Goal: Task Accomplishment & Management: Use online tool/utility

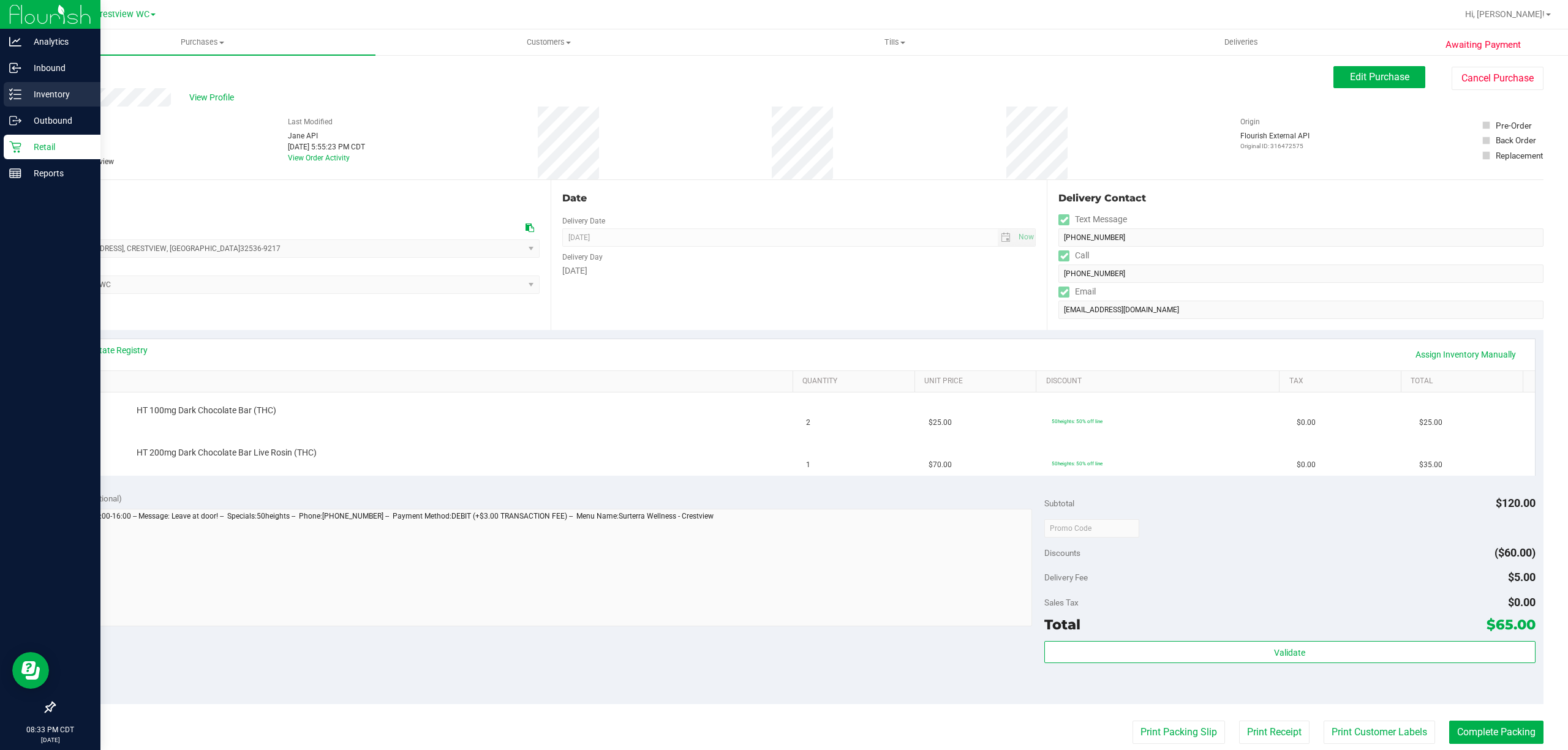
click at [44, 94] on p "Inventory" at bounding box center [58, 94] width 74 height 15
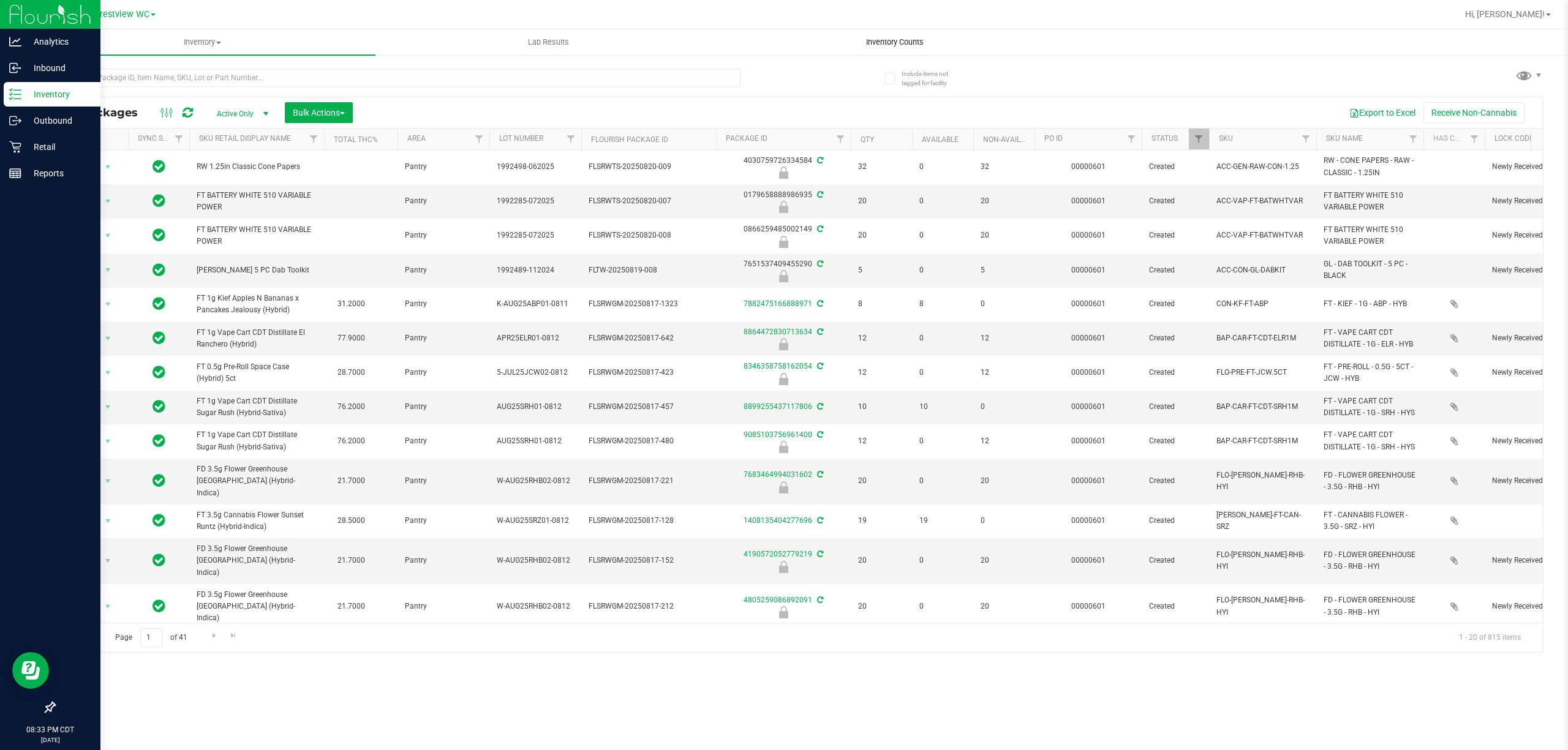
click at [876, 40] on span "Inventory Counts" at bounding box center [894, 42] width 90 height 11
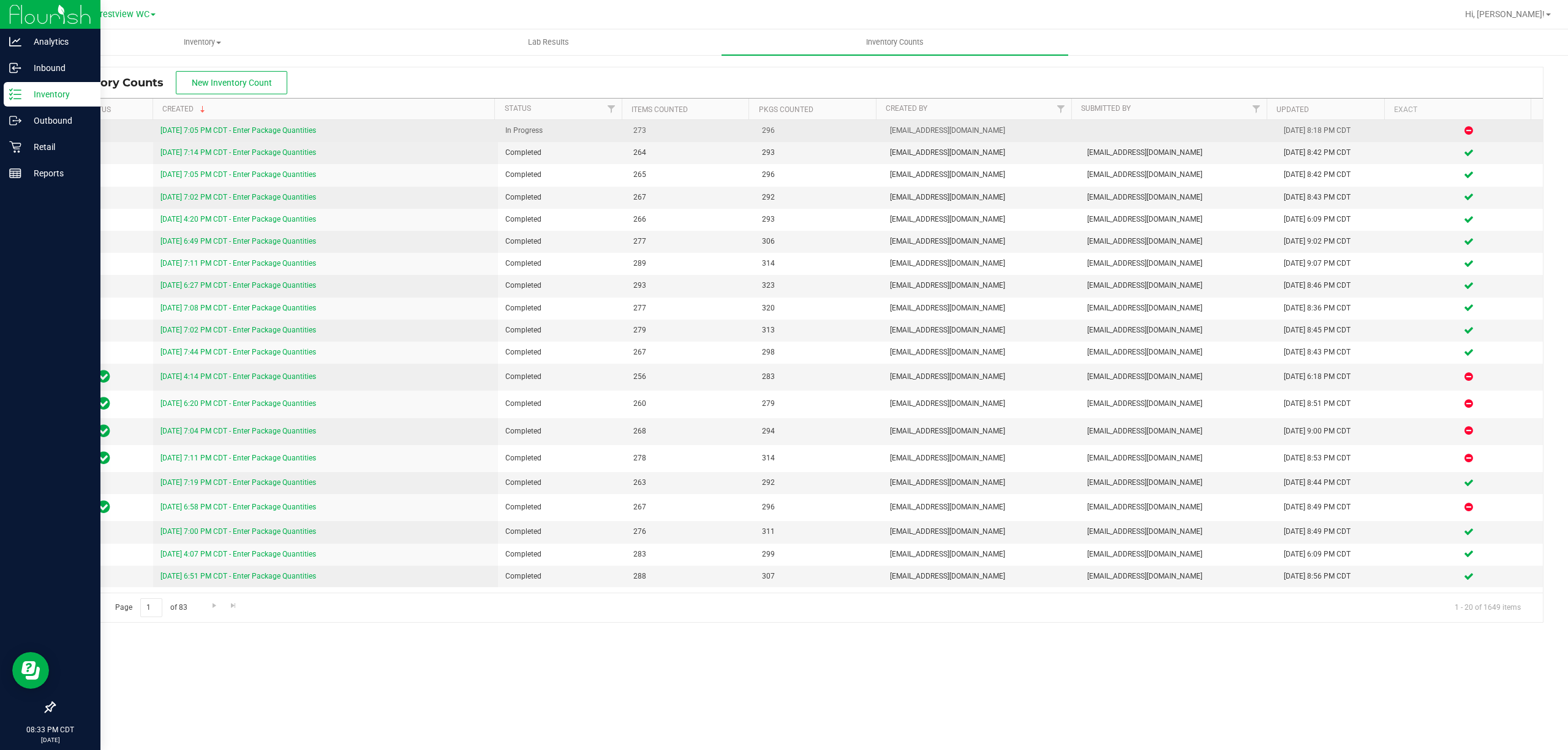
click at [180, 128] on link "[DATE] 7:05 PM CDT - Enter Package Quantities" at bounding box center [238, 129] width 156 height 8
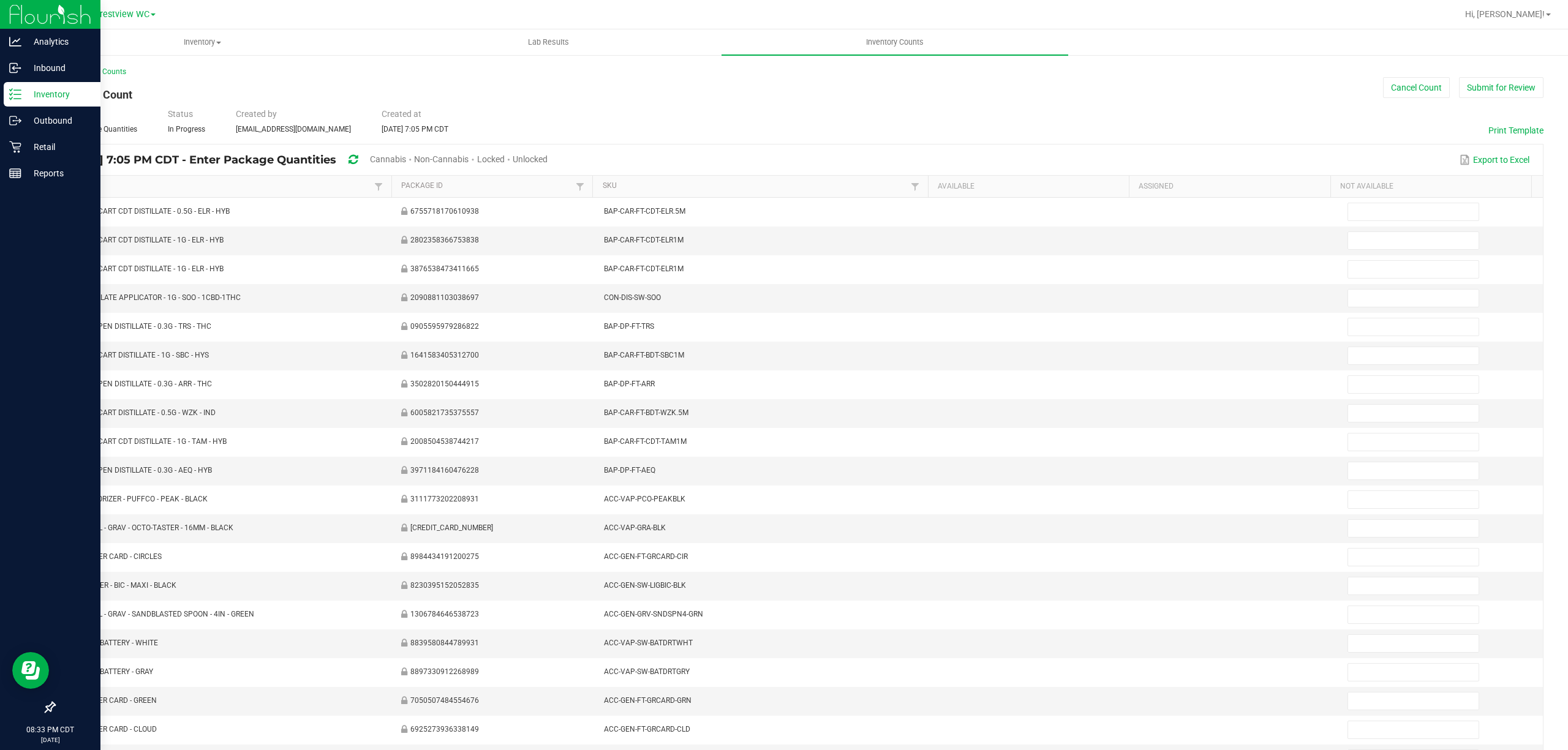
click at [548, 158] on span "Unlocked" at bounding box center [530, 159] width 35 height 10
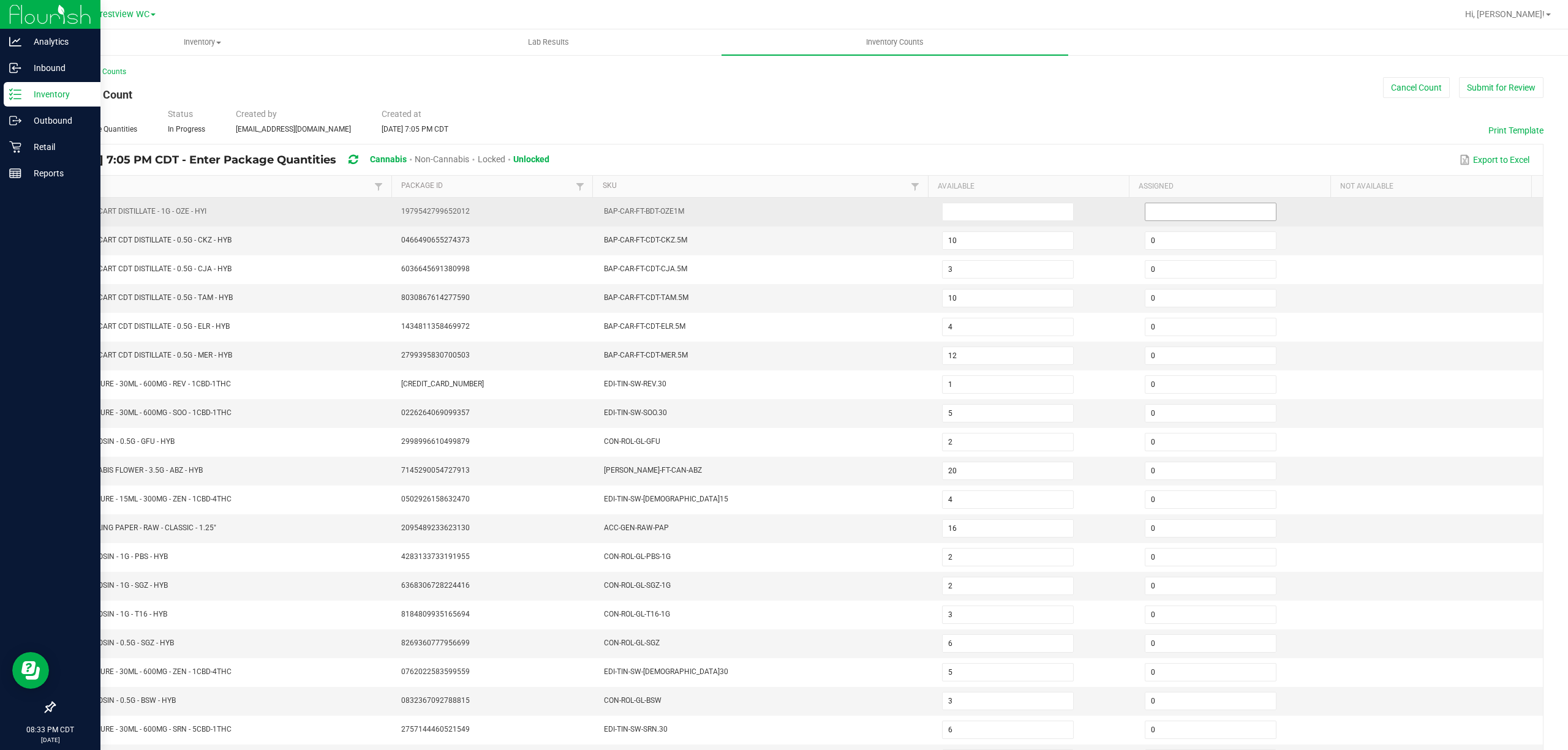
click at [1174, 211] on input at bounding box center [1211, 211] width 130 height 17
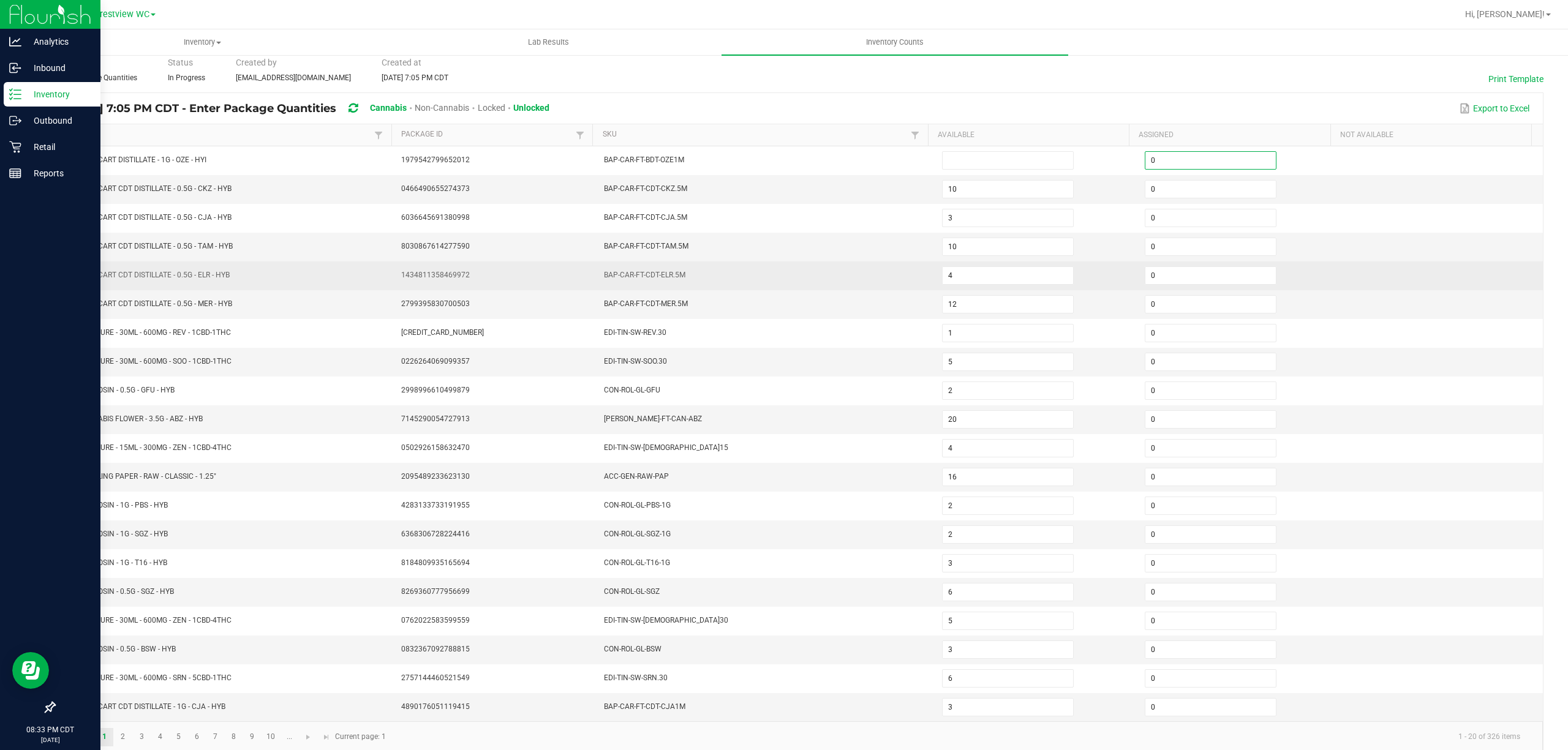
scroll to position [79, 0]
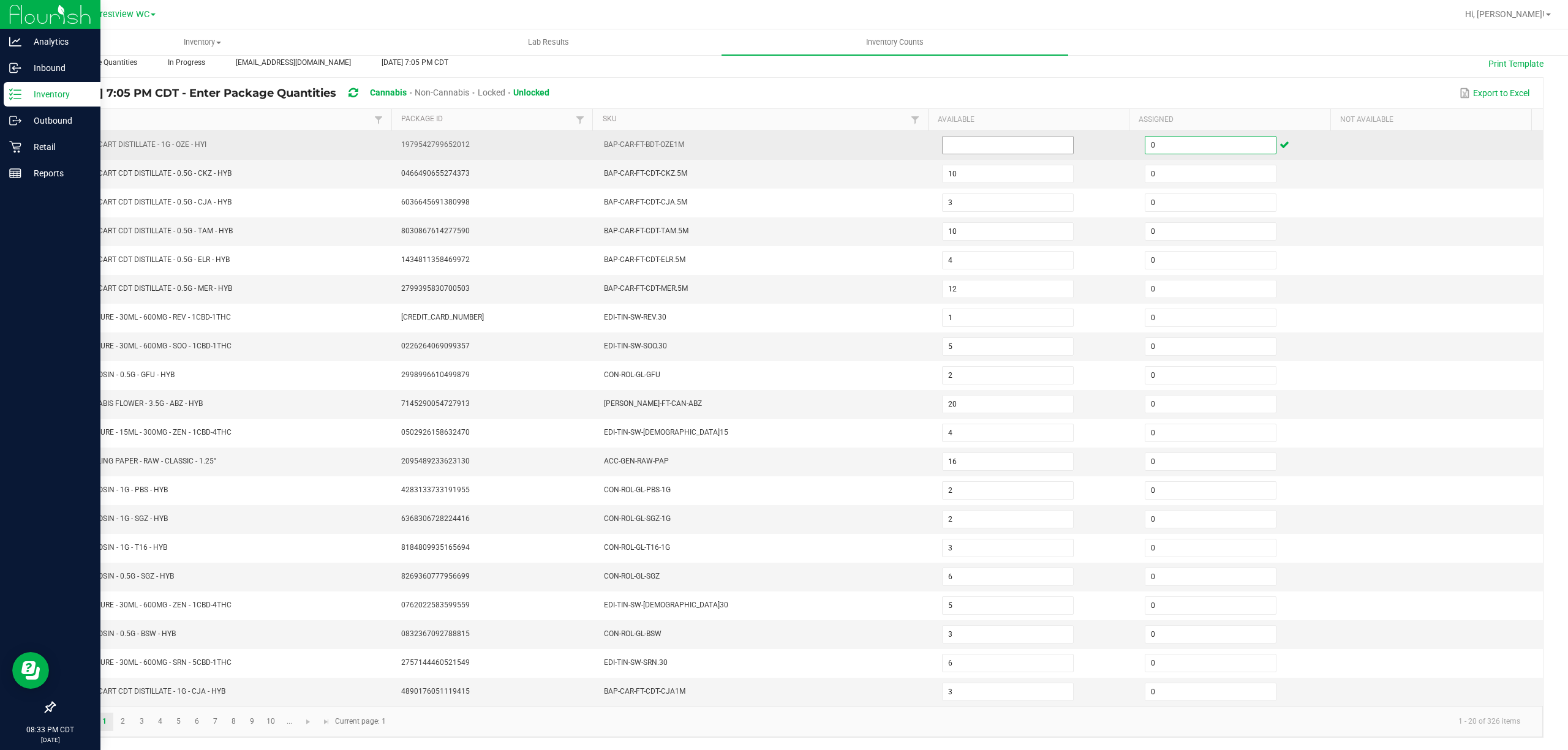
type input "0"
click at [954, 137] on input at bounding box center [1007, 145] width 130 height 17
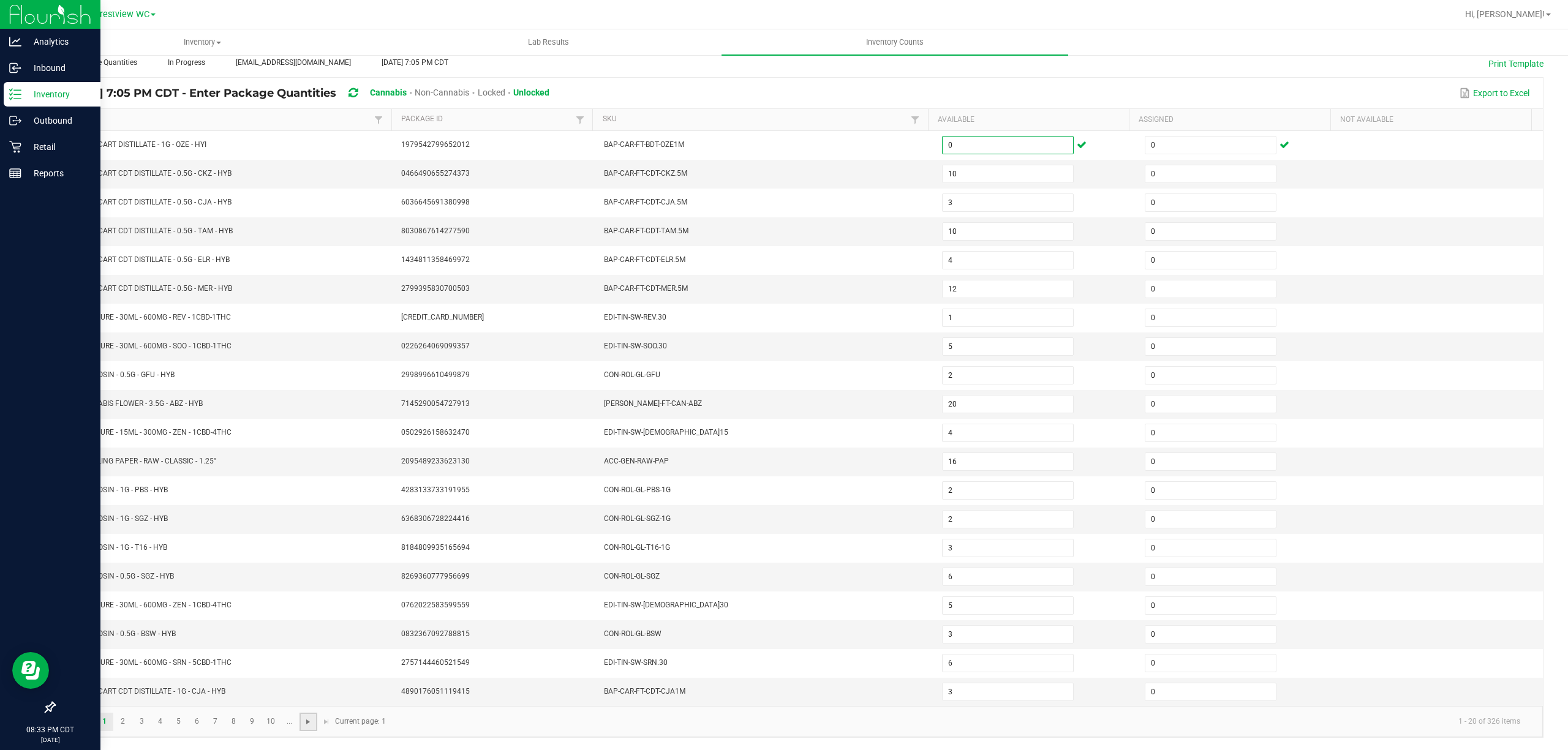
click at [310, 723] on span "Go to the next page" at bounding box center [308, 722] width 10 height 10
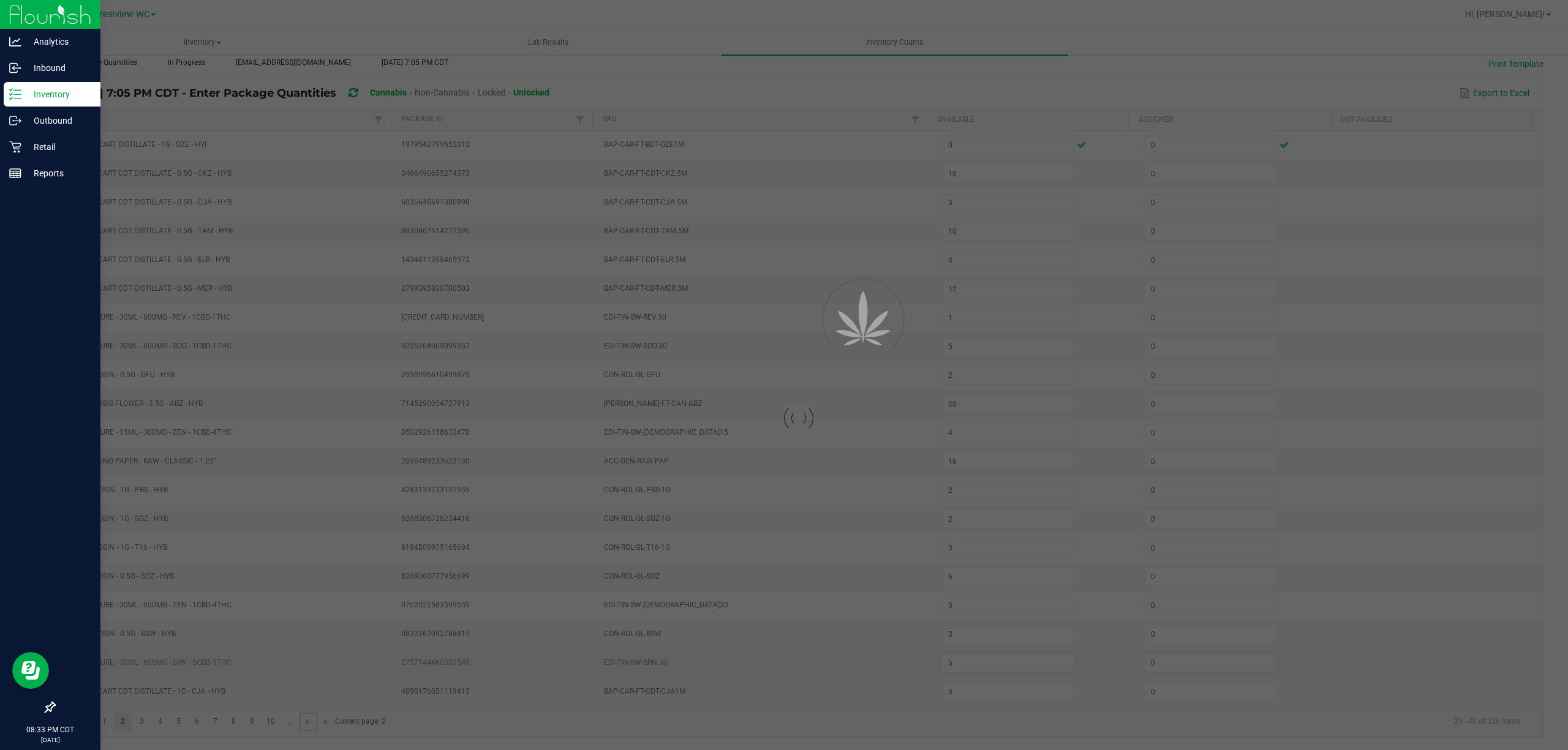
type input "7"
type input "8"
type input "4"
type input "3"
type input "8"
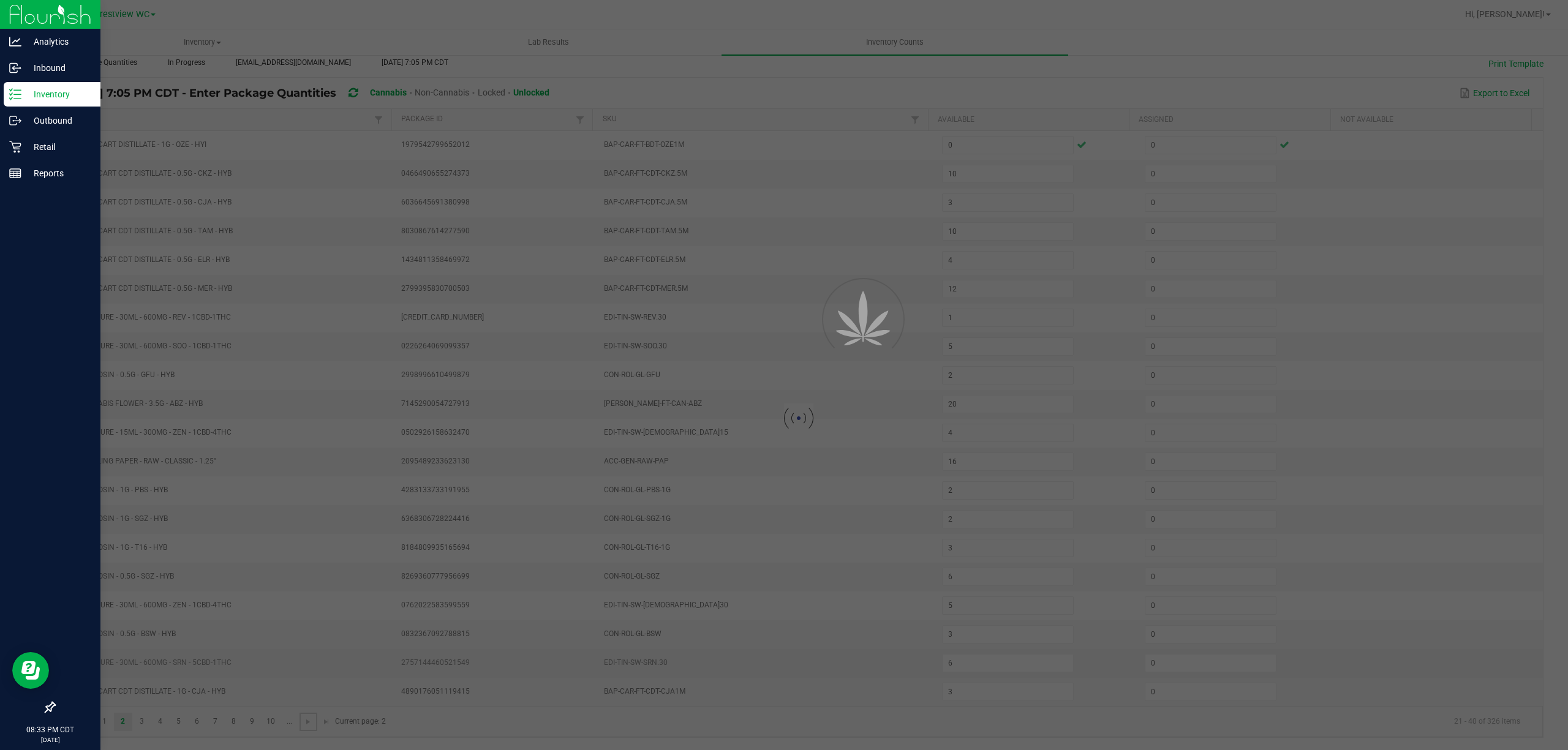
type input "6"
type input "3"
type input "13"
type input "17"
type input "2"
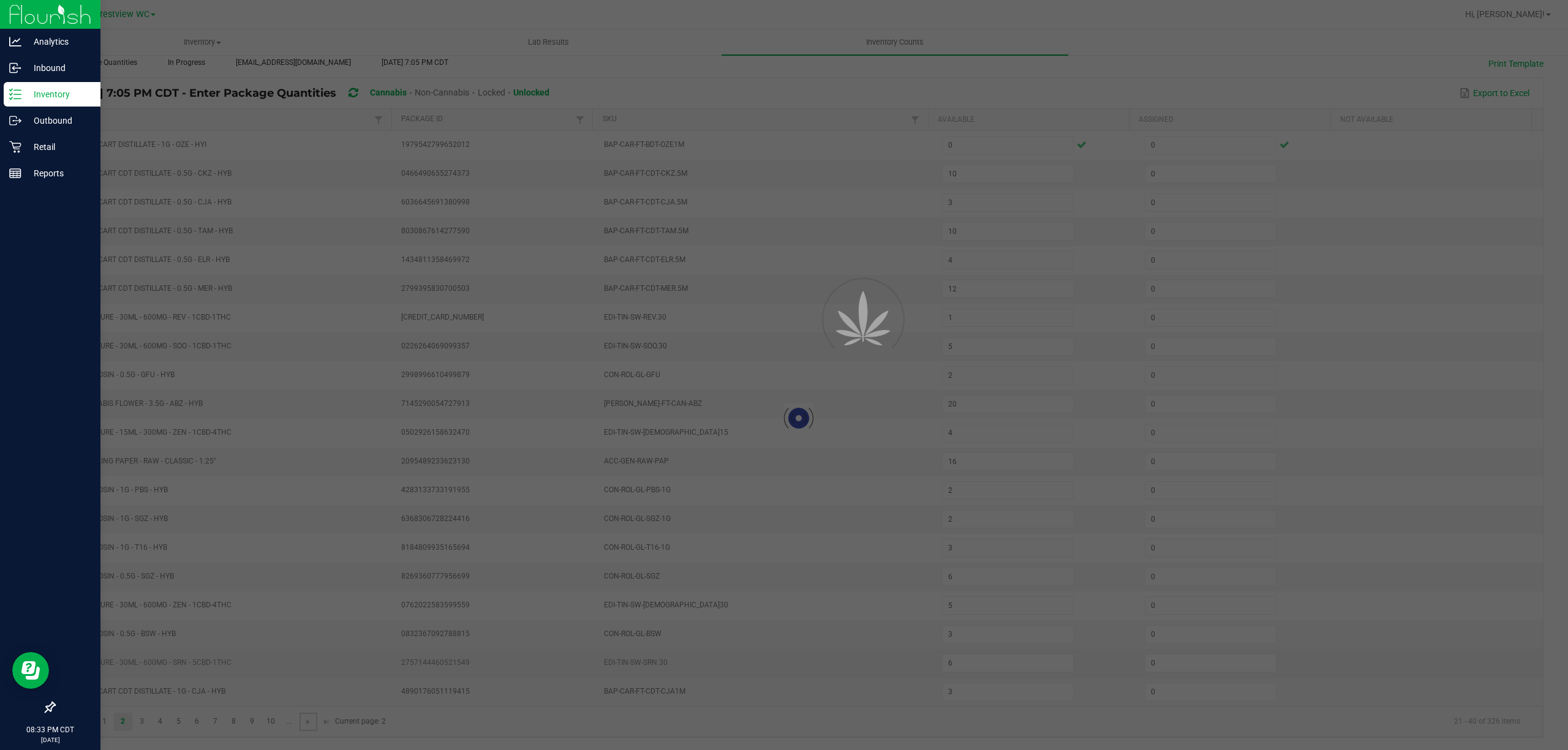
type input "1"
type input "7"
type input "6"
type input "7"
type input "8"
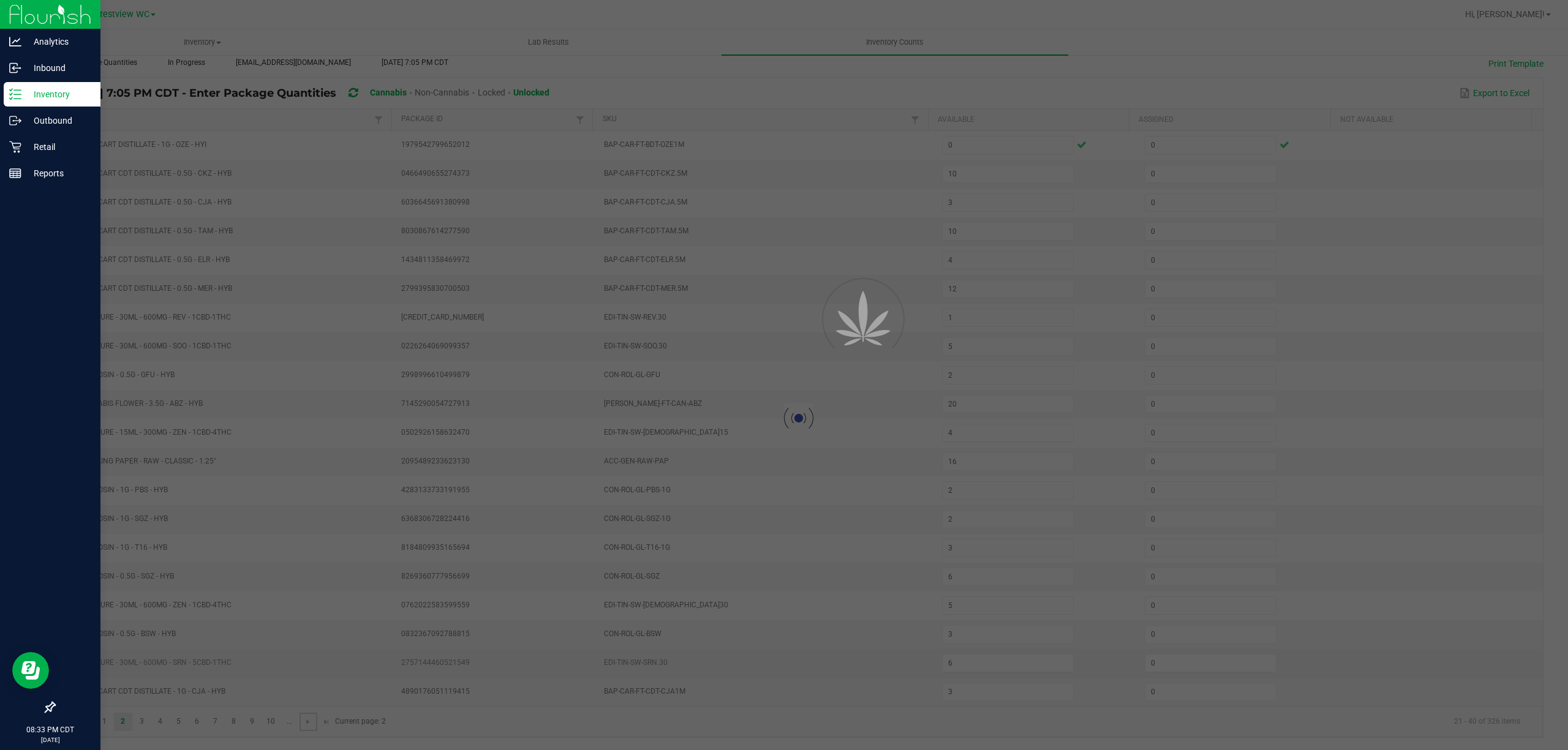
type input "2"
type input "1"
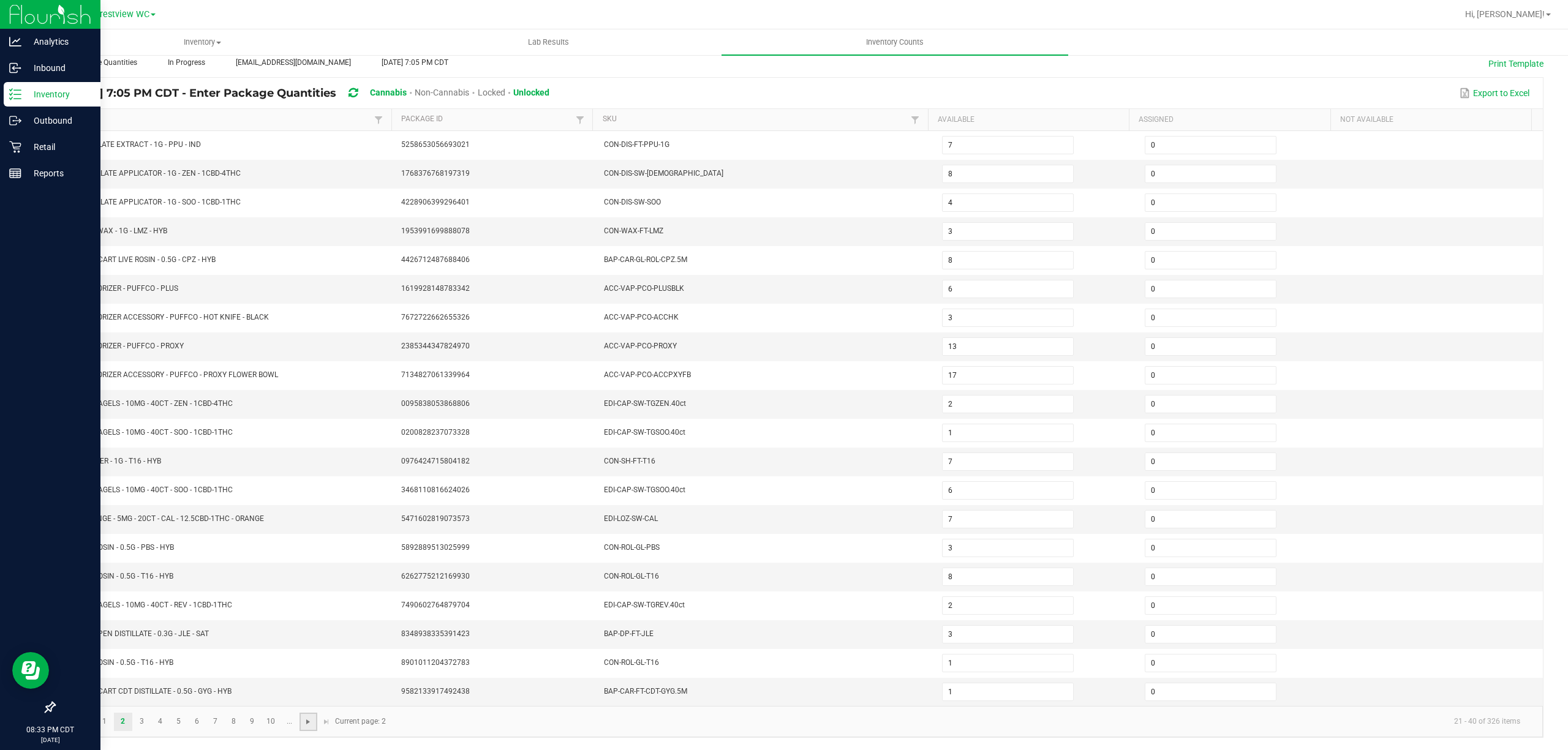
click at [306, 723] on span "Go to the next page" at bounding box center [308, 722] width 10 height 10
type input "12"
type input "3"
type input "7"
type input "12"
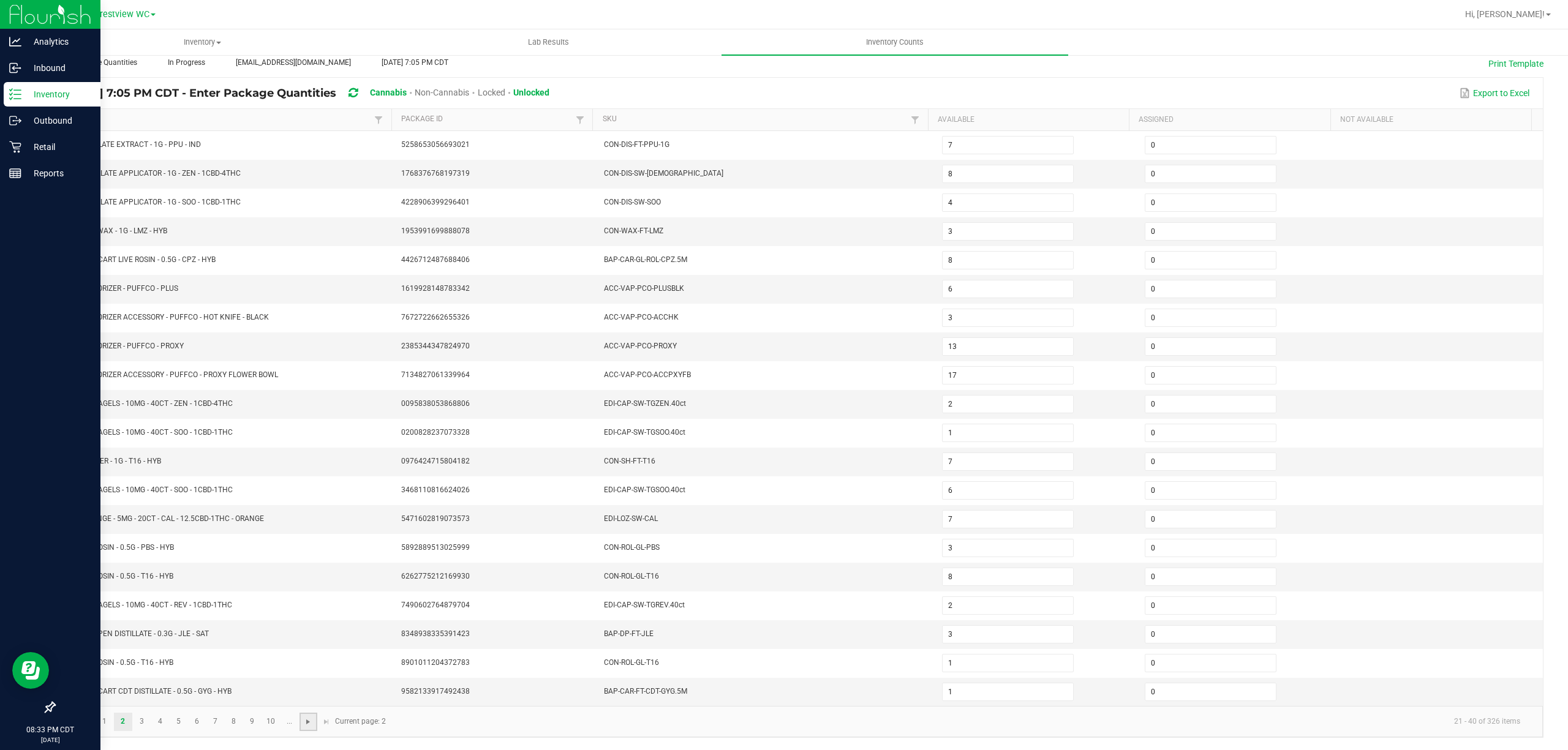
type input "2"
type input "14"
type input "1"
type input "10"
type input "3"
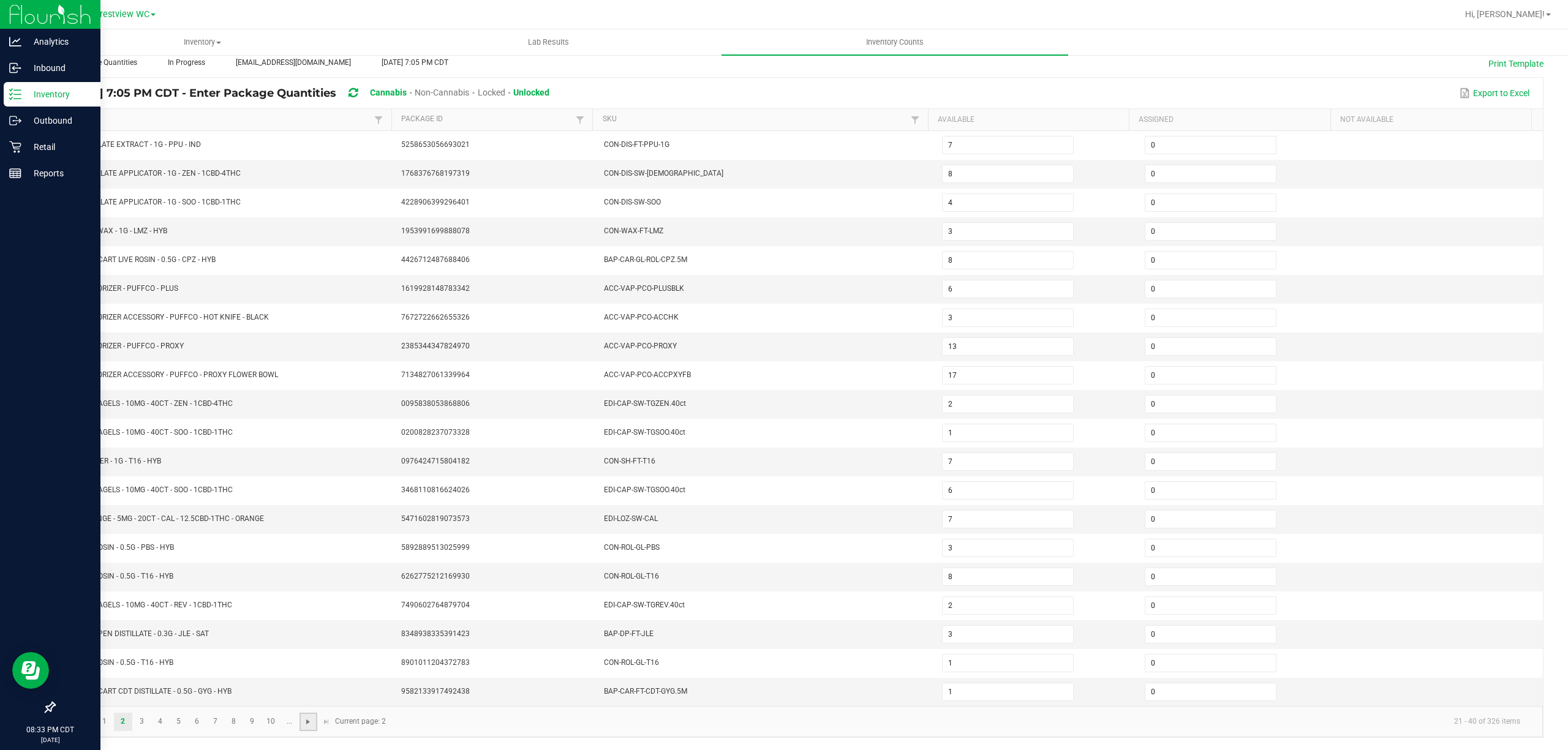
type input "2"
type input "8"
type input "39"
type input "4"
type input "17"
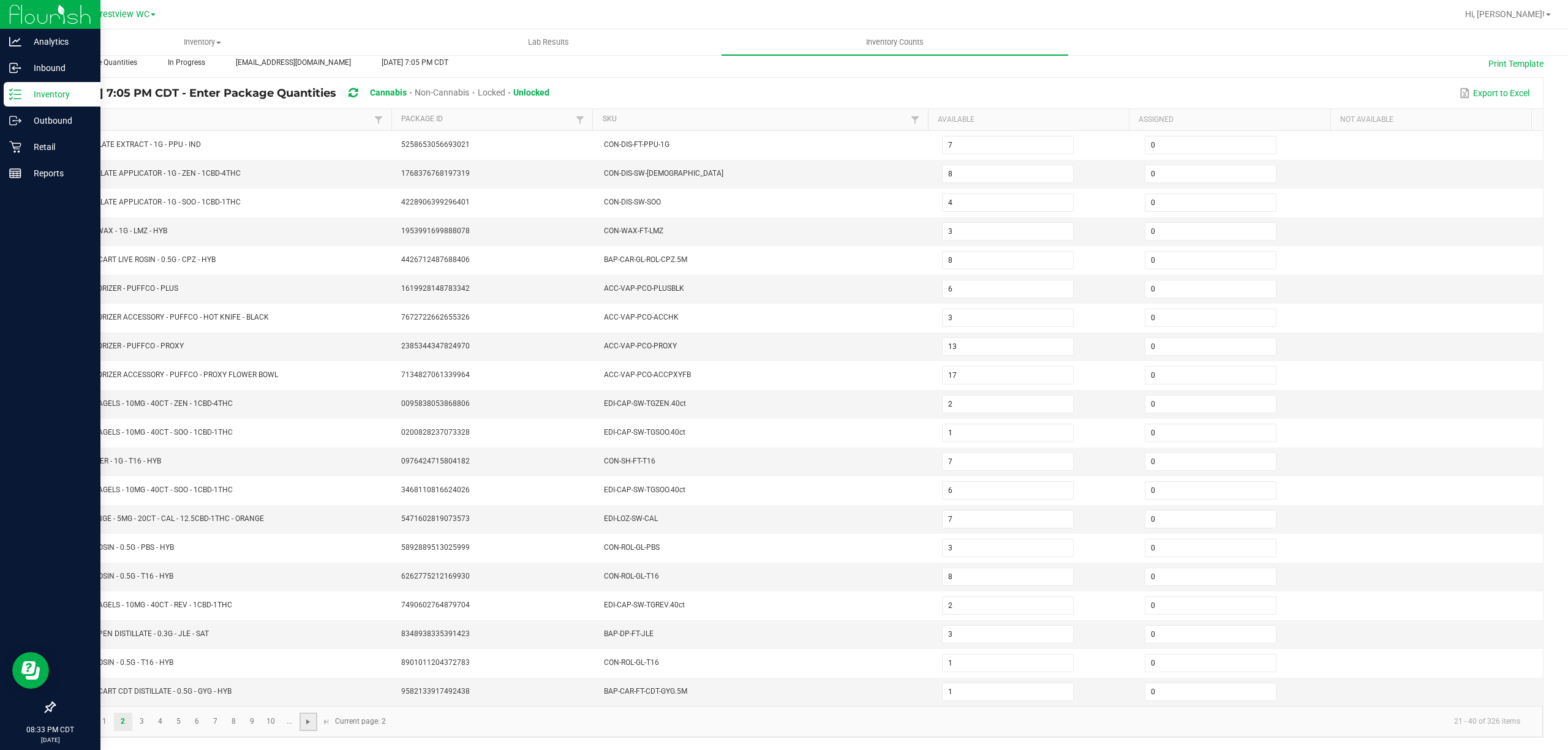
type input "4"
type input "13"
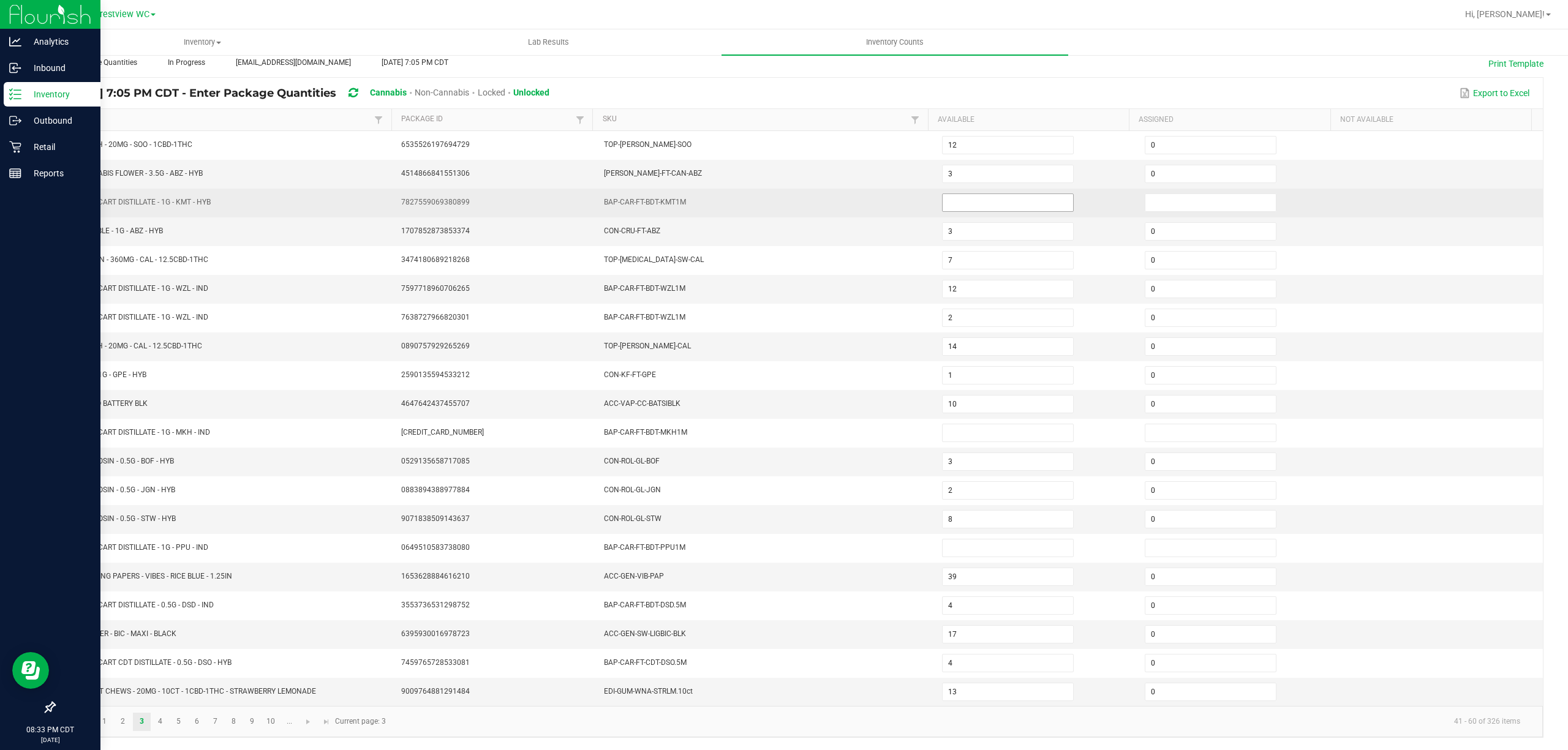
click at [979, 194] on input at bounding box center [1007, 202] width 130 height 17
type input "0"
click at [1148, 194] on input at bounding box center [1211, 202] width 130 height 17
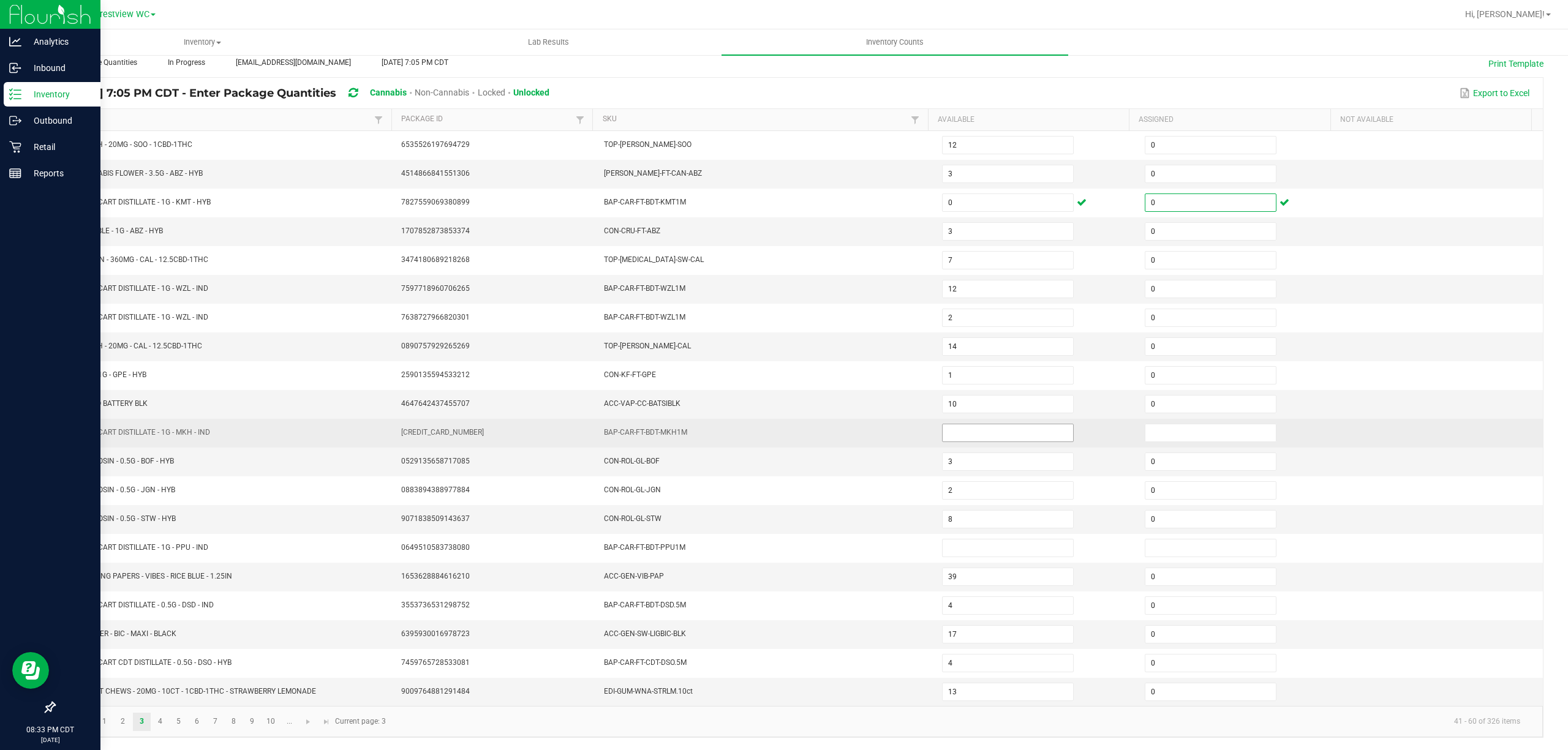
type input "0"
click at [965, 427] on input at bounding box center [1007, 433] width 130 height 17
type input "0"
click at [1170, 430] on input at bounding box center [1211, 433] width 130 height 17
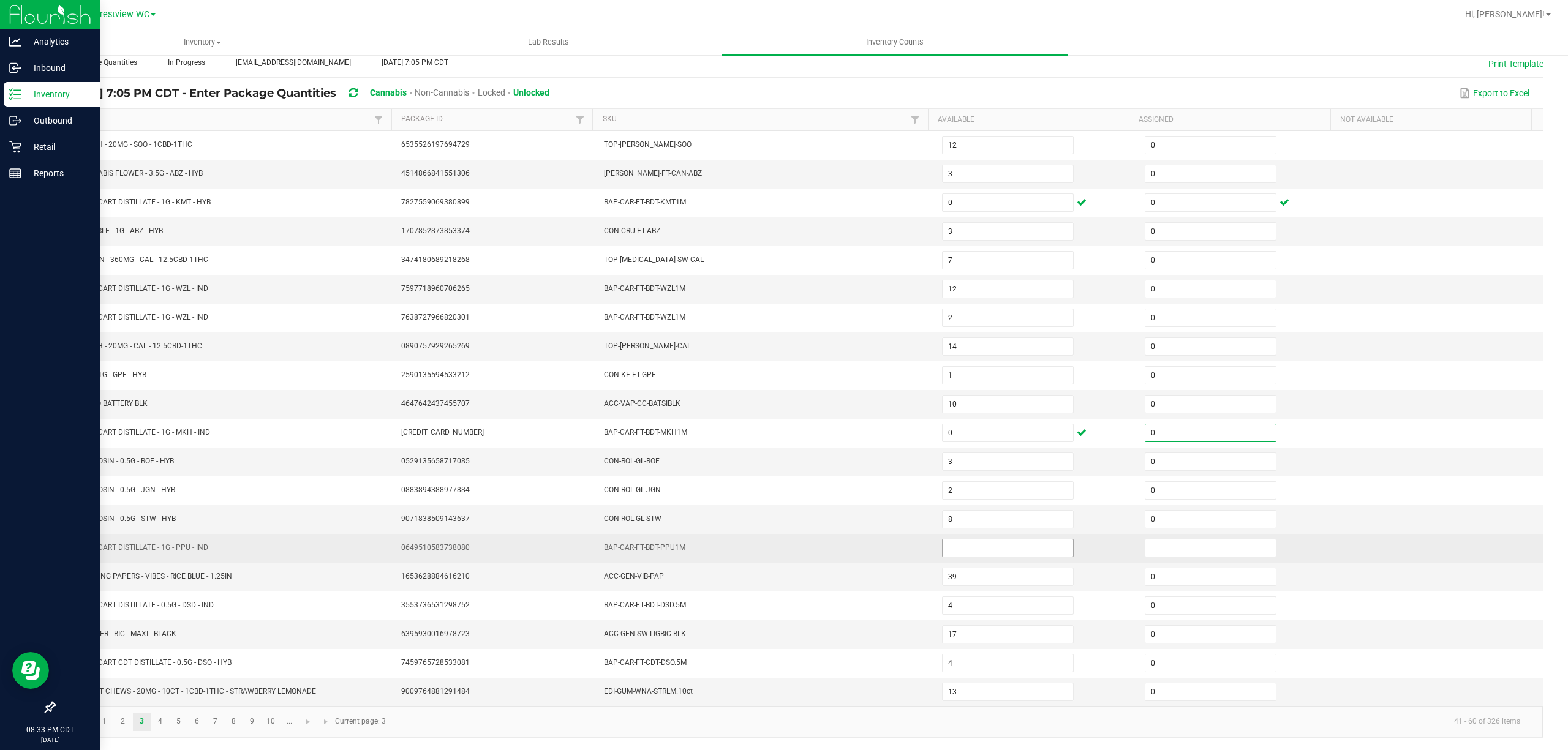
type input "0"
click at [948, 539] on input at bounding box center [1007, 548] width 130 height 17
type input "0"
click at [1167, 542] on input at bounding box center [1211, 548] width 130 height 17
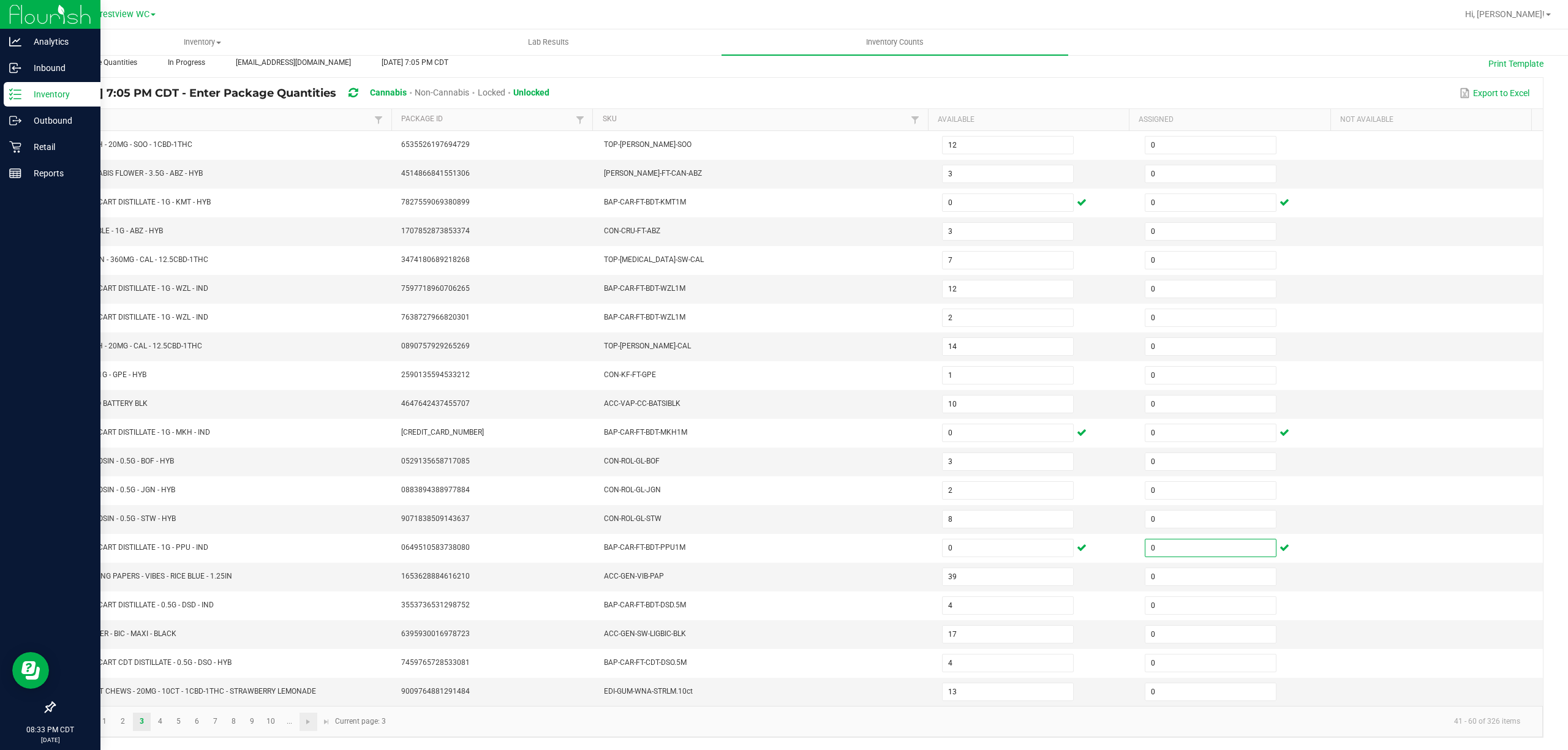
type input "0"
click at [315, 725] on link at bounding box center [308, 722] width 17 height 18
type input "2"
type input "11"
type input "9"
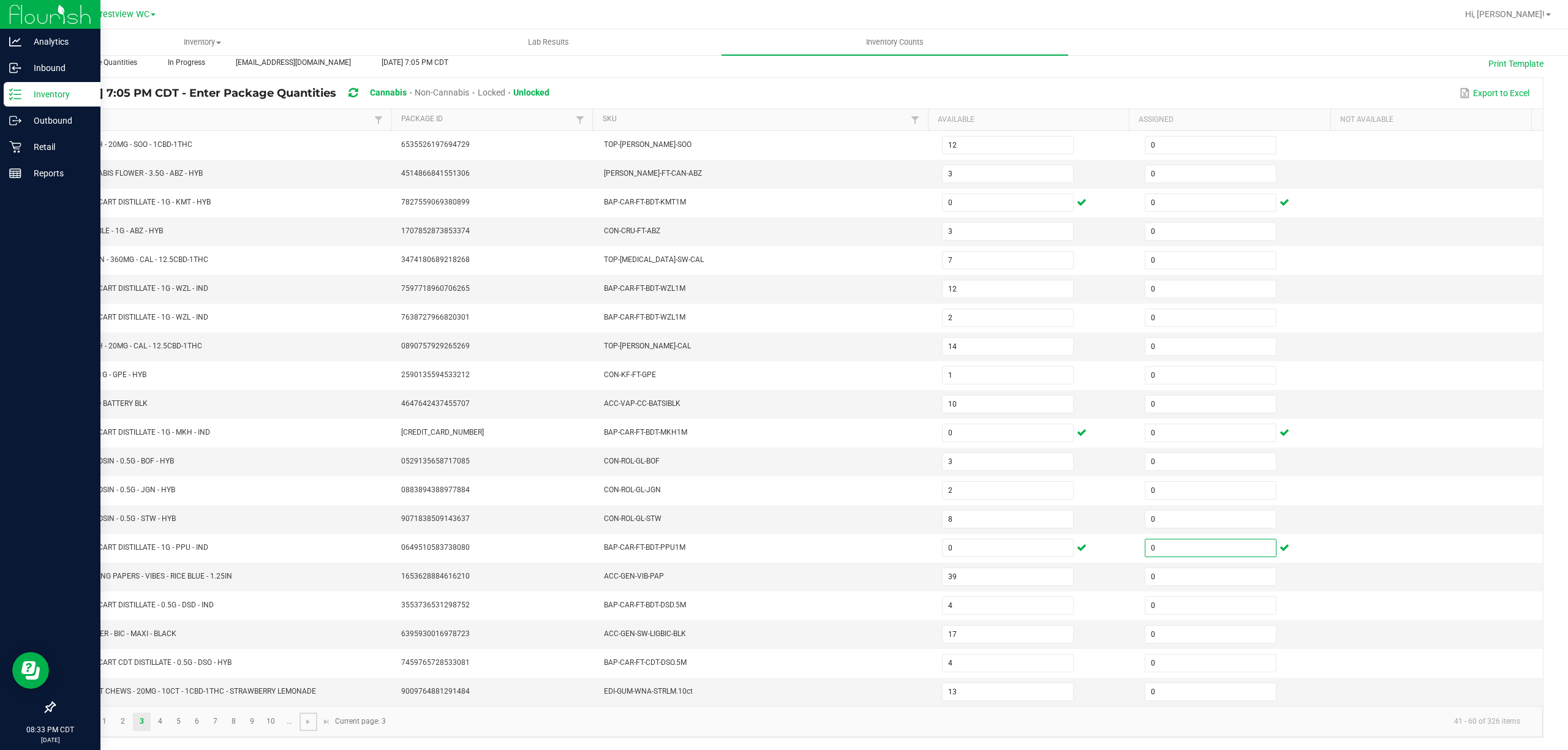
type input "14"
type input "6"
type input "1"
type input "4"
type input "8"
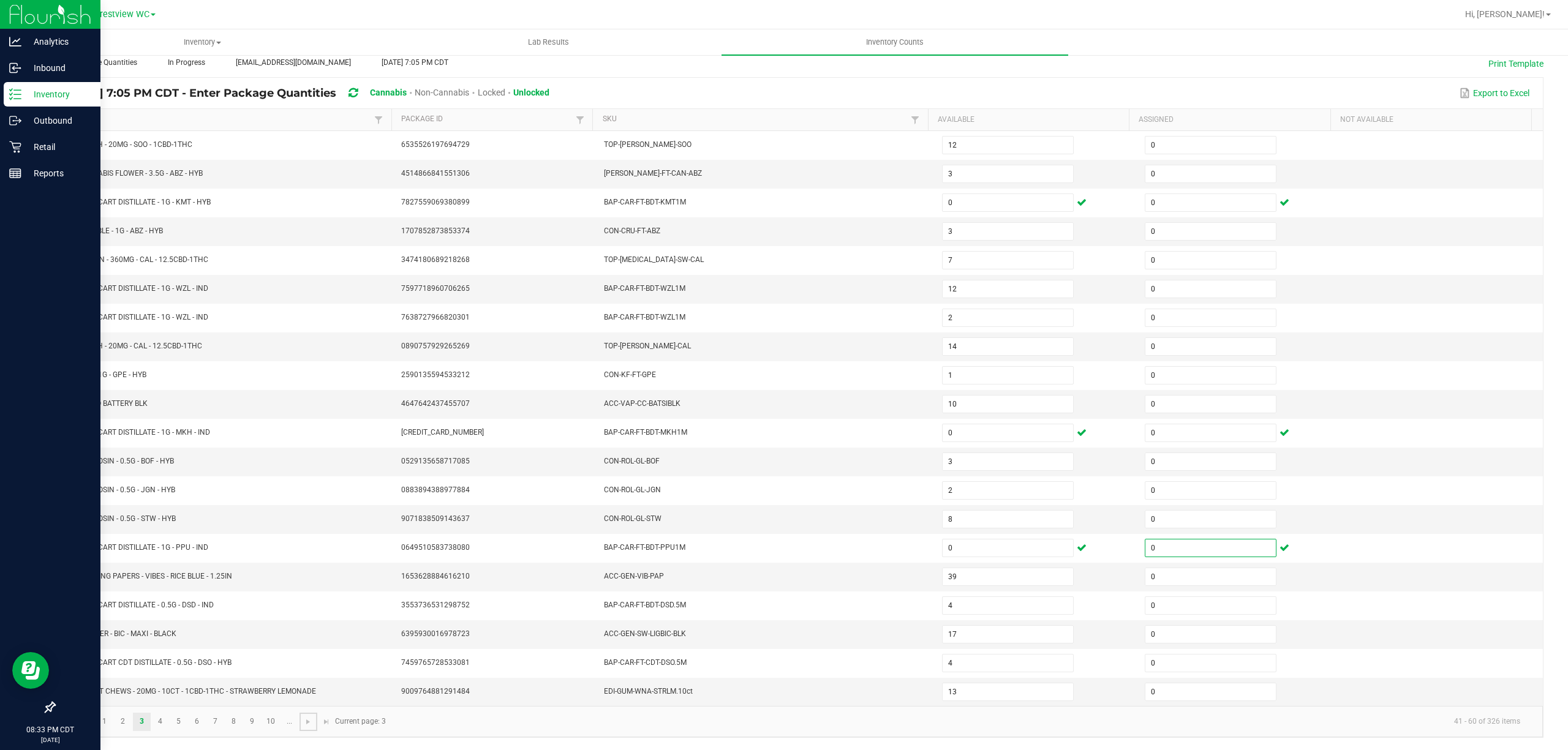
type input "11"
type input "3"
type input "4"
type input "7"
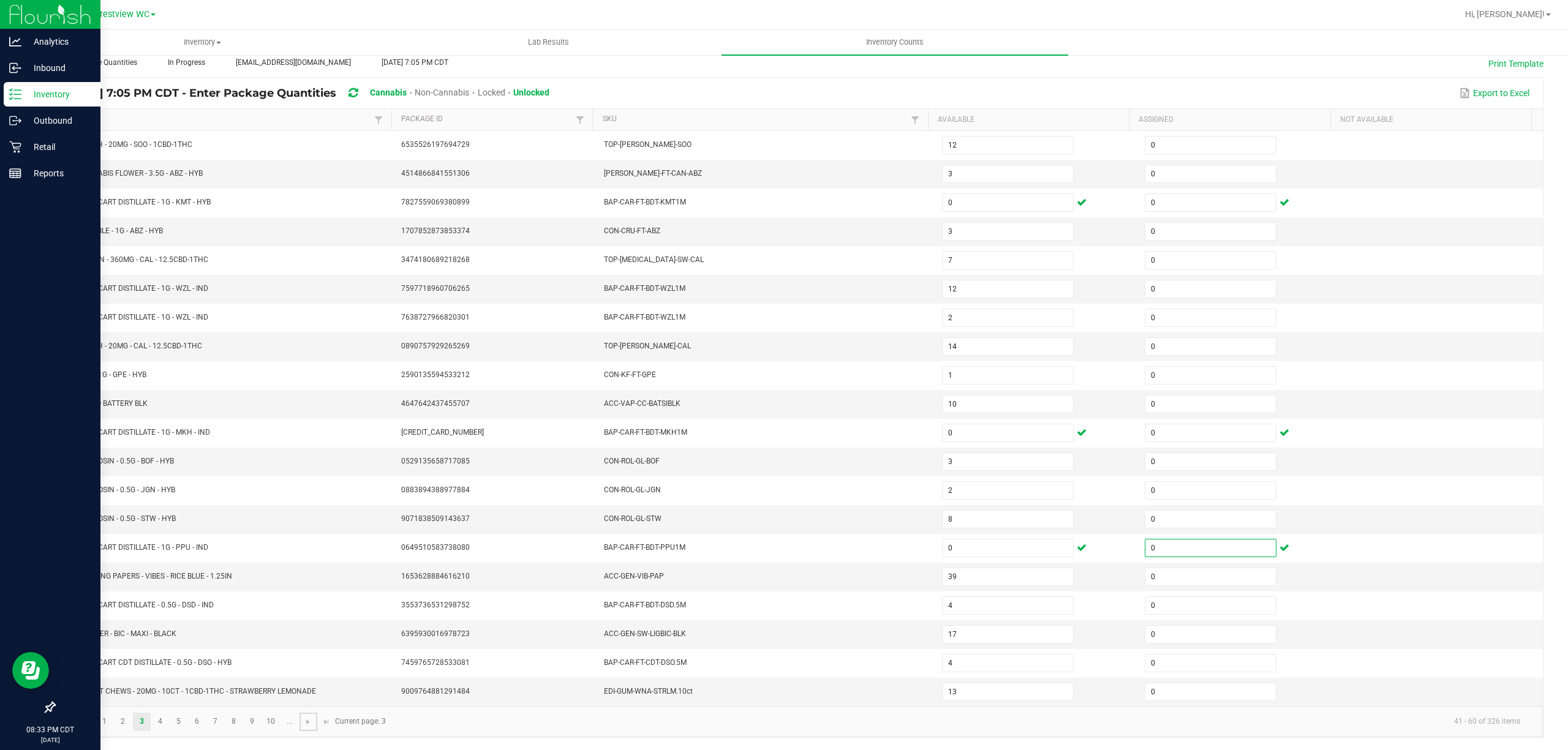
type input "8"
type input "5"
type input "4"
type input "13"
type input "5"
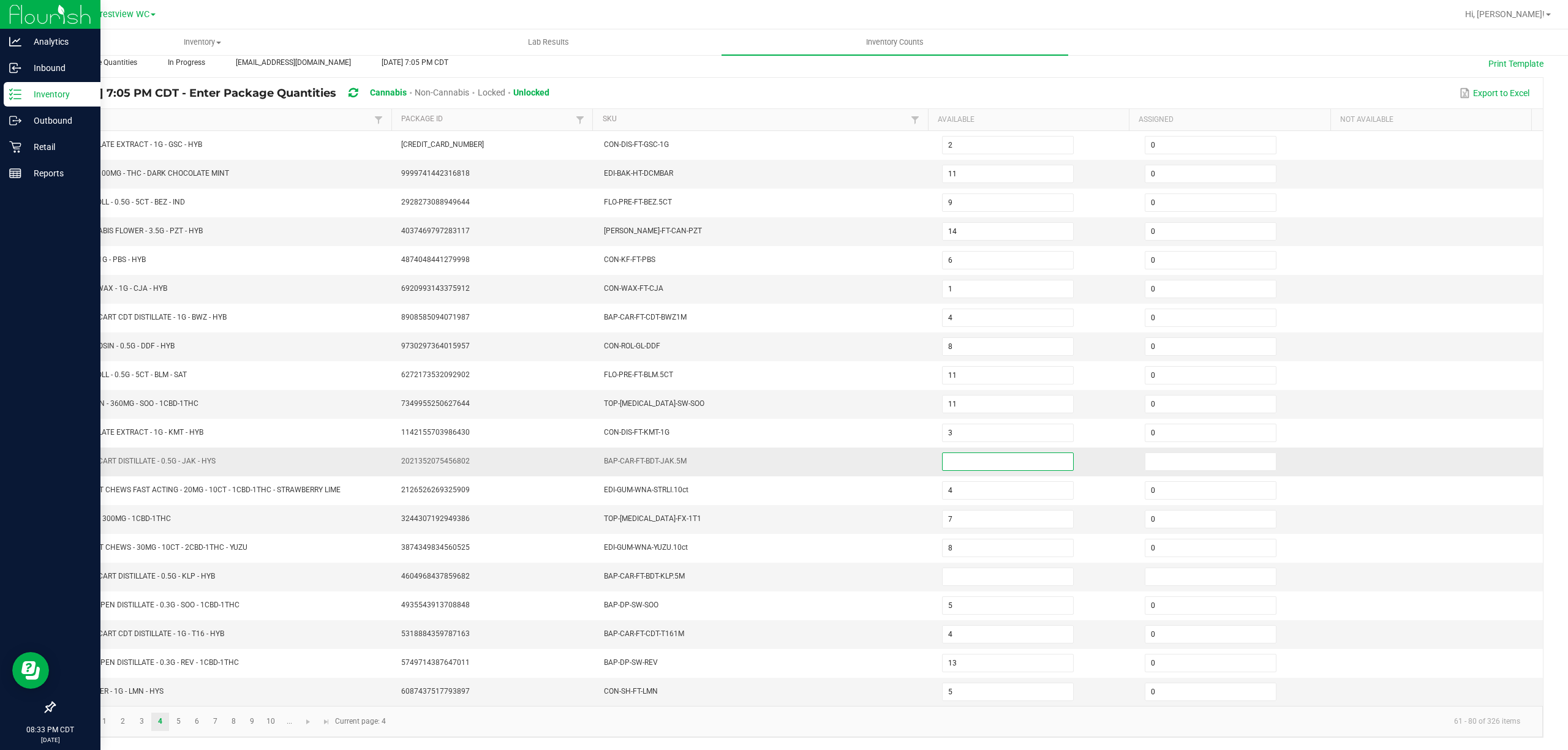
click at [974, 459] on input at bounding box center [1007, 461] width 130 height 17
type input "0"
click at [1150, 457] on input at bounding box center [1211, 461] width 130 height 17
type input "0"
click at [990, 569] on input at bounding box center [1007, 577] width 130 height 17
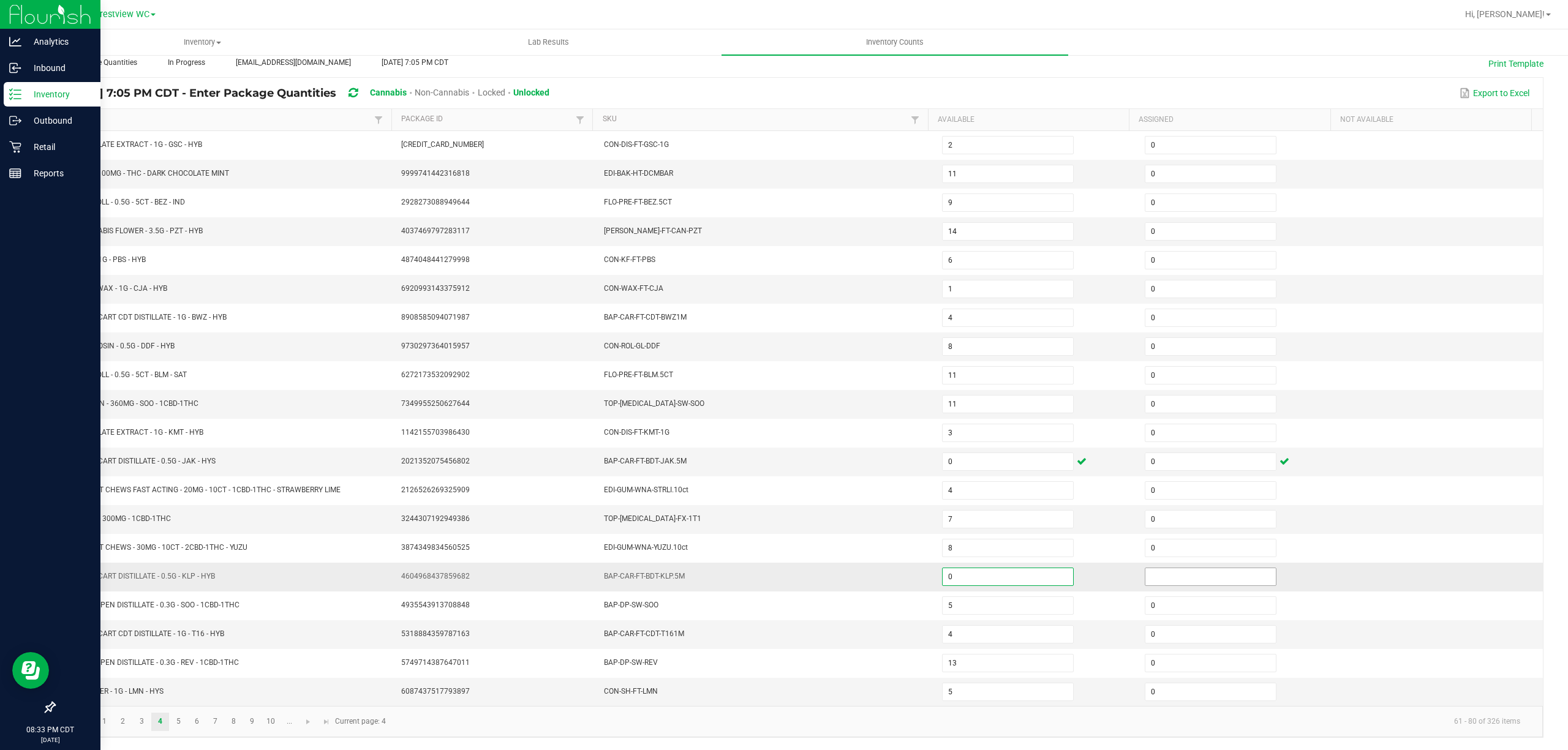
type input "0"
click at [1219, 570] on input at bounding box center [1211, 577] width 130 height 17
type input "0"
click at [310, 725] on span "Go to the next page" at bounding box center [308, 722] width 10 height 10
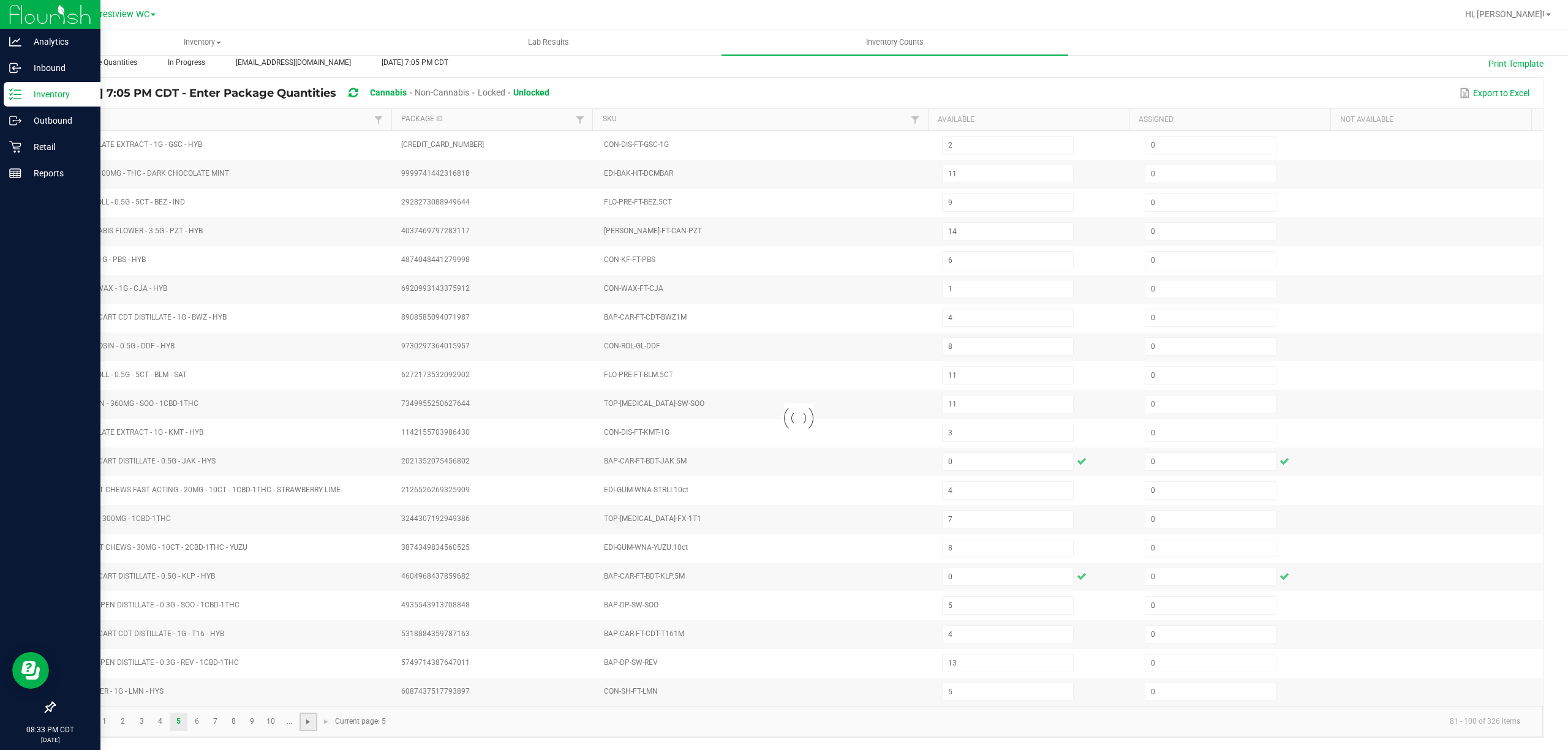
type input "5"
type input "8"
type input "2"
type input "5"
type input "8"
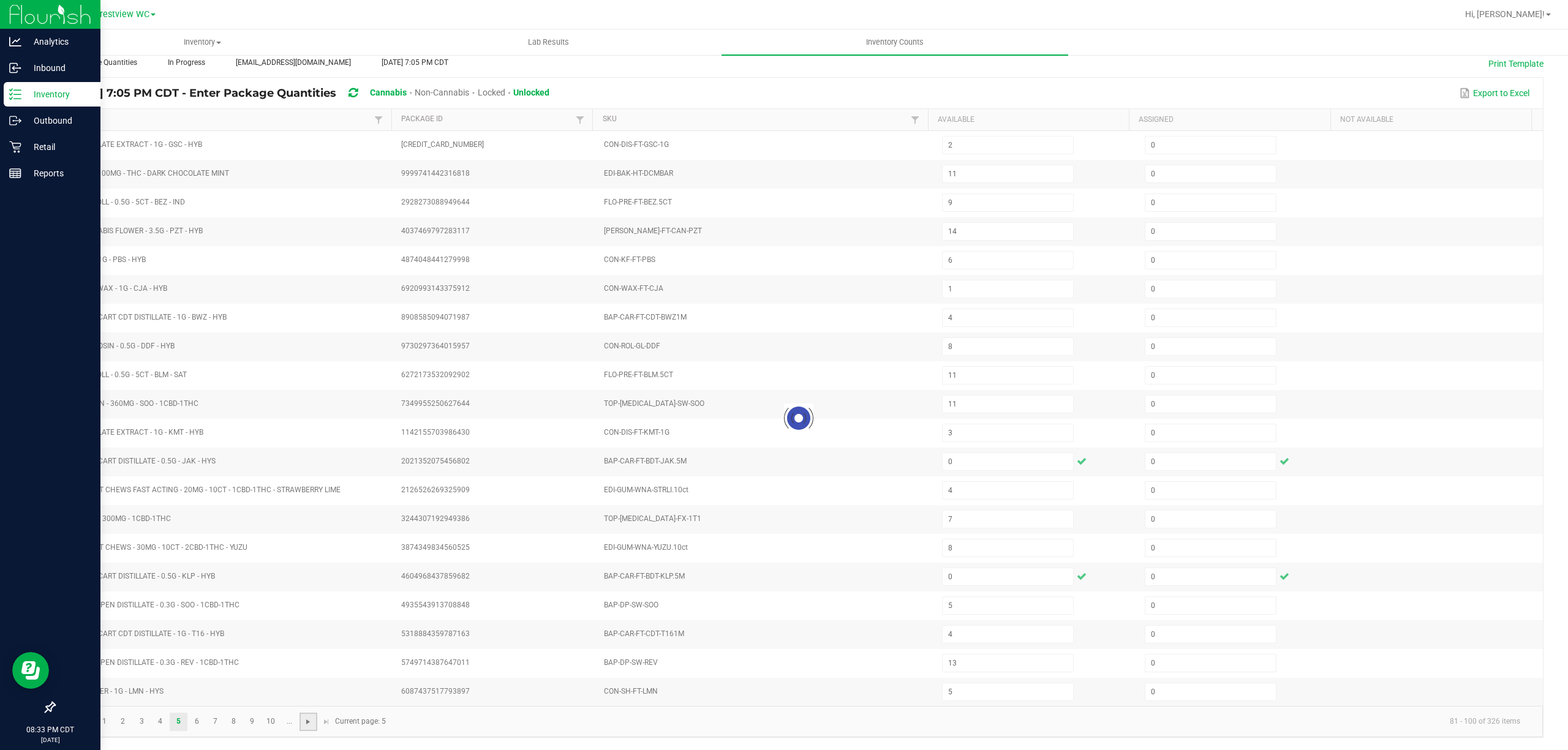
type input "4"
type input "8"
type input "1"
type input "13"
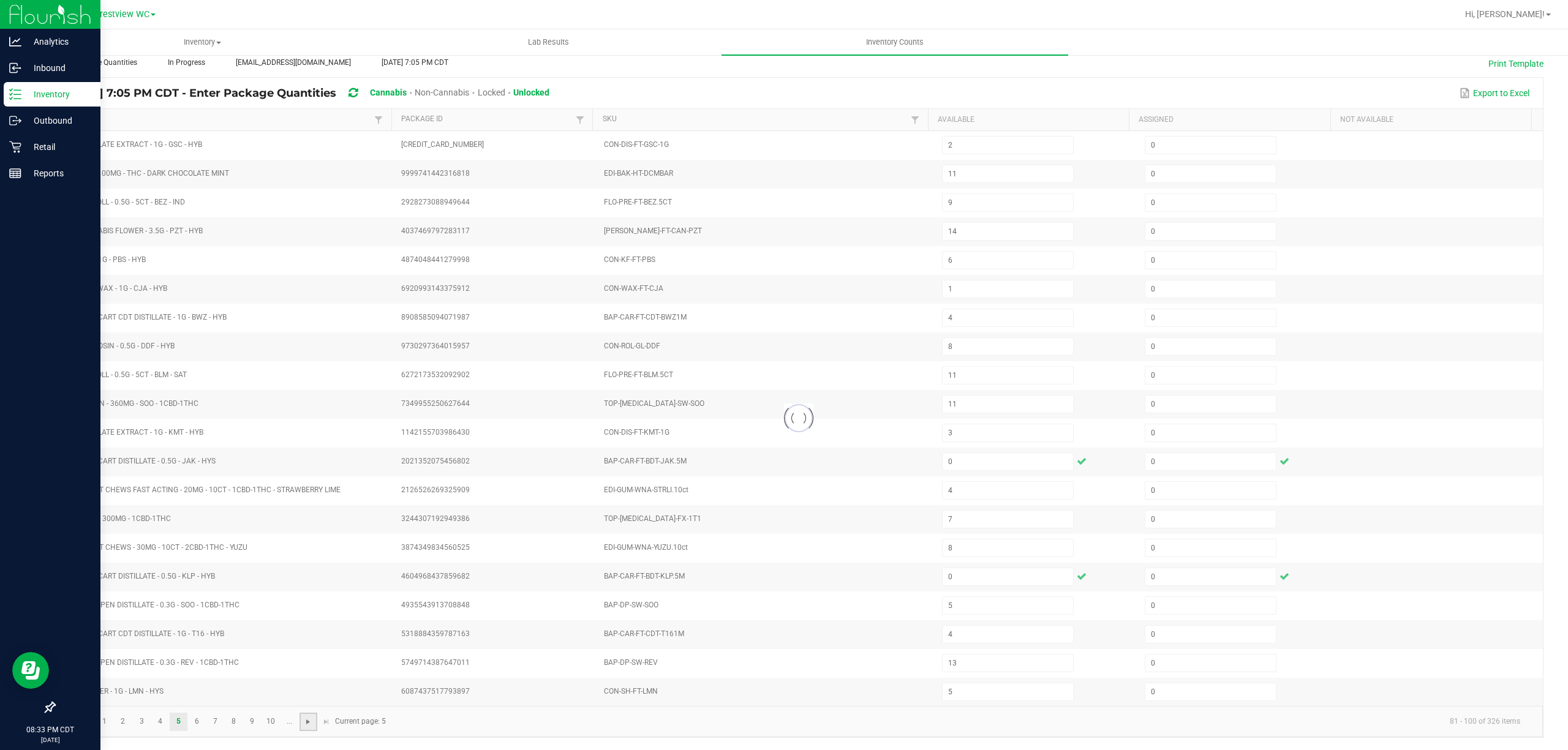
type input "4"
type input "17"
type input "11"
type input "7"
type input "1"
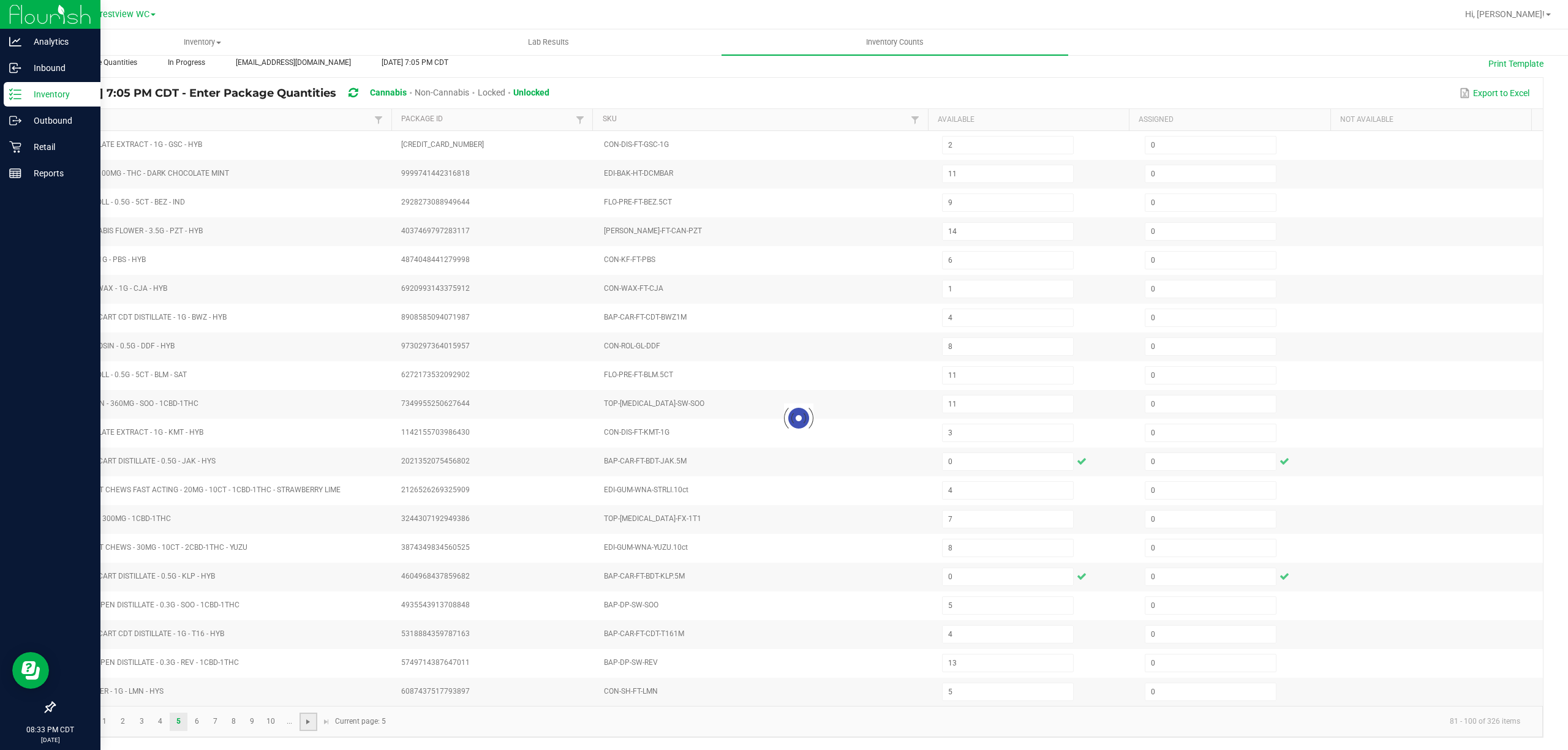
type input "2"
type input "6"
type input "11"
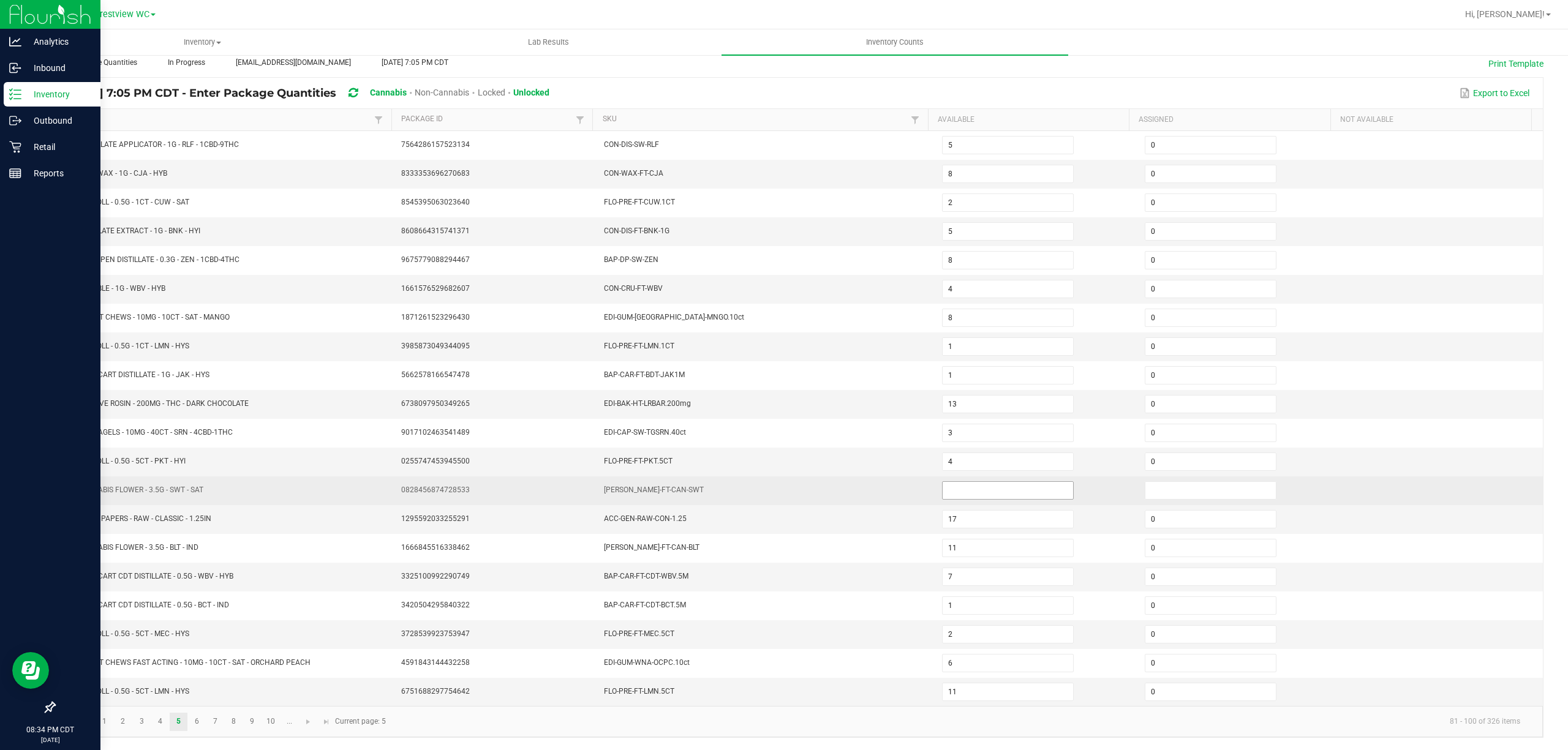
click at [957, 492] on input at bounding box center [1007, 490] width 130 height 17
type input "0"
click at [1158, 488] on input at bounding box center [1211, 490] width 130 height 17
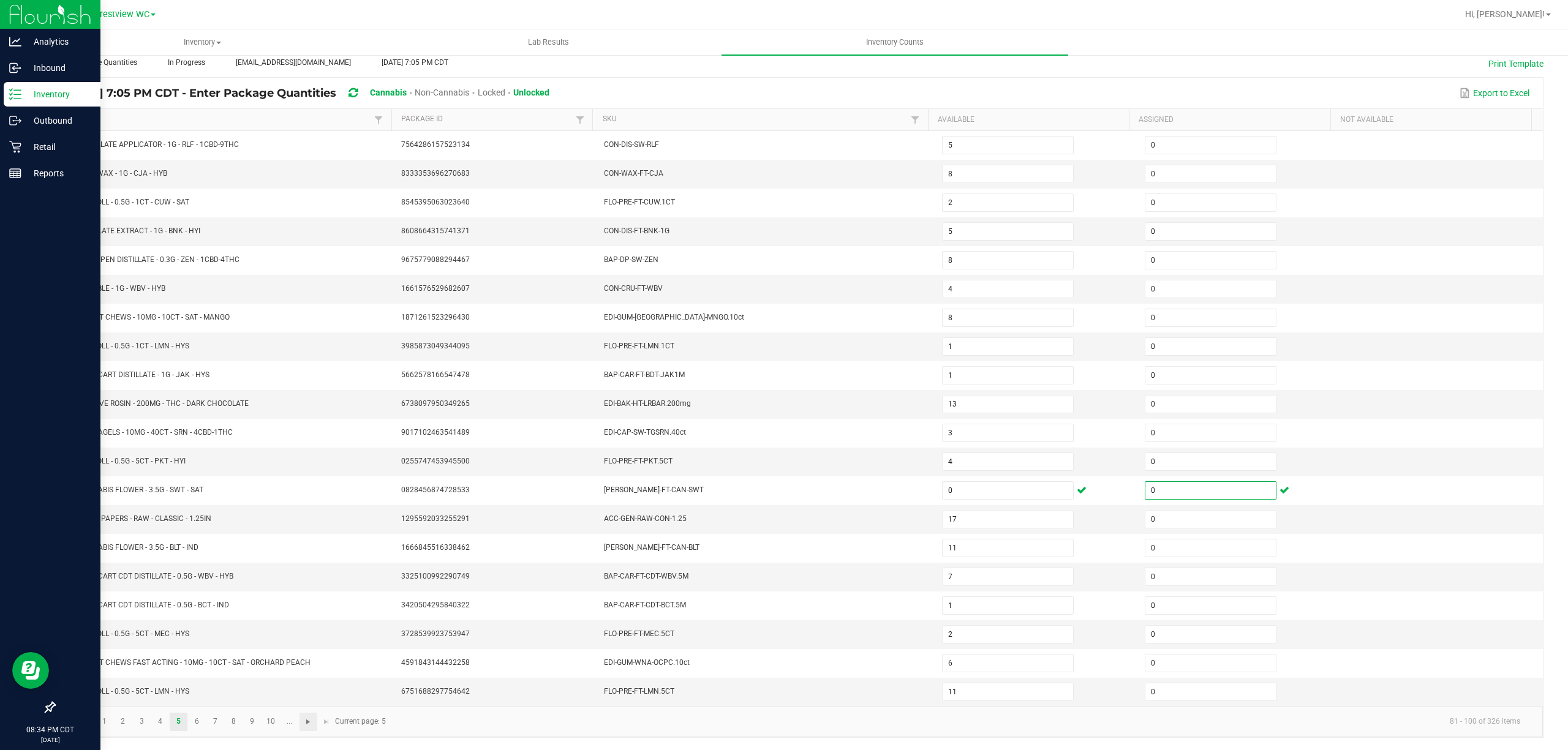
type input "0"
click at [311, 722] on span "Go to the next page" at bounding box center [308, 722] width 10 height 10
type input "12"
type input "1"
type input "6"
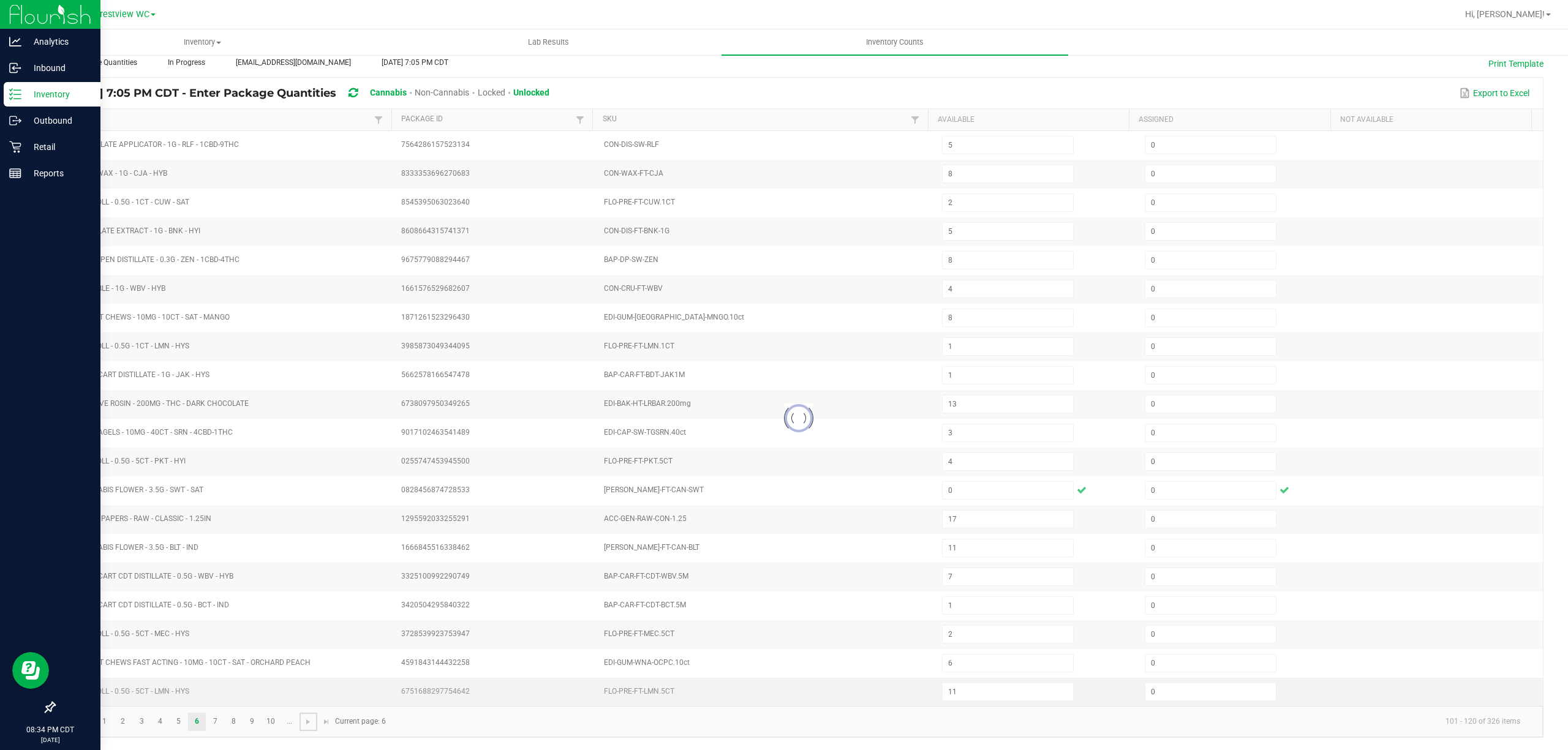
type input "4"
type input "3"
type input "8"
type input "9"
type input "3"
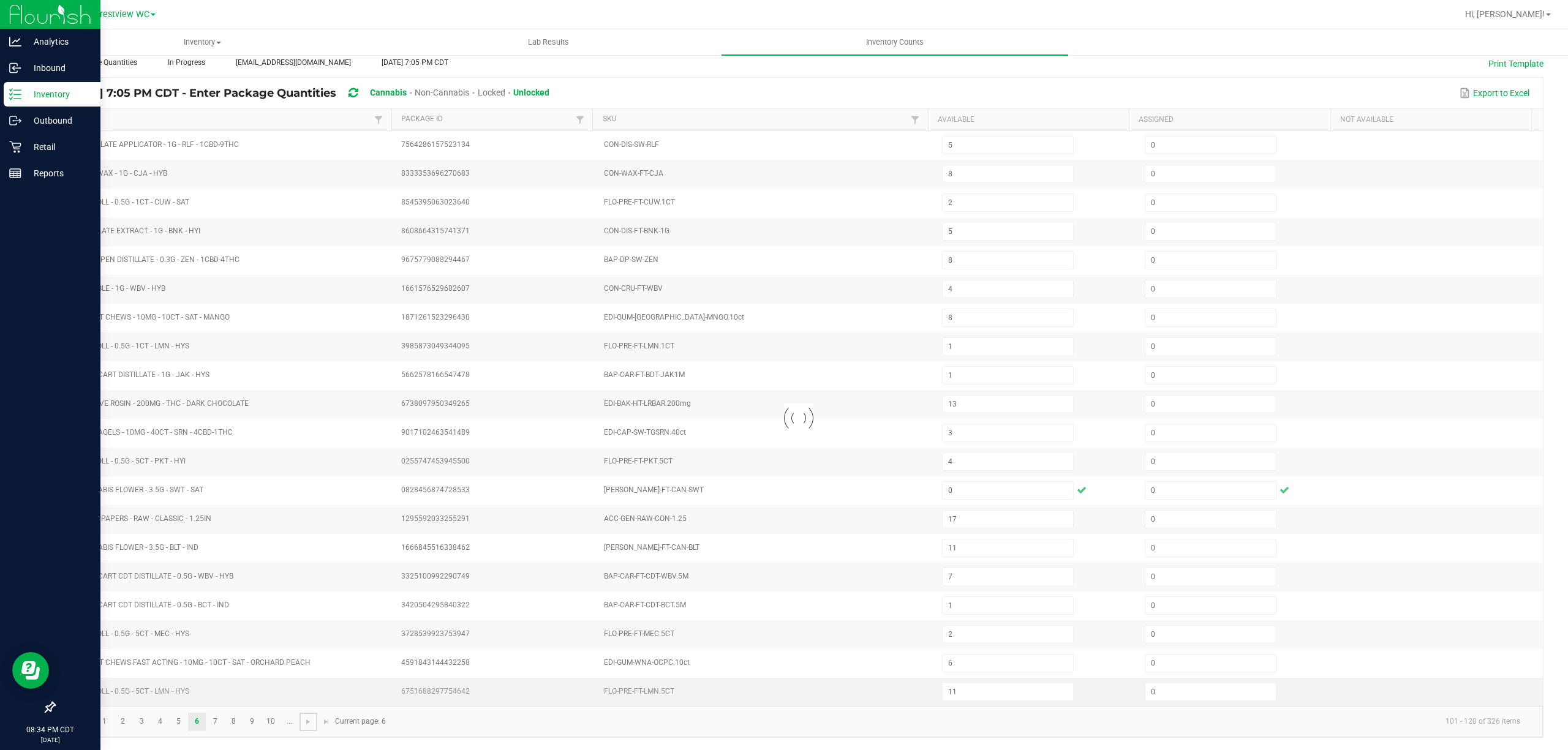
type input "4"
type input "11"
type input "3"
type input "13"
type input "3"
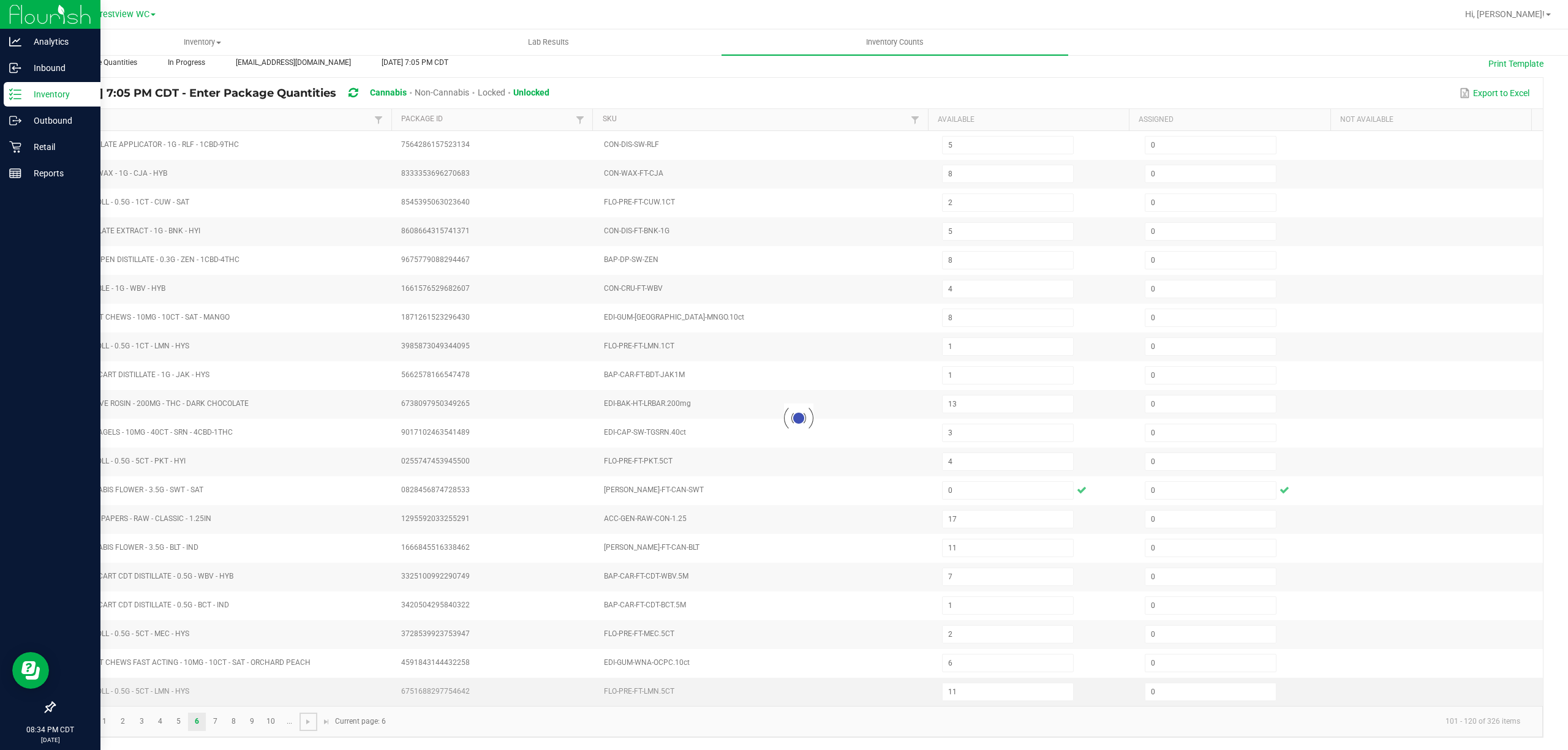
type input "2"
type input "3"
type input "2"
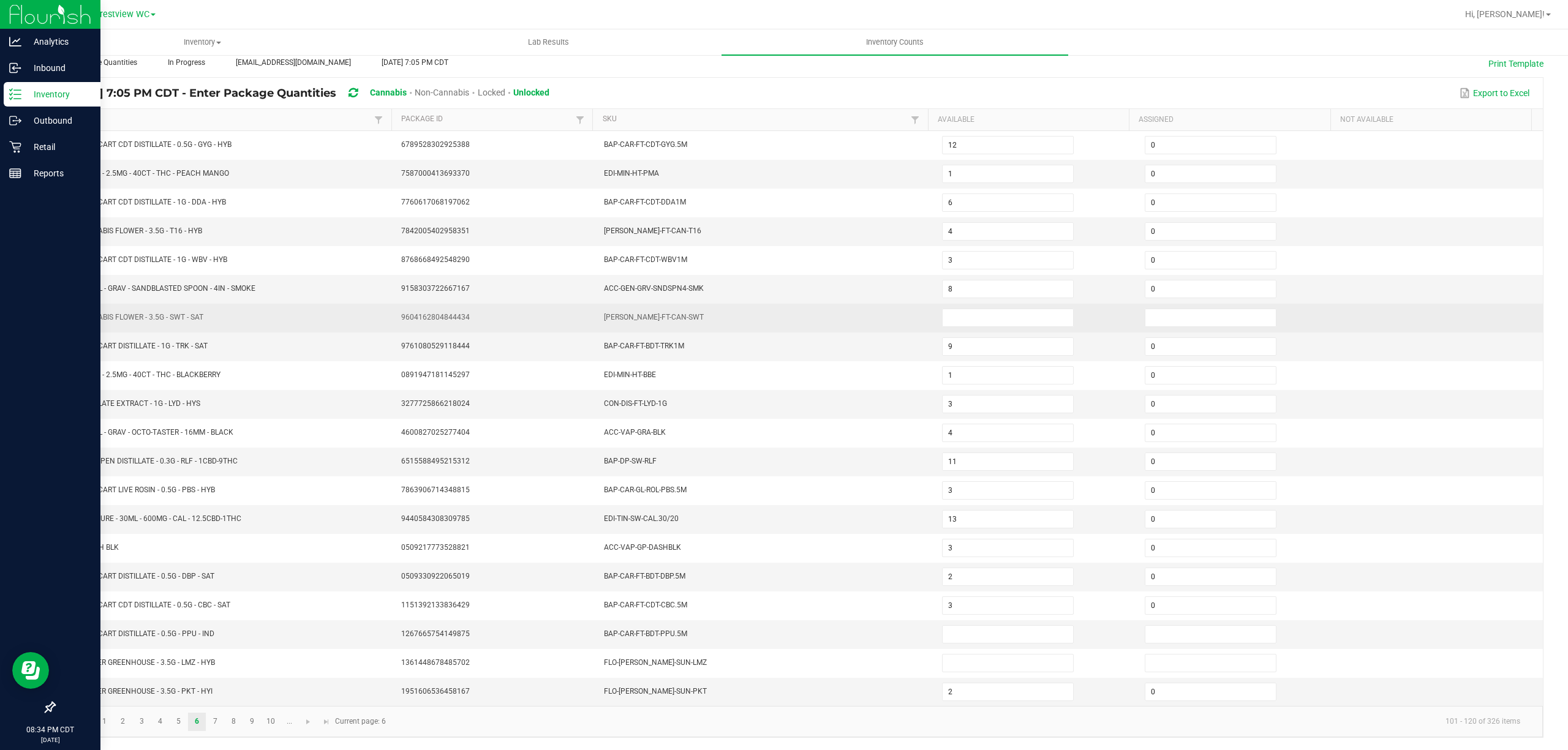
click at [969, 322] on td at bounding box center [1037, 318] width 202 height 29
click at [982, 314] on input at bounding box center [1007, 317] width 130 height 17
type input "0"
click at [1155, 309] on input at bounding box center [1211, 317] width 130 height 17
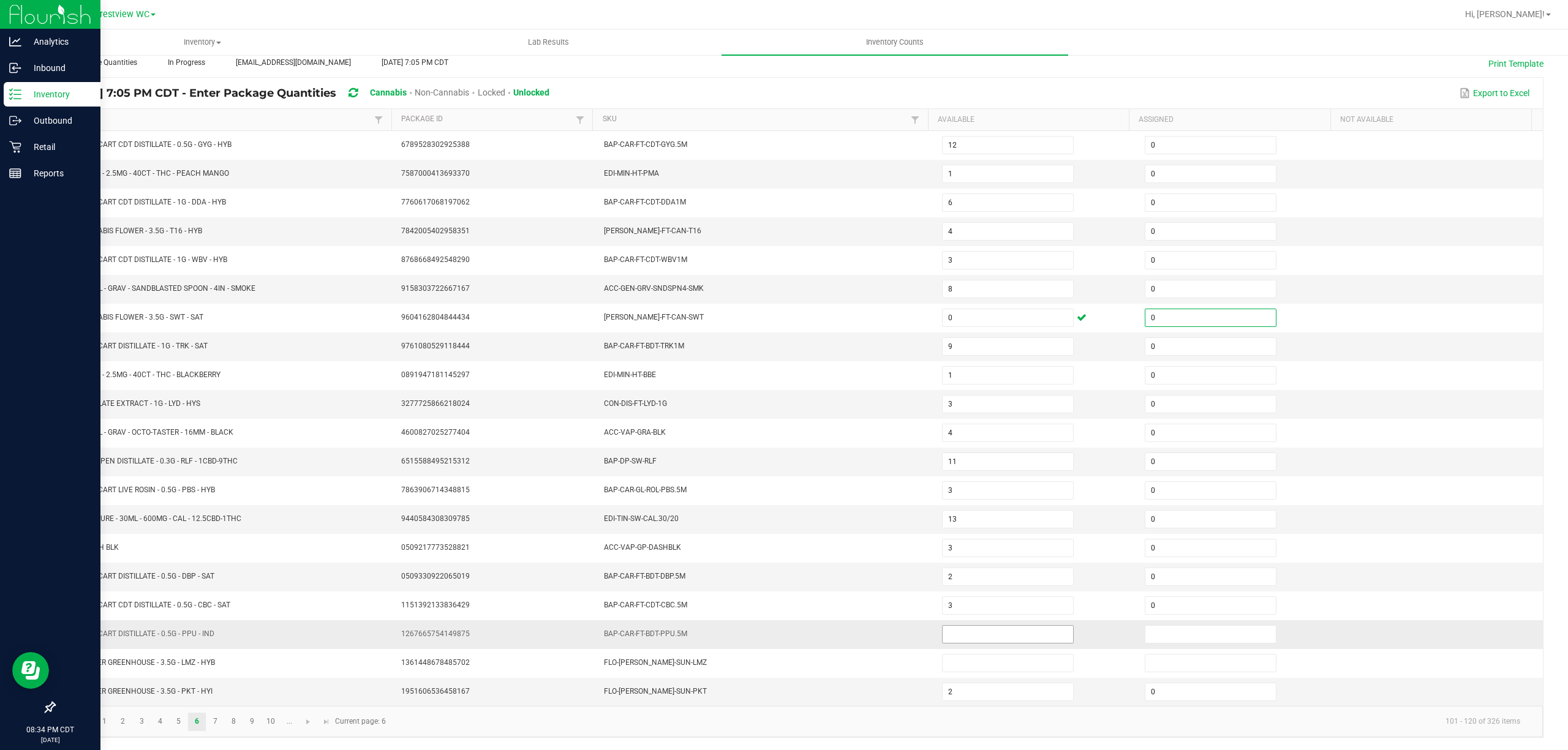
type input "0"
click at [983, 640] on input at bounding box center [1007, 634] width 130 height 17
type input "0"
click at [1158, 637] on input at bounding box center [1211, 634] width 130 height 17
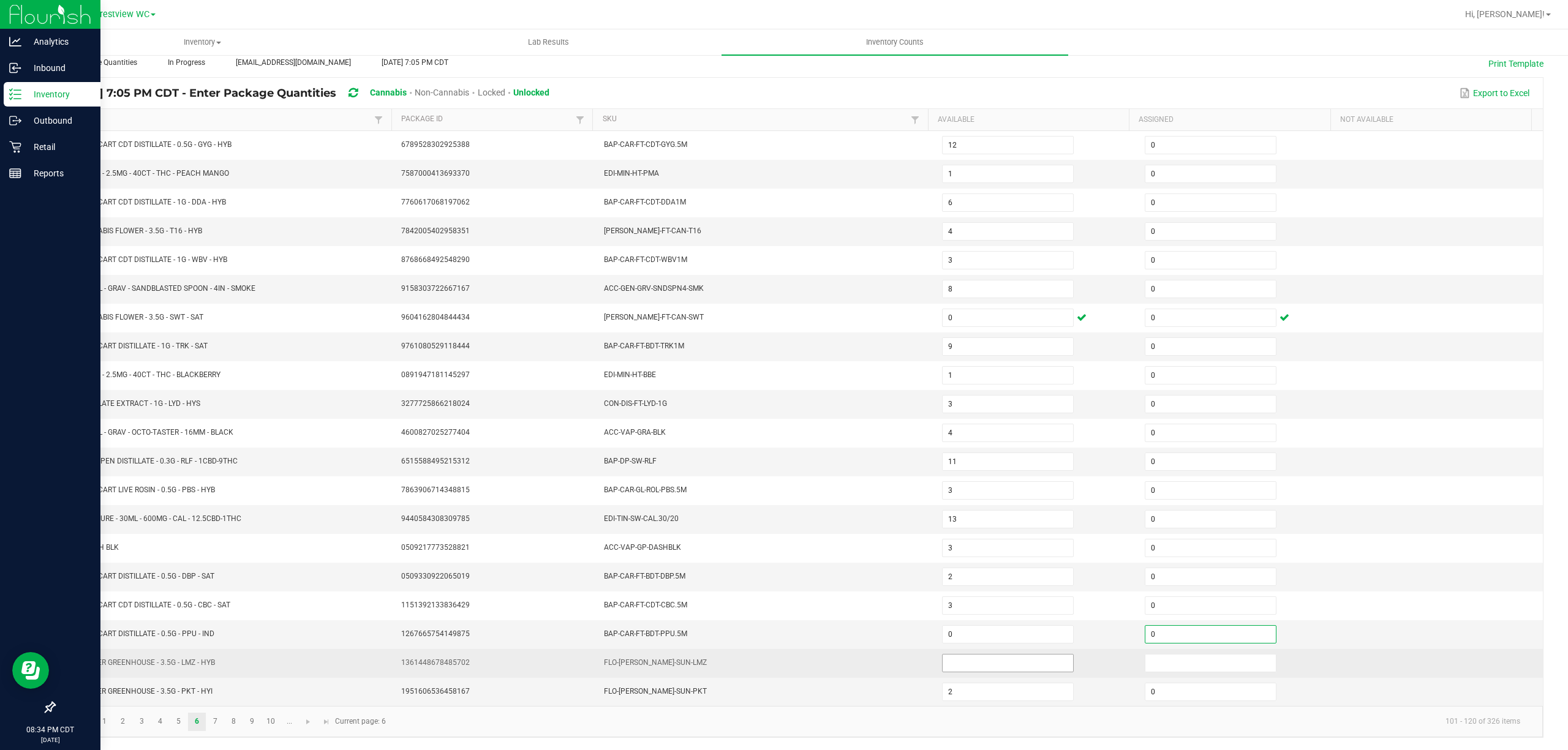
type input "0"
click at [998, 669] on input at bounding box center [1007, 663] width 130 height 17
type input "0"
click at [1182, 662] on input at bounding box center [1211, 663] width 130 height 17
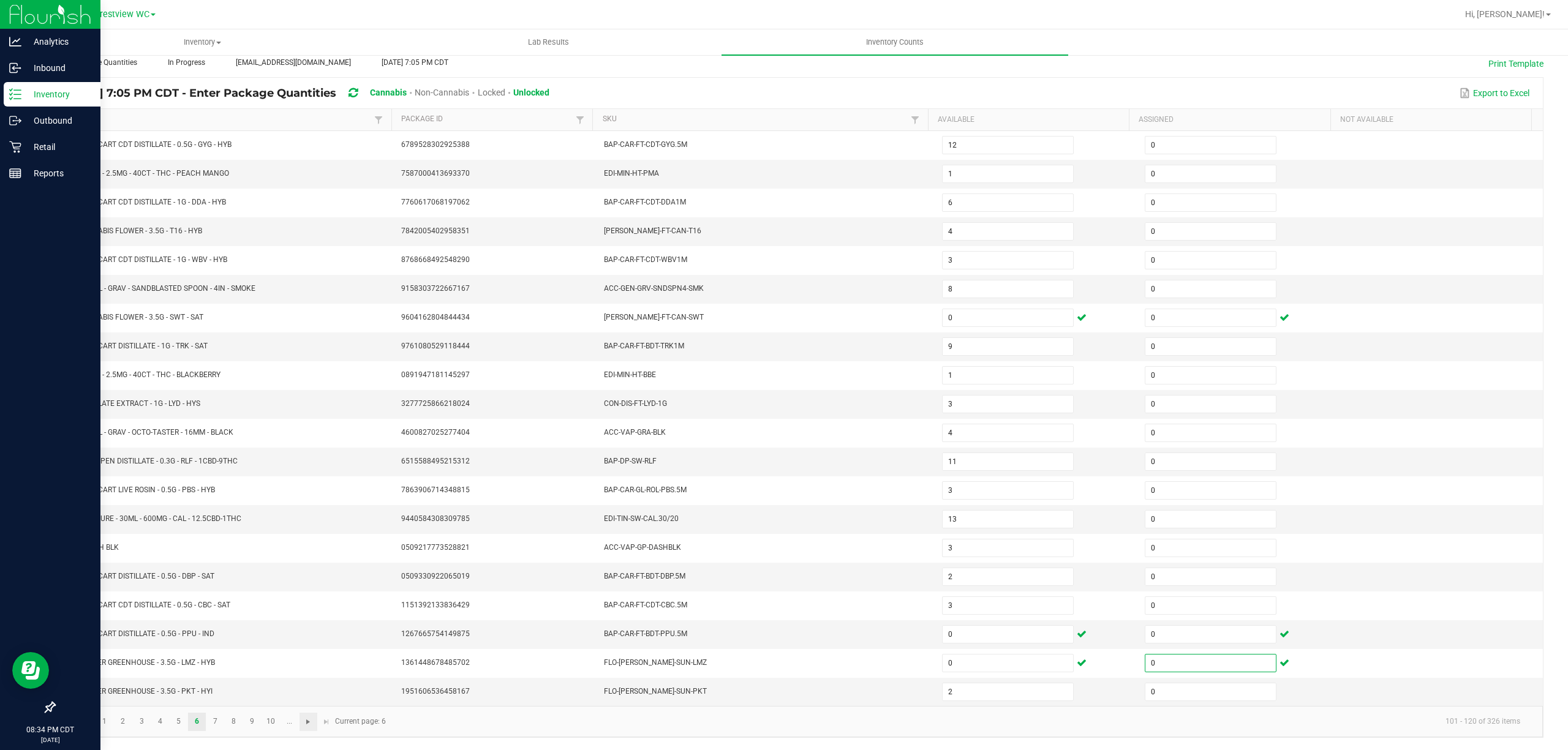
type input "0"
click at [306, 723] on span "Go to the next page" at bounding box center [308, 722] width 10 height 10
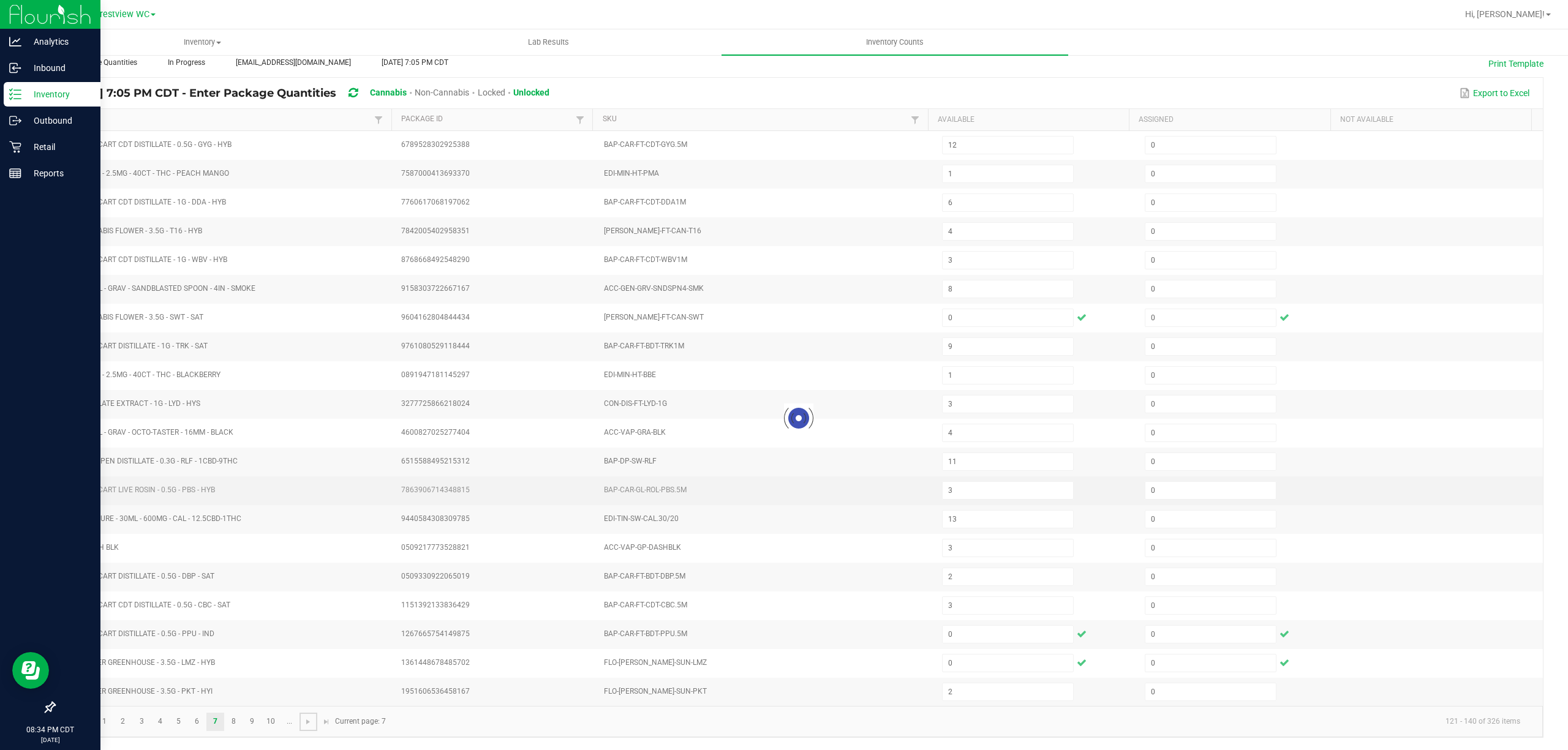
type input "8"
type input "24"
type input "3"
type input "1"
type input "4"
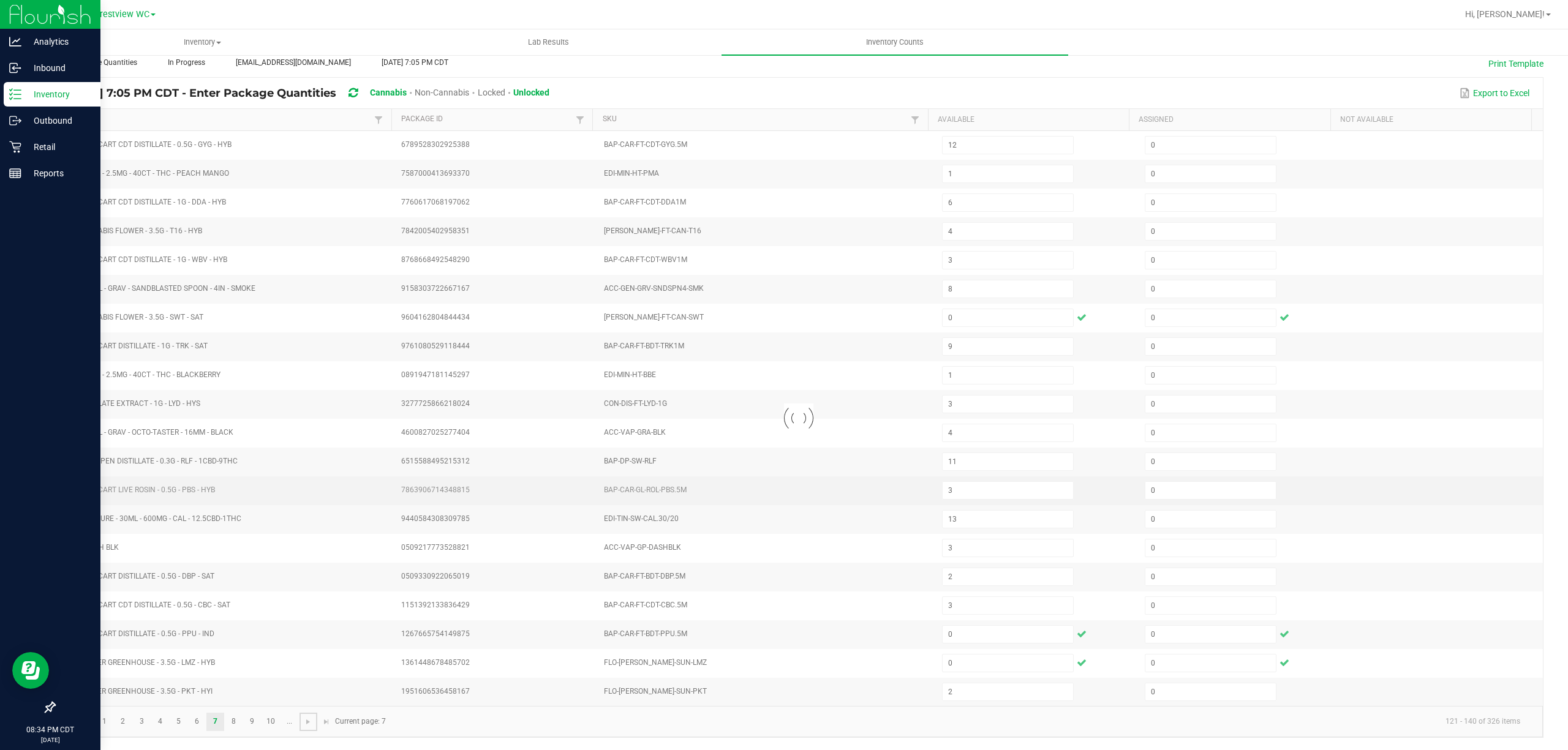
type input "4"
type input "1"
type input "3"
type input "9"
type input "4"
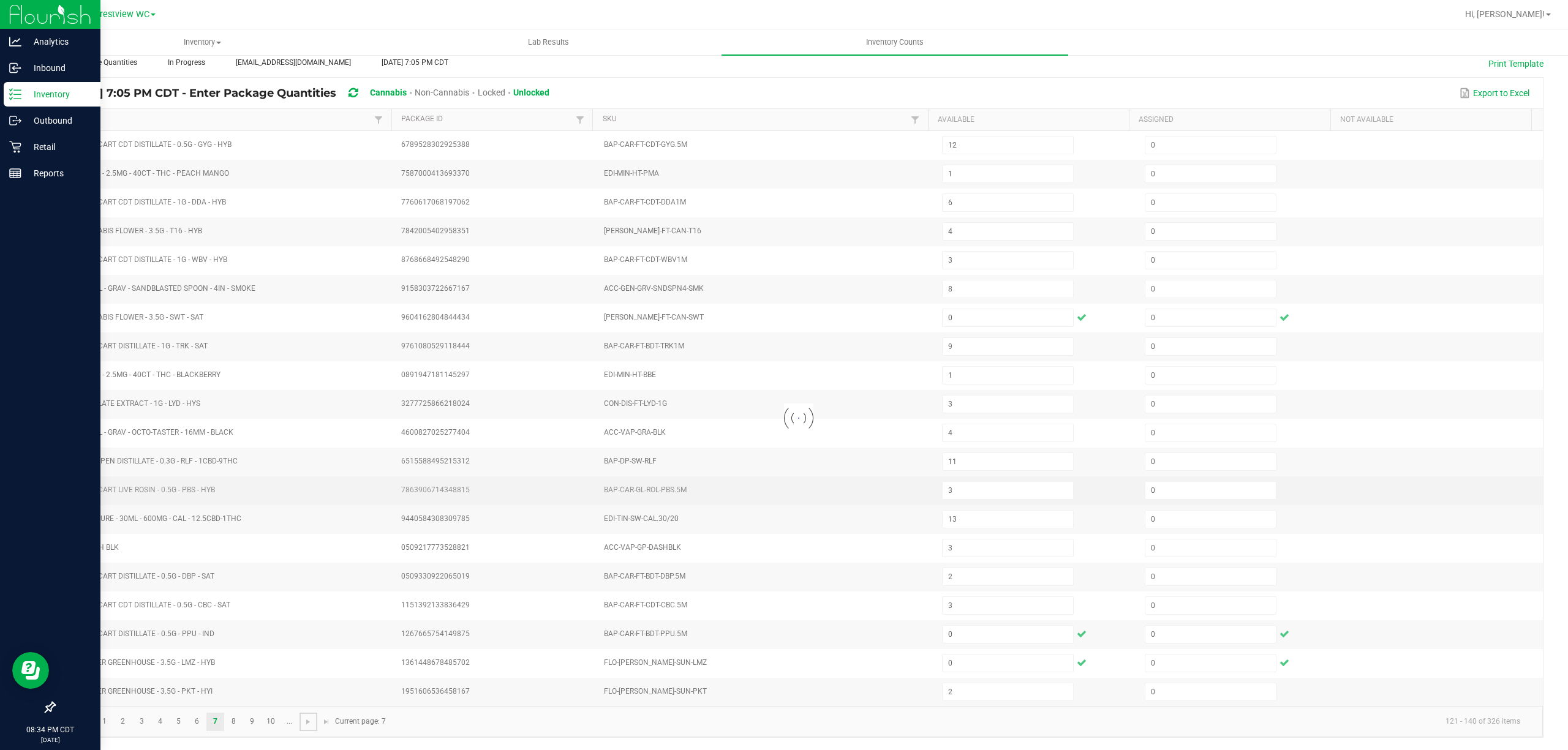
type input "2"
type input "8"
type input "5"
type input "1"
type input "12"
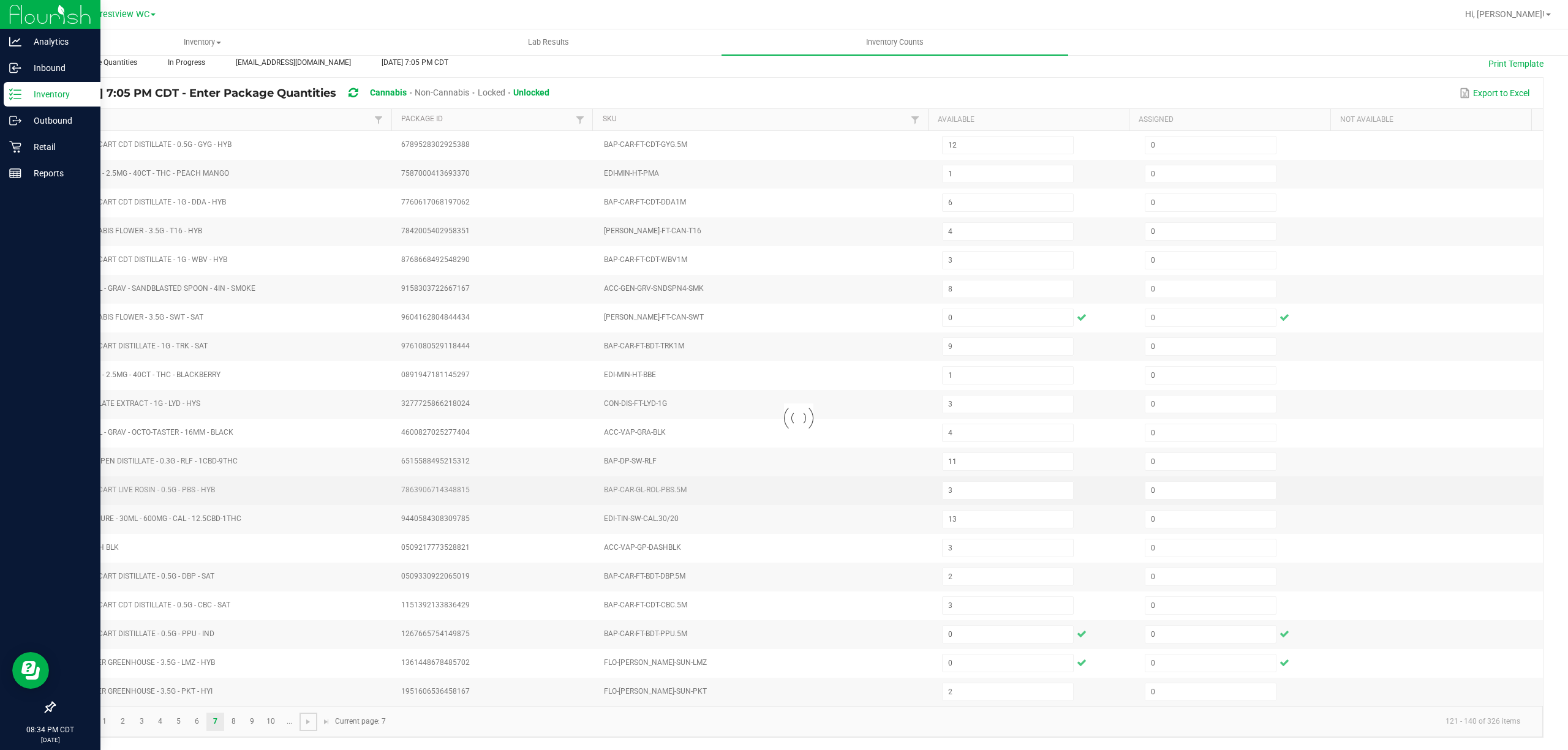
type input "6"
type input "15"
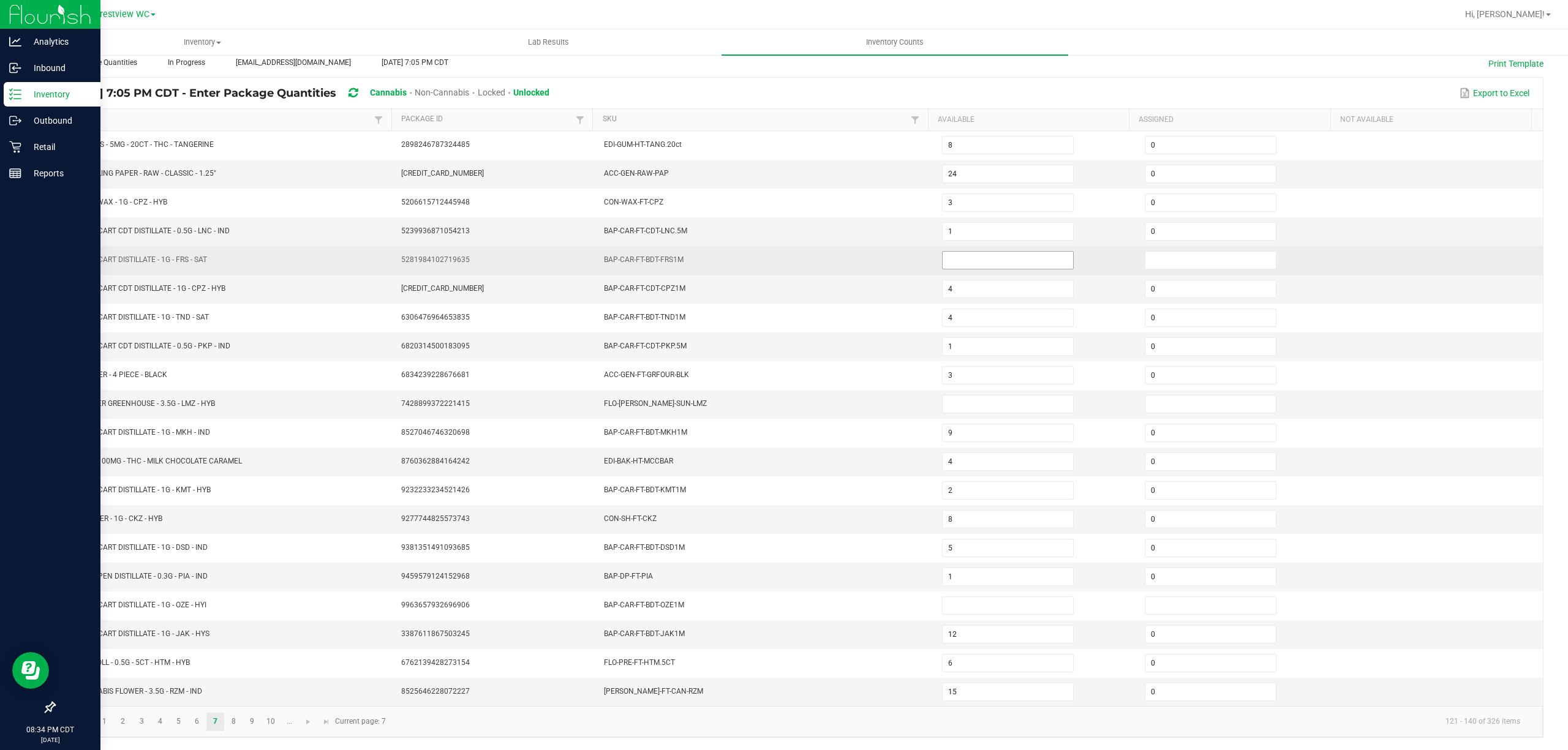
click at [975, 258] on input at bounding box center [1007, 260] width 130 height 17
type input "0"
click at [1172, 252] on input at bounding box center [1211, 260] width 130 height 17
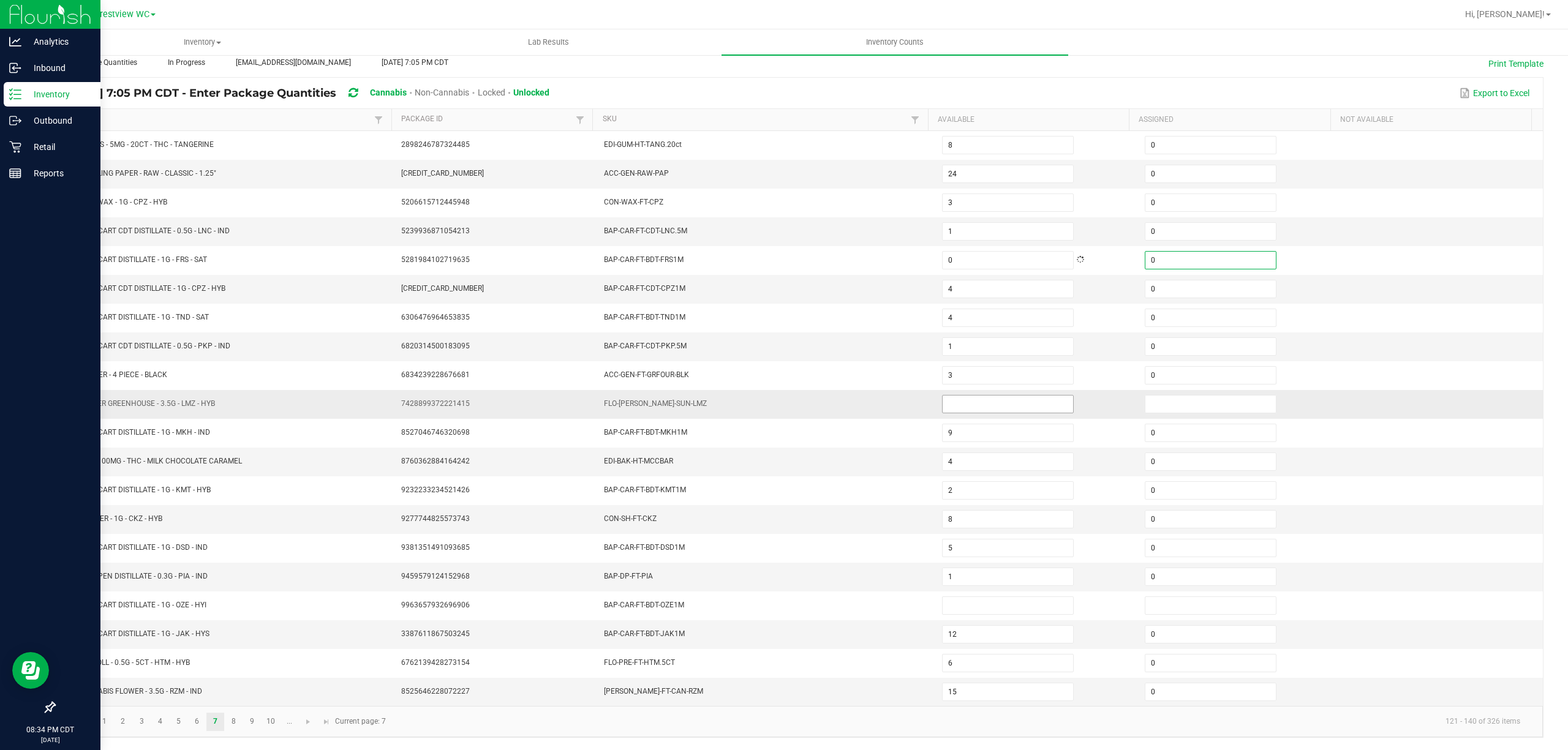
type input "0"
click at [963, 403] on input at bounding box center [1007, 404] width 130 height 17
type input "0"
click at [1150, 399] on input at bounding box center [1211, 404] width 130 height 17
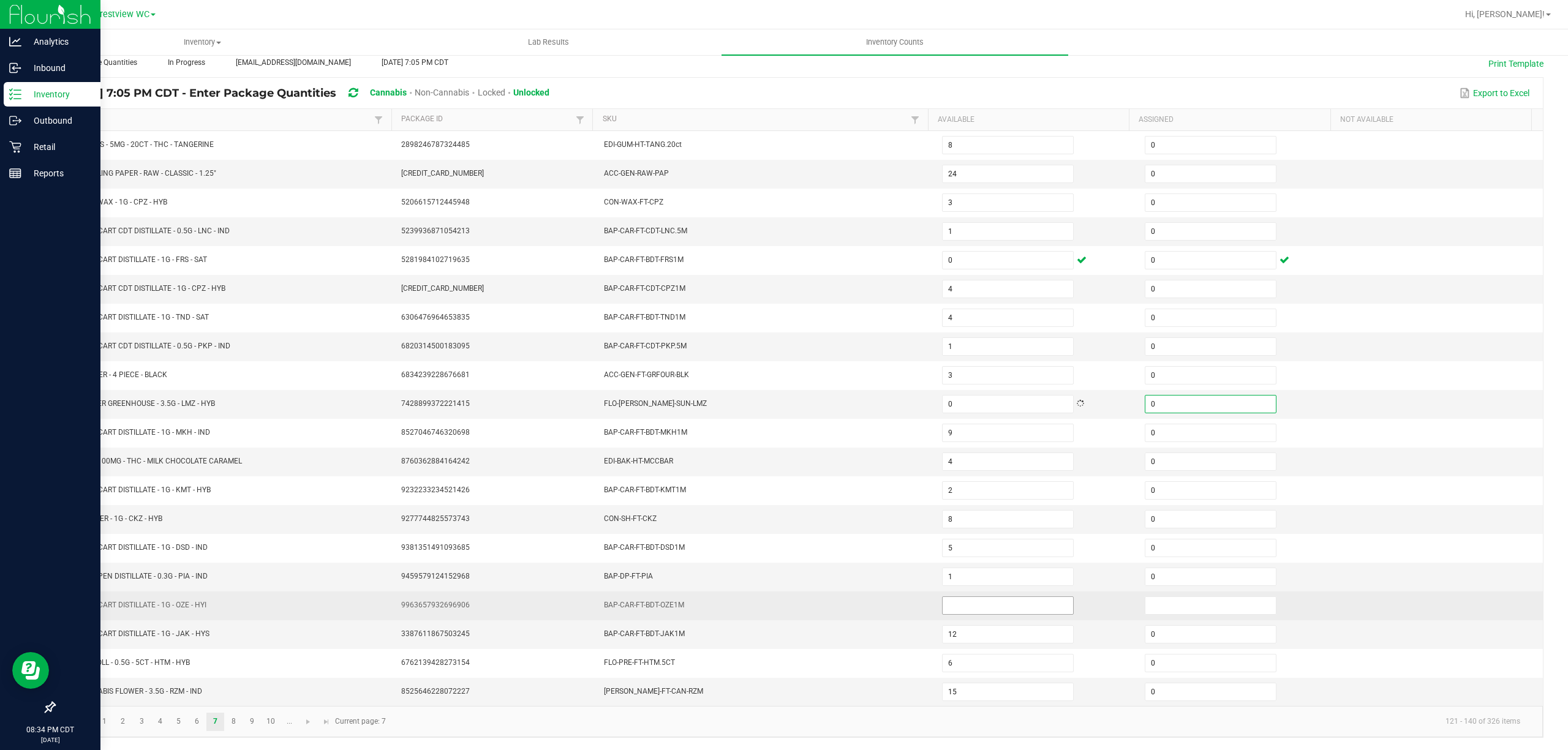
type input "0"
click at [991, 606] on input at bounding box center [1007, 605] width 130 height 17
type input "0"
click at [1180, 603] on input at bounding box center [1211, 605] width 130 height 17
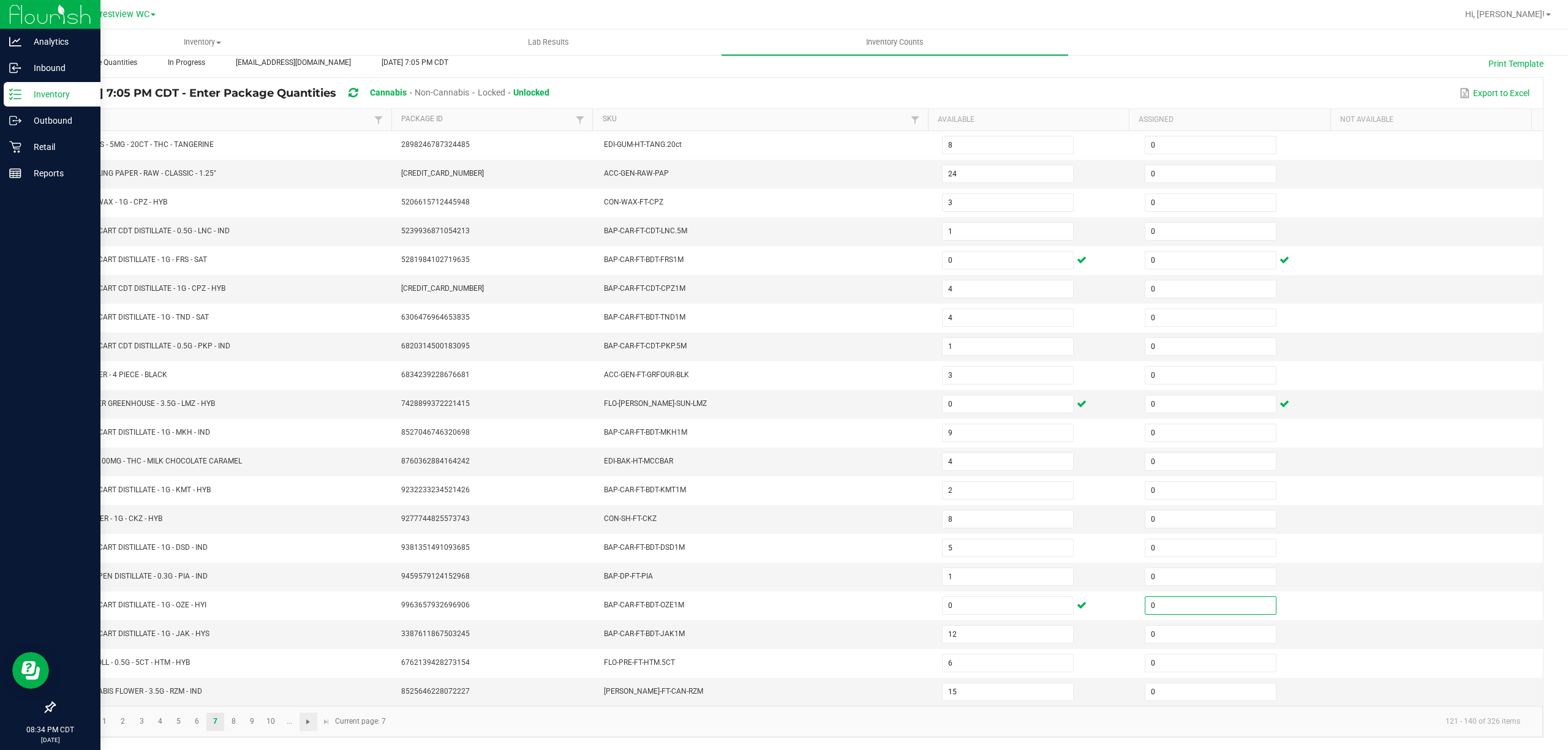
type input "0"
click at [306, 720] on span "Go to the next page" at bounding box center [308, 722] width 10 height 10
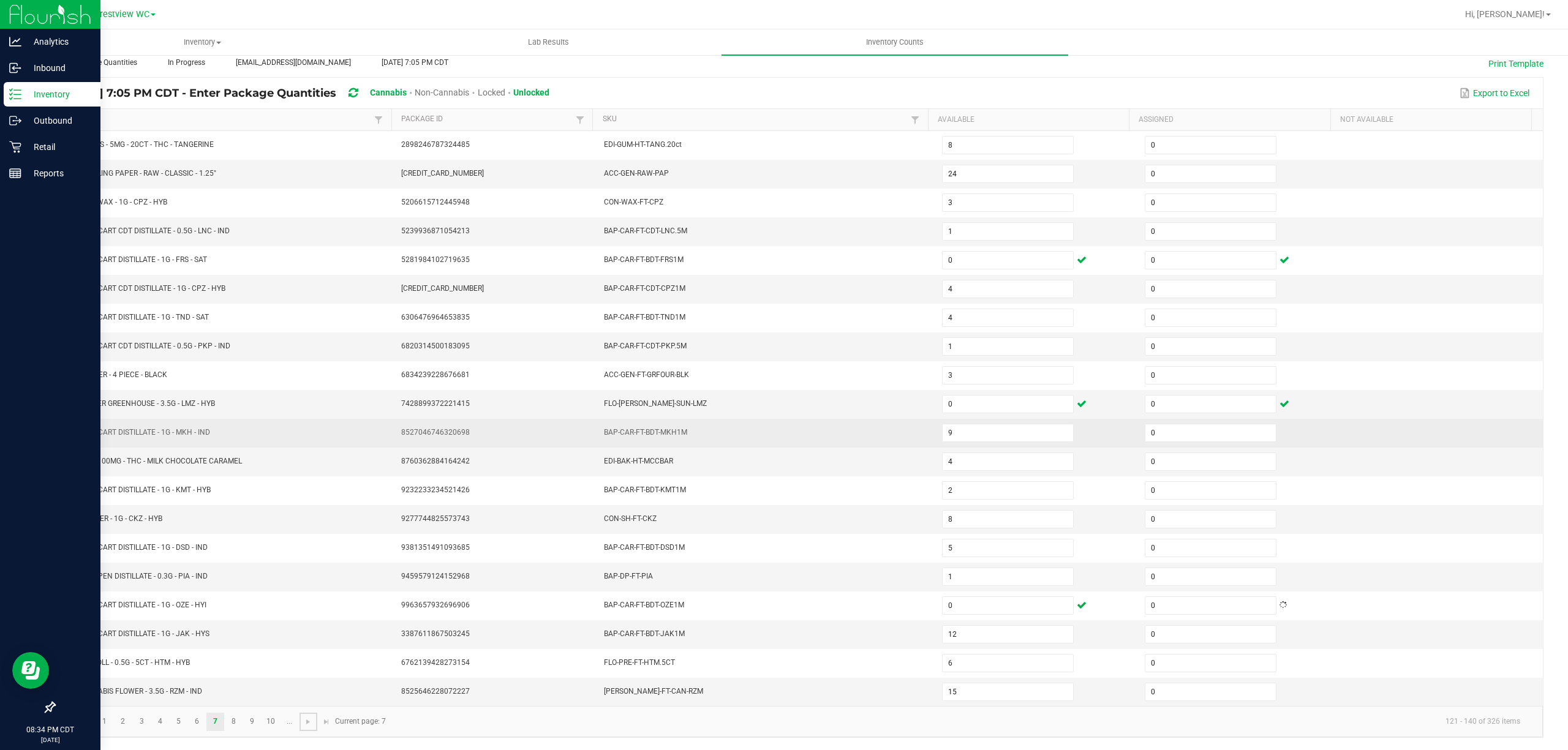
type input "2"
type input "3"
type input "8"
type input "33"
type input "8"
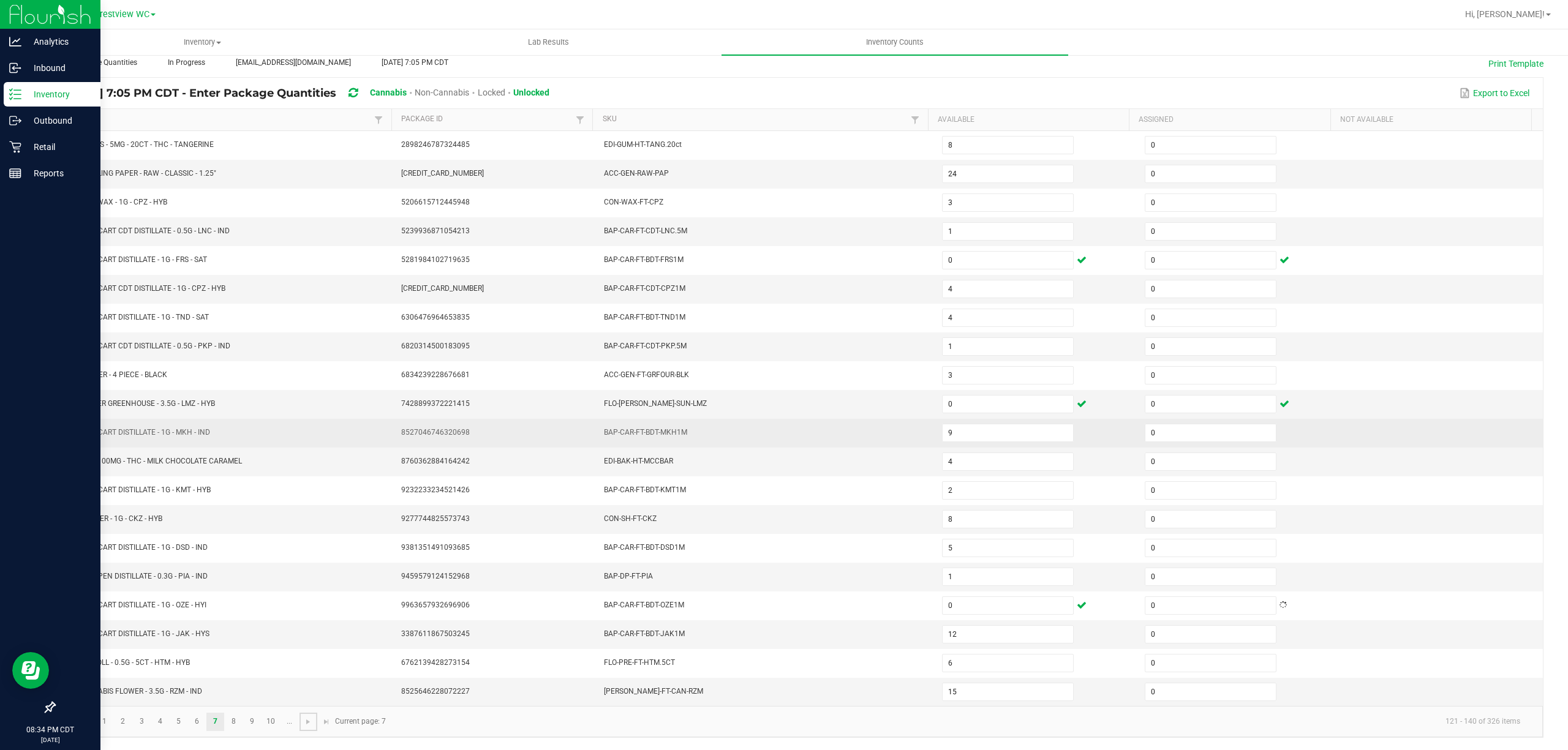
type input "11"
type input "4"
type input "18"
type input "3"
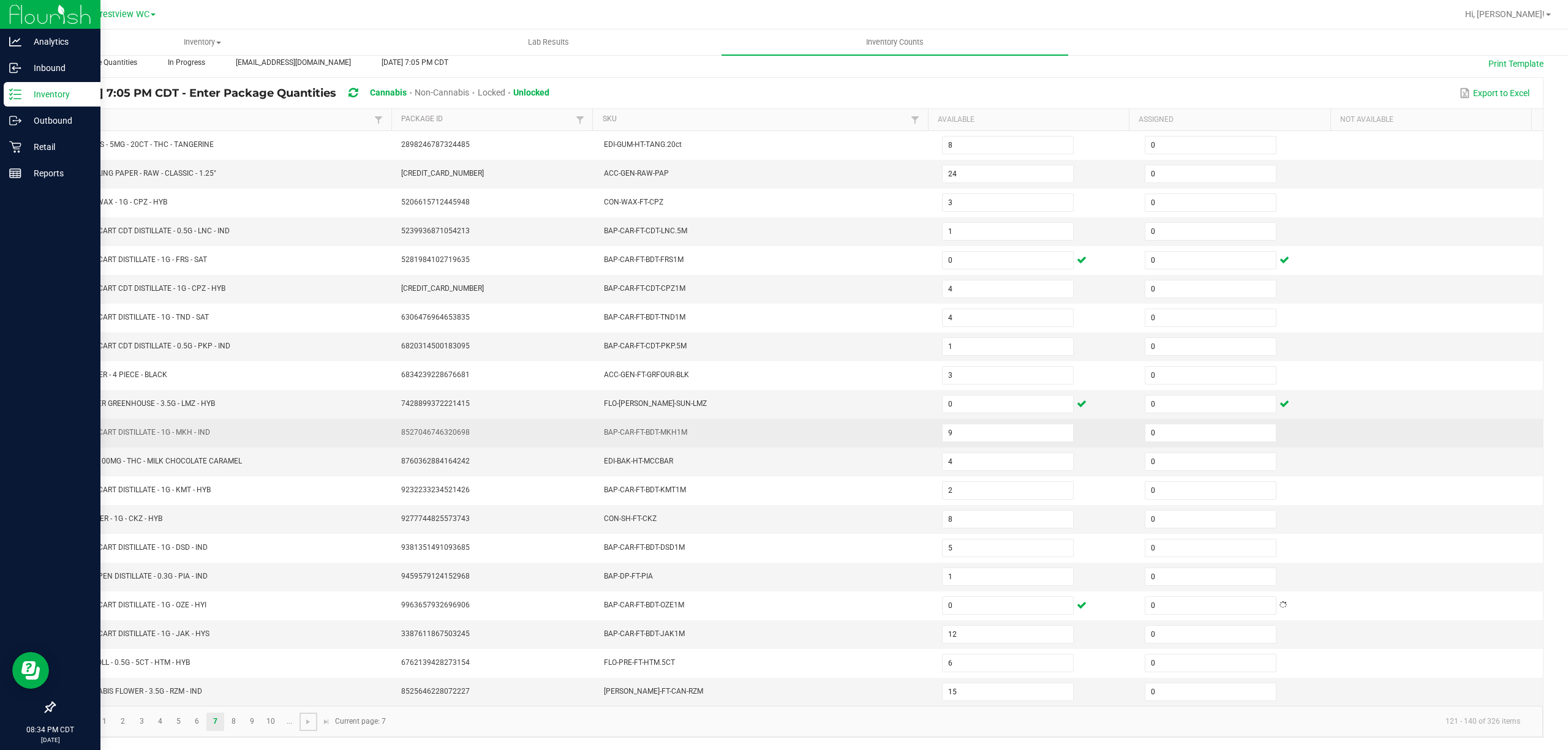
type input "8"
type input "12"
type input "1"
type input "8"
type input "4"
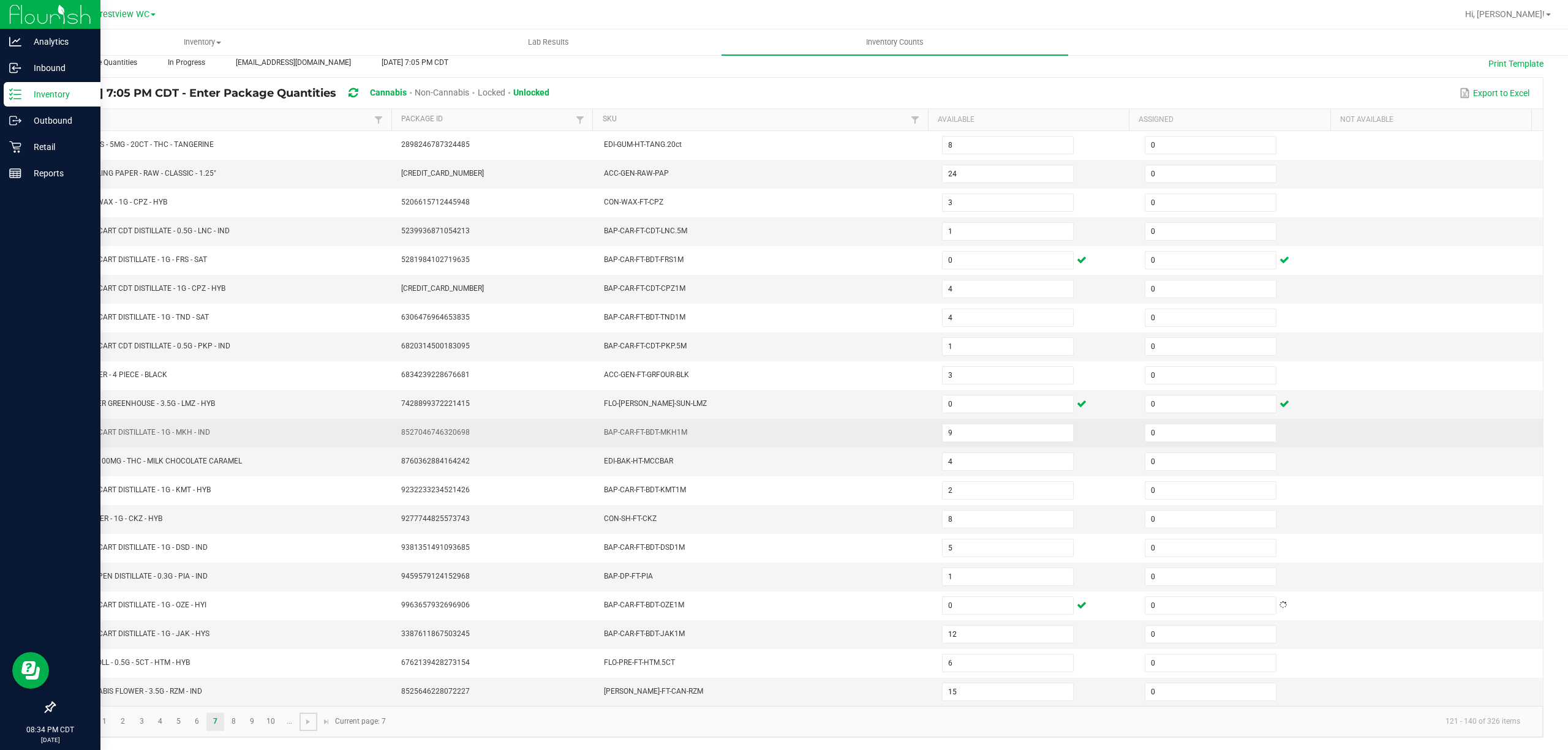
type input "8"
type input "1"
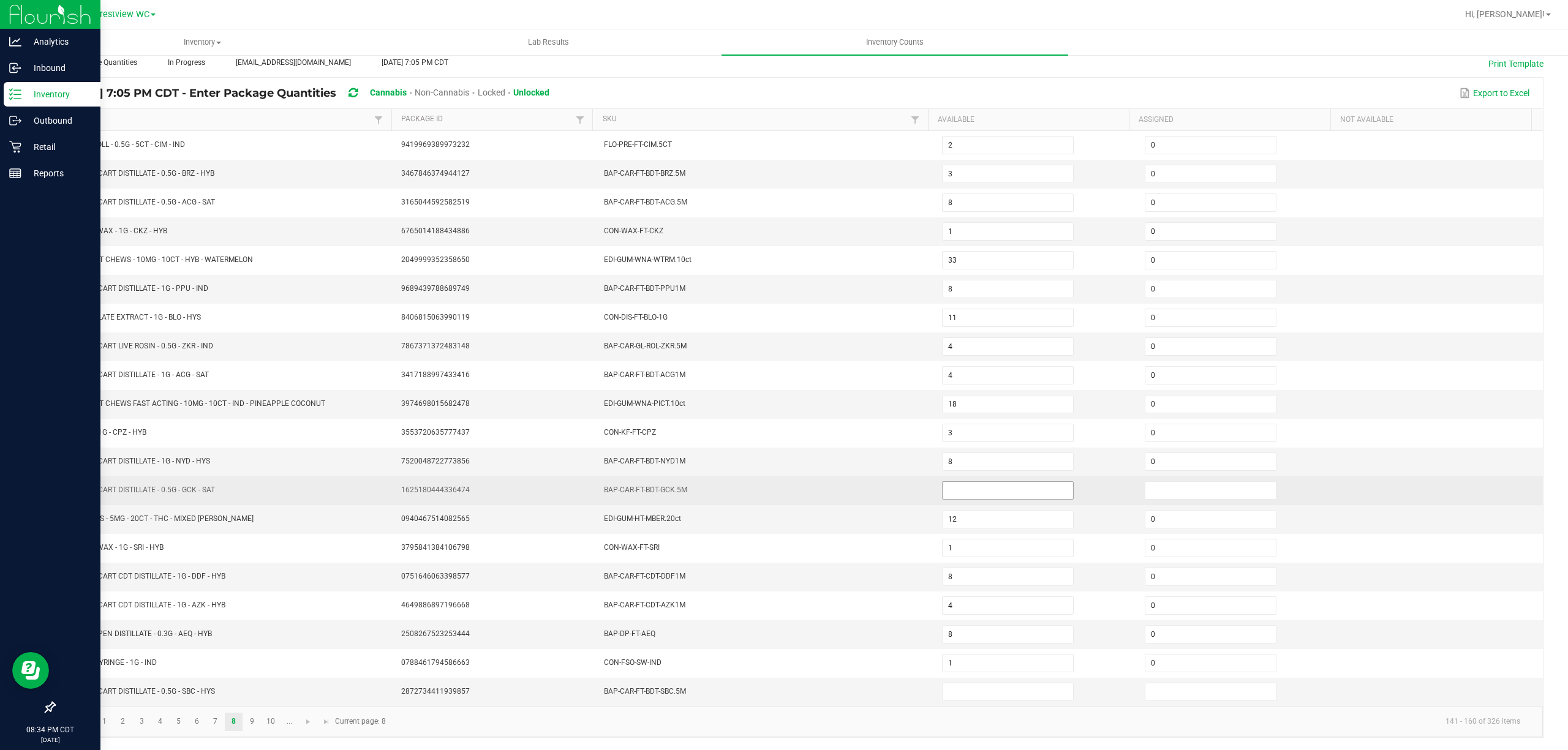
click at [991, 483] on input at bounding box center [1007, 490] width 130 height 17
type input "0"
click at [1172, 488] on input at bounding box center [1211, 490] width 130 height 17
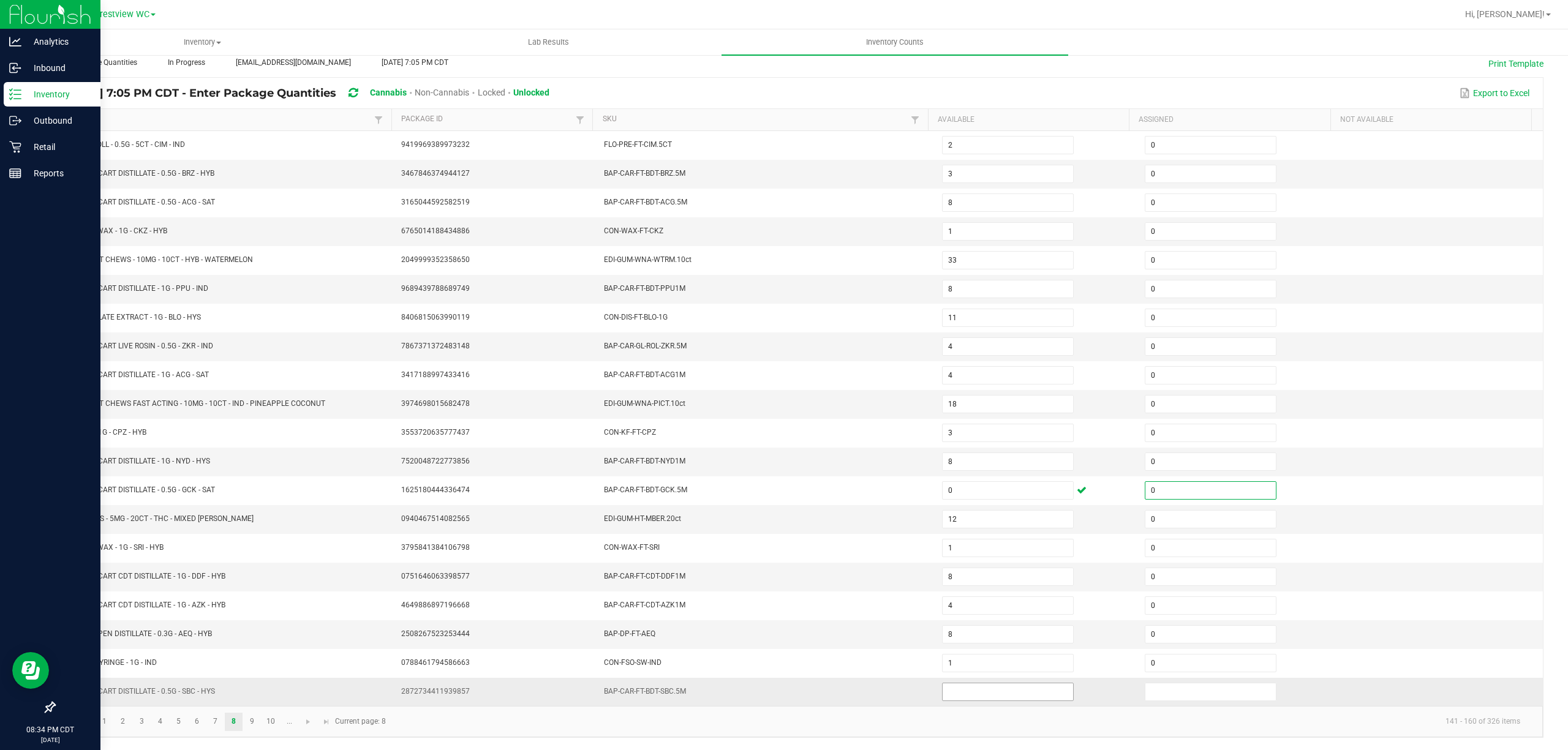
type input "0"
click at [976, 692] on input at bounding box center [1007, 692] width 130 height 17
type input "0"
click at [1183, 694] on input at bounding box center [1211, 692] width 130 height 17
type input "0"
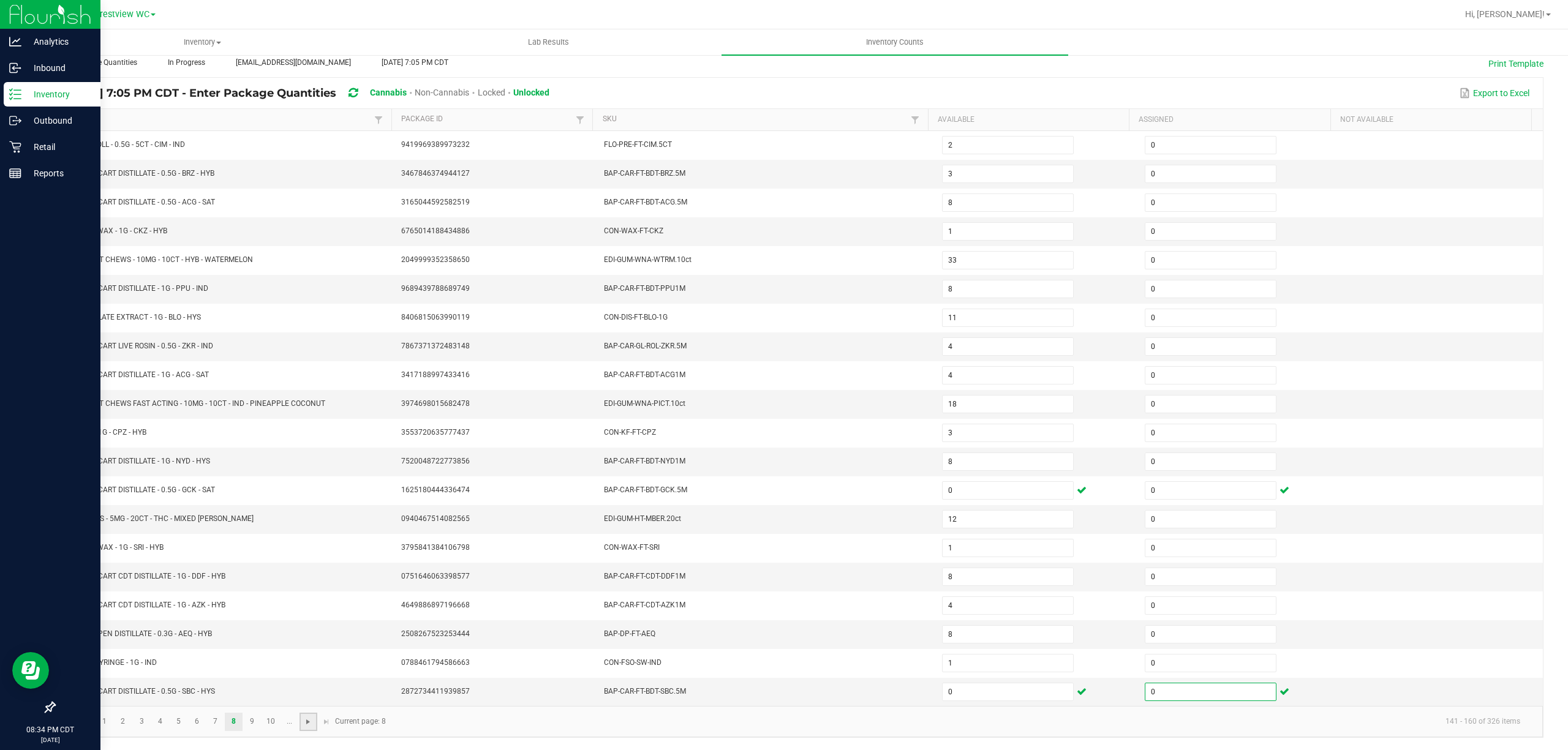
click at [307, 725] on span "Go to the next page" at bounding box center [308, 722] width 10 height 10
type input "7"
type input "6"
type input "12"
type input "9"
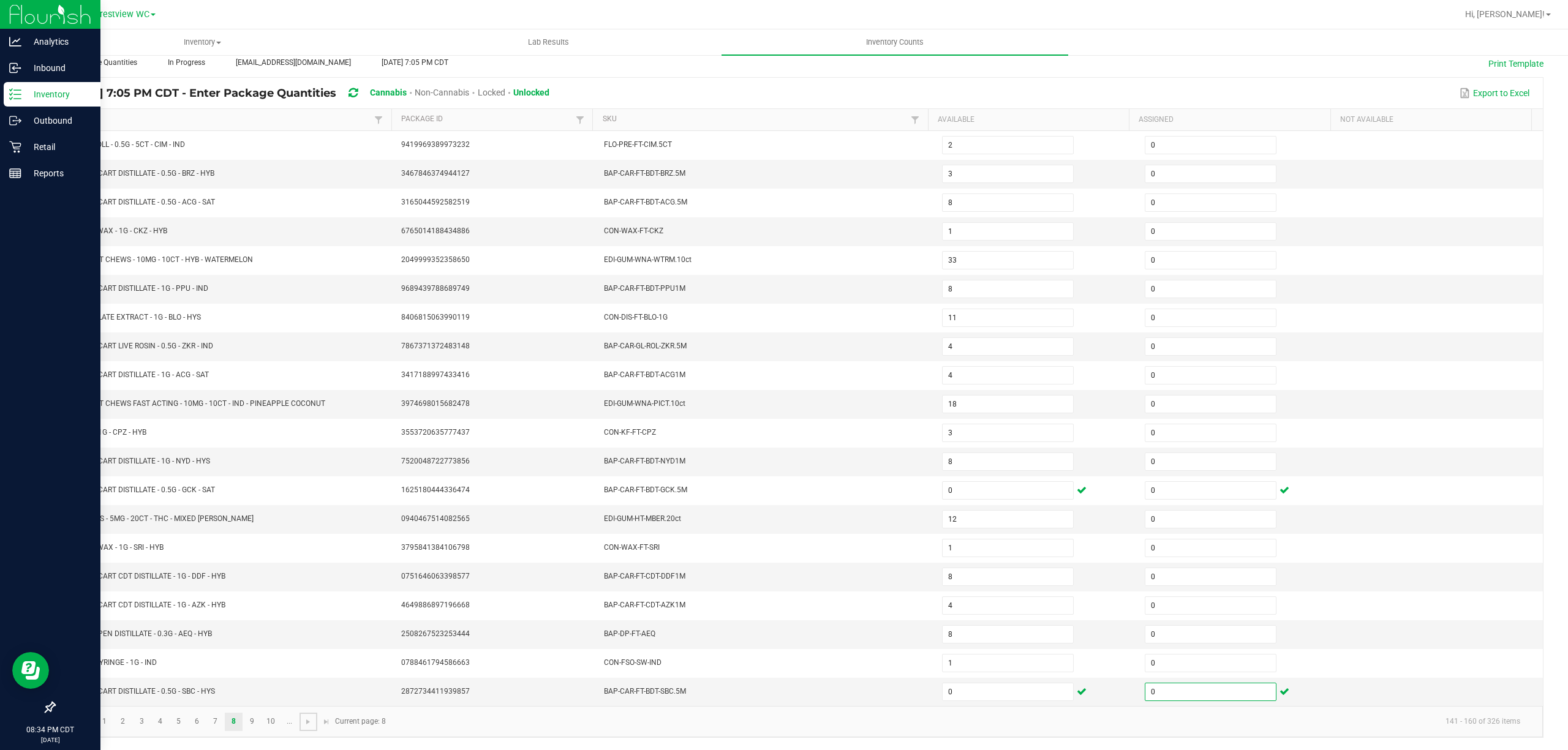
type input "10"
type input "12"
type input "2"
type input "15"
type input "9"
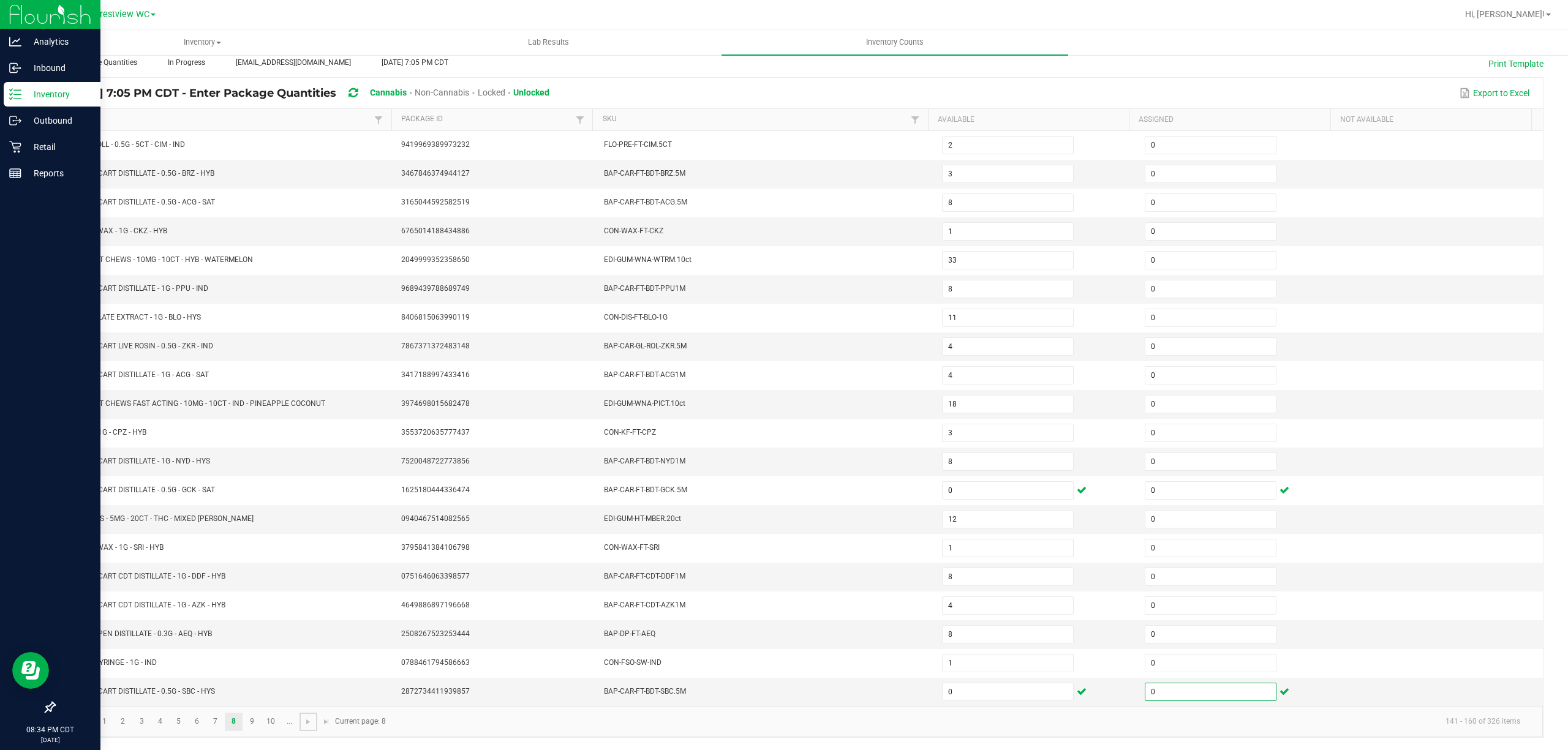
type input "11"
type input "4"
type input "2"
type input "15"
type input "12"
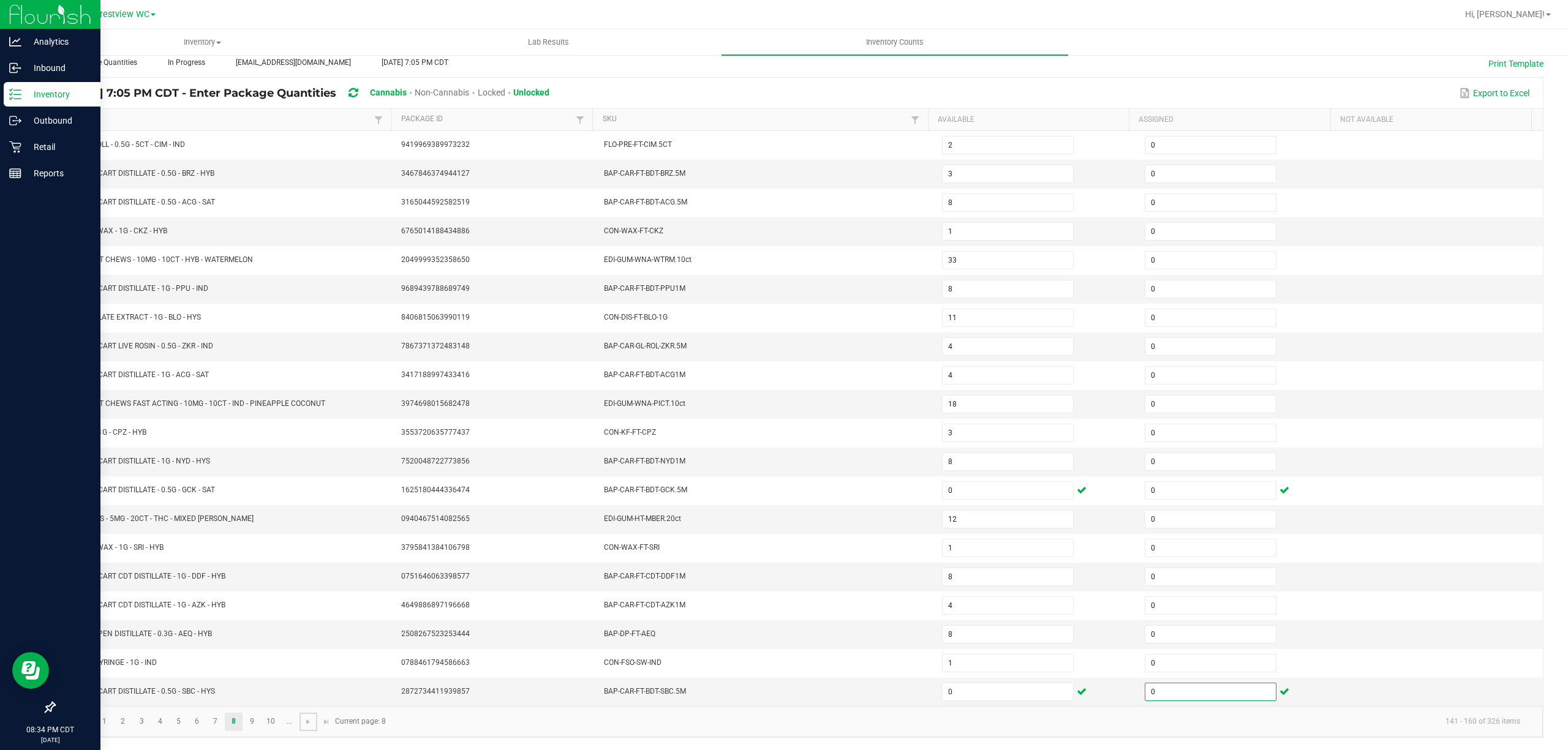
type input "9"
type input "7"
type input "8"
type input "1"
click at [986, 169] on input at bounding box center [1007, 173] width 130 height 17
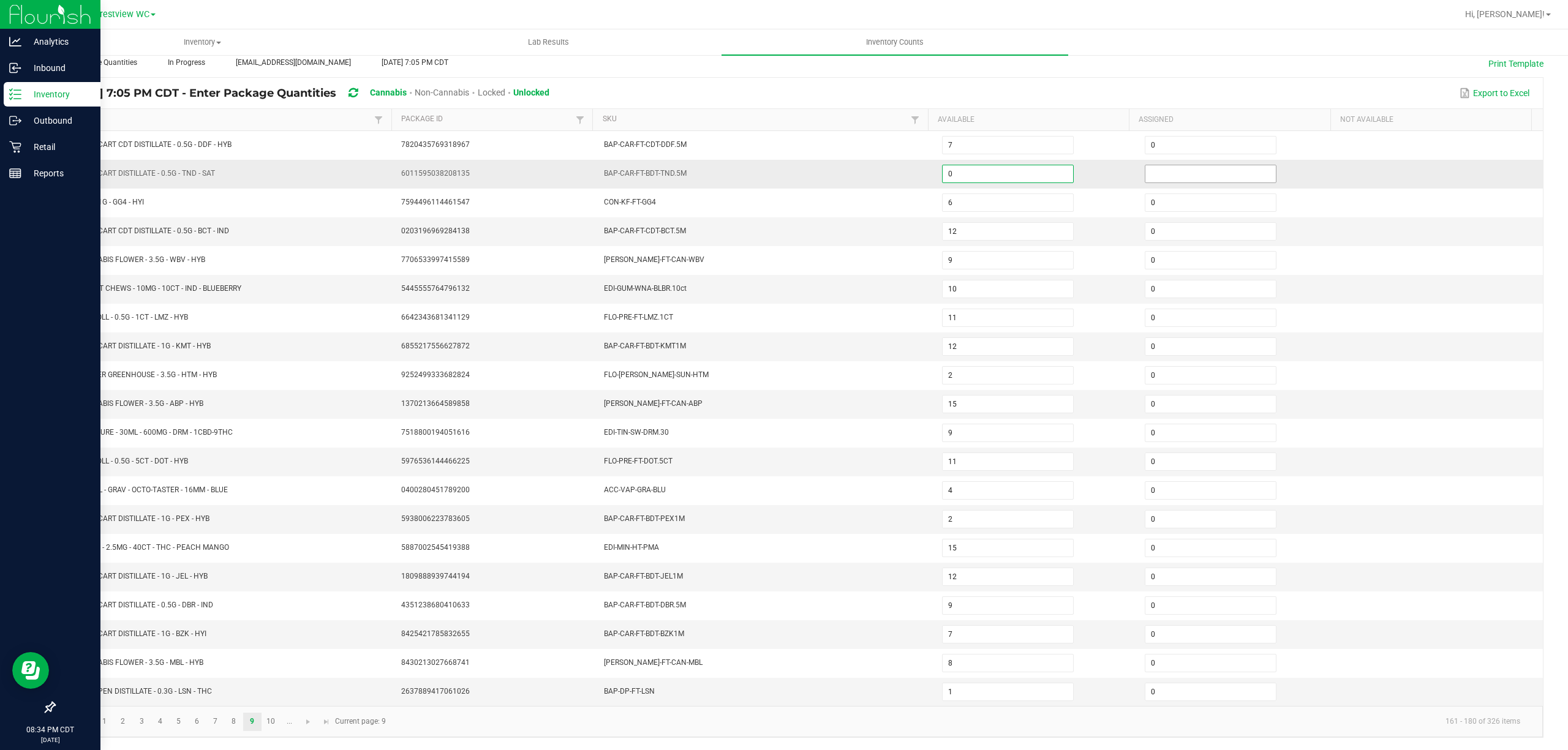
type input "0"
click at [1152, 167] on input at bounding box center [1211, 173] width 130 height 17
type input "0"
click at [307, 727] on link at bounding box center [308, 722] width 17 height 18
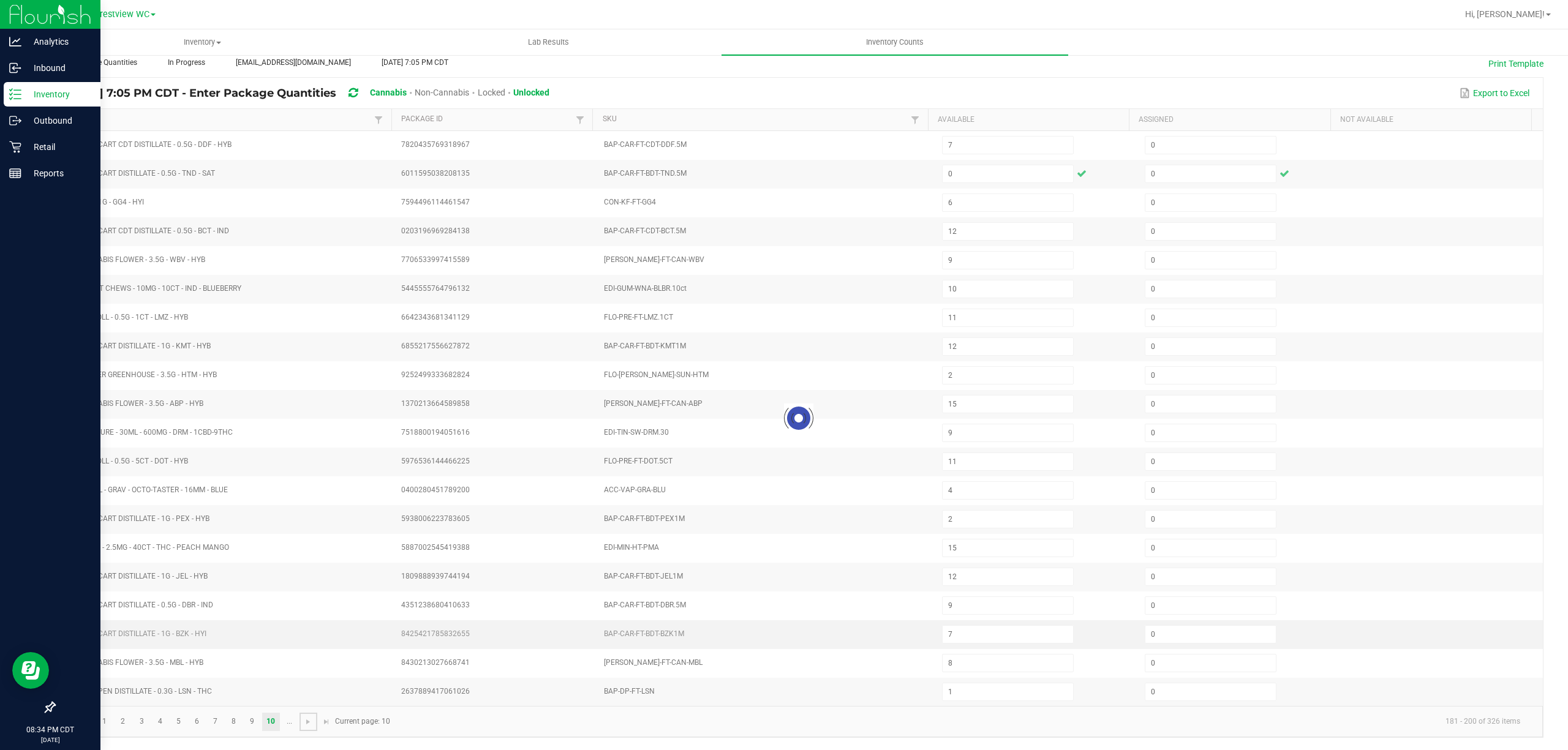
type input "1"
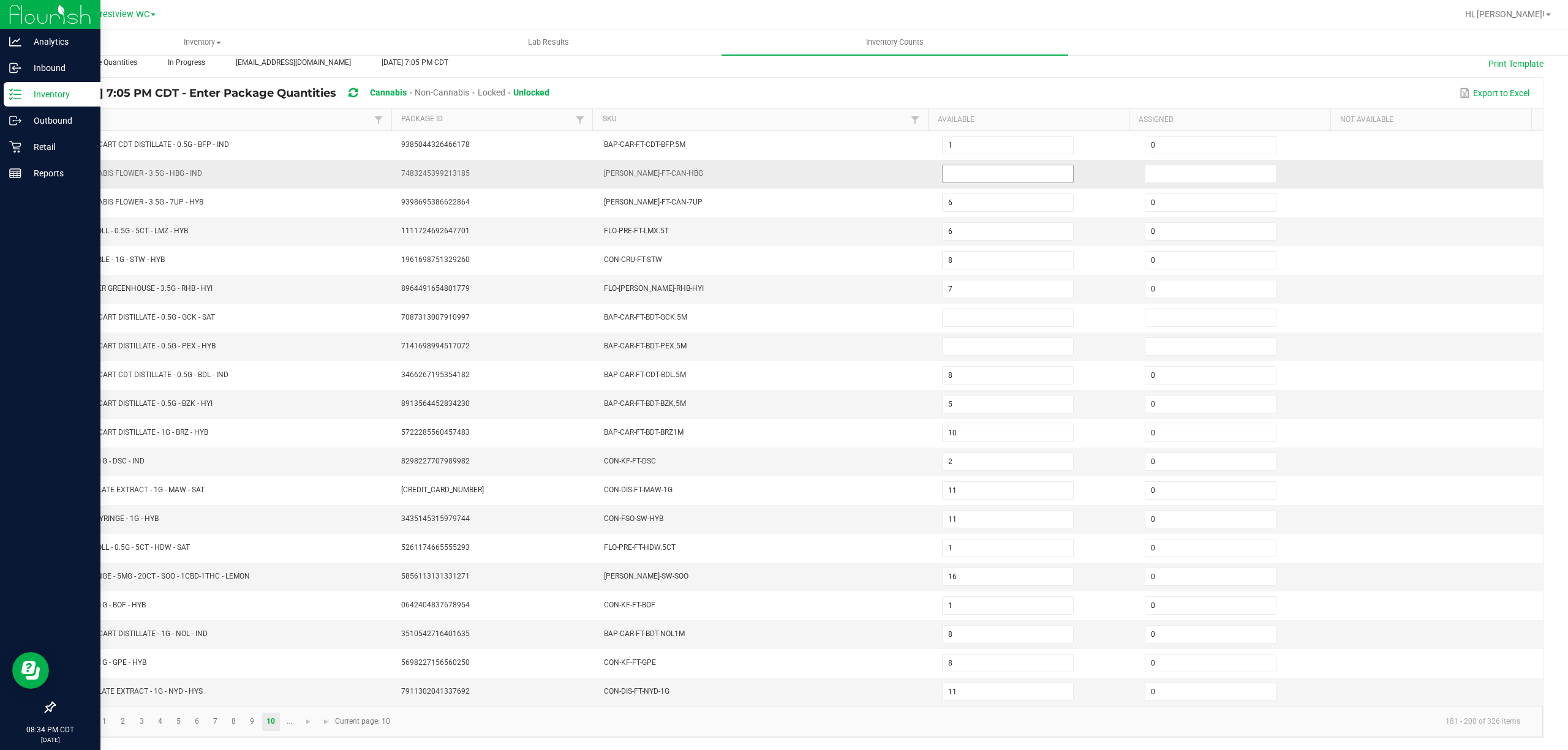
click at [1037, 165] on input at bounding box center [1007, 173] width 130 height 17
click at [1157, 165] on input at bounding box center [1211, 173] width 130 height 17
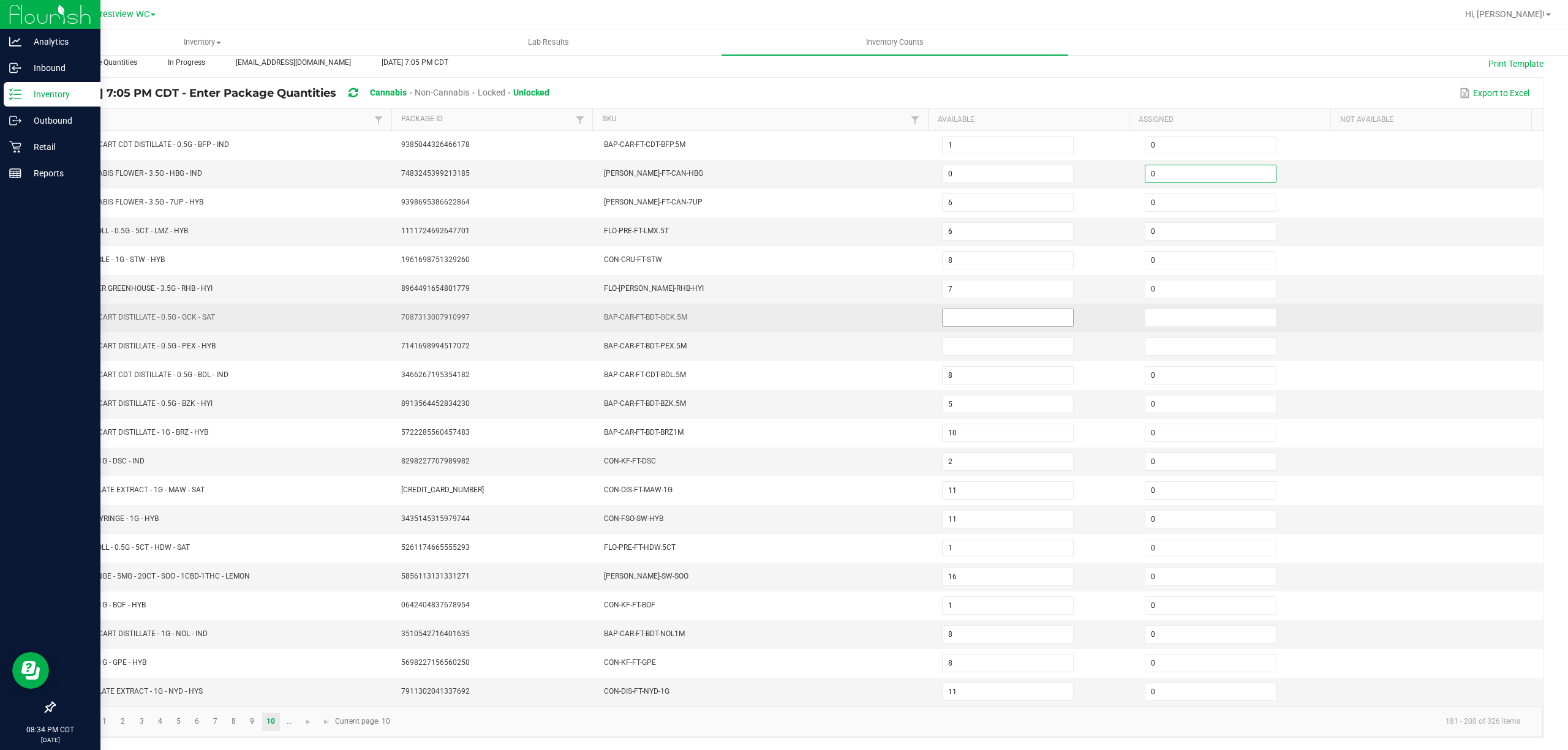
click at [997, 309] on input at bounding box center [1007, 317] width 130 height 17
click at [1171, 309] on input at bounding box center [1211, 317] width 130 height 17
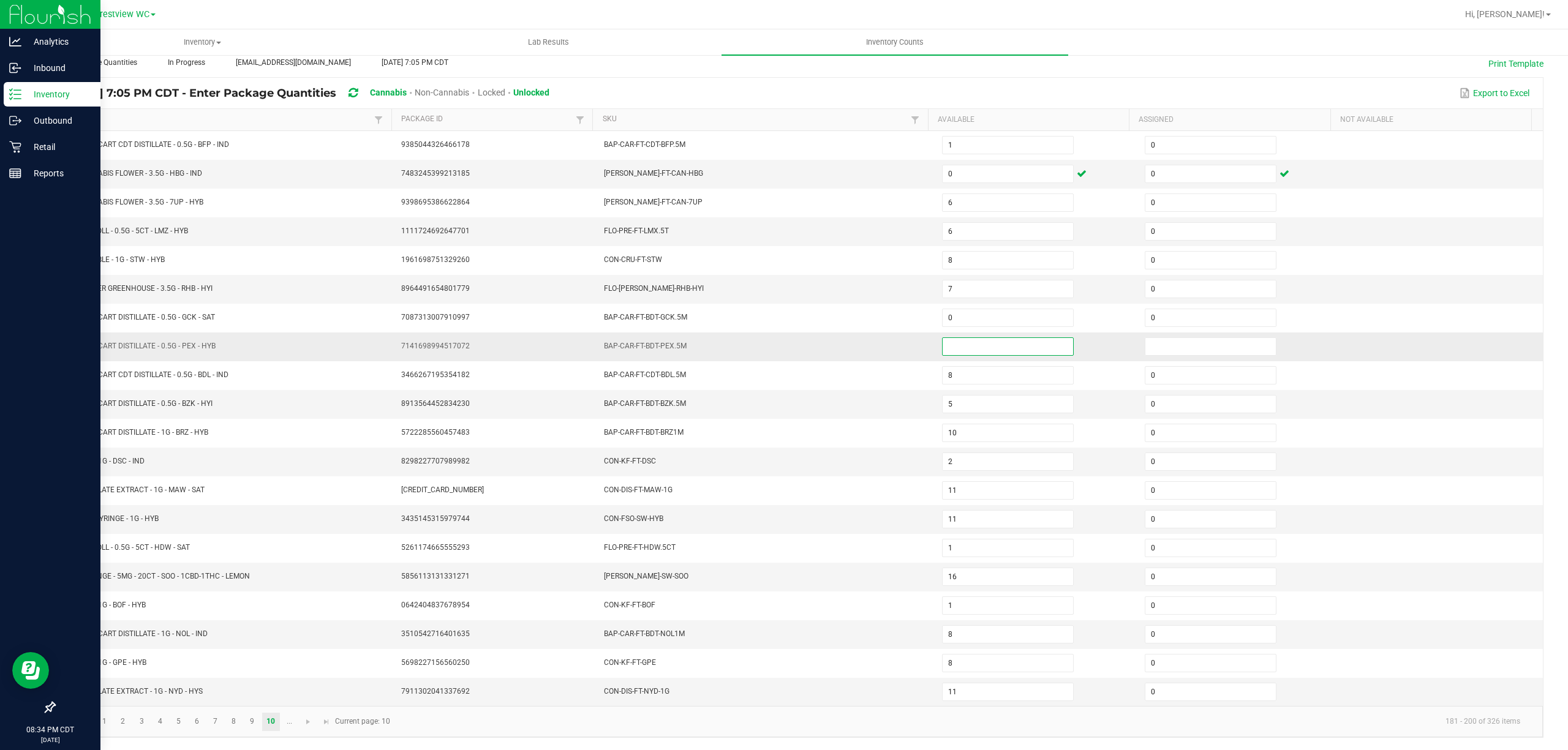
click at [1007, 338] on input at bounding box center [1007, 346] width 130 height 17
click at [1169, 343] on input at bounding box center [1211, 346] width 130 height 17
click at [311, 717] on span "Go to the next page" at bounding box center [308, 722] width 10 height 10
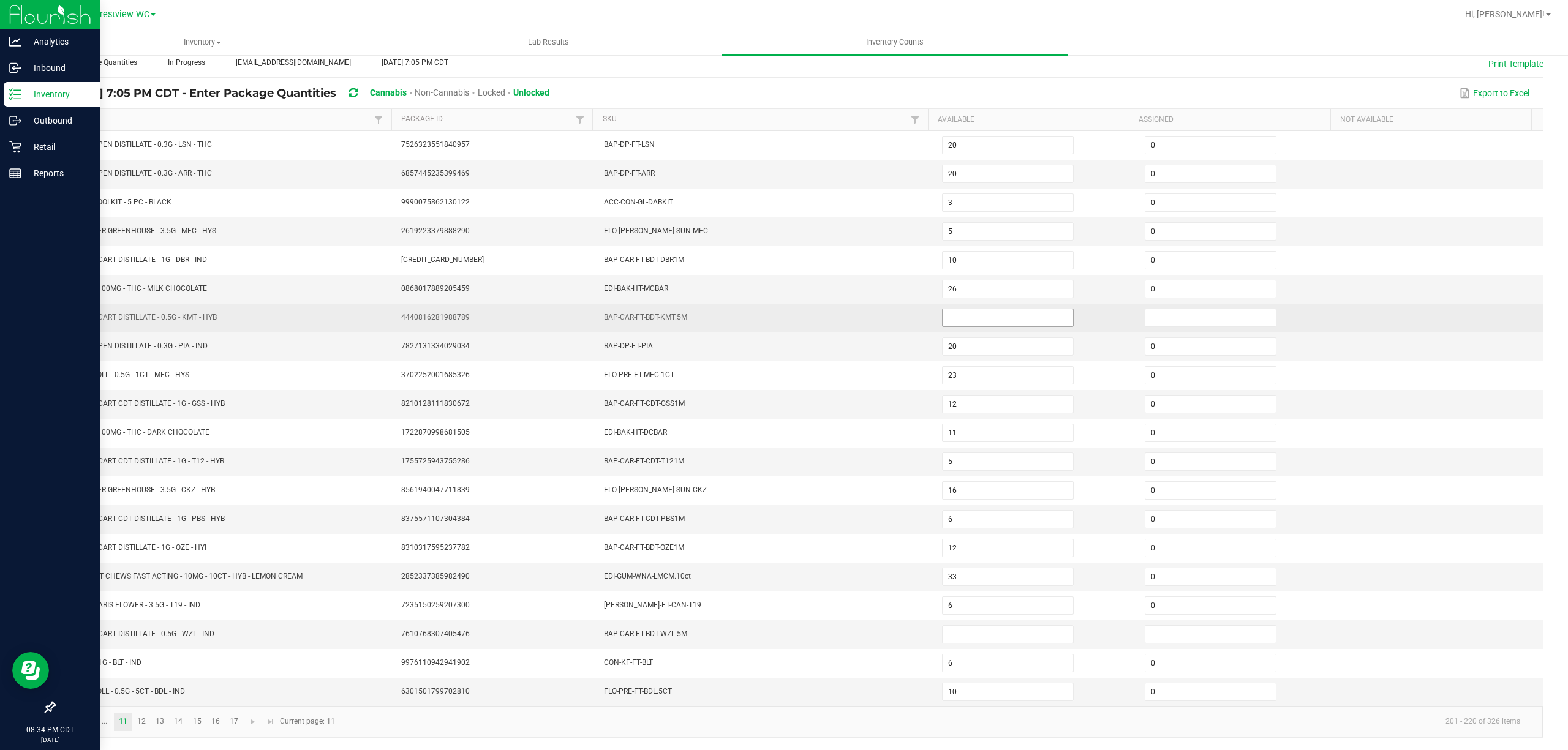
click at [994, 309] on input at bounding box center [1007, 317] width 130 height 17
click at [1171, 314] on input at bounding box center [1211, 317] width 130 height 17
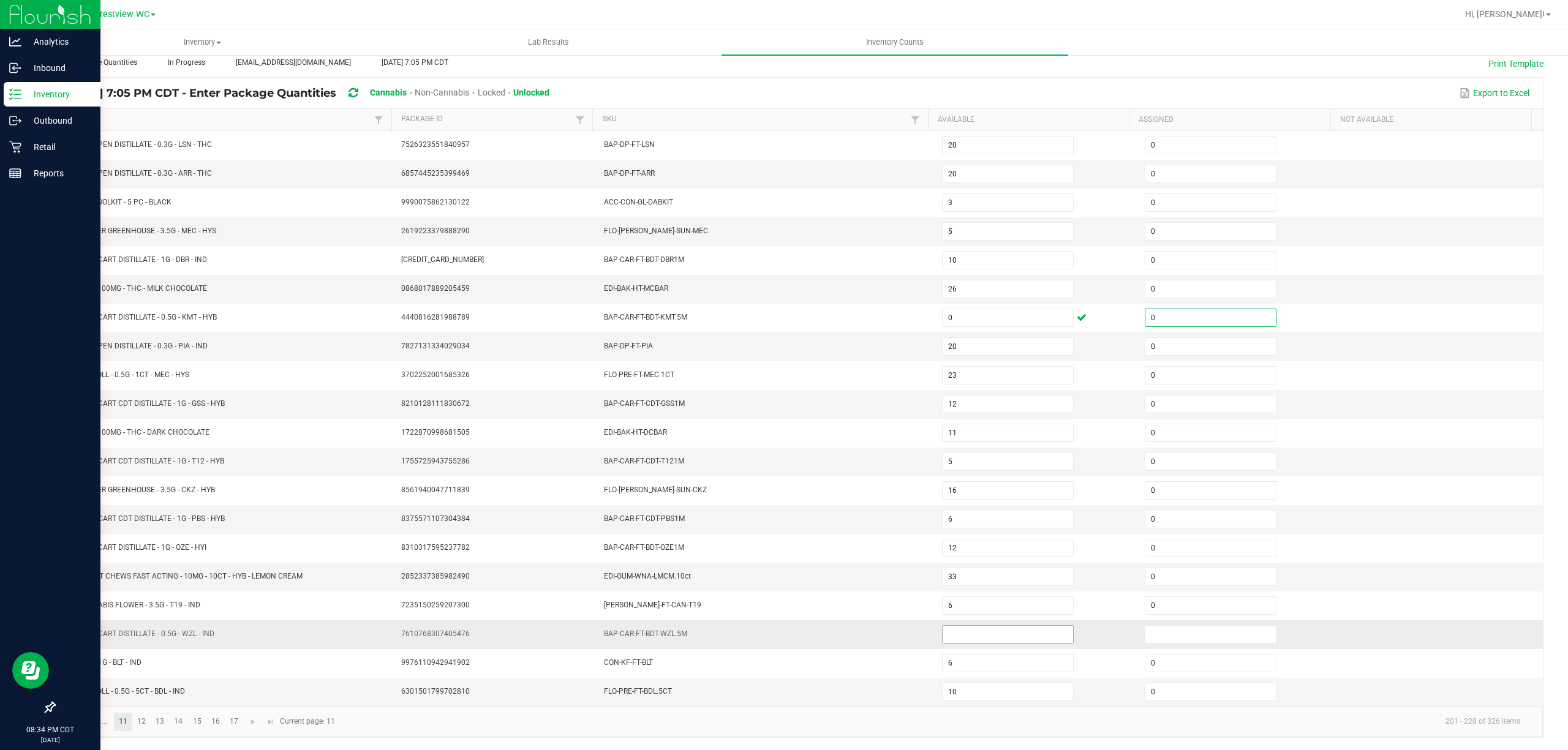
click at [1008, 632] on input at bounding box center [1007, 634] width 130 height 17
click at [1196, 627] on input at bounding box center [1211, 634] width 130 height 17
click at [253, 724] on span "Go to the next page" at bounding box center [253, 722] width 10 height 10
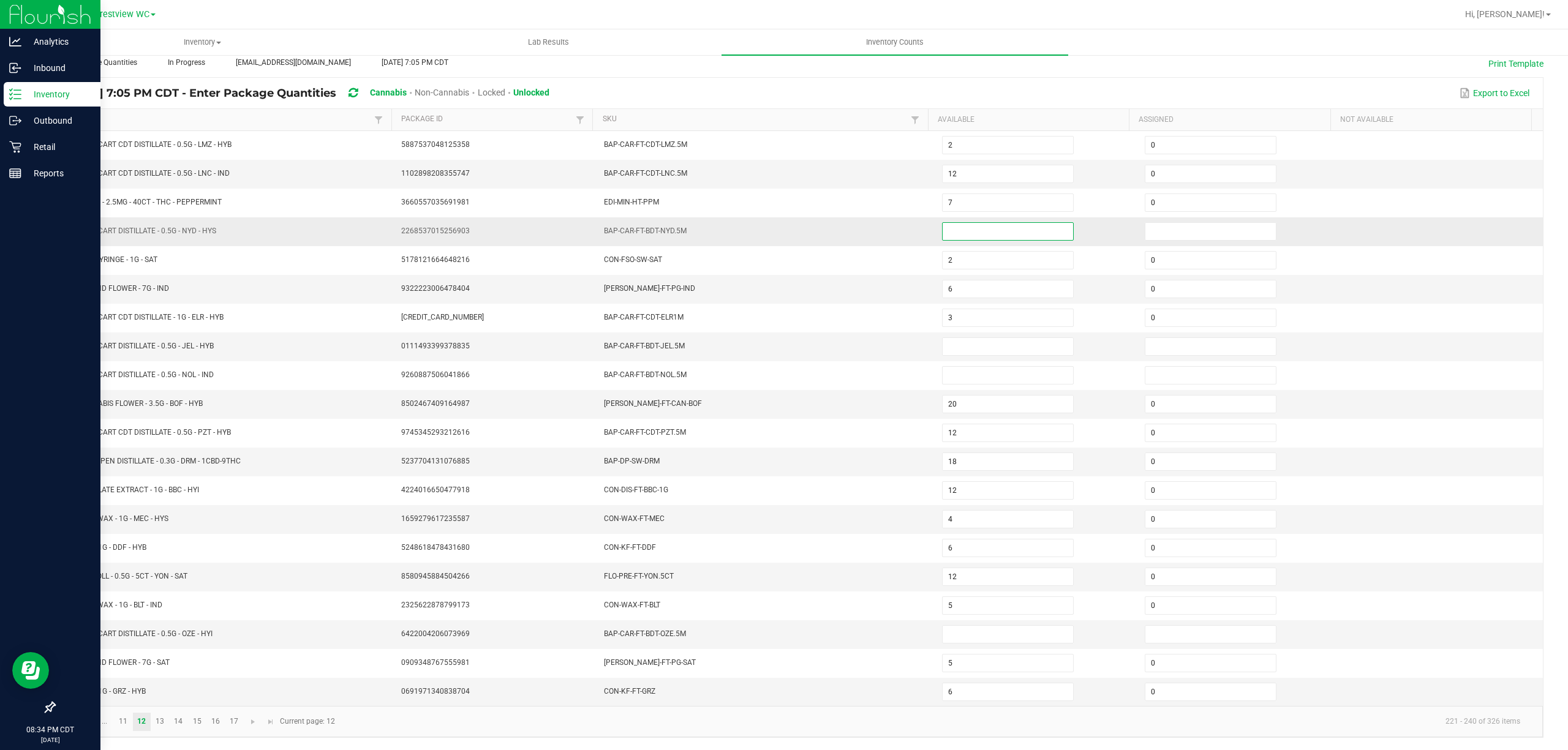
click at [975, 223] on input at bounding box center [1007, 231] width 130 height 17
click at [1150, 223] on input at bounding box center [1211, 231] width 130 height 17
click at [1013, 338] on input at bounding box center [1007, 346] width 130 height 17
click at [1226, 342] on input at bounding box center [1211, 346] width 130 height 17
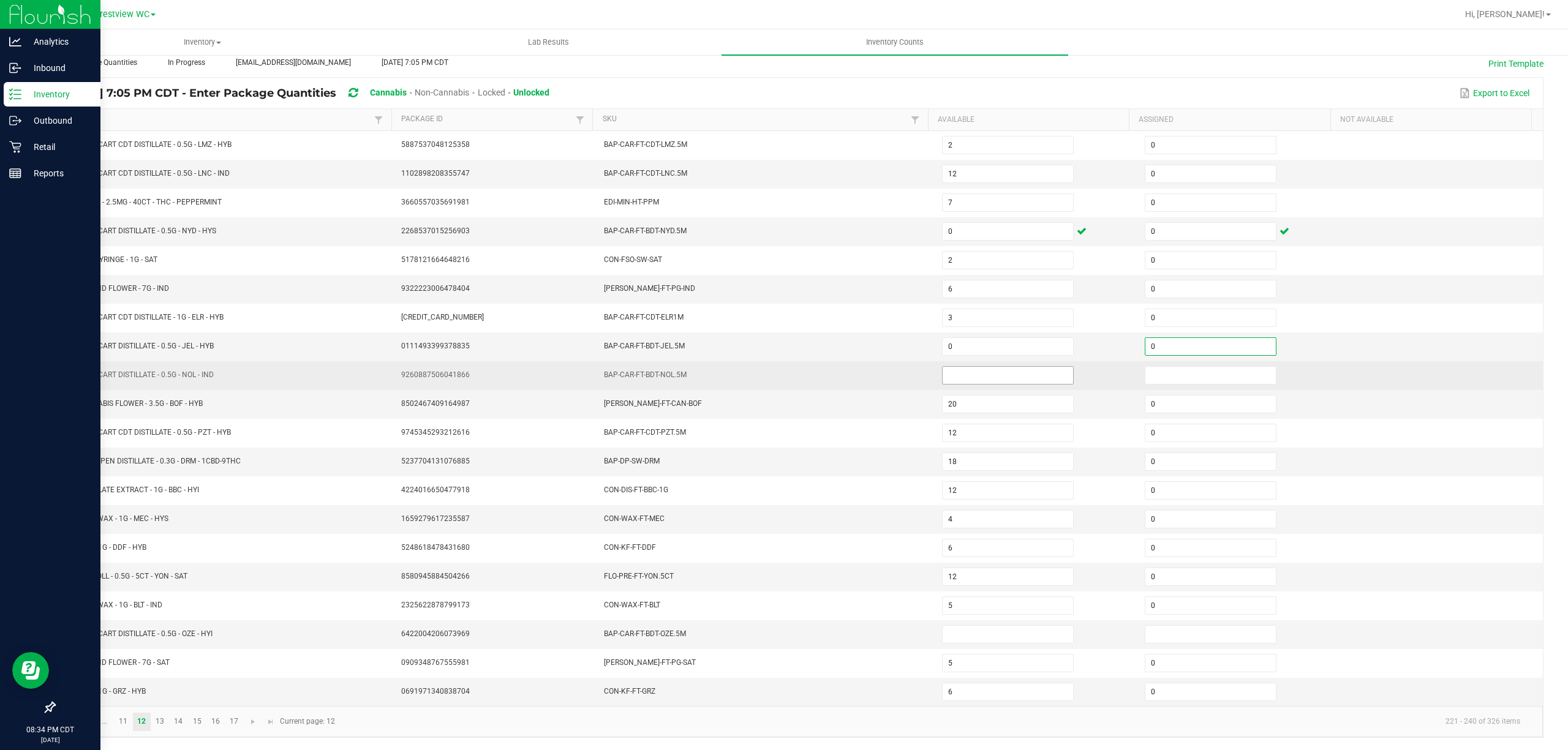
click at [1014, 370] on input at bounding box center [1007, 375] width 130 height 17
click at [1155, 370] on input at bounding box center [1211, 375] width 130 height 17
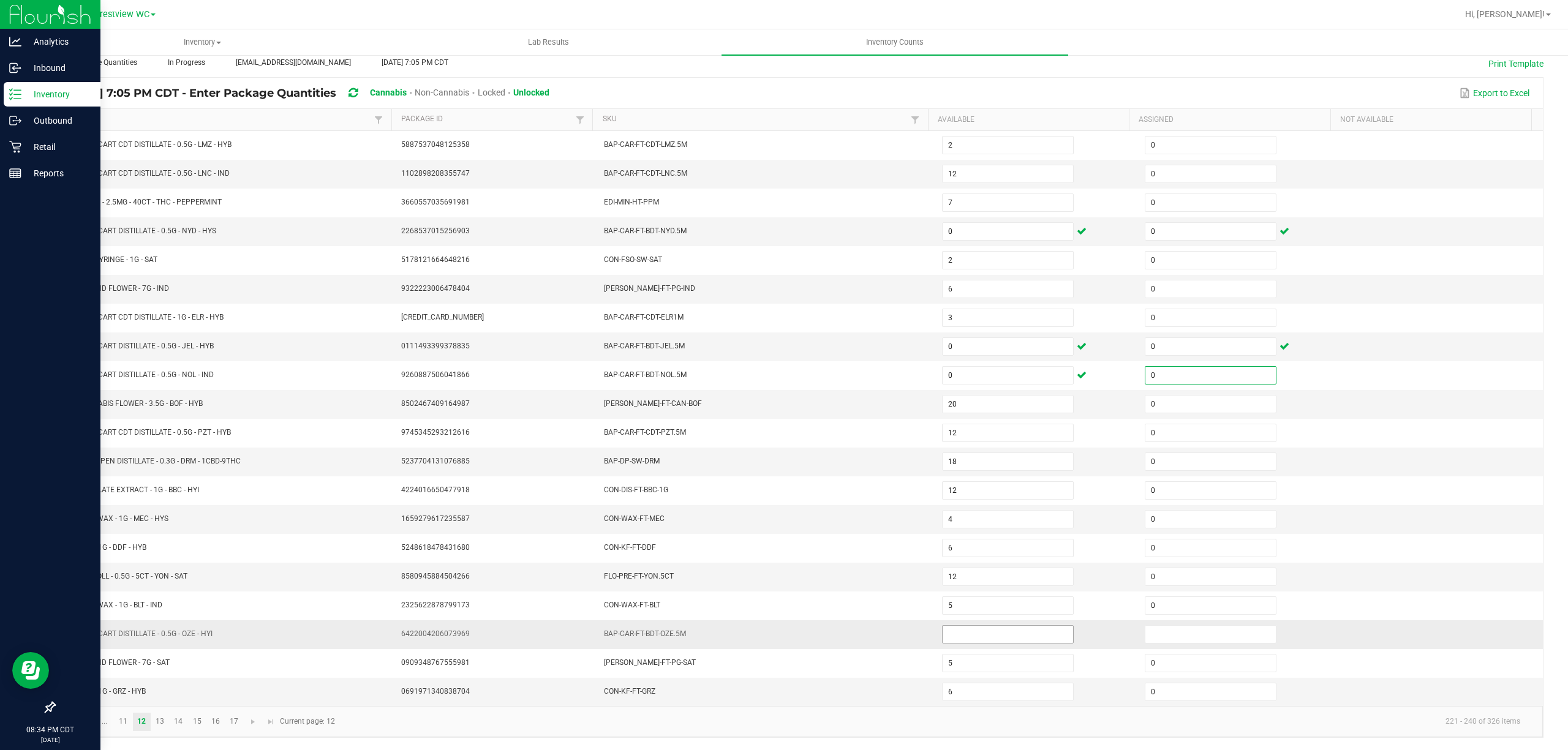
click at [971, 638] on input at bounding box center [1007, 634] width 130 height 17
click at [1221, 627] on input at bounding box center [1211, 634] width 130 height 17
click at [253, 722] on span "Go to the next page" at bounding box center [253, 722] width 10 height 10
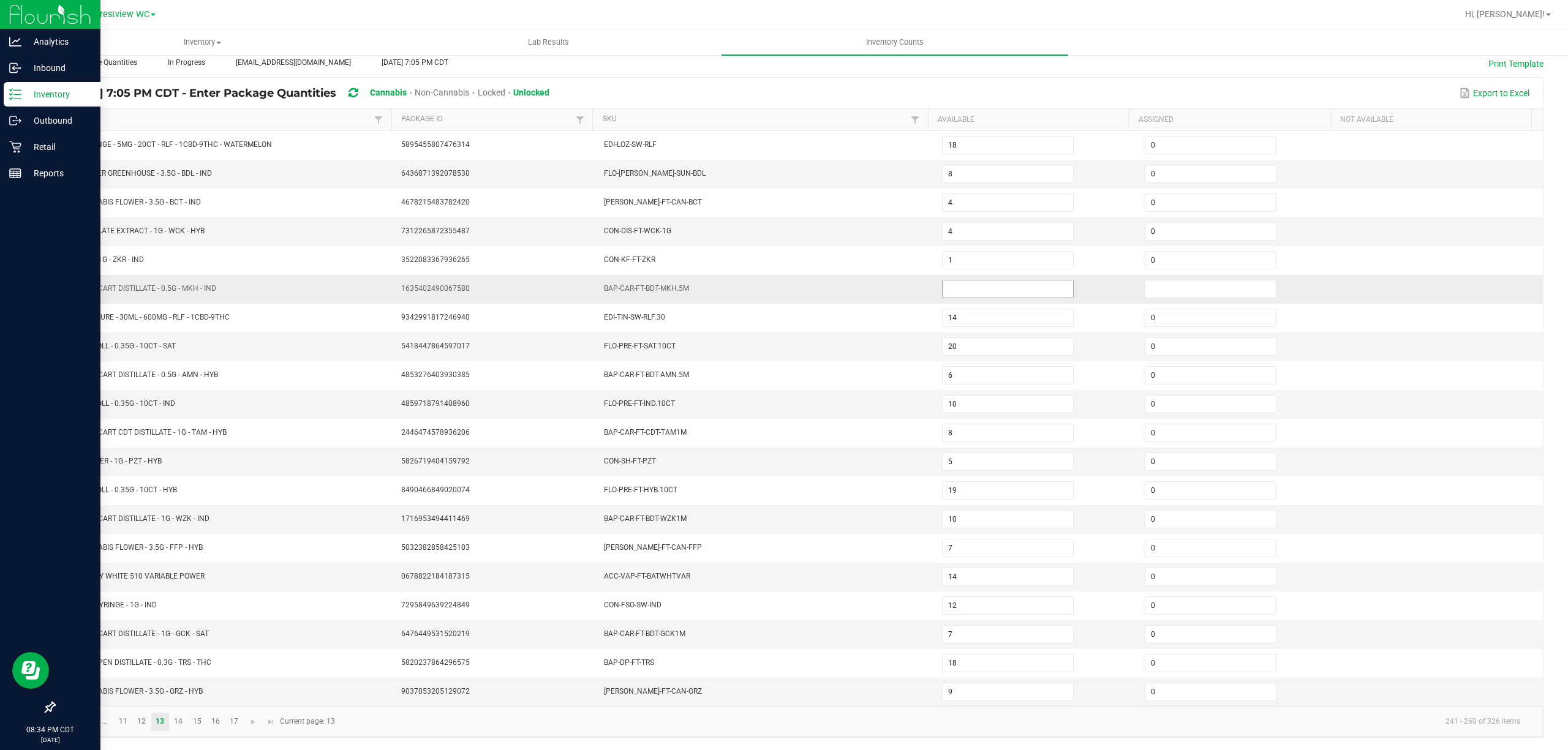
click at [996, 281] on input at bounding box center [1007, 289] width 130 height 17
click at [1146, 281] on input at bounding box center [1211, 289] width 130 height 17
click at [260, 723] on link at bounding box center [252, 722] width 17 height 18
click at [995, 345] on input at bounding box center [1007, 346] width 130 height 17
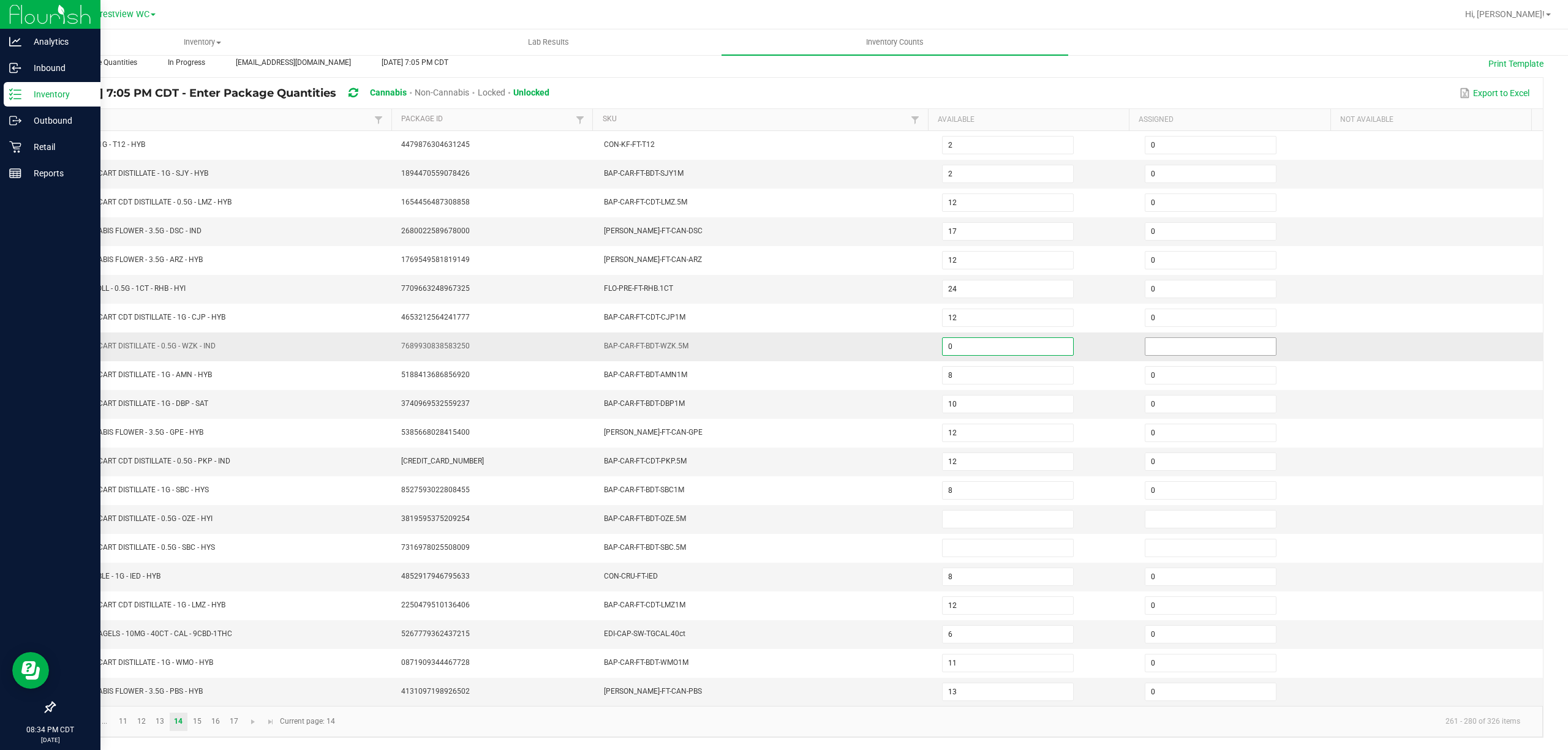
click at [1246, 338] on input at bounding box center [1211, 346] width 130 height 17
click at [978, 515] on input at bounding box center [1007, 519] width 130 height 17
click at [1175, 513] on input at bounding box center [1211, 519] width 130 height 17
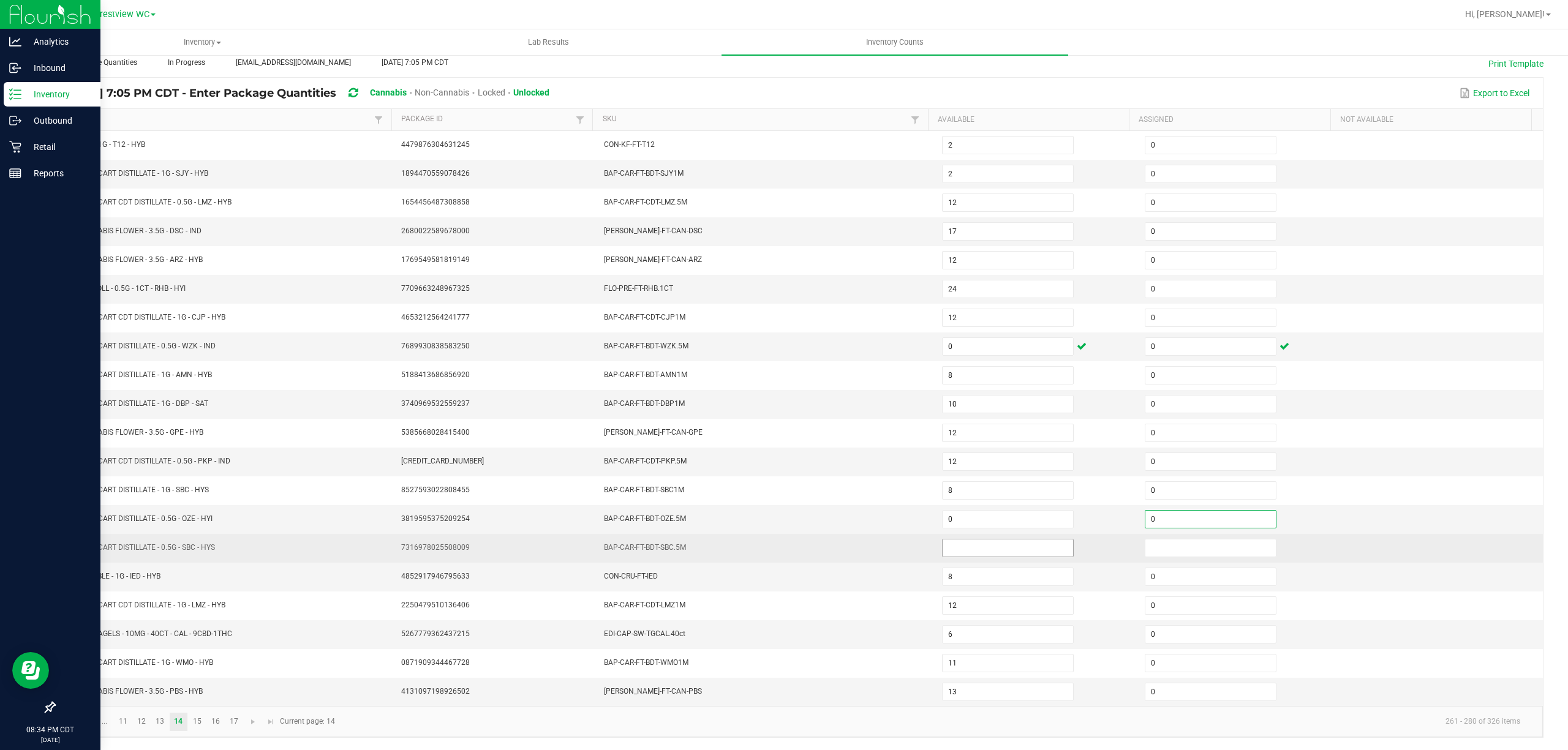
click at [1025, 545] on input at bounding box center [1007, 548] width 130 height 17
click at [1155, 547] on input at bounding box center [1211, 548] width 130 height 17
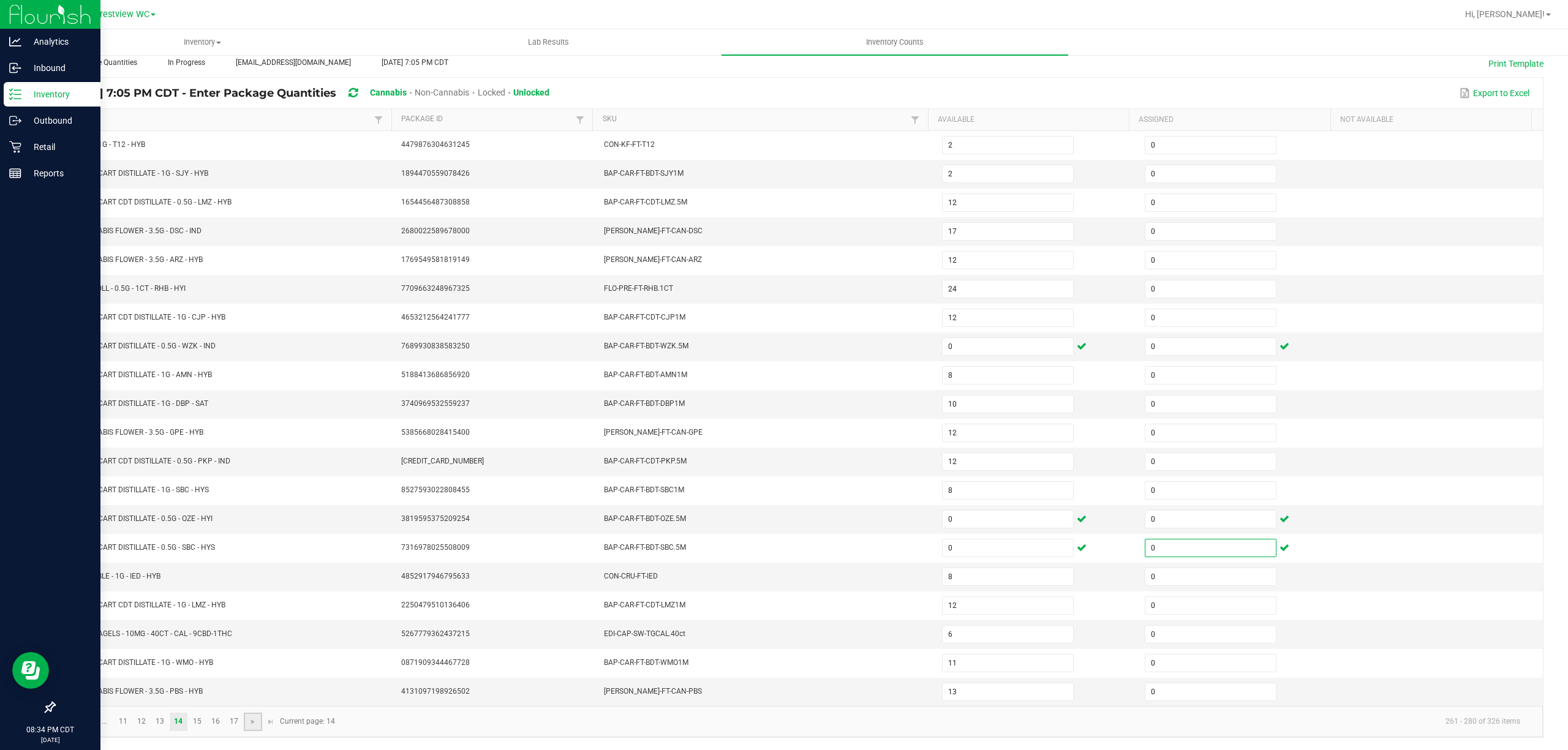
click at [253, 726] on link at bounding box center [252, 722] width 17 height 18
click at [995, 225] on input at bounding box center [1007, 231] width 130 height 17
click at [1158, 223] on input at bounding box center [1211, 231] width 130 height 17
click at [261, 720] on link at bounding box center [252, 722] width 17 height 18
click at [247, 727] on link at bounding box center [252, 722] width 17 height 18
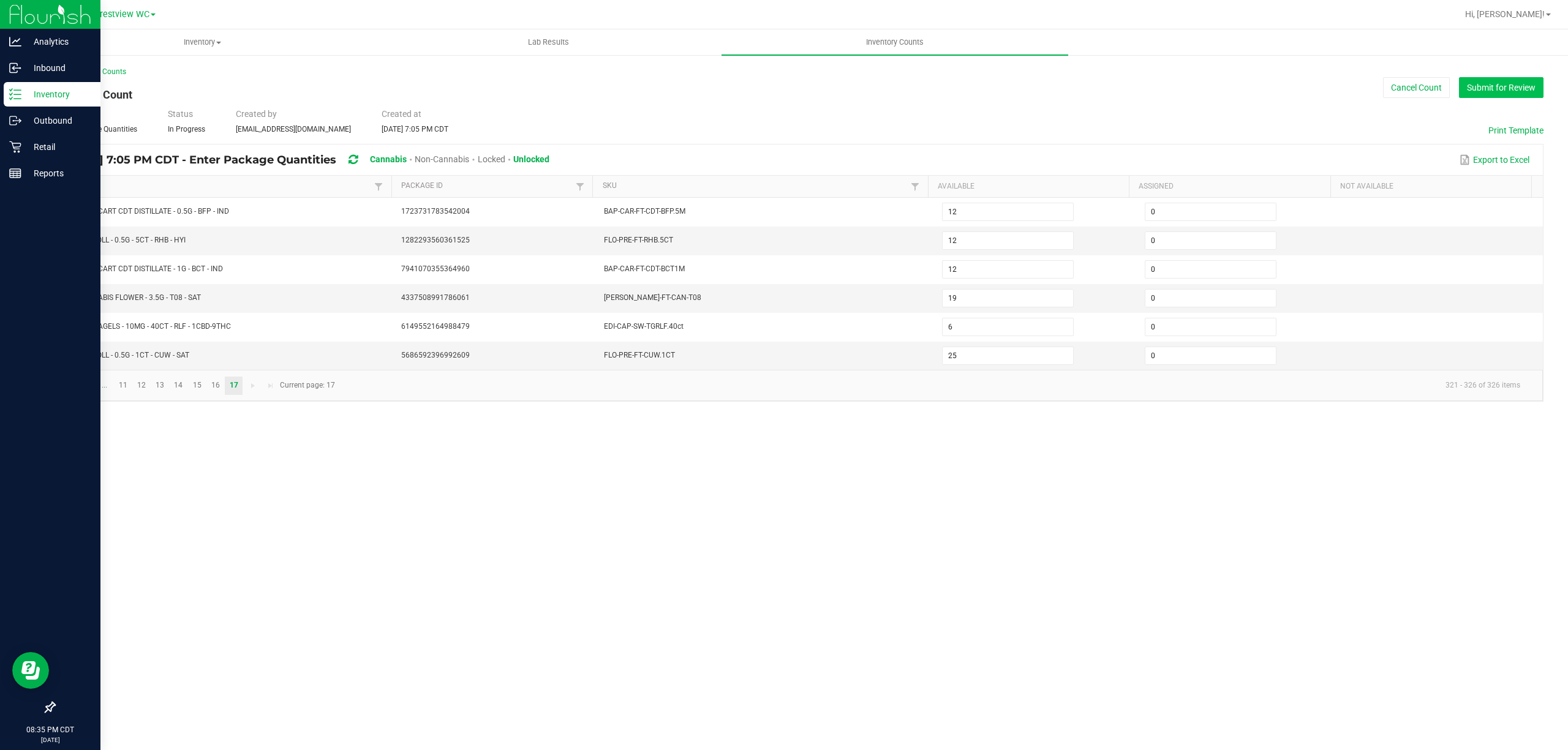
click at [1507, 91] on button "Submit for Review" at bounding box center [1501, 87] width 85 height 21
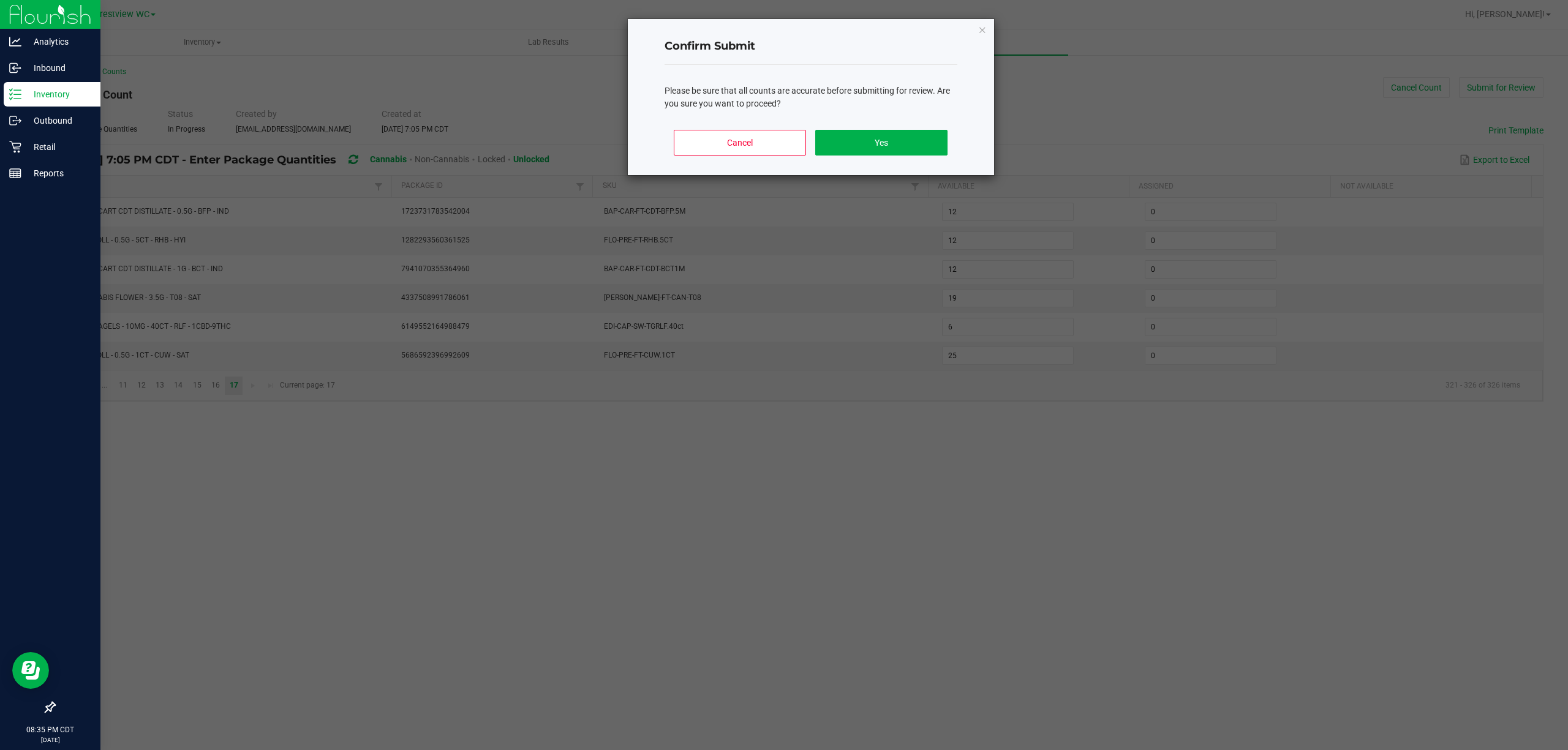
click at [890, 128] on div "Cancel Yes" at bounding box center [810, 148] width 293 height 55
click at [890, 145] on button "Yes" at bounding box center [881, 142] width 131 height 26
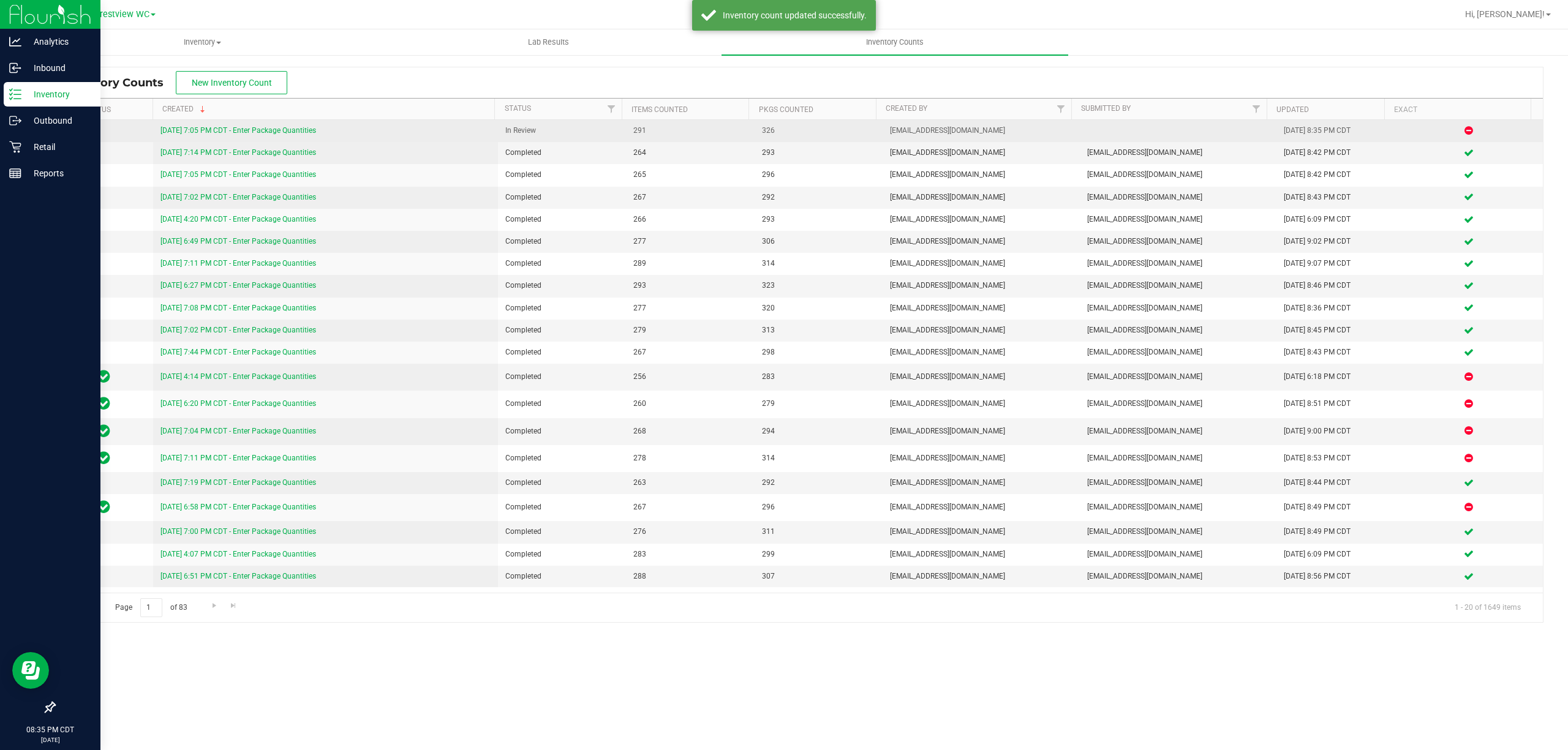
click at [182, 128] on link "[DATE] 7:05 PM CDT - Enter Package Quantities" at bounding box center [238, 129] width 156 height 8
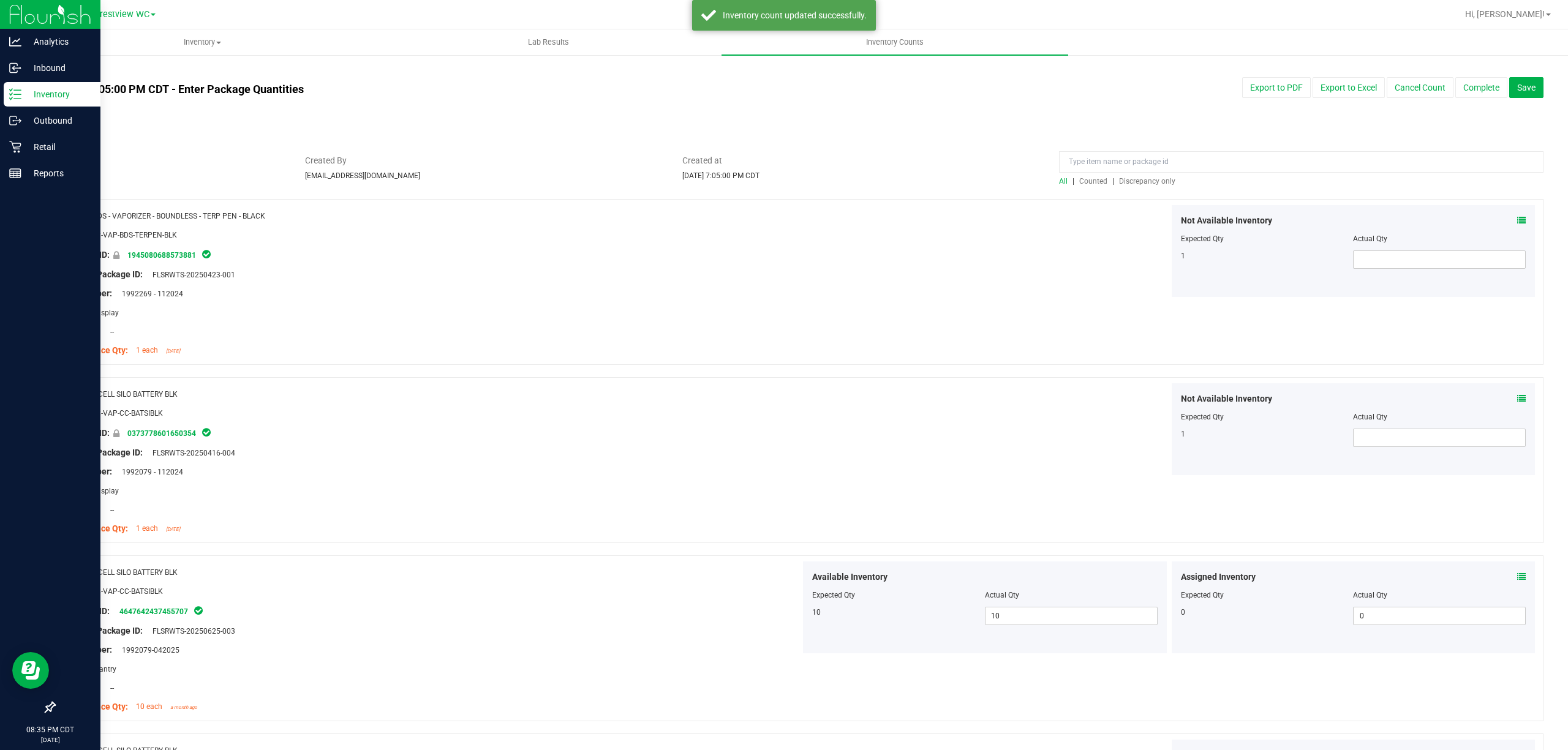
click at [1145, 177] on span "Discrepancy only" at bounding box center [1148, 180] width 57 height 8
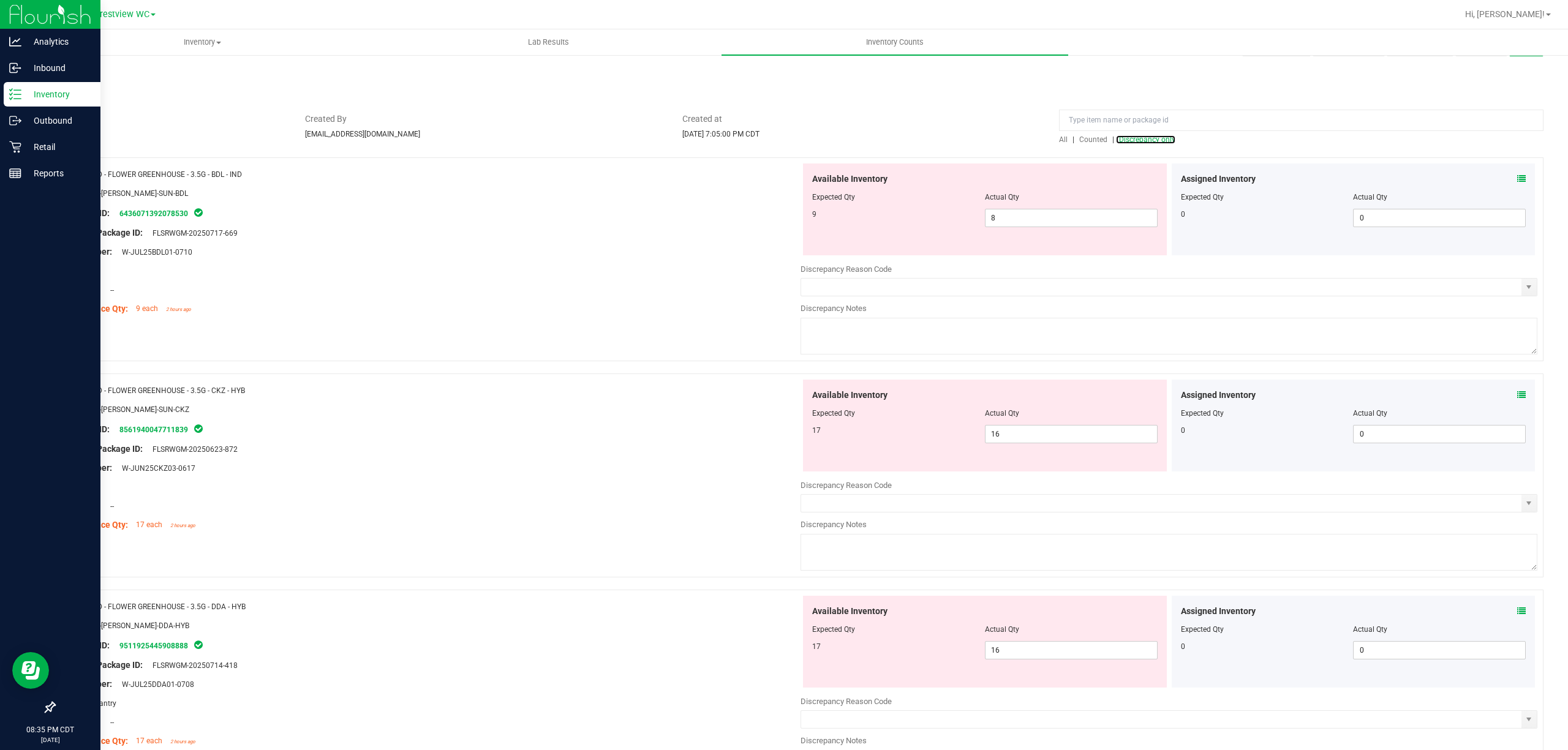
scroll to position [81, 0]
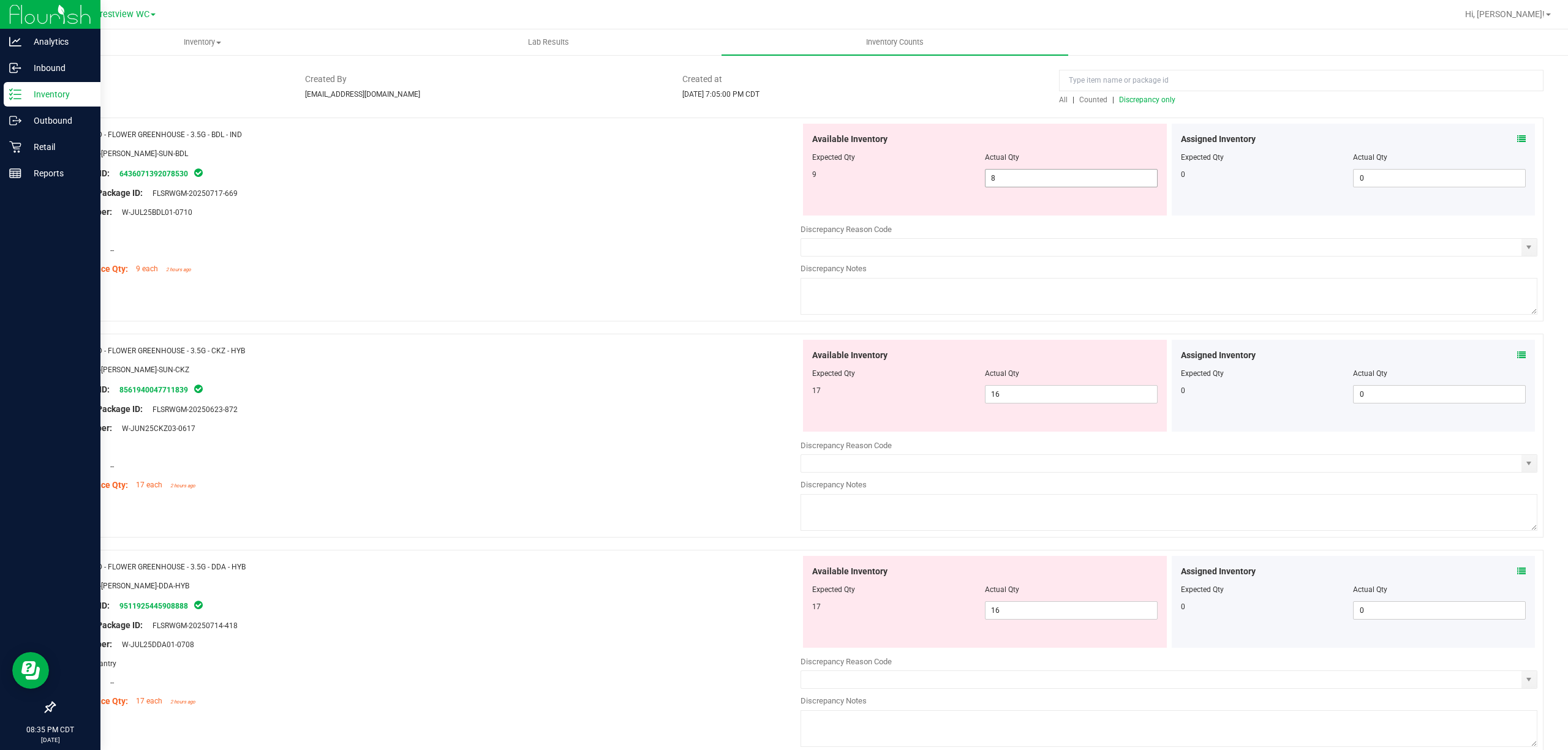
click at [1021, 182] on span "8 8" at bounding box center [1072, 178] width 173 height 18
click at [624, 223] on div at bounding box center [432, 221] width 737 height 6
click at [1518, 140] on icon at bounding box center [1522, 139] width 8 height 8
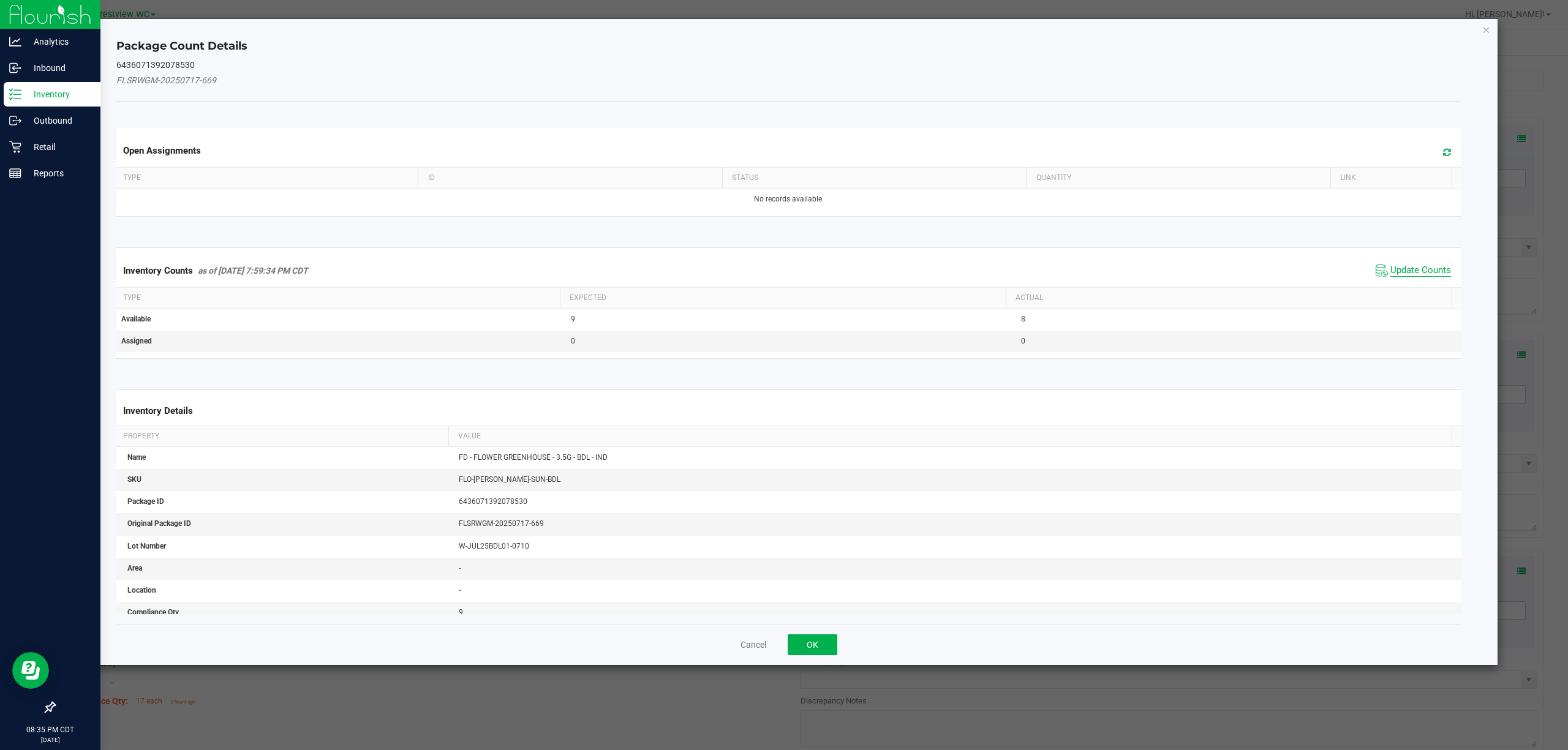
click at [1404, 272] on span "Update Counts" at bounding box center [1421, 270] width 61 height 12
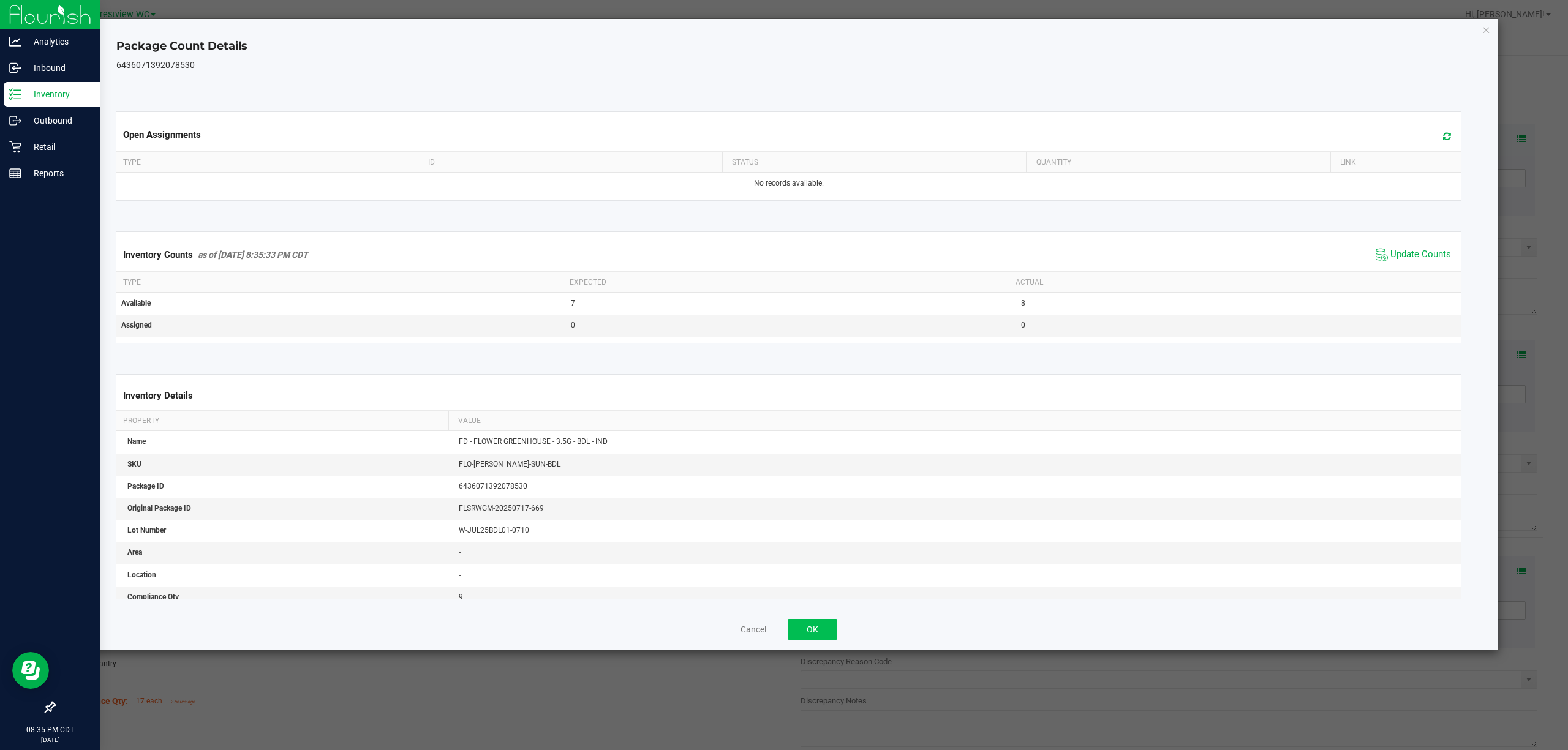
click at [776, 640] on div "Cancel OK" at bounding box center [789, 629] width 1346 height 41
click at [810, 627] on button "OK" at bounding box center [812, 629] width 49 height 21
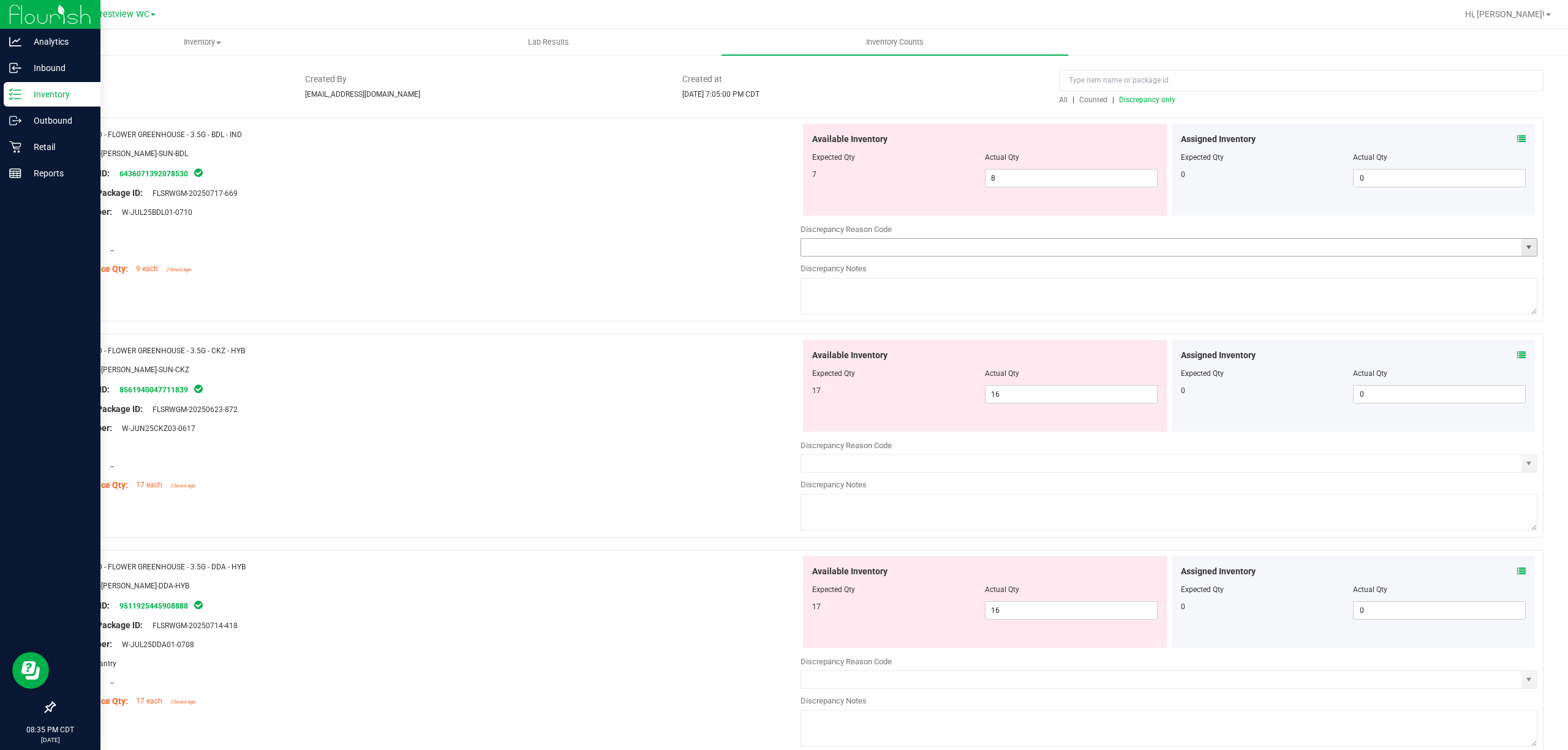
scroll to position [0, 0]
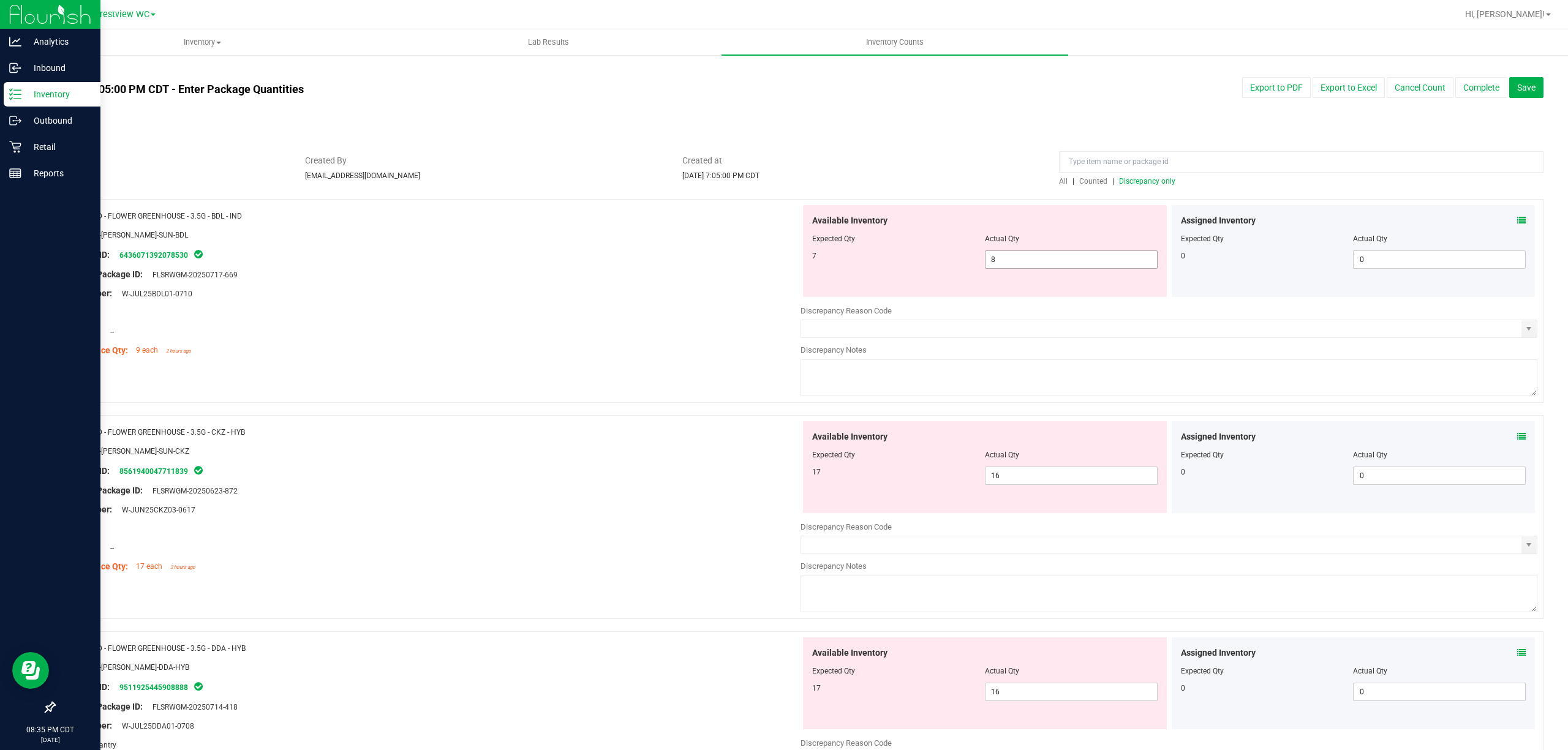
click at [1055, 268] on span "8 8" at bounding box center [1072, 260] width 173 height 18
click at [492, 336] on div "Location: --" at bounding box center [432, 332] width 737 height 13
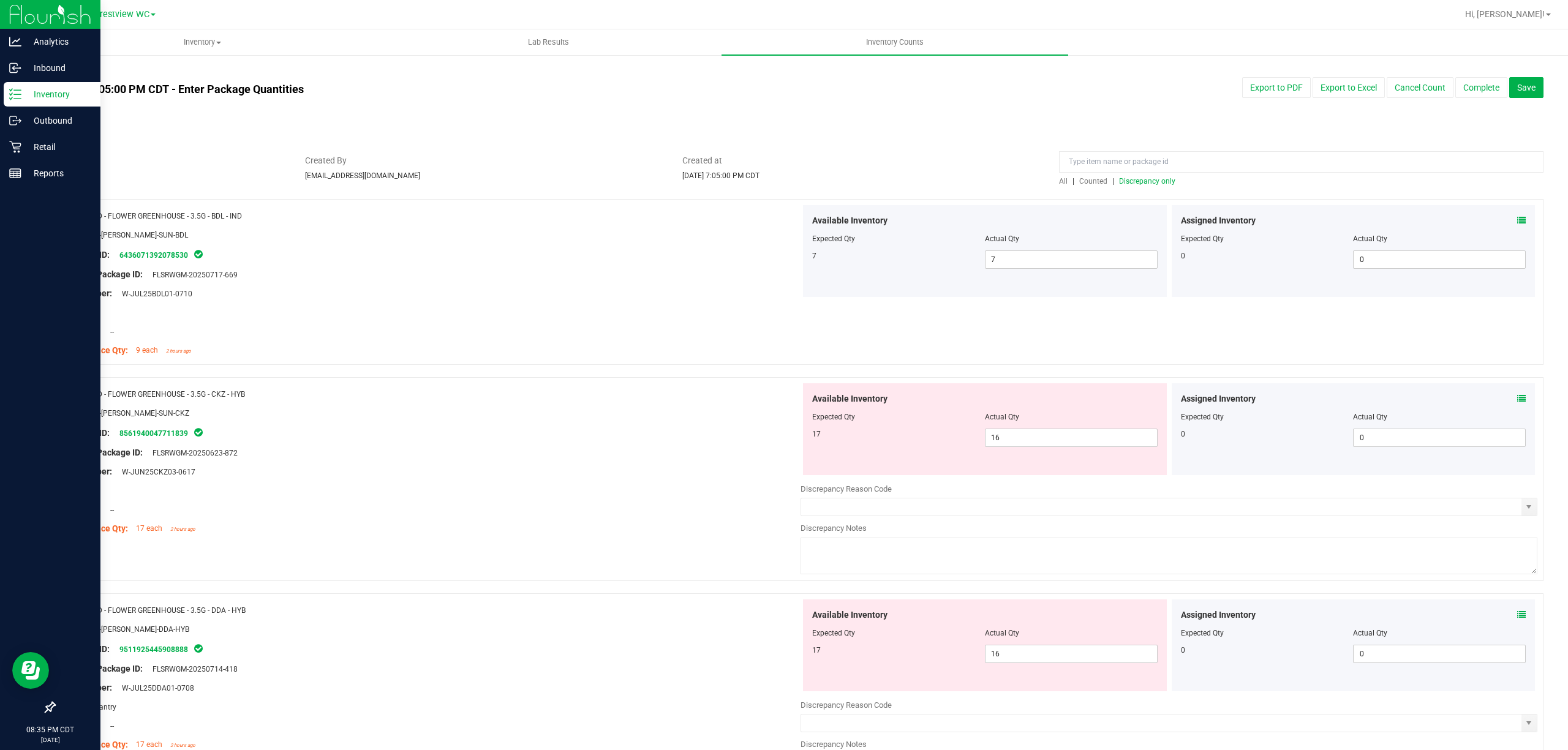
click at [1518, 403] on icon at bounding box center [1522, 398] width 8 height 8
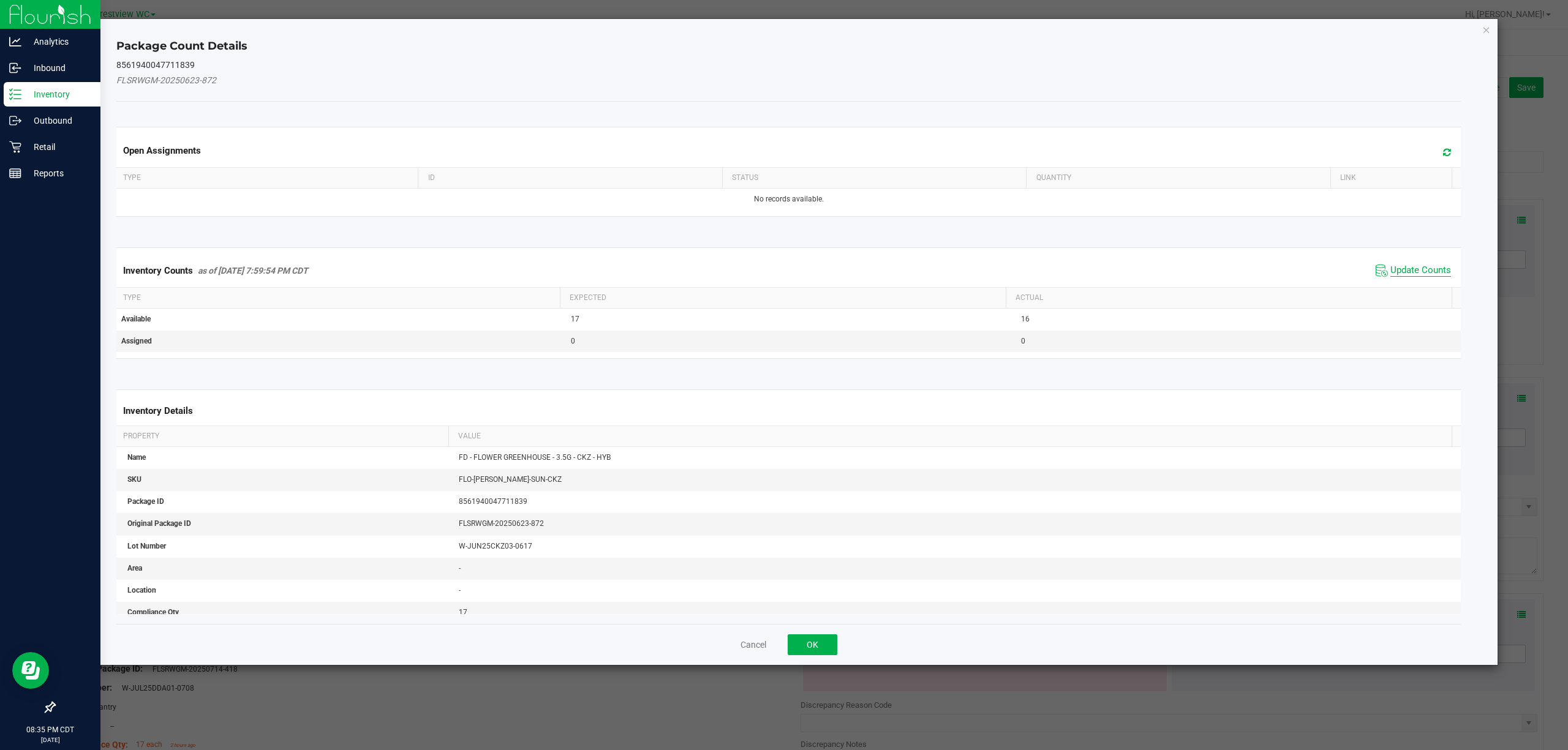
click at [1414, 272] on span "Update Counts" at bounding box center [1421, 270] width 61 height 12
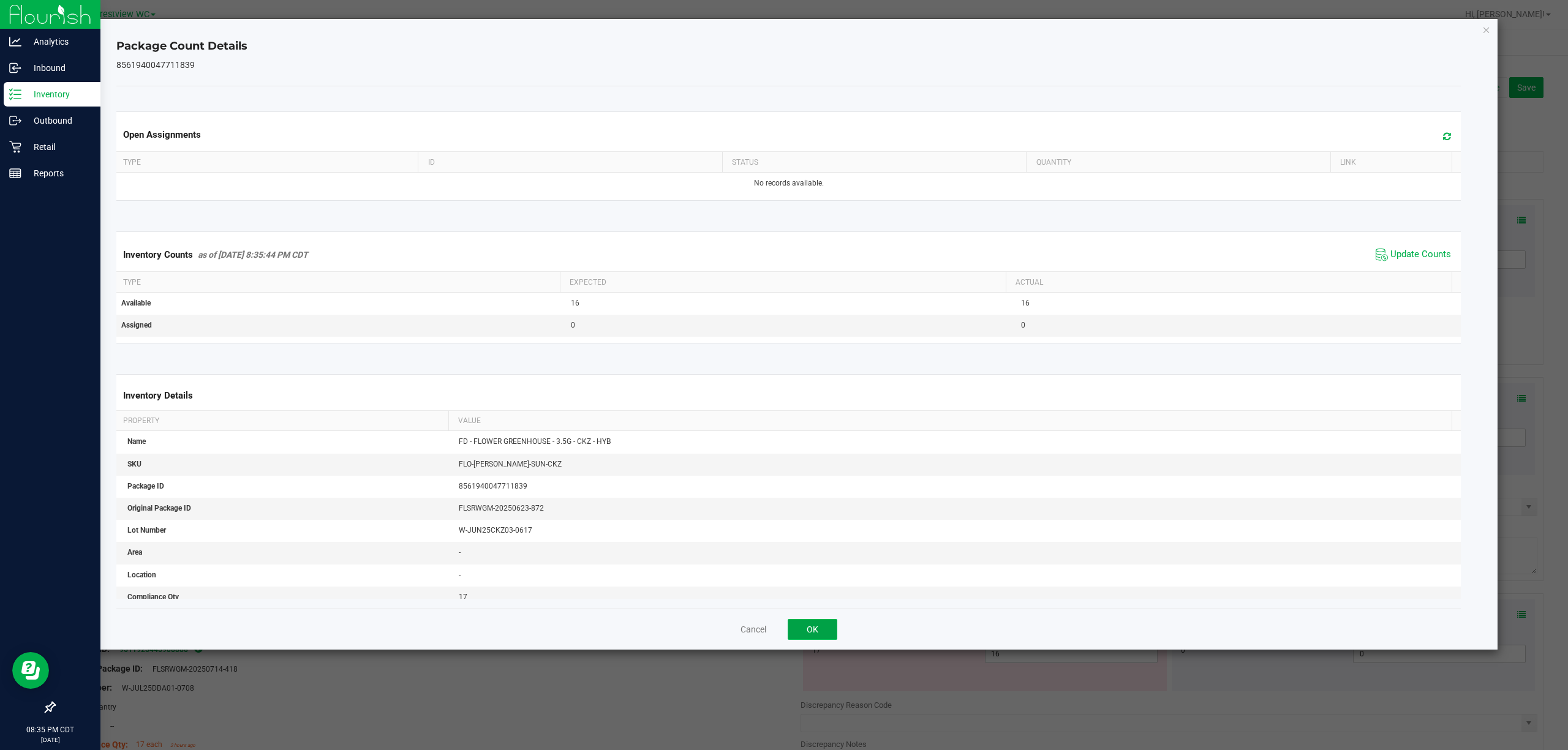
click at [821, 634] on button "OK" at bounding box center [812, 629] width 49 height 21
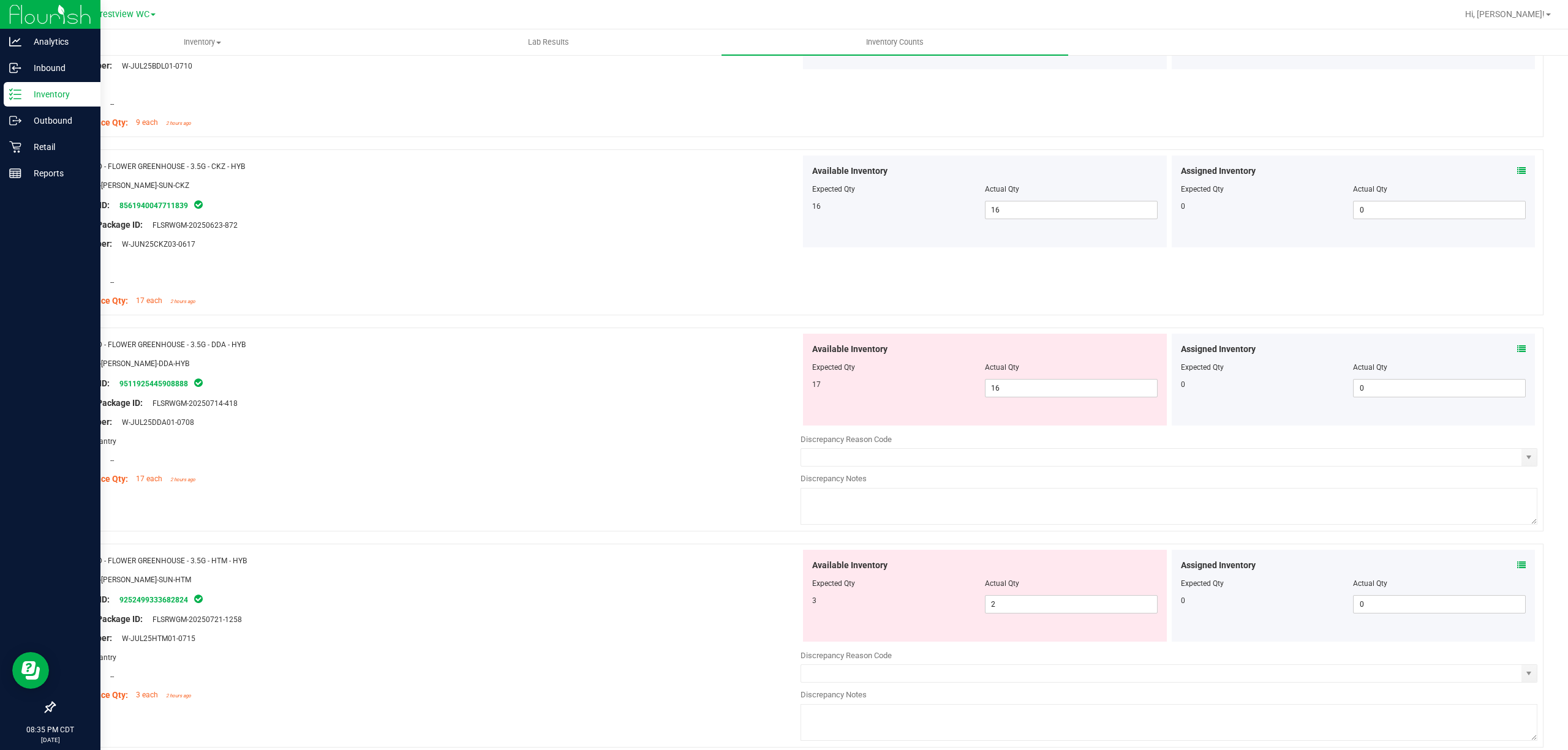
scroll to position [245, 0]
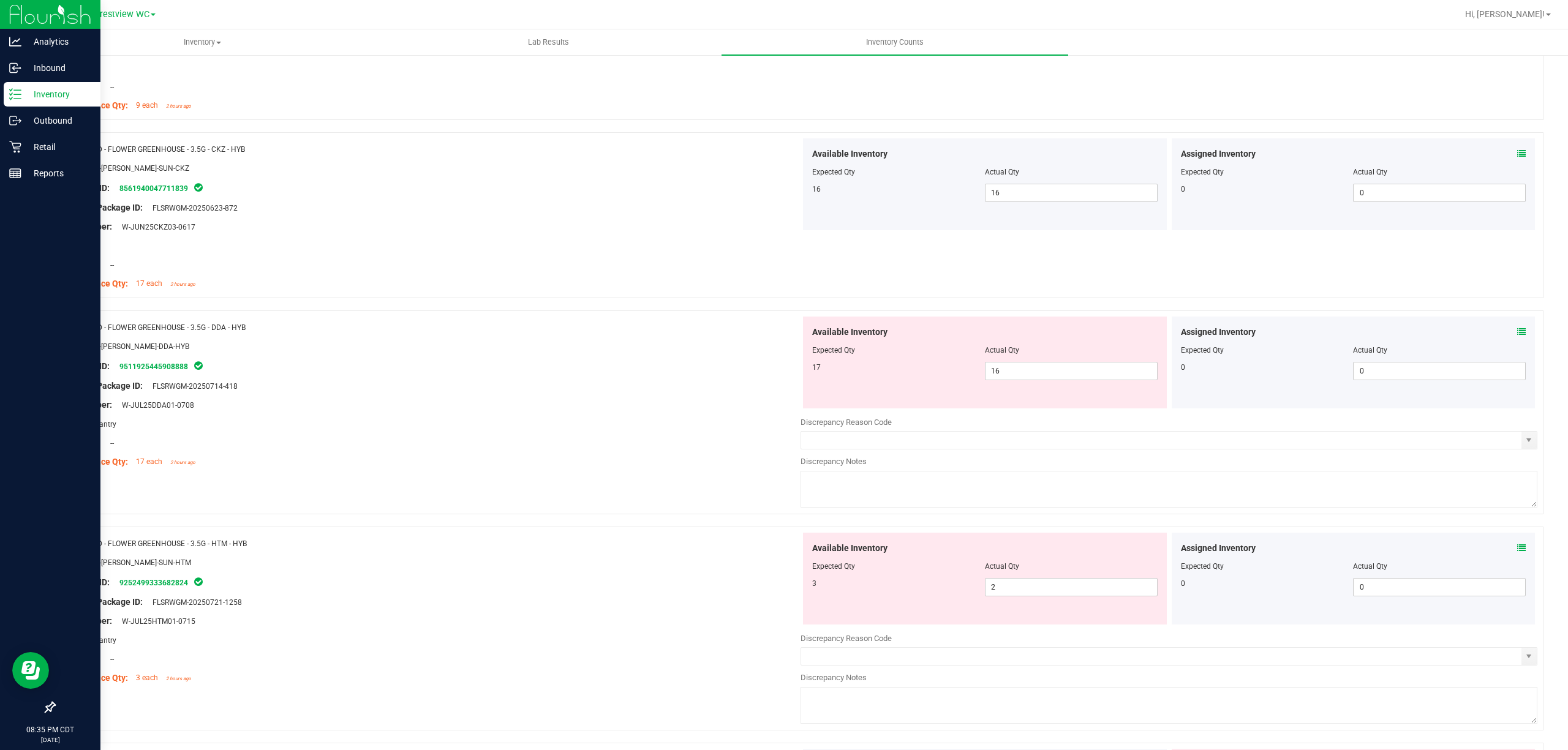
click at [1518, 332] on icon at bounding box center [1522, 332] width 8 height 8
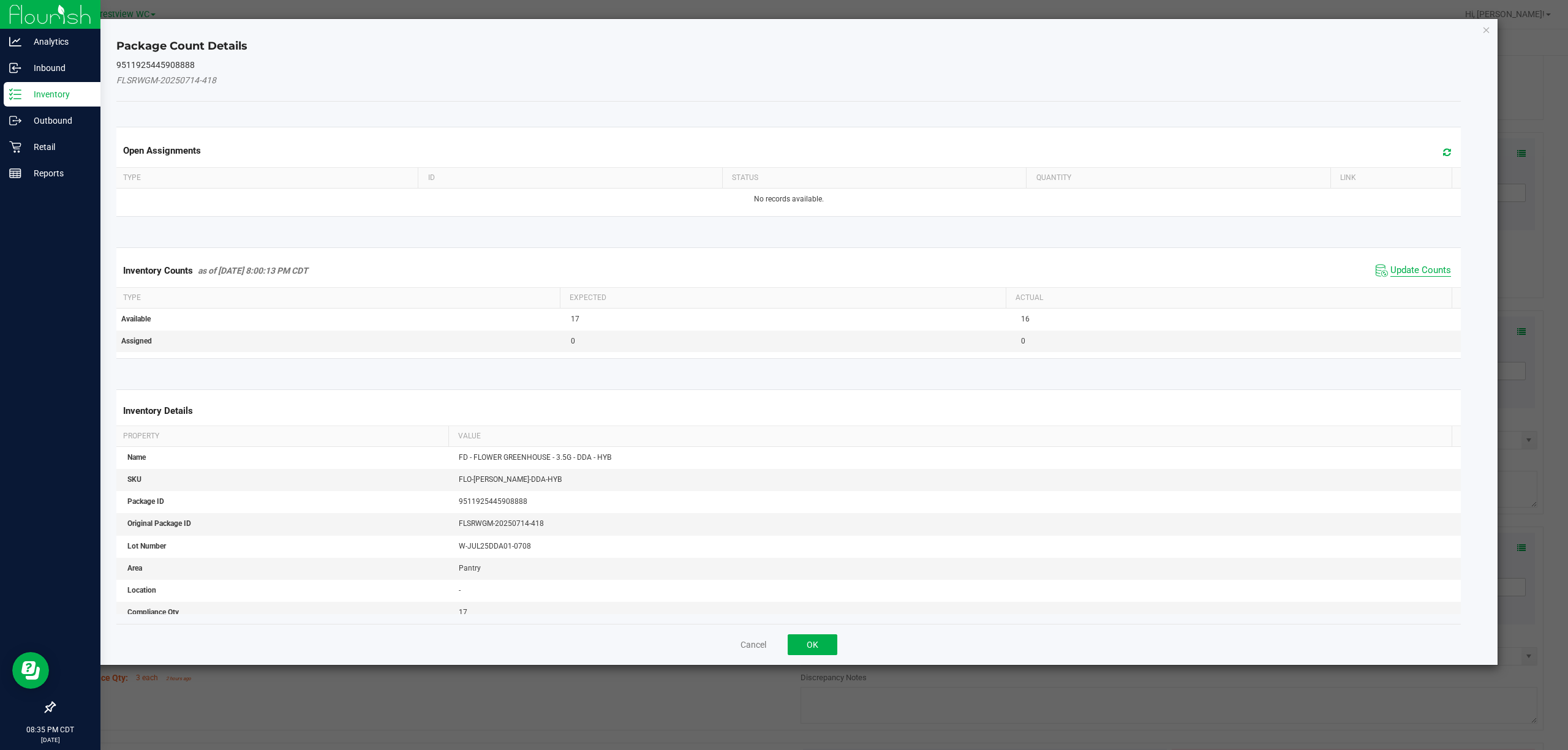
click at [1426, 271] on span "Update Counts" at bounding box center [1421, 270] width 61 height 12
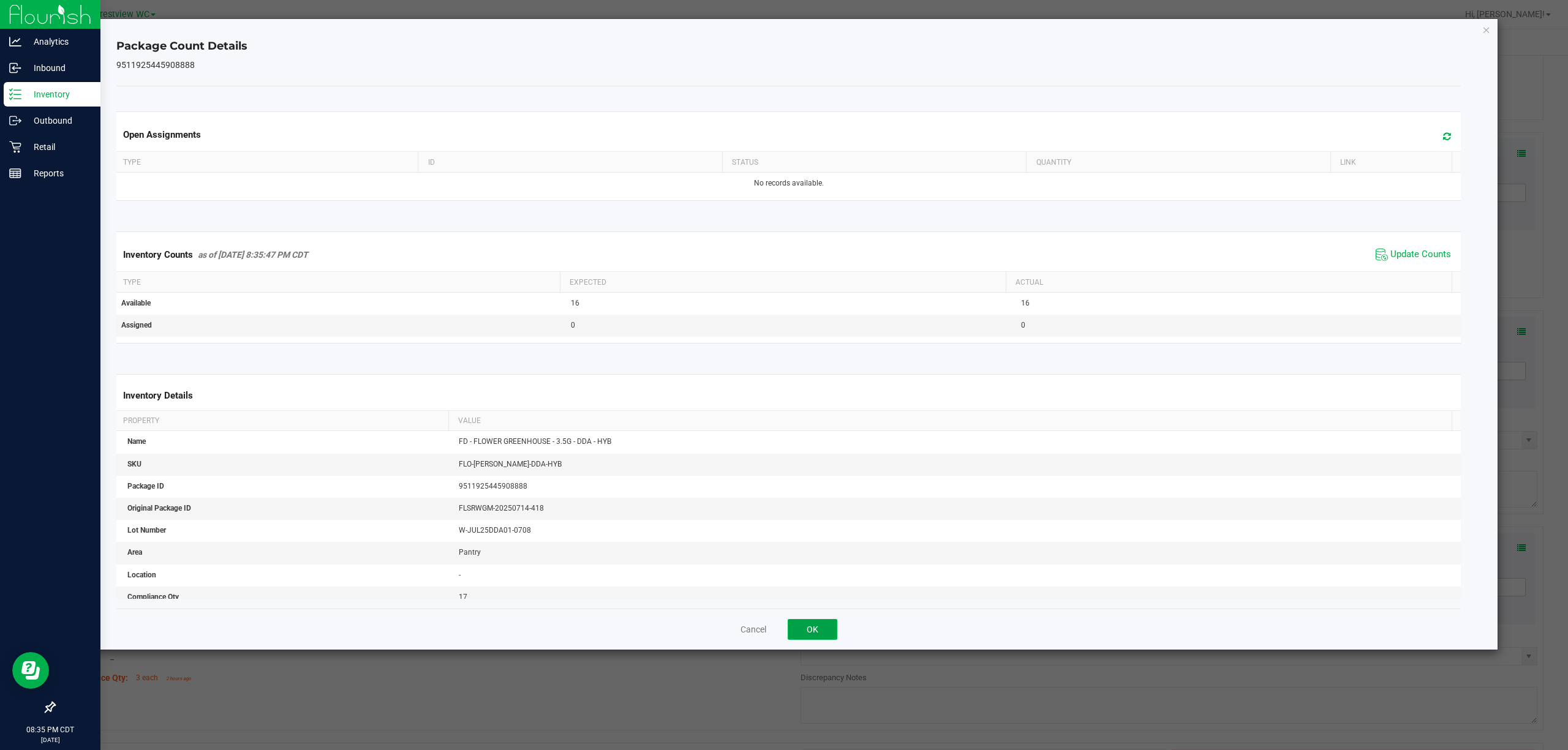
click at [833, 628] on button "OK" at bounding box center [812, 629] width 49 height 21
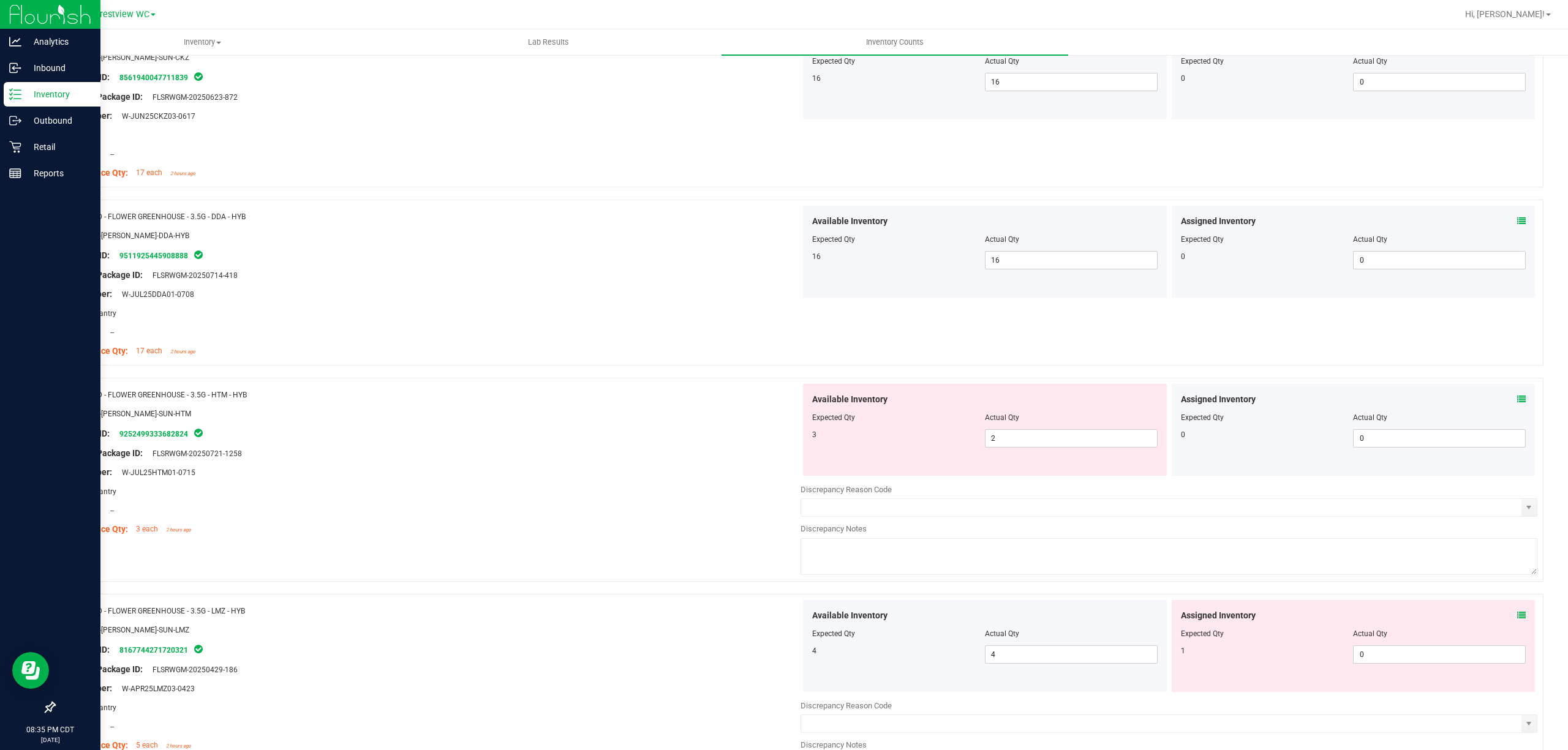
scroll to position [356, 0]
click at [1518, 396] on icon at bounding box center [1522, 398] width 8 height 8
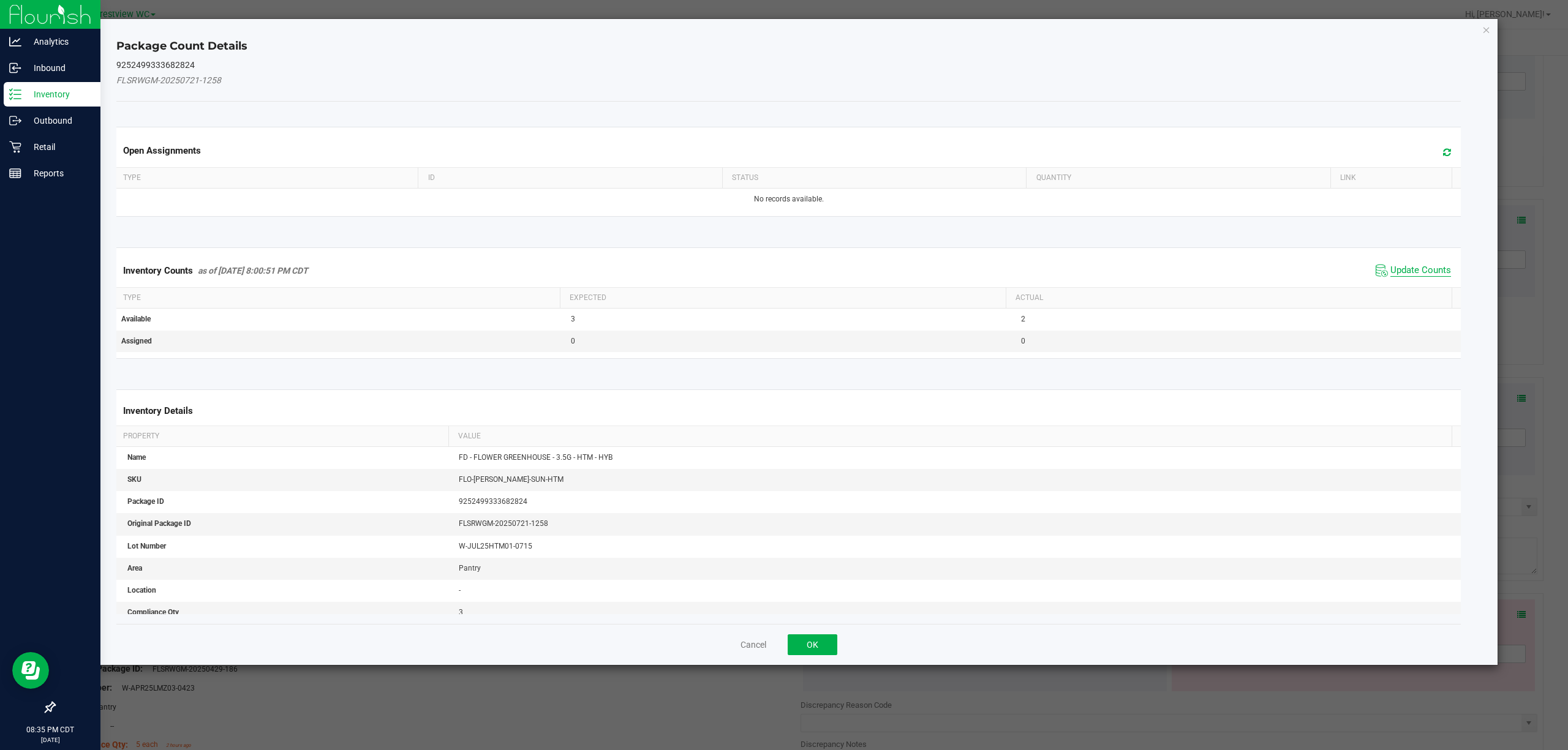
click at [1422, 272] on span "Update Counts" at bounding box center [1421, 270] width 61 height 12
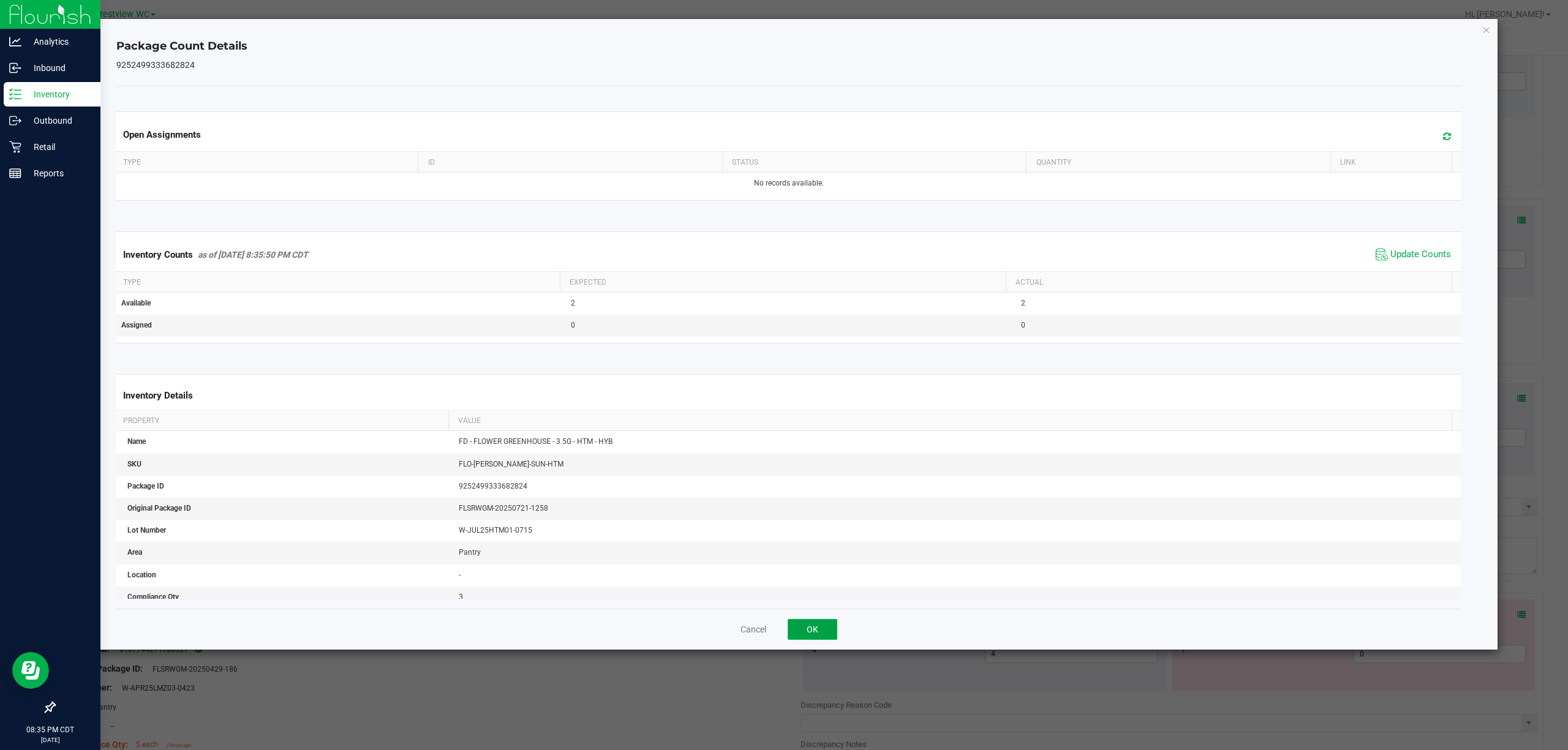
click at [829, 623] on button "OK" at bounding box center [812, 629] width 49 height 21
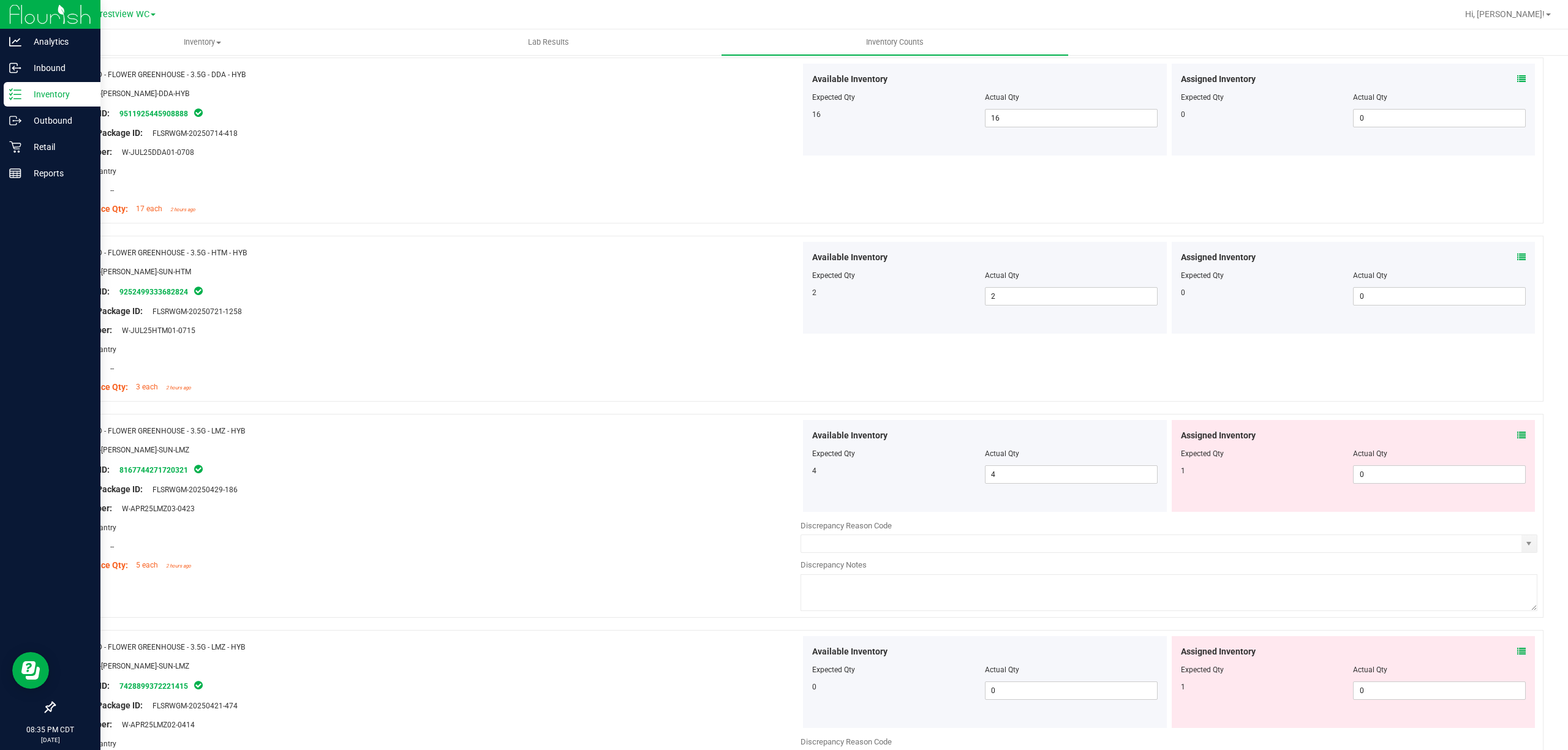
scroll to position [499, 0]
click at [1518, 438] on icon at bounding box center [1522, 433] width 8 height 8
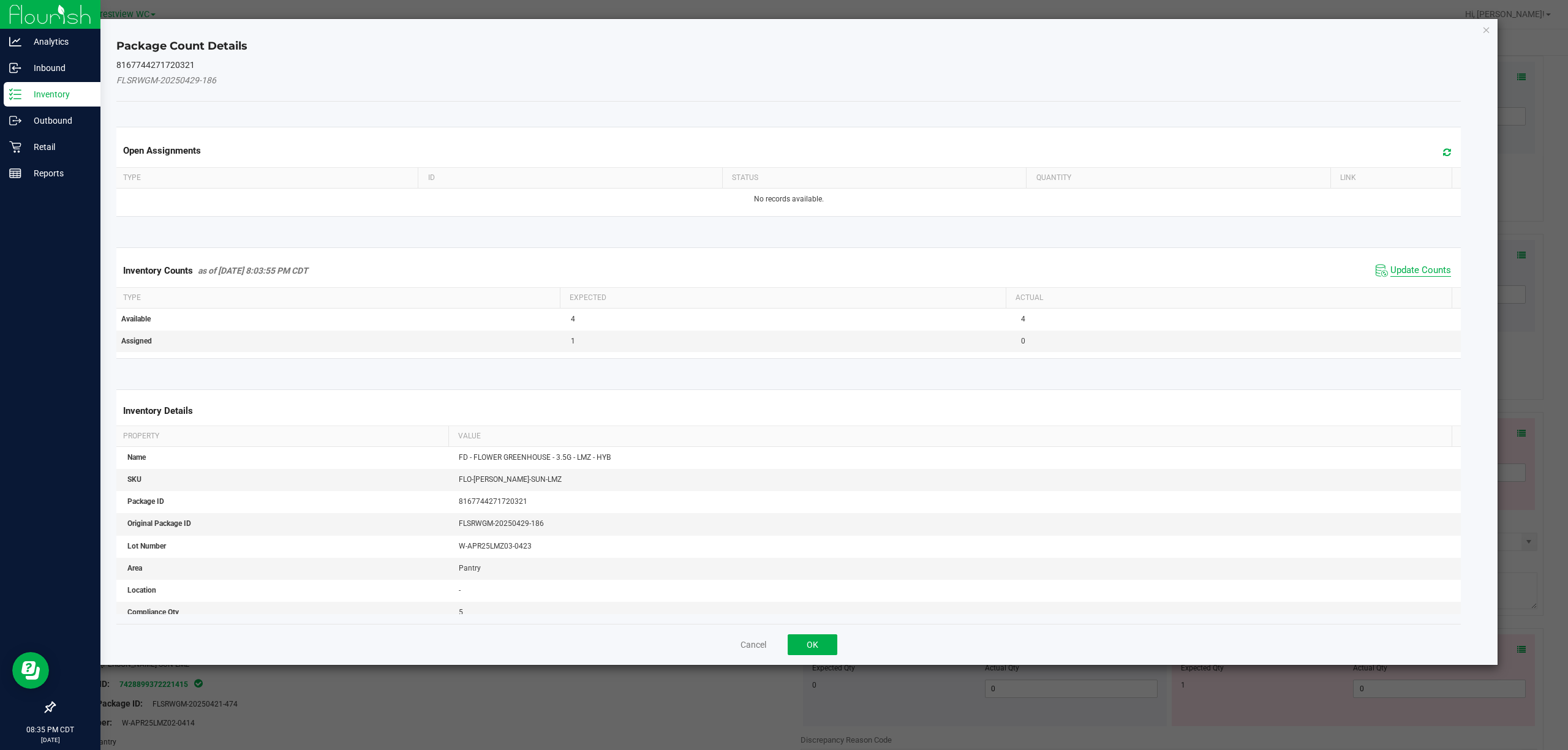
click at [1411, 272] on span "Update Counts" at bounding box center [1421, 270] width 61 height 12
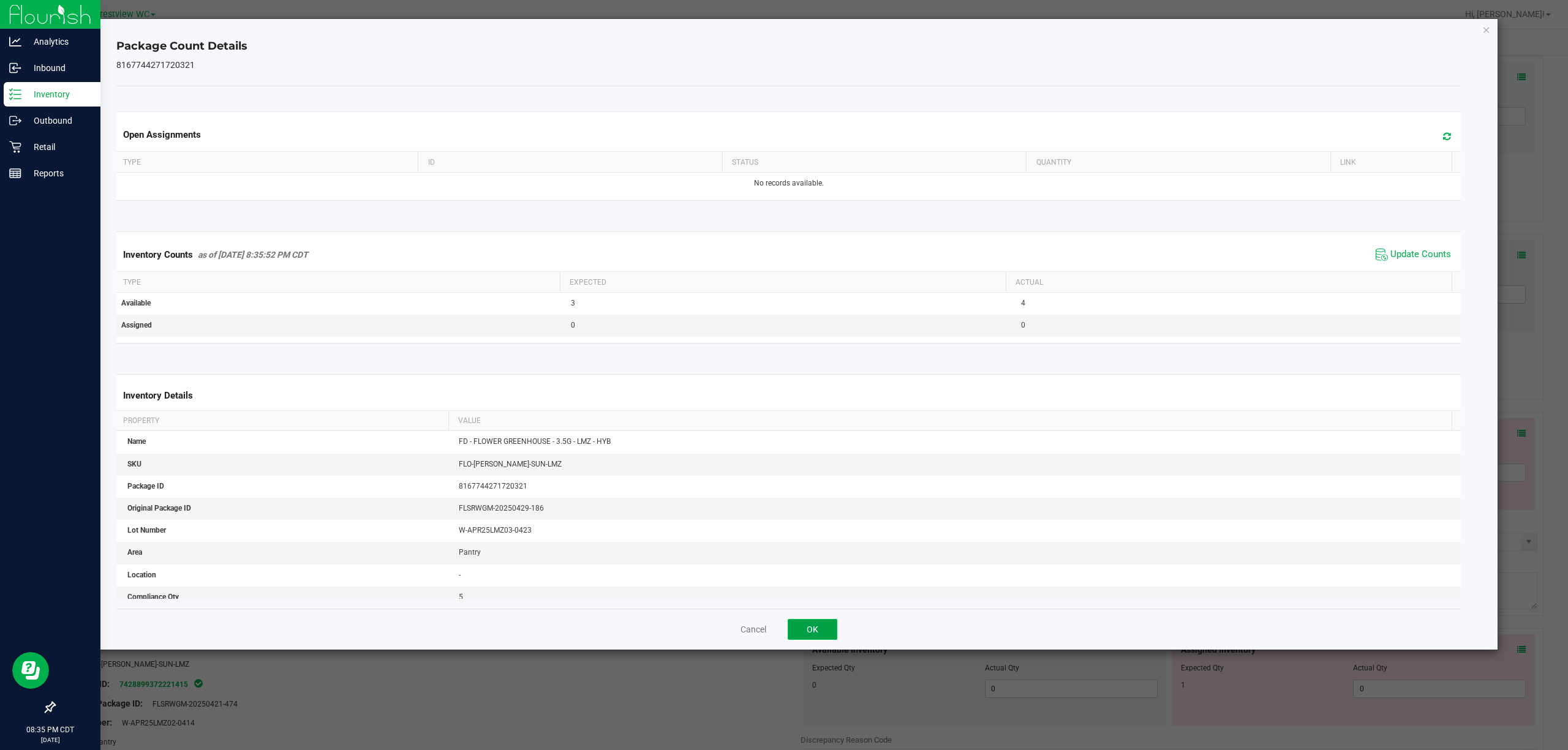
click at [825, 638] on button "OK" at bounding box center [812, 629] width 49 height 21
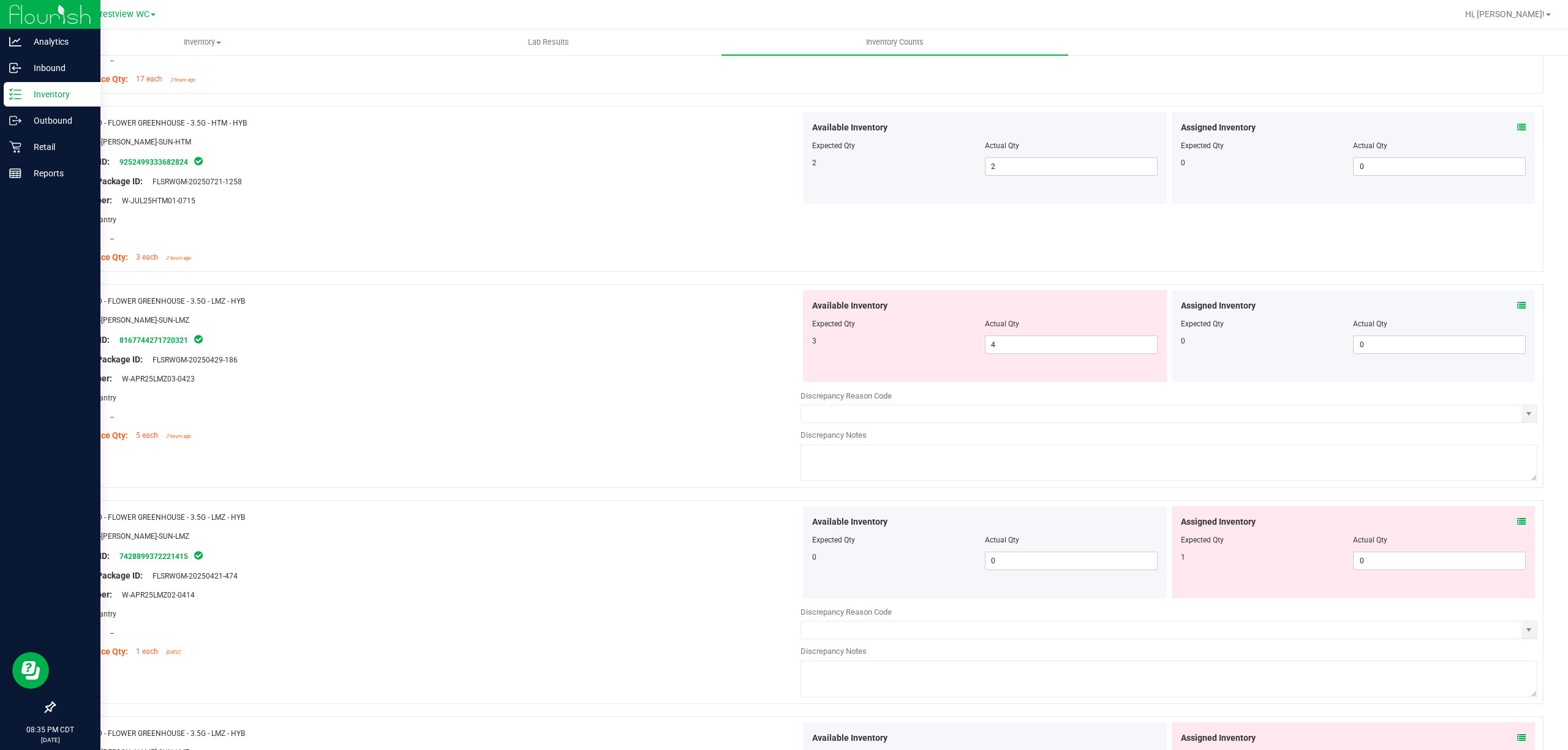
scroll to position [631, 0]
click at [1518, 307] on icon at bounding box center [1522, 303] width 8 height 8
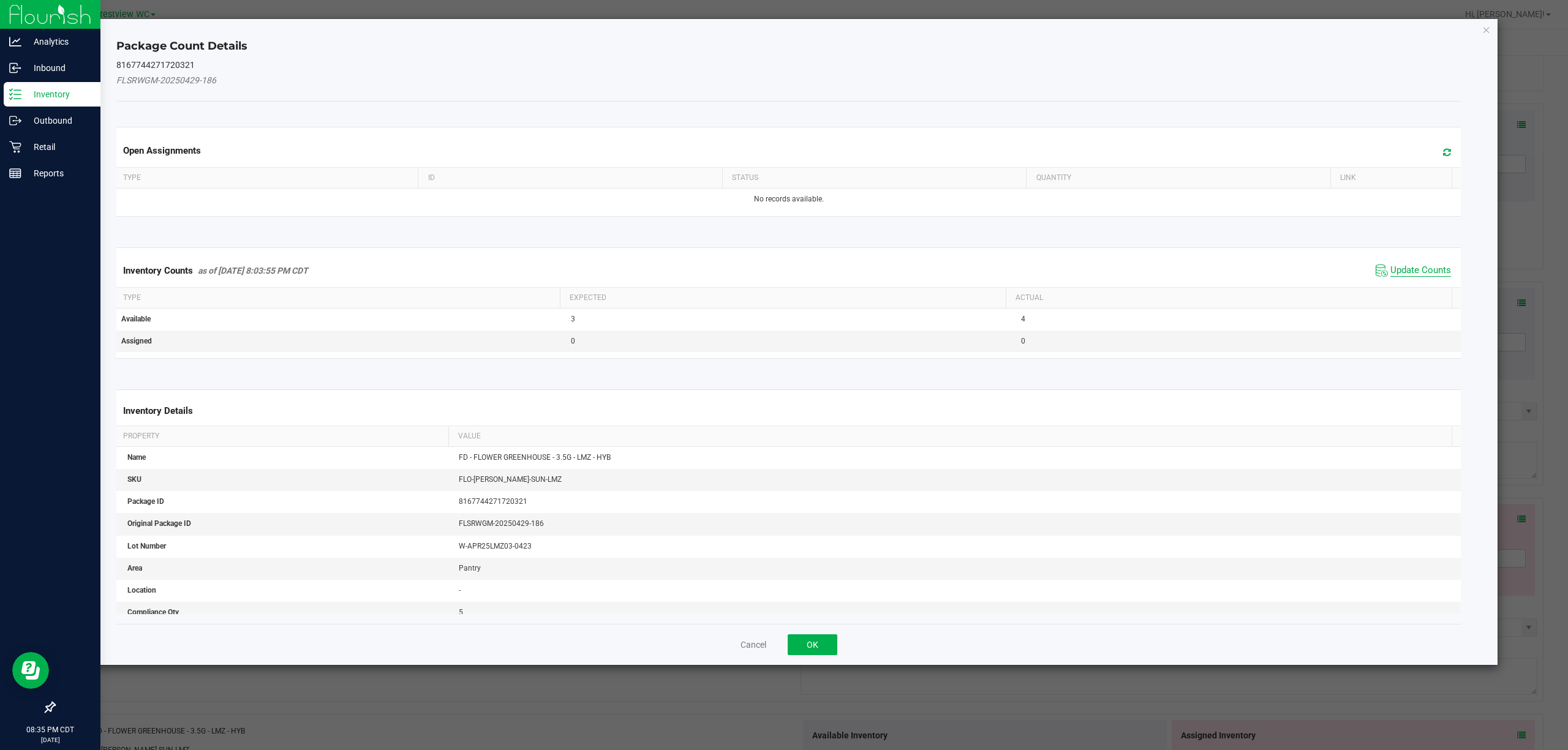
click at [1422, 268] on span "Update Counts" at bounding box center [1421, 270] width 61 height 12
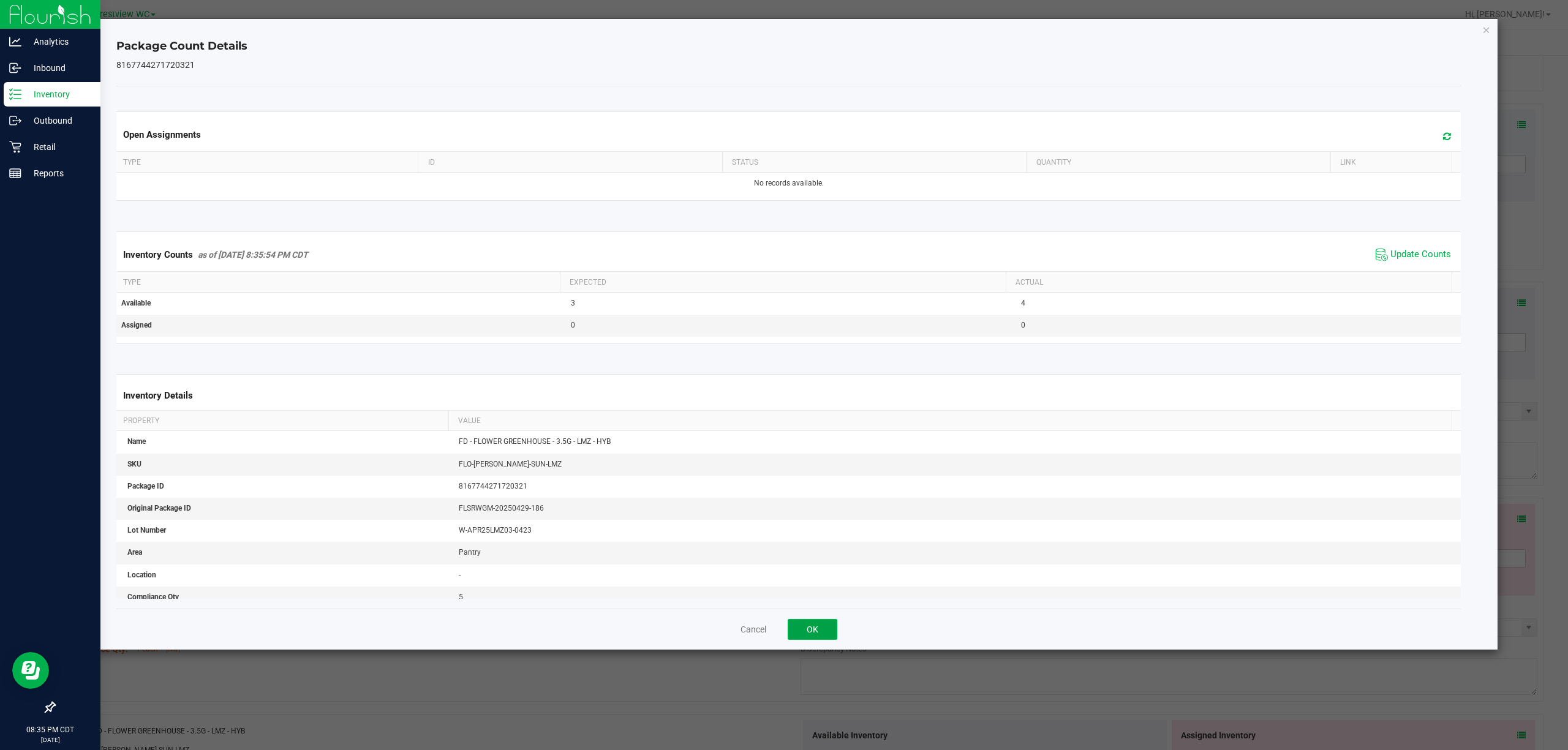
click at [817, 632] on button "OK" at bounding box center [812, 629] width 49 height 21
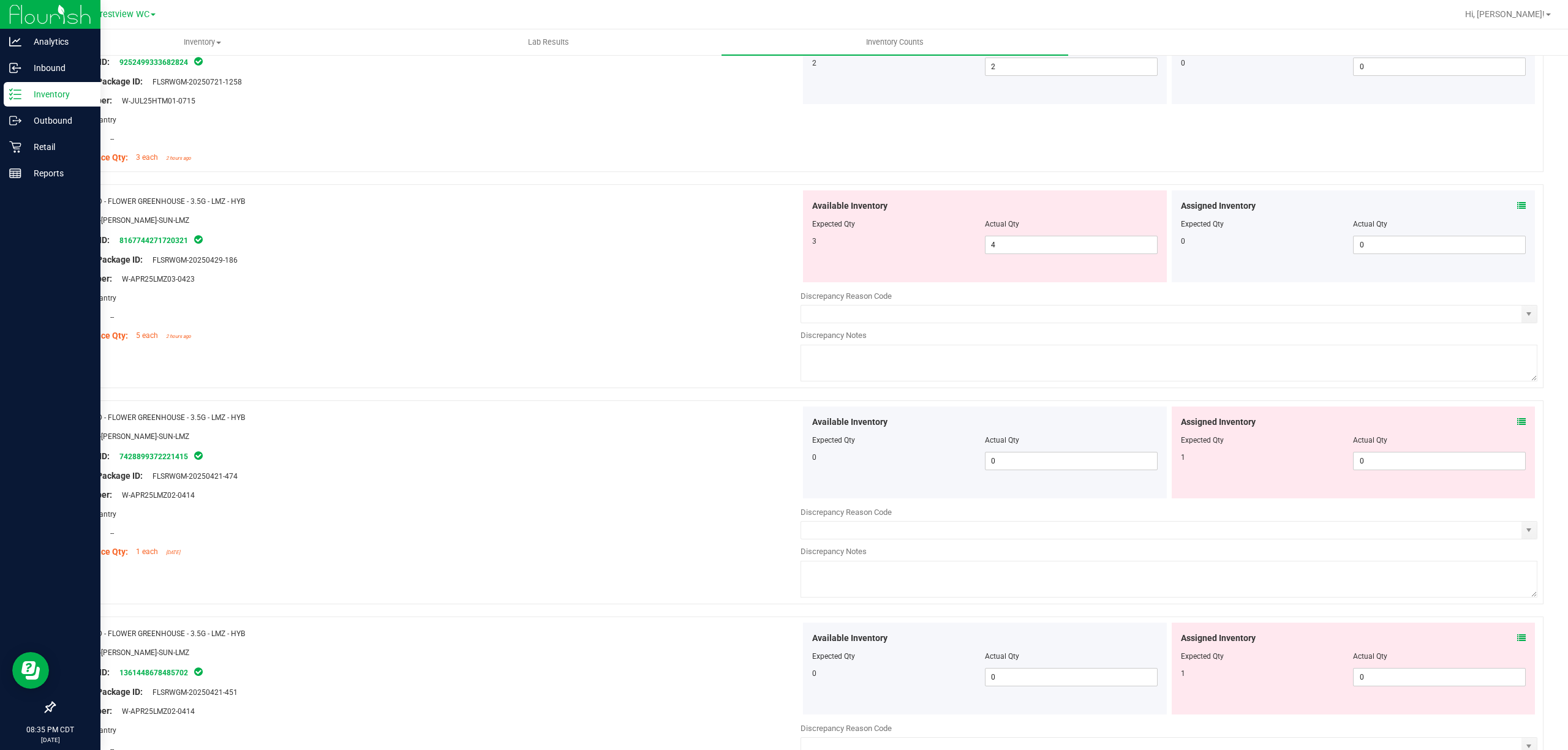
scroll to position [731, 0]
click at [1518, 419] on icon at bounding box center [1522, 418] width 8 height 8
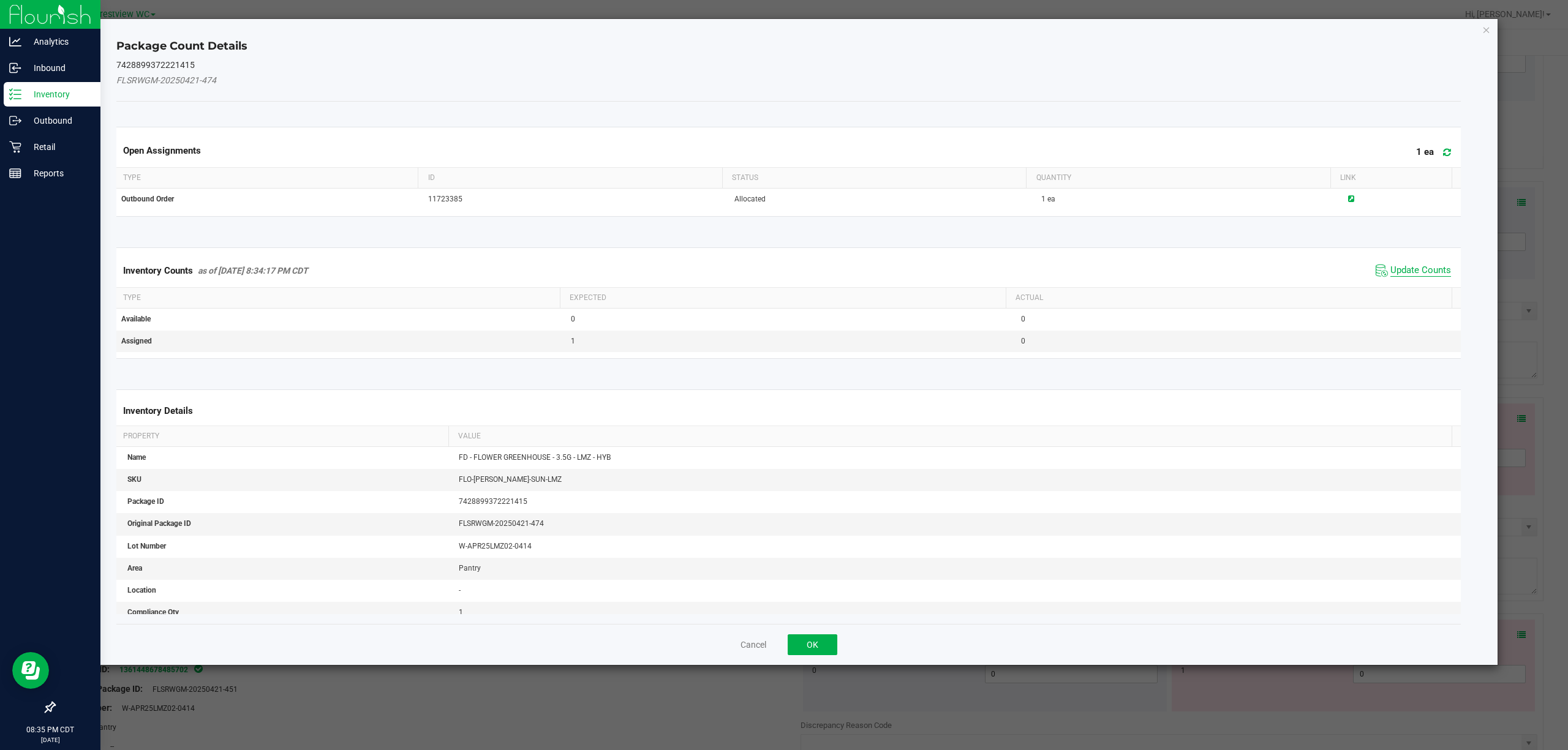
click at [1428, 270] on span "Update Counts" at bounding box center [1421, 270] width 61 height 12
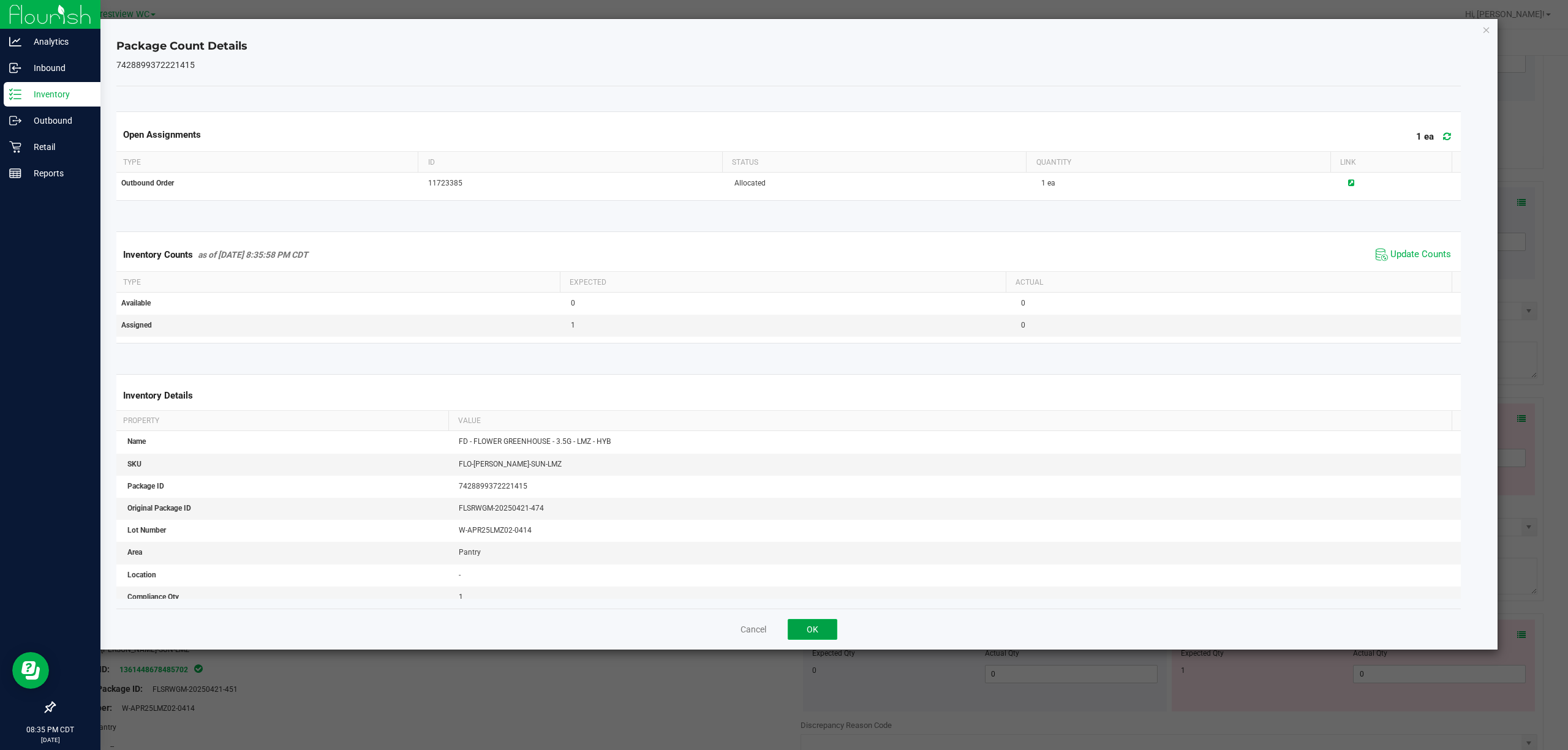
click at [820, 637] on button "OK" at bounding box center [812, 629] width 49 height 21
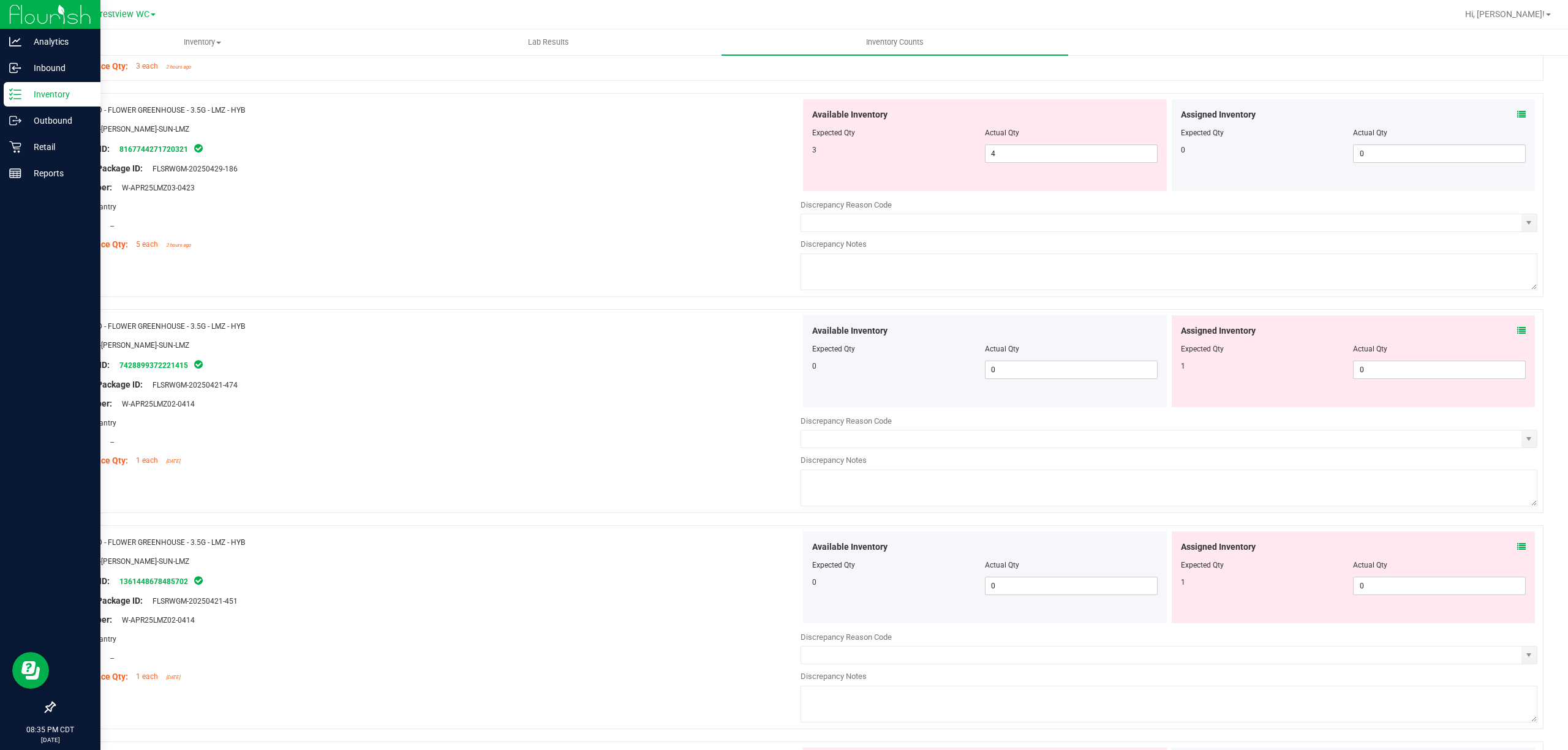
scroll to position [858, 0]
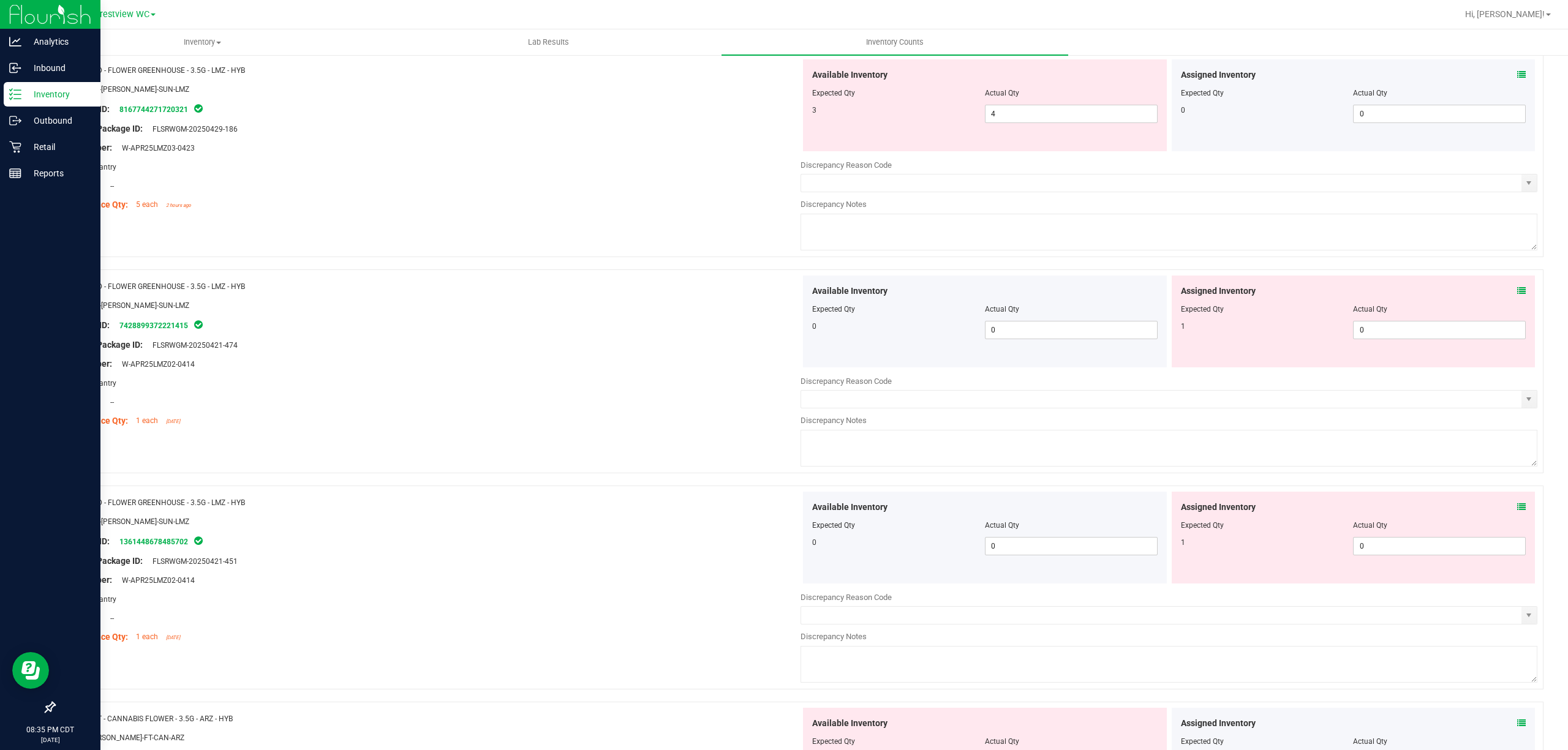
click at [1518, 293] on icon at bounding box center [1522, 291] width 8 height 8
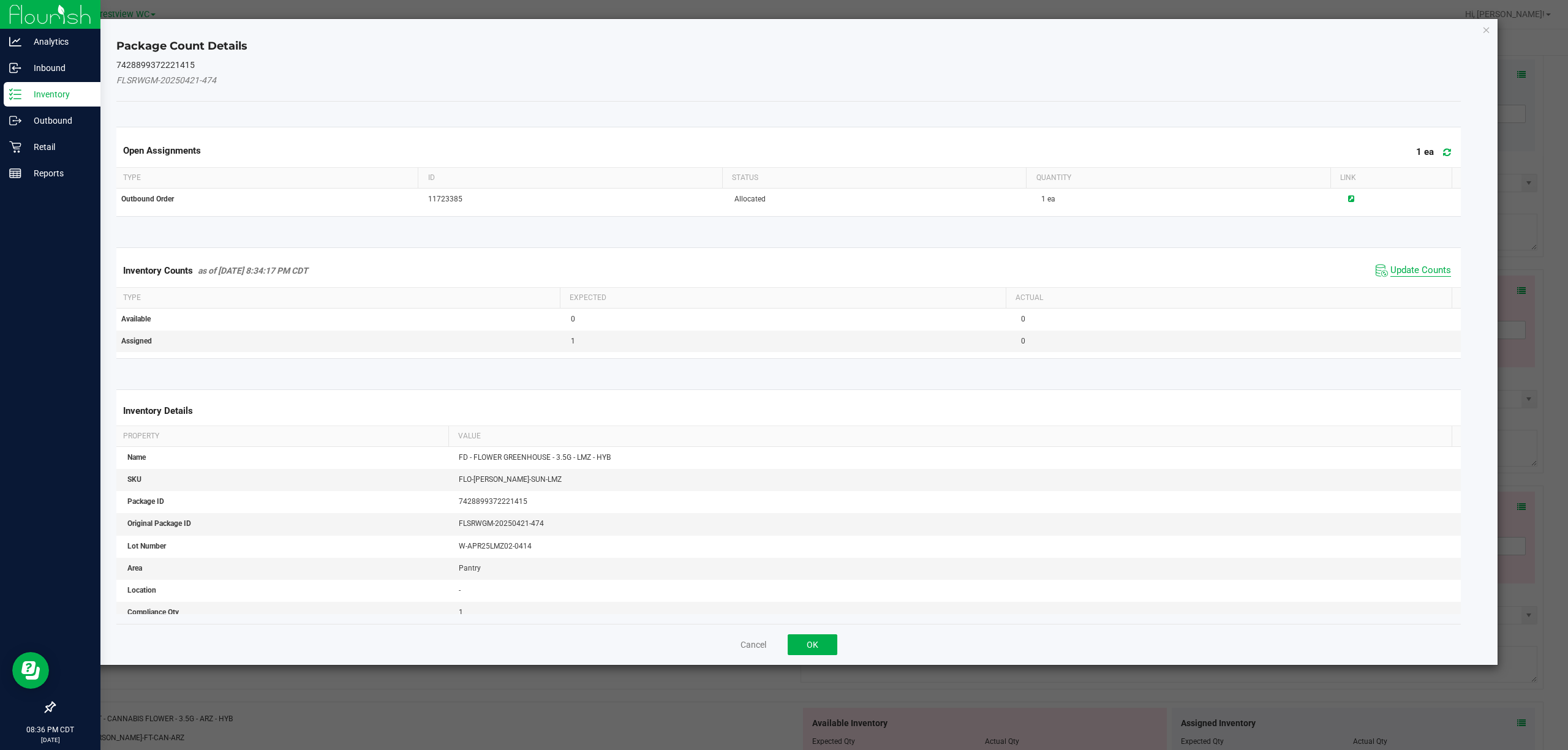
click at [1410, 266] on span "Update Counts" at bounding box center [1421, 270] width 61 height 12
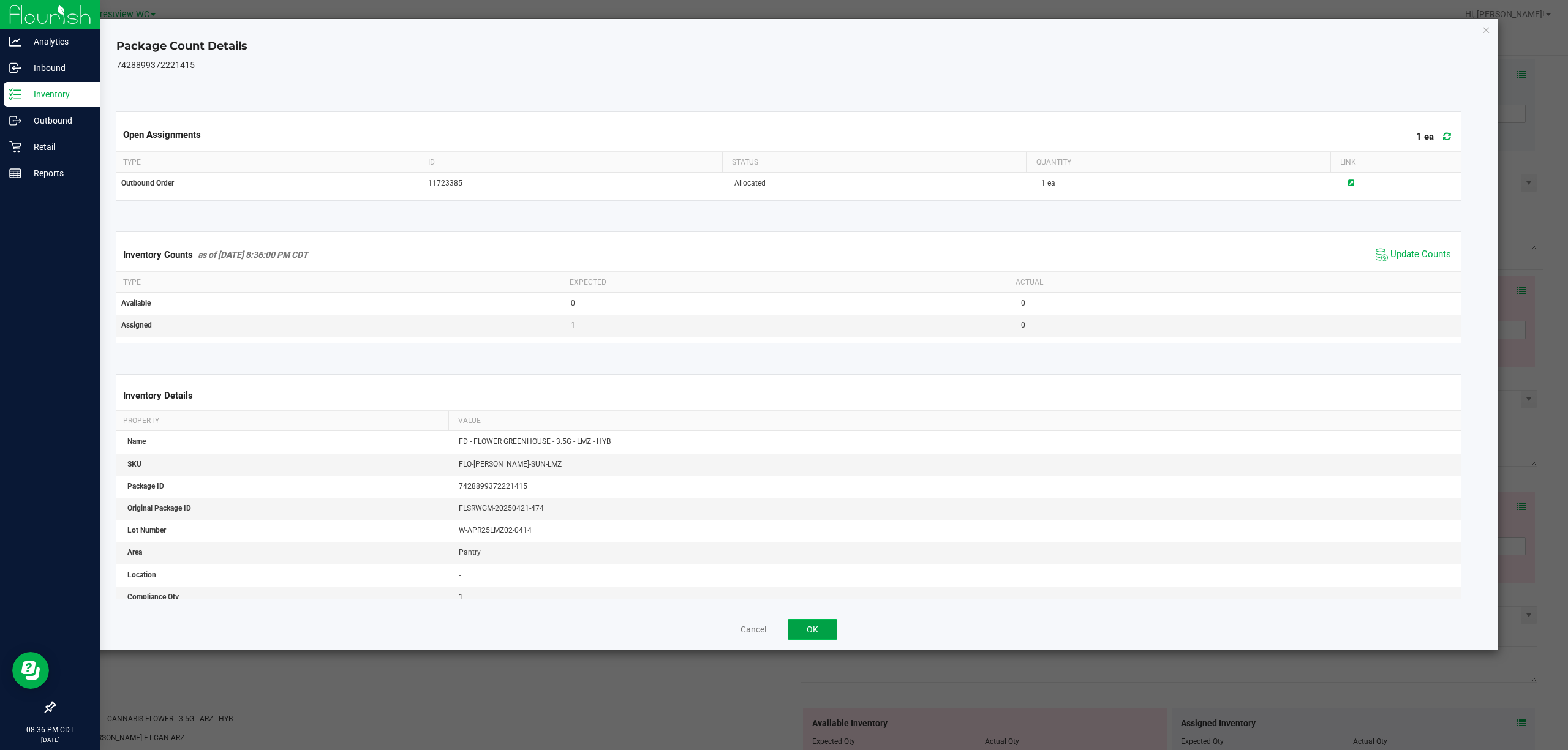
click at [829, 629] on button "OK" at bounding box center [812, 629] width 49 height 21
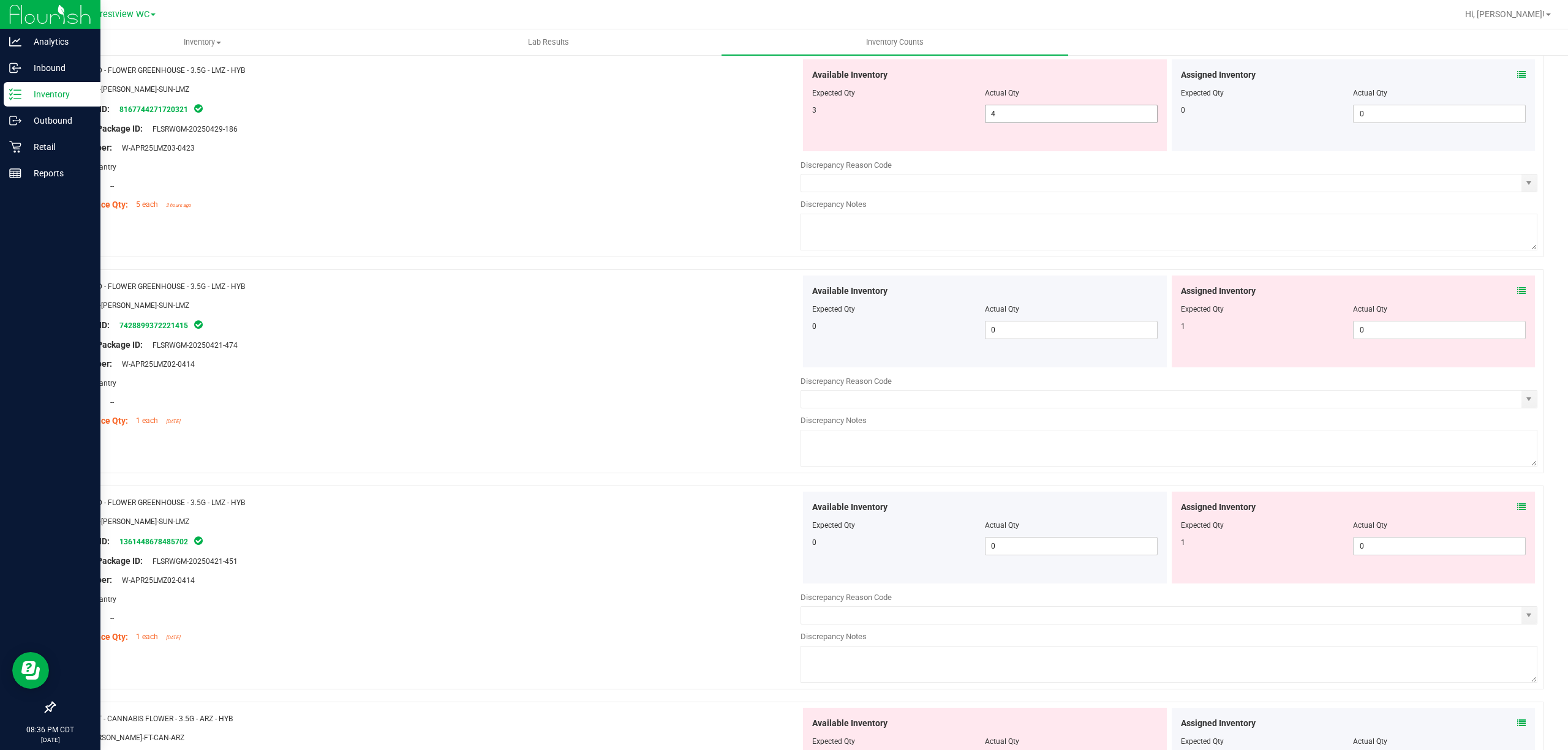
click at [1119, 118] on input "4" at bounding box center [1071, 114] width 171 height 17
click at [615, 500] on div "Name: FD - FLOWER GREENHOUSE - 3.5G - LMZ - HYB SKU: FLO-[PERSON_NAME]-SUN-LMZ …" at bounding box center [432, 570] width 737 height 156
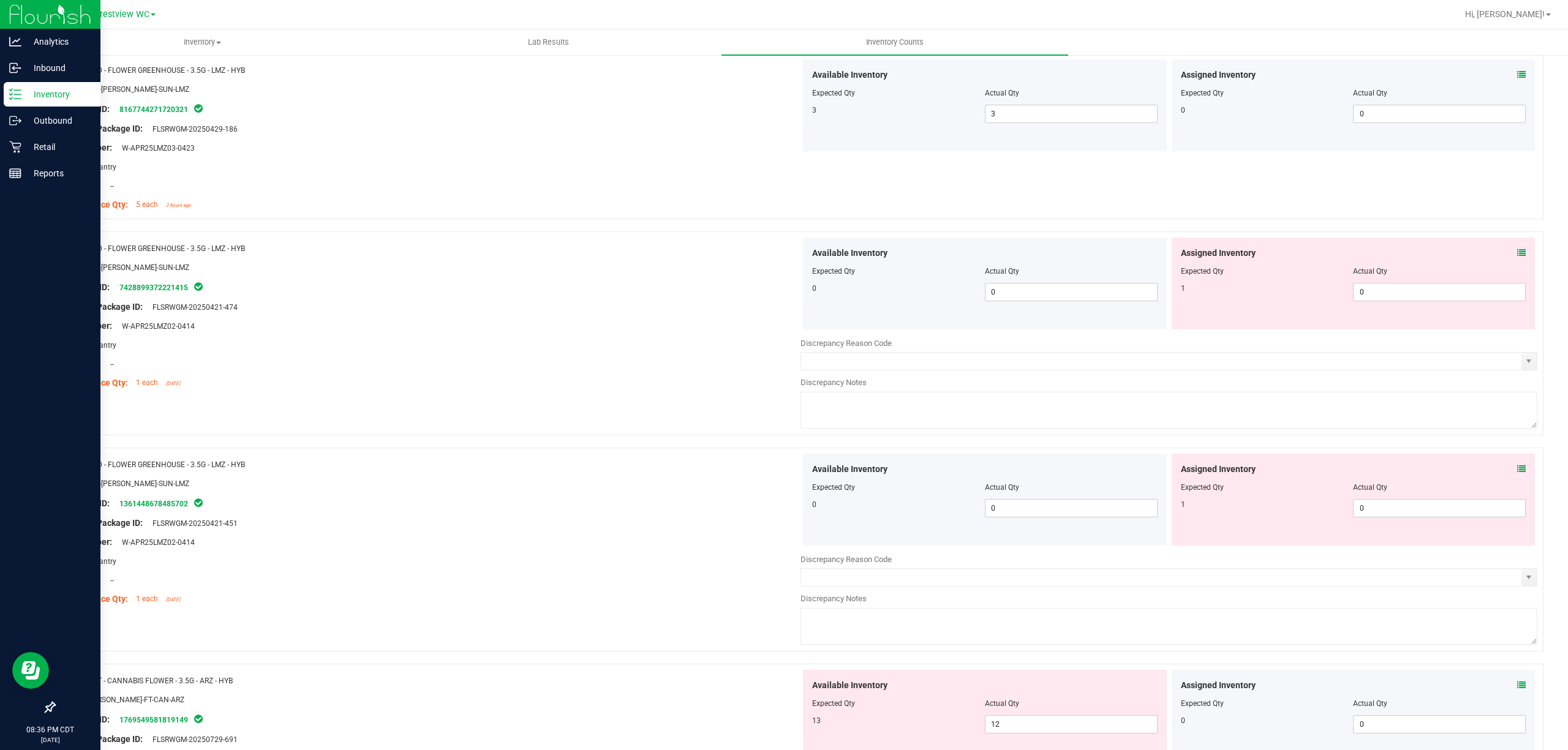
click at [1518, 251] on icon at bounding box center [1522, 252] width 8 height 8
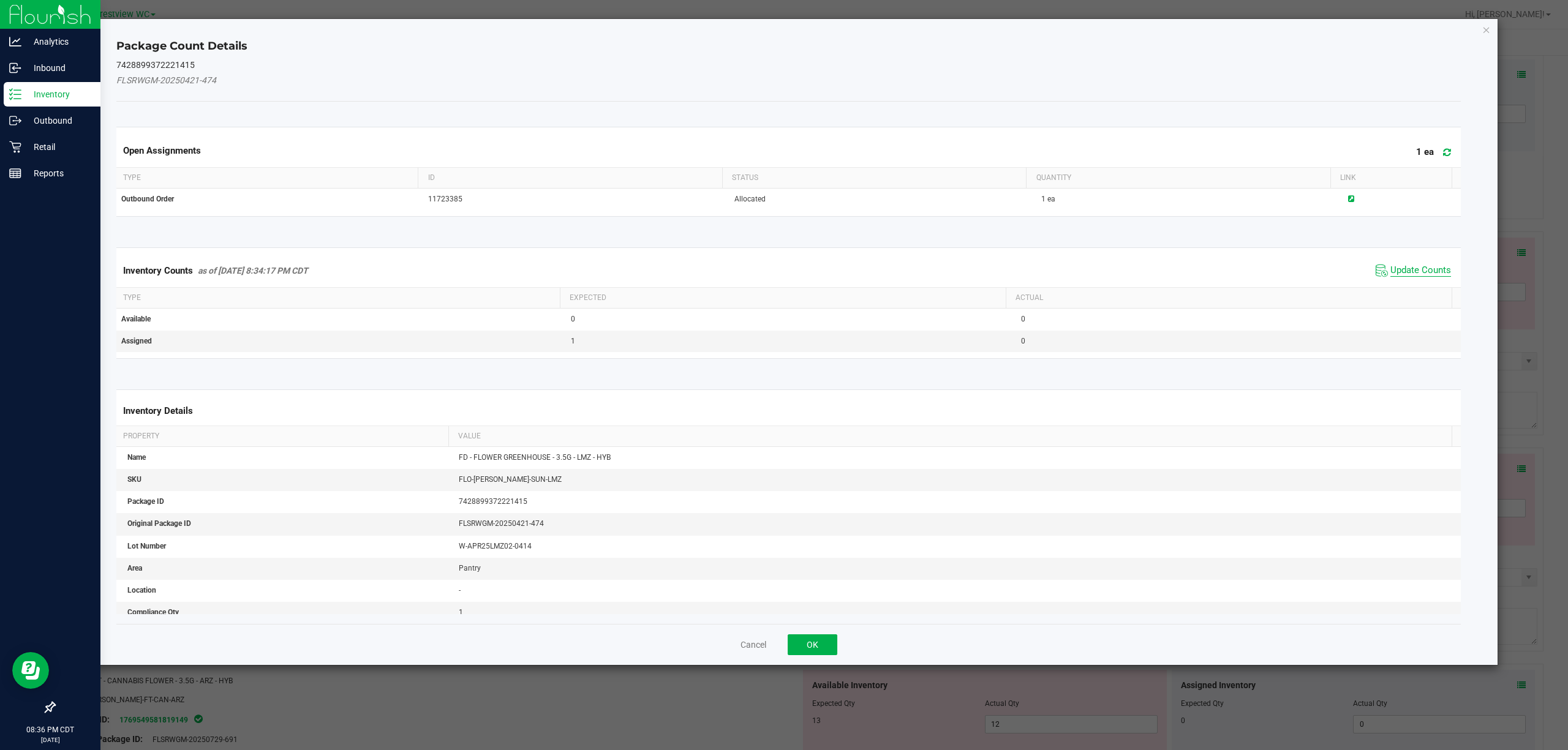
click at [1403, 268] on span "Update Counts" at bounding box center [1421, 270] width 61 height 12
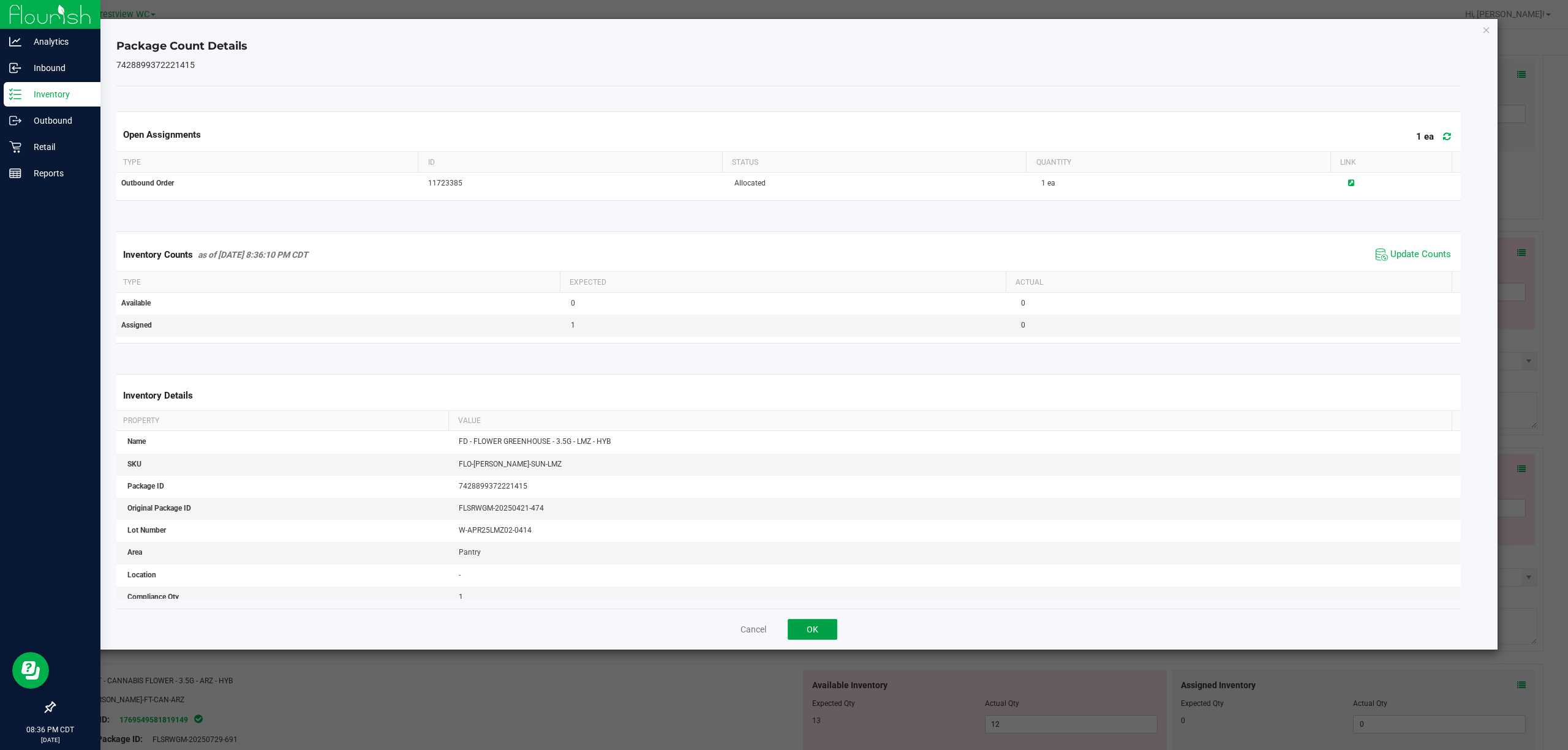
click at [824, 636] on button "OK" at bounding box center [812, 629] width 49 height 21
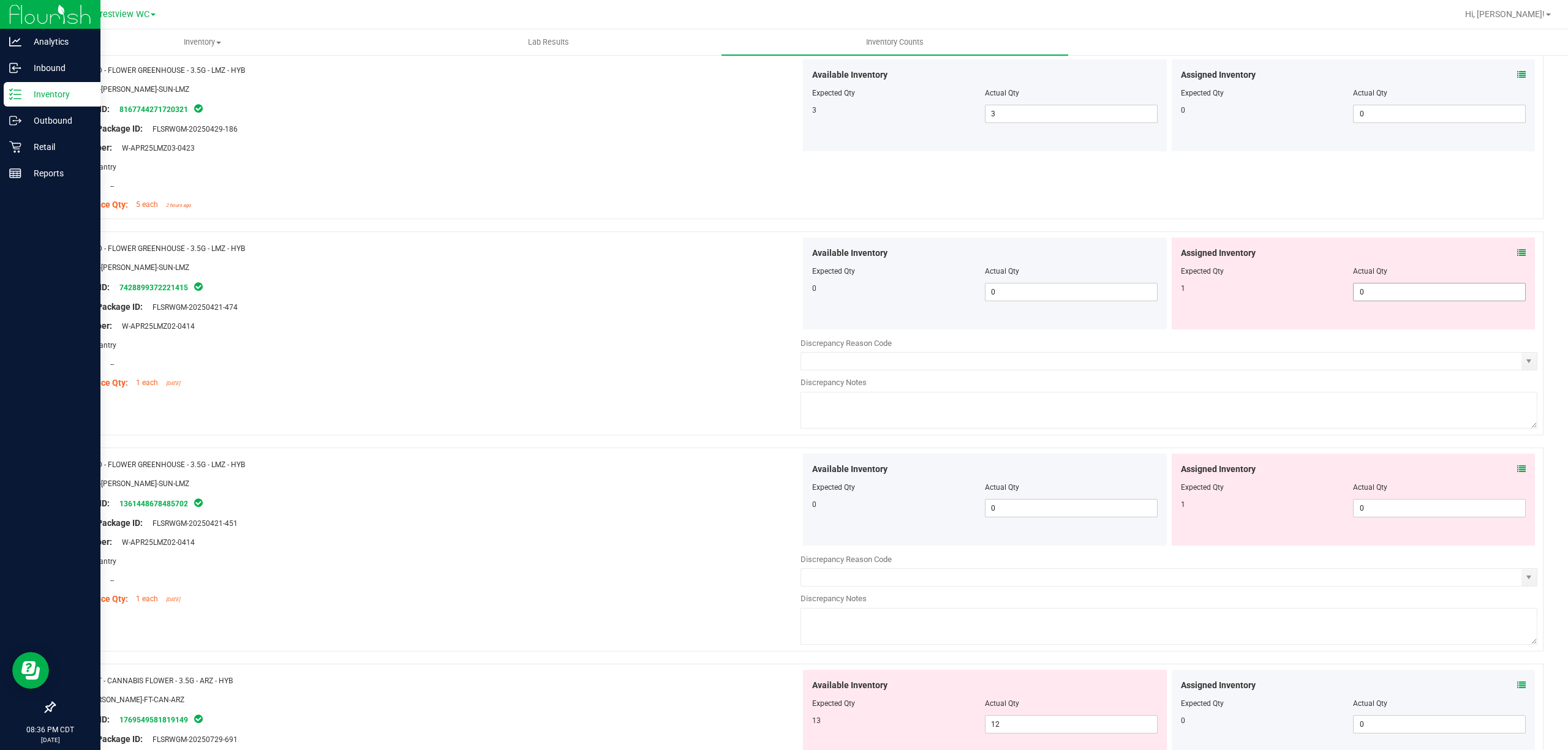
click at [1381, 300] on span "0 0" at bounding box center [1440, 292] width 173 height 18
click at [721, 394] on div "Name: FD - FLOWER GREENHOUSE - 3.5G - LMZ - HYB SKU: FLO-[PERSON_NAME]-SUN-LMZ …" at bounding box center [432, 315] width 737 height 156
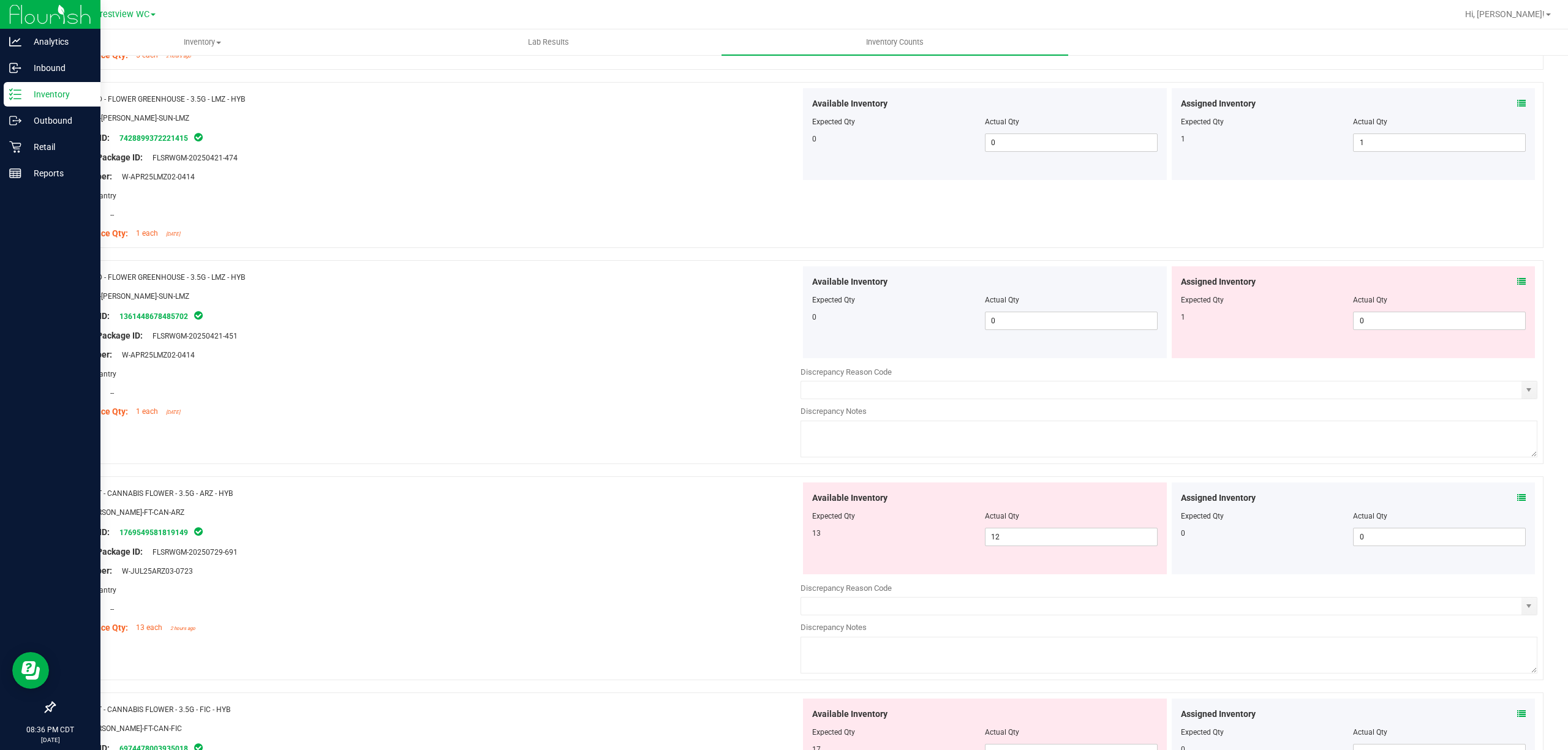
scroll to position [1022, 0]
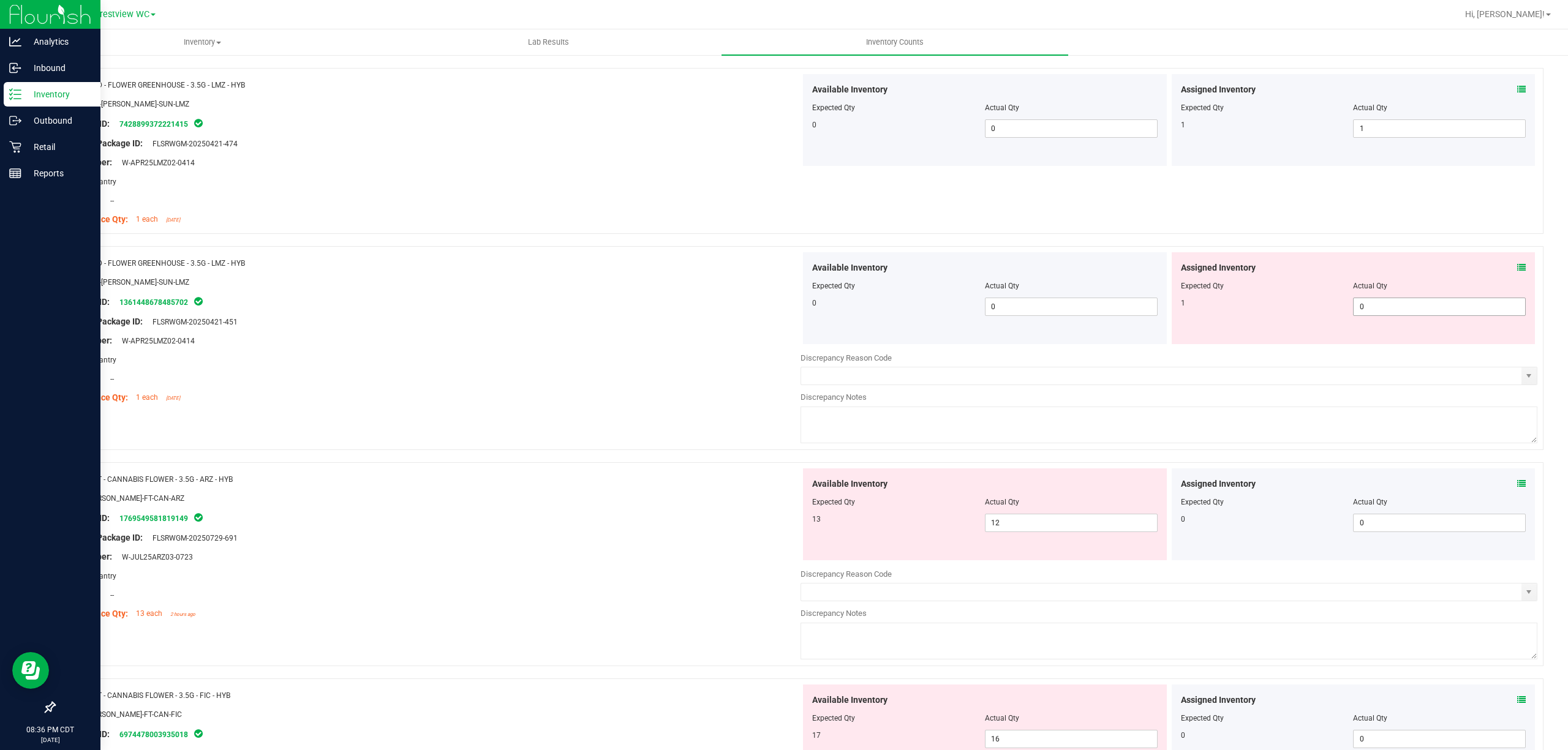
click at [1381, 314] on span "0 0" at bounding box center [1440, 307] width 173 height 18
click at [598, 485] on div "Name: FT - CANNABIS FLOWER - 3.5G - ARZ - HYB SKU: [PERSON_NAME]-FT-CAN-ARZ Pac…" at bounding box center [432, 546] width 737 height 156
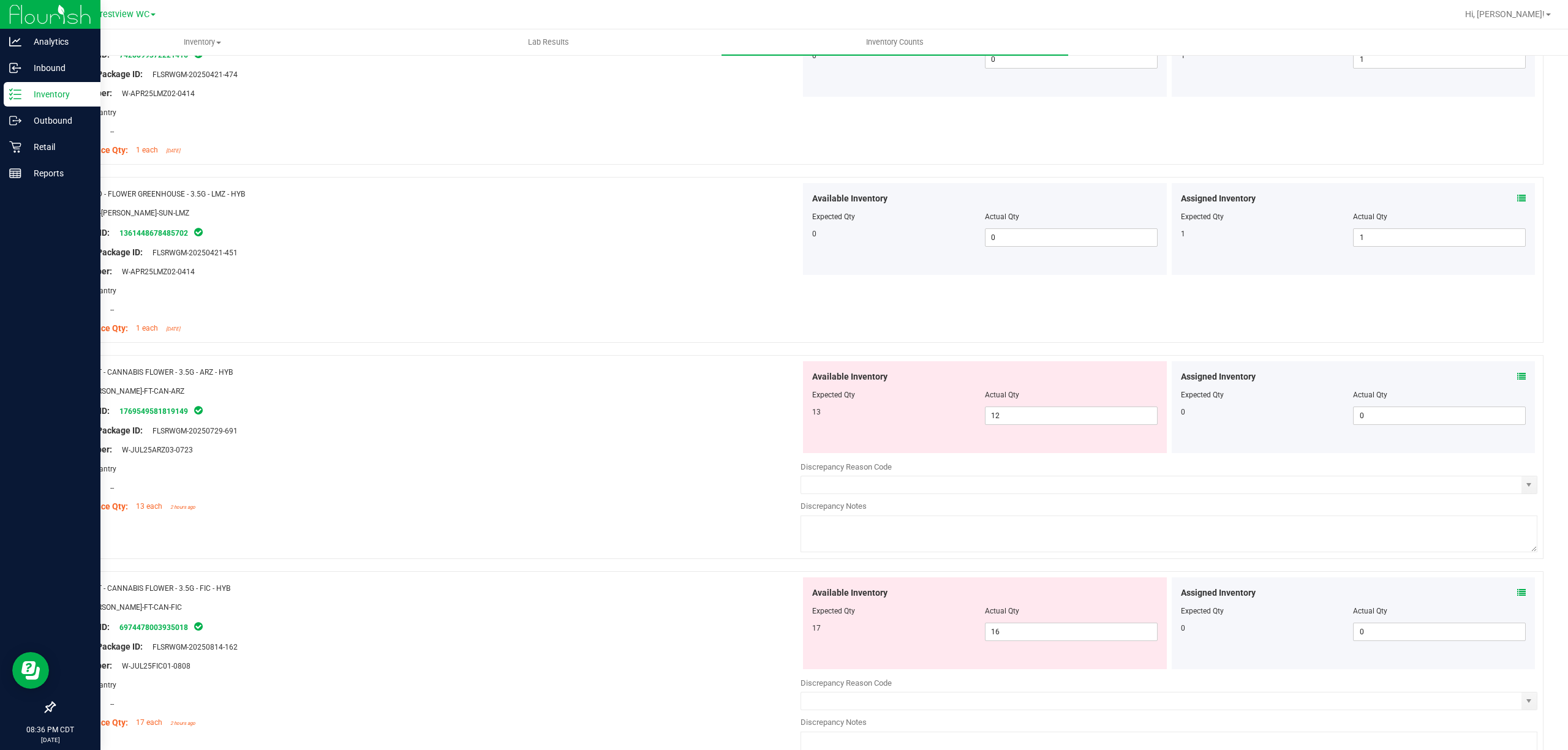
scroll to position [1186, 0]
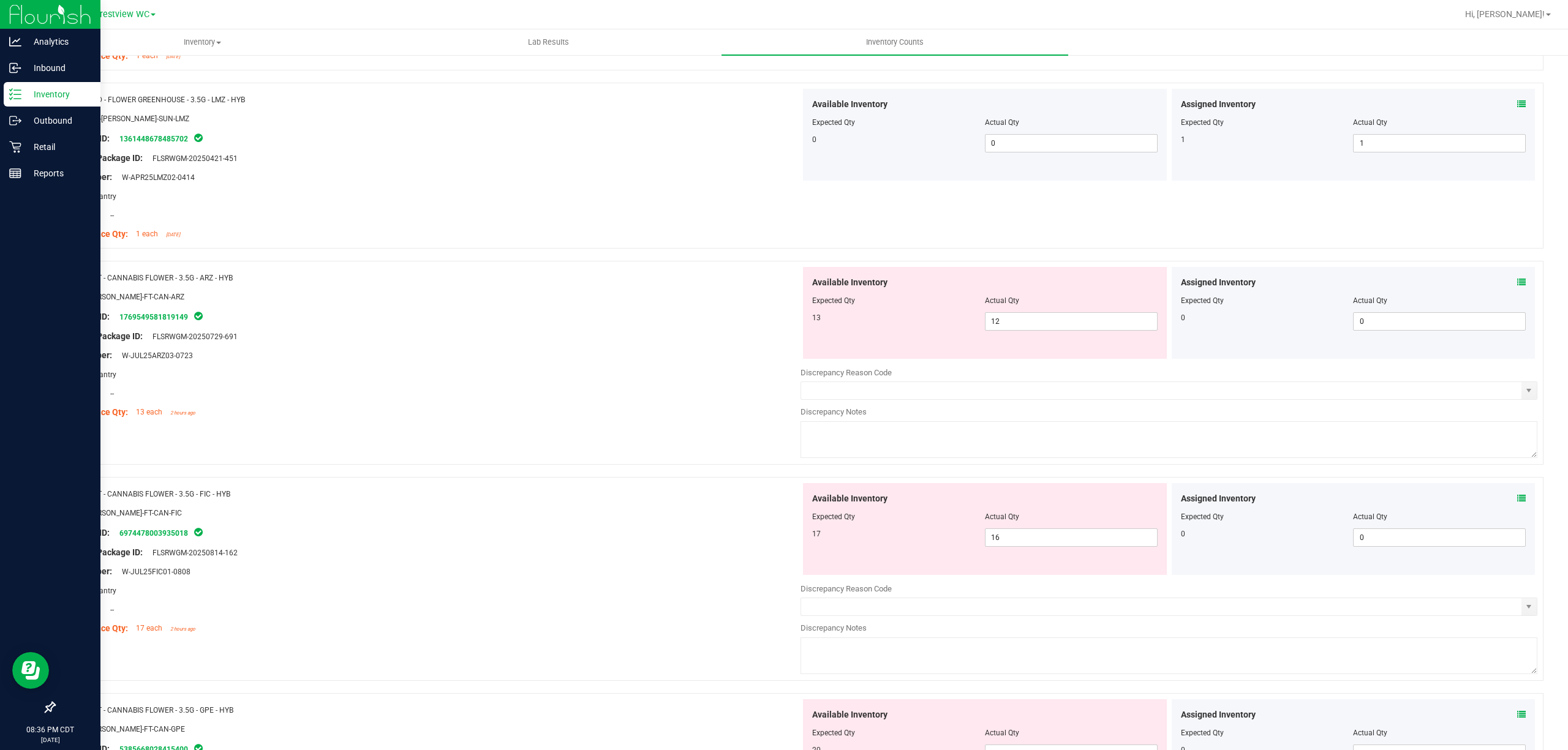
click at [1502, 287] on div "Assigned Inventory" at bounding box center [1354, 283] width 346 height 13
click at [1517, 281] on div "Assigned Inventory Expected Qty Actual Qty 0 0 0" at bounding box center [1354, 313] width 364 height 92
click at [1518, 287] on icon at bounding box center [1522, 282] width 8 height 8
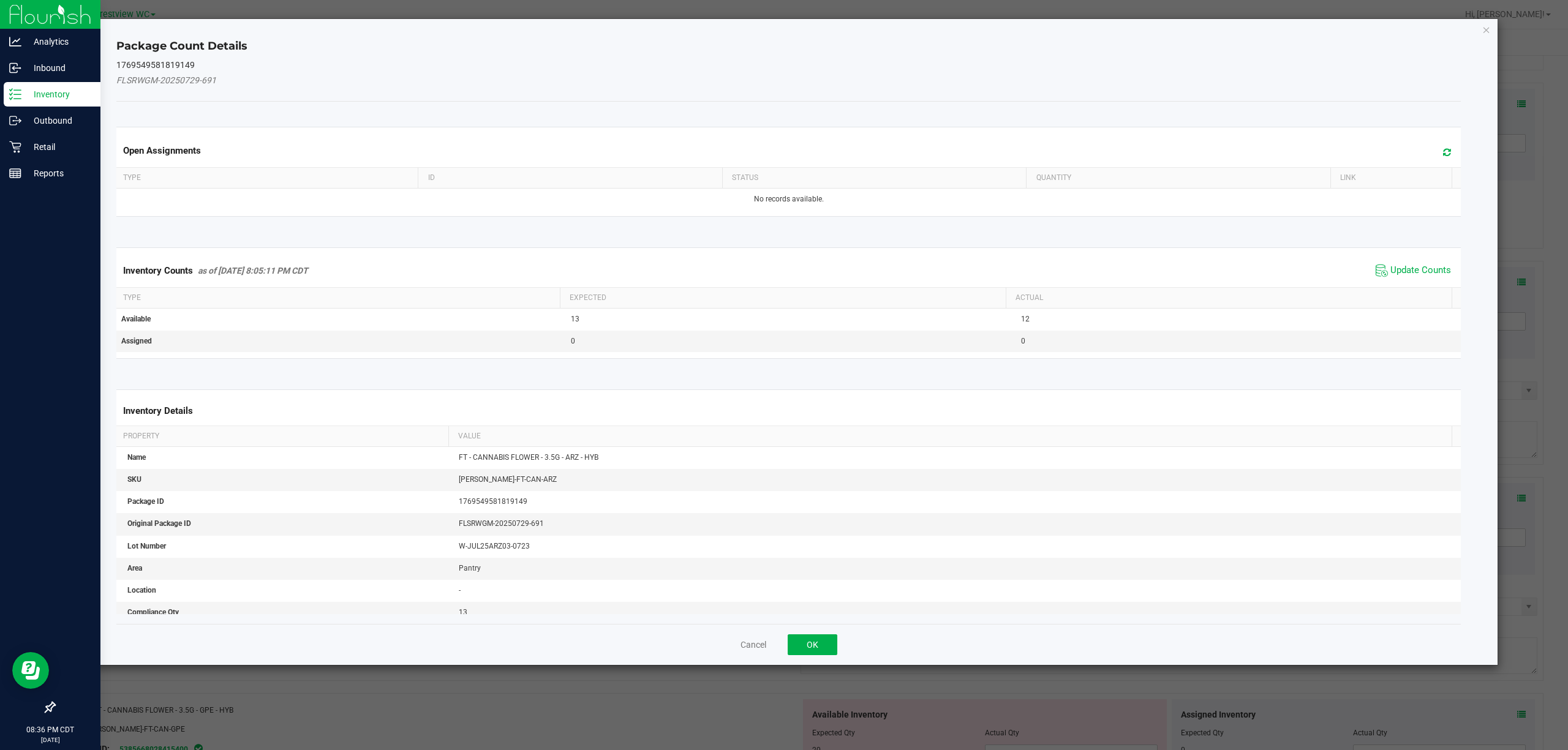
click at [1403, 278] on span "Update Counts" at bounding box center [1413, 271] width 81 height 18
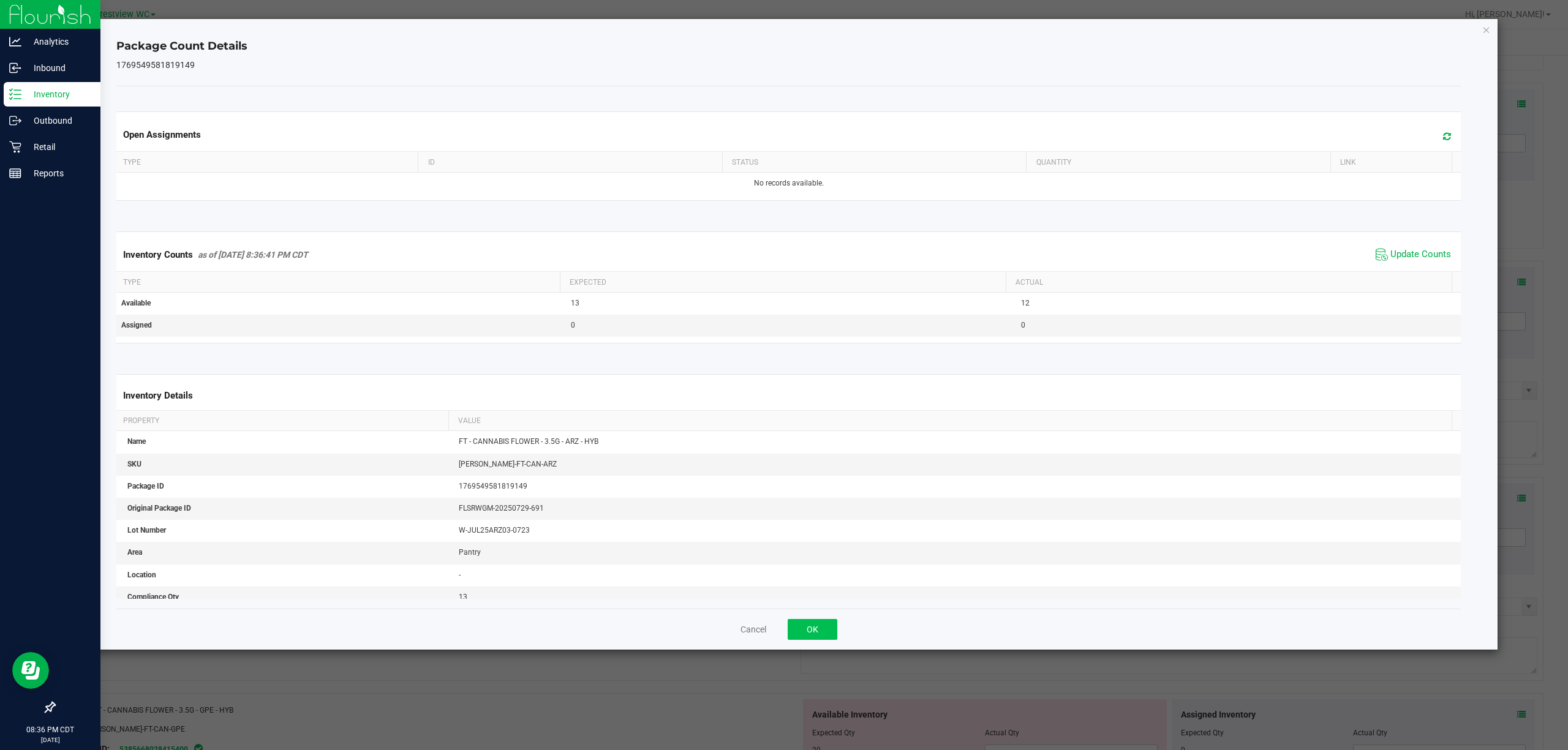
drag, startPoint x: 809, startPoint y: 619, endPoint x: 813, endPoint y: 630, distance: 11.7
click at [809, 624] on div "Cancel OK" at bounding box center [789, 629] width 1346 height 41
drag, startPoint x: 813, startPoint y: 630, endPoint x: 817, endPoint y: 652, distance: 22.4
click at [814, 630] on button "OK" at bounding box center [812, 629] width 49 height 21
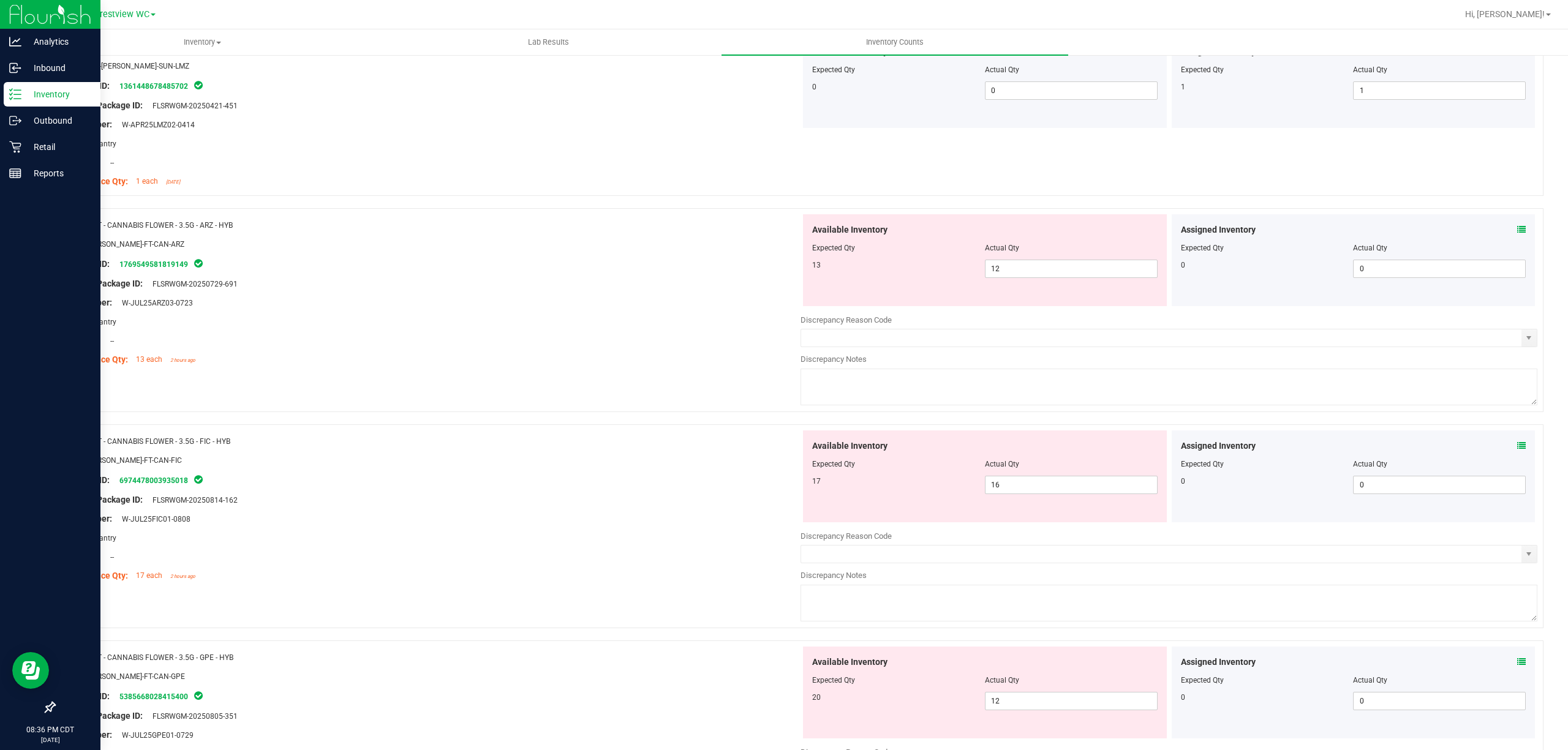
scroll to position [1267, 0]
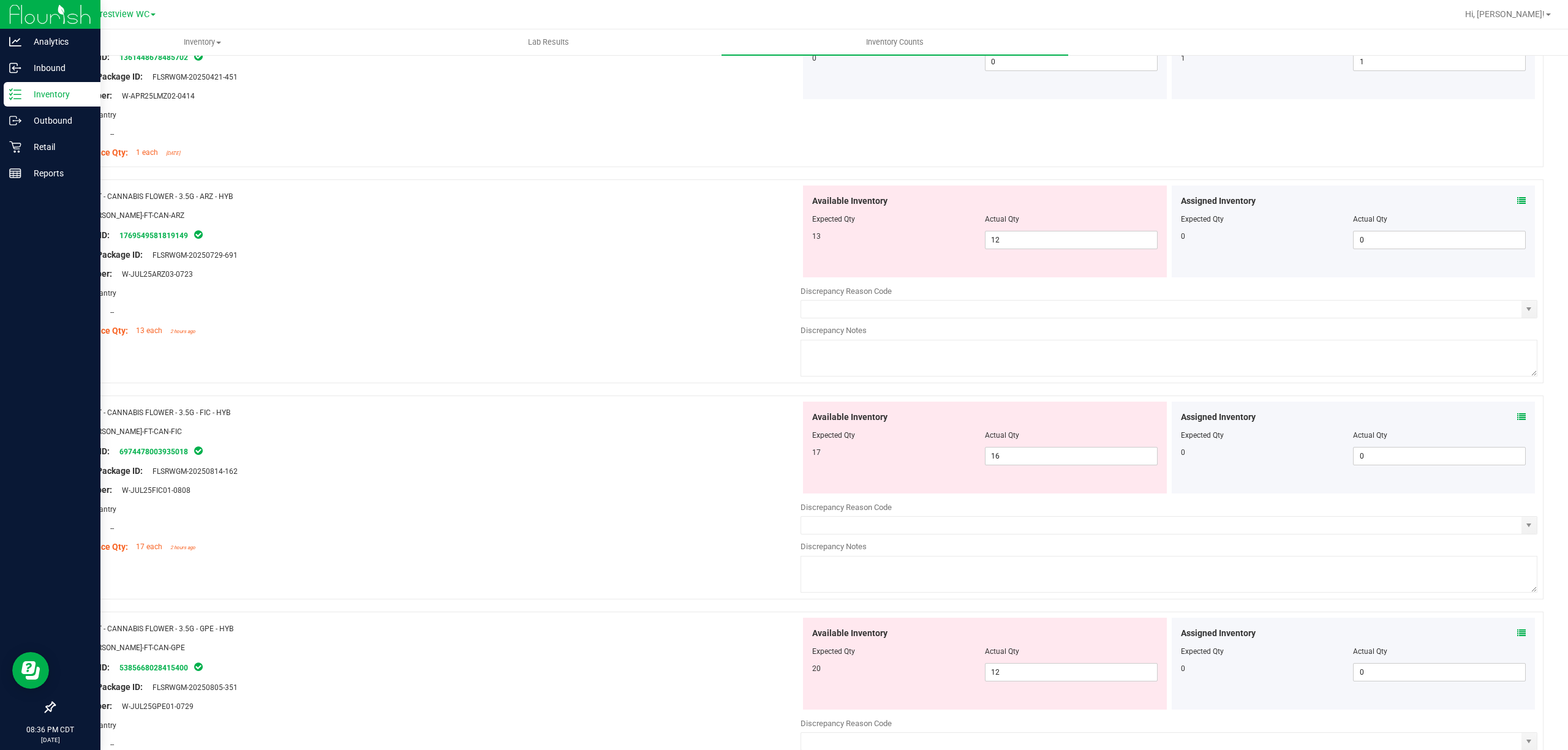
click at [1516, 417] on div "Assigned Inventory Expected Qty Actual Qty 0 0 0" at bounding box center [1354, 447] width 364 height 92
click at [1502, 421] on div "Assigned Inventory" at bounding box center [1354, 417] width 346 height 13
click at [1513, 417] on div "Assigned Inventory Expected Qty Actual Qty 0 0 0" at bounding box center [1354, 447] width 364 height 92
click at [1518, 417] on icon at bounding box center [1522, 416] width 8 height 8
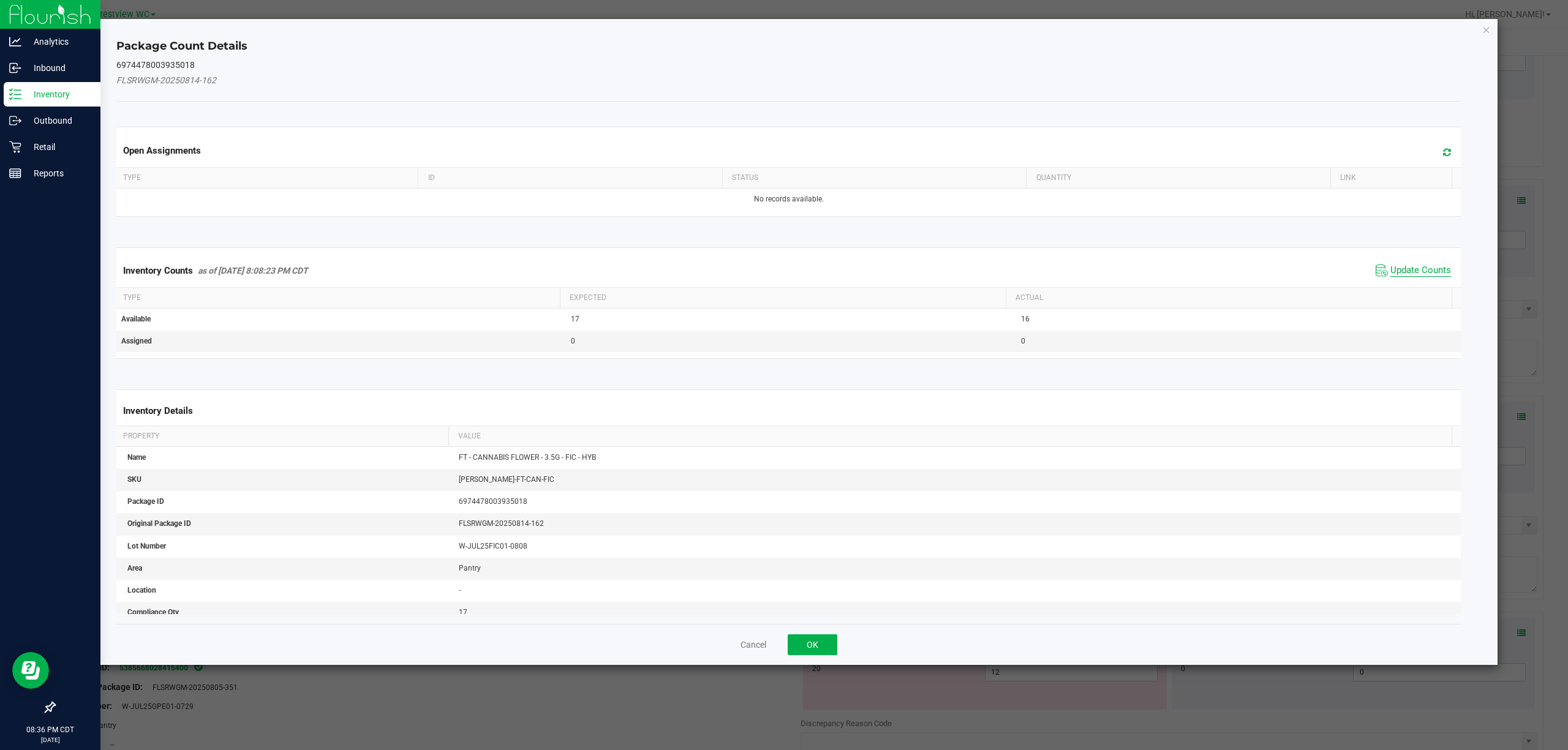
click at [1393, 274] on span "Update Counts" at bounding box center [1421, 270] width 61 height 12
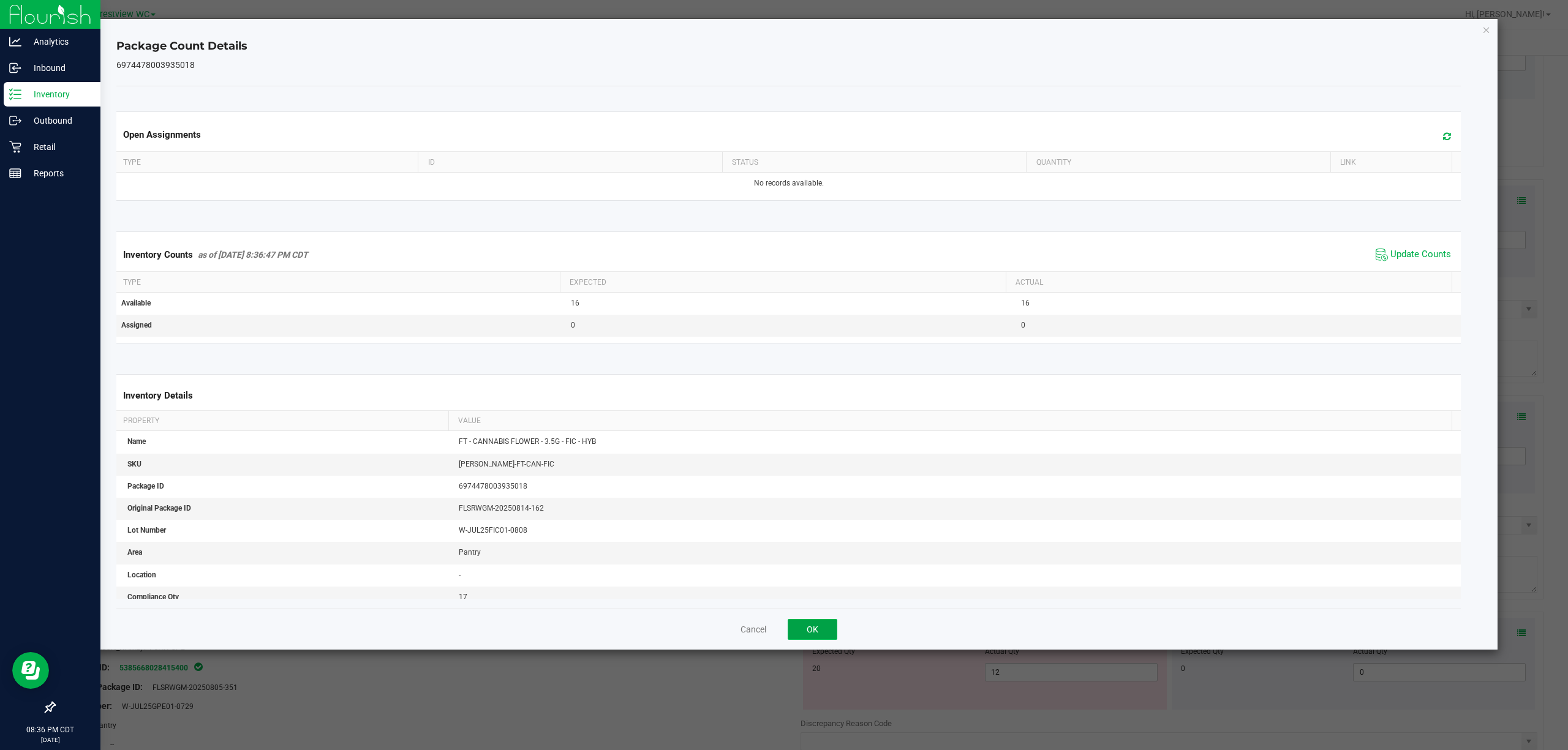
click at [832, 633] on button "OK" at bounding box center [812, 629] width 49 height 21
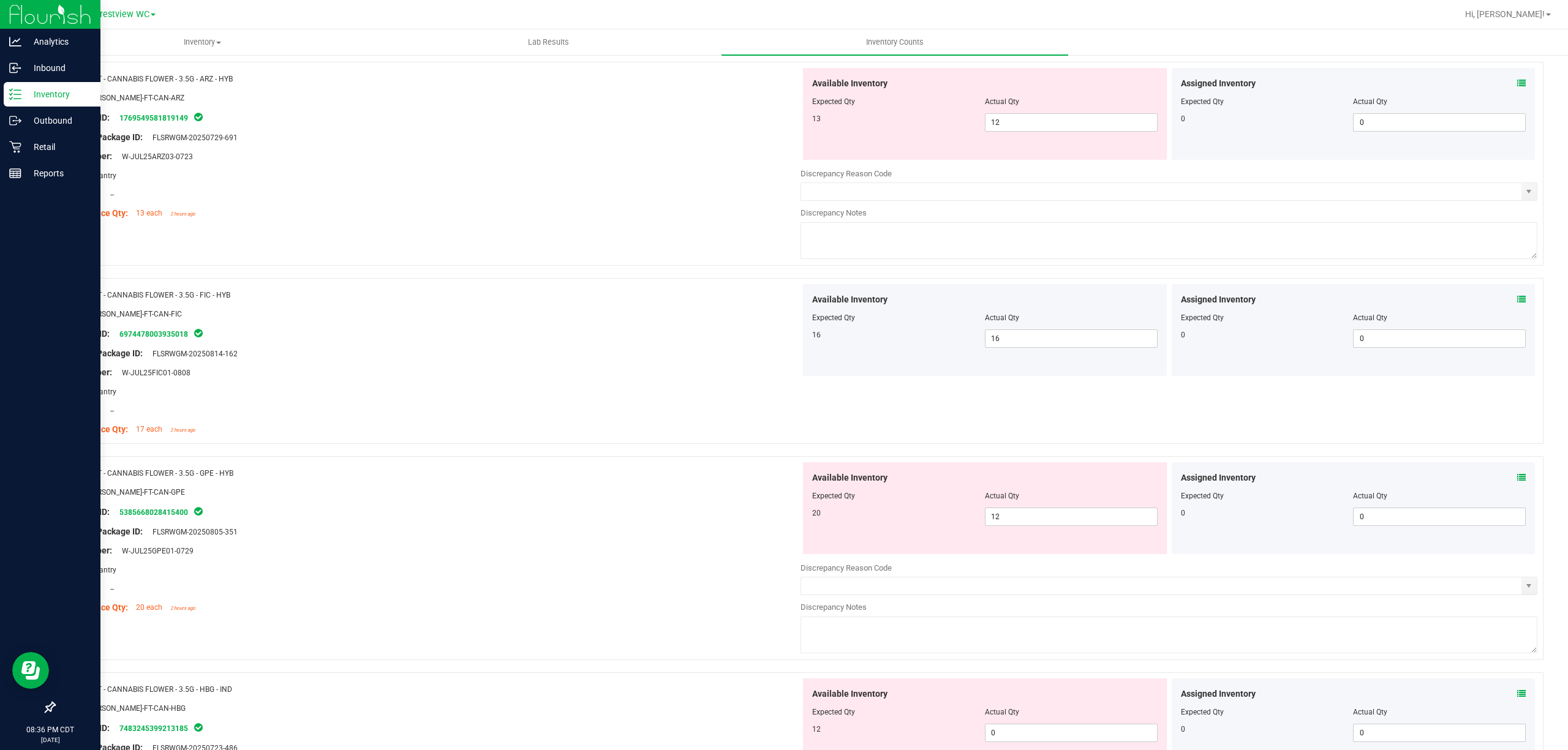
scroll to position [1594, 0]
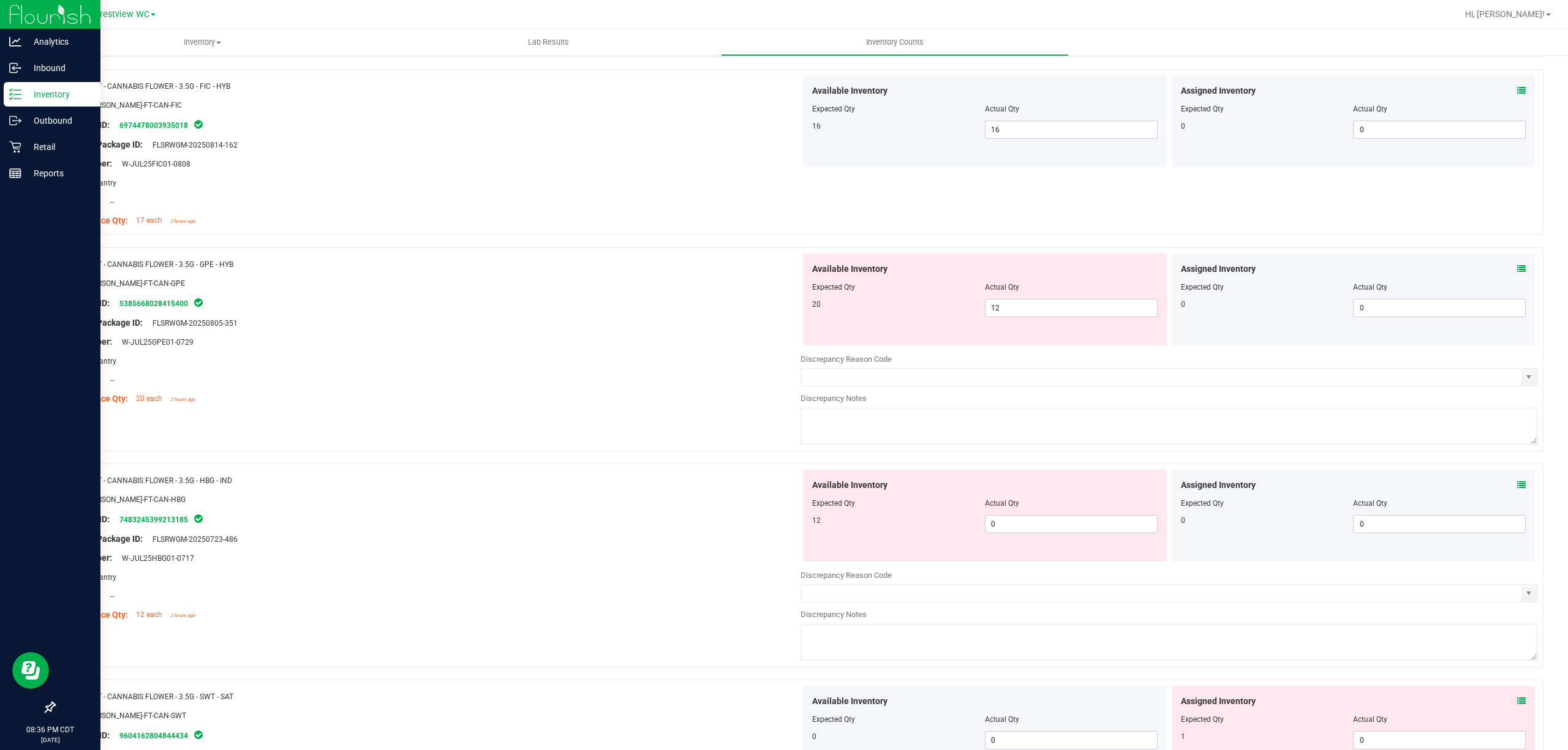
click at [1518, 267] on span at bounding box center [1522, 269] width 8 height 13
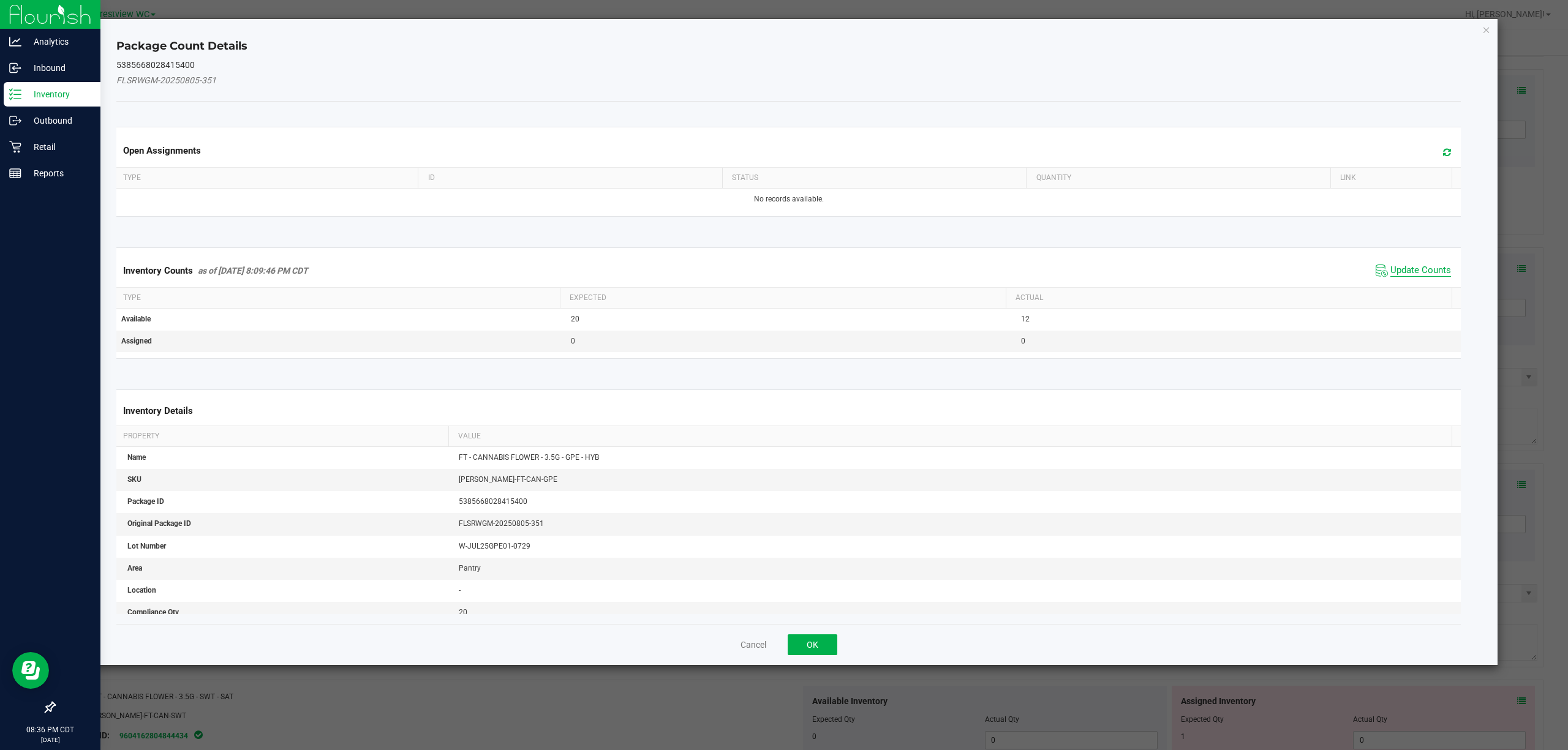
click at [1391, 273] on span "Update Counts" at bounding box center [1421, 270] width 61 height 12
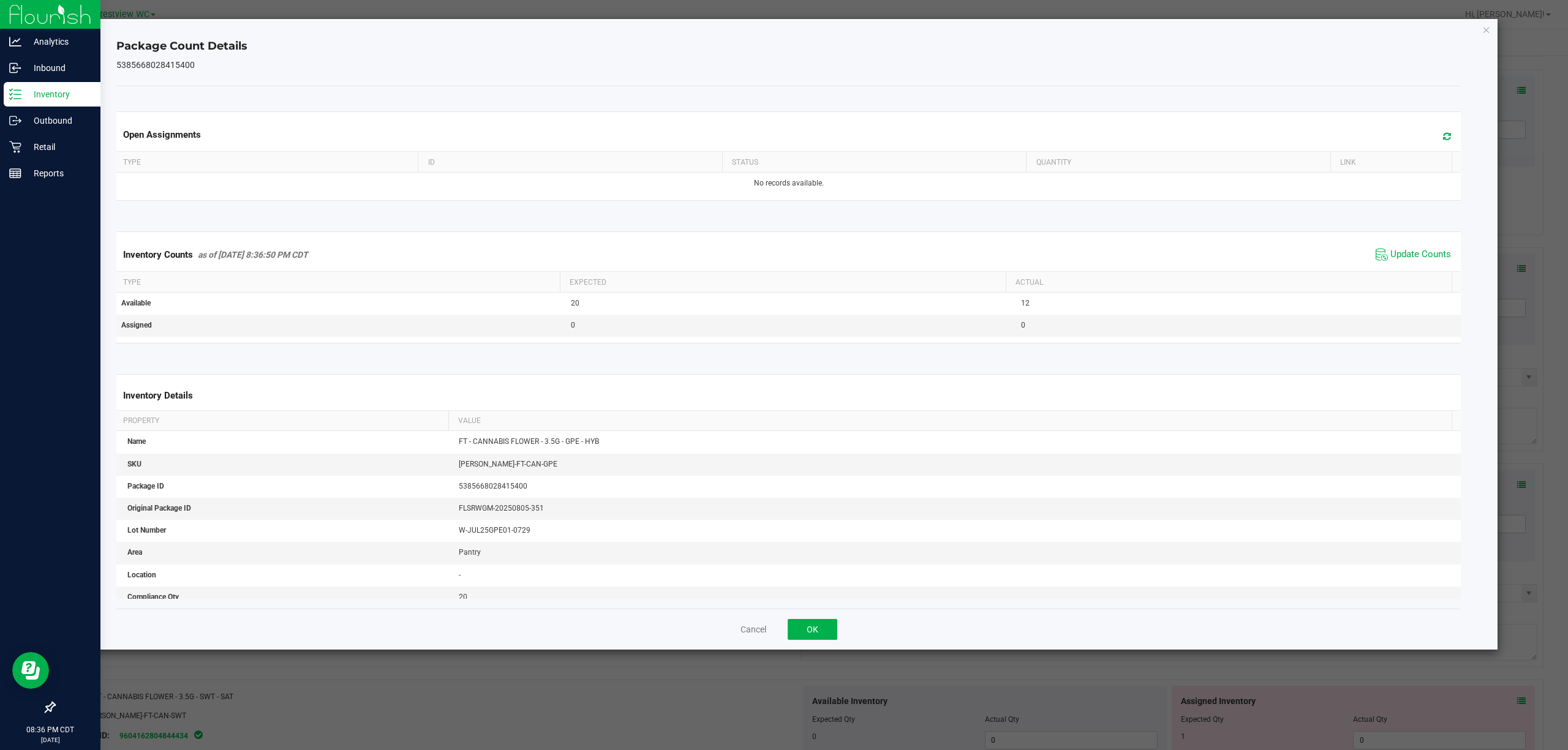
click at [841, 631] on div "Cancel OK" at bounding box center [789, 629] width 1346 height 41
click at [827, 623] on button "OK" at bounding box center [812, 629] width 49 height 21
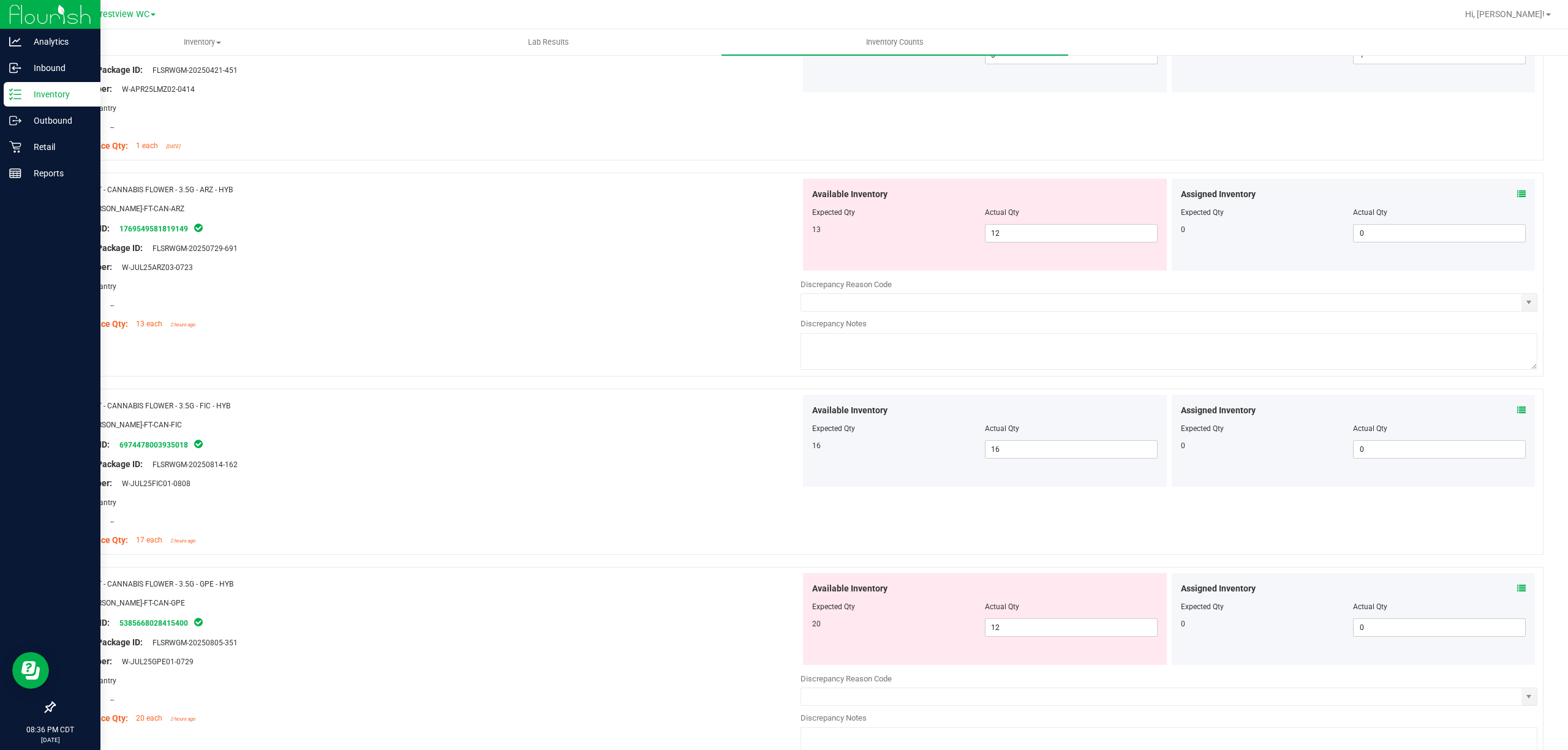
scroll to position [1267, 0]
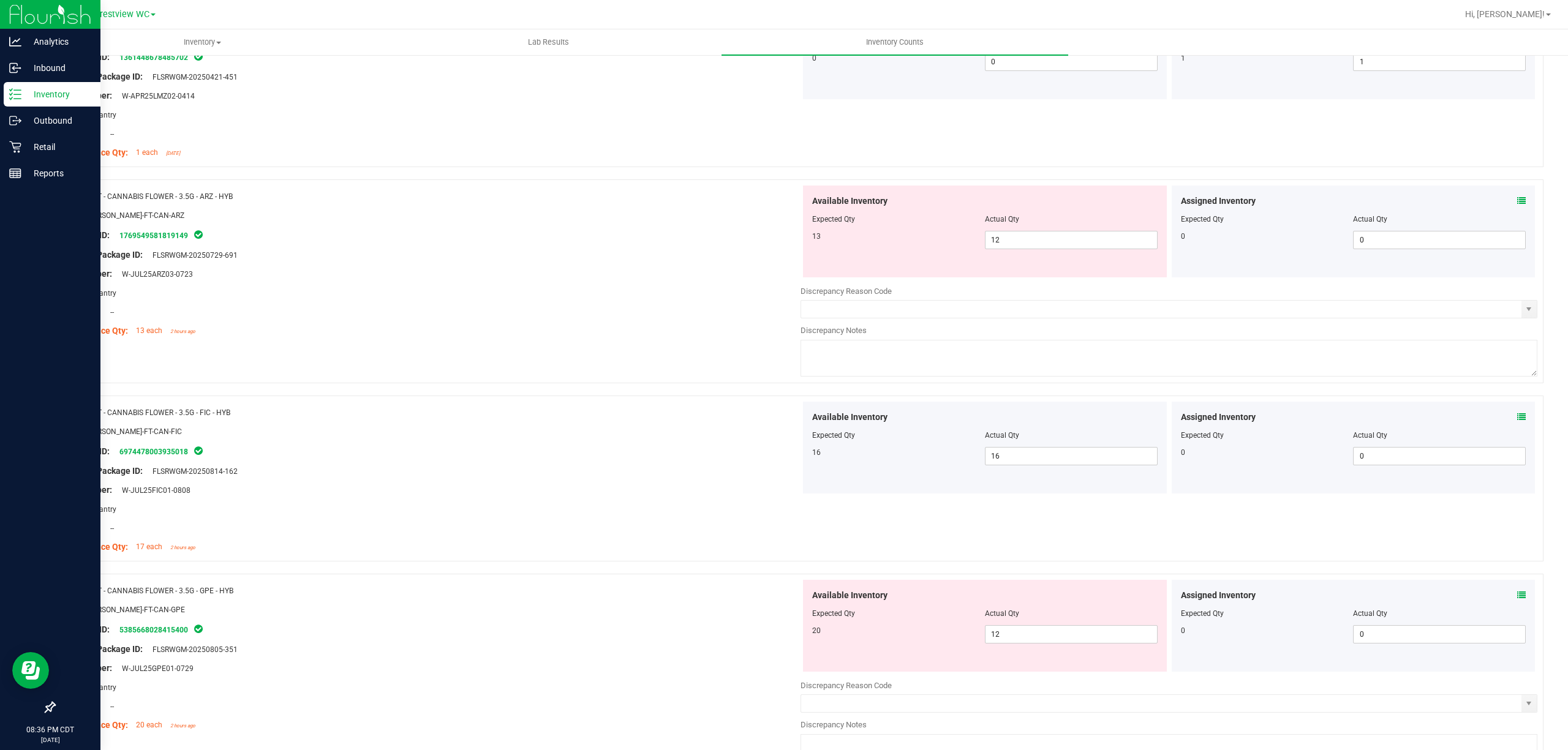
click at [1518, 205] on icon at bounding box center [1522, 200] width 8 height 8
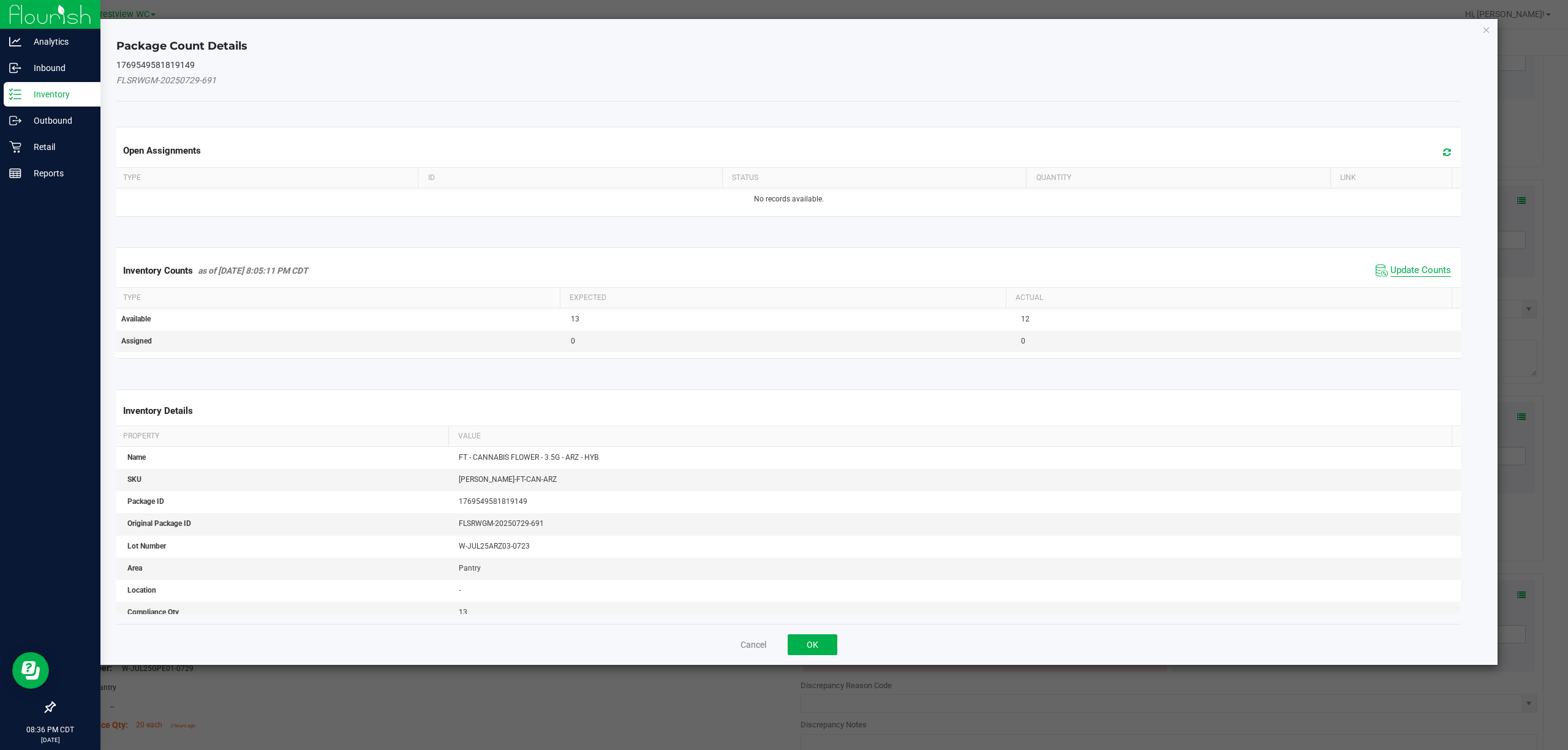
click at [1422, 271] on span "Update Counts" at bounding box center [1421, 270] width 61 height 12
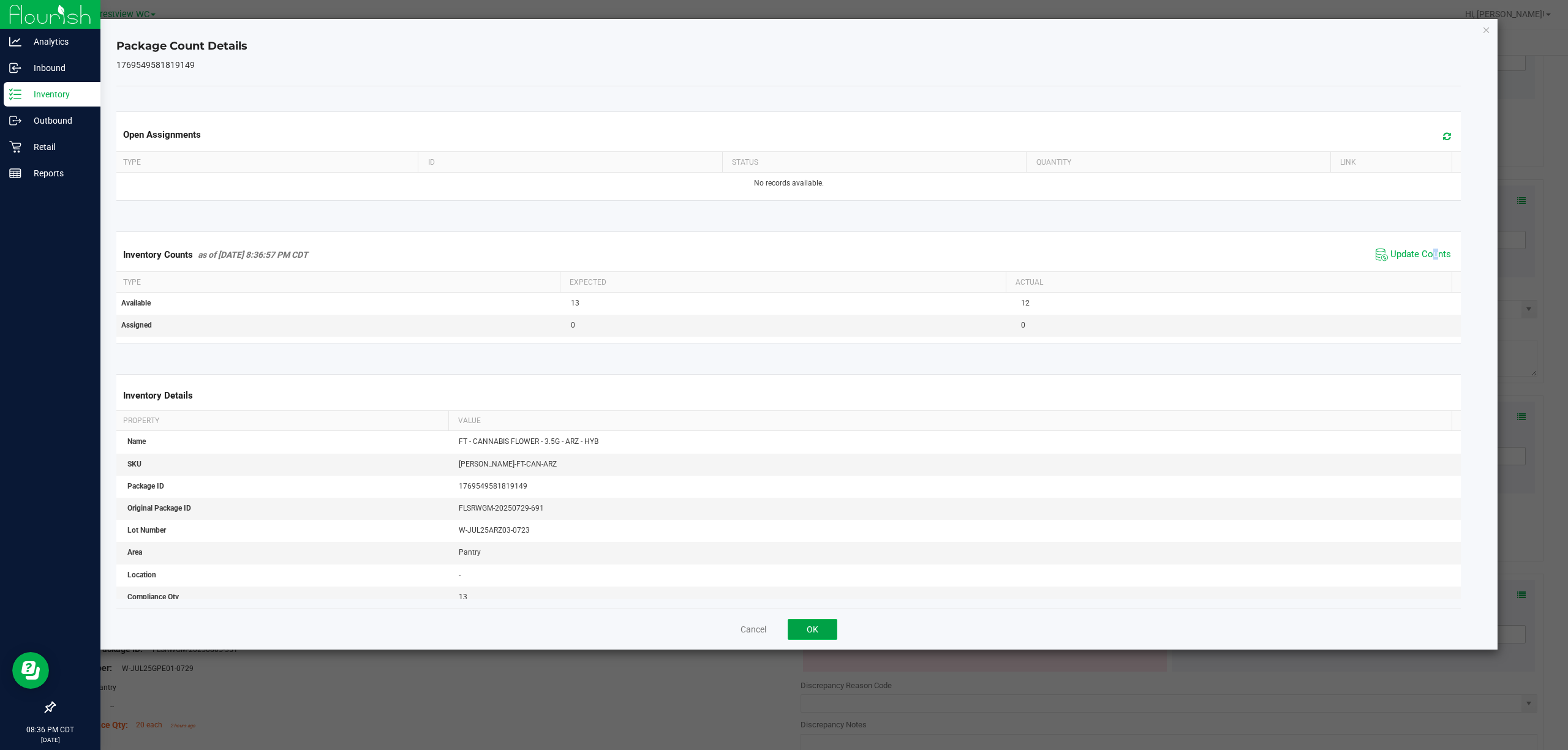
click at [829, 632] on button "OK" at bounding box center [812, 629] width 49 height 21
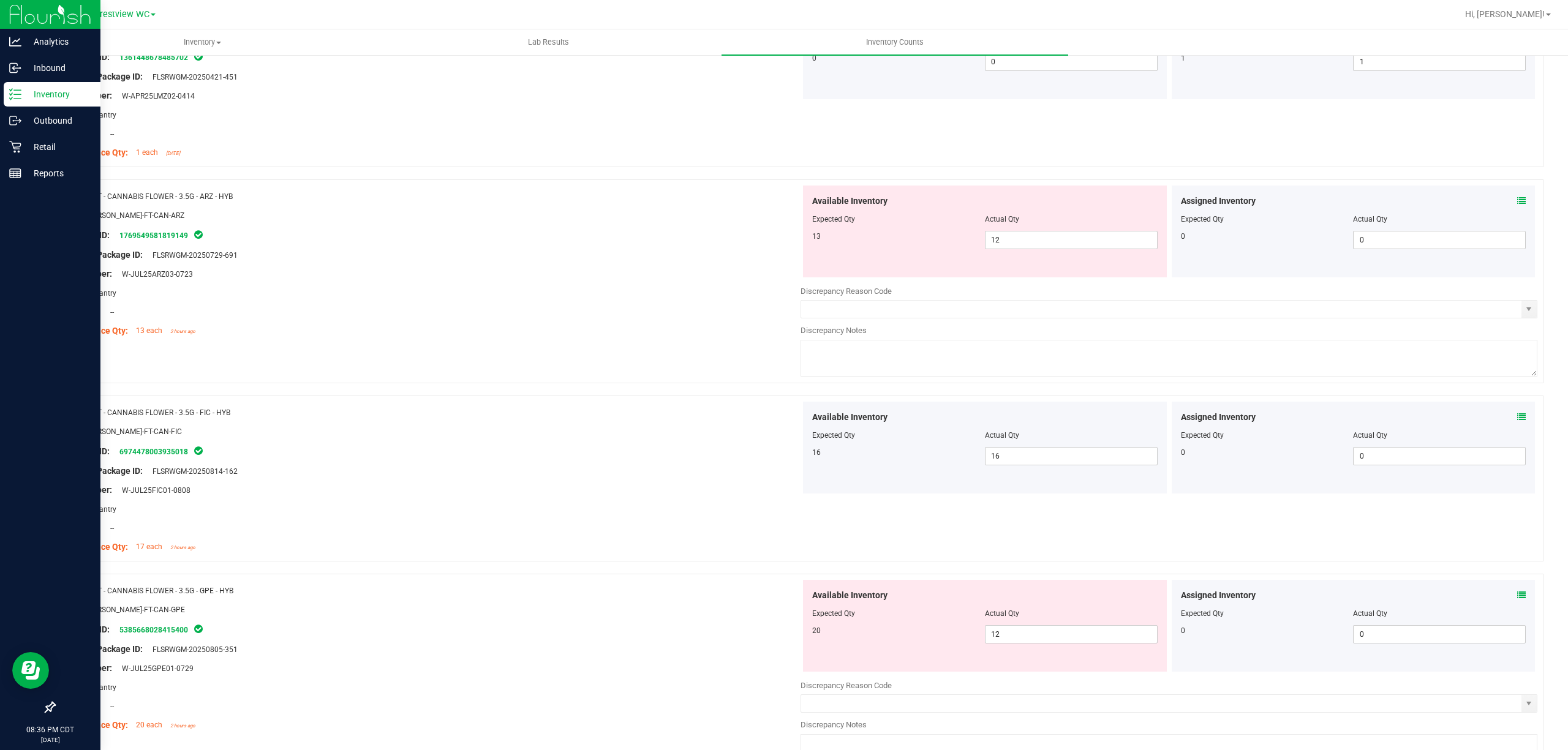
click at [737, 290] on div "Area: Pantry" at bounding box center [432, 293] width 737 height 13
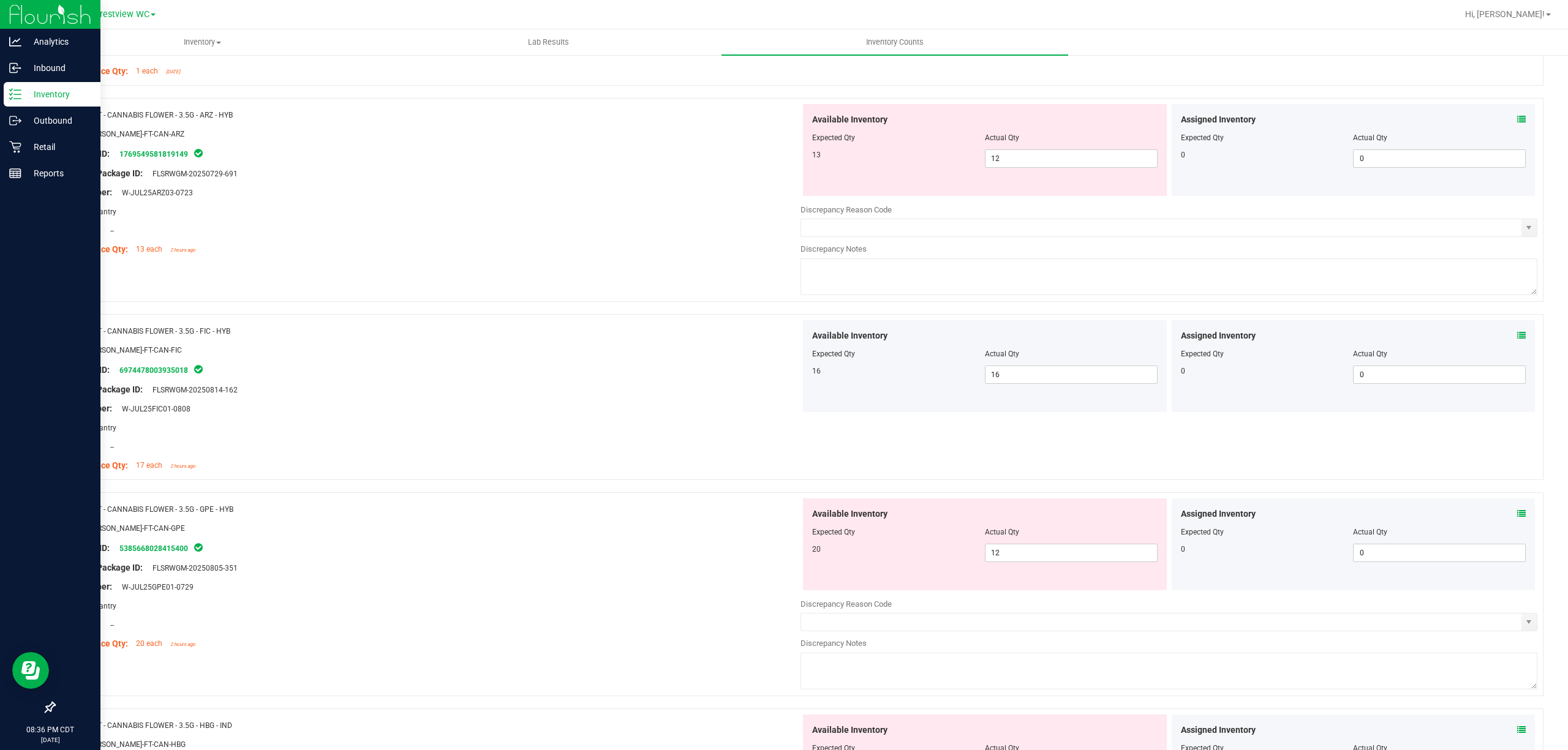
scroll to position [1512, 0]
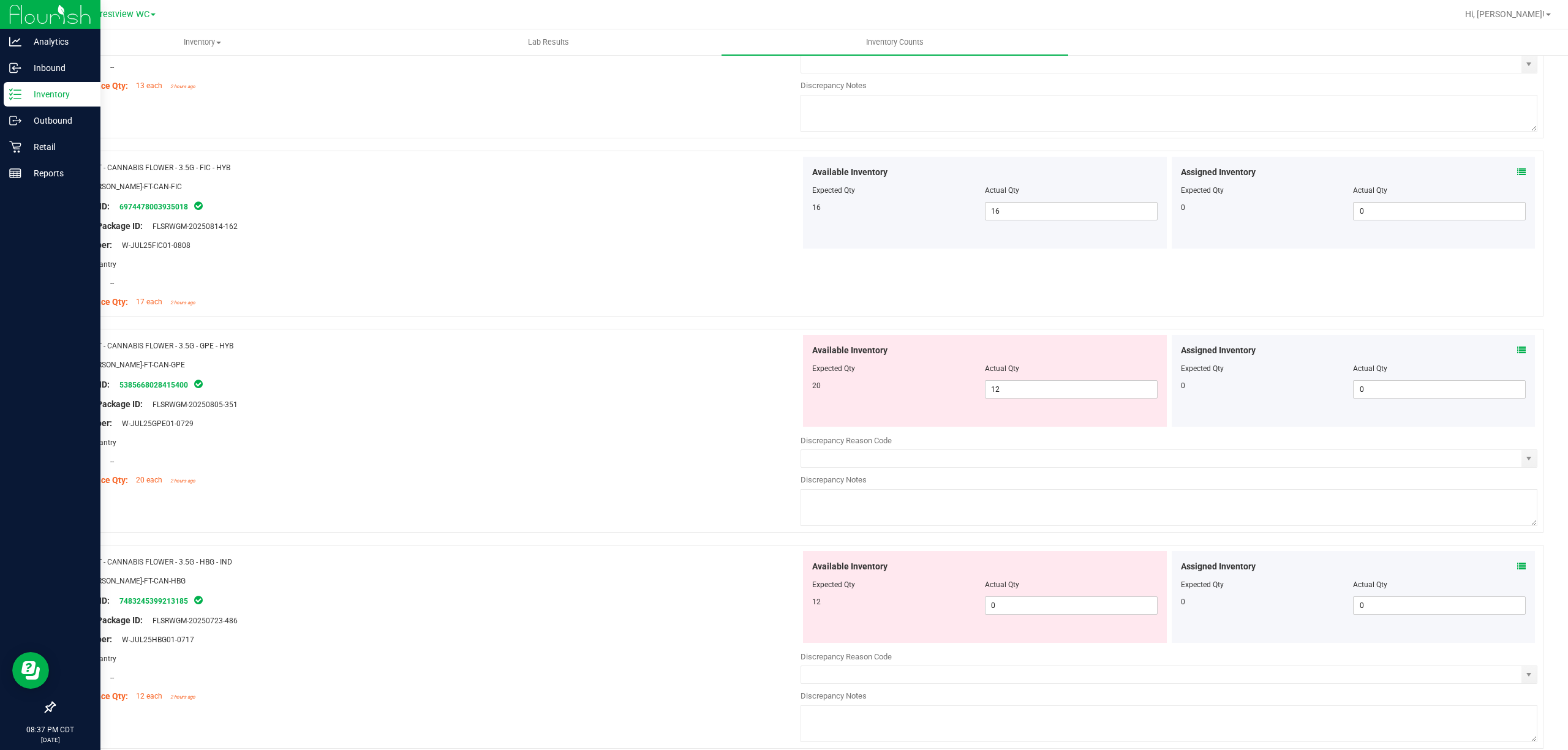
click at [1518, 348] on span at bounding box center [1522, 351] width 8 height 13
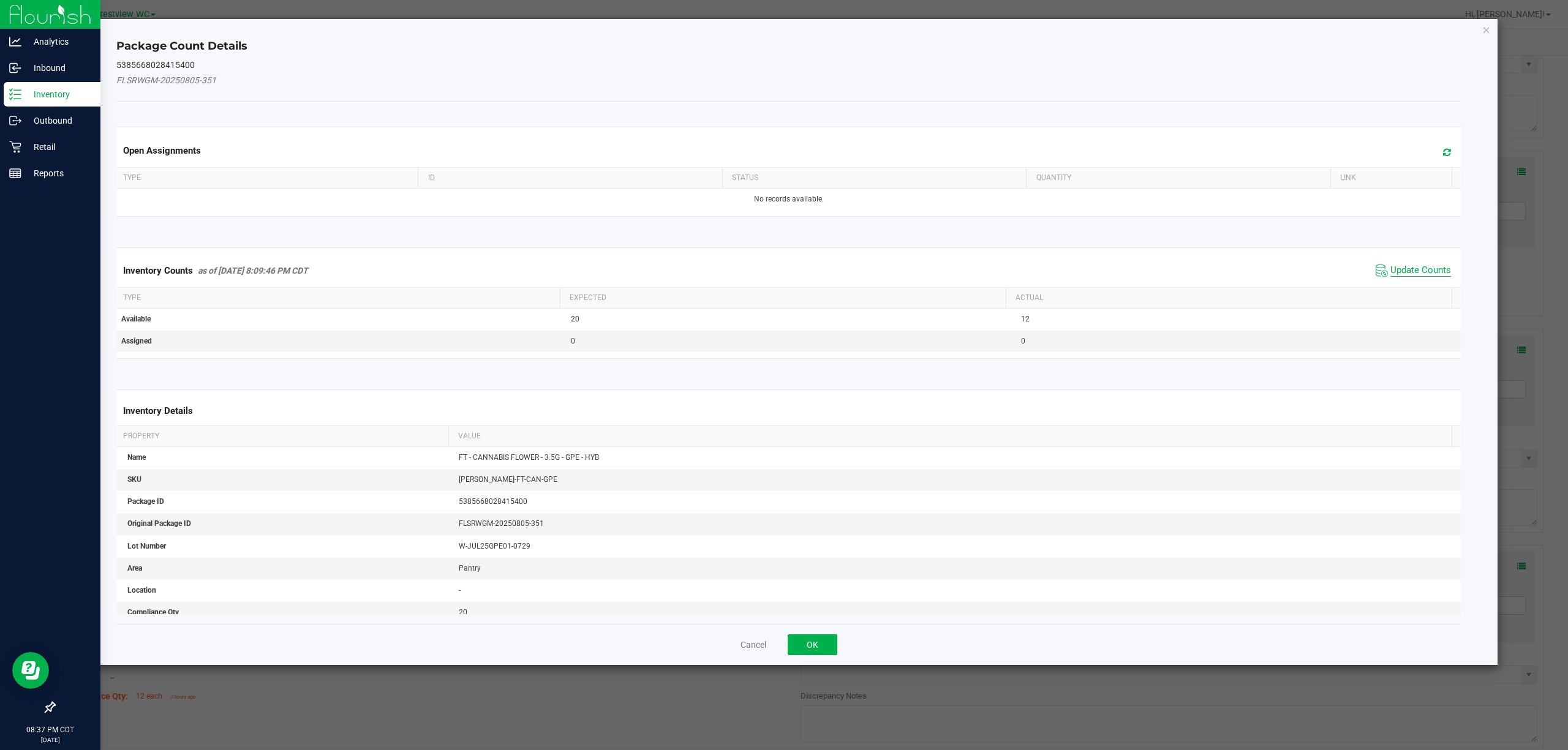
click at [1402, 274] on span "Update Counts" at bounding box center [1421, 270] width 61 height 12
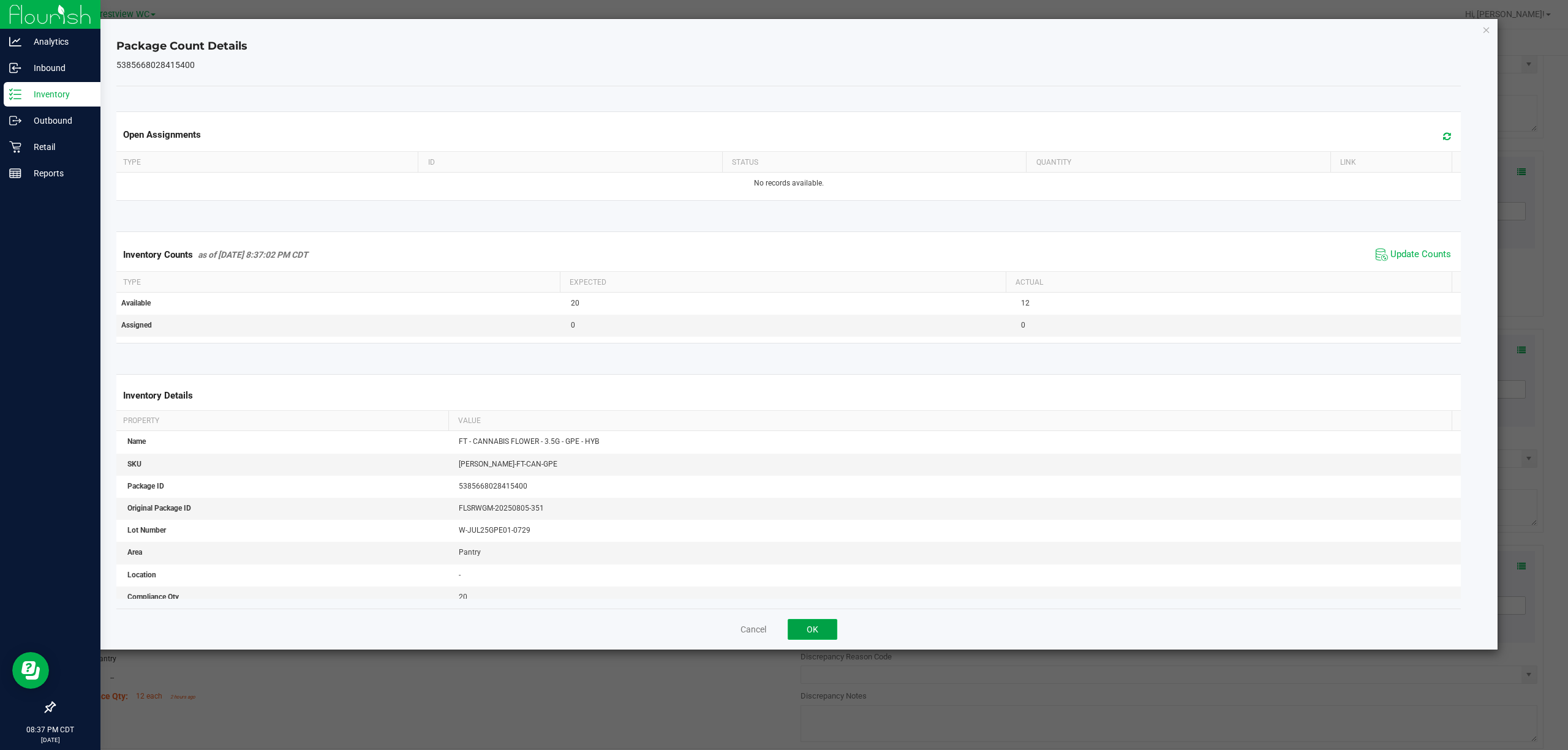
click at [815, 624] on button "OK" at bounding box center [812, 629] width 49 height 21
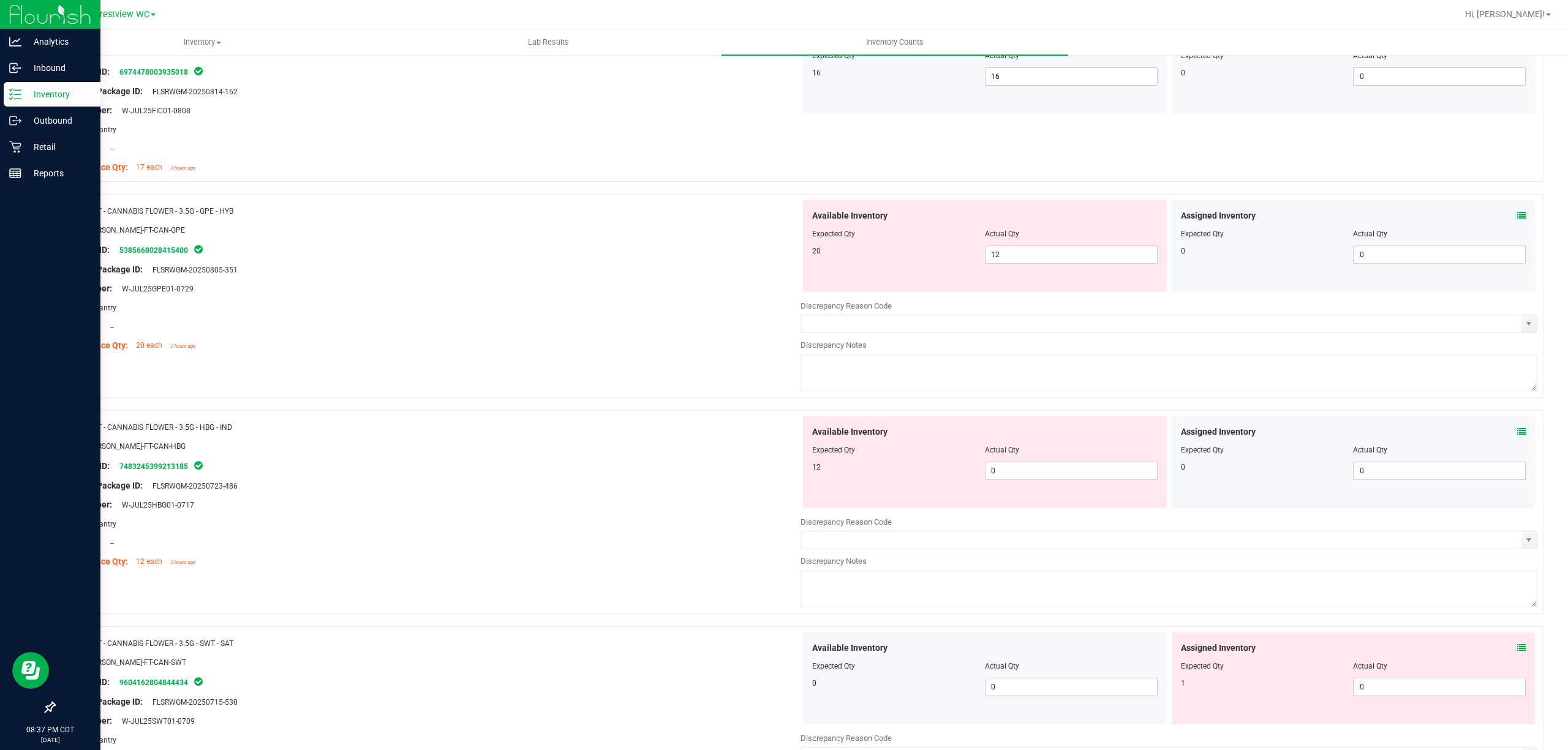
scroll to position [1676, 0]
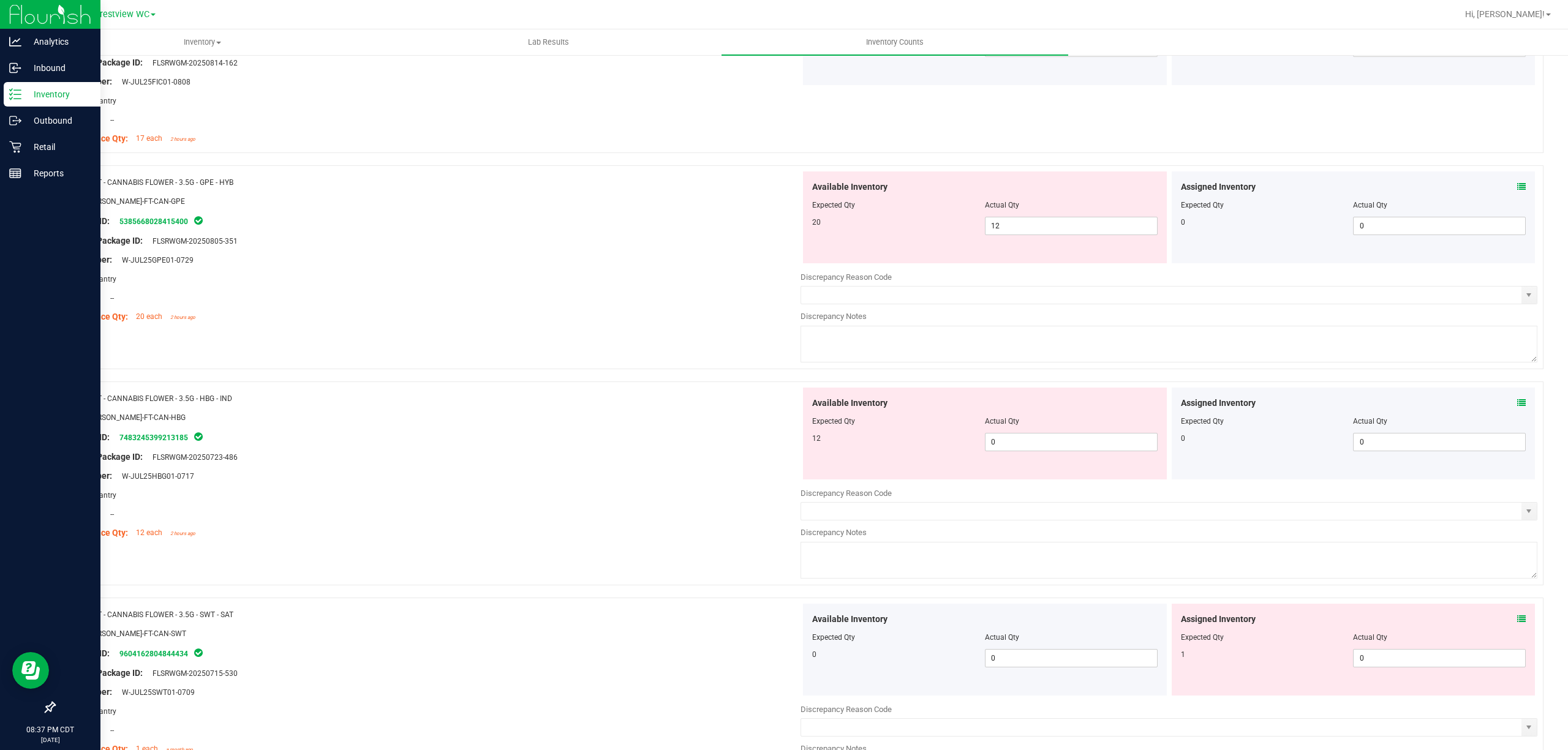
click at [1518, 406] on icon at bounding box center [1522, 402] width 8 height 8
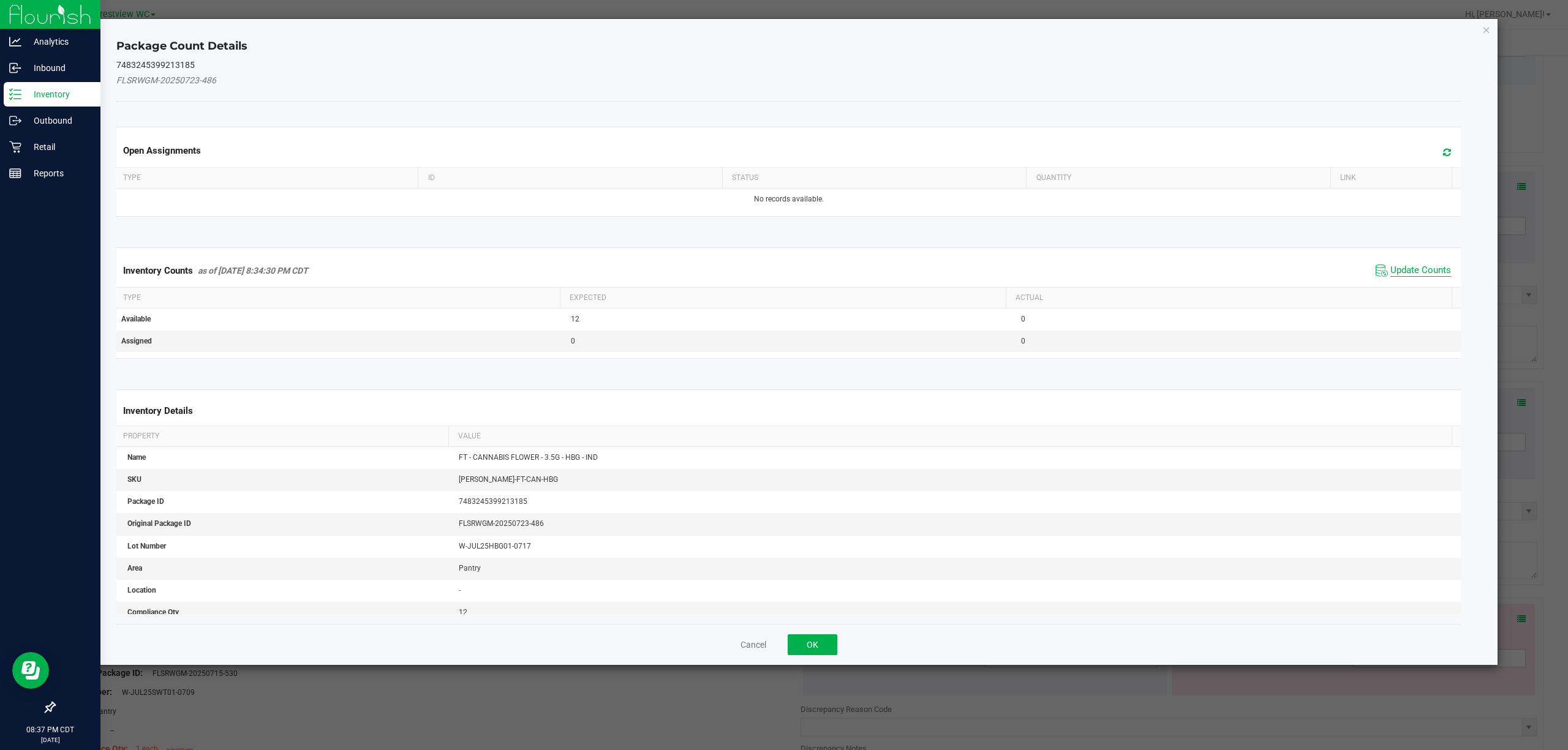
click at [1391, 274] on span "Update Counts" at bounding box center [1421, 270] width 61 height 12
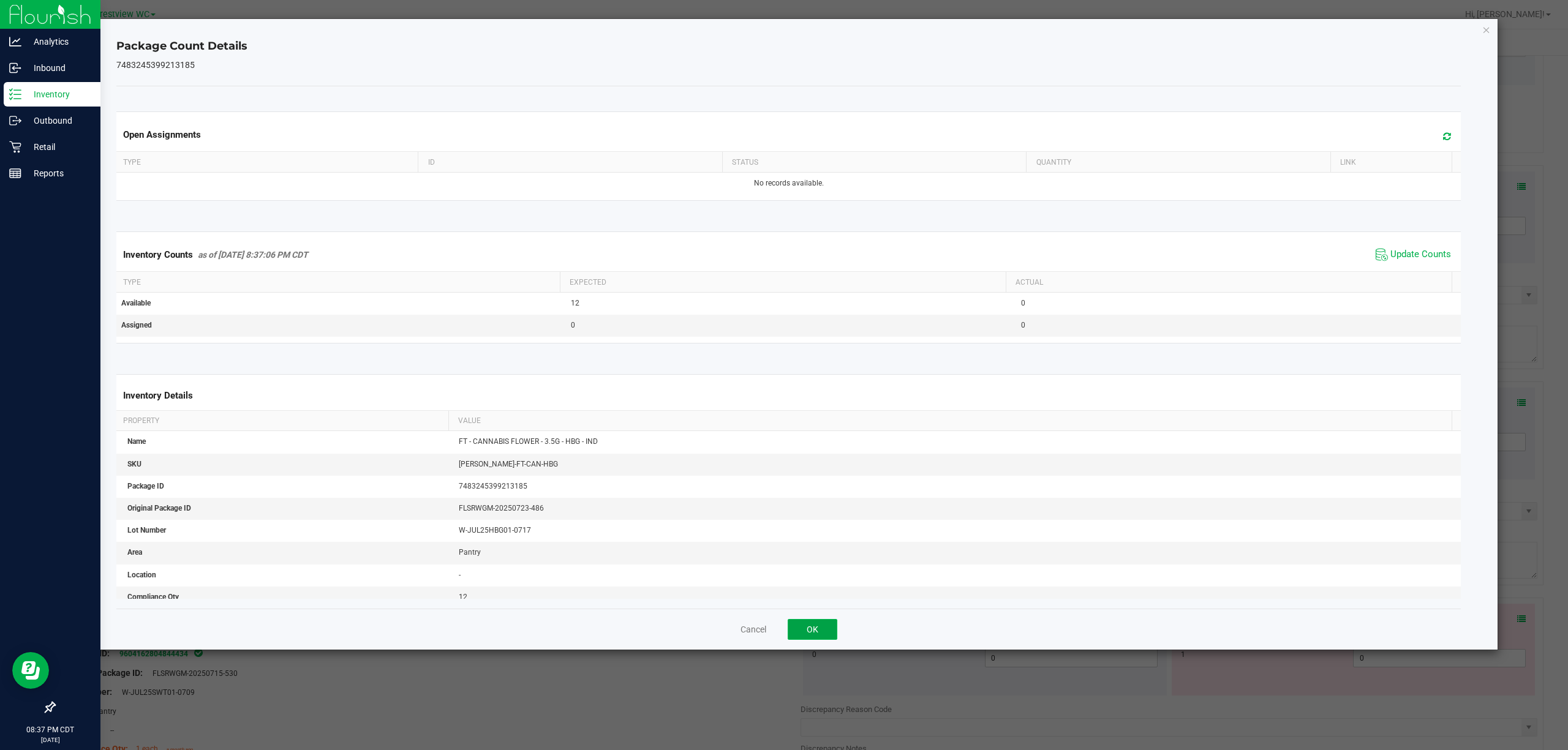
click at [825, 632] on button "OK" at bounding box center [812, 629] width 49 height 21
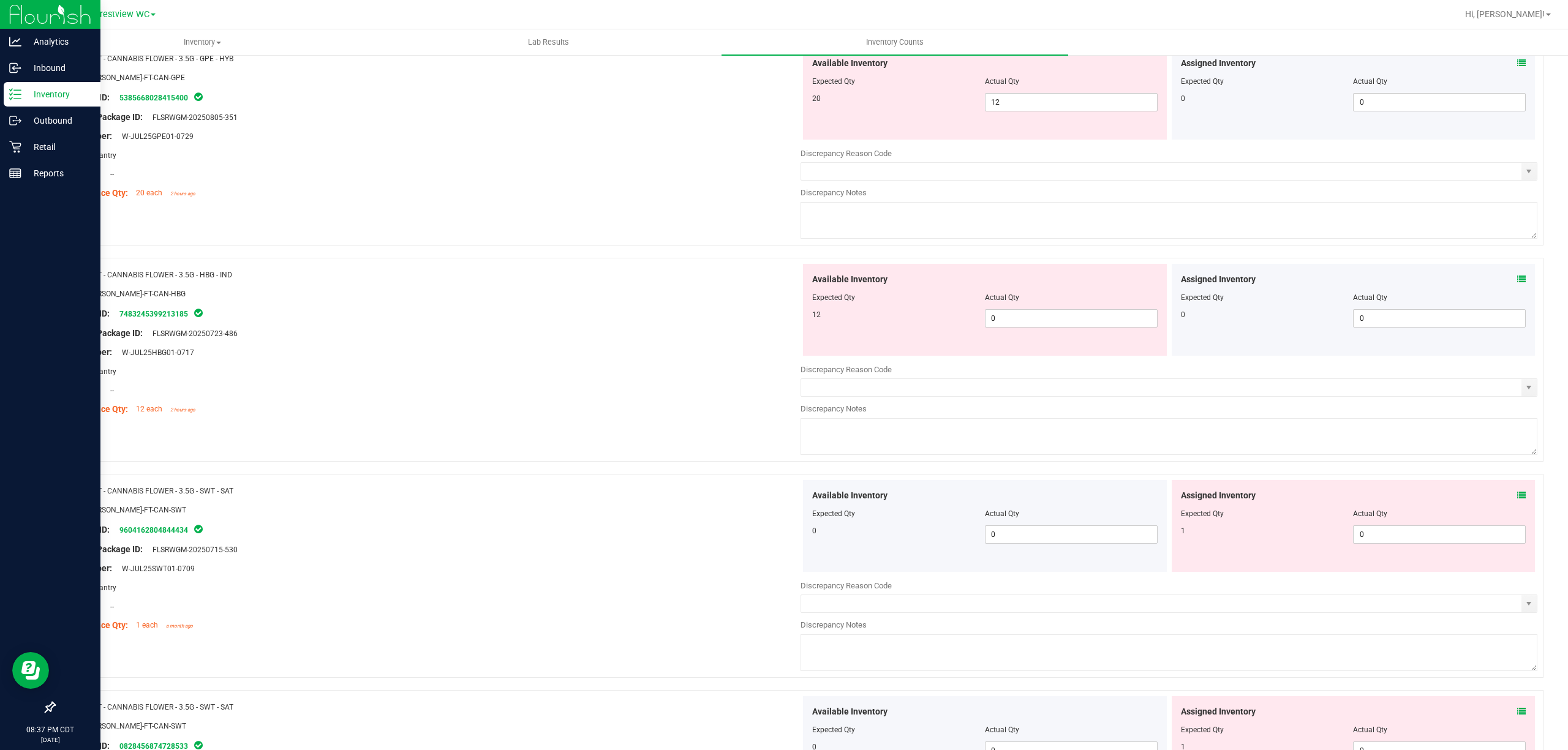
scroll to position [1838, 0]
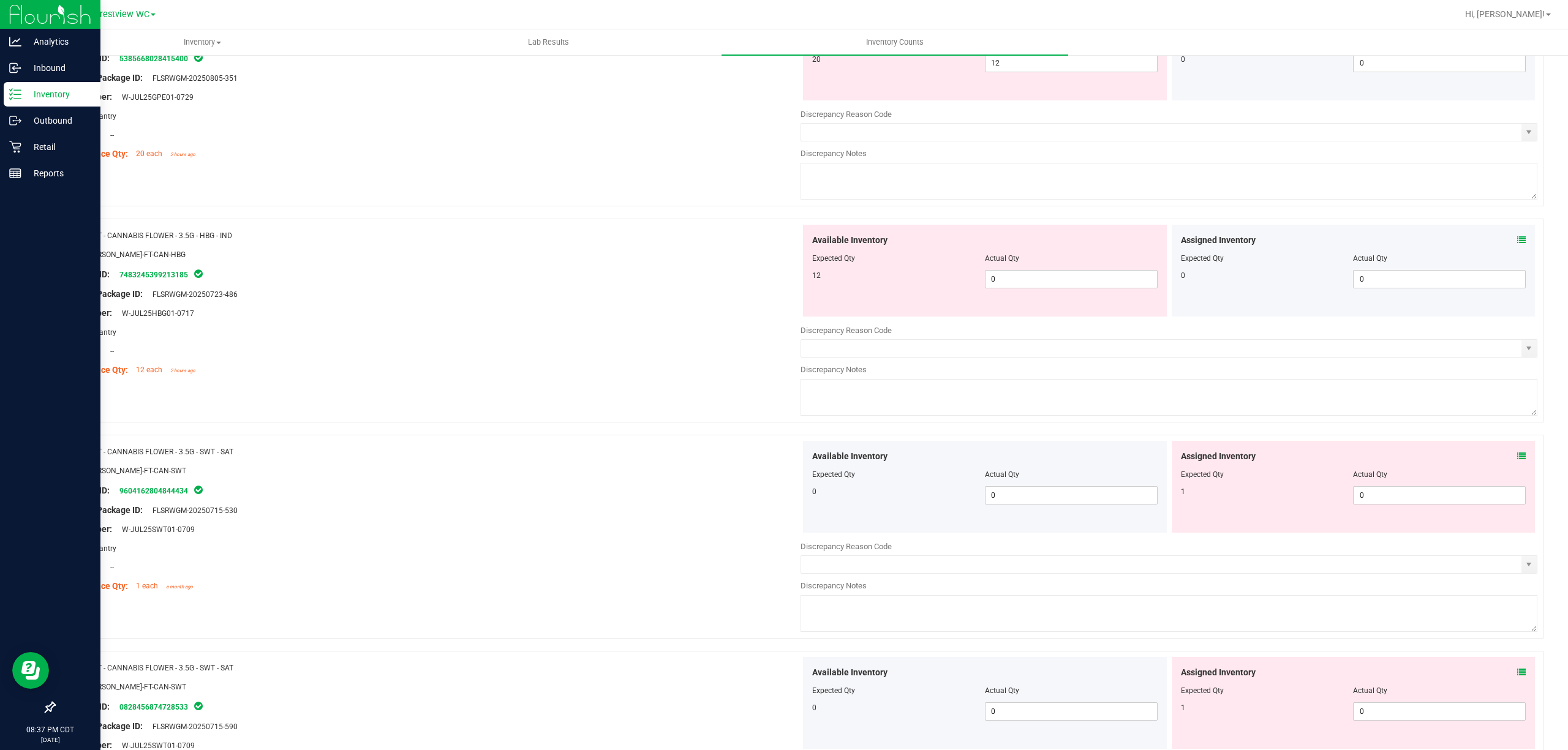
click at [1513, 243] on div "Assigned Inventory Expected Qty Actual Qty 0 0 0" at bounding box center [1354, 271] width 364 height 92
click at [1518, 243] on icon at bounding box center [1522, 240] width 8 height 8
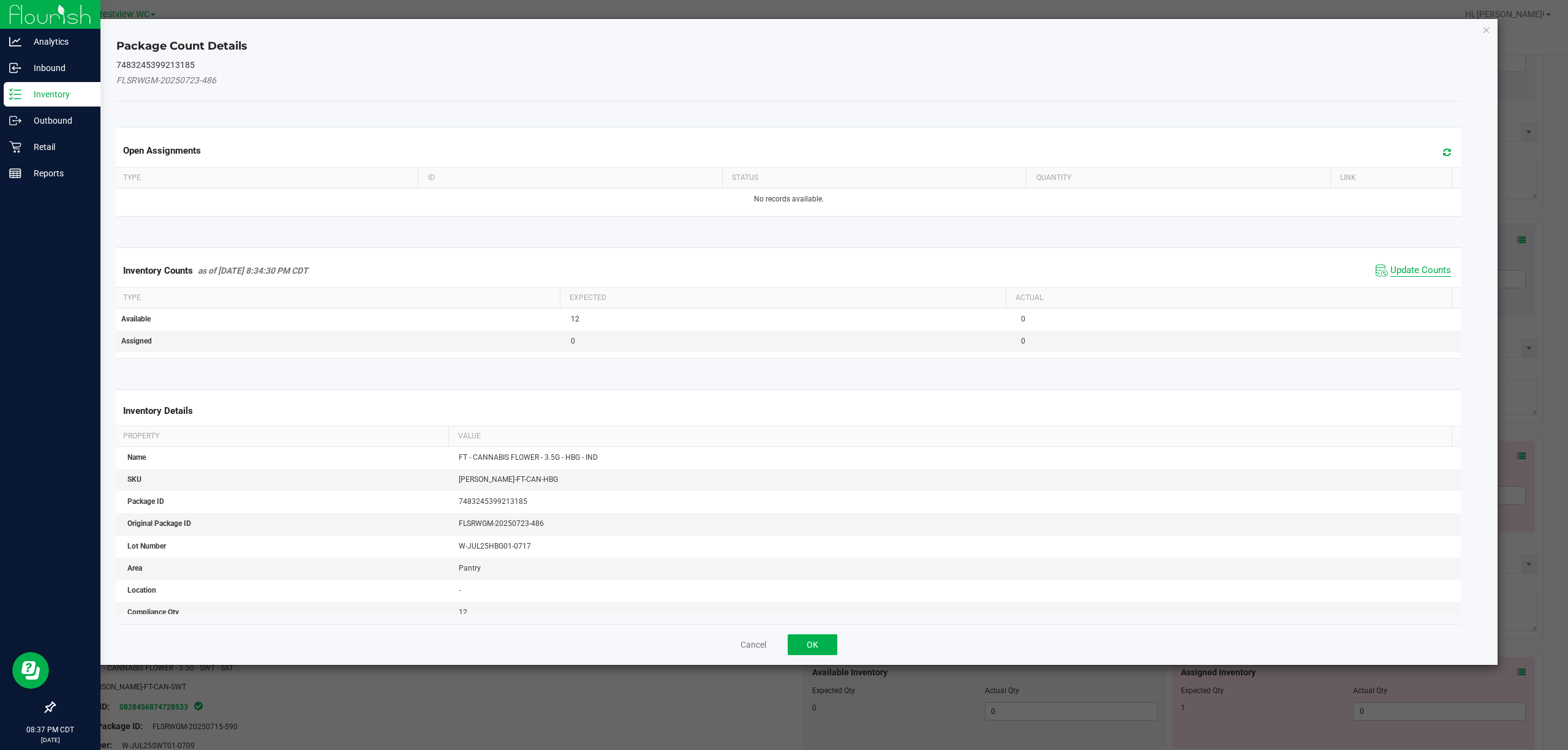
click at [1402, 273] on span "Update Counts" at bounding box center [1421, 270] width 61 height 12
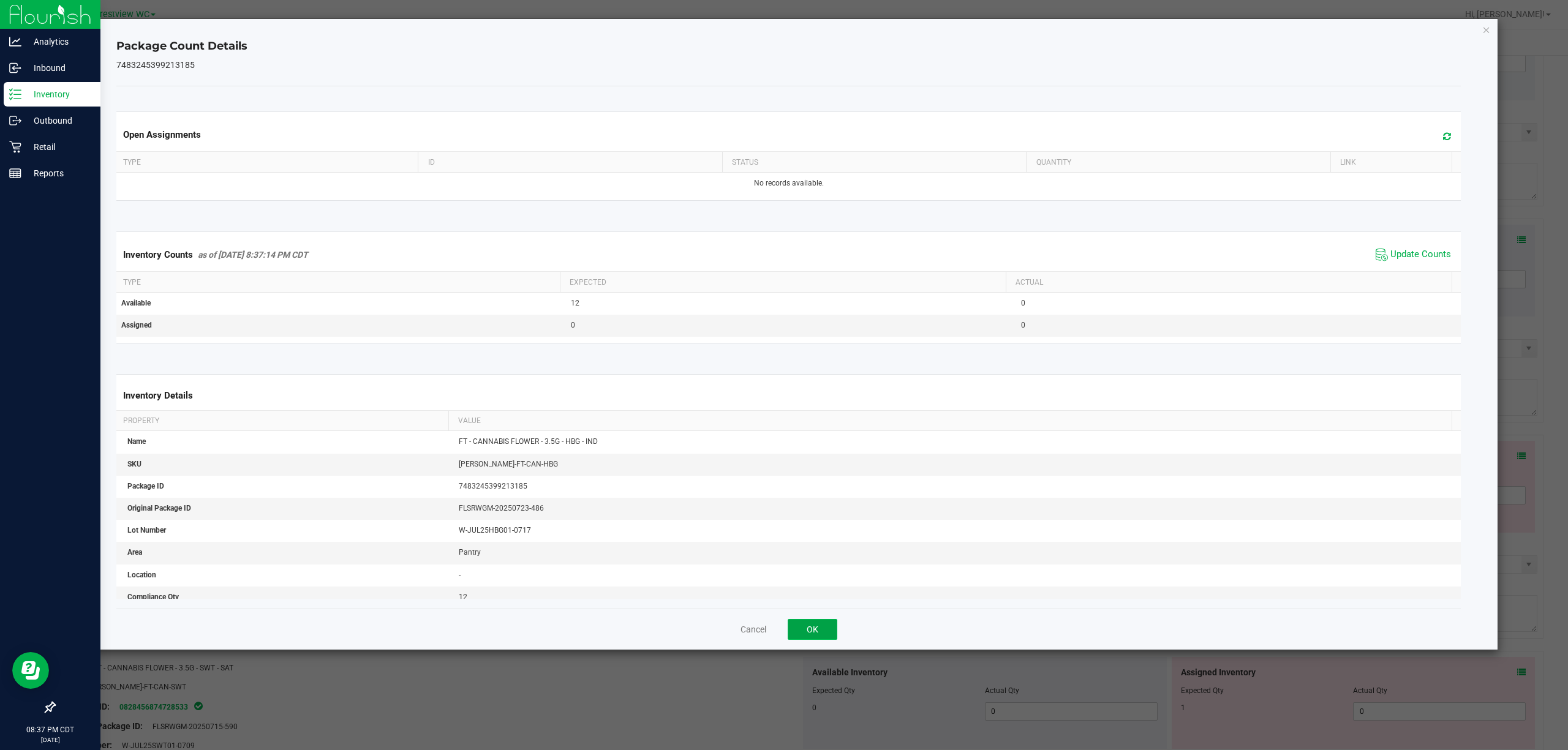
click at [813, 634] on button "OK" at bounding box center [812, 629] width 49 height 21
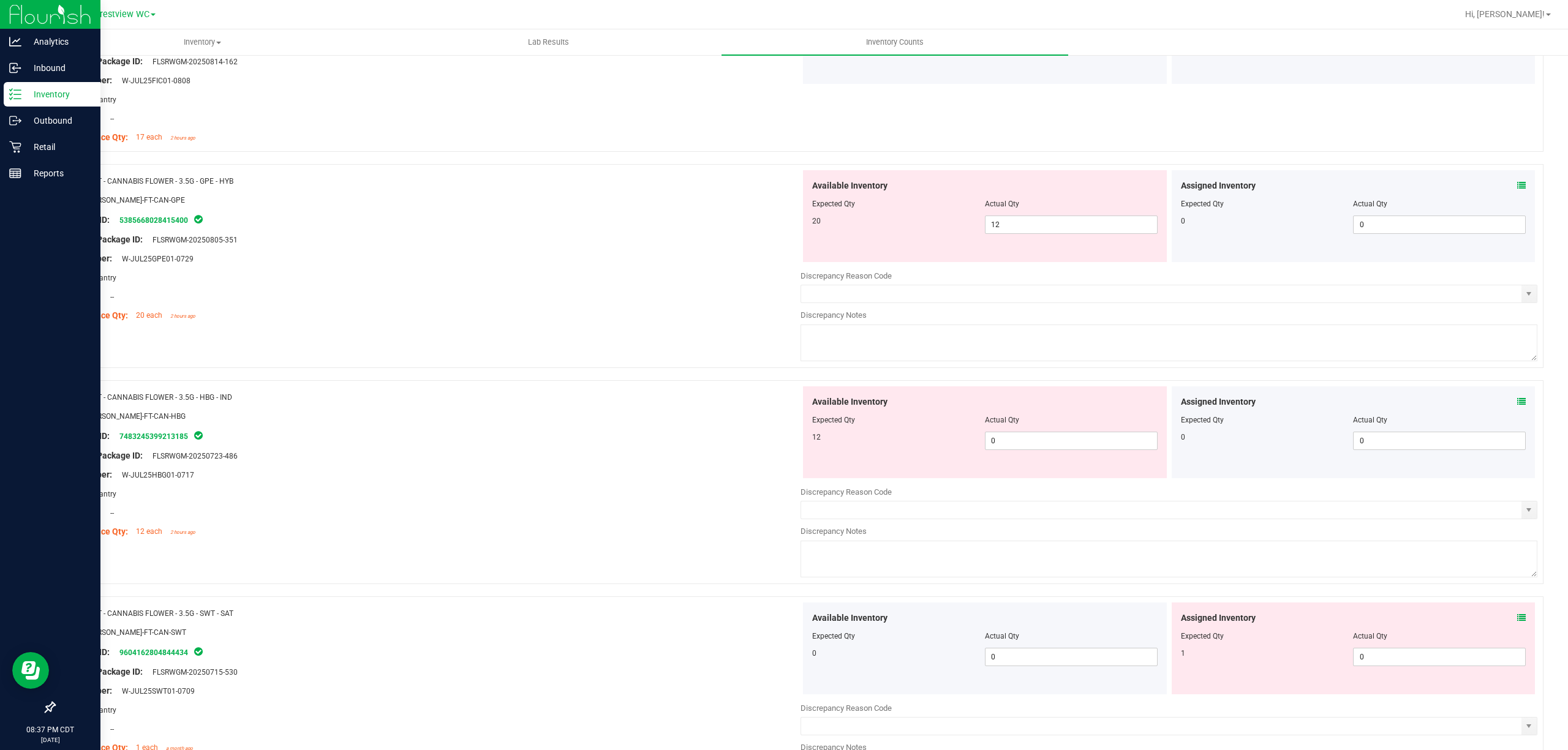
scroll to position [1676, 0]
click at [1018, 447] on span "0 0" at bounding box center [1072, 442] width 173 height 18
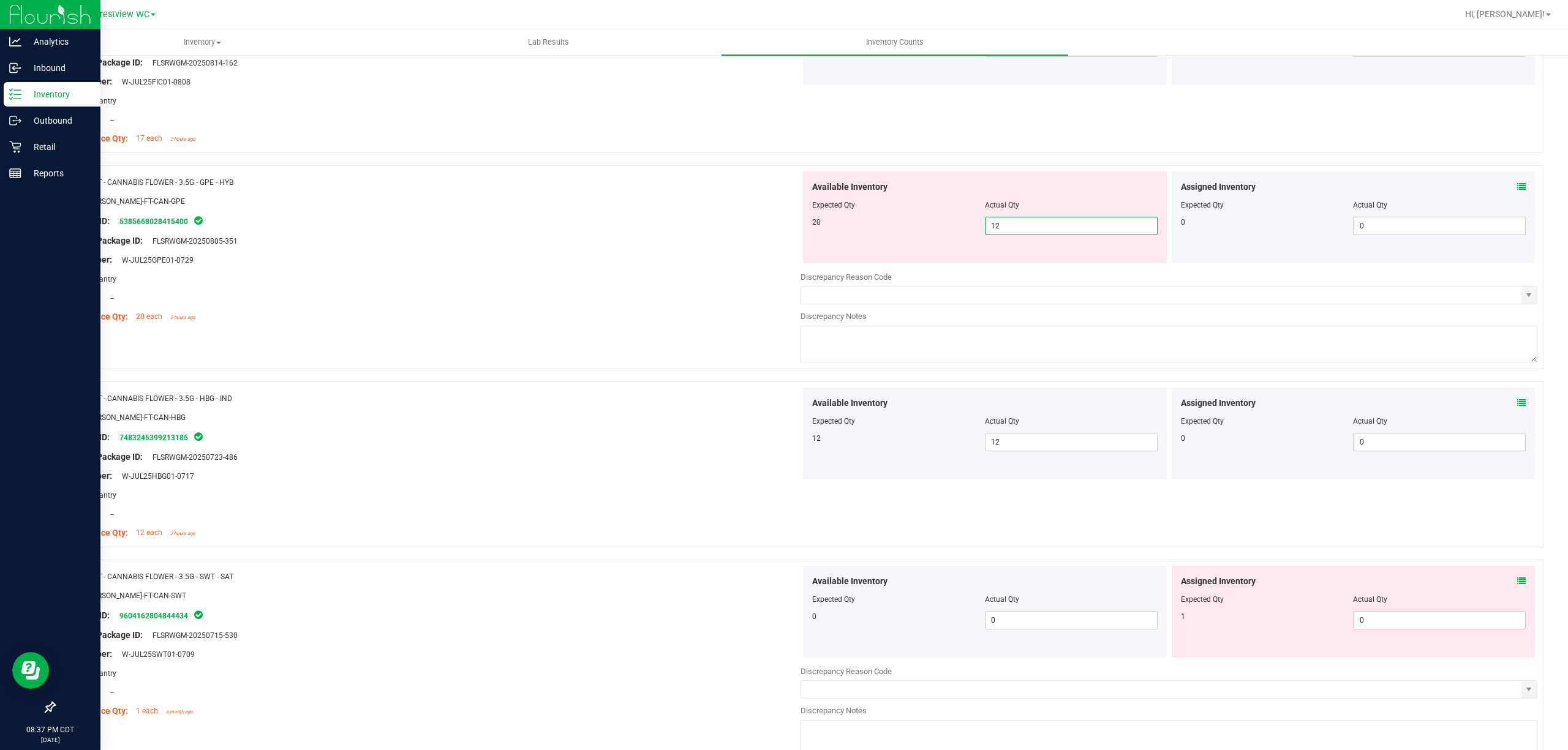
drag, startPoint x: 1025, startPoint y: 231, endPoint x: 910, endPoint y: 213, distance: 116.4
click at [910, 213] on div "Available Inventory Expected Qty Actual Qty 20 12 12" at bounding box center [985, 217] width 364 height 92
click at [709, 275] on div "Area: Pantry" at bounding box center [432, 279] width 737 height 13
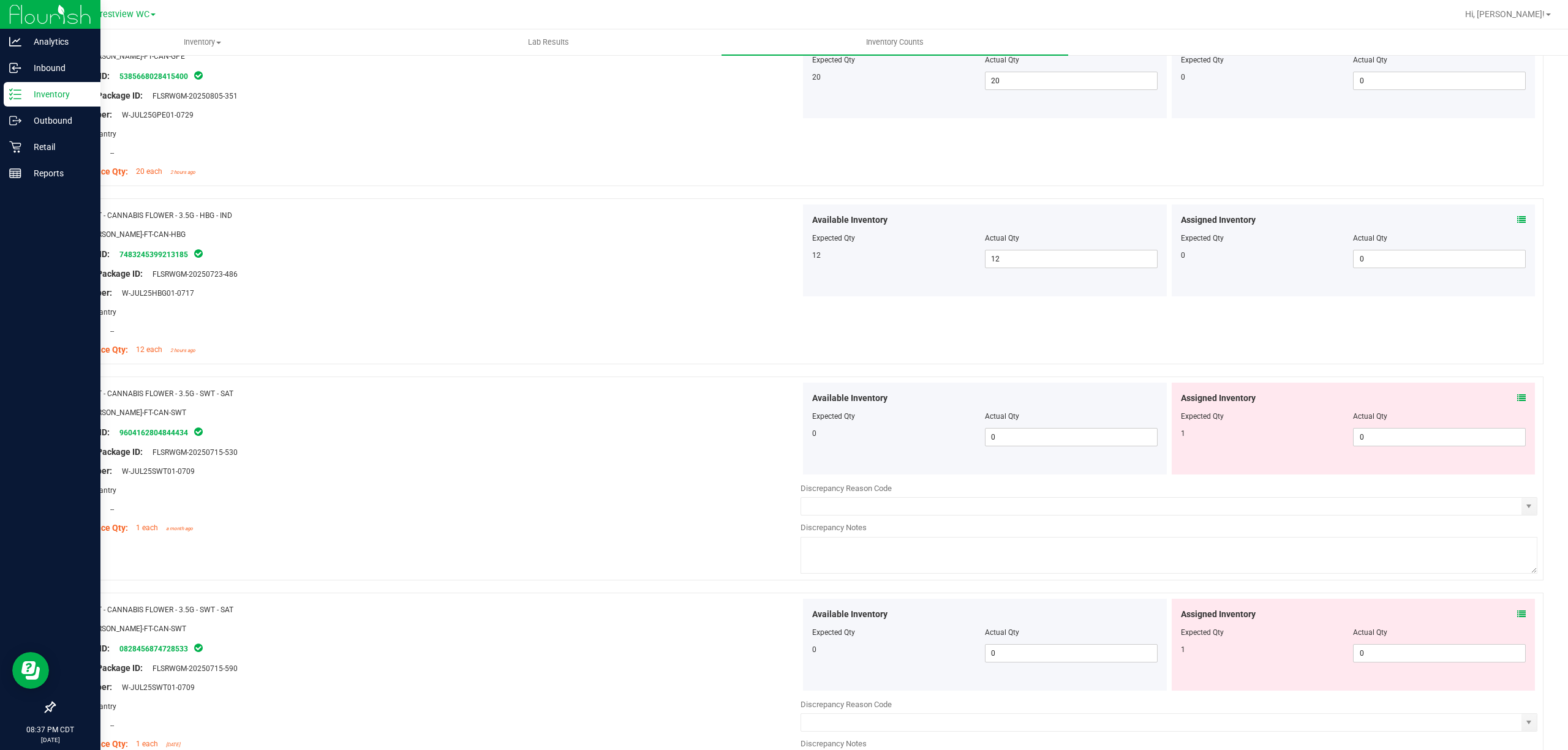
scroll to position [1920, 0]
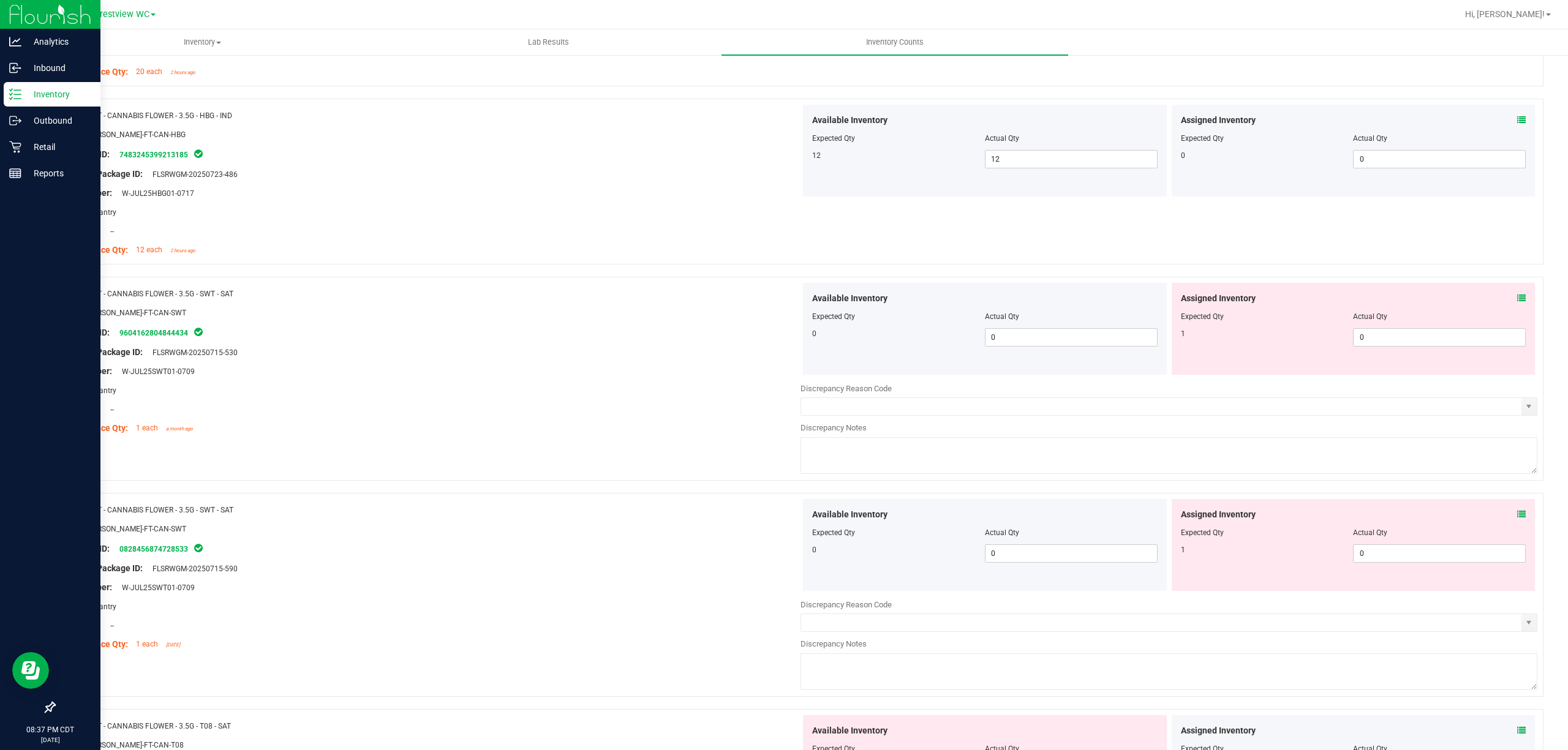
click at [1515, 304] on div "Assigned Inventory Expected Qty Actual Qty 1 0 0" at bounding box center [1354, 328] width 364 height 92
click at [1513, 304] on div "Assigned Inventory Expected Qty Actual Qty 1 0 0" at bounding box center [1354, 328] width 364 height 92
click at [1518, 302] on icon at bounding box center [1522, 298] width 8 height 8
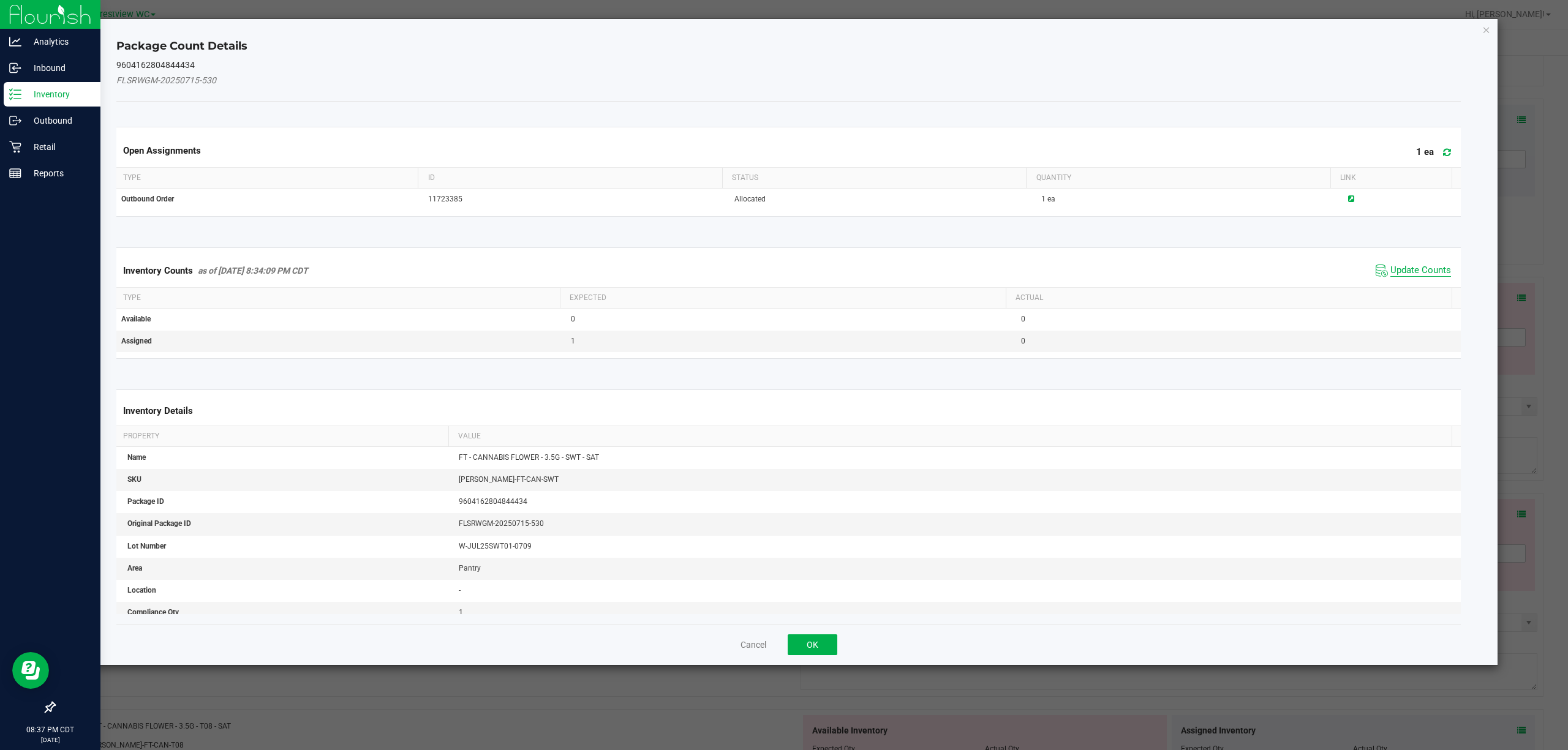
click at [1411, 275] on span "Update Counts" at bounding box center [1421, 270] width 61 height 12
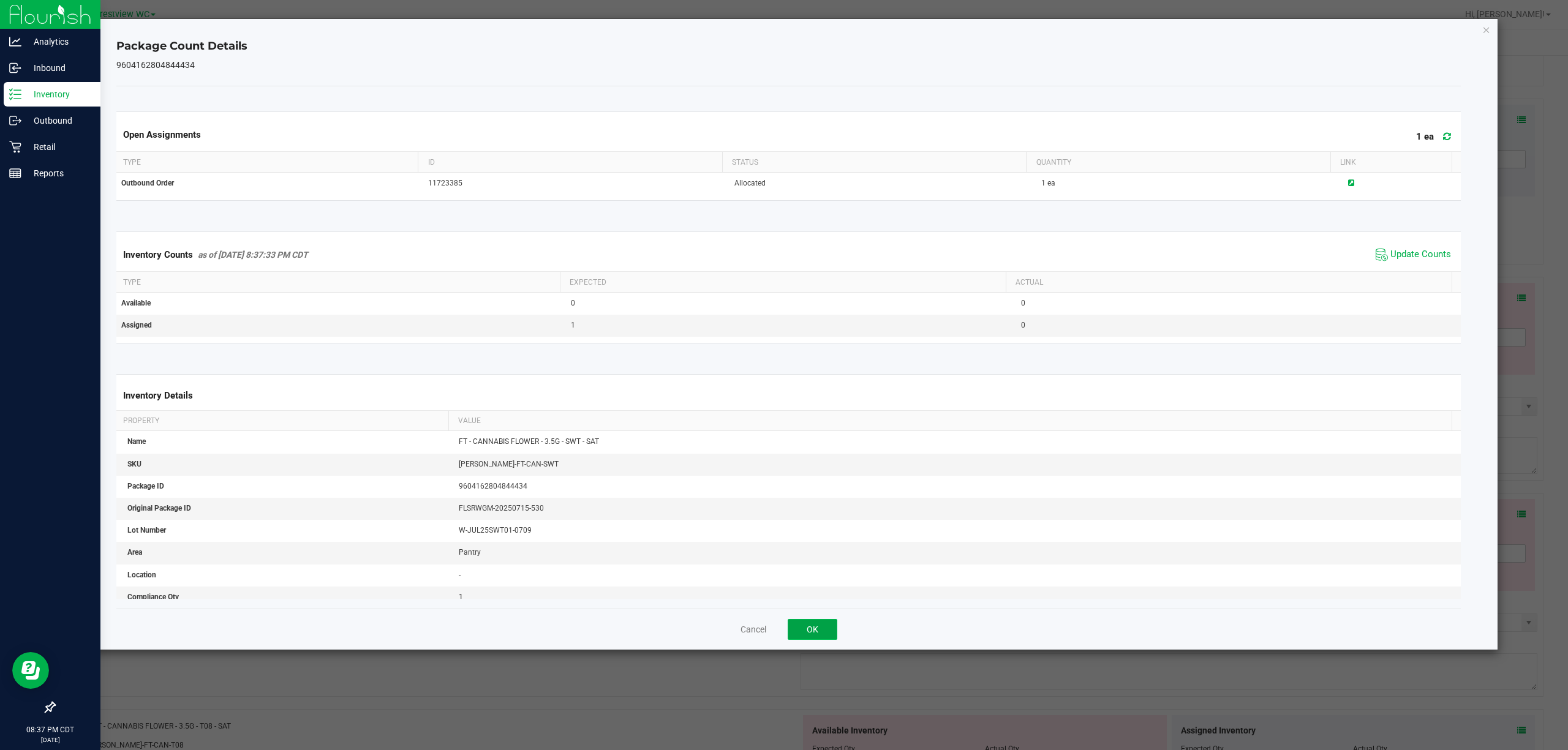
click at [836, 626] on button "OK" at bounding box center [812, 629] width 49 height 21
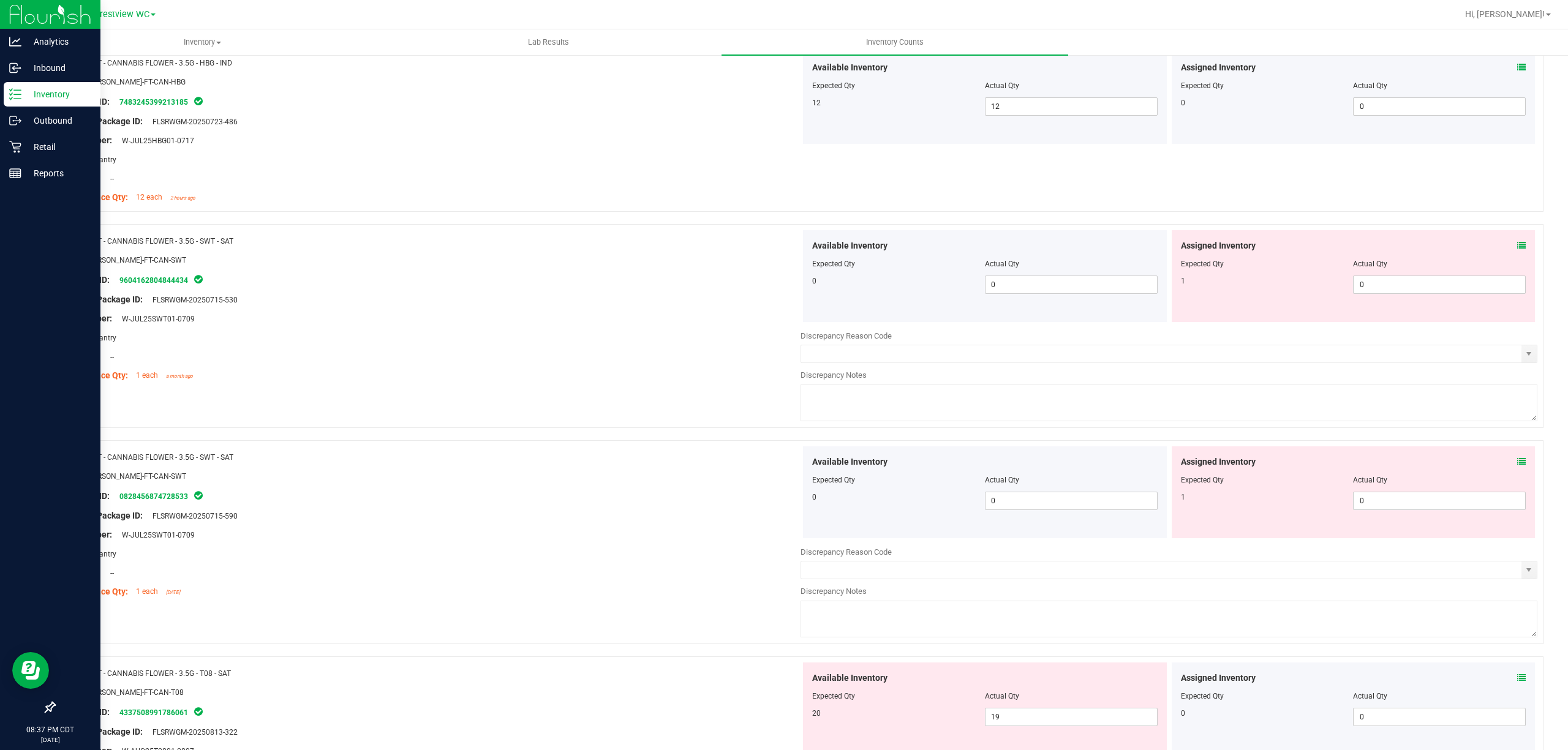
scroll to position [2002, 0]
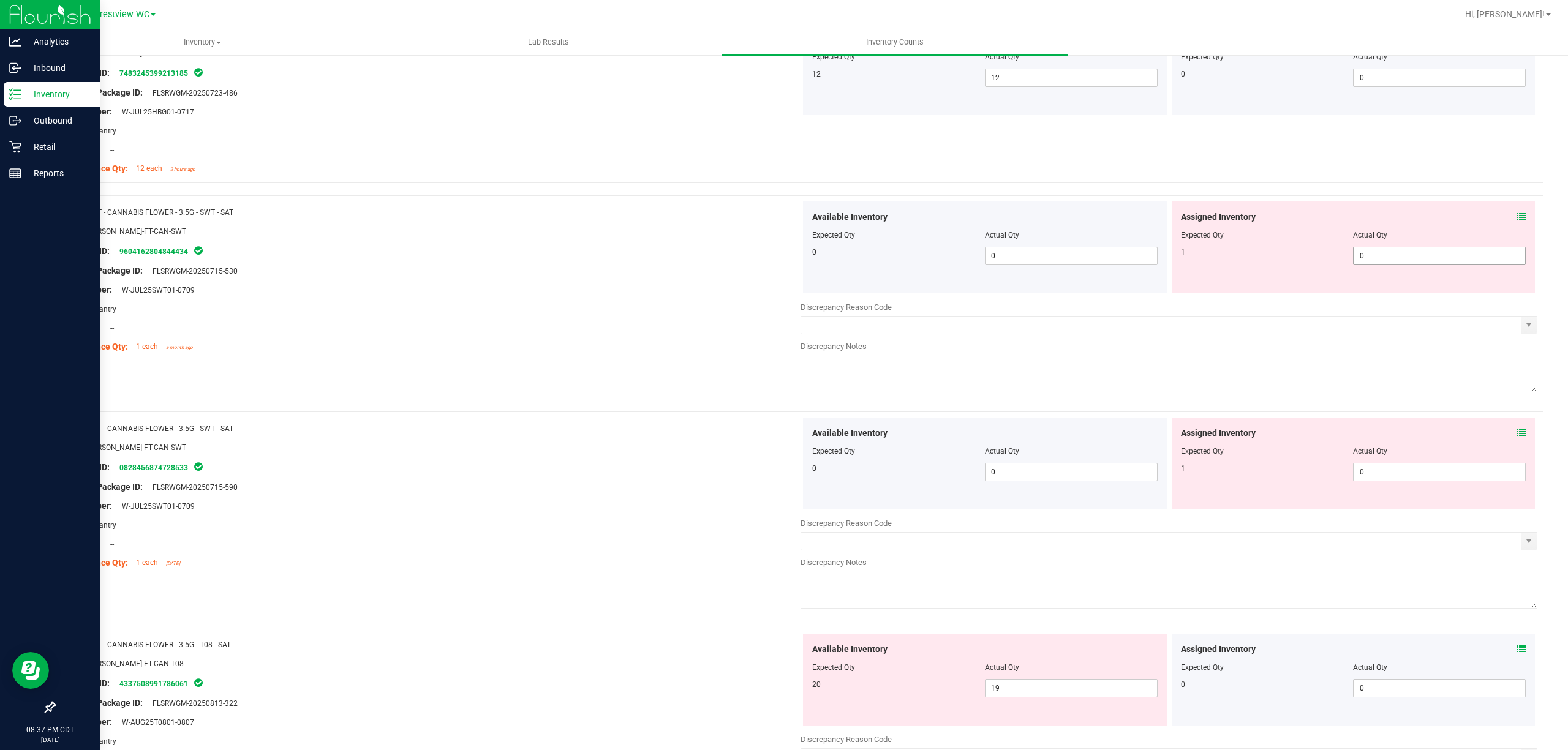
click at [1376, 258] on span "0 0" at bounding box center [1440, 256] width 173 height 18
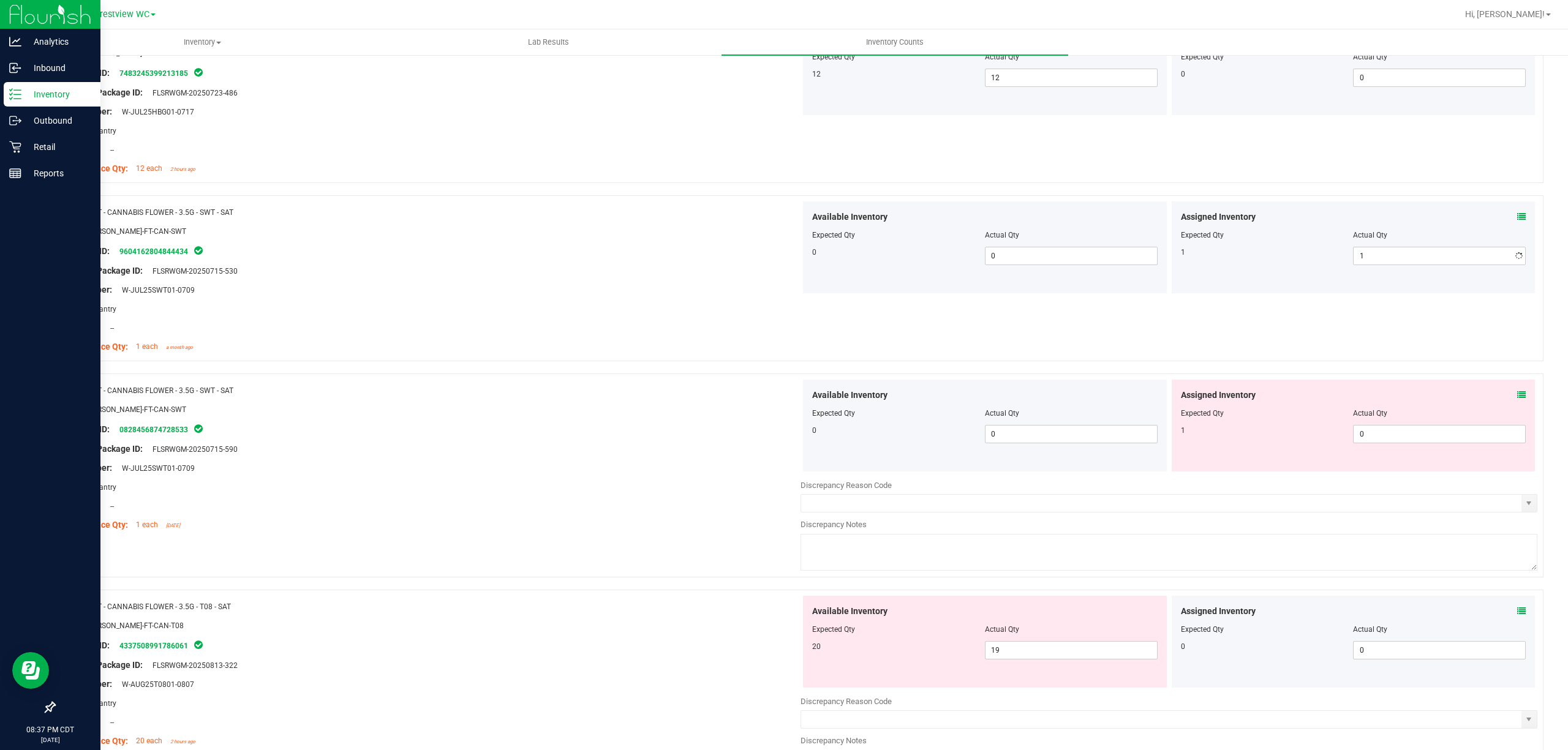
click at [576, 334] on div "Location: --" at bounding box center [432, 328] width 737 height 13
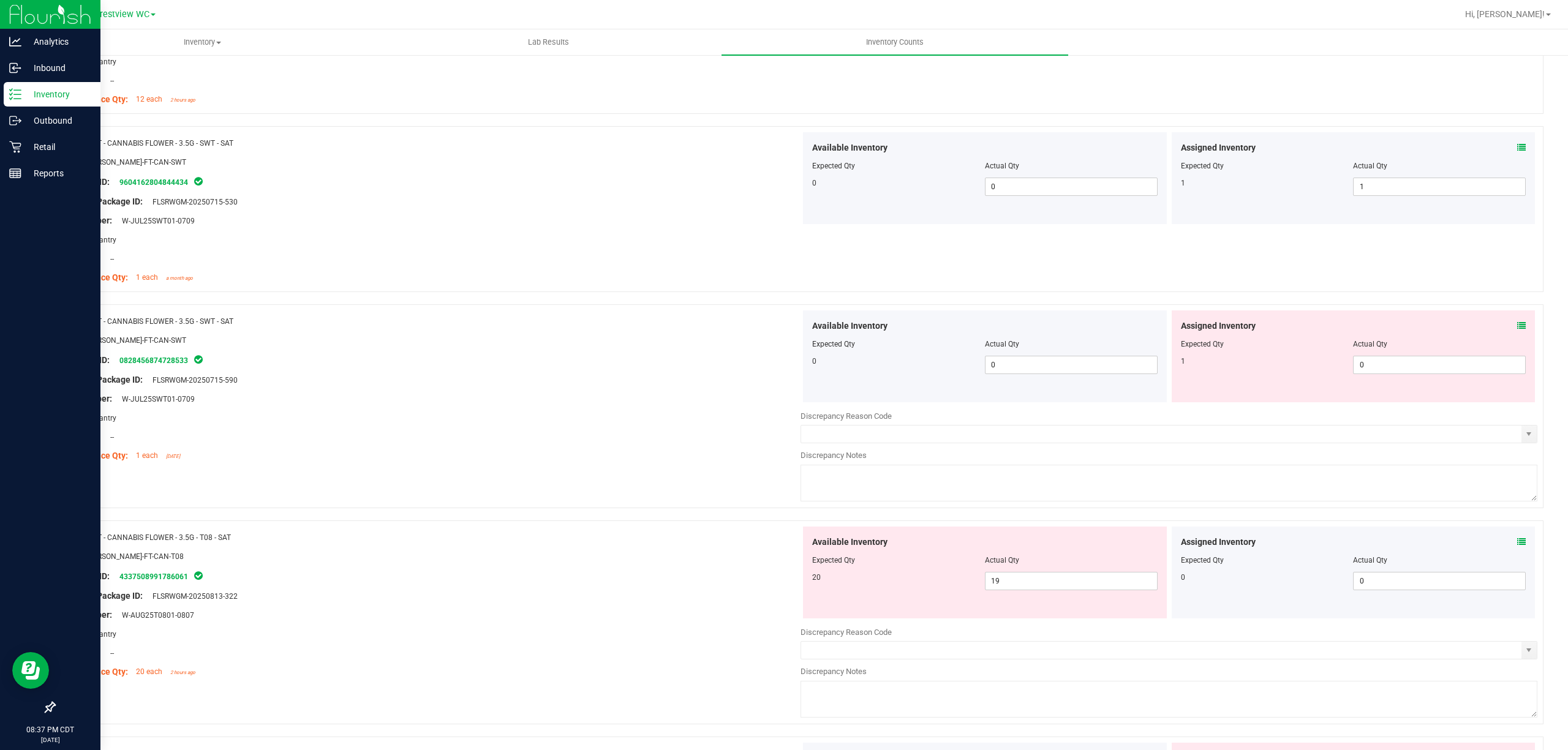
scroll to position [2165, 0]
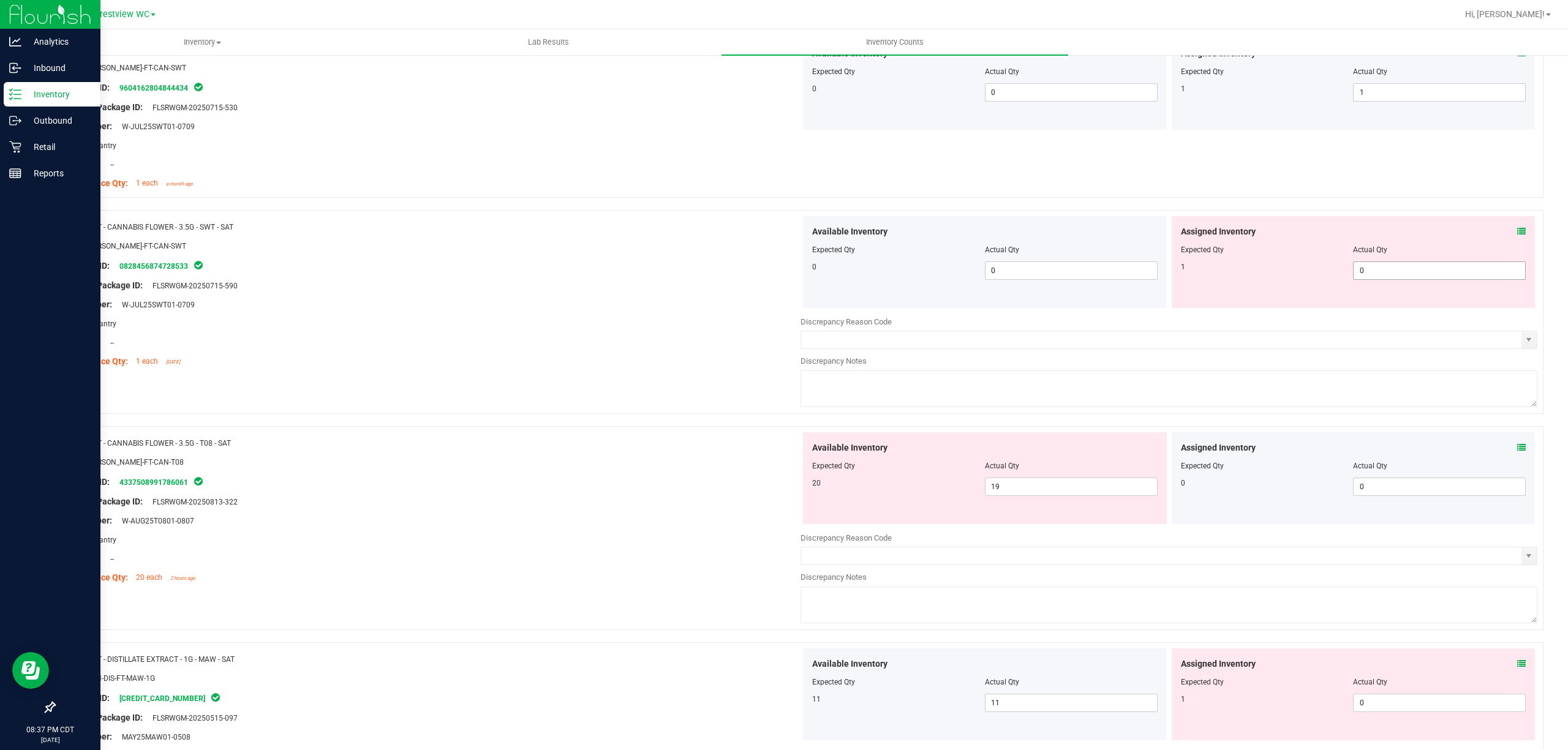
click at [1363, 270] on span "0 0" at bounding box center [1440, 271] width 173 height 18
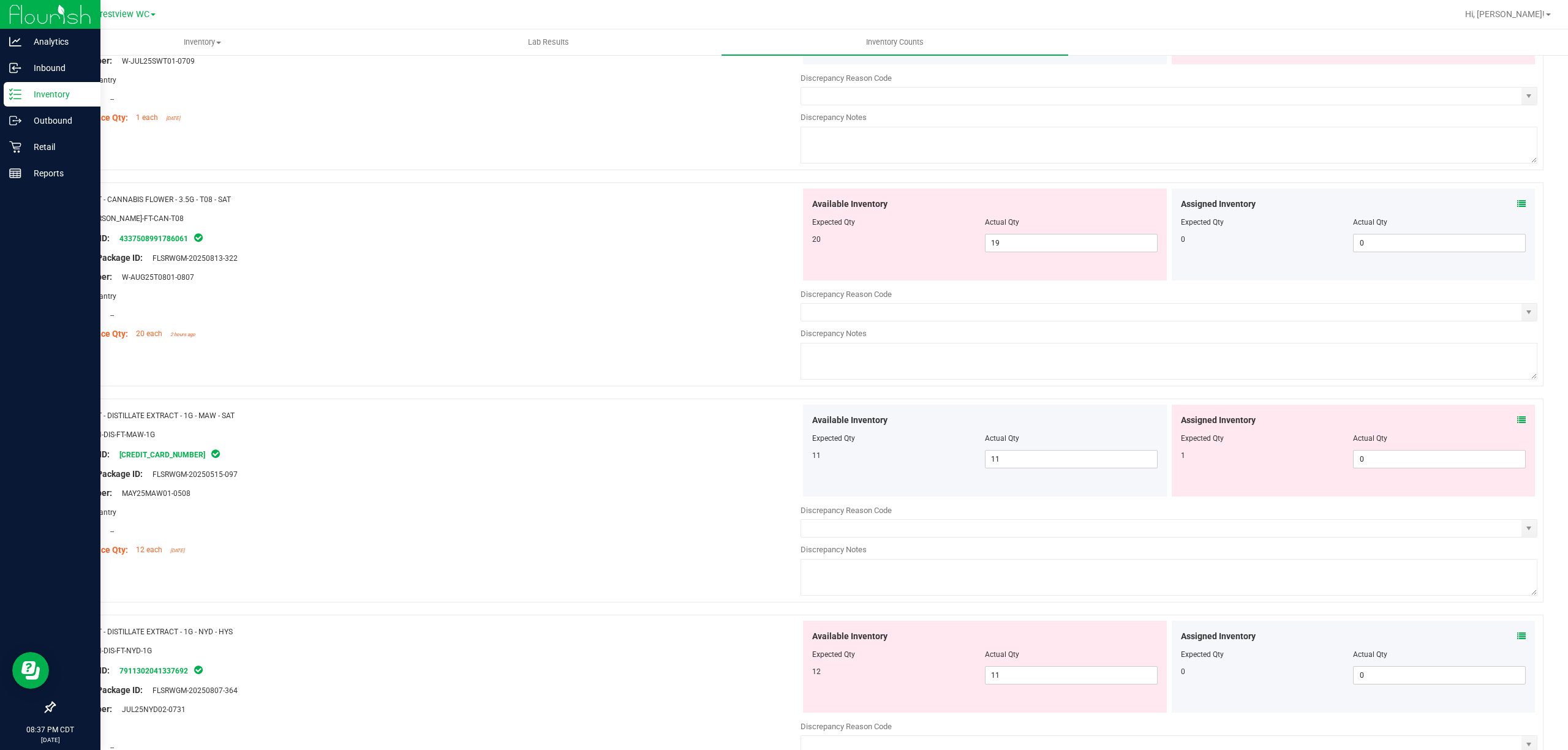
scroll to position [2410, 0]
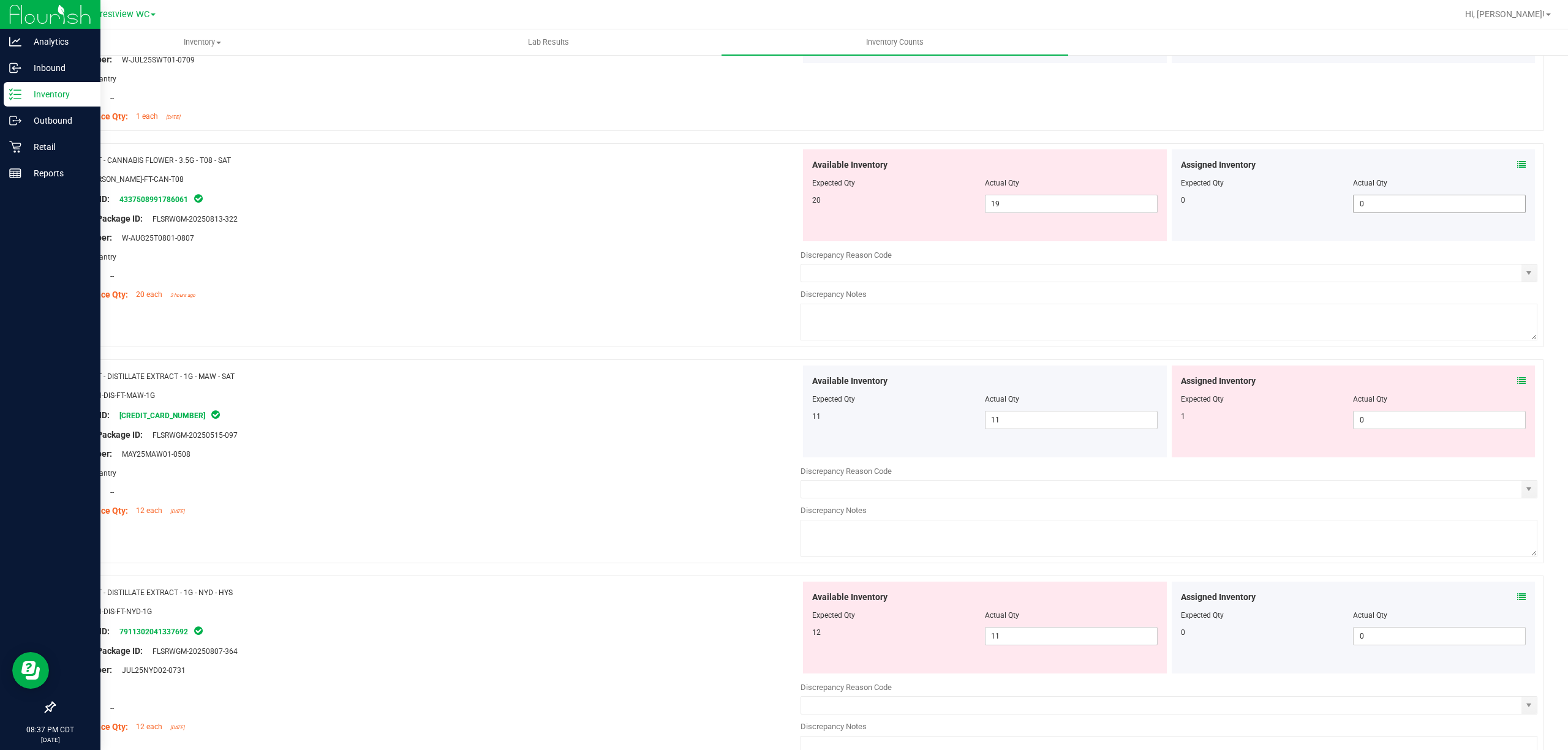
click at [1512, 206] on div "Assigned Inventory Expected Qty Actual Qty 0 0 0" at bounding box center [1354, 195] width 364 height 92
click at [1513, 171] on div "Assigned Inventory Expected Qty Actual Qty 0 0 0" at bounding box center [1354, 195] width 364 height 92
click at [1510, 163] on div "Assigned Inventory Expected Qty Actual Qty 0 0 0" at bounding box center [1354, 195] width 364 height 92
click at [1518, 169] on icon at bounding box center [1522, 164] width 8 height 8
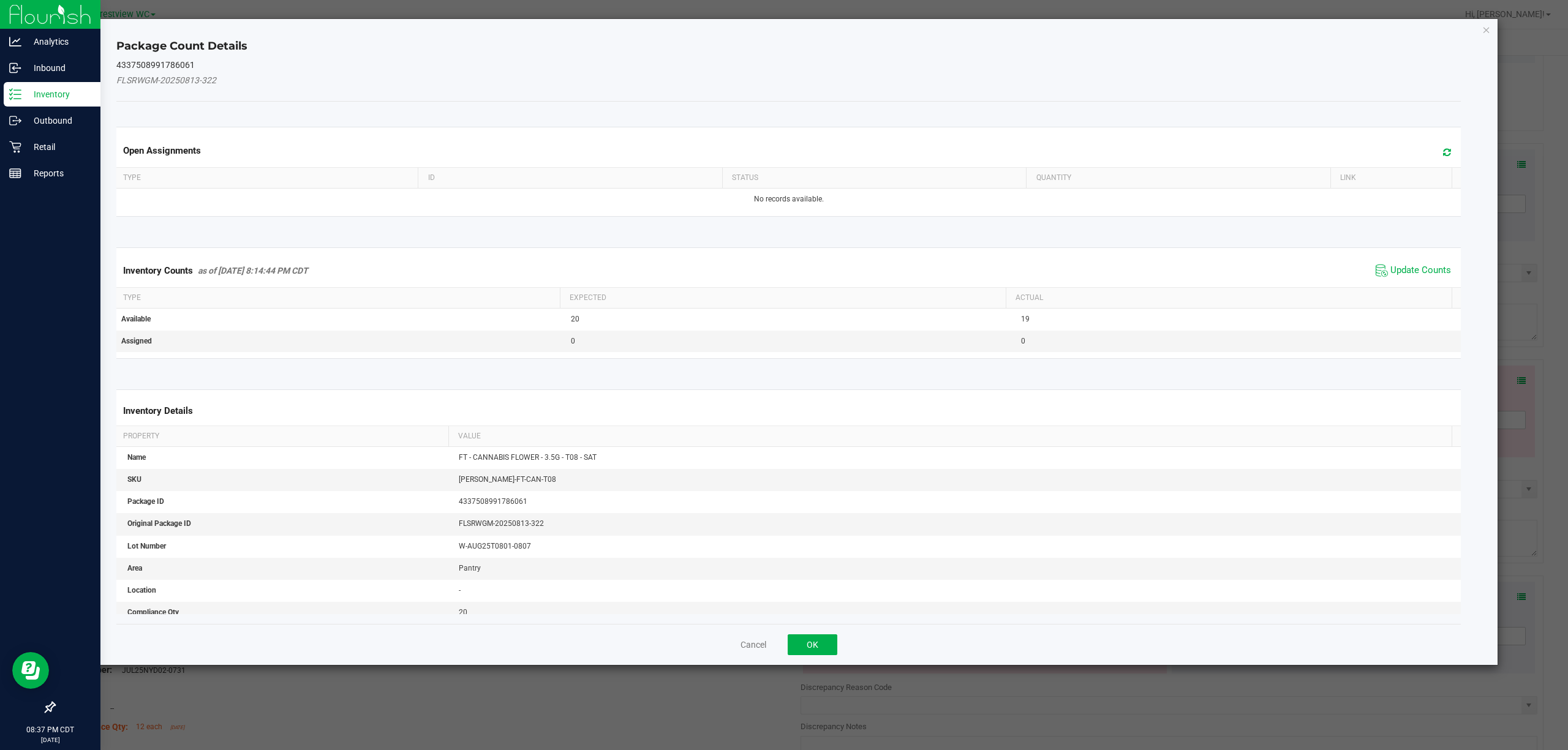
click at [1402, 280] on span "Update Counts" at bounding box center [1413, 271] width 81 height 18
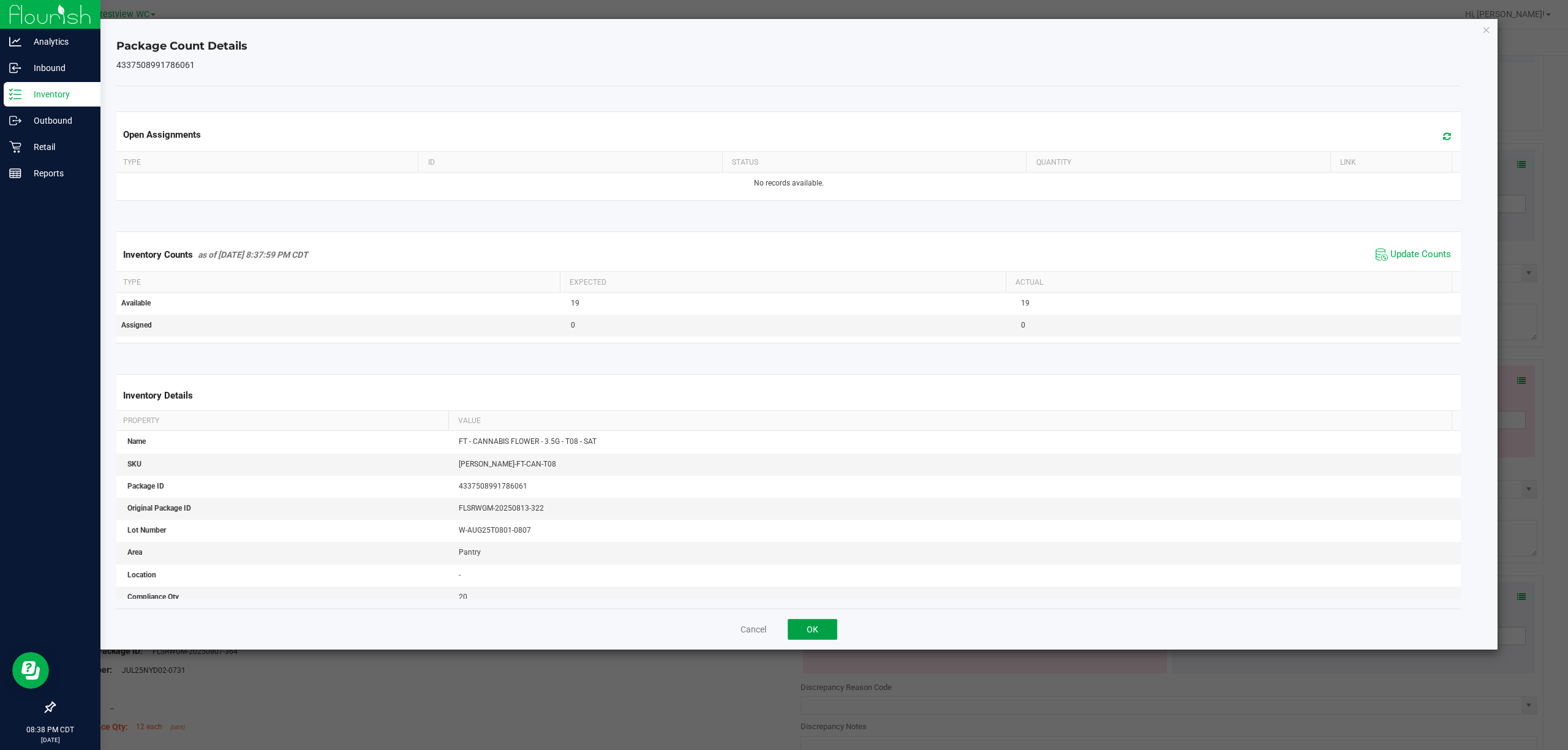
click at [795, 625] on button "OK" at bounding box center [812, 629] width 49 height 21
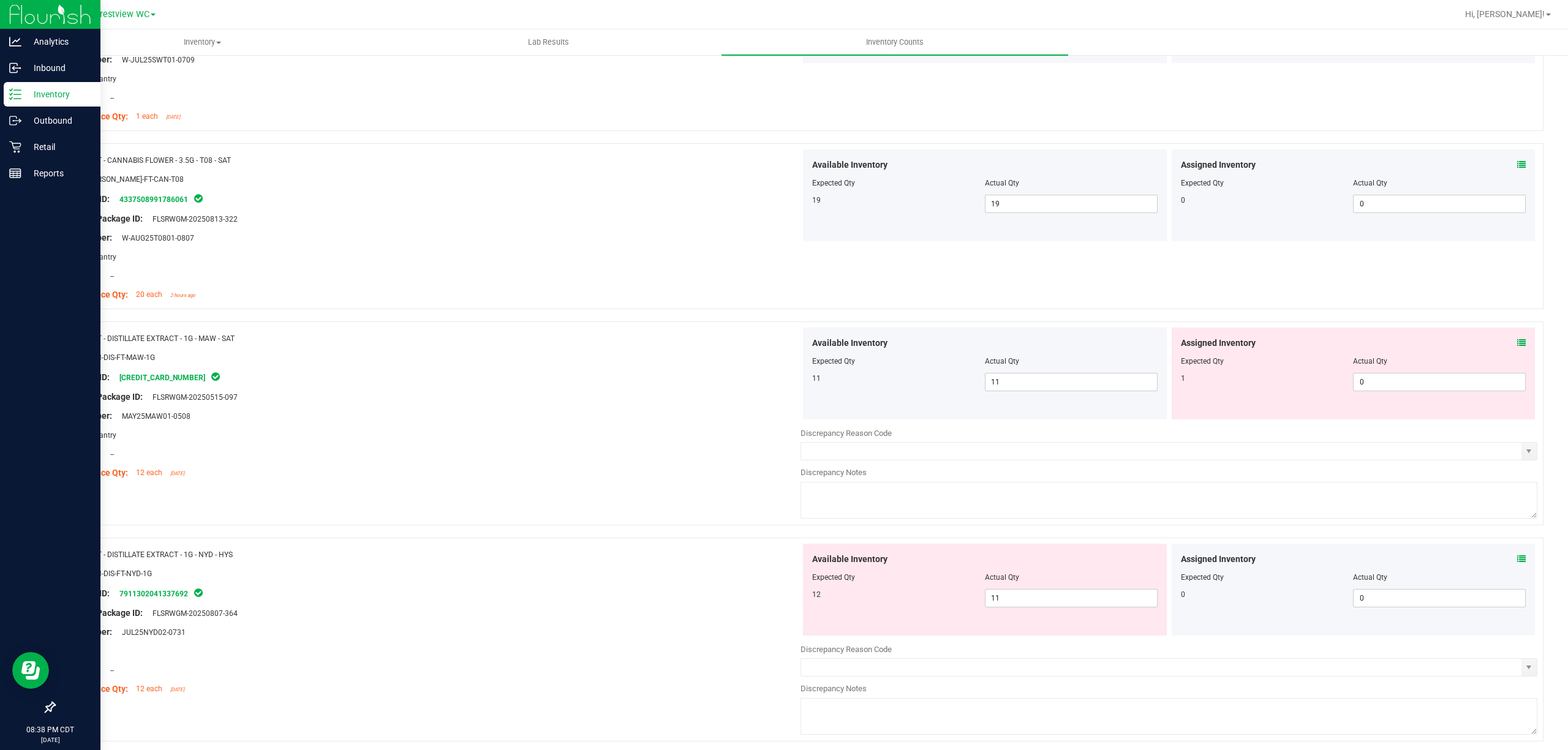
click at [1518, 347] on icon at bounding box center [1522, 343] width 8 height 8
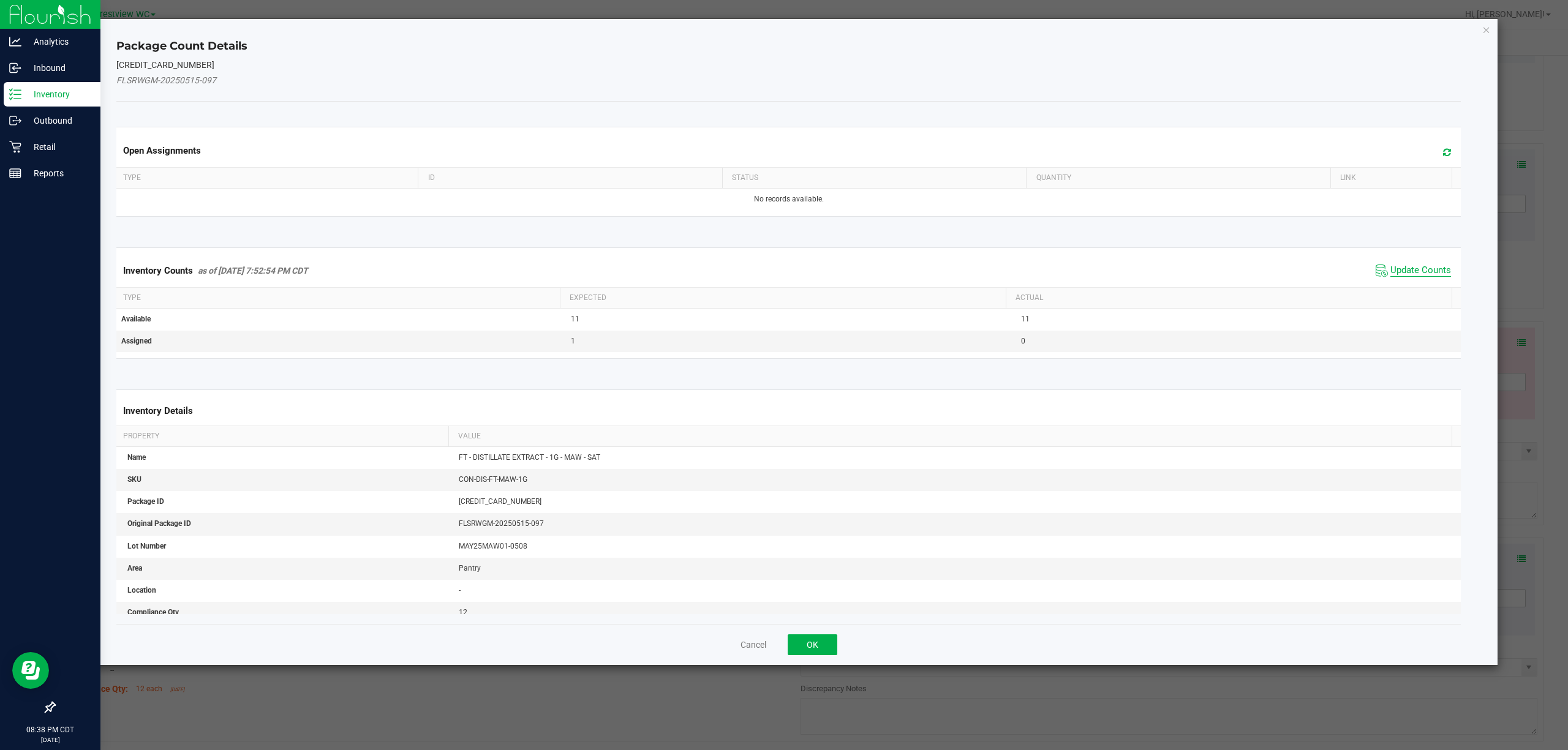
click at [1417, 272] on span "Update Counts" at bounding box center [1421, 270] width 61 height 12
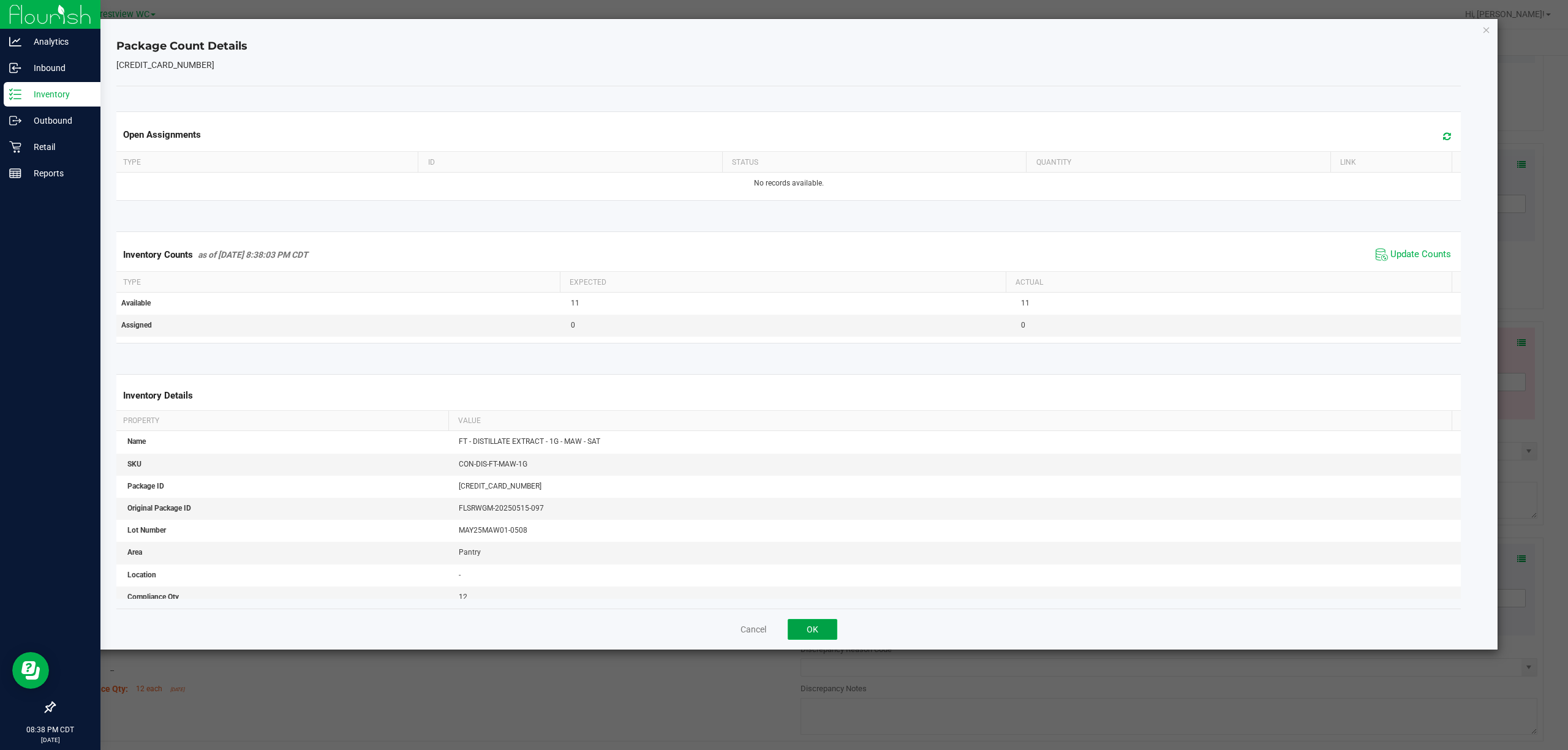
click at [811, 630] on button "OK" at bounding box center [812, 629] width 49 height 21
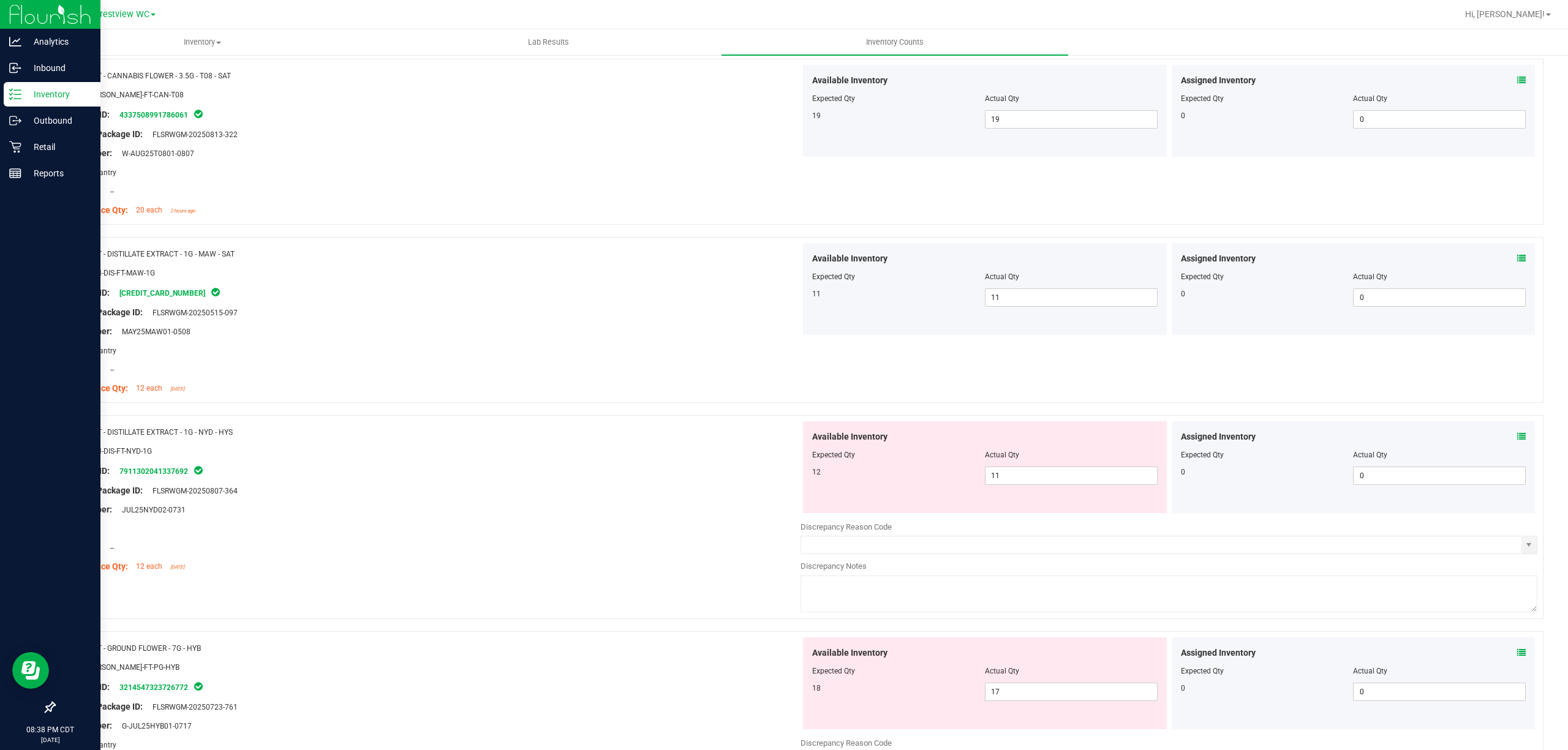
scroll to position [2574, 0]
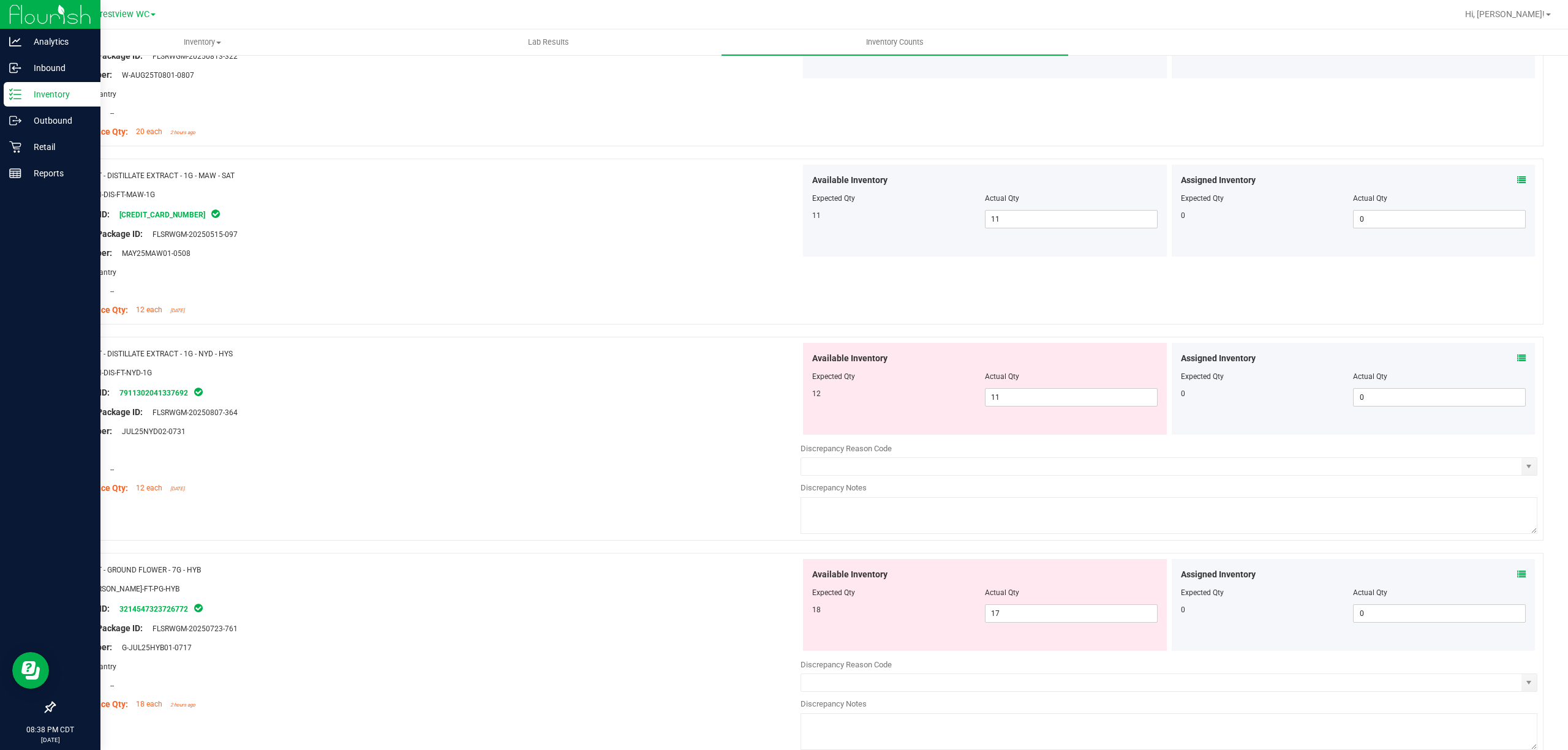
click at [1518, 363] on icon at bounding box center [1522, 357] width 8 height 8
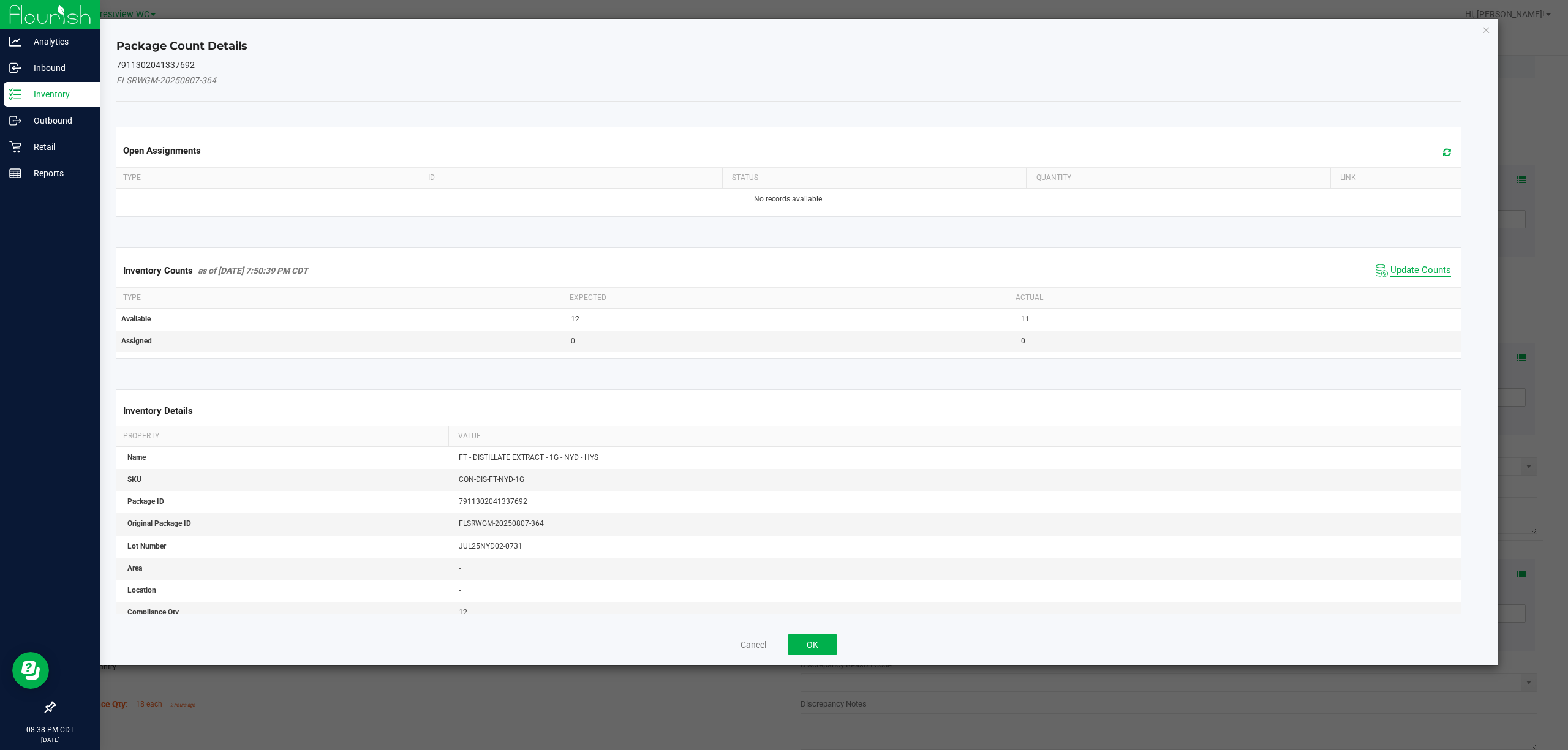
click at [1407, 272] on span "Update Counts" at bounding box center [1421, 270] width 61 height 12
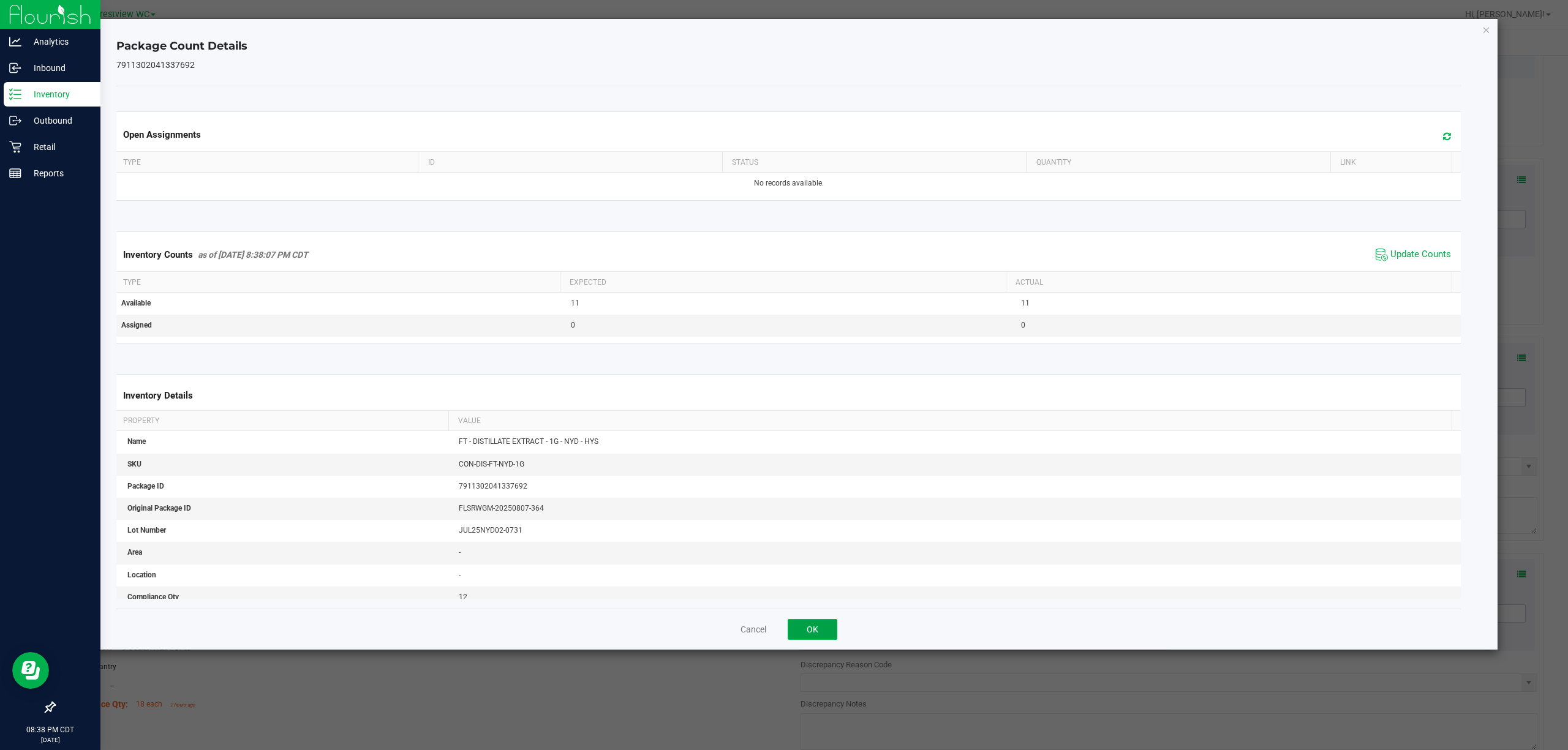
click at [814, 621] on button "OK" at bounding box center [812, 629] width 49 height 21
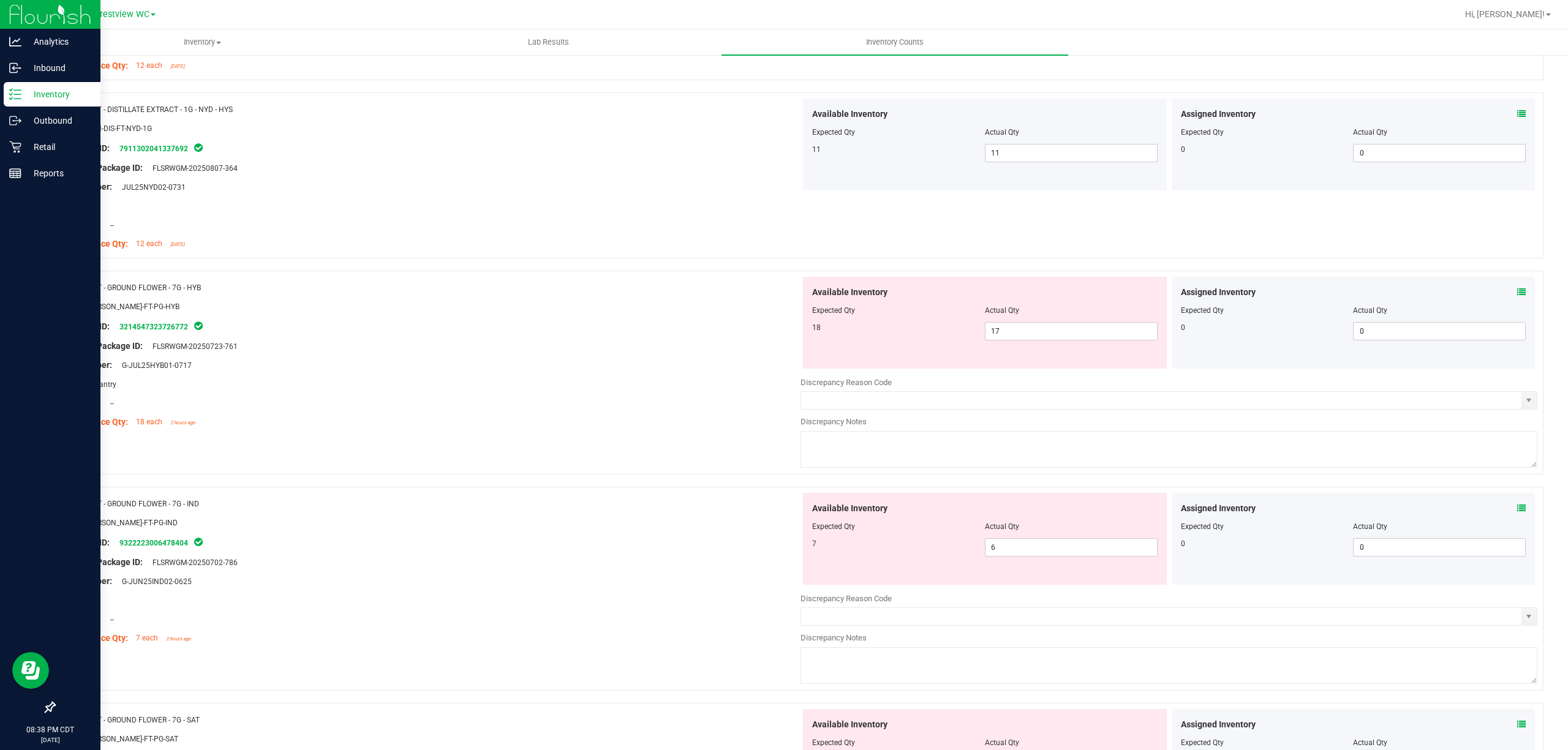
scroll to position [2819, 0]
click at [1518, 296] on icon at bounding box center [1522, 291] width 8 height 8
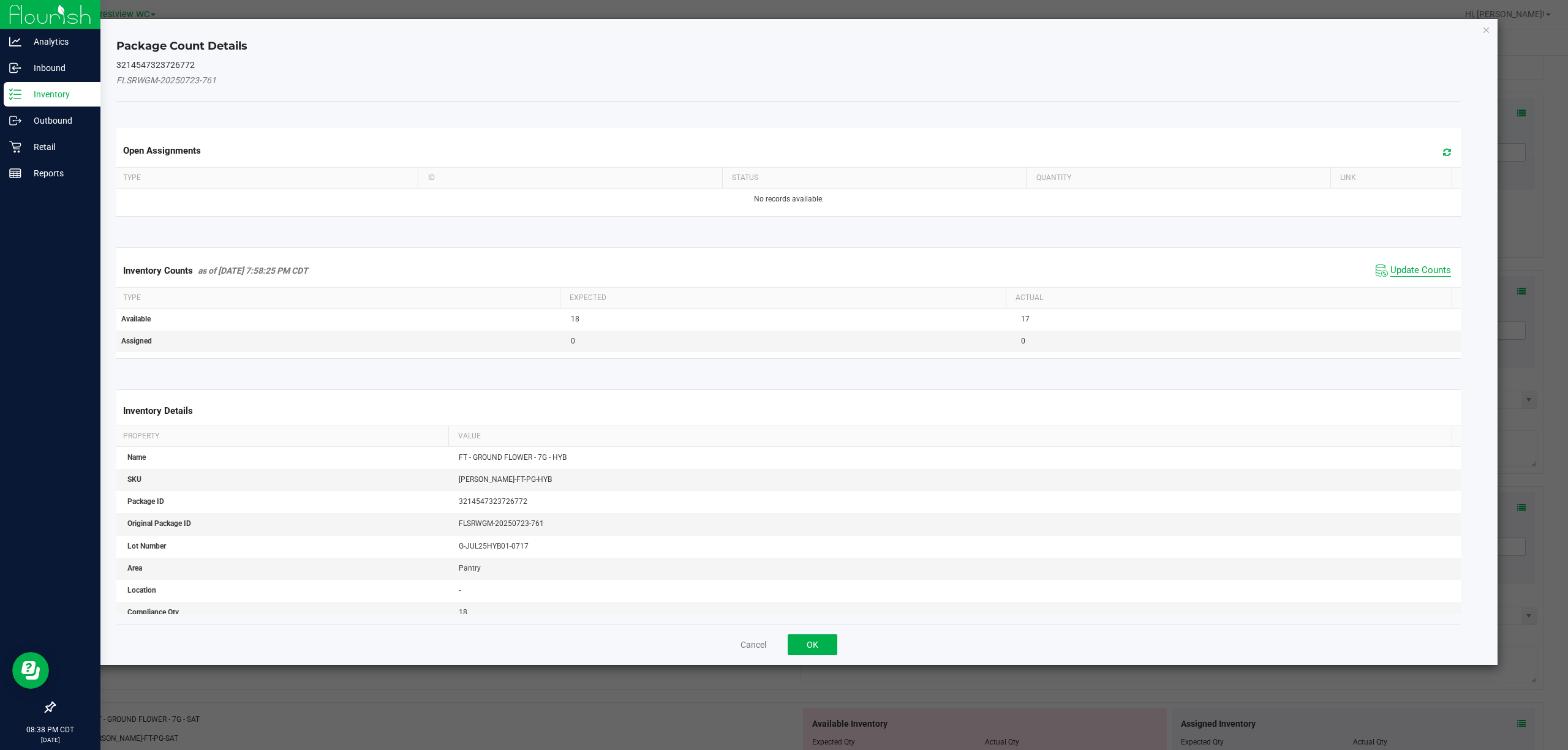
click at [1399, 272] on span "Update Counts" at bounding box center [1421, 270] width 61 height 12
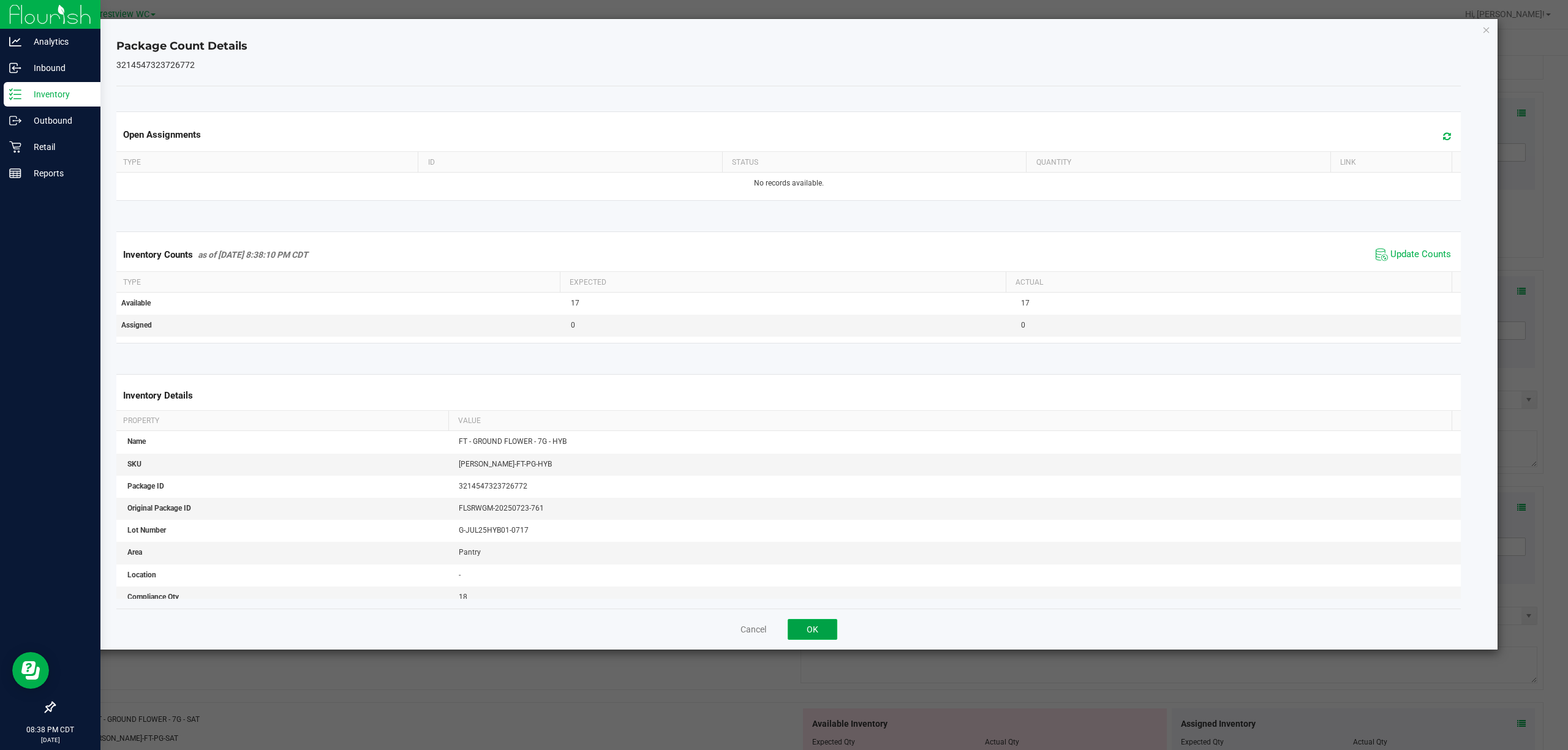
click at [813, 625] on button "OK" at bounding box center [812, 629] width 49 height 21
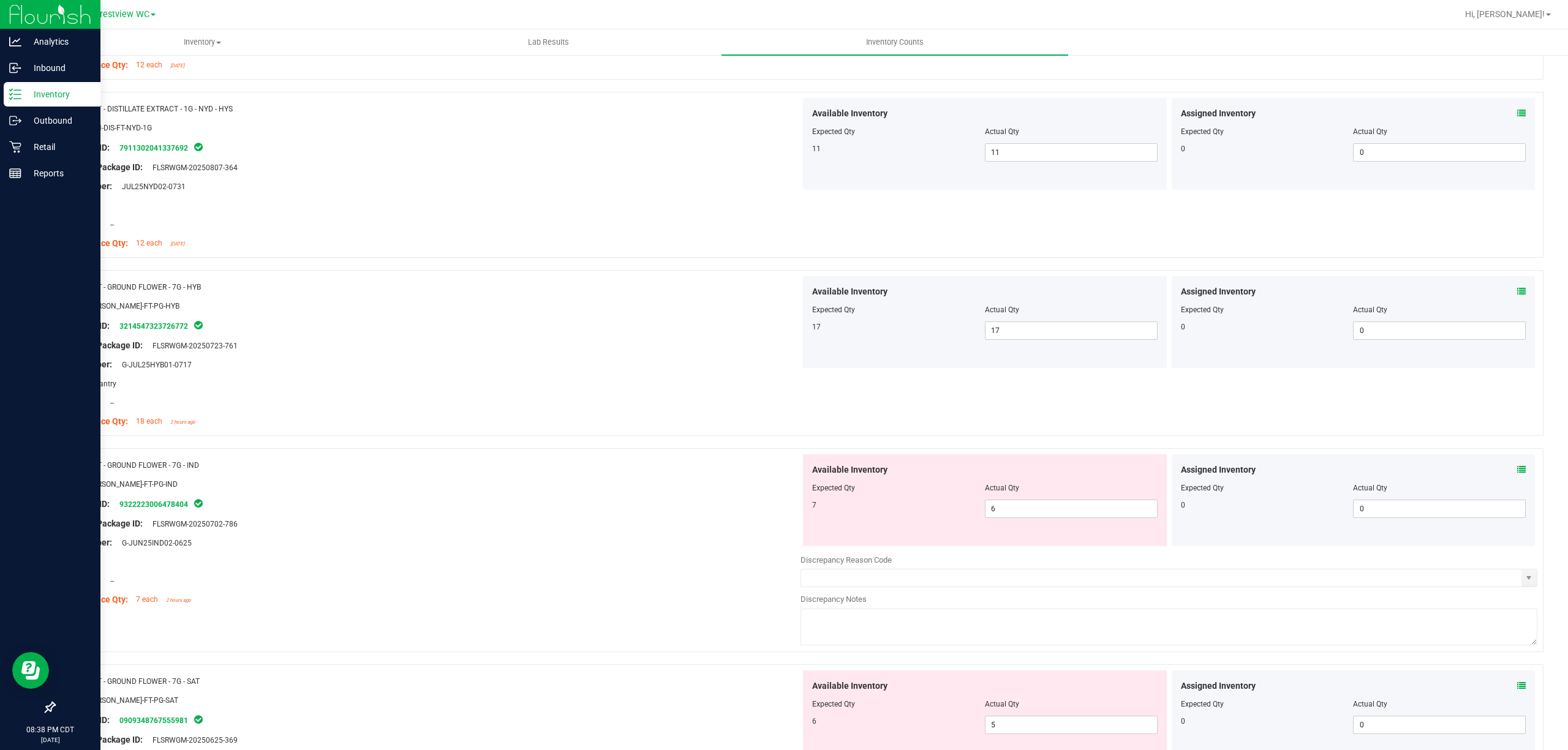
scroll to position [2982, 0]
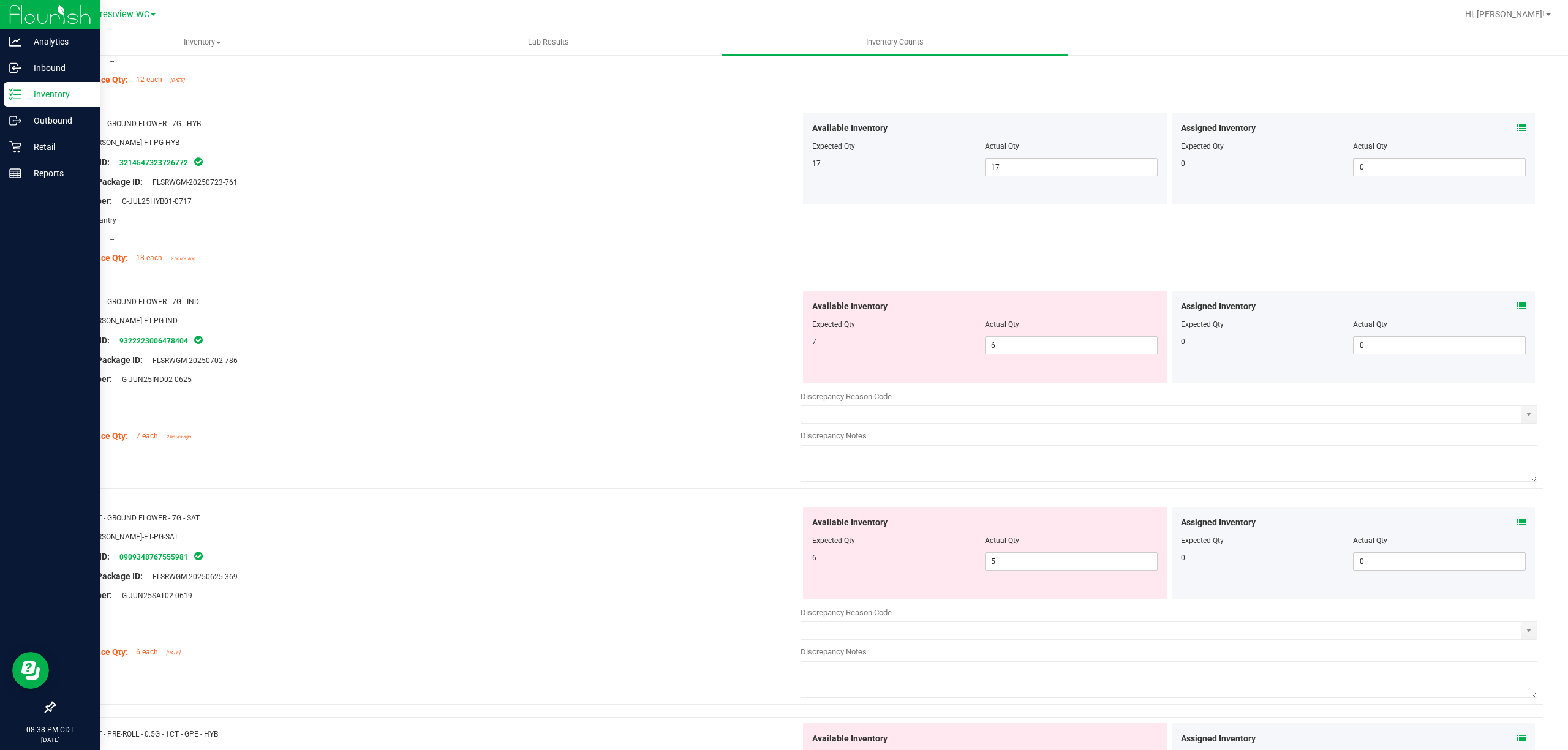
click at [1518, 311] on icon at bounding box center [1522, 305] width 8 height 8
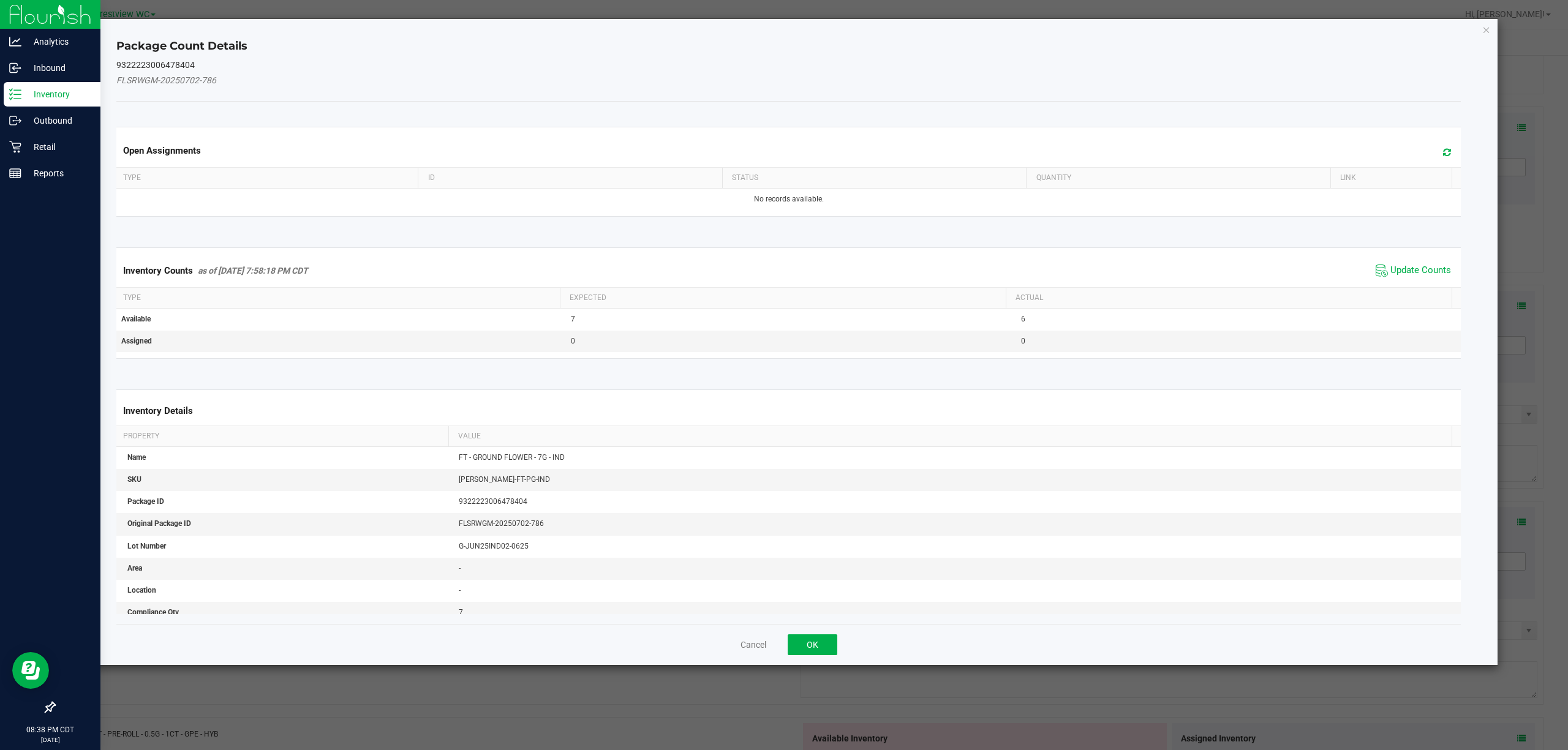
click at [1426, 284] on div "Inventory Counts as of [DATE] 7:58:18 PM CDT Update Counts" at bounding box center [789, 271] width 1350 height 33
click at [1414, 275] on span "Update Counts" at bounding box center [1421, 270] width 61 height 12
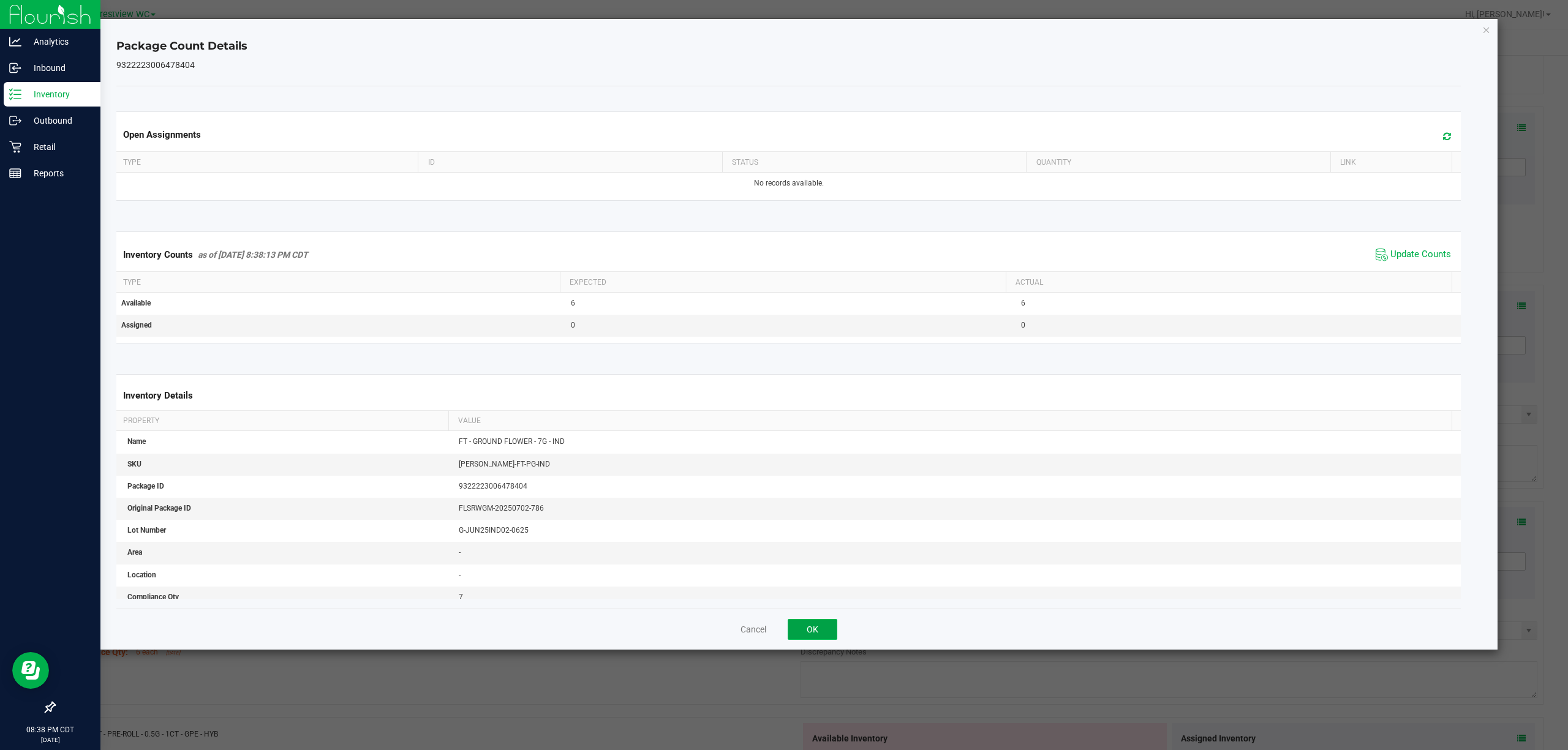
click at [821, 627] on button "OK" at bounding box center [812, 629] width 49 height 21
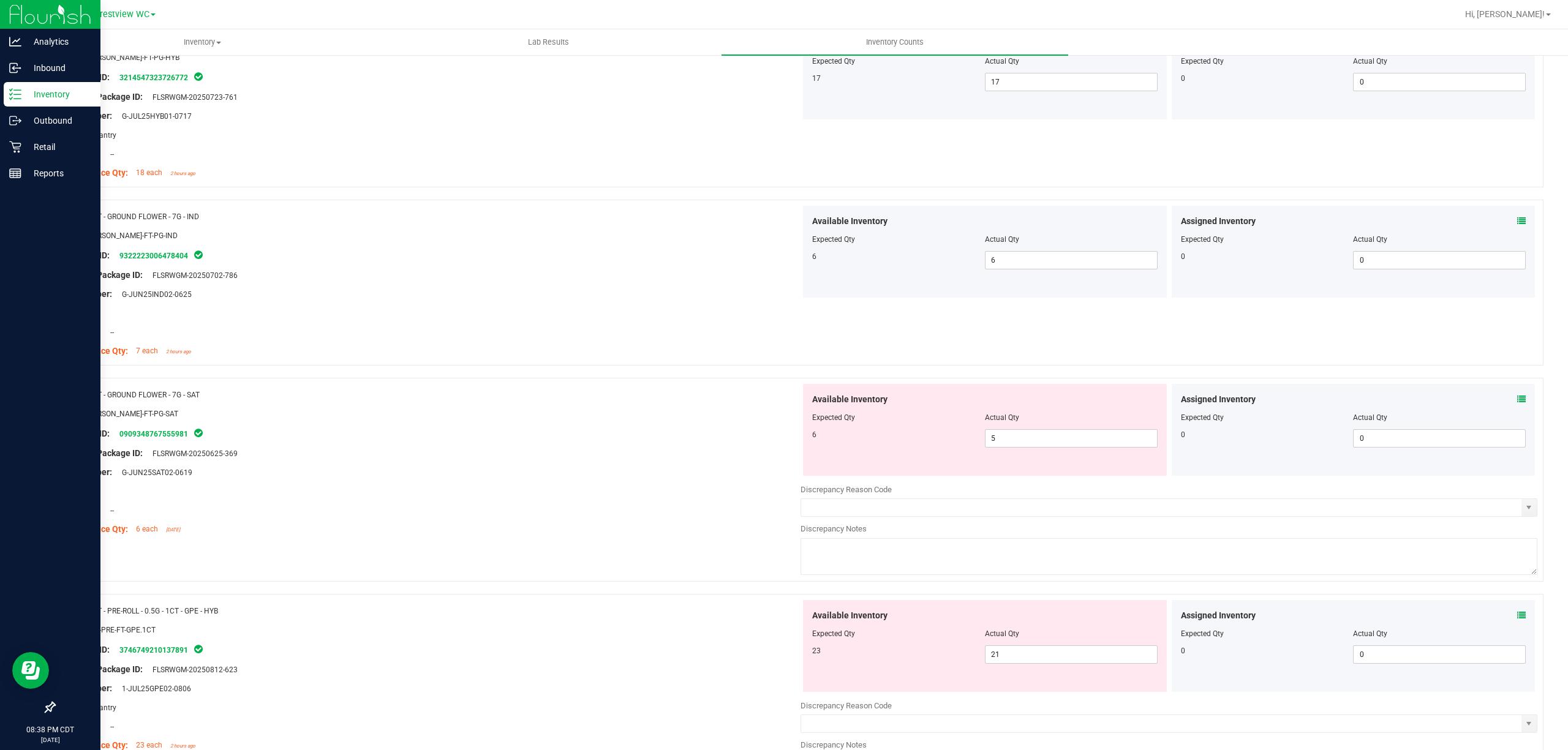
scroll to position [3146, 0]
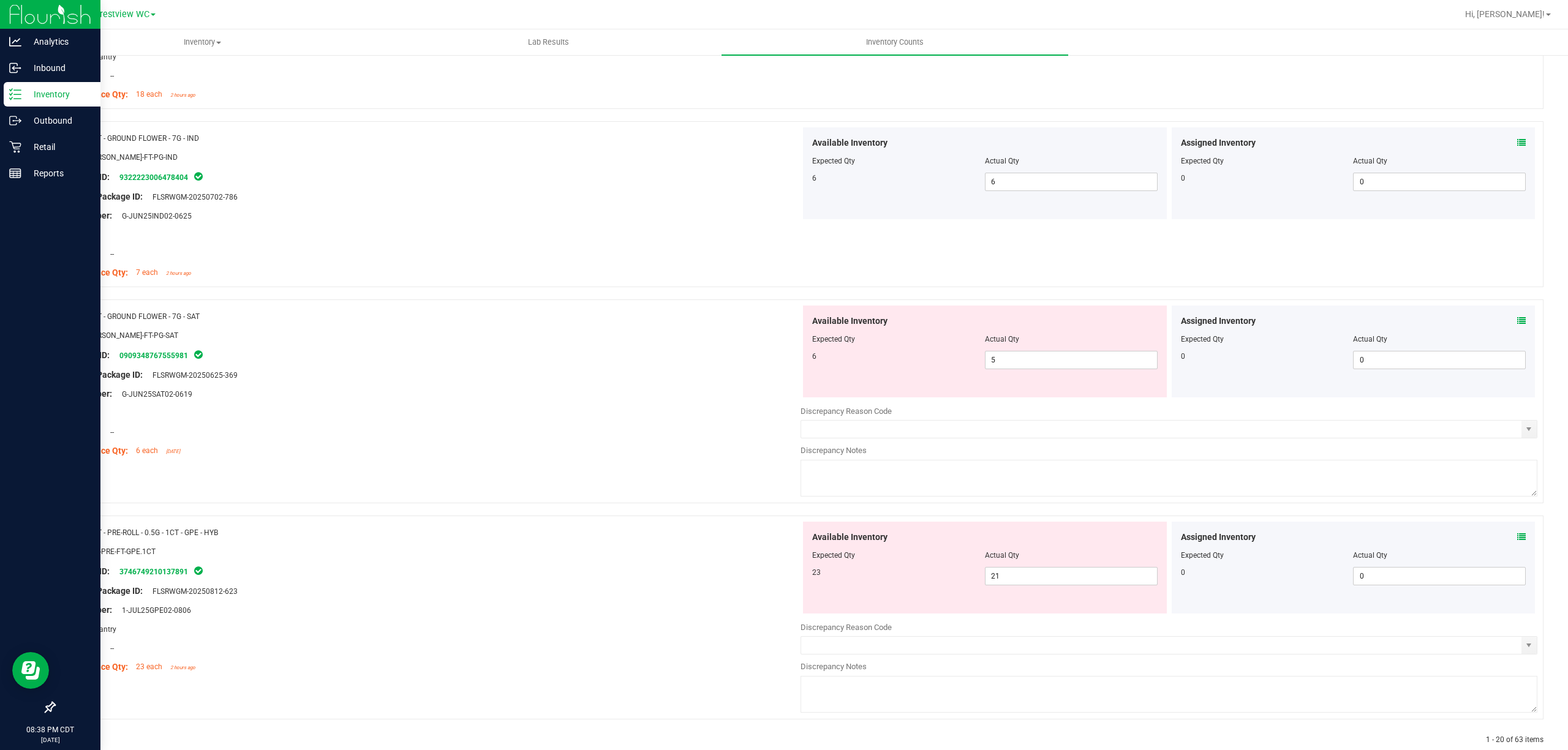
click at [1513, 334] on div "Assigned Inventory Expected Qty Actual Qty 0 0 0" at bounding box center [1354, 351] width 364 height 92
click at [1518, 325] on icon at bounding box center [1522, 320] width 8 height 8
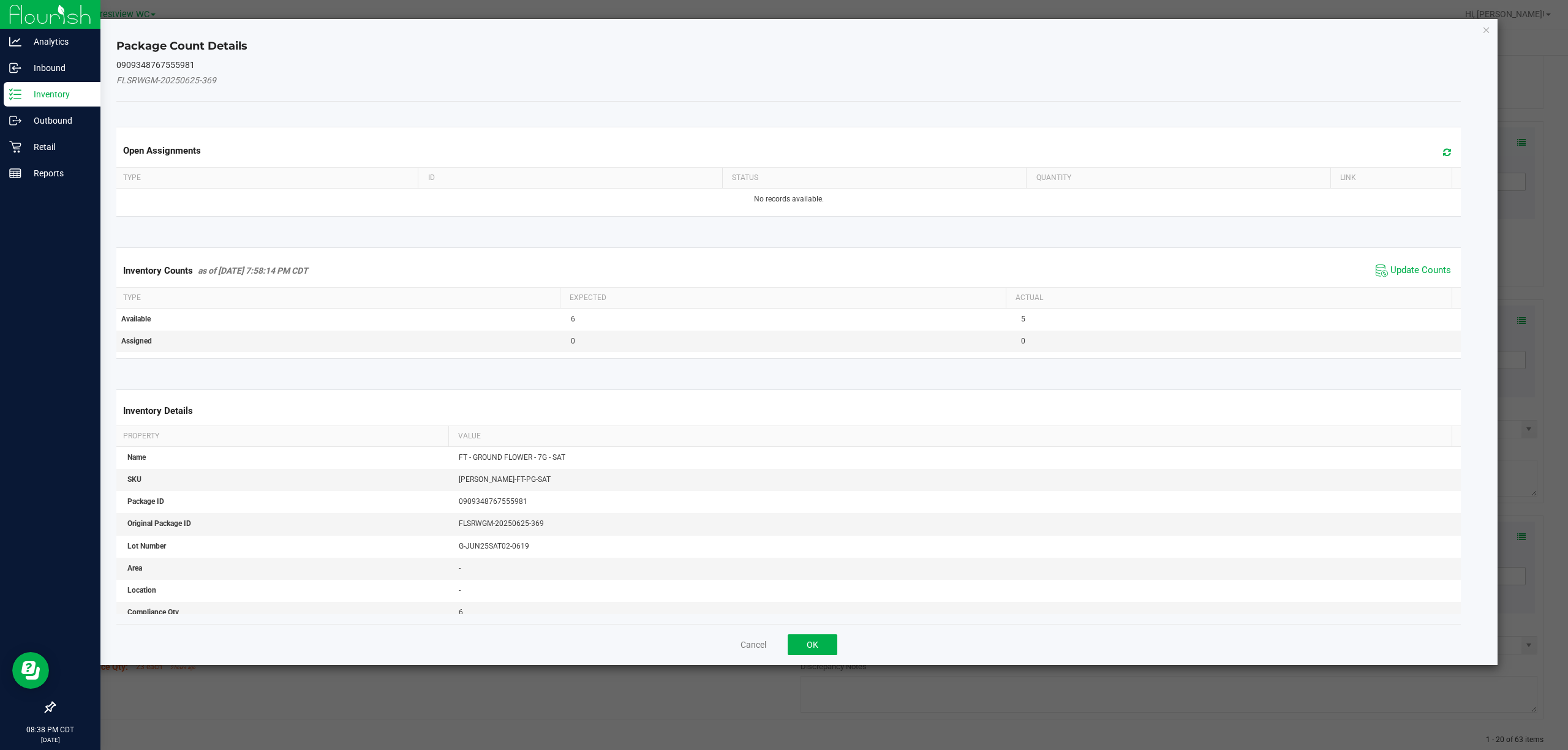
click at [1425, 283] on div "Inventory Counts as of [DATE] 7:58:14 PM CDT Update Counts" at bounding box center [789, 271] width 1350 height 33
click at [1415, 277] on span "Update Counts" at bounding box center [1421, 270] width 61 height 12
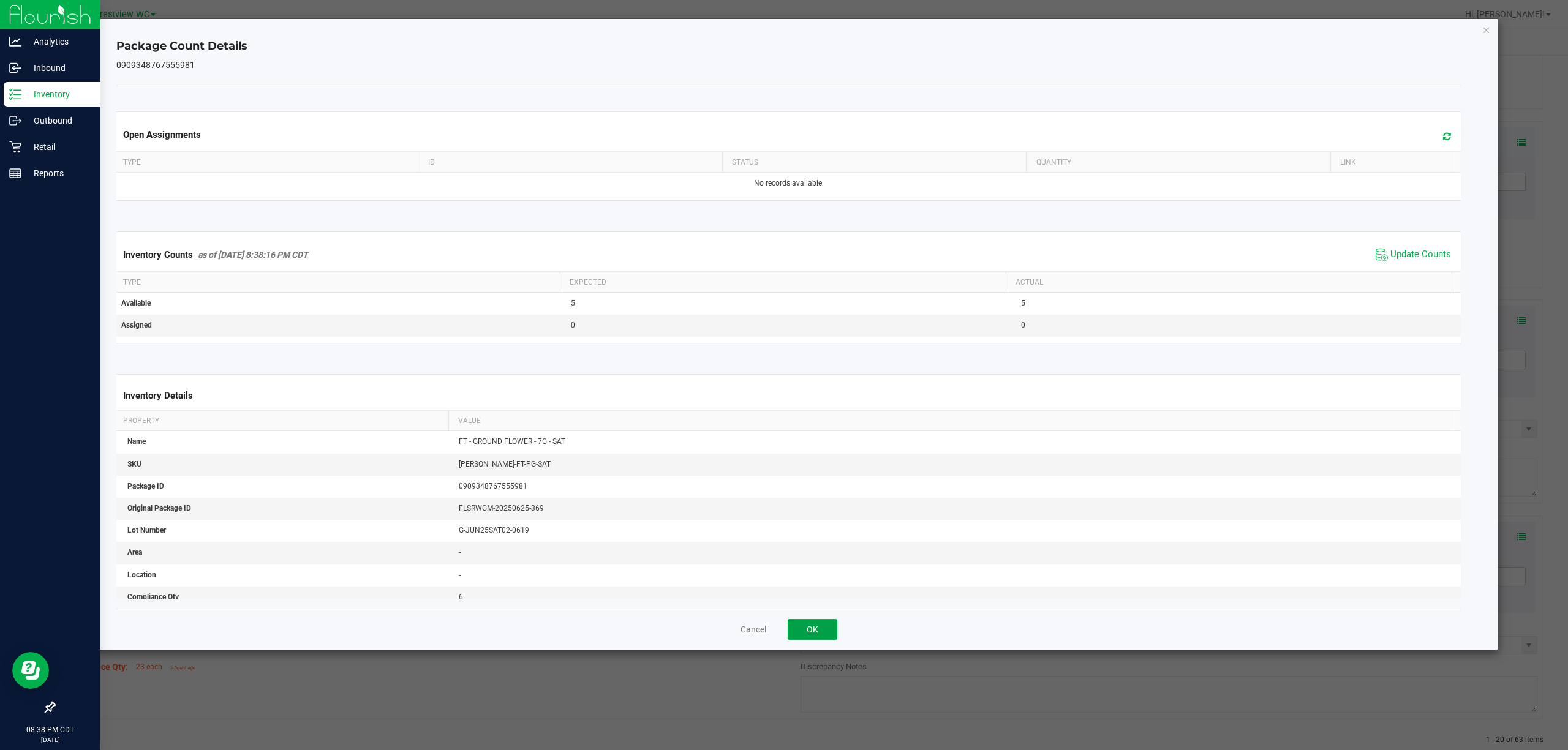
click at [811, 632] on button "OK" at bounding box center [812, 629] width 49 height 21
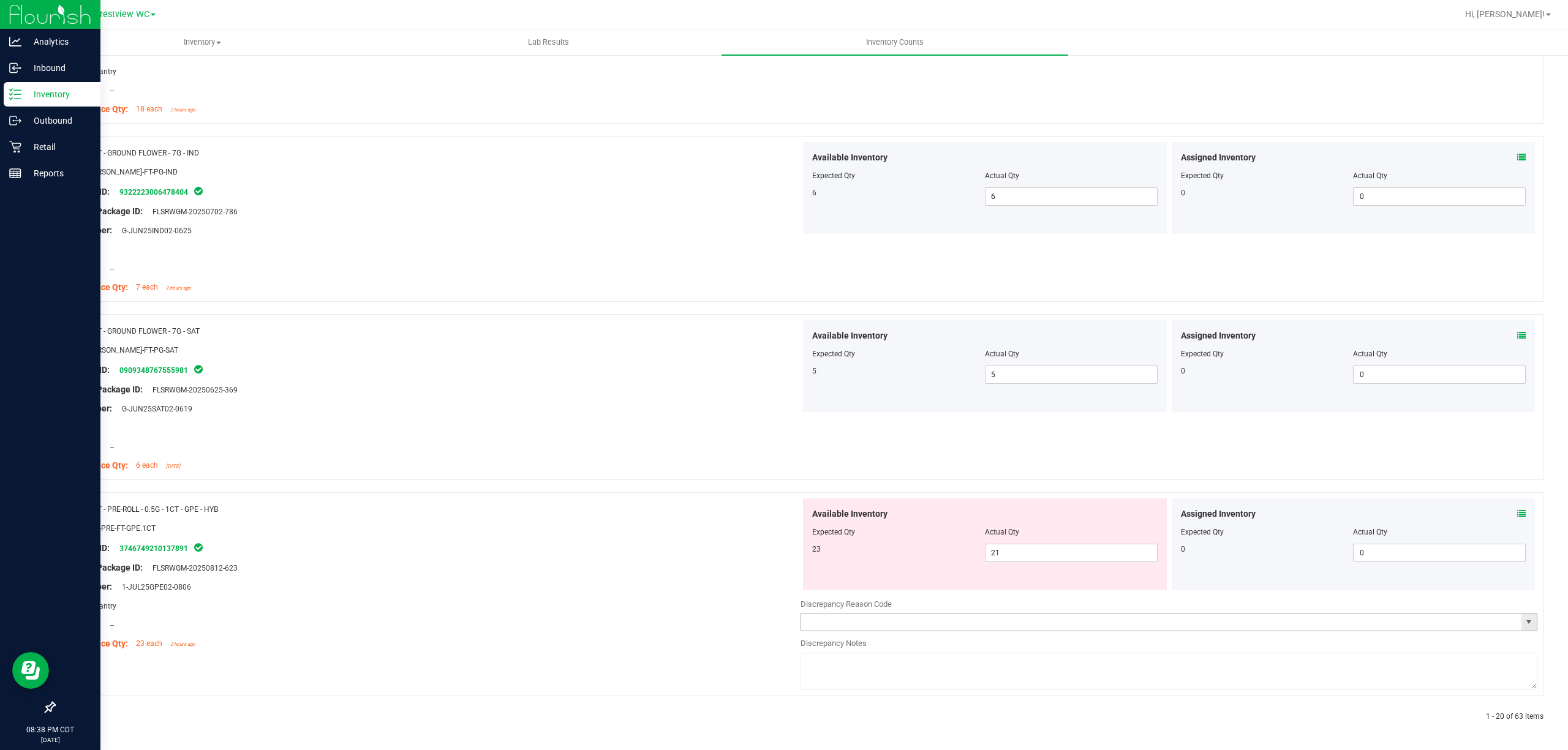
scroll to position [3139, 0]
click at [1518, 515] on icon at bounding box center [1522, 513] width 8 height 8
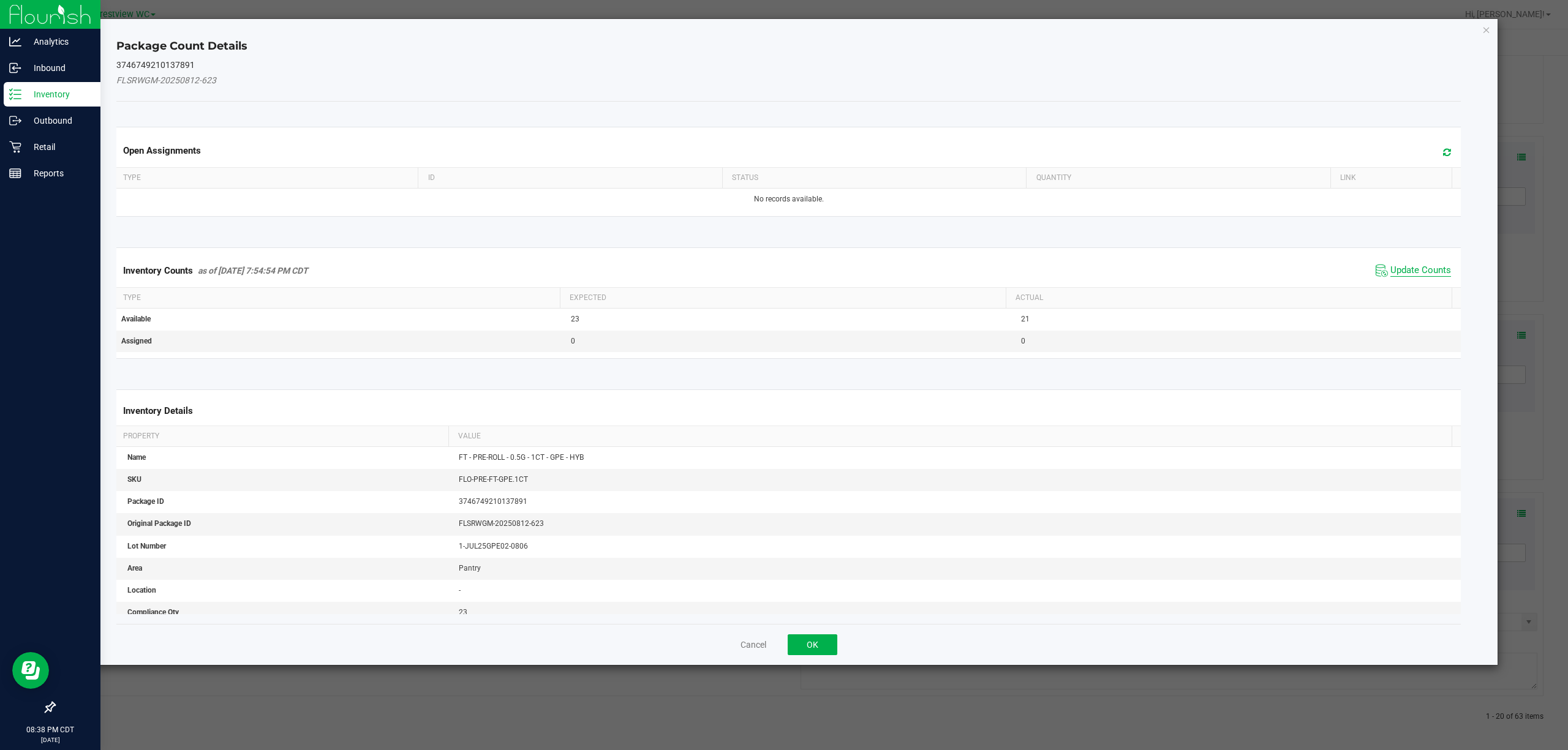
click at [1391, 271] on span "Update Counts" at bounding box center [1421, 270] width 61 height 12
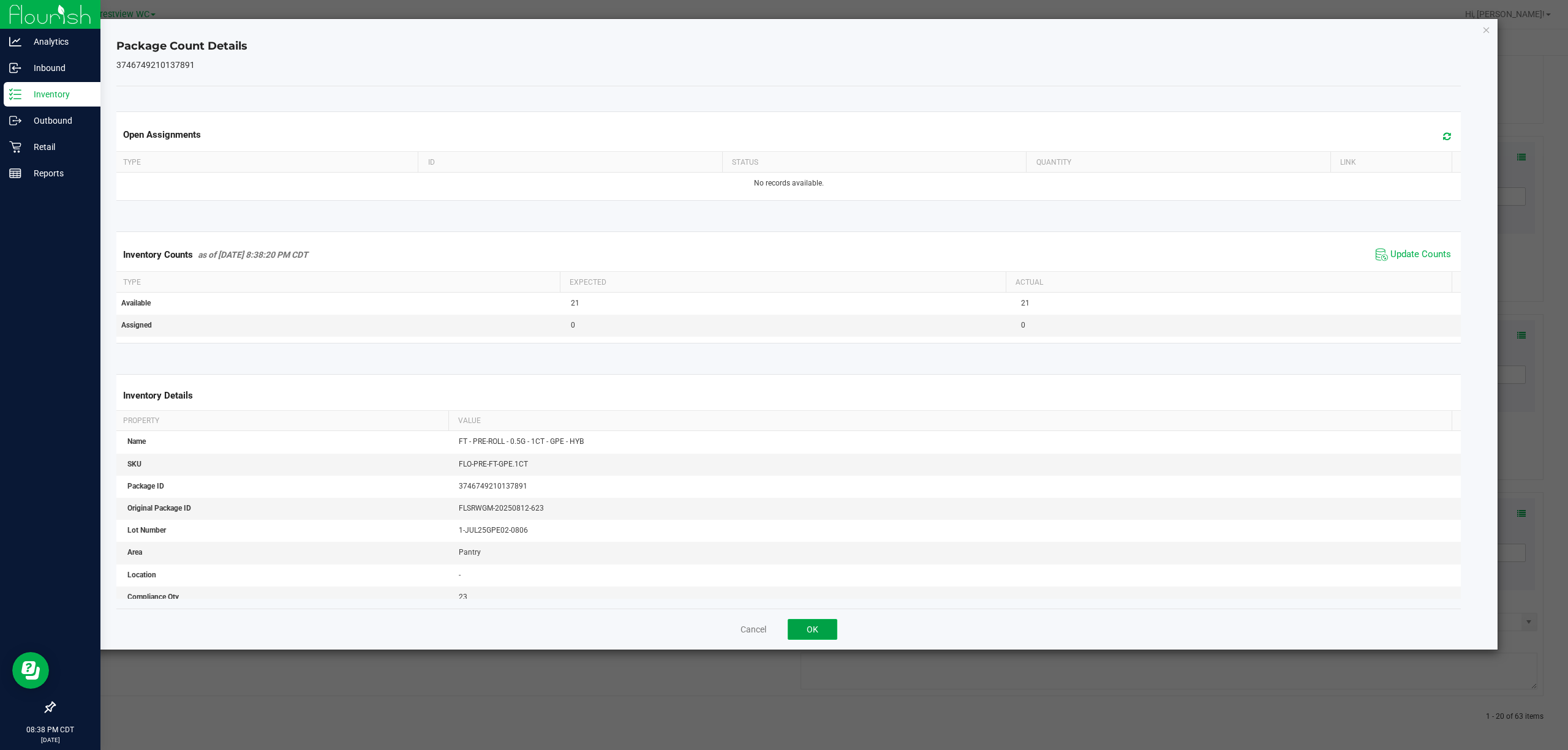
click at [804, 633] on button "OK" at bounding box center [812, 629] width 49 height 21
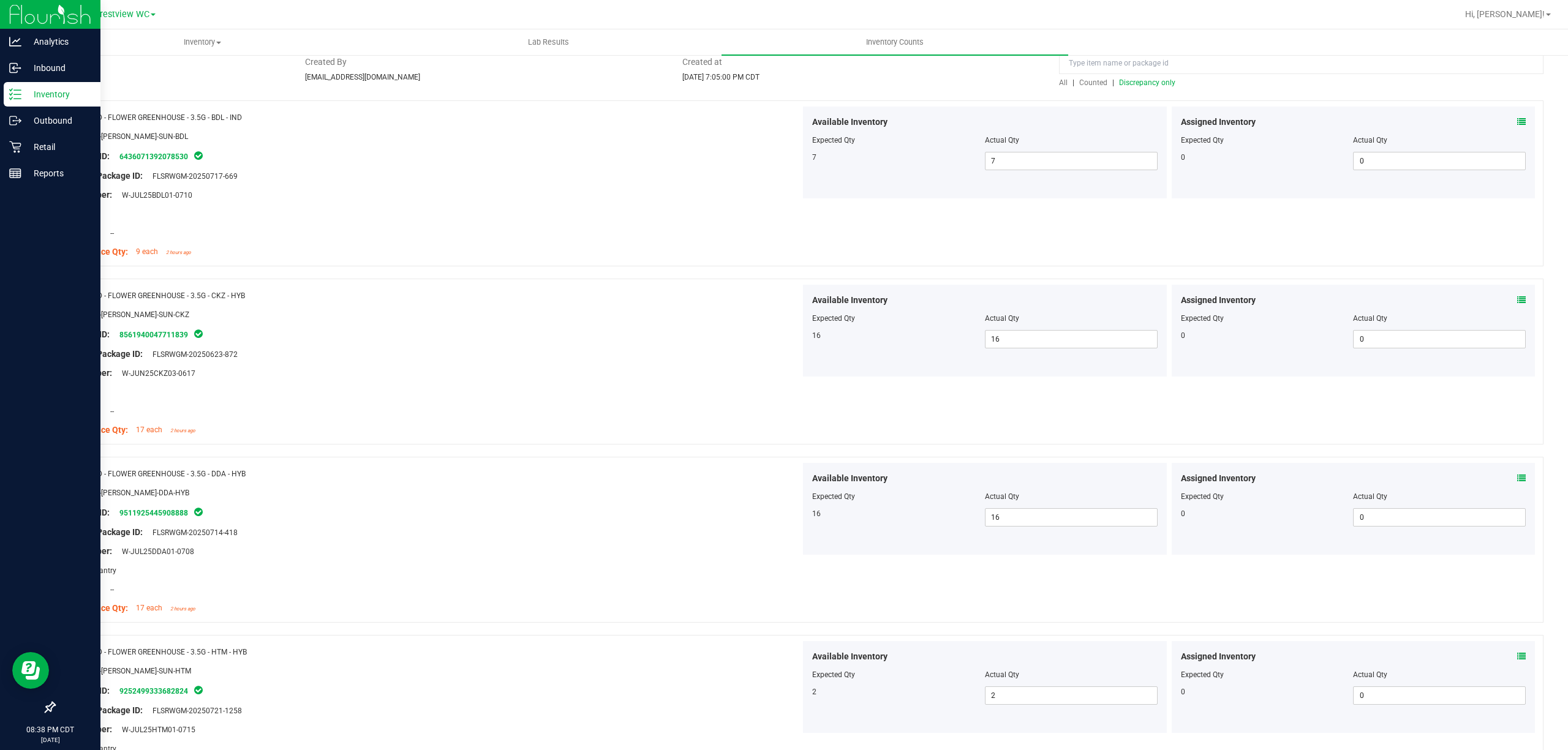
scroll to position [0, 0]
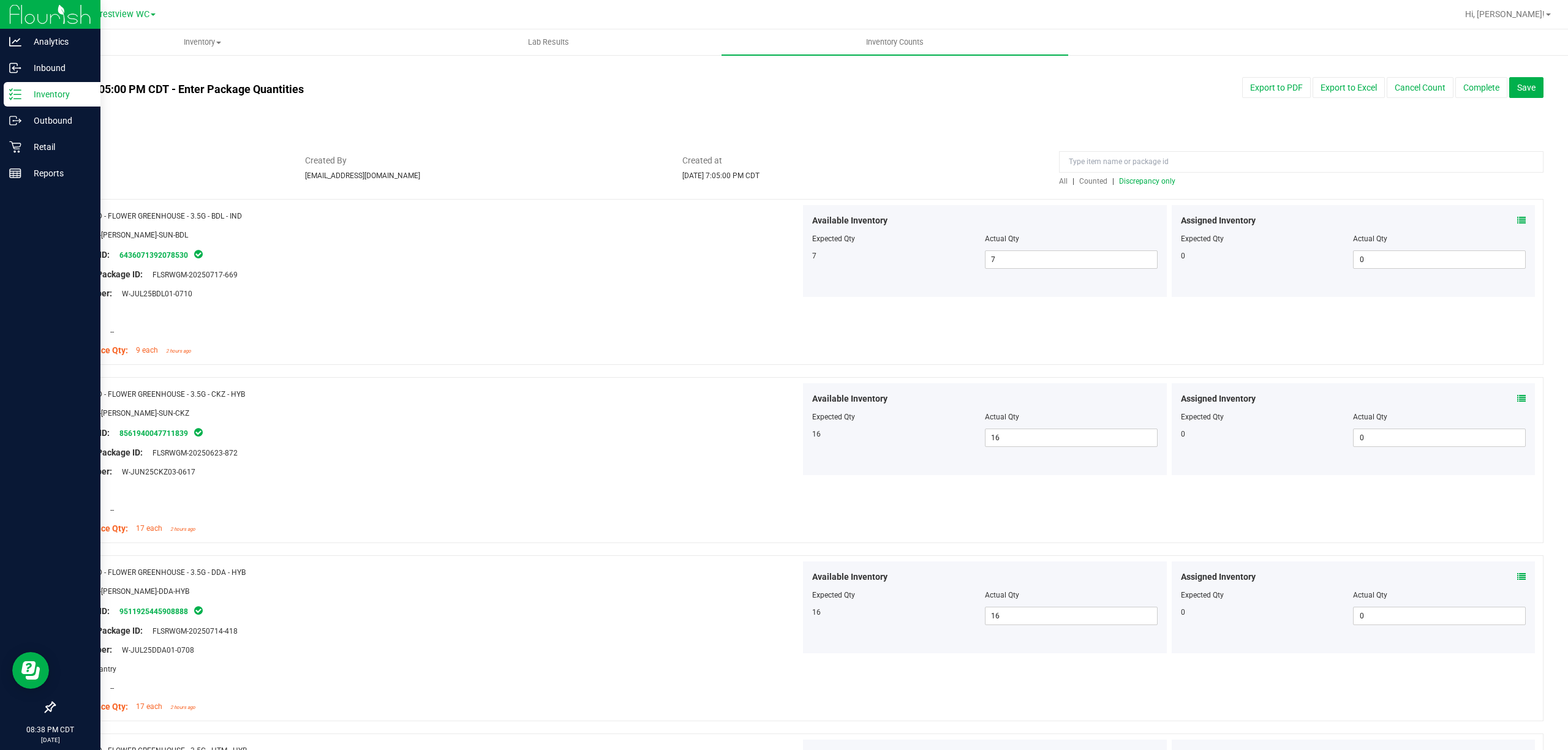
click at [1154, 182] on span "Discrepancy only" at bounding box center [1148, 180] width 57 height 8
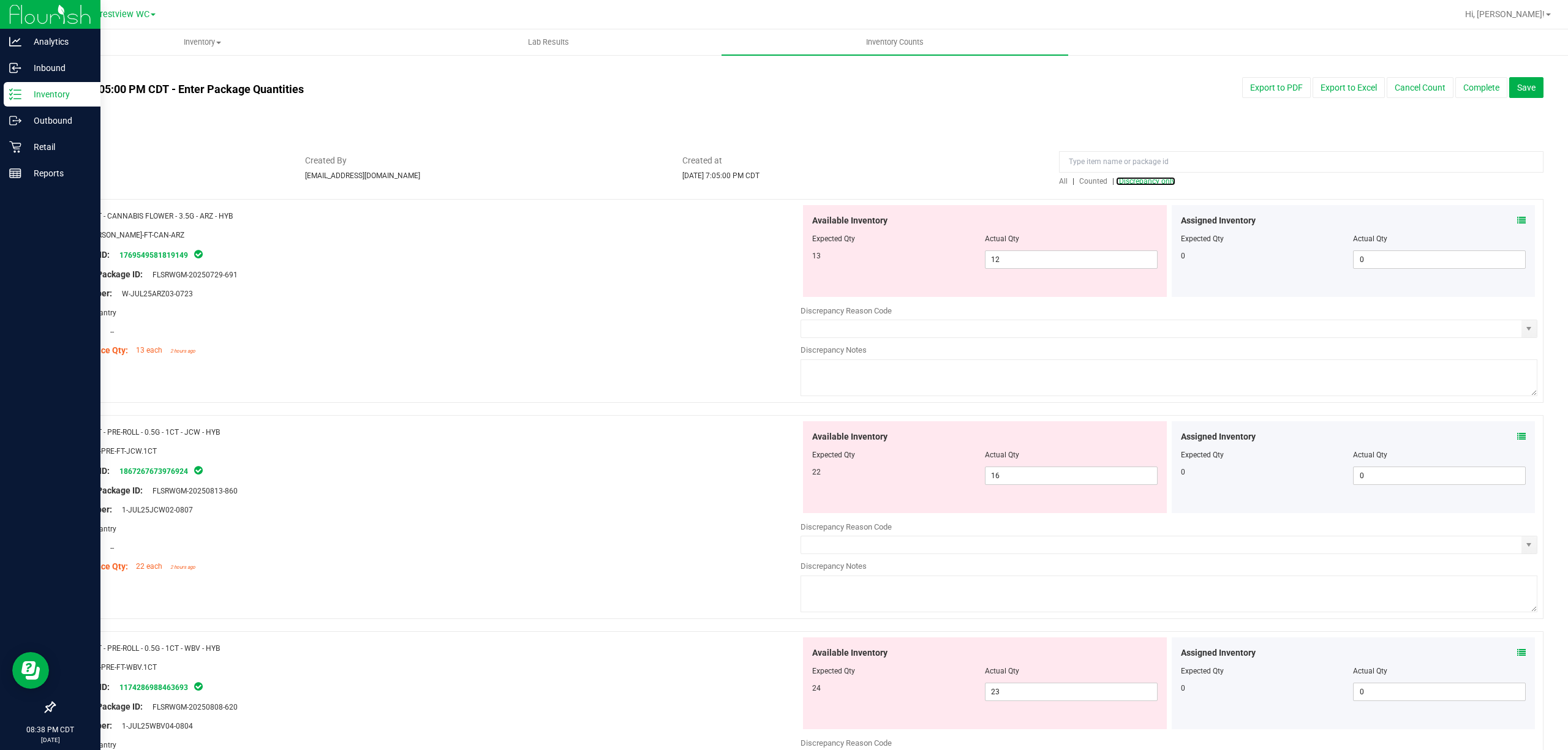
scroll to position [81, 0]
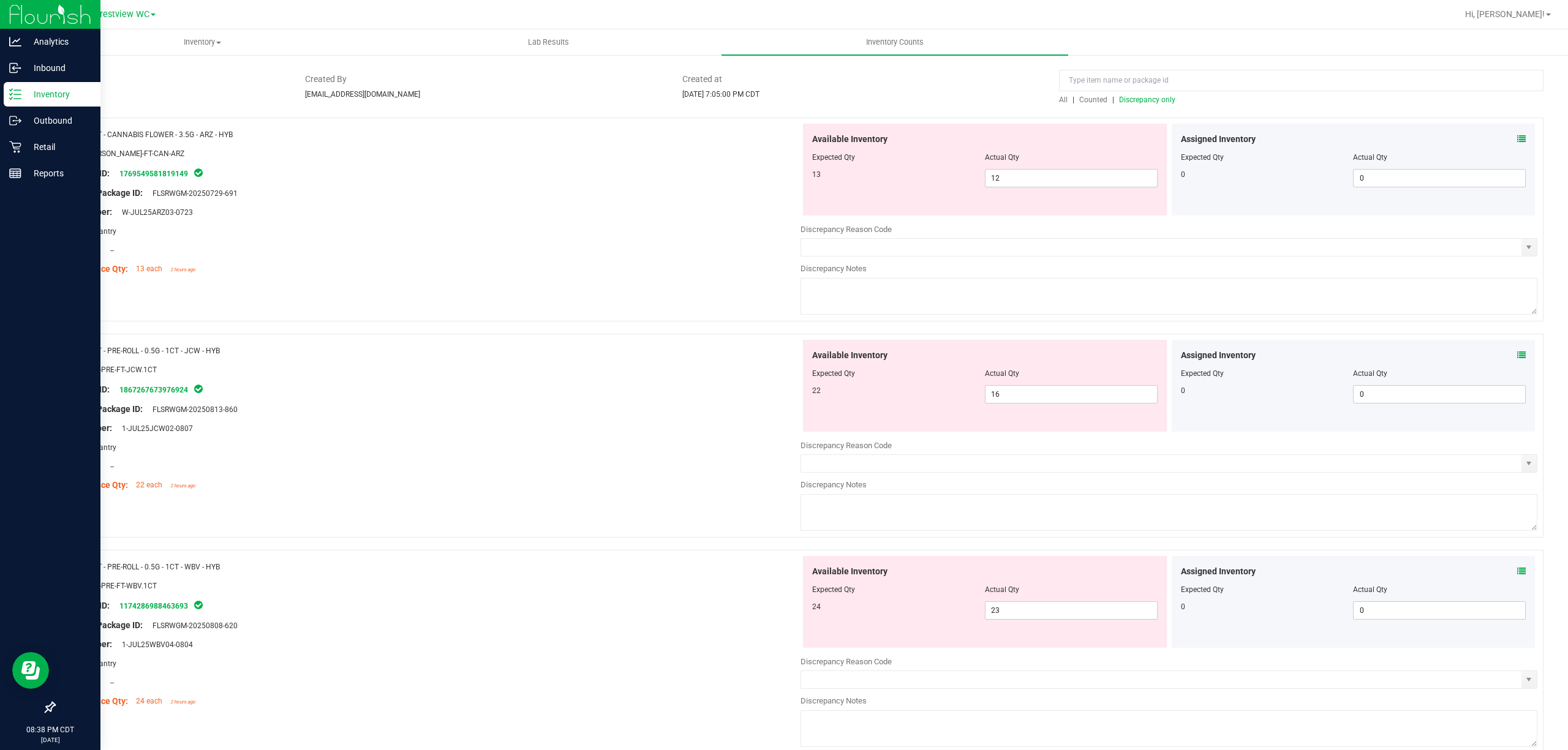
click at [1513, 354] on div "Assigned Inventory Expected Qty Actual Qty 0 0 0" at bounding box center [1354, 385] width 364 height 92
click at [1518, 353] on icon at bounding box center [1522, 354] width 8 height 8
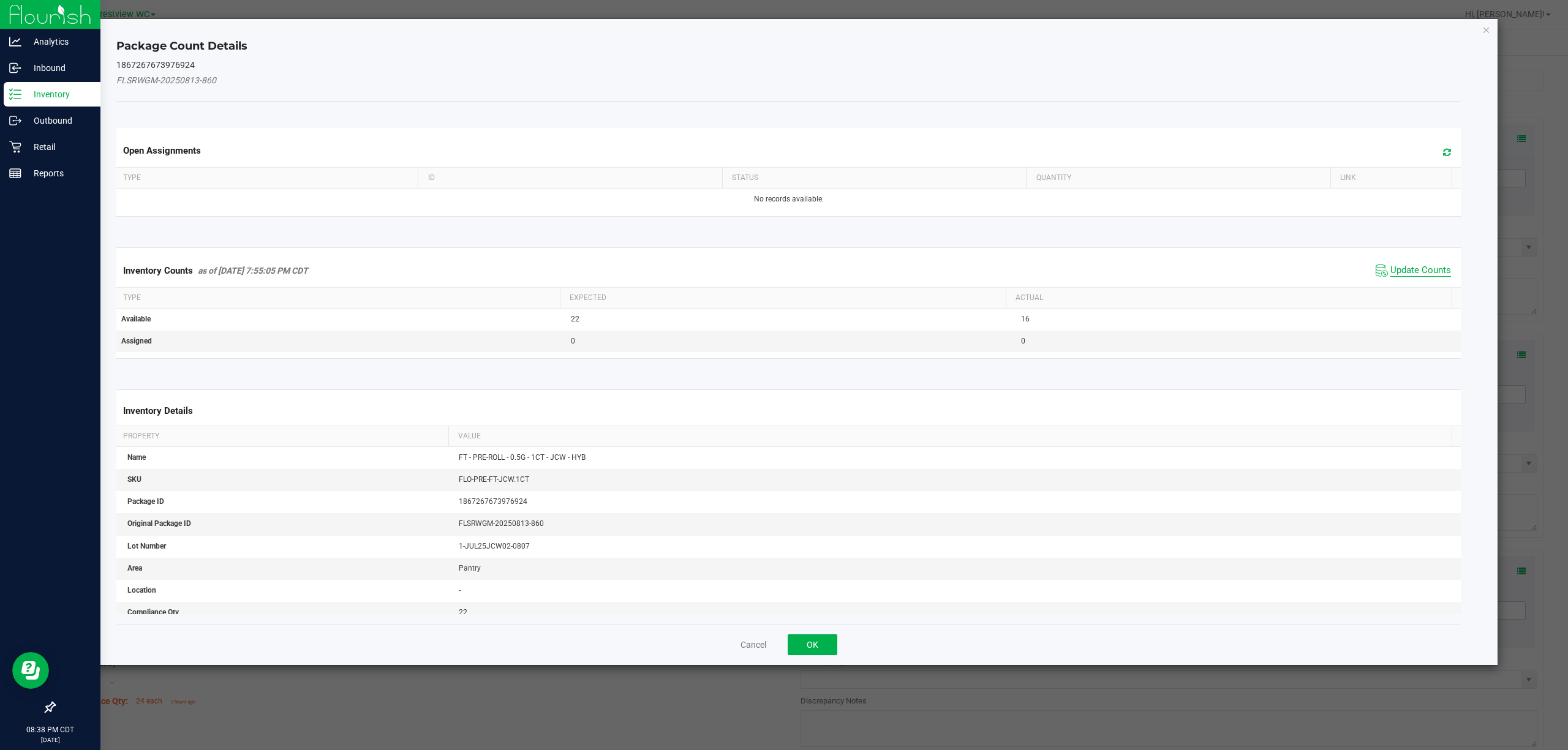
click at [1406, 275] on span "Update Counts" at bounding box center [1421, 270] width 61 height 12
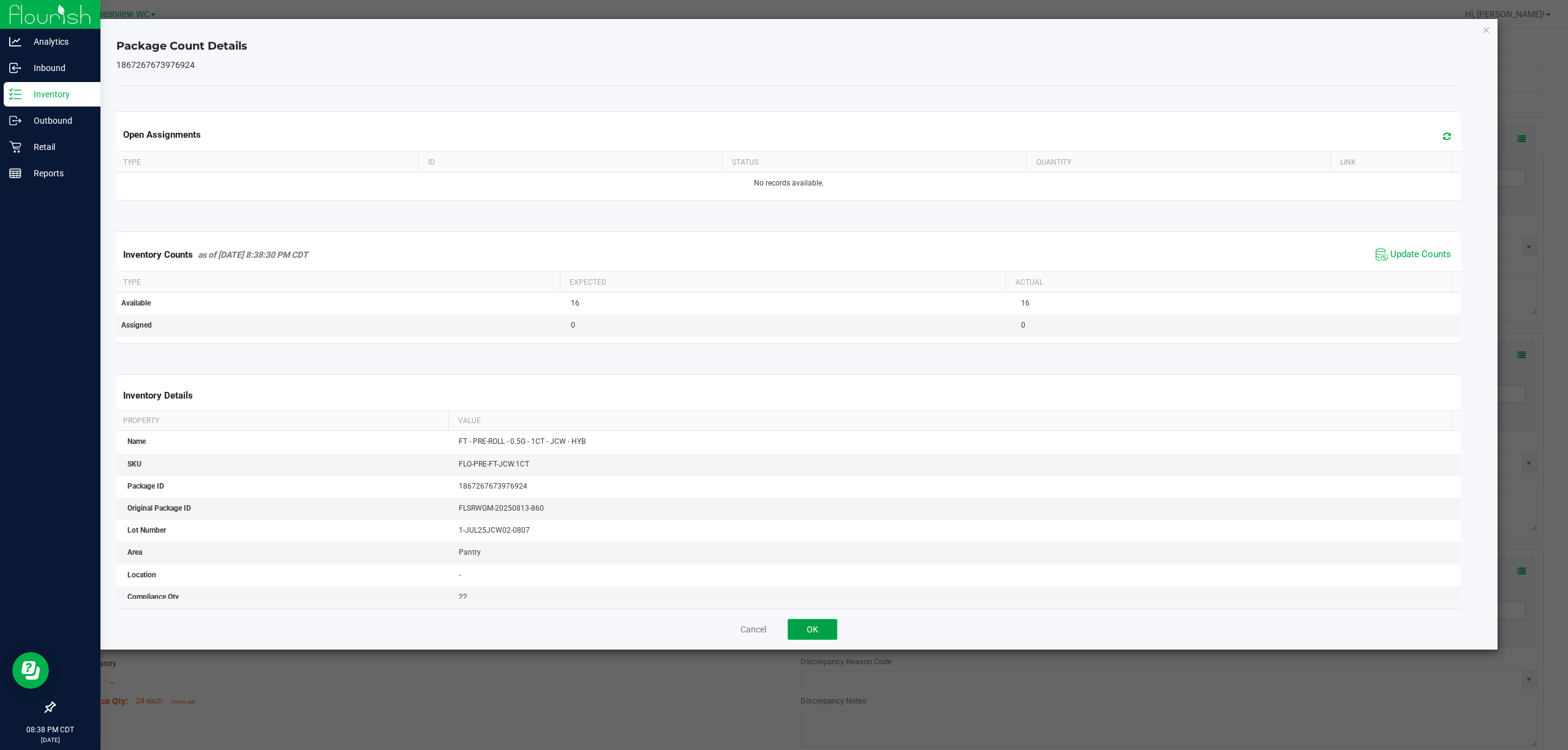
click at [812, 626] on button "OK" at bounding box center [812, 629] width 49 height 21
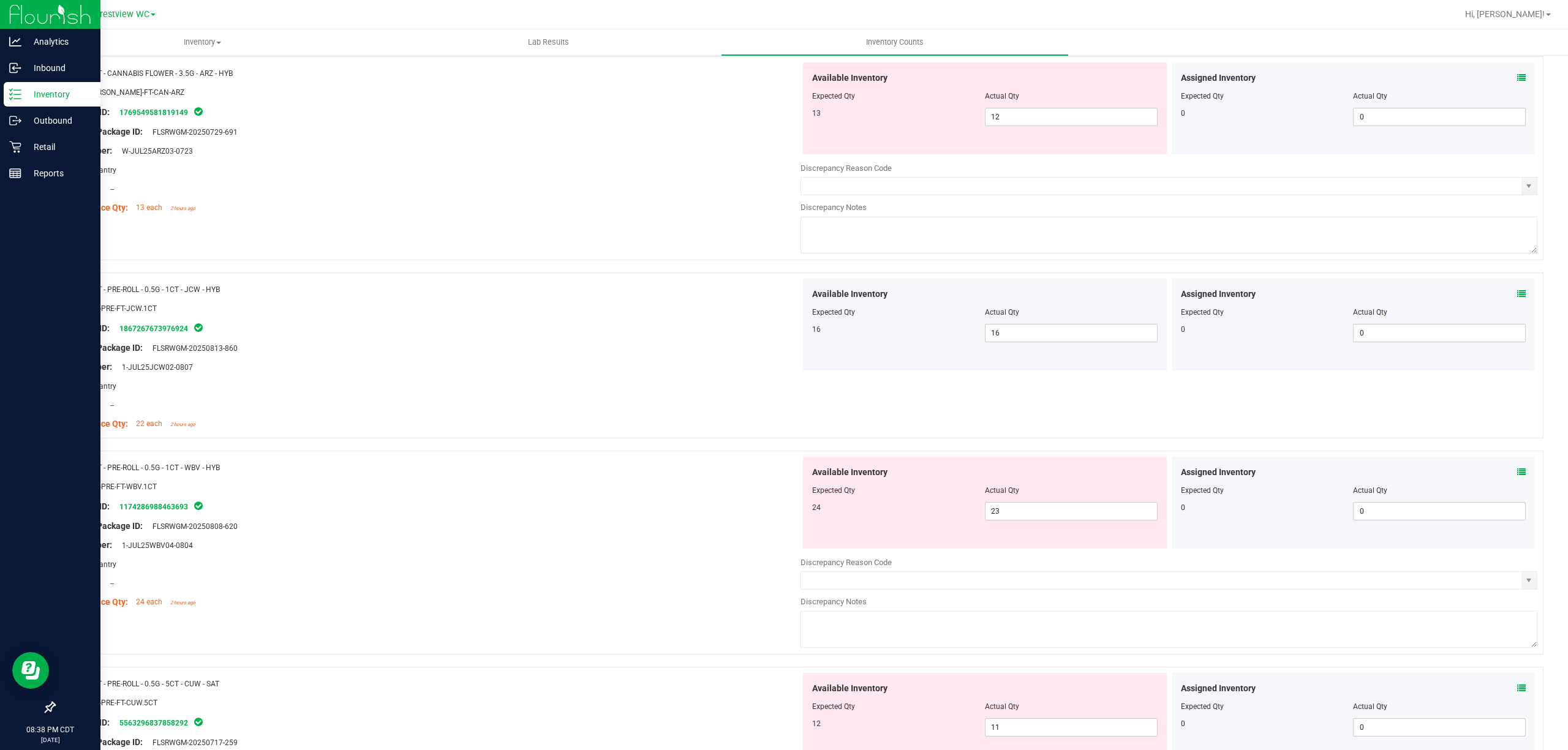
scroll to position [245, 0]
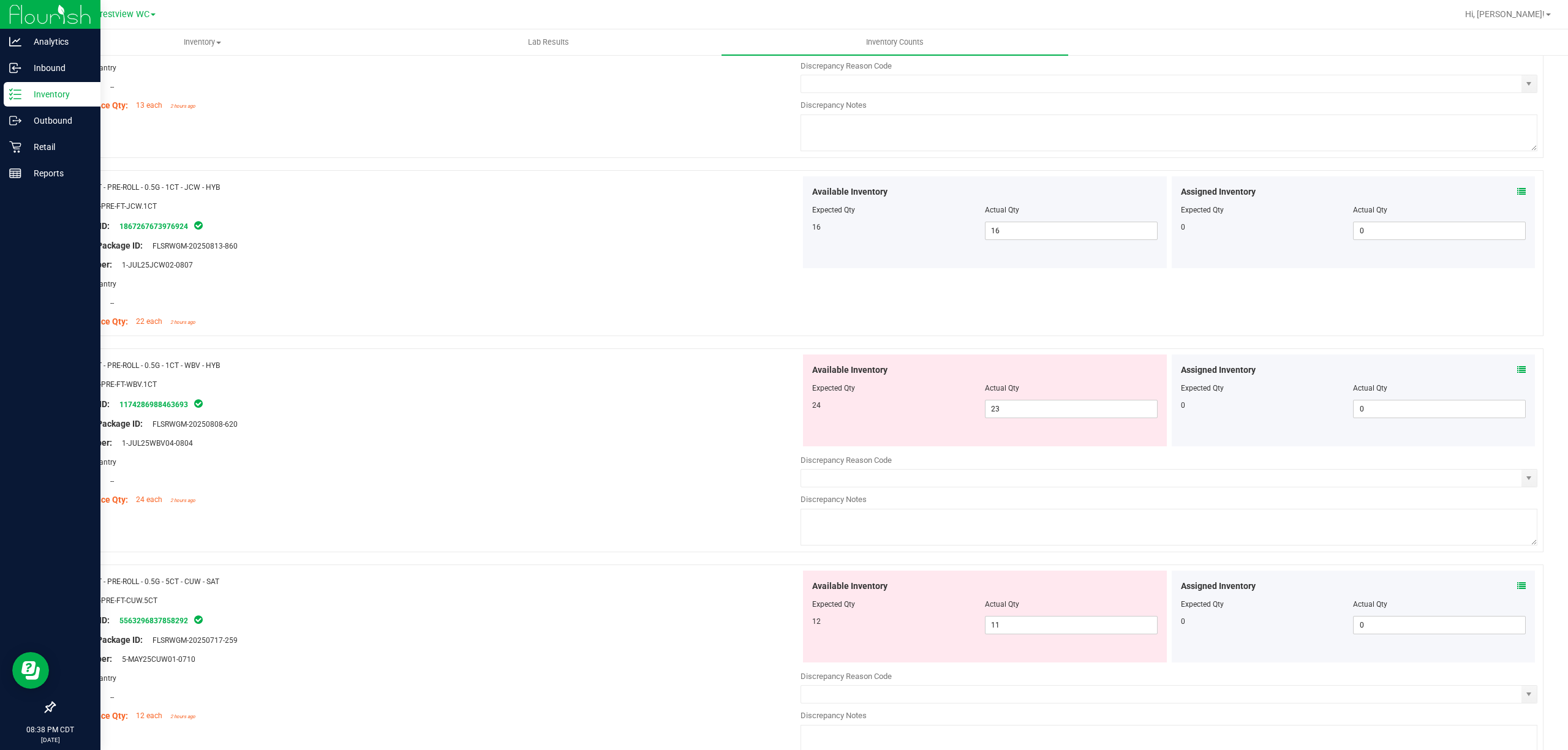
drag, startPoint x: 1502, startPoint y: 367, endPoint x: 1509, endPoint y: 371, distance: 8.1
click at [1503, 368] on div "Assigned Inventory" at bounding box center [1354, 370] width 346 height 13
click at [1518, 371] on icon at bounding box center [1522, 369] width 8 height 8
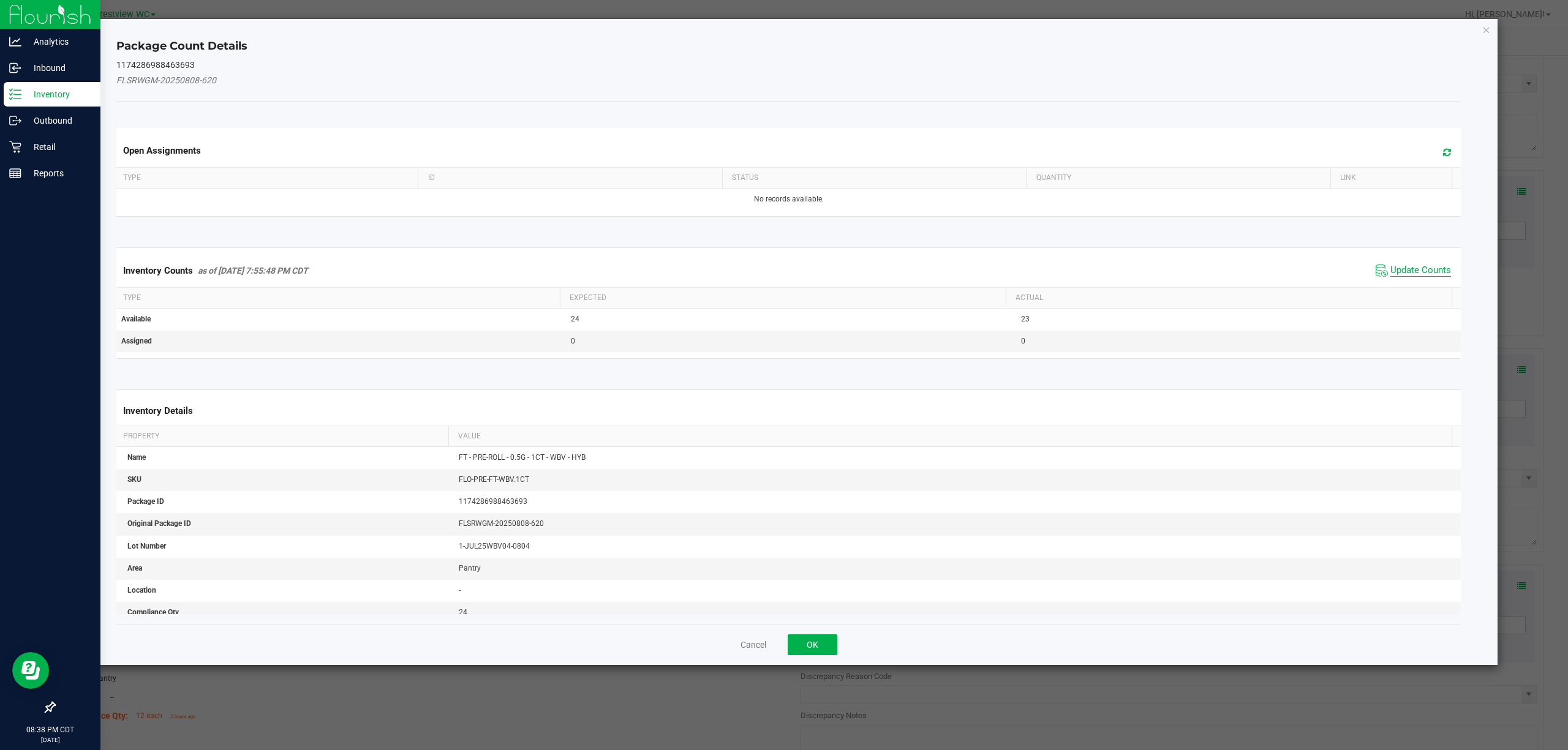
click at [1398, 272] on span "Update Counts" at bounding box center [1421, 270] width 61 height 12
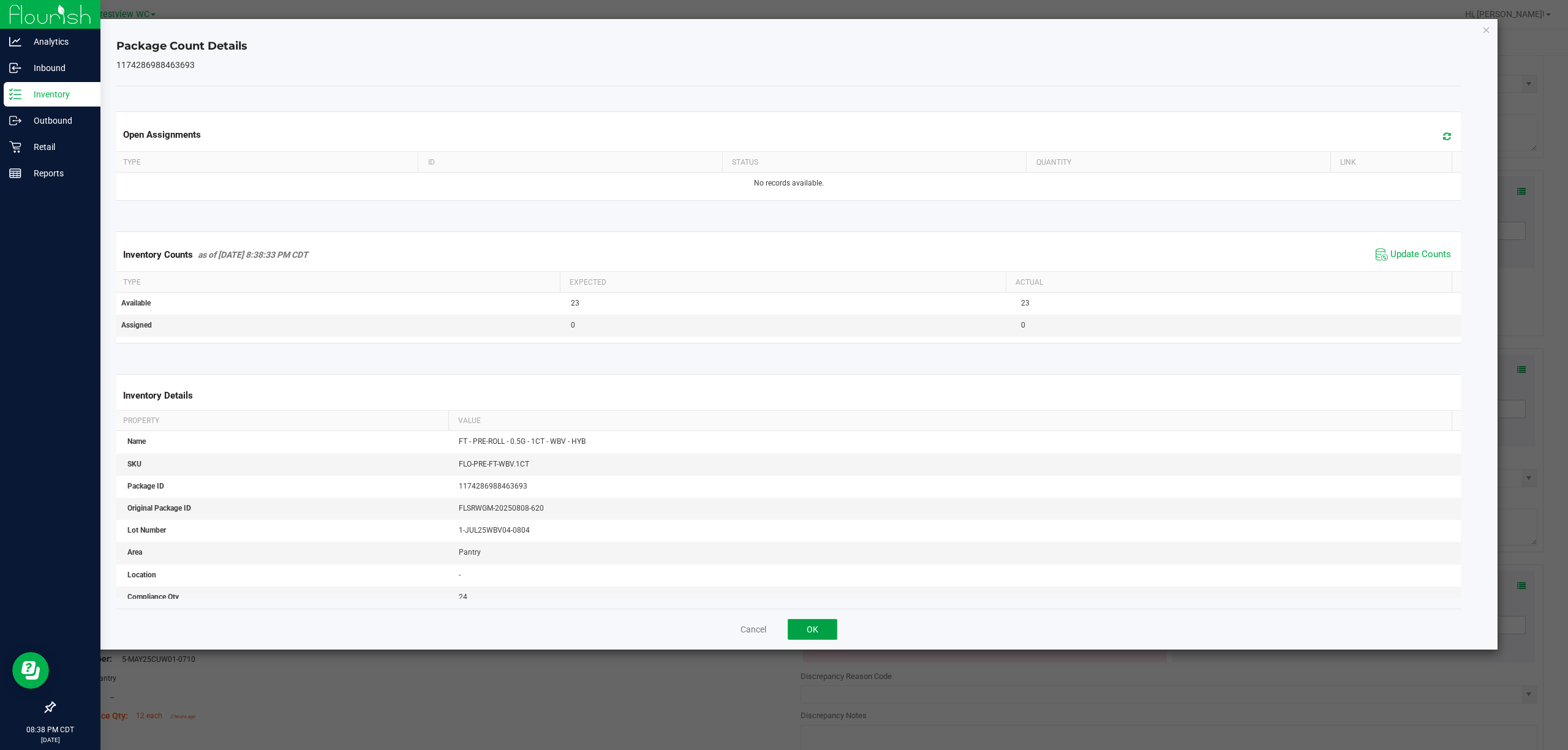
click at [827, 629] on button "OK" at bounding box center [812, 629] width 49 height 21
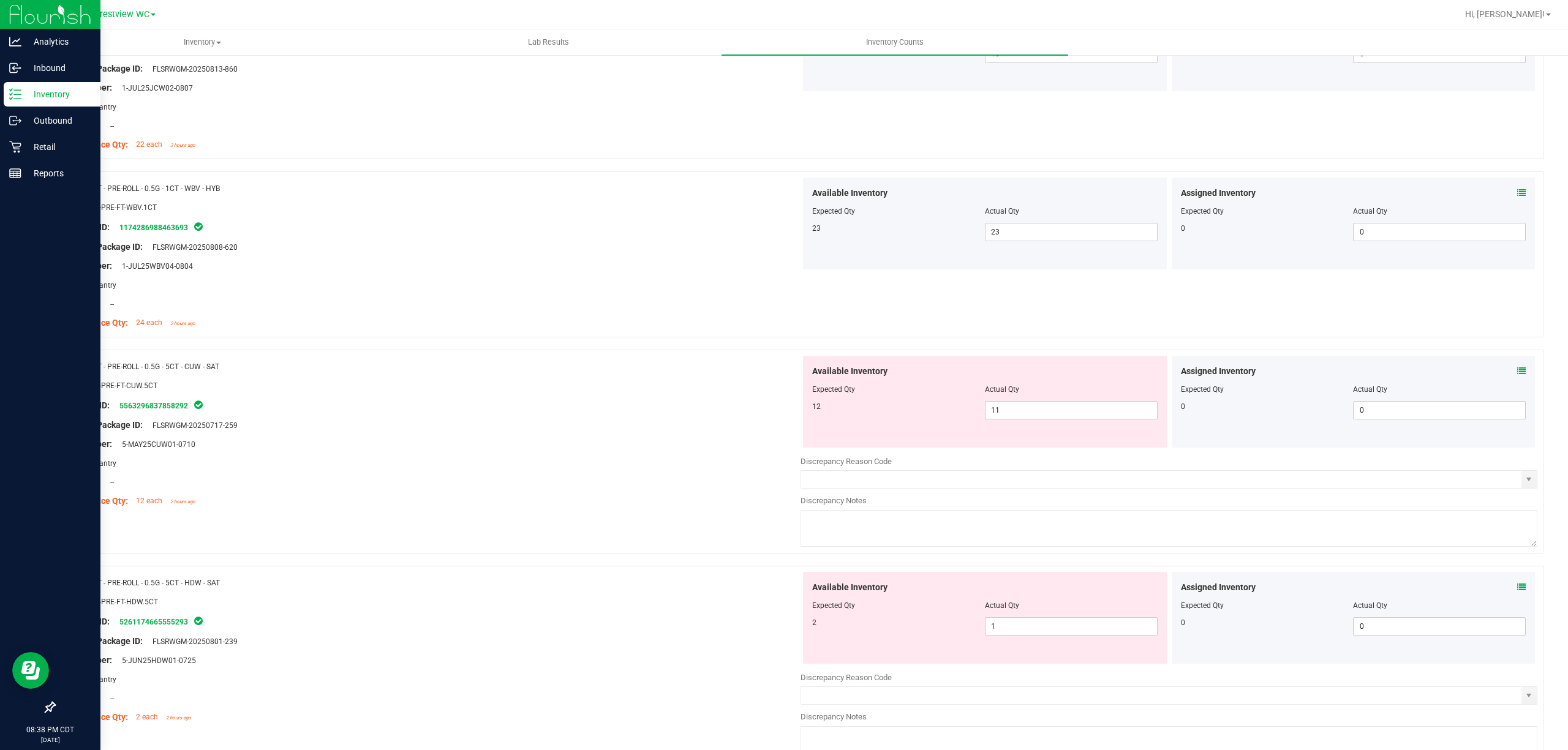
scroll to position [490, 0]
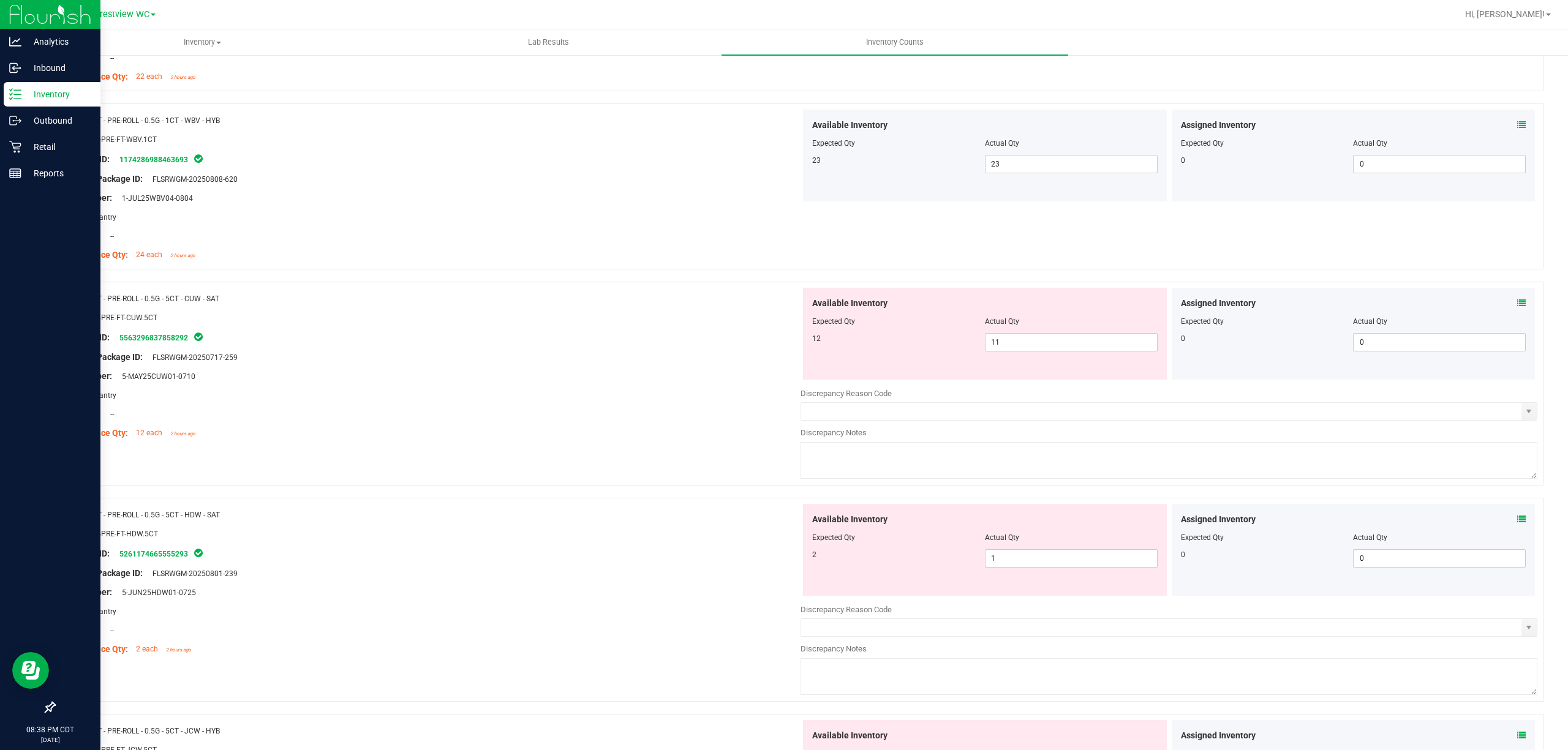
click at [1518, 304] on icon at bounding box center [1522, 303] width 8 height 8
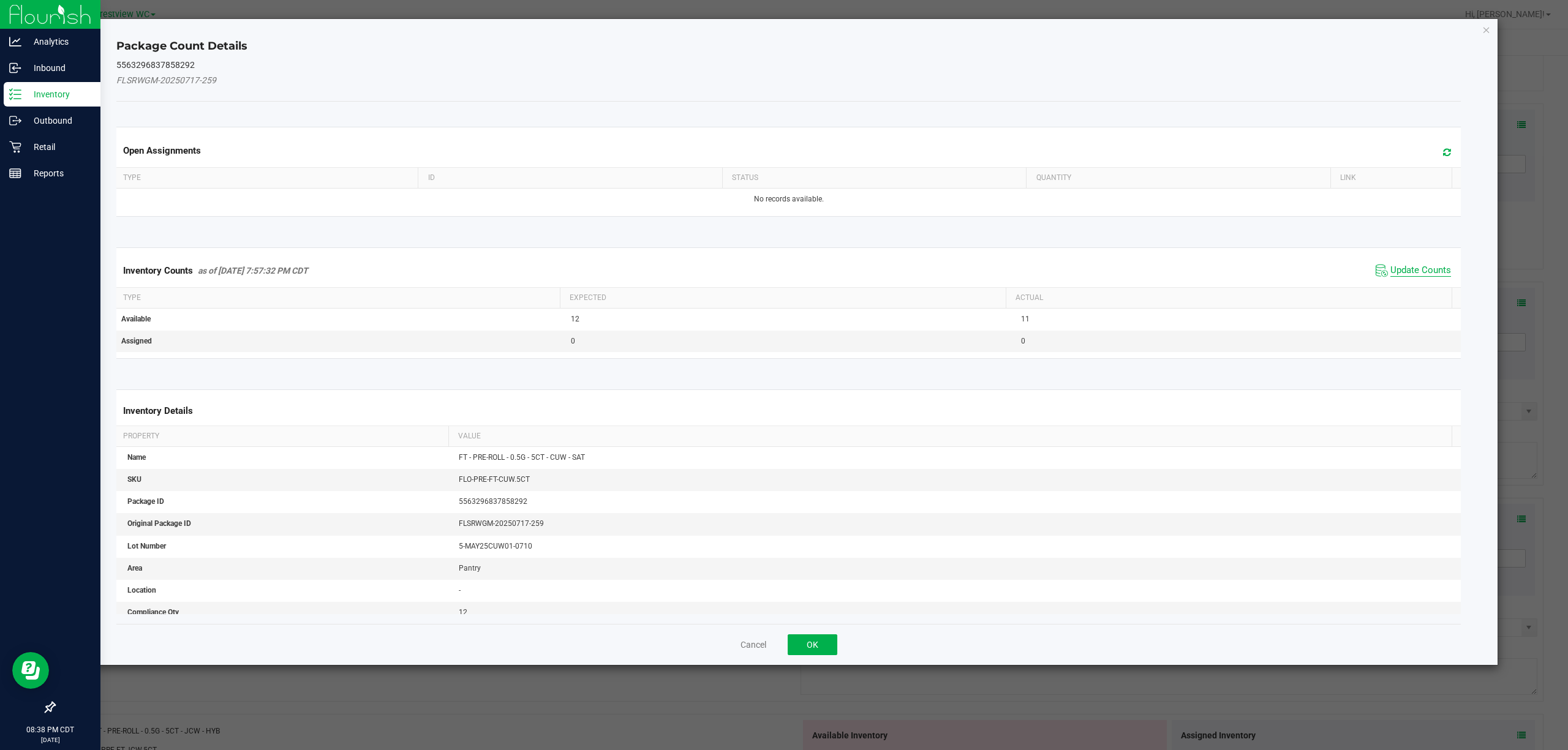
click at [1422, 274] on span "Update Counts" at bounding box center [1421, 270] width 61 height 12
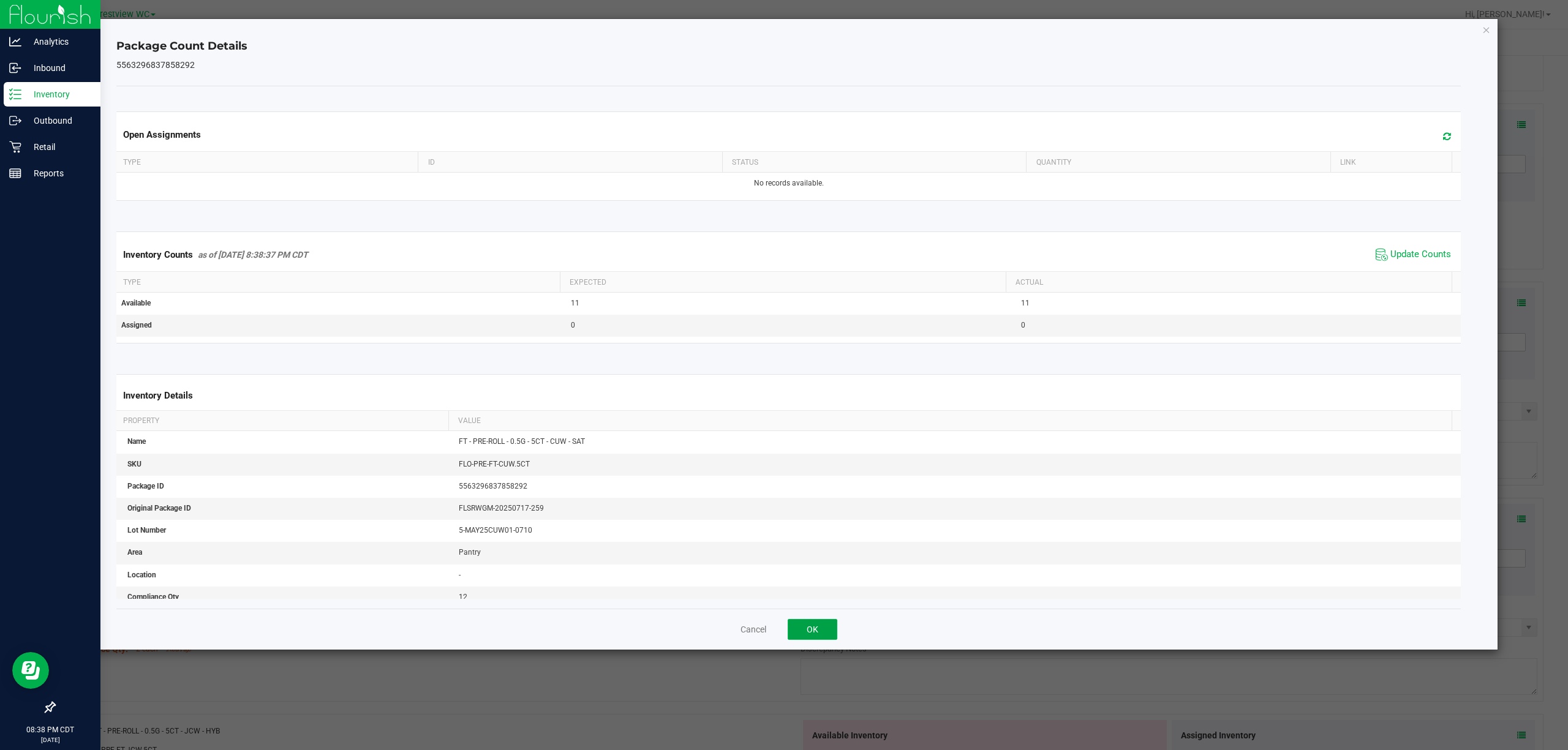
click at [789, 634] on button "OK" at bounding box center [812, 629] width 49 height 21
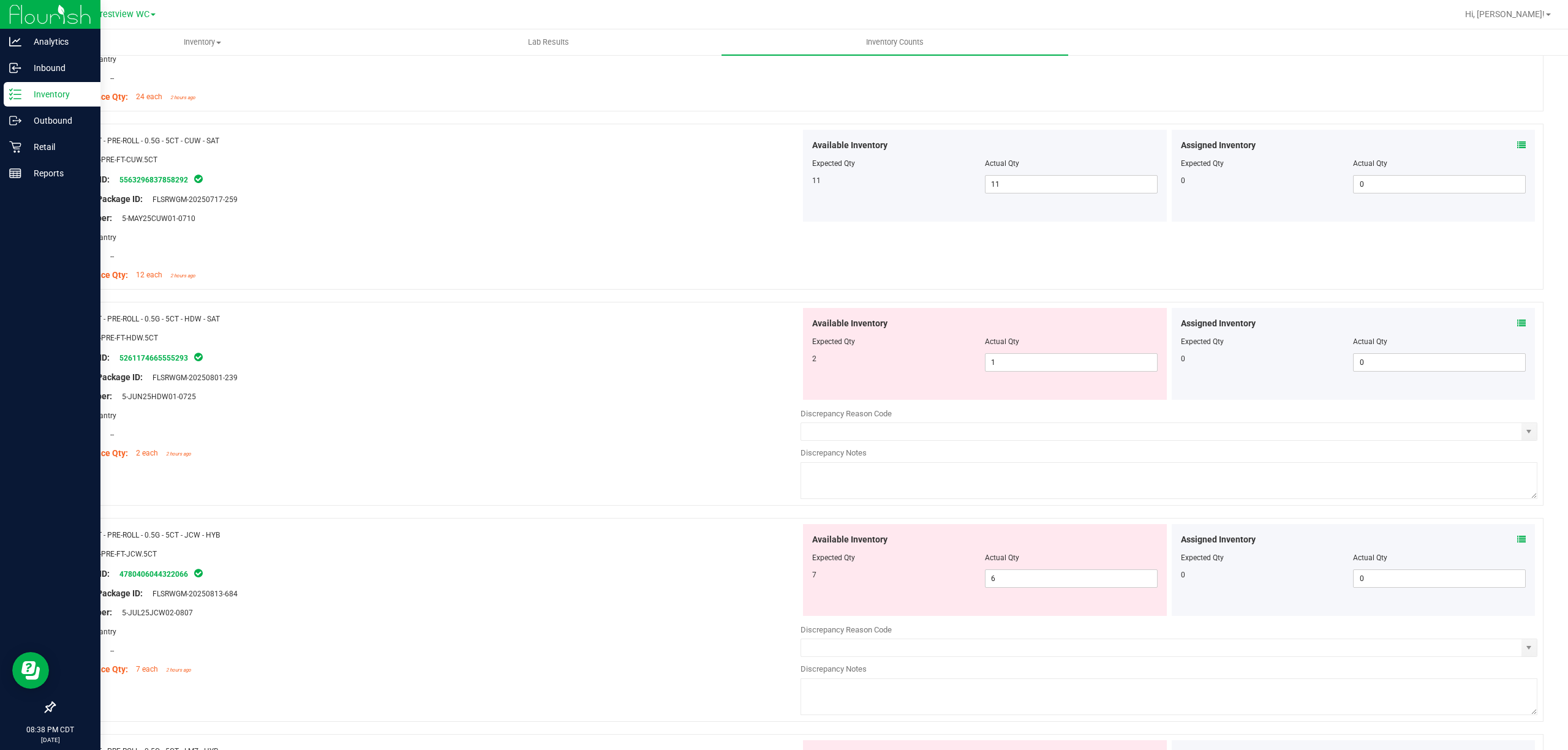
scroll to position [652, 0]
click at [1518, 316] on icon at bounding box center [1522, 318] width 8 height 8
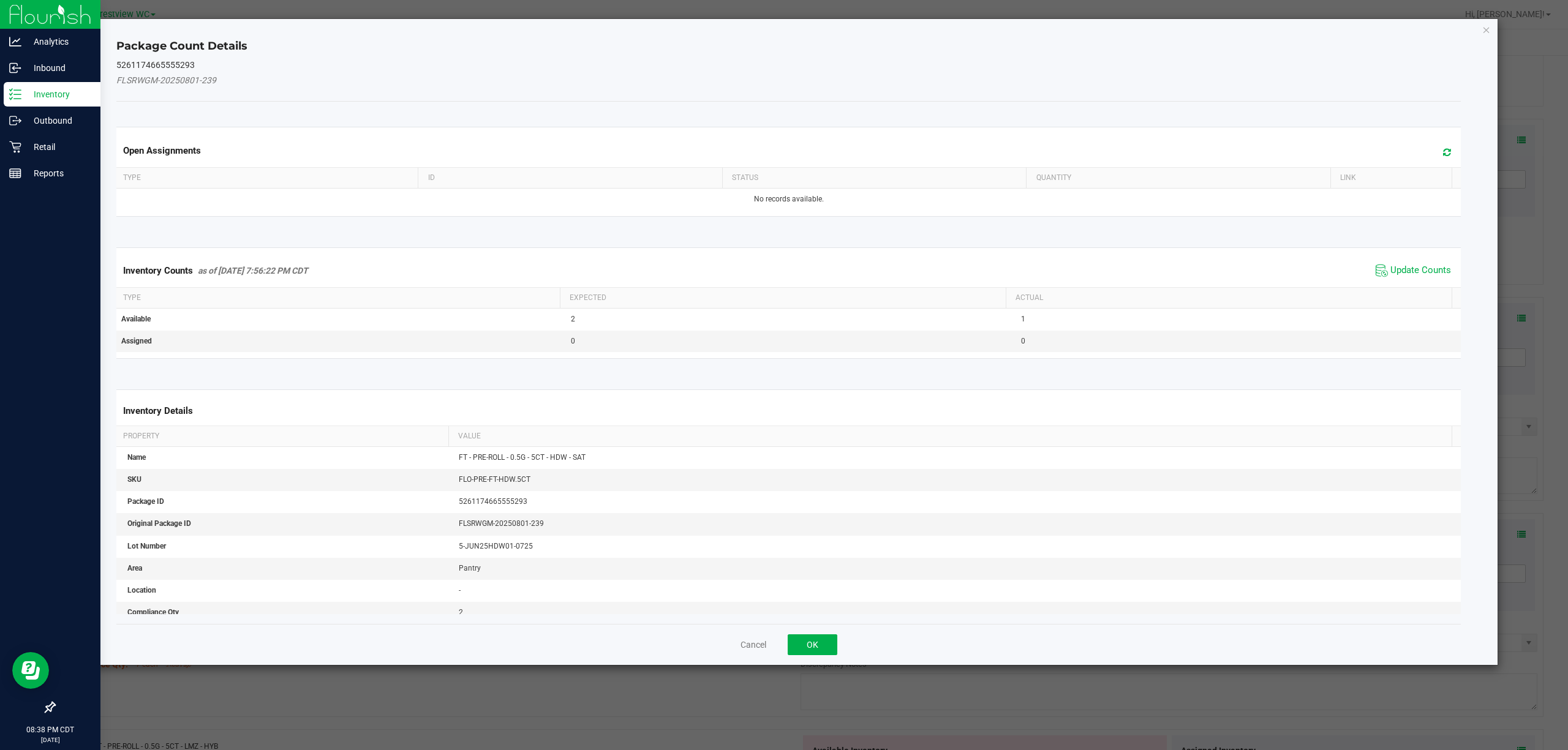
click at [1404, 278] on span "Update Counts" at bounding box center [1413, 271] width 81 height 18
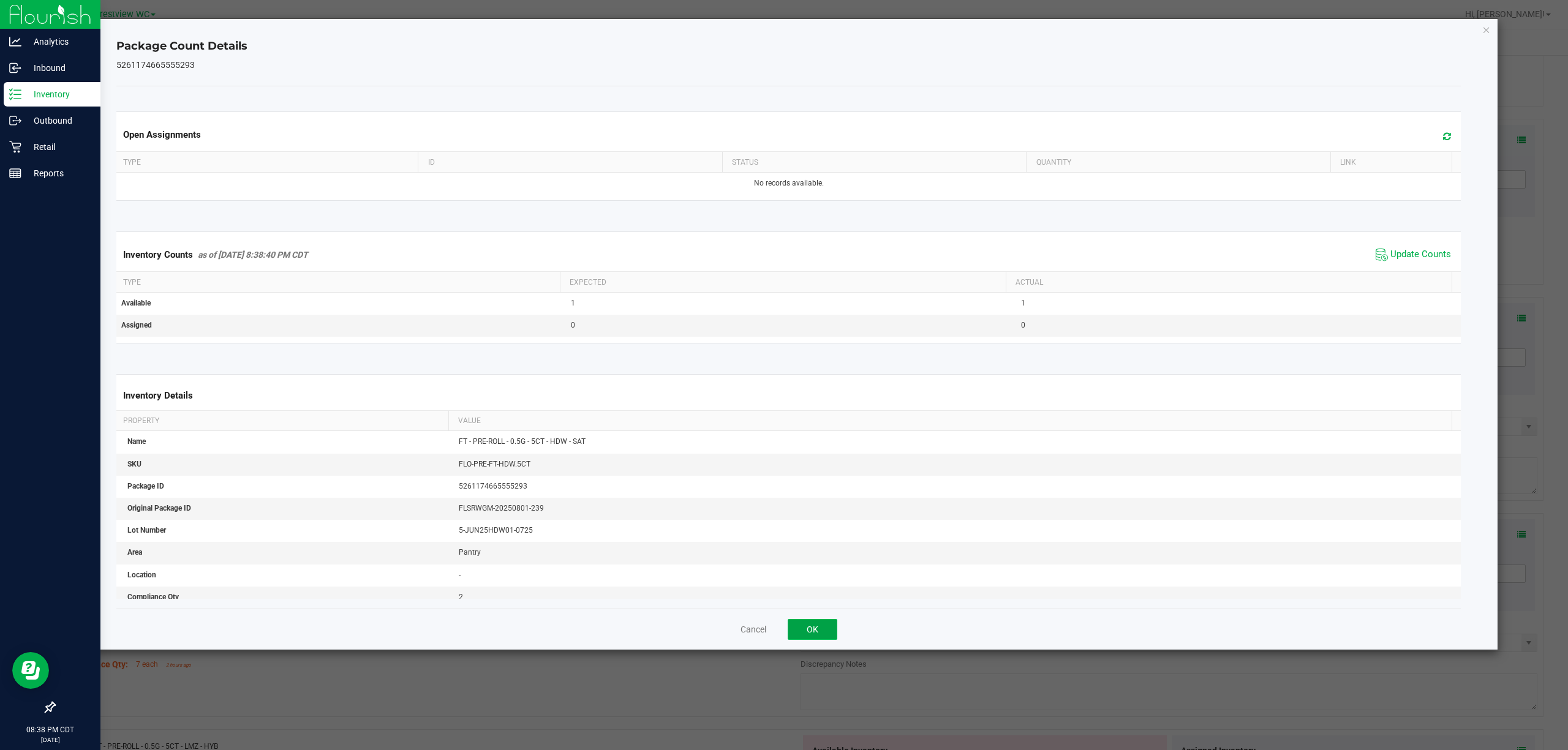
click at [825, 631] on button "OK" at bounding box center [812, 629] width 49 height 21
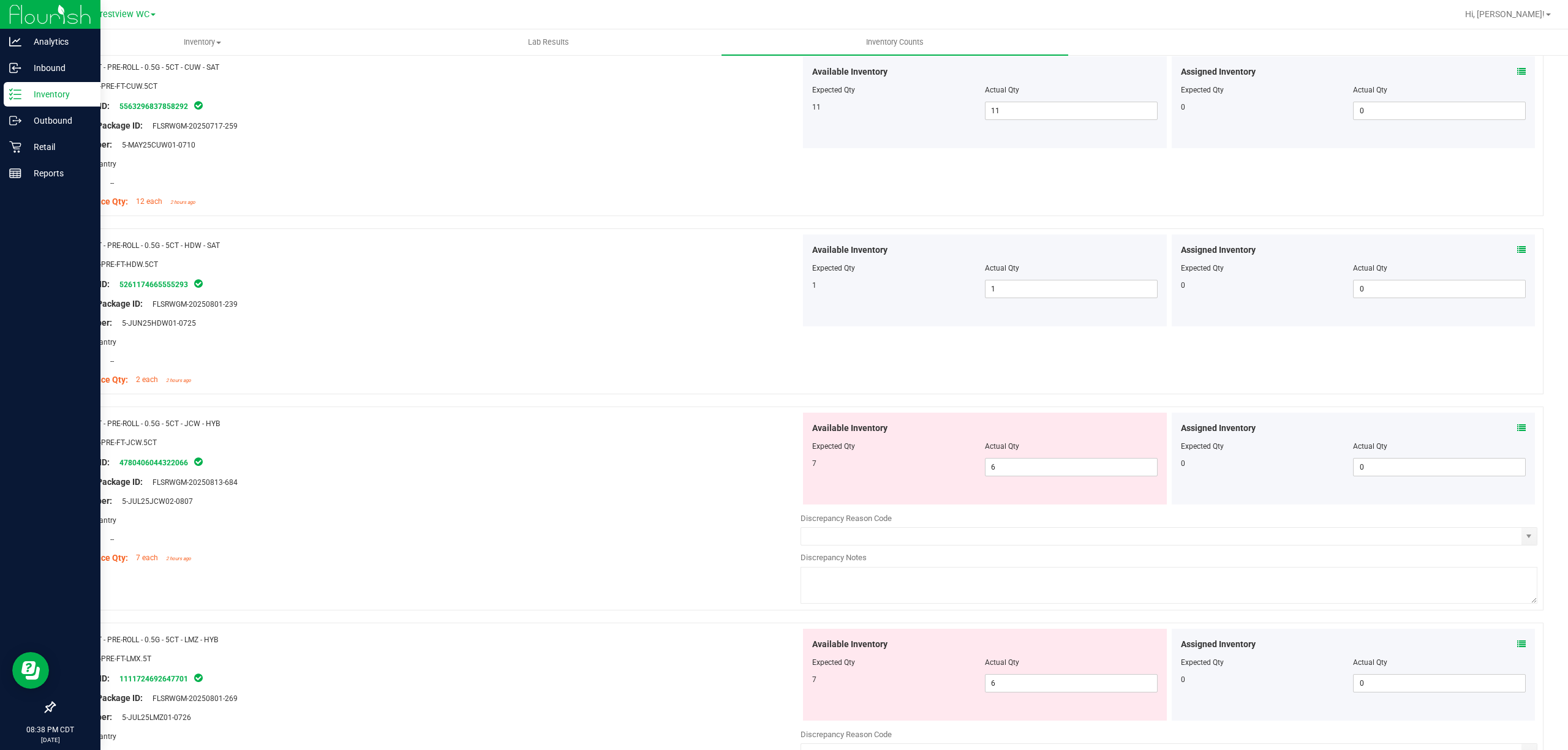
scroll to position [817, 0]
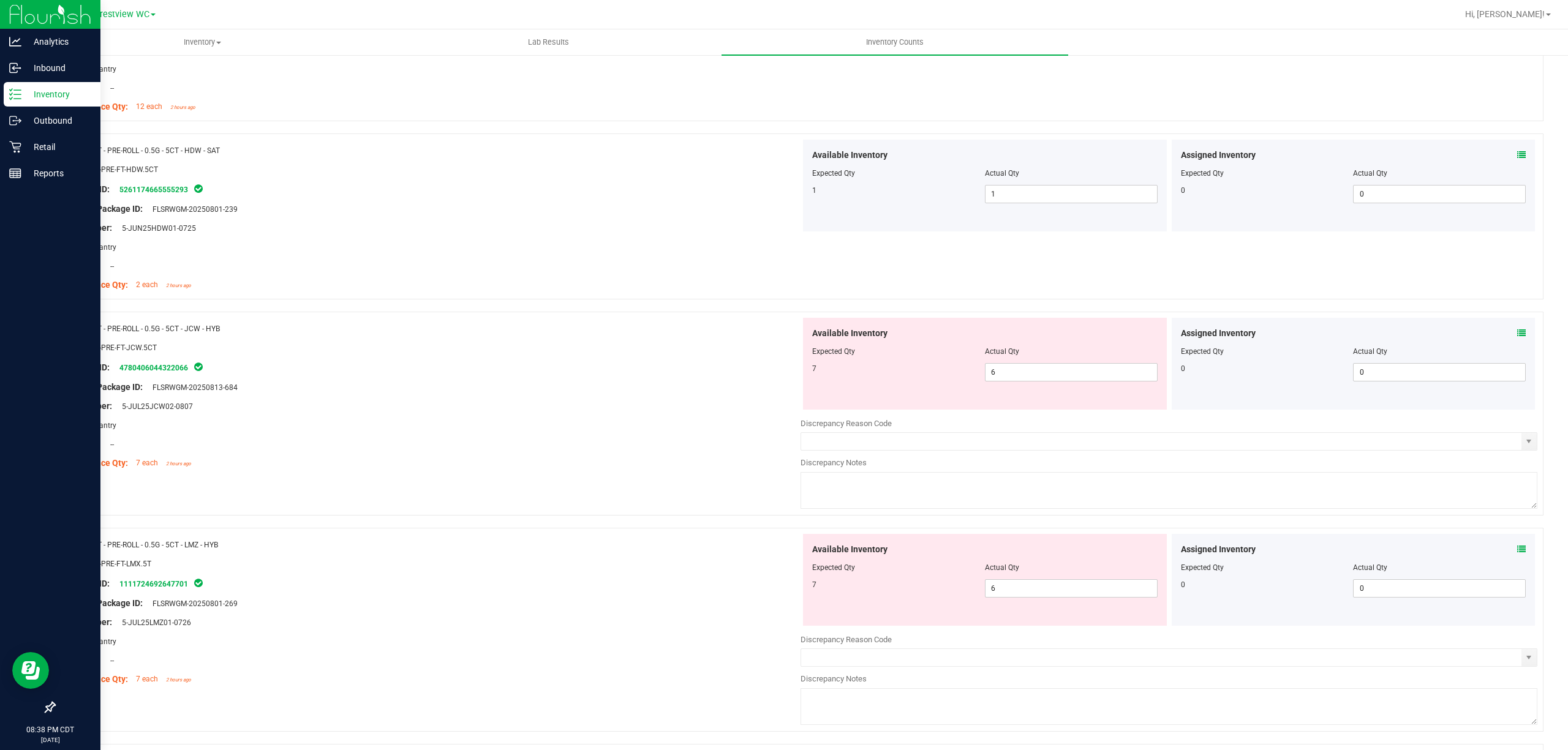
click at [1518, 334] on icon at bounding box center [1522, 333] width 8 height 8
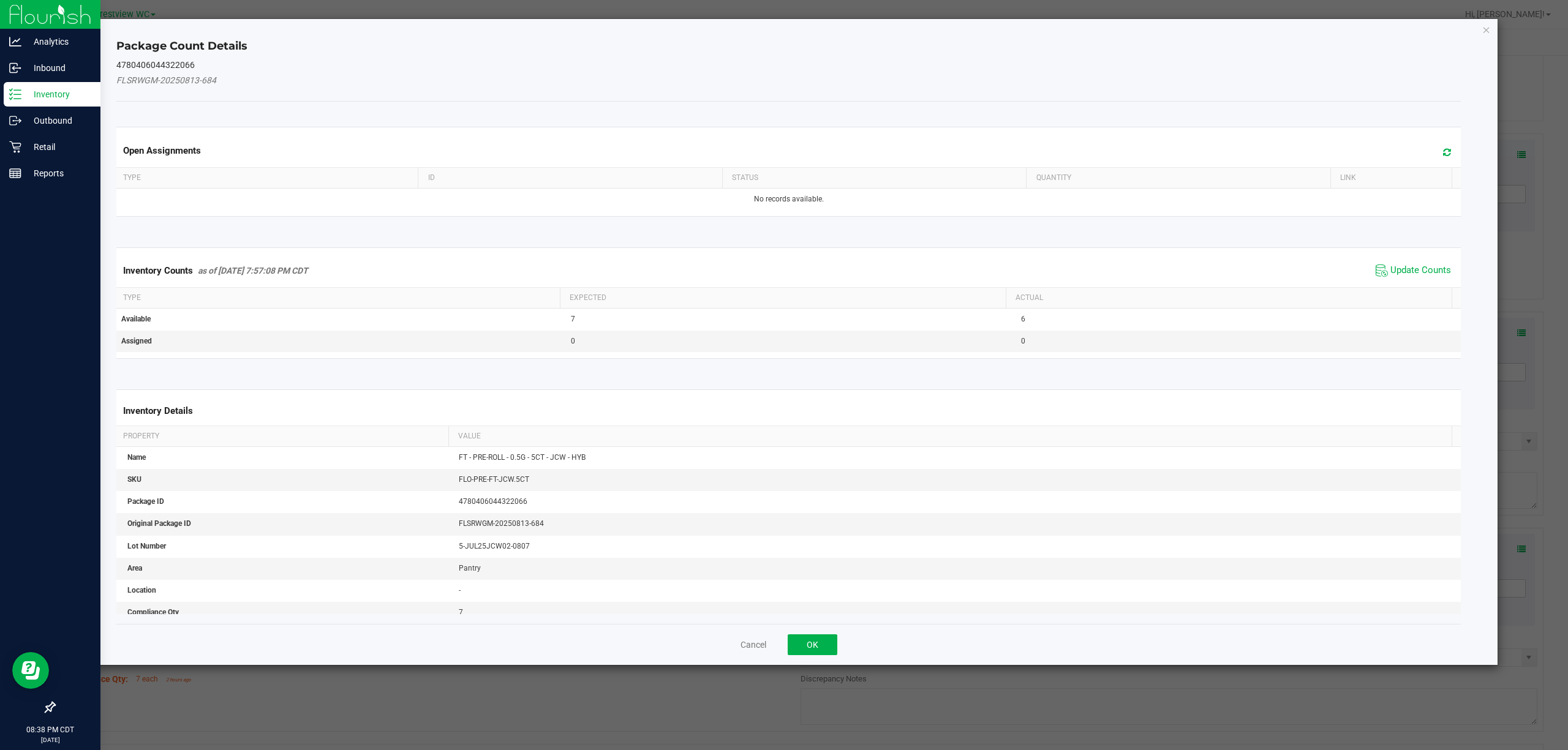
click at [1387, 264] on span "Update Counts" at bounding box center [1413, 271] width 81 height 18
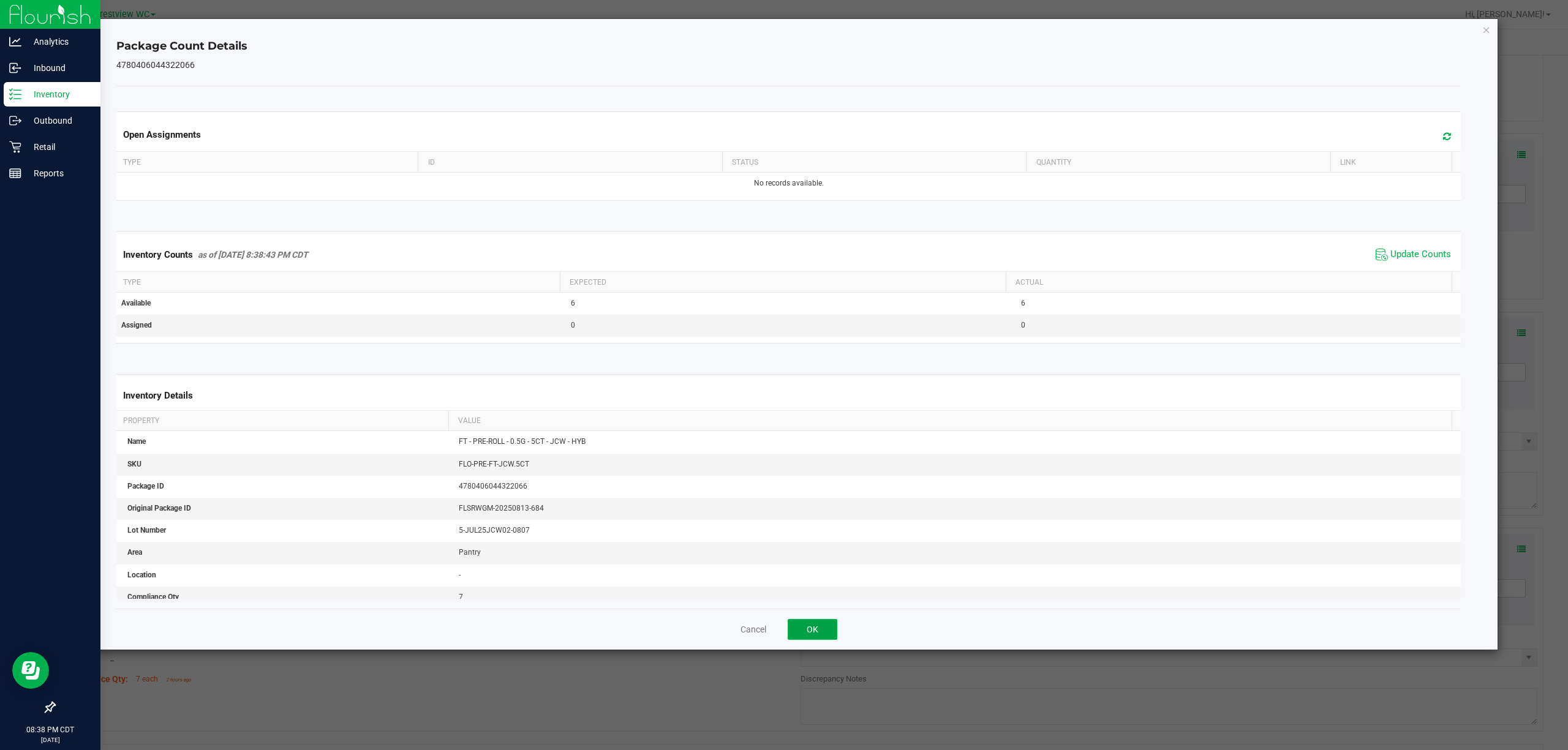
click at [824, 631] on button "OK" at bounding box center [812, 629] width 49 height 21
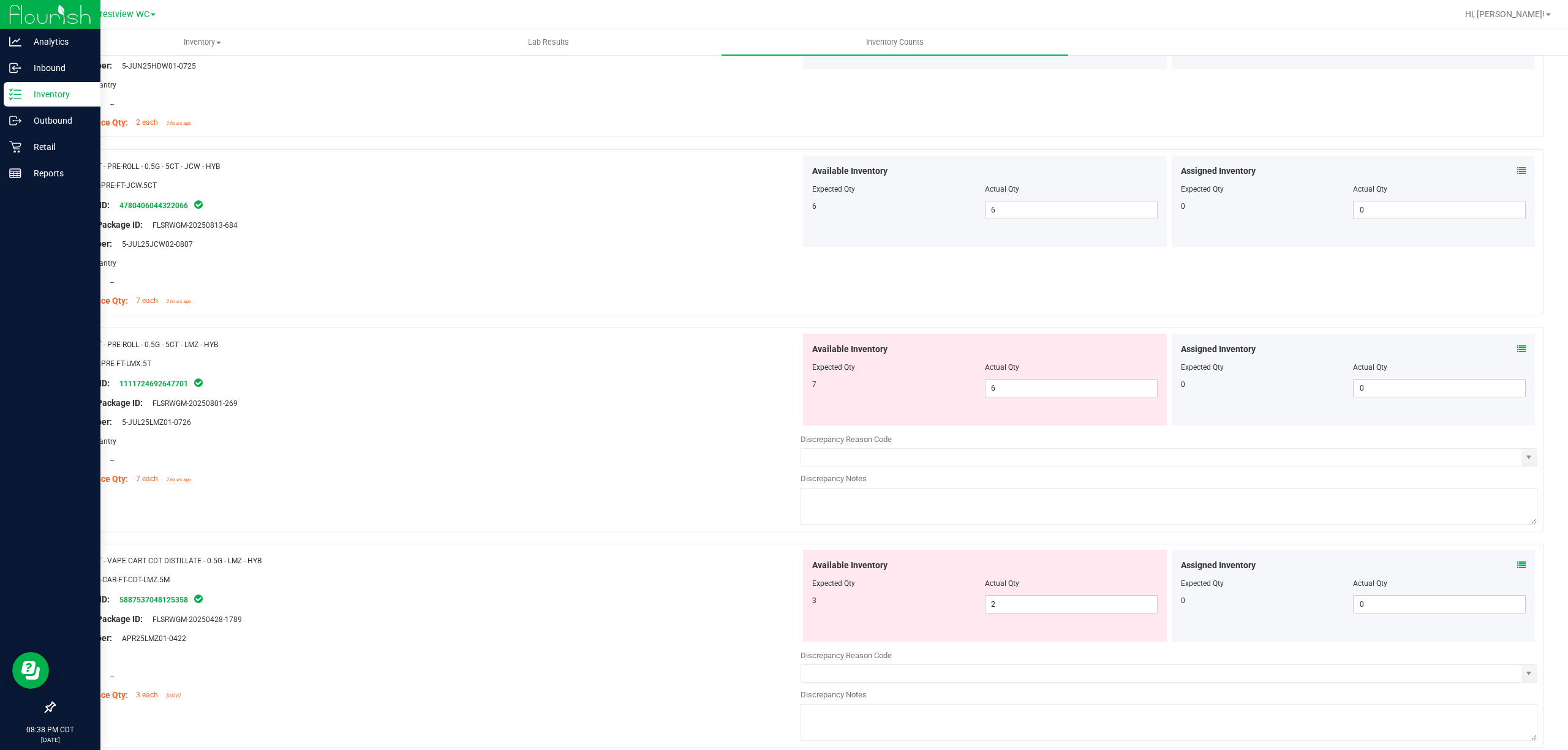
scroll to position [980, 0]
click at [1518, 348] on icon at bounding box center [1522, 347] width 8 height 8
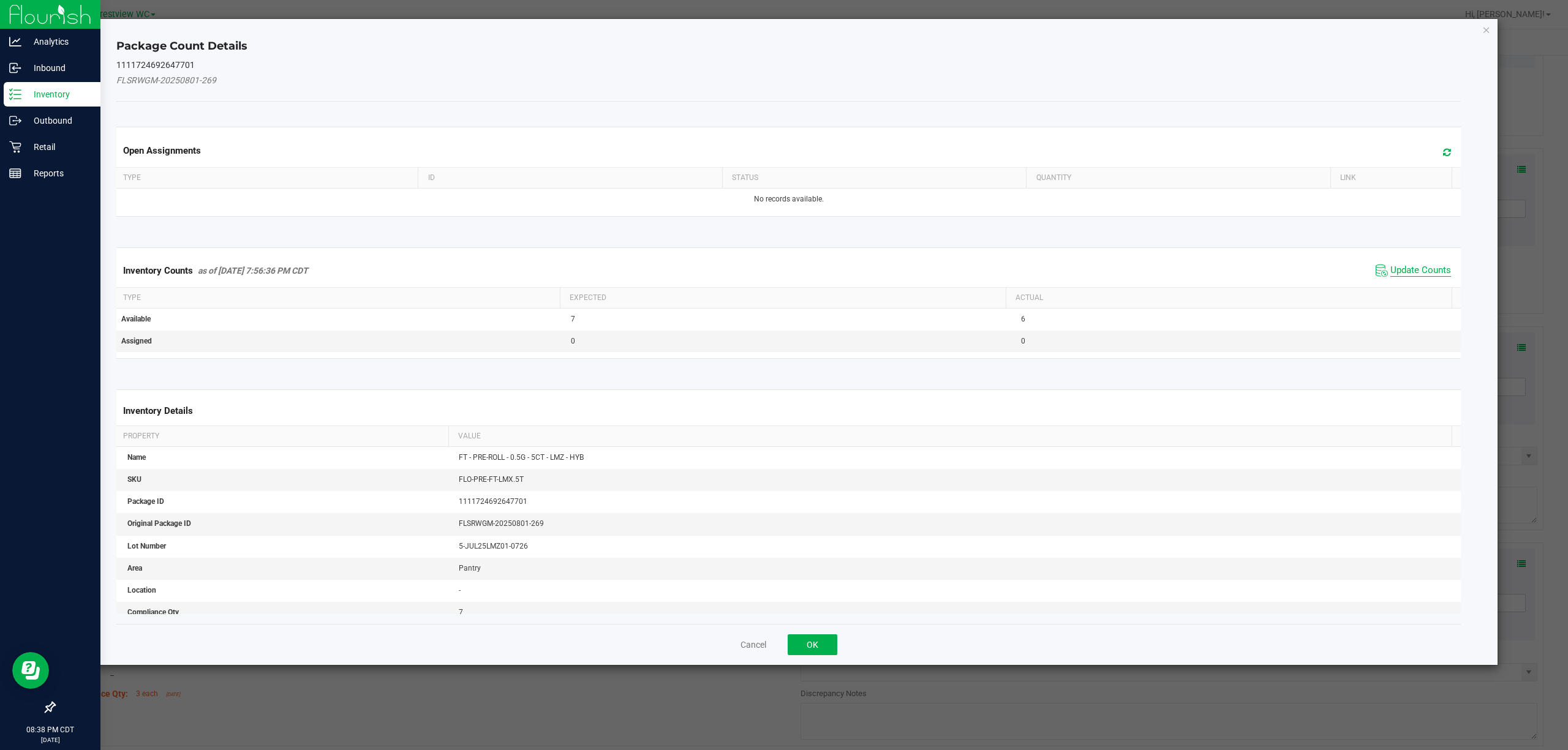
click at [1400, 272] on span "Update Counts" at bounding box center [1421, 270] width 61 height 12
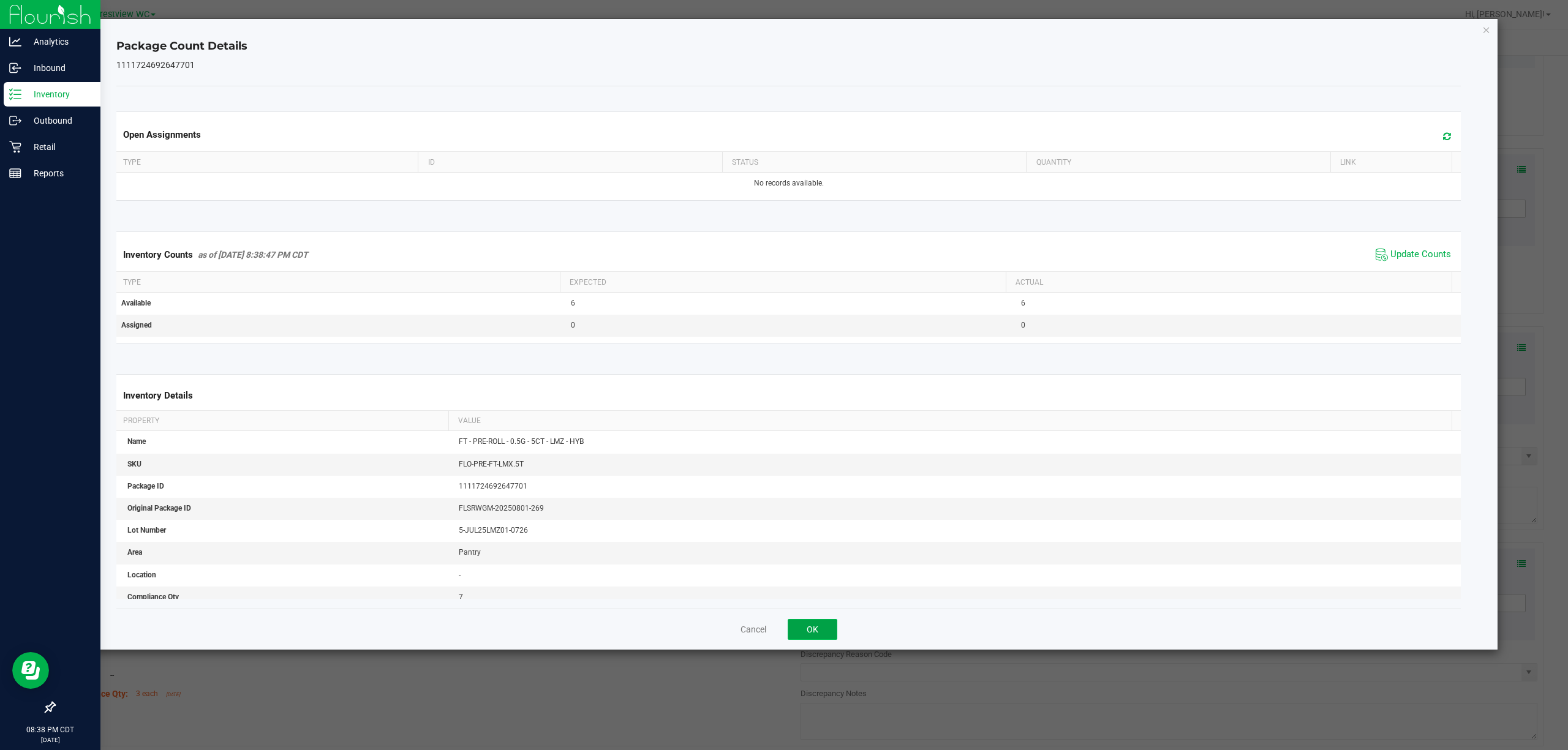
click at [827, 628] on button "OK" at bounding box center [812, 629] width 49 height 21
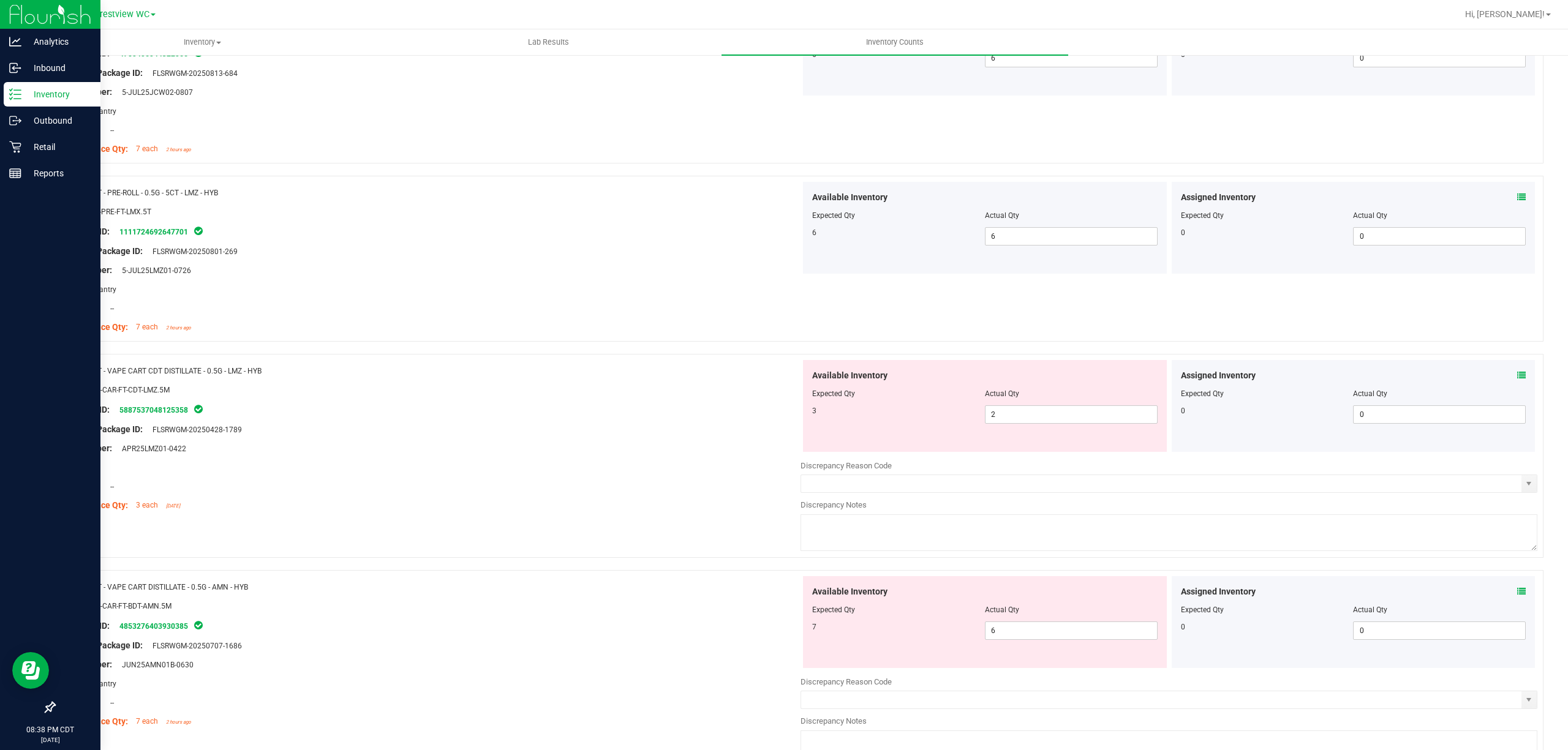
scroll to position [1143, 0]
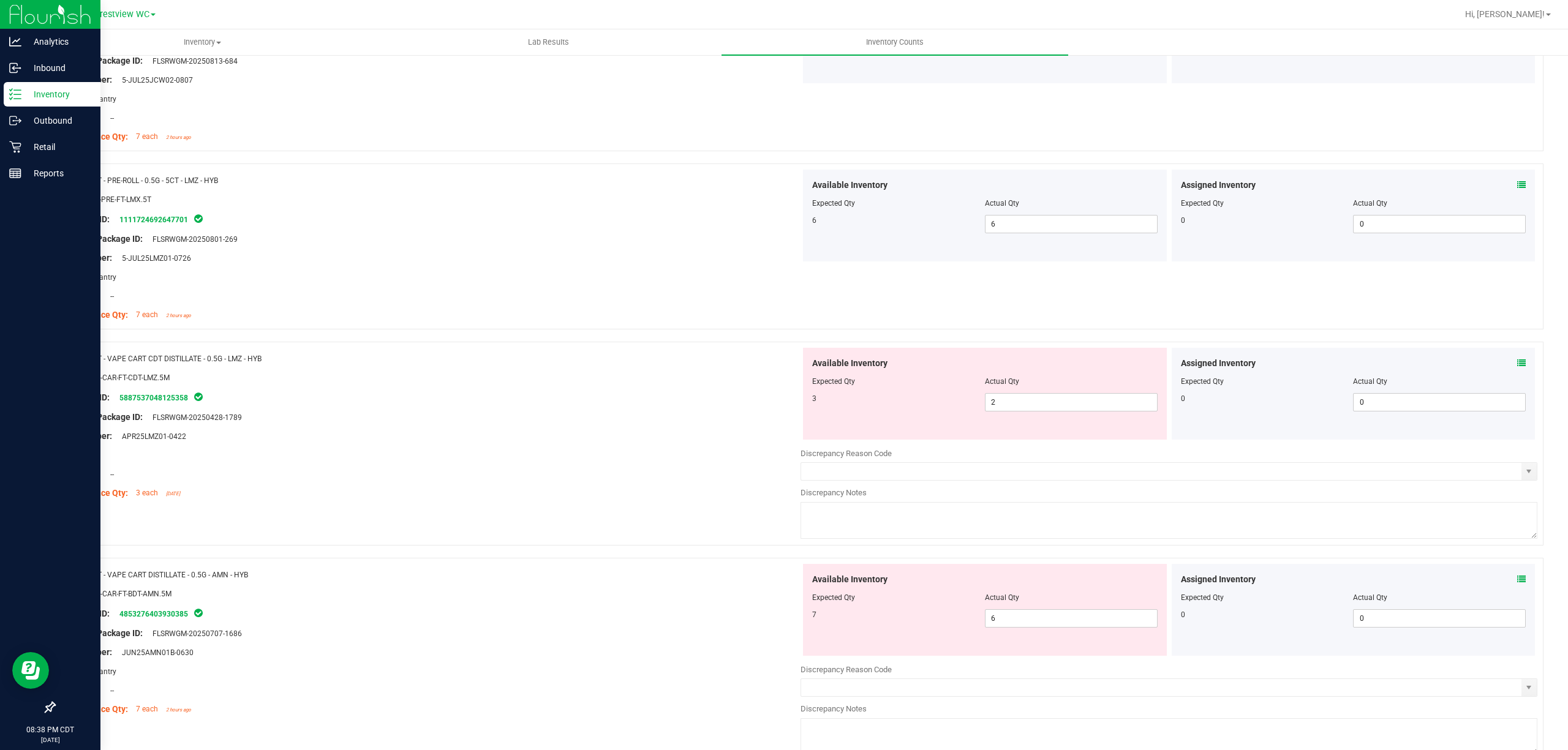
click at [1518, 365] on icon at bounding box center [1522, 363] width 8 height 8
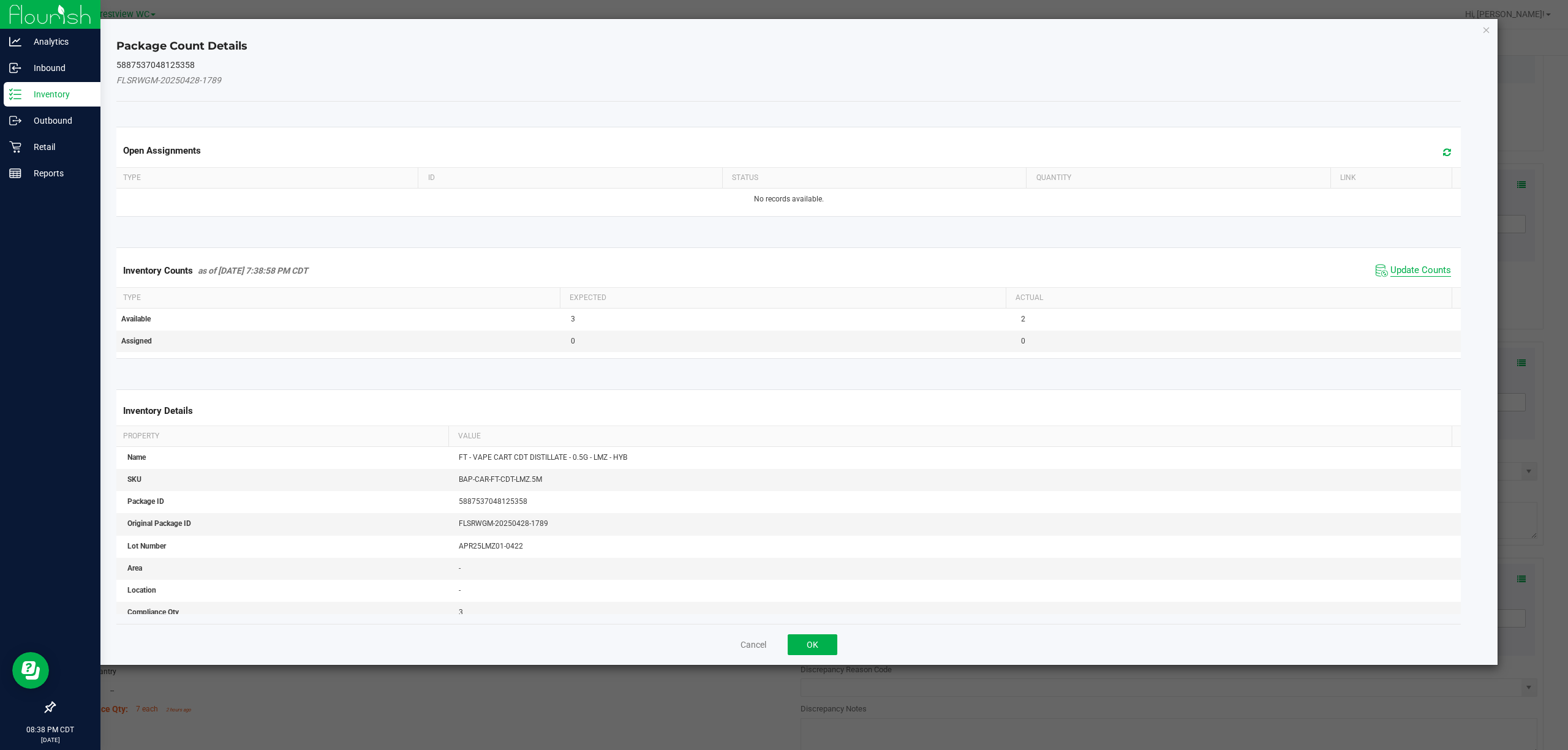
click at [1391, 270] on span "Update Counts" at bounding box center [1421, 270] width 61 height 12
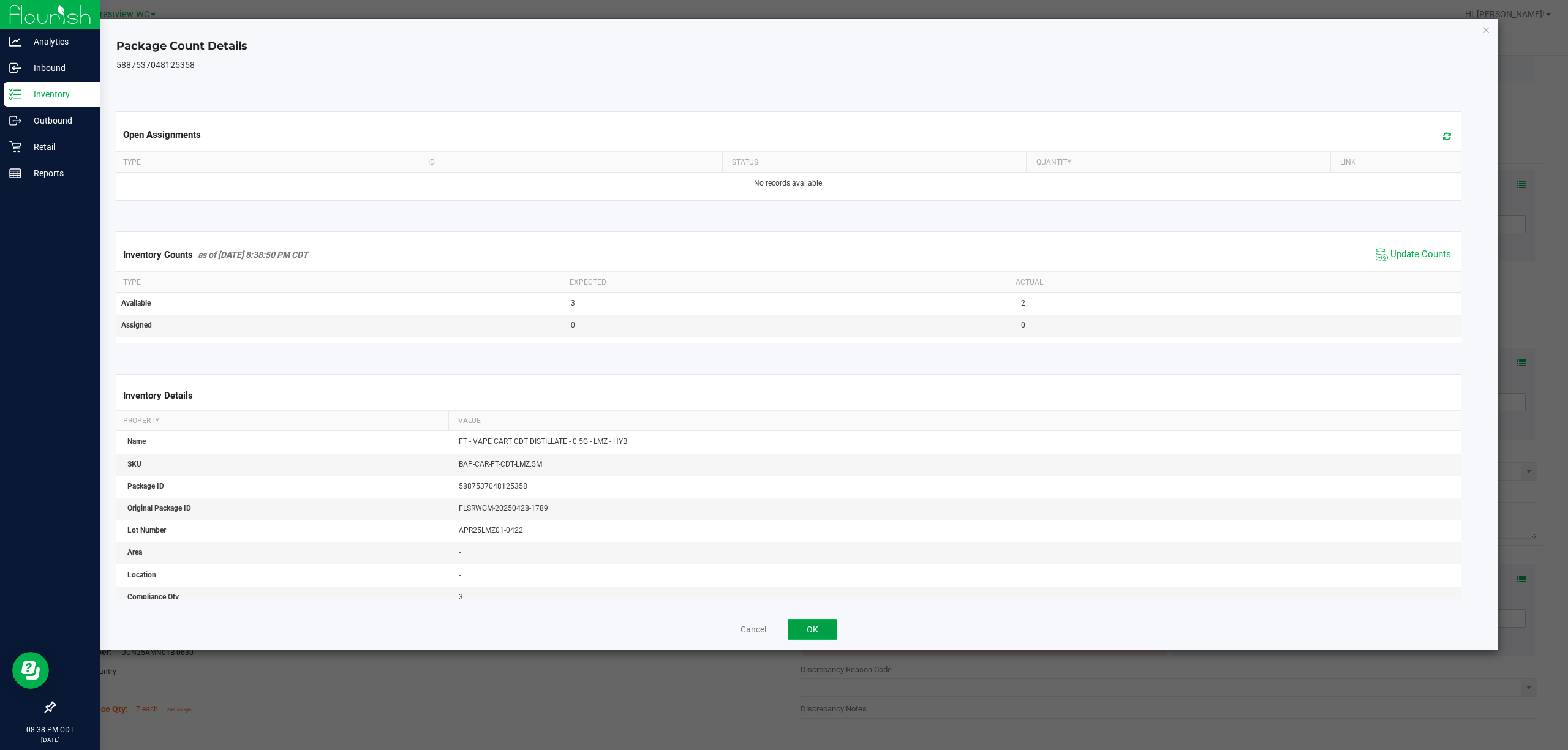
click at [834, 635] on button "OK" at bounding box center [812, 629] width 49 height 21
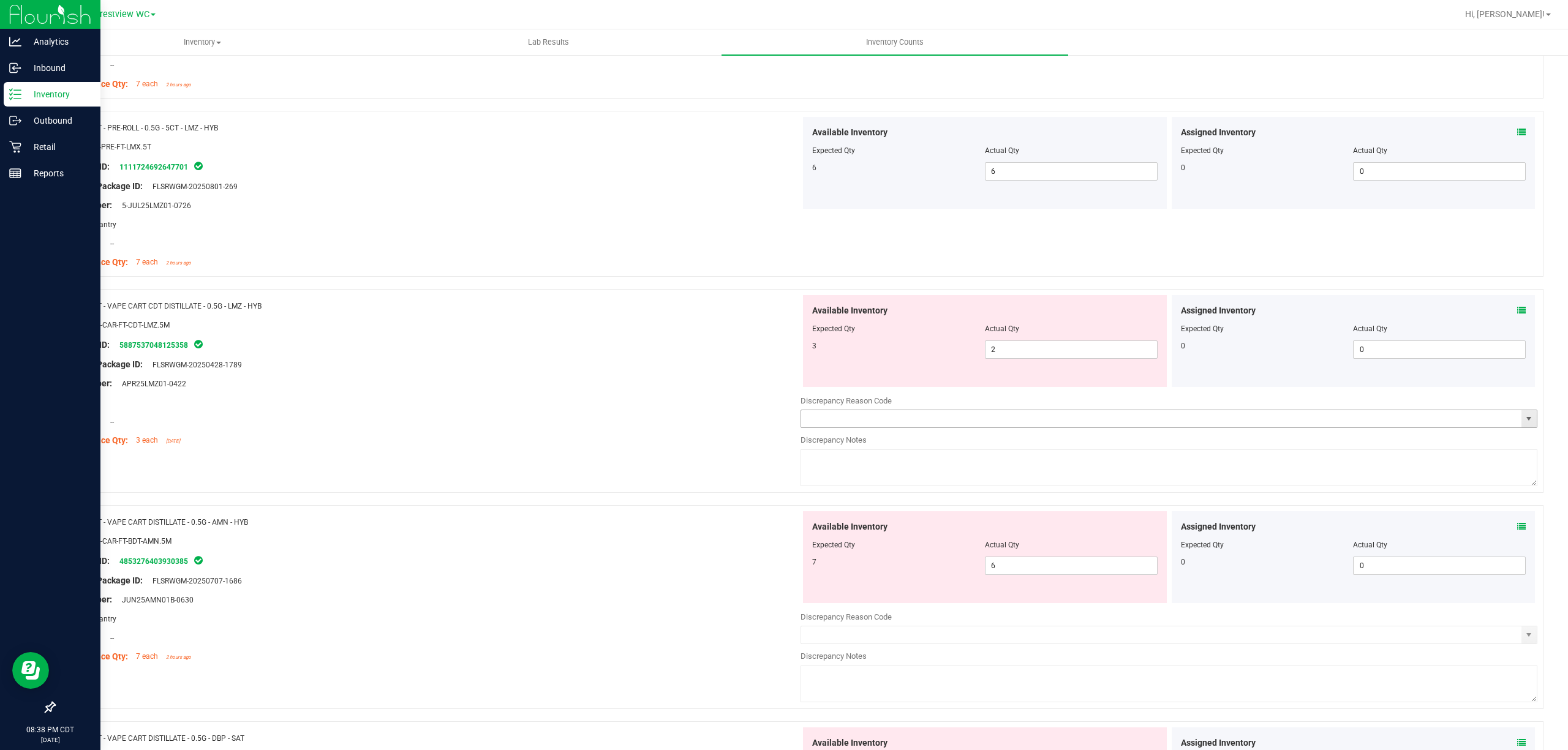
scroll to position [1225, 0]
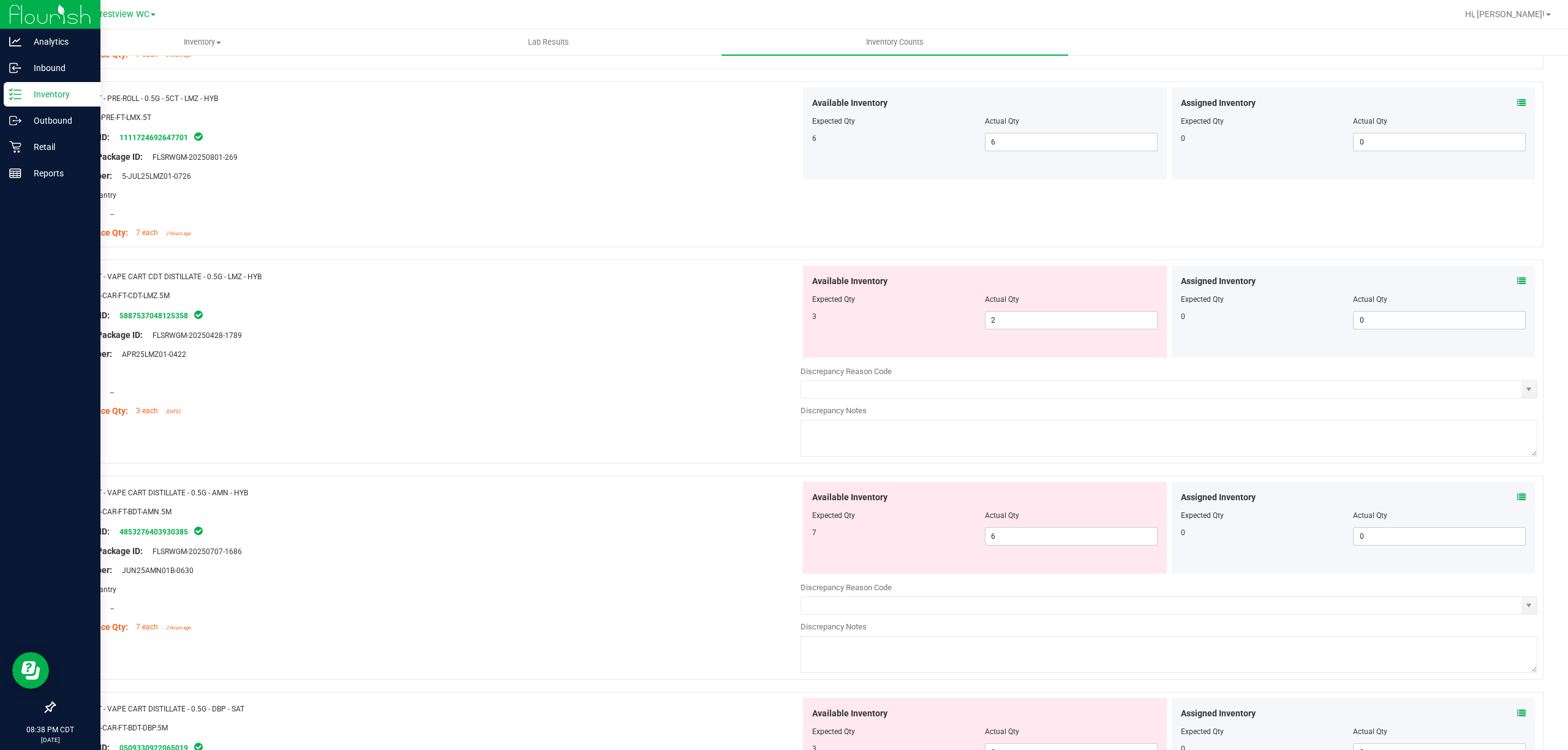
click at [1518, 278] on span at bounding box center [1522, 282] width 8 height 13
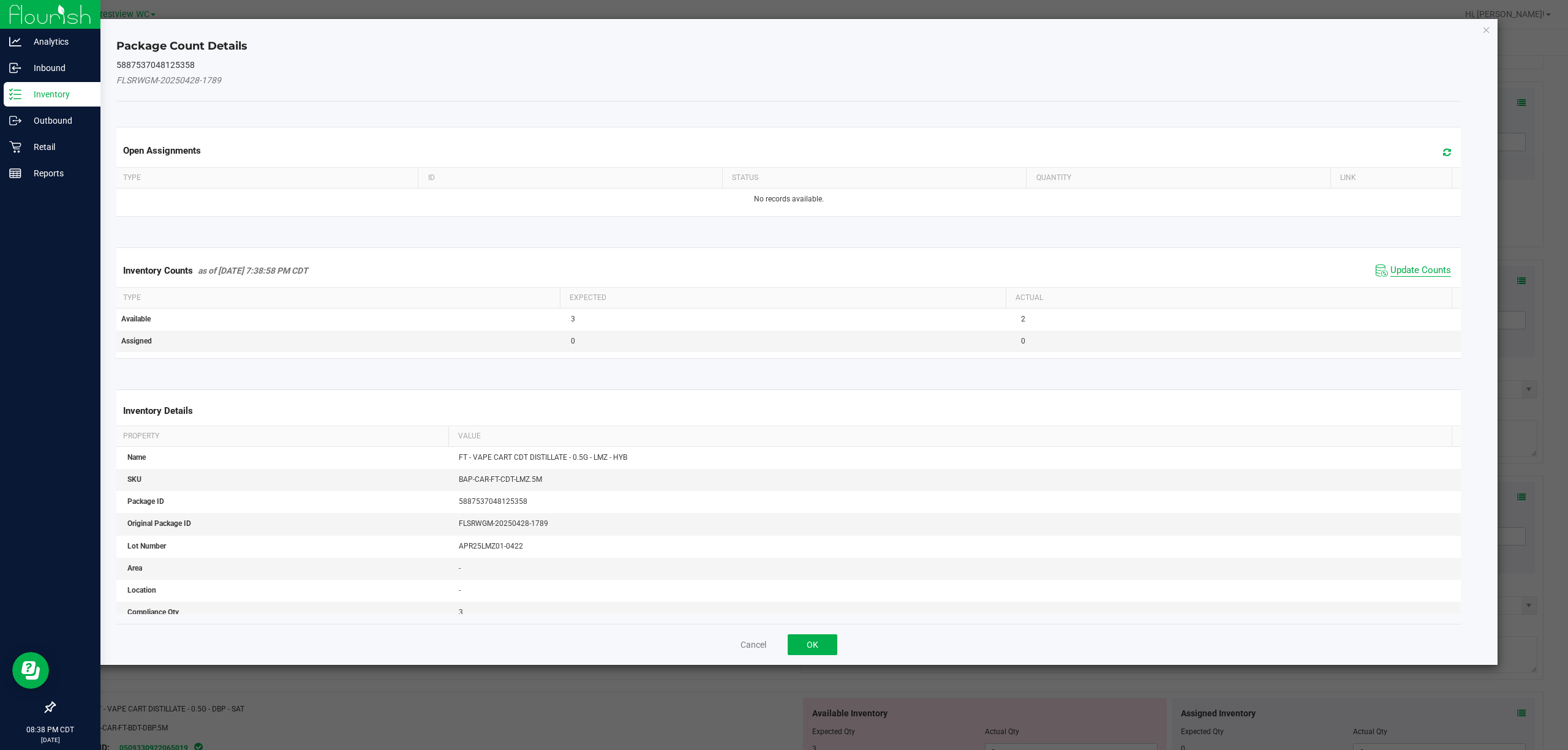
click at [1400, 277] on span "Update Counts" at bounding box center [1421, 270] width 61 height 12
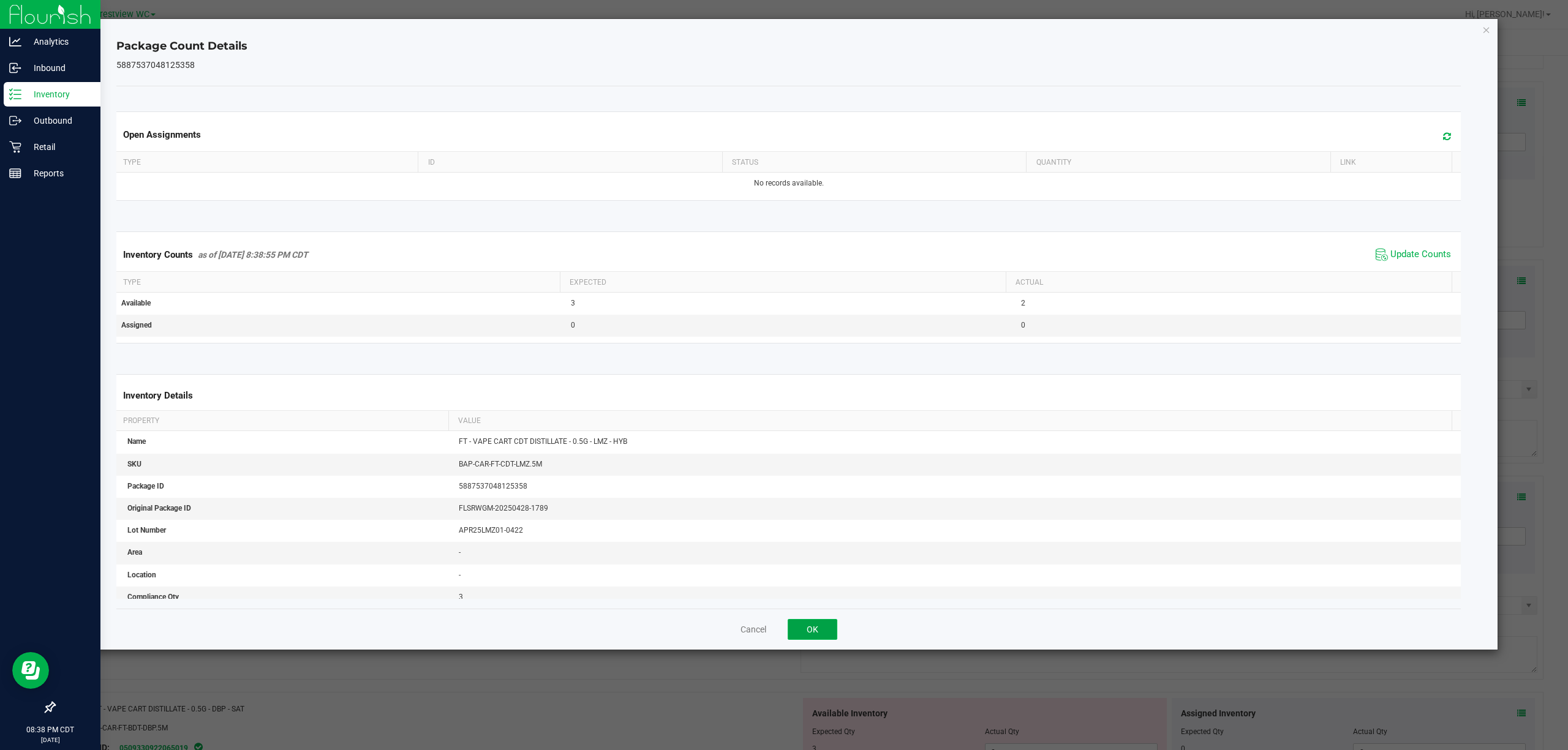
click at [819, 624] on button "OK" at bounding box center [812, 629] width 49 height 21
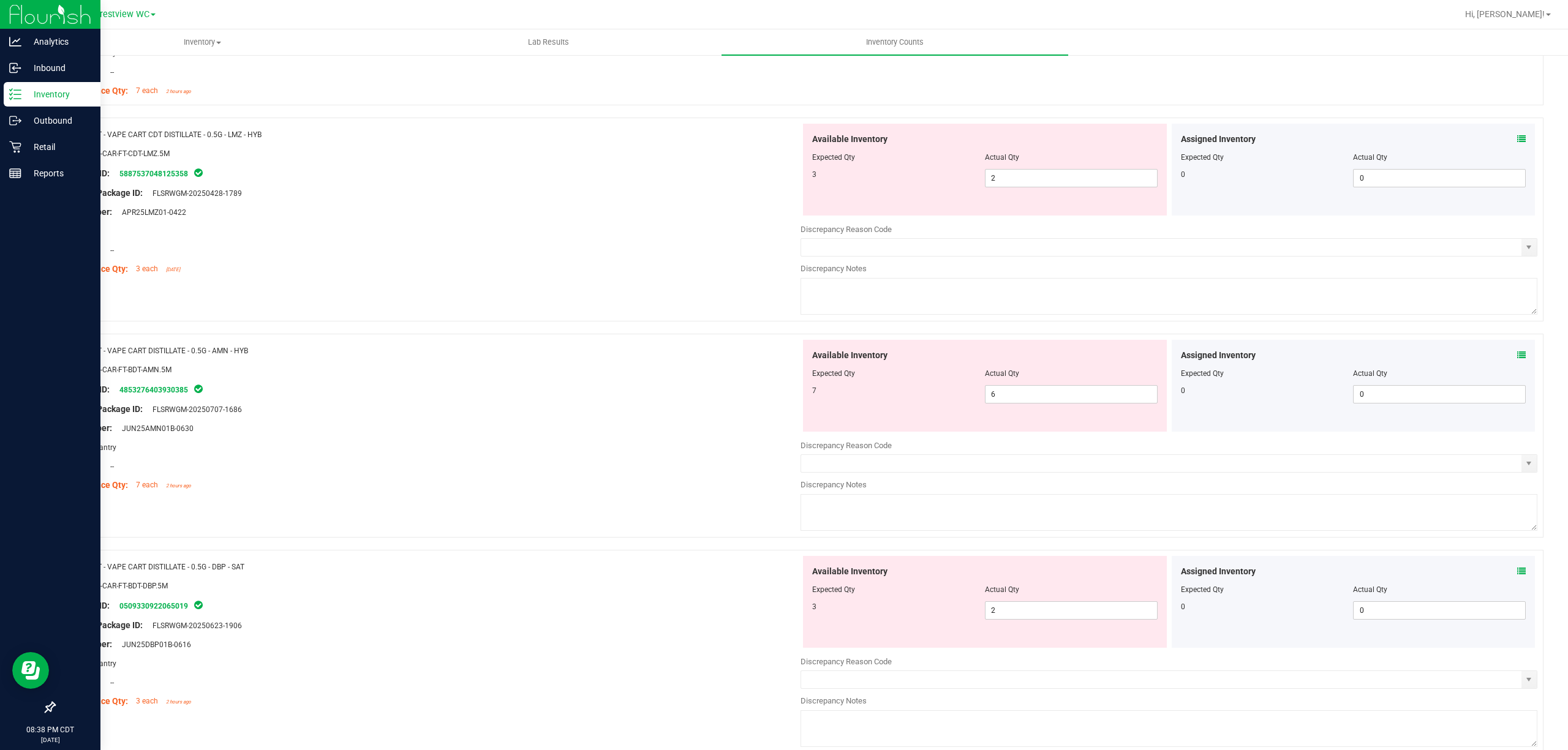
scroll to position [1388, 0]
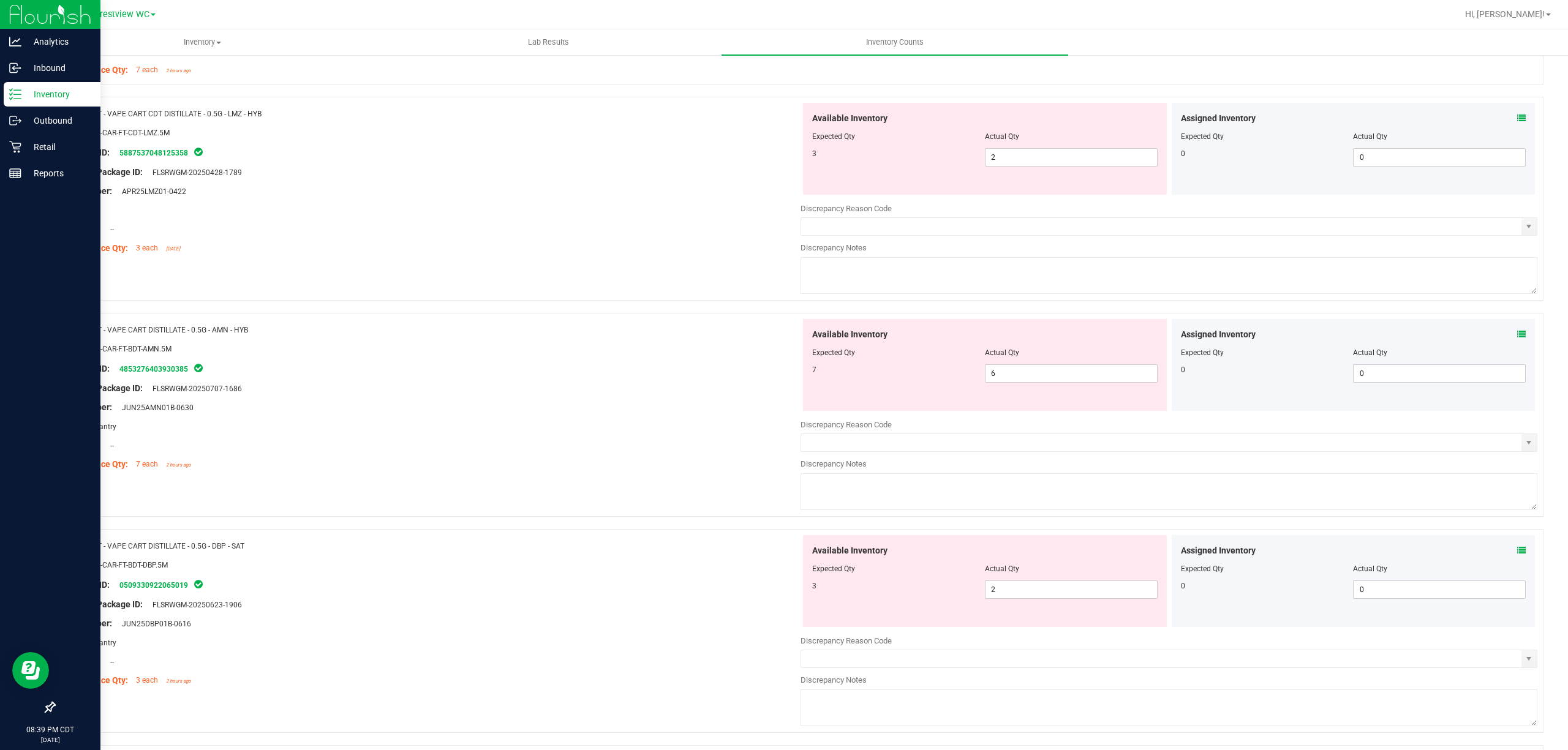
click at [1500, 332] on div "Assigned Inventory" at bounding box center [1354, 334] width 346 height 13
click at [1518, 338] on icon at bounding box center [1522, 334] width 8 height 8
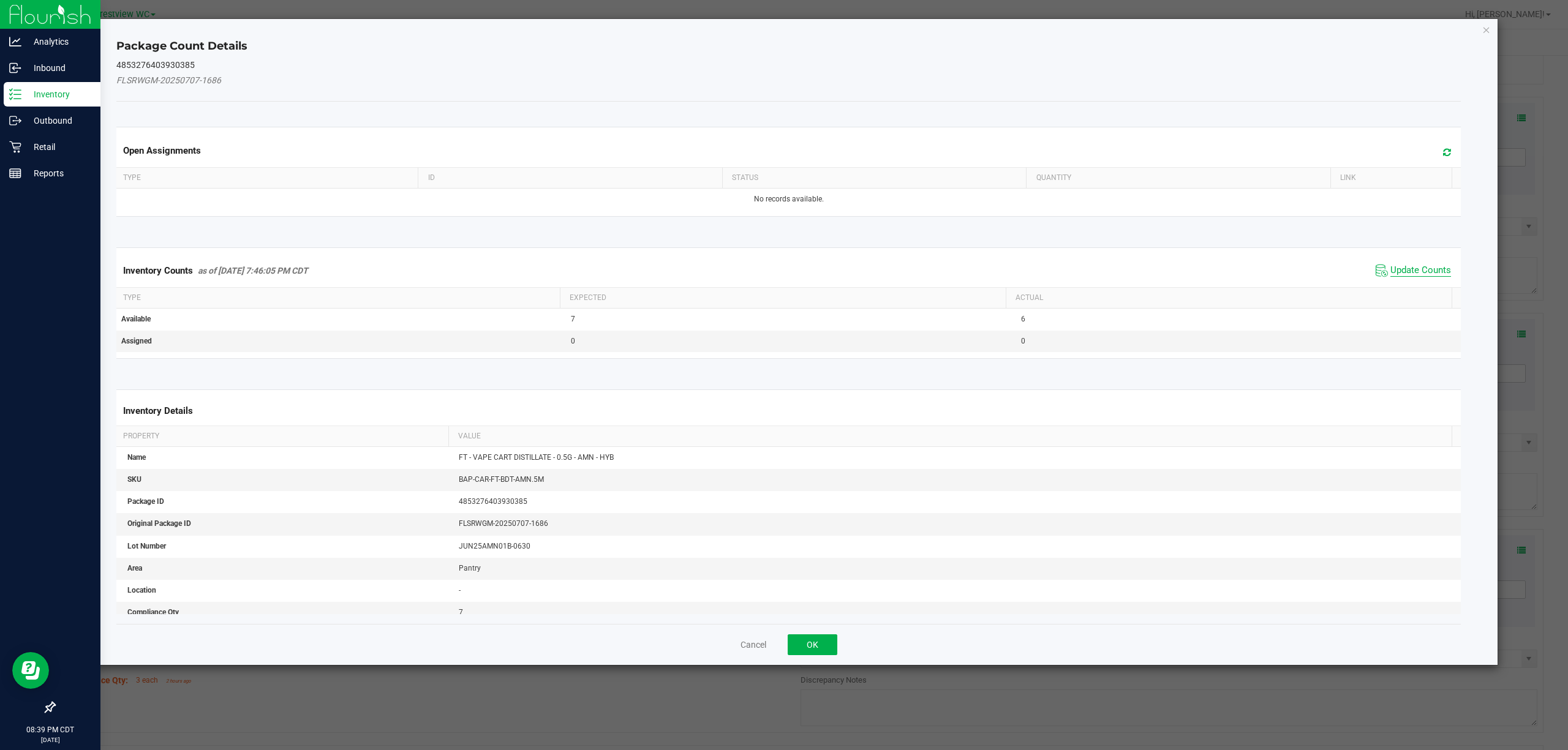
click at [1391, 268] on span "Update Counts" at bounding box center [1421, 270] width 61 height 12
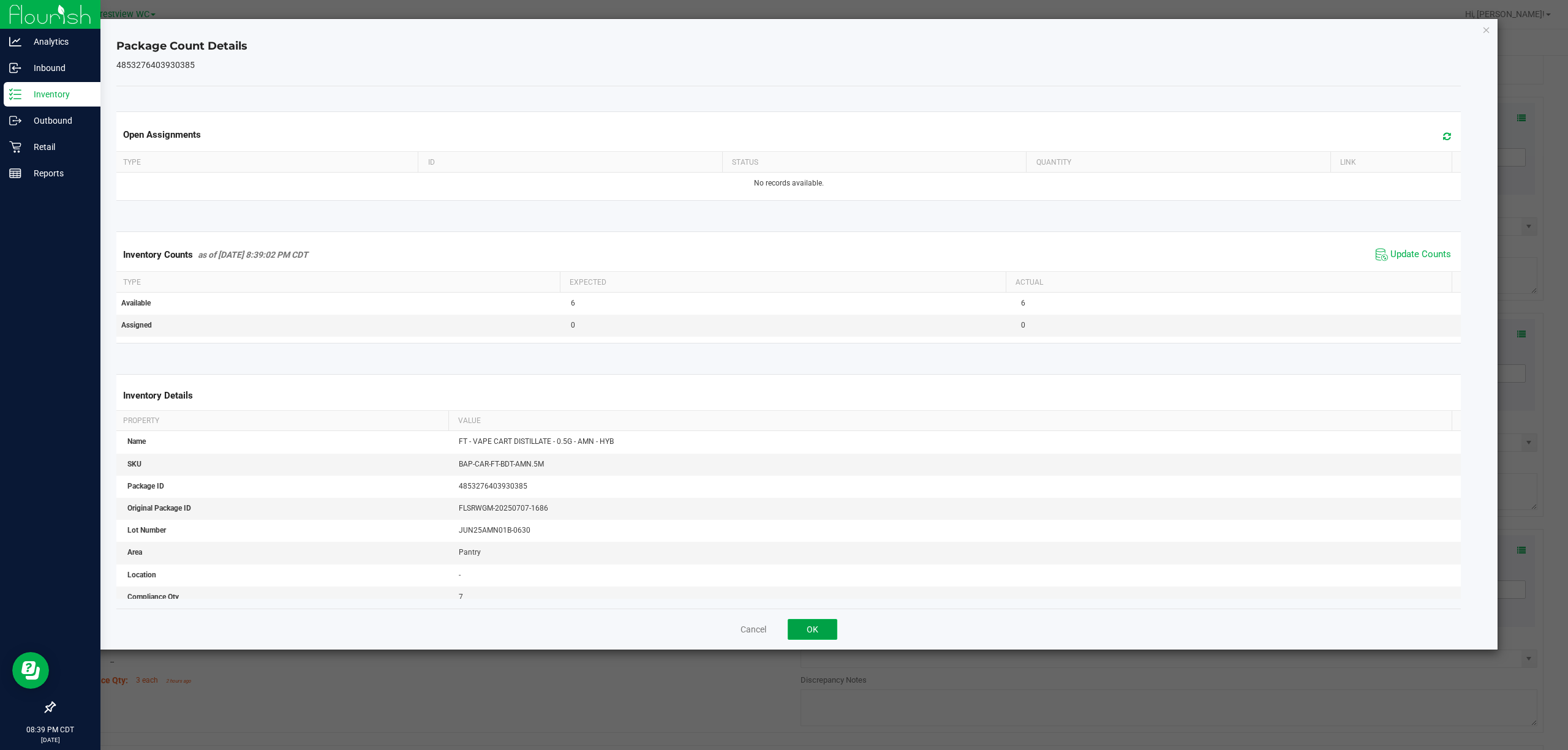
click at [809, 621] on button "OK" at bounding box center [812, 629] width 49 height 21
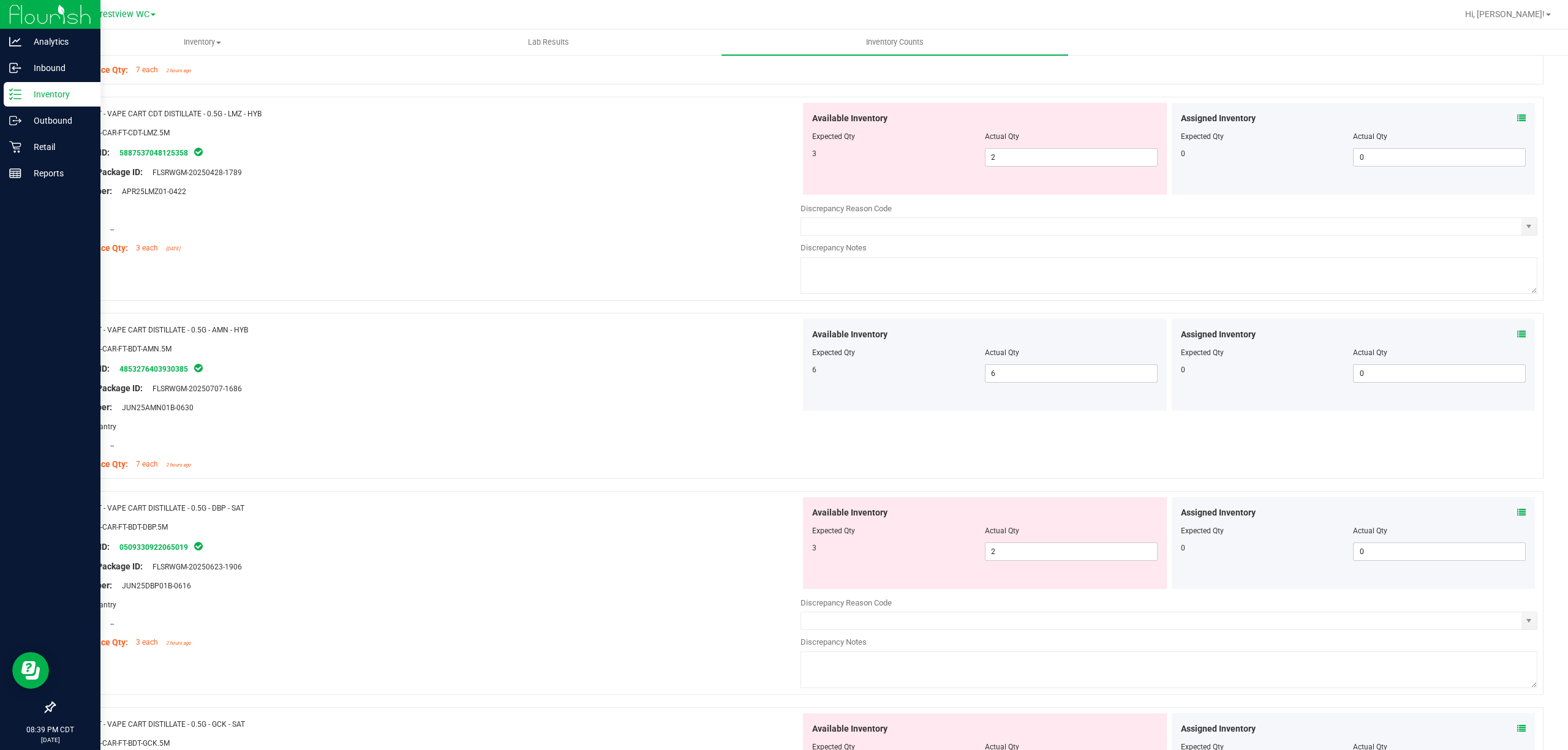
scroll to position [1633, 0]
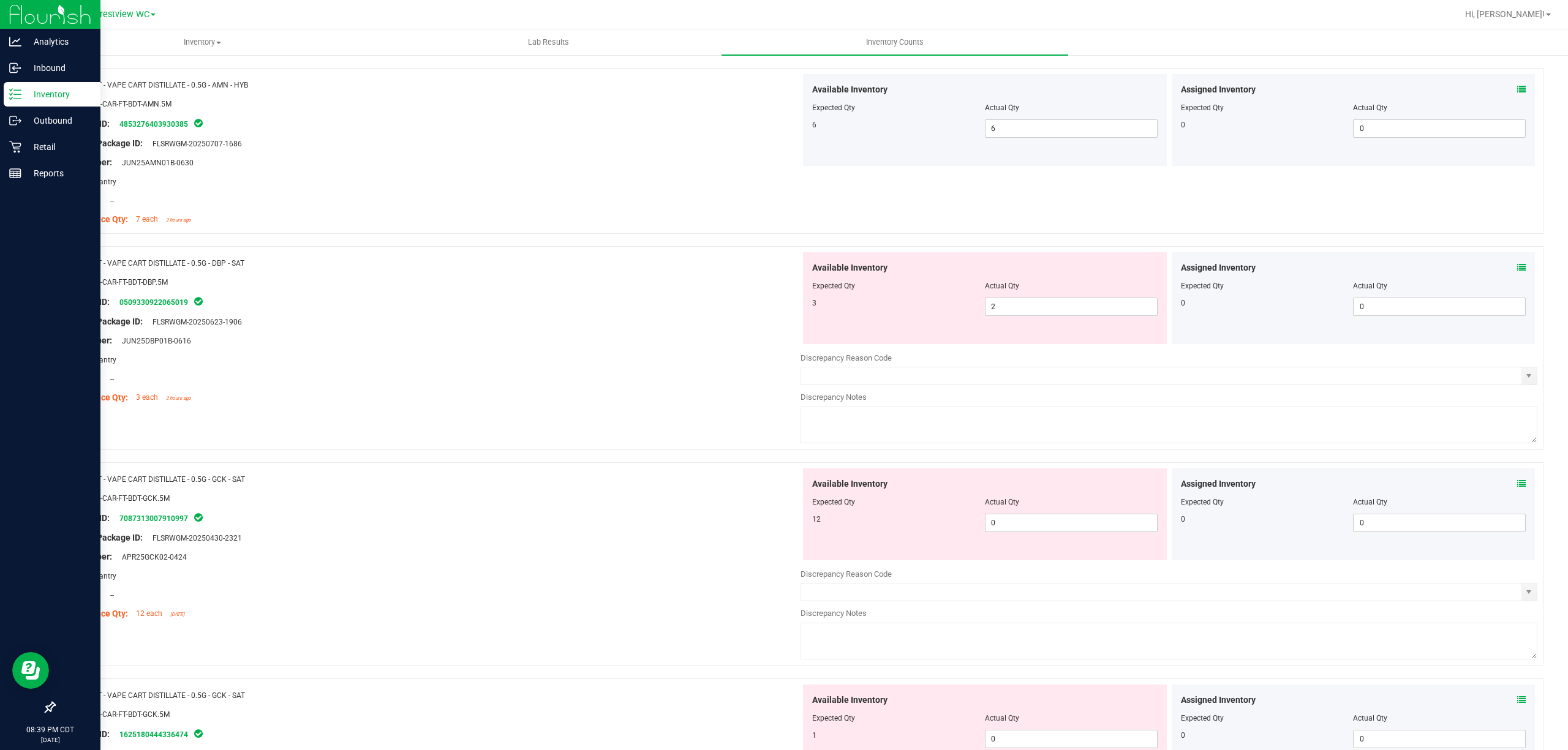
click at [1513, 267] on div "Assigned Inventory Expected Qty Actual Qty 0 0 0" at bounding box center [1354, 298] width 364 height 92
click at [1518, 268] on icon at bounding box center [1522, 267] width 8 height 8
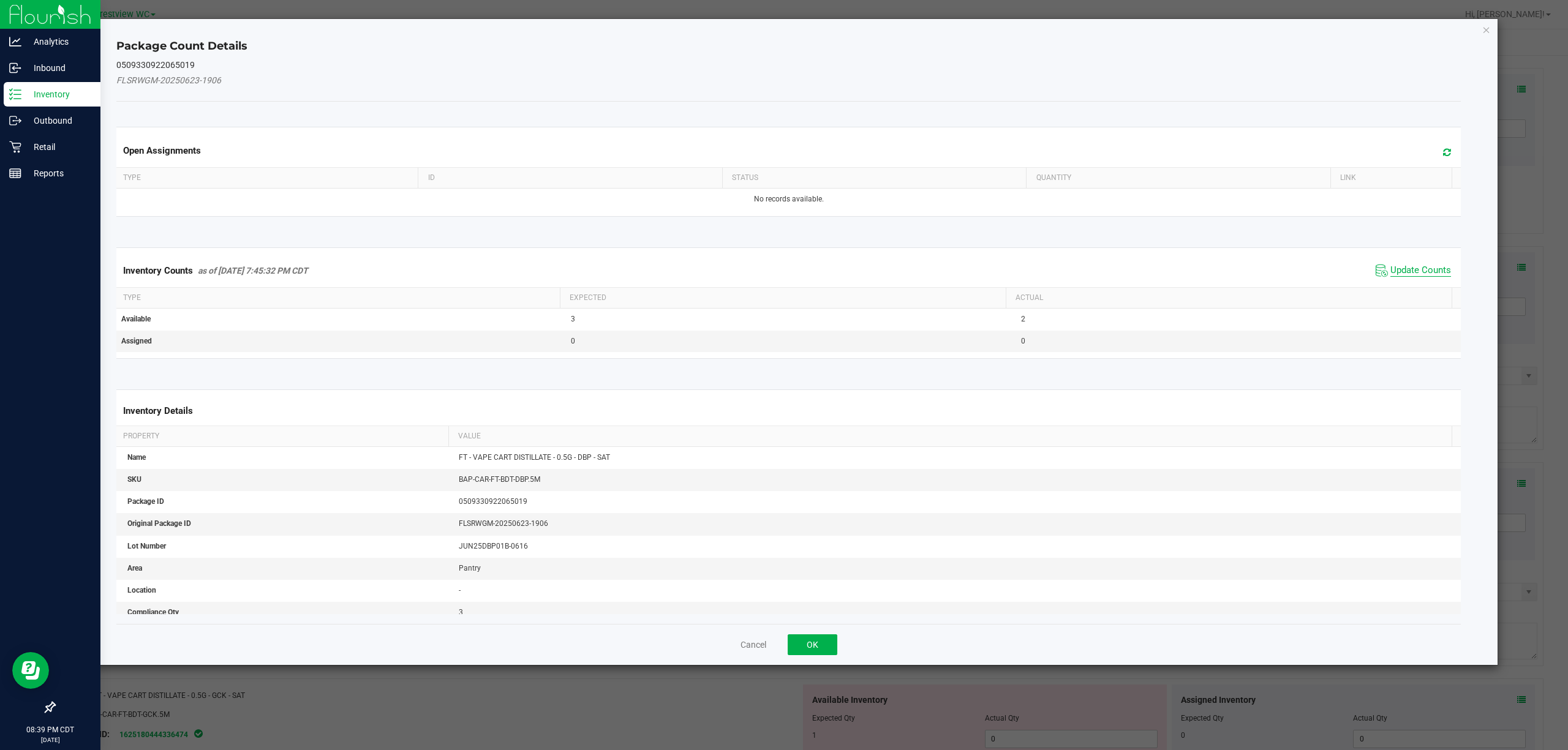
click at [1402, 272] on span "Update Counts" at bounding box center [1421, 270] width 61 height 12
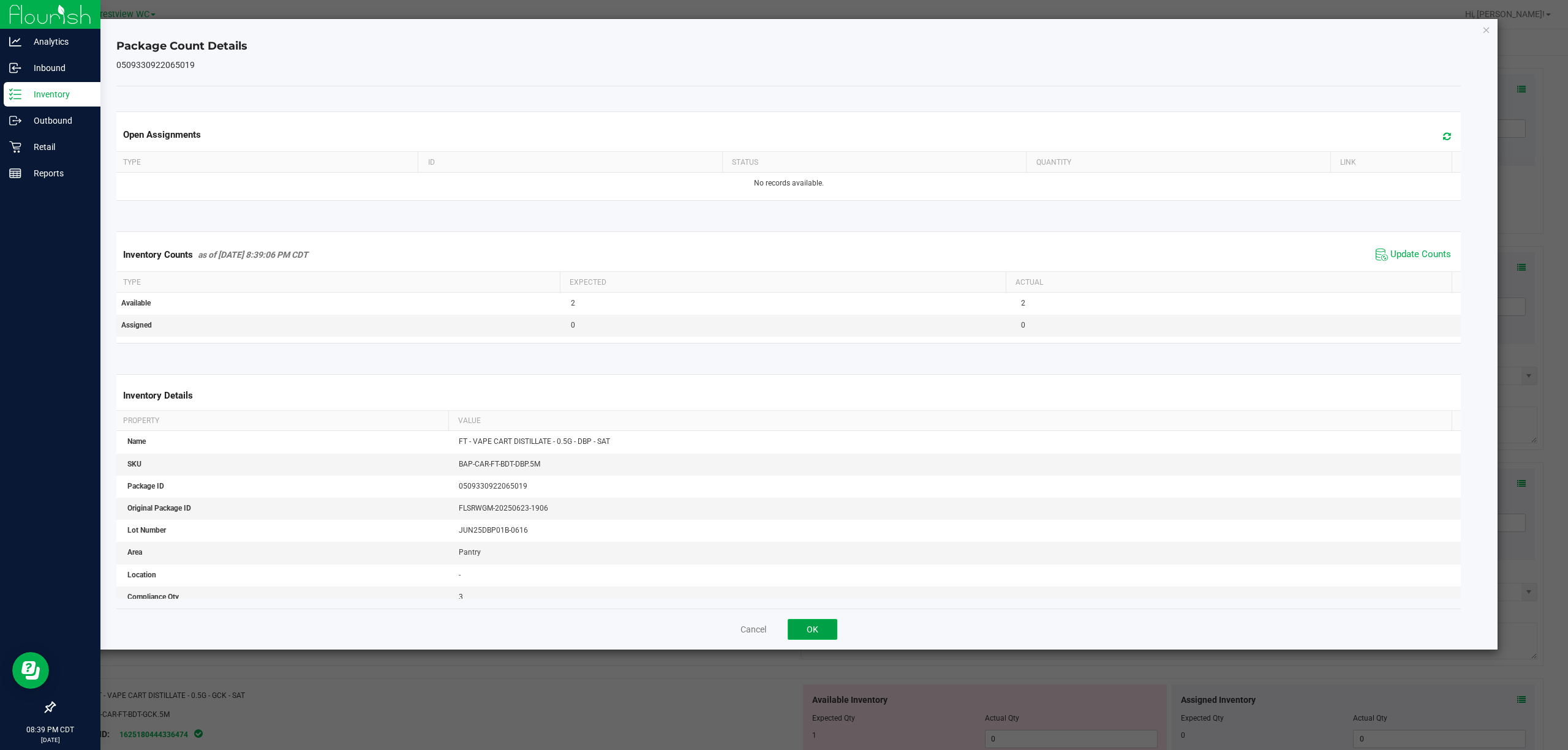
click at [813, 629] on button "OK" at bounding box center [812, 629] width 49 height 21
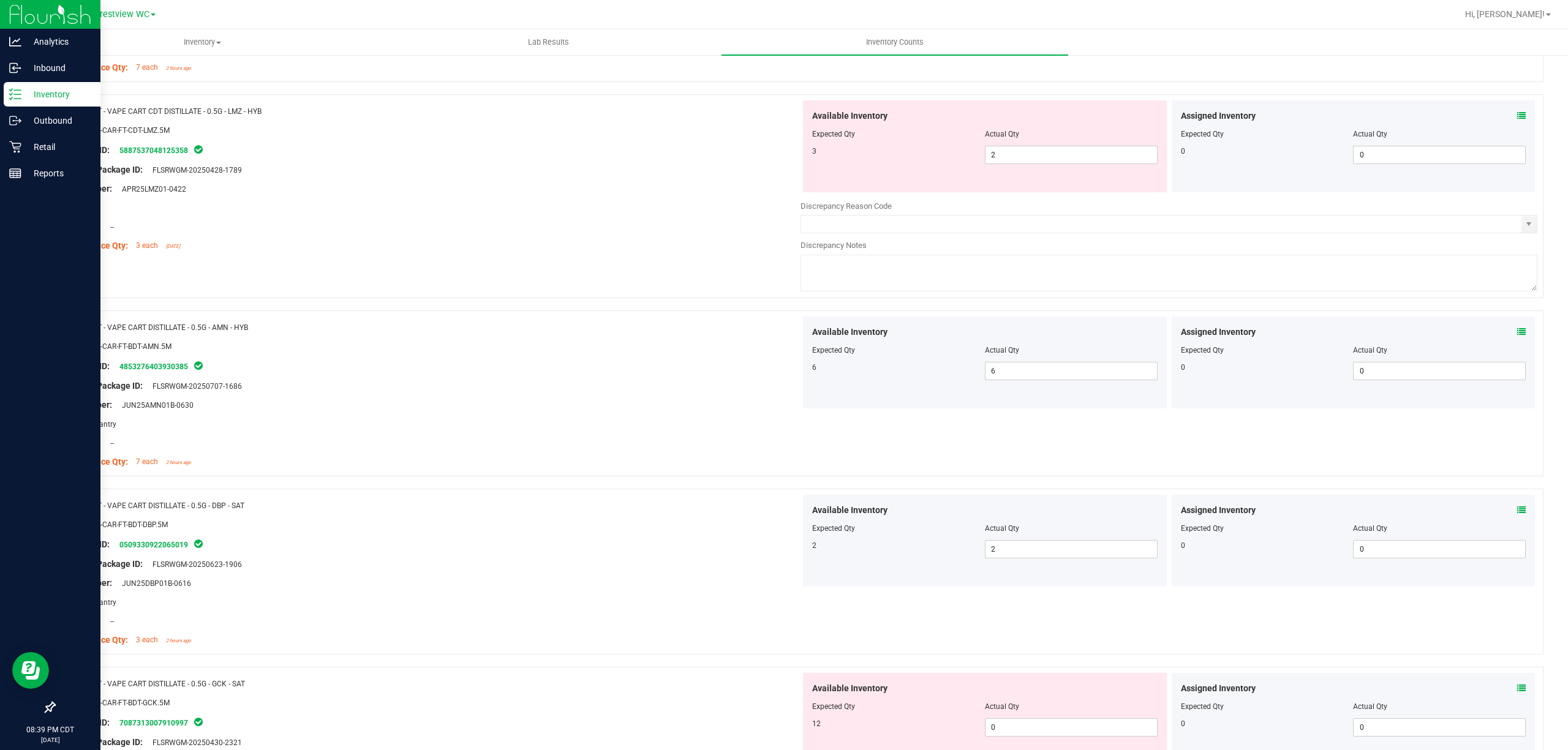
scroll to position [1306, 0]
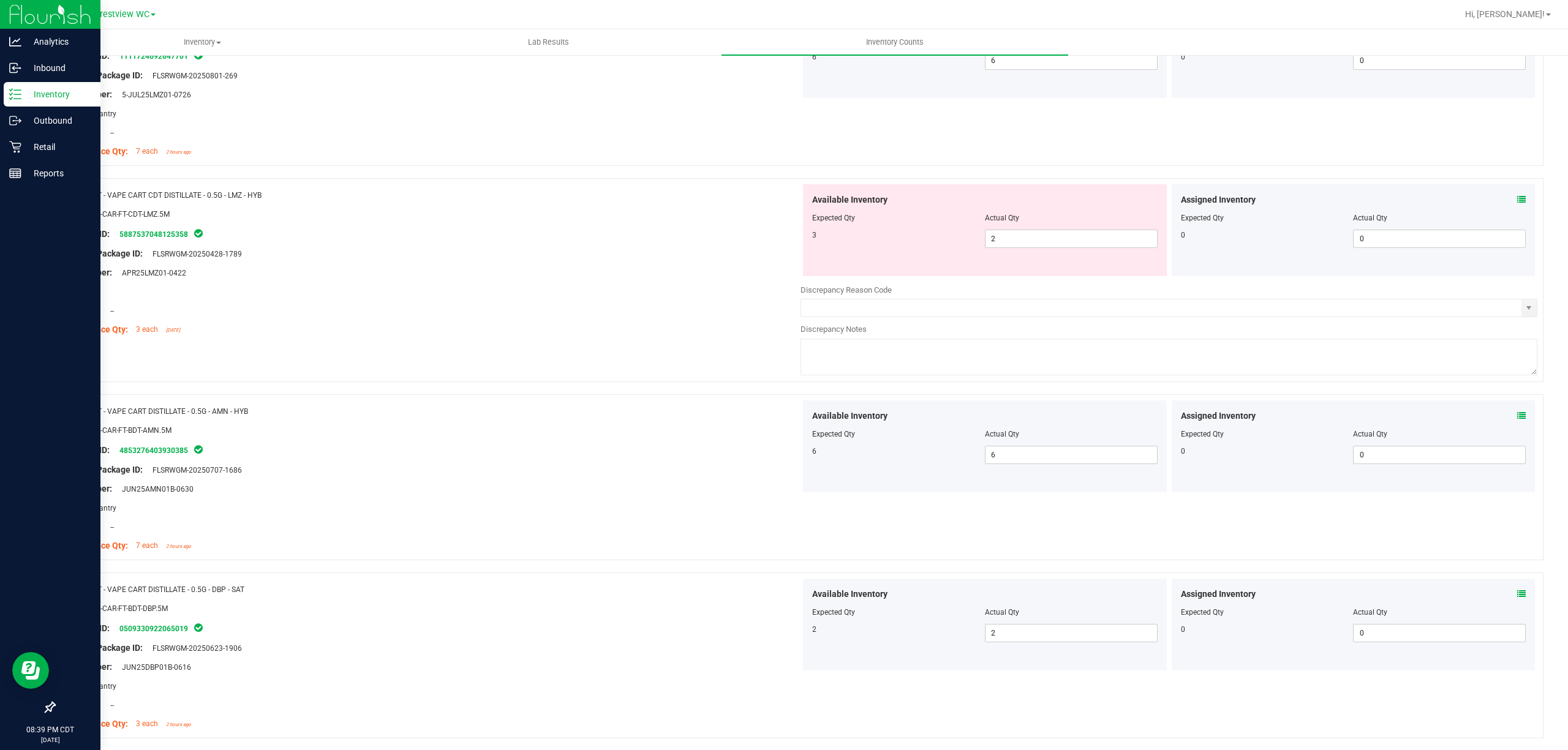
click at [1515, 201] on div "Assigned Inventory Expected Qty Actual Qty 0 0 0" at bounding box center [1354, 230] width 364 height 92
click at [1518, 204] on icon at bounding box center [1522, 199] width 8 height 8
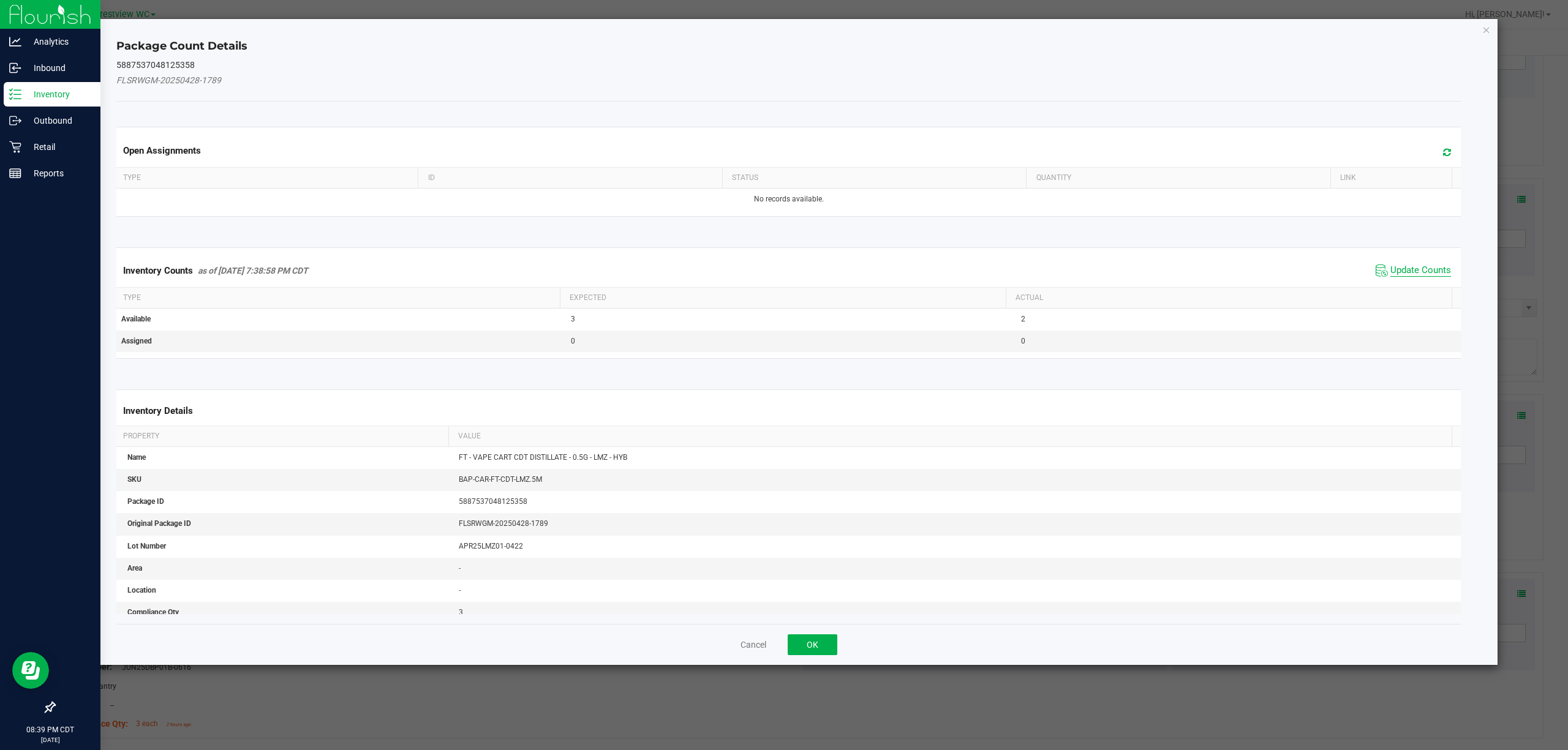
click at [1392, 268] on span "Update Counts" at bounding box center [1421, 270] width 61 height 12
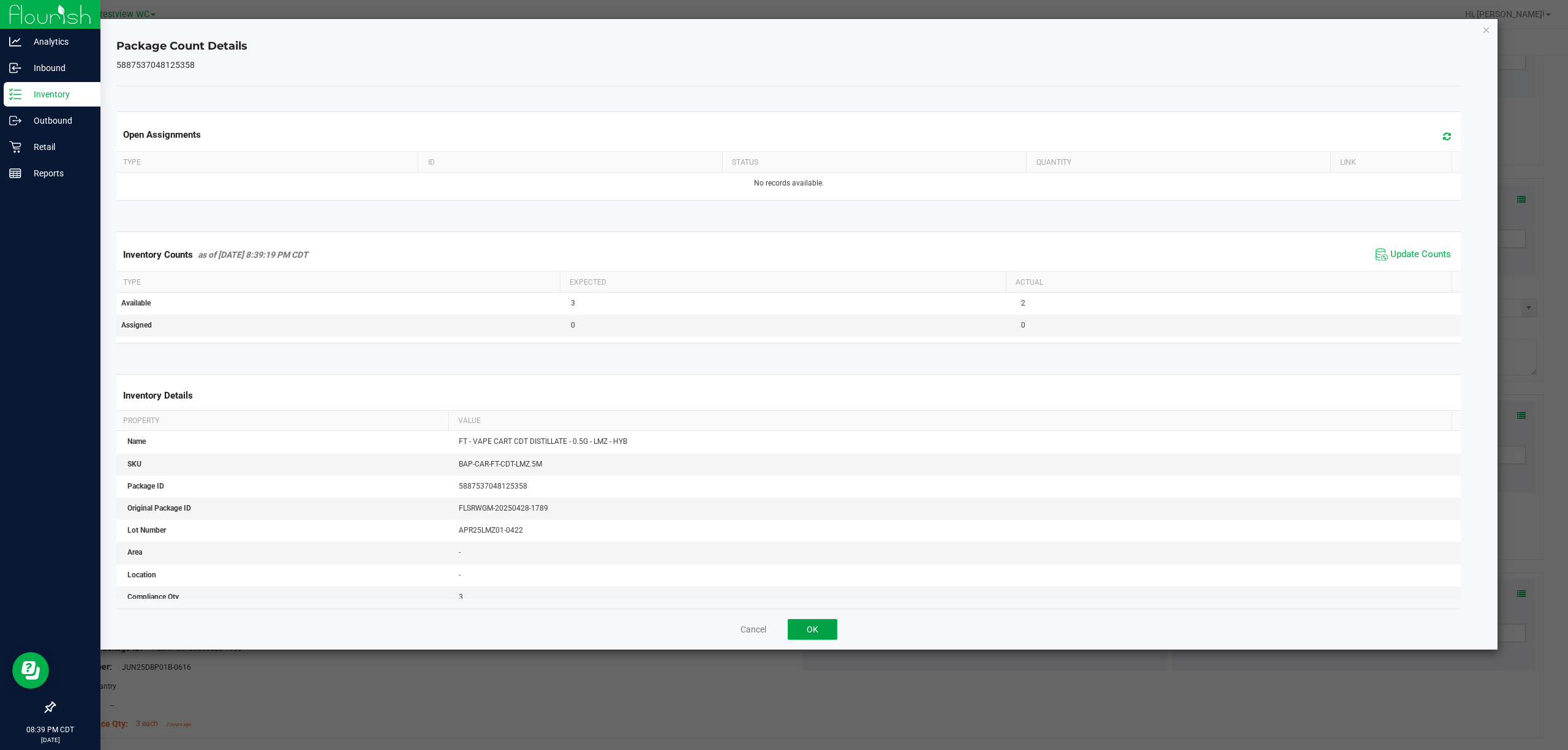
drag, startPoint x: 808, startPoint y: 629, endPoint x: 895, endPoint y: 437, distance: 210.8
click at [809, 628] on button "OK" at bounding box center [812, 629] width 49 height 21
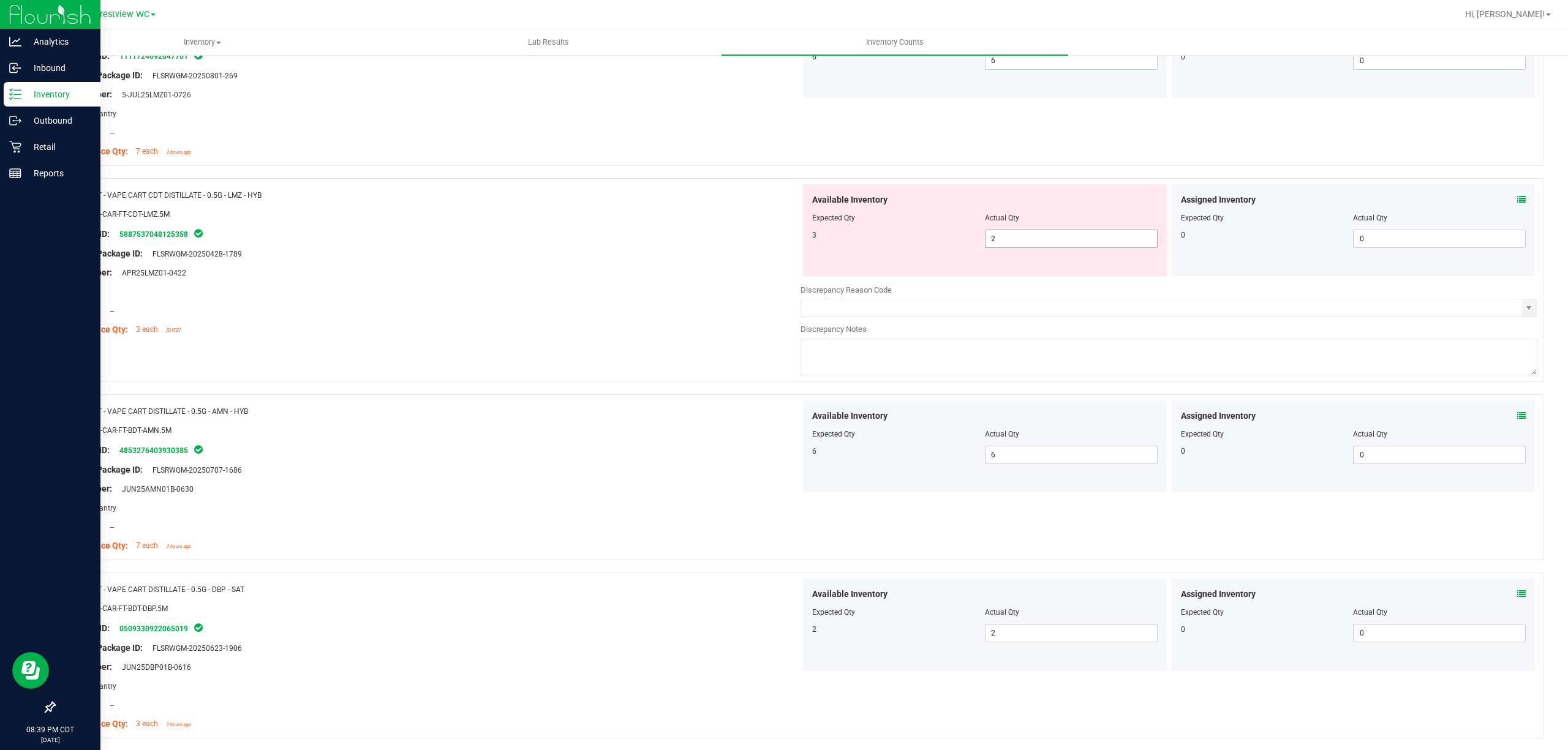
click at [1007, 241] on span "2 2" at bounding box center [1072, 239] width 173 height 18
click at [692, 298] on div "Area: --" at bounding box center [432, 292] width 737 height 13
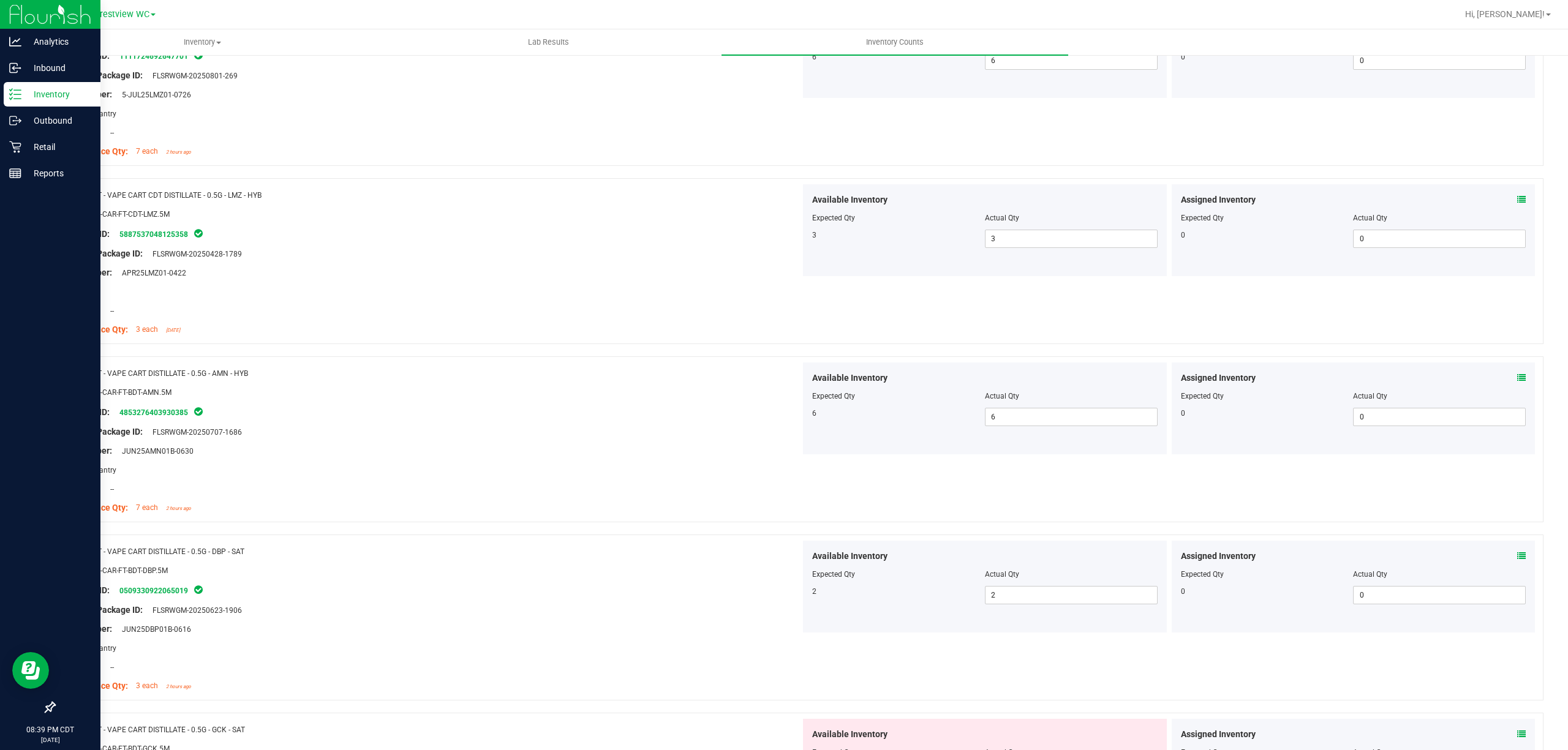
scroll to position [1715, 0]
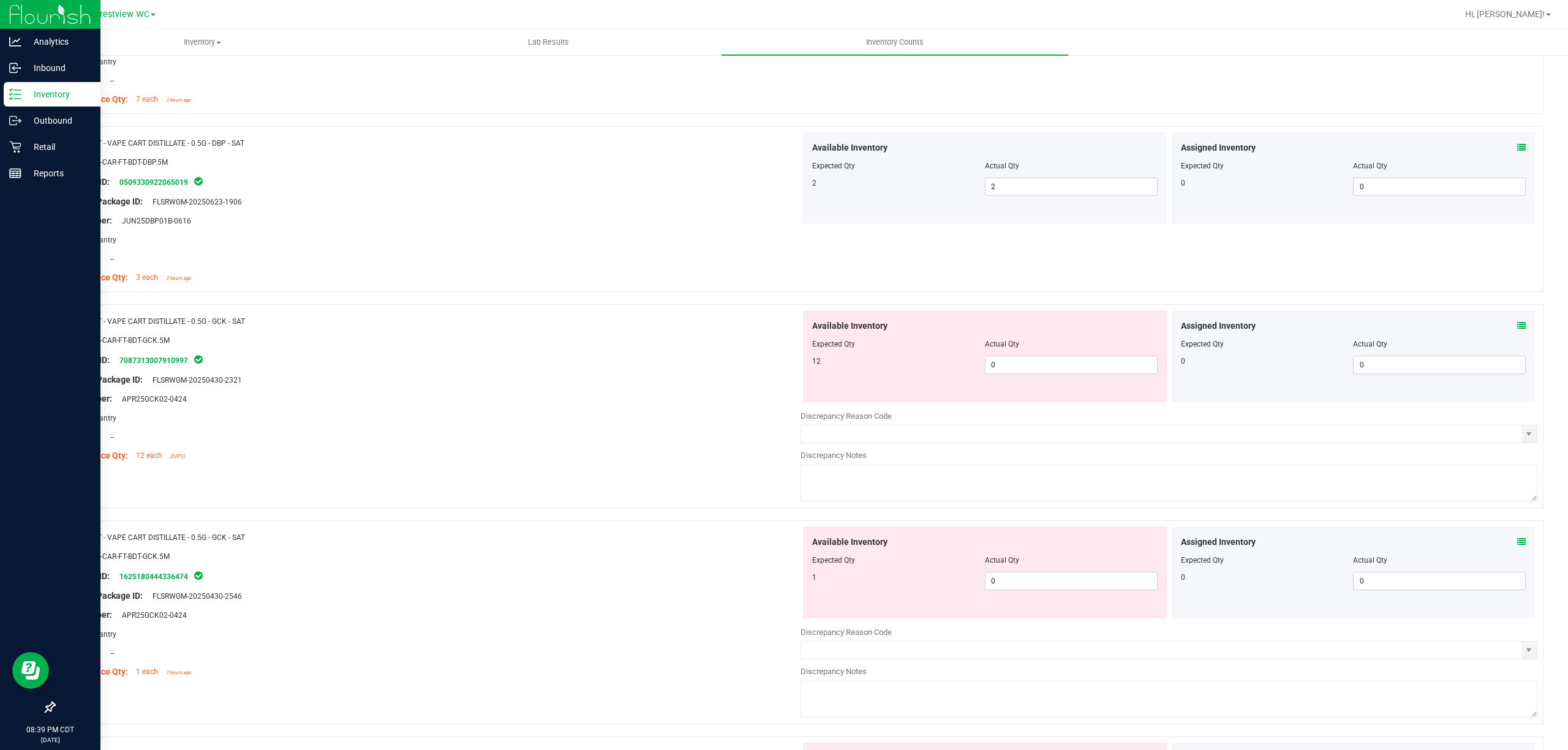
click at [1518, 330] on icon at bounding box center [1522, 325] width 8 height 8
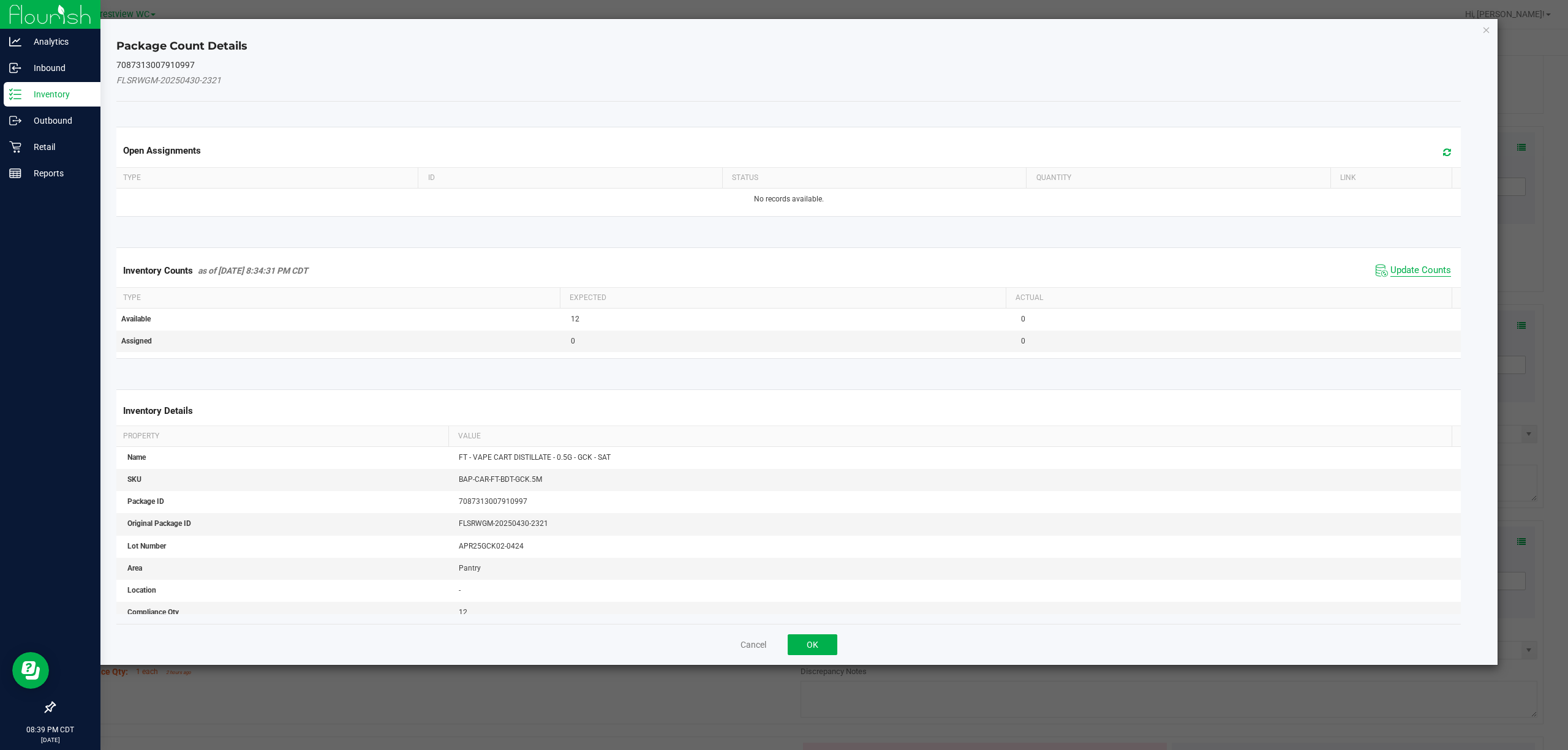
click at [1417, 267] on span "Update Counts" at bounding box center [1421, 270] width 61 height 12
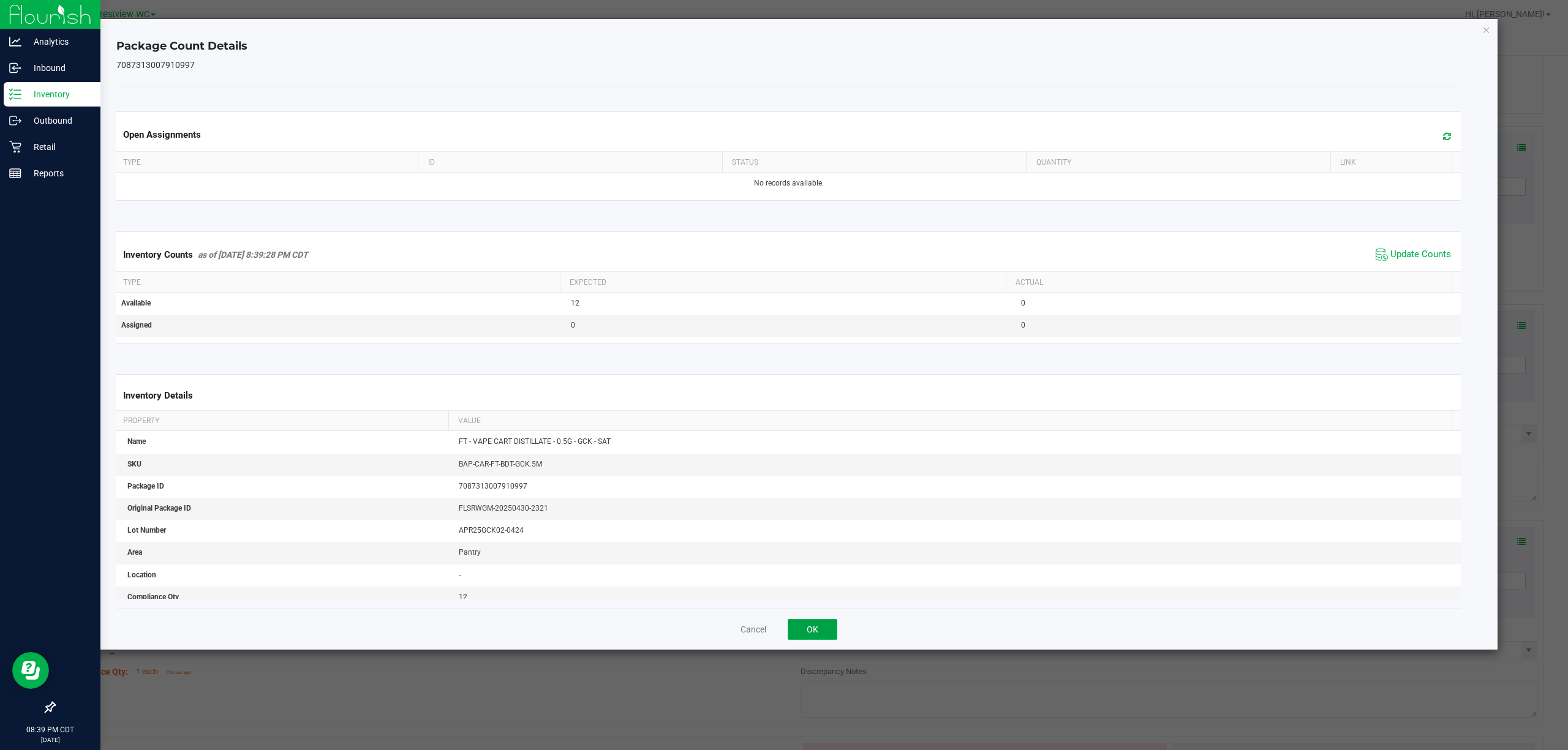
click at [827, 640] on button "OK" at bounding box center [812, 629] width 49 height 21
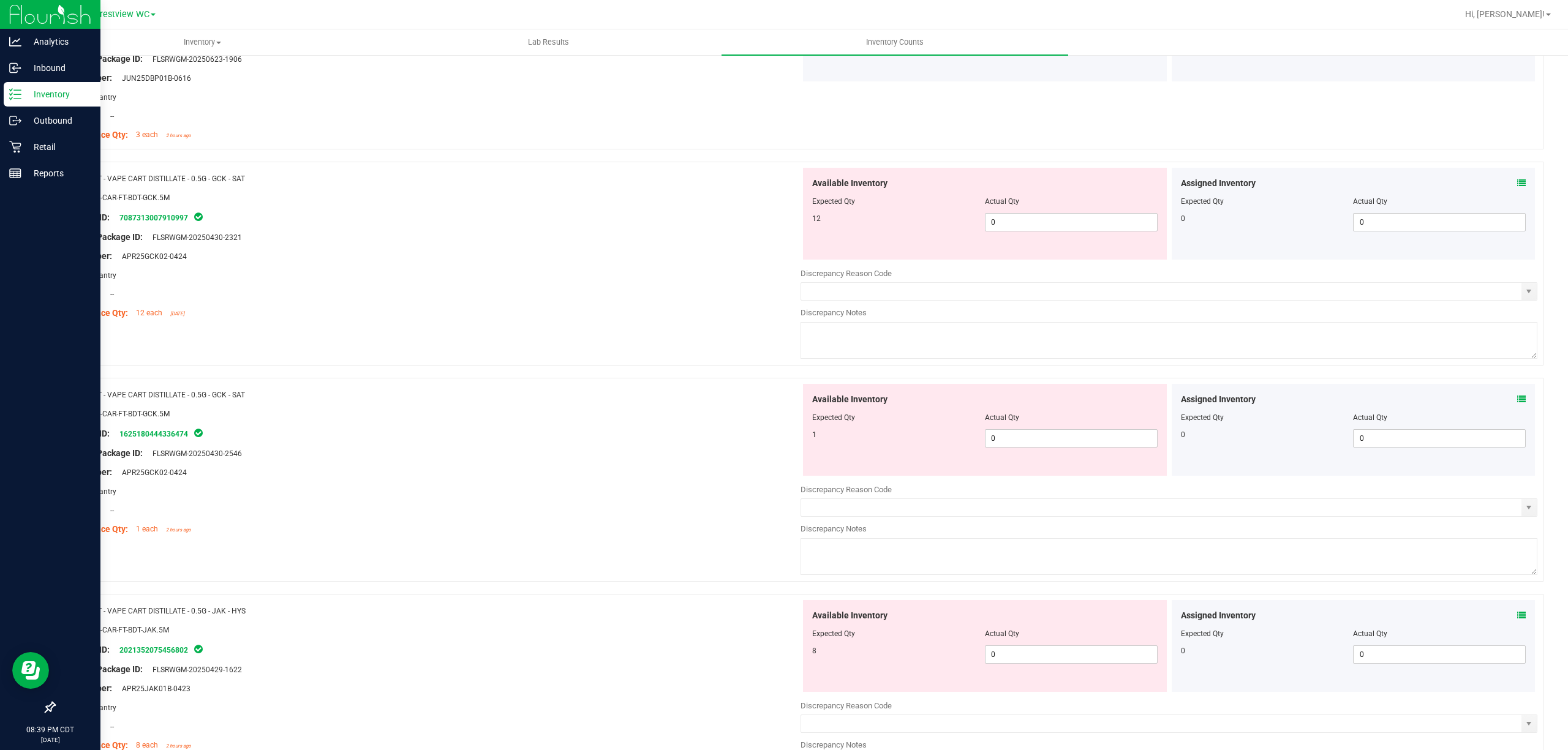
scroll to position [1877, 0]
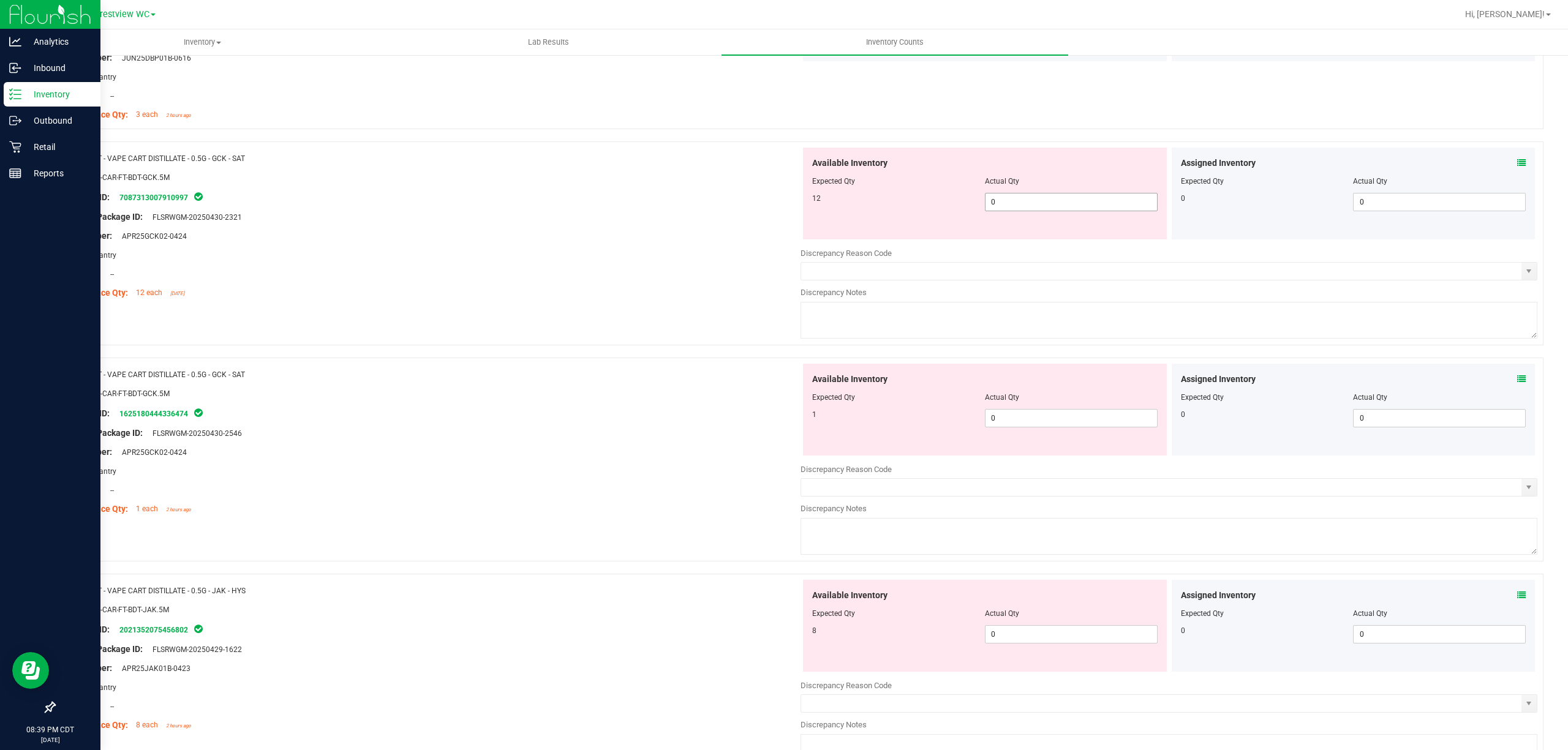
click at [1016, 207] on span "0 0" at bounding box center [1072, 202] width 173 height 18
drag, startPoint x: 419, startPoint y: 485, endPoint x: 425, endPoint y: 476, distance: 10.8
click at [423, 478] on div "Name: FT - VAPE CART DISTILLATE - 0.5G - GCK - SAT SKU: BAP-CAR-FT-BDT-GCK.5M P…" at bounding box center [432, 441] width 737 height 156
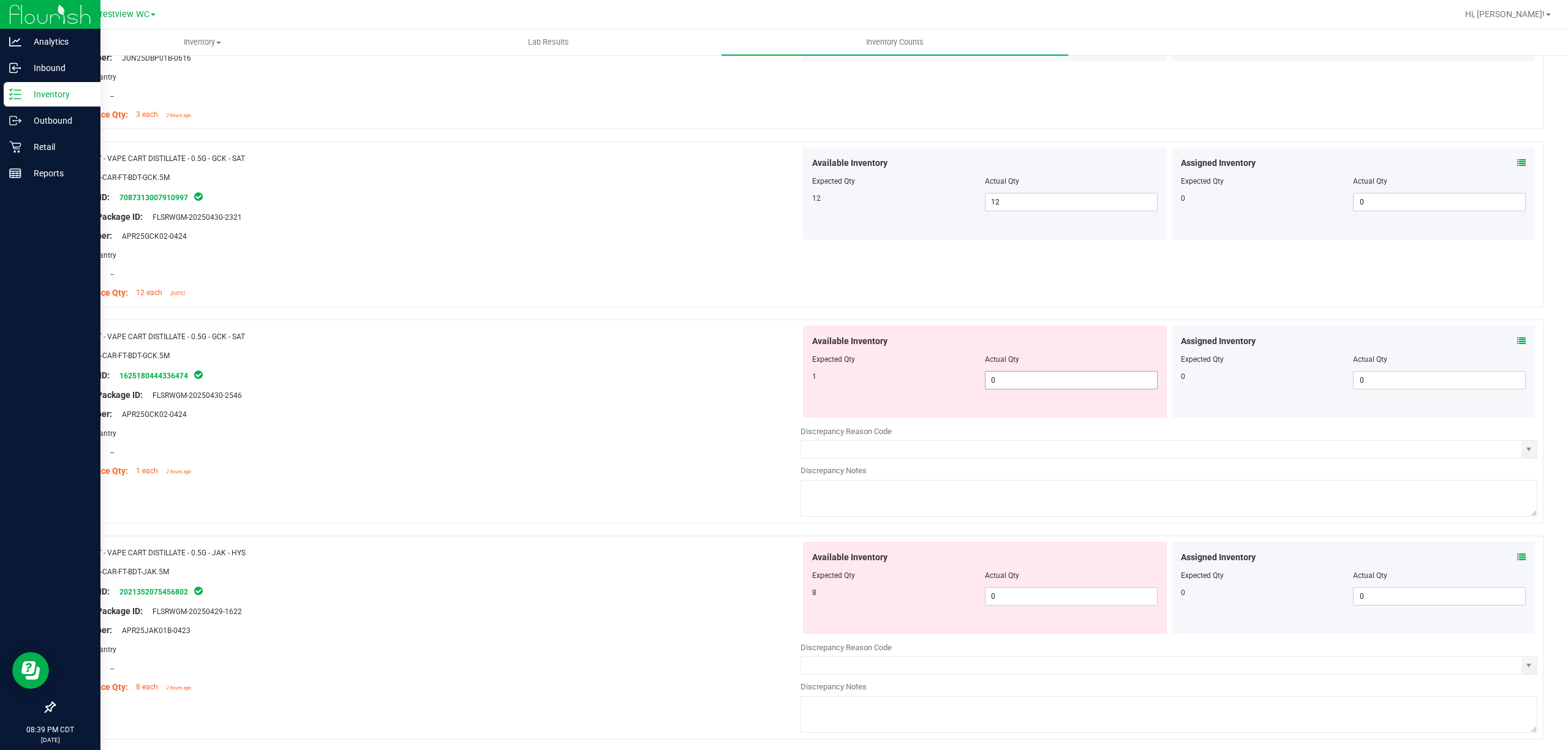
click at [993, 385] on span "0 0" at bounding box center [1072, 380] width 173 height 18
click at [784, 421] on div "Lot Number: APR25GCK02-0424" at bounding box center [432, 415] width 737 height 13
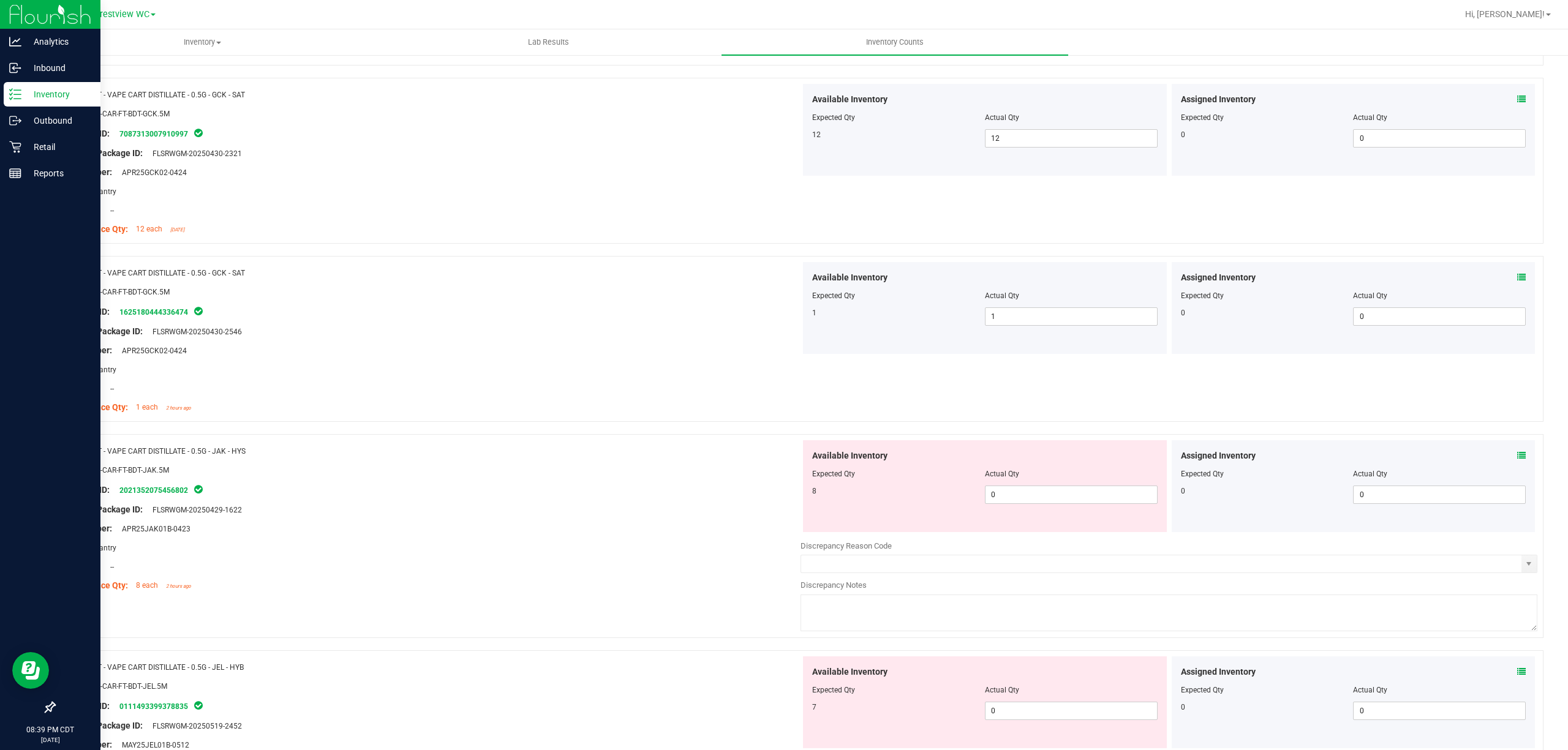
scroll to position [2041, 0]
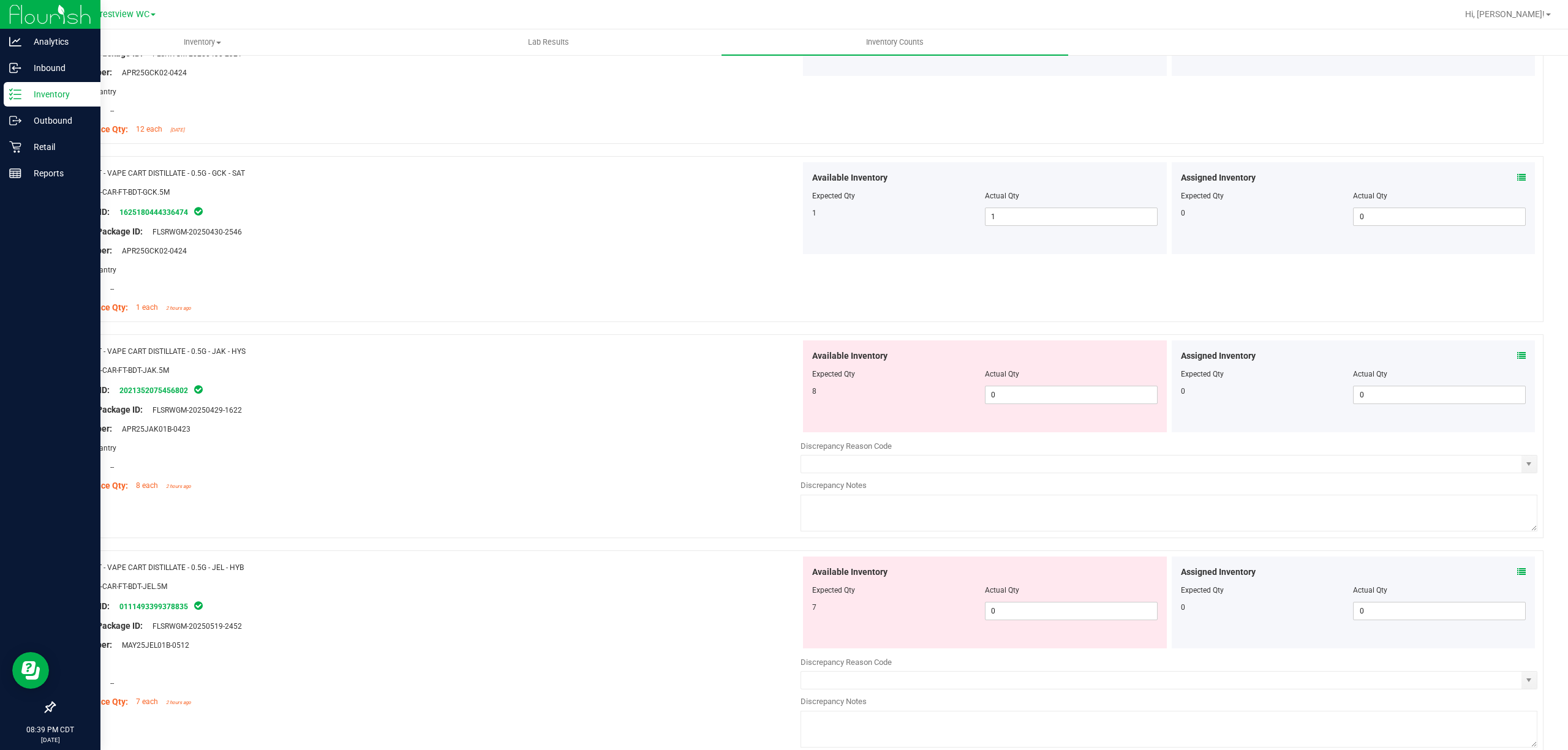
click at [1518, 360] on icon at bounding box center [1522, 355] width 8 height 8
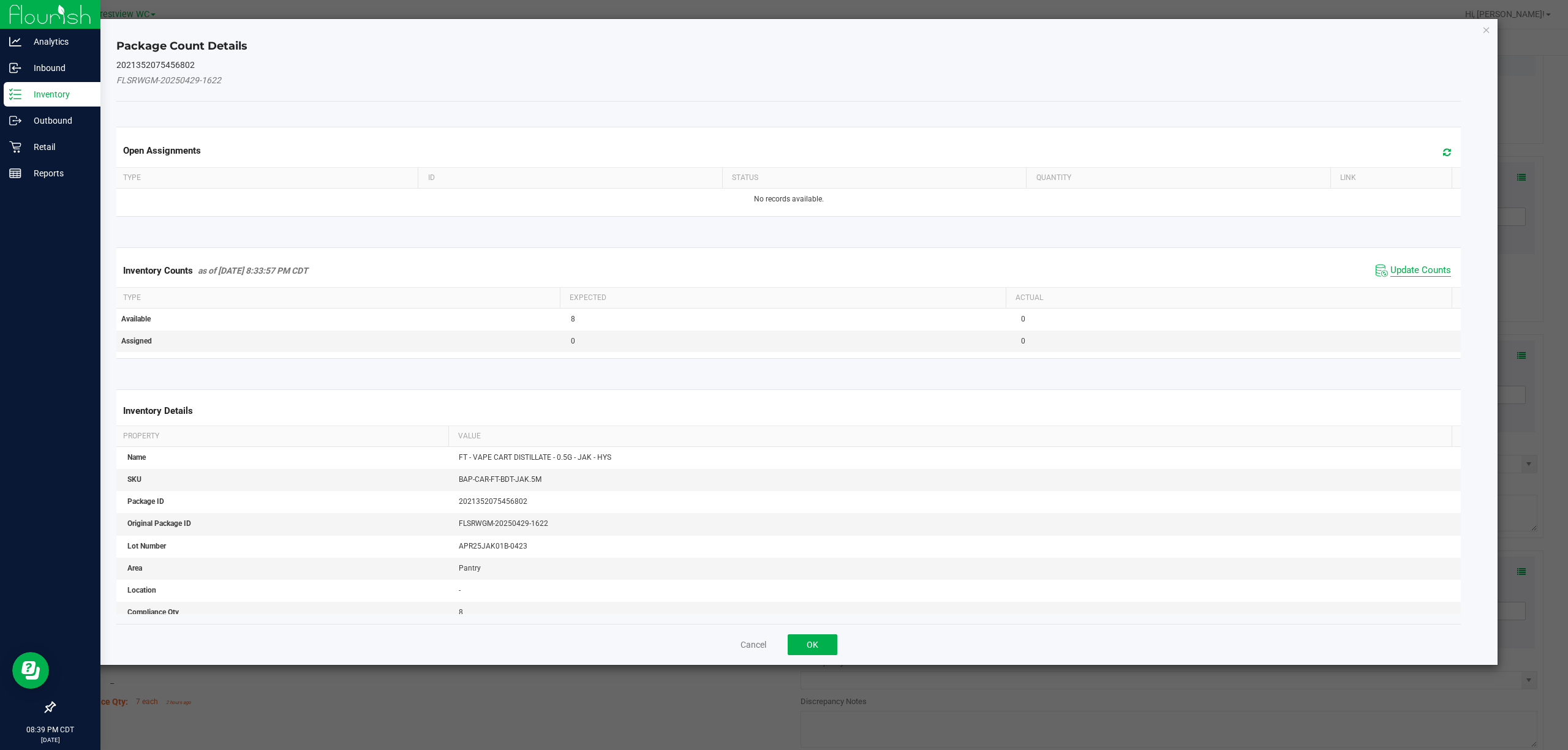
click at [1391, 265] on span "Update Counts" at bounding box center [1421, 270] width 61 height 12
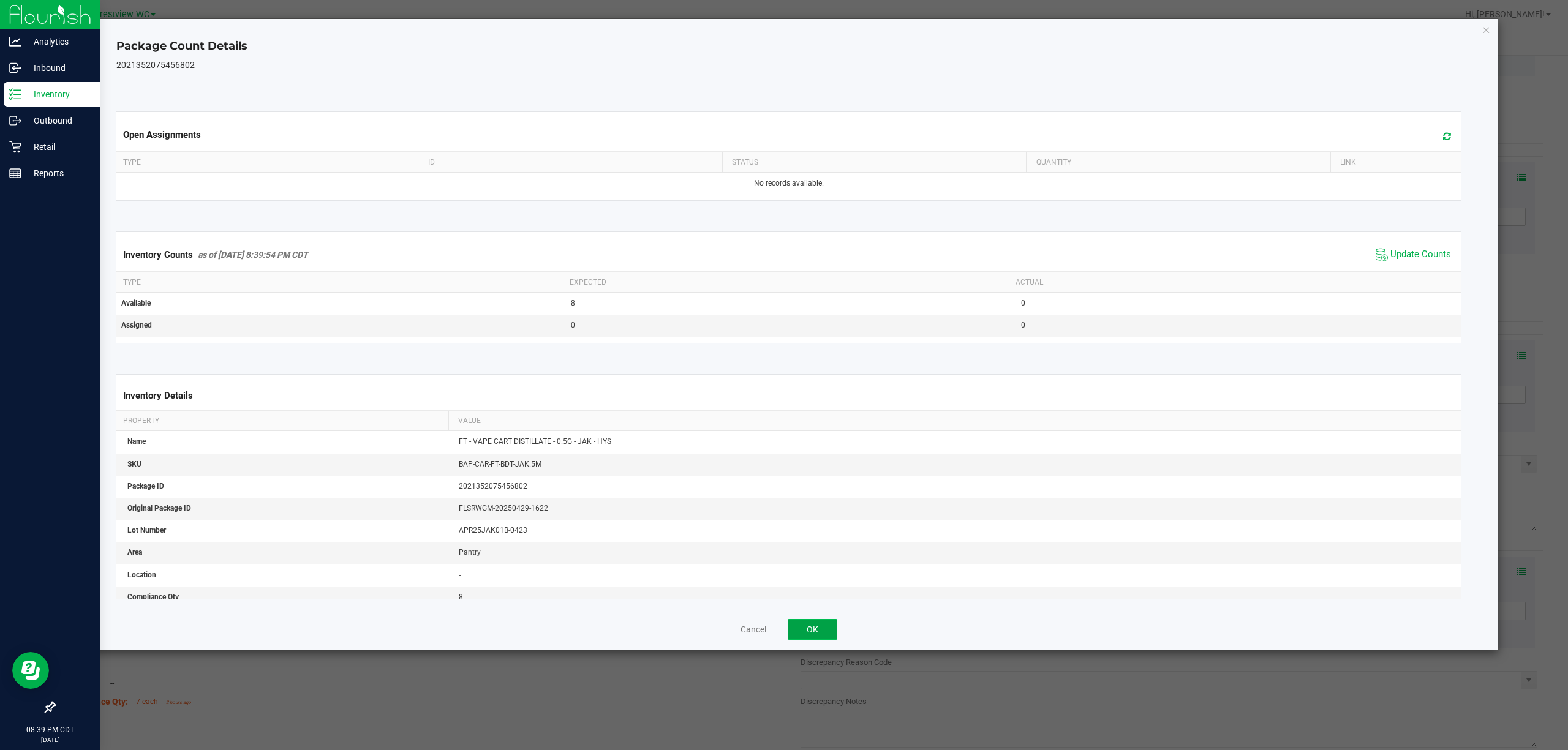
click at [827, 635] on button "OK" at bounding box center [812, 629] width 49 height 21
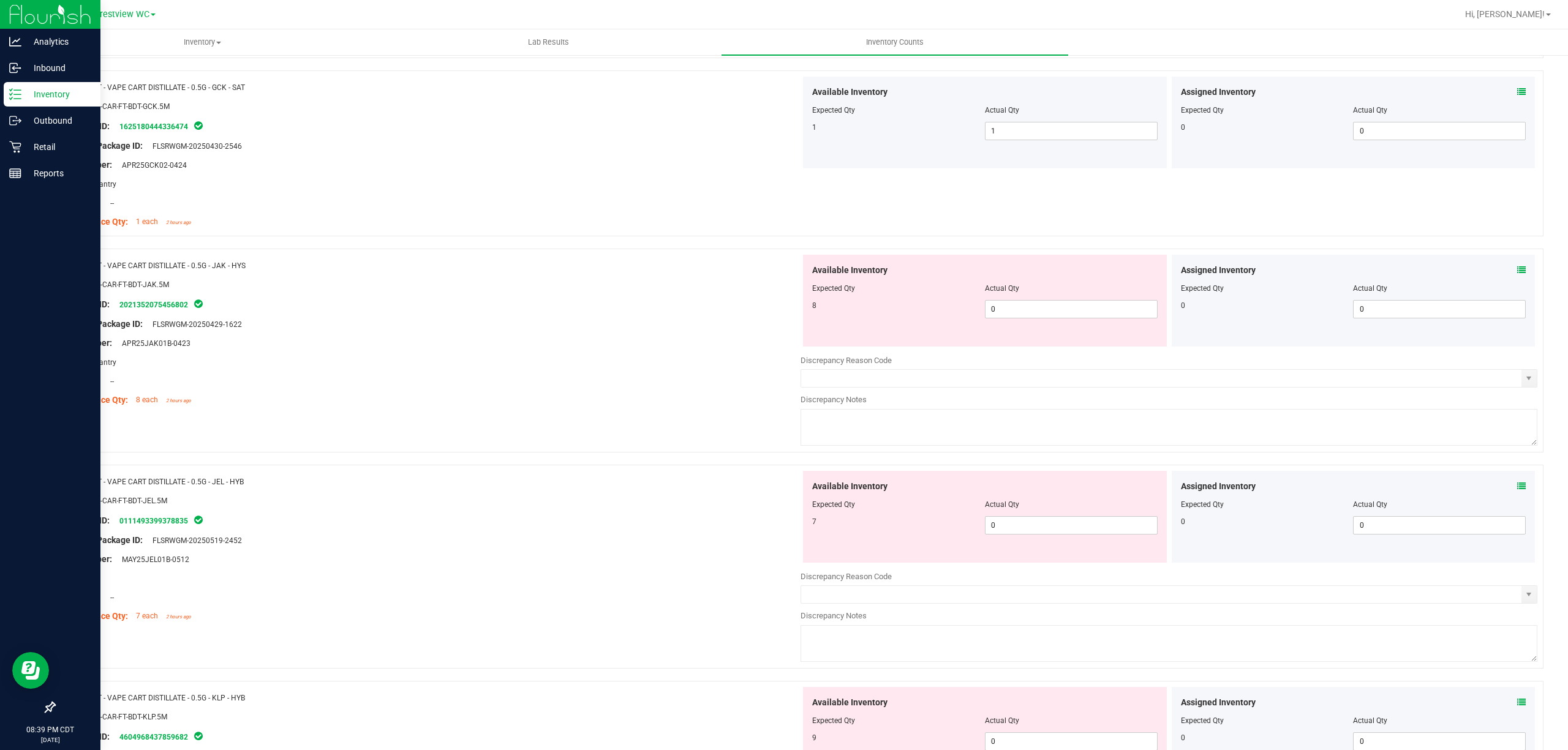
scroll to position [2122, 0]
click at [1016, 322] on span "0 0" at bounding box center [1072, 313] width 173 height 18
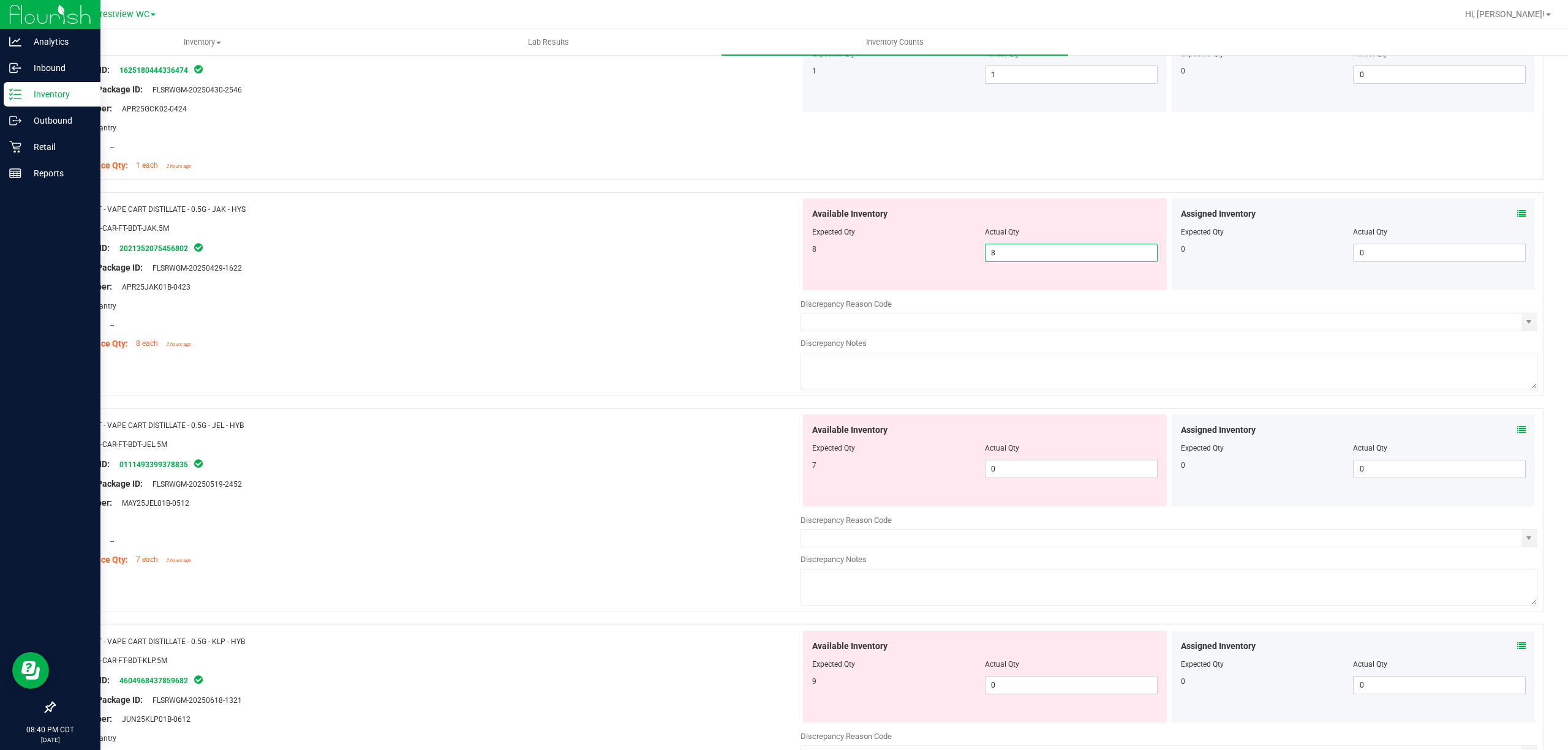
scroll to position [2286, 0]
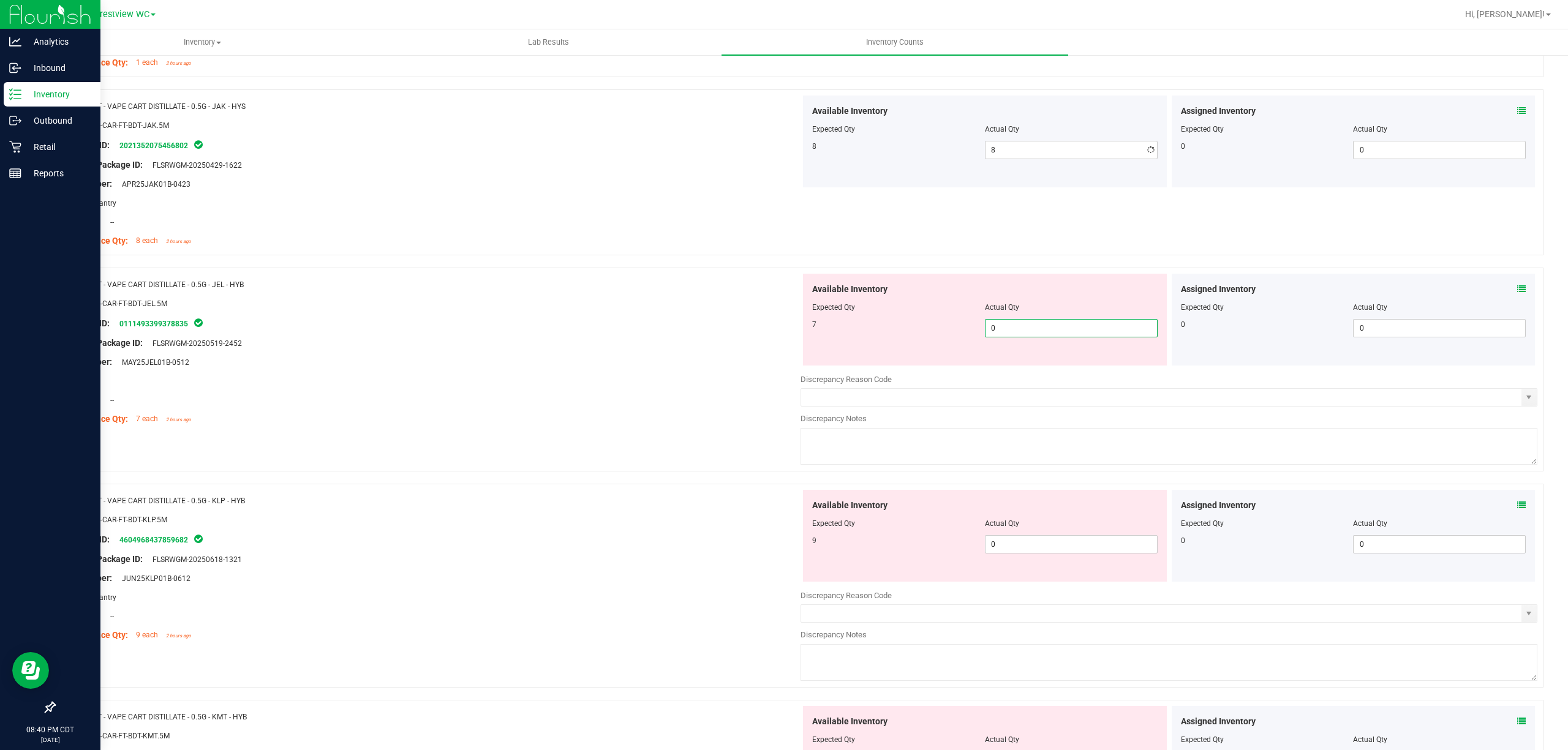
click at [1020, 373] on div "Available Inventory Expected Qty Actual Qty 7 0 0" at bounding box center [1169, 370] width 737 height 194
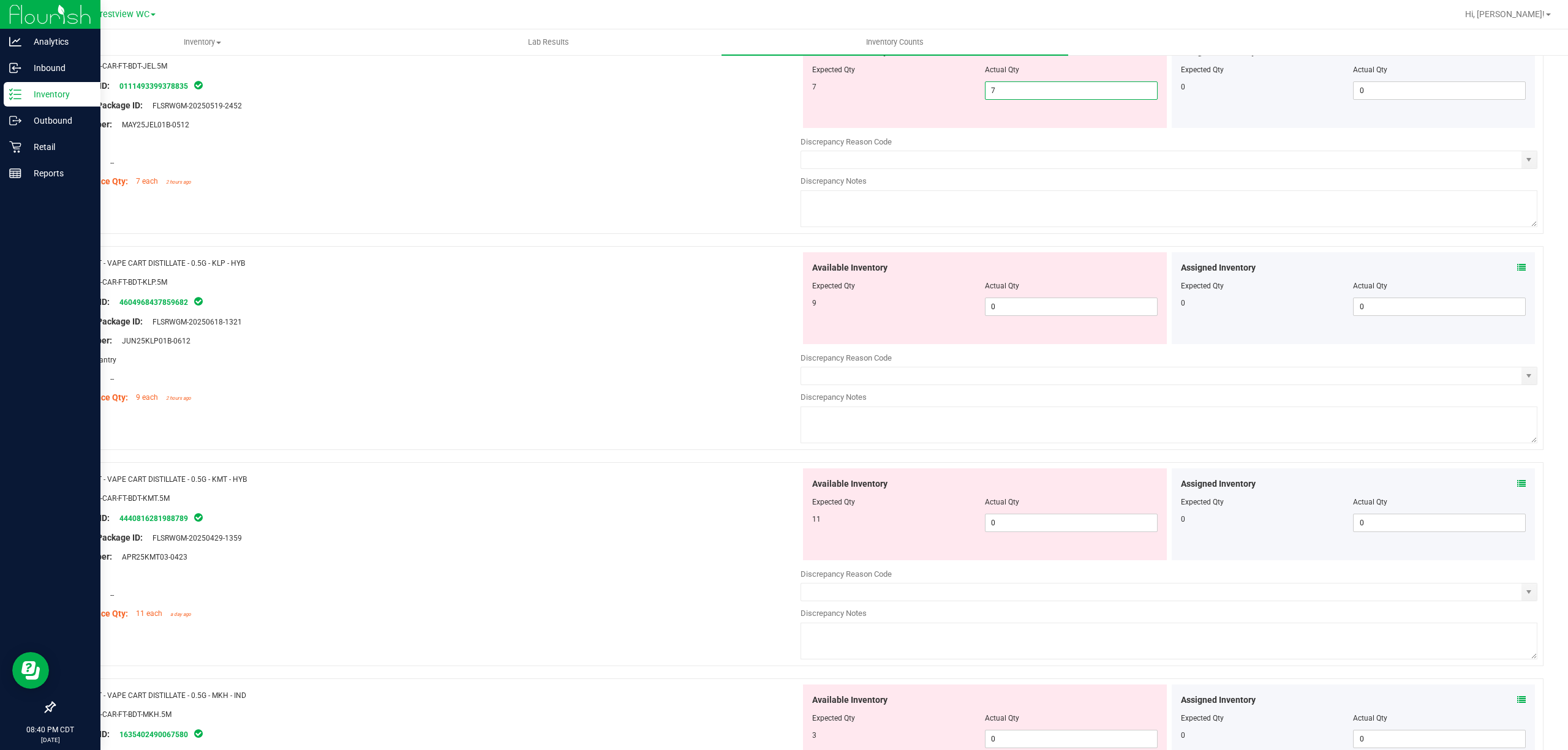
scroll to position [2531, 0]
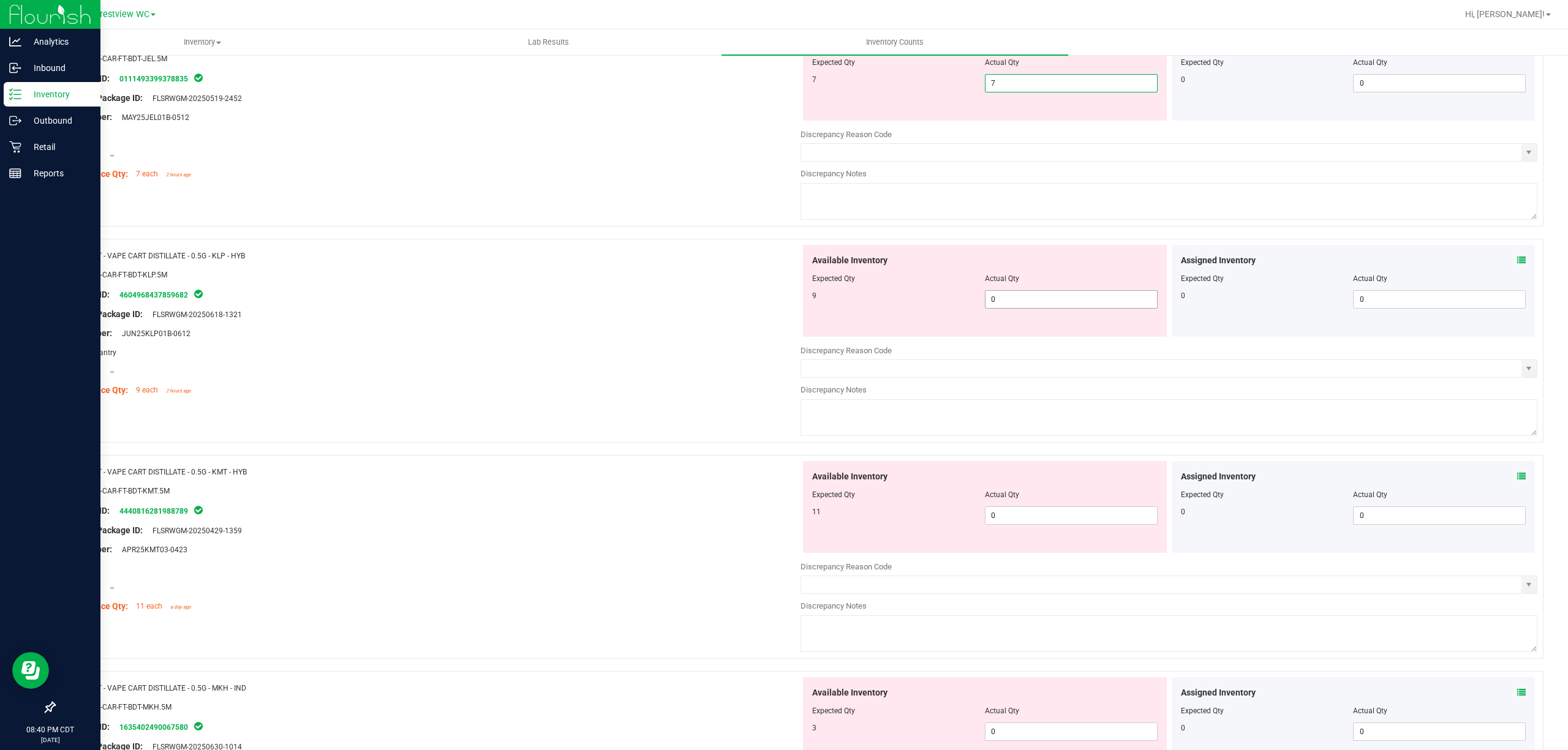
click at [1025, 309] on div "Available Inventory Expected Qty Actual Qty 9 0 0" at bounding box center [1169, 342] width 737 height 194
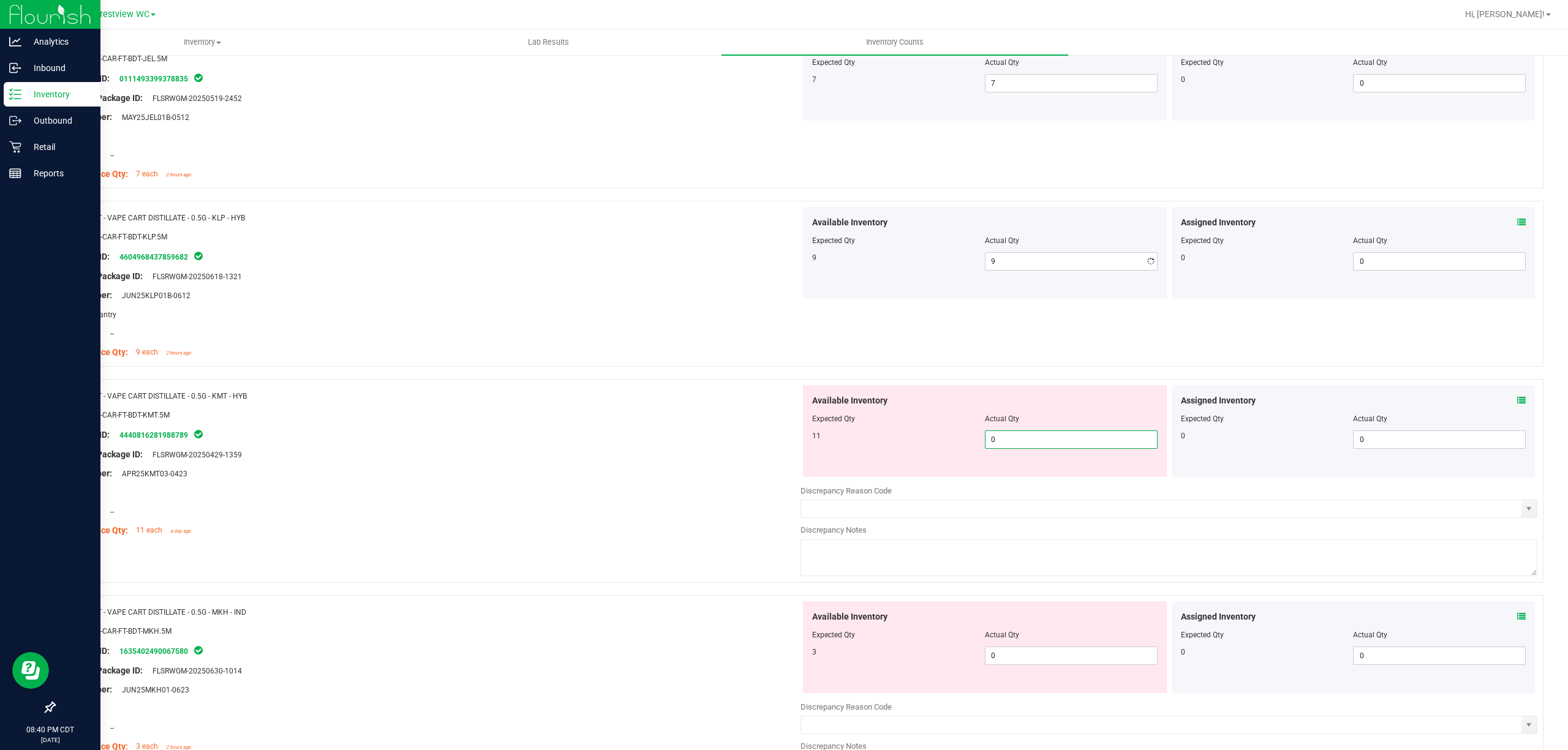
click at [1027, 488] on div "Available Inventory Expected Qty Actual Qty 11 0 0" at bounding box center [1169, 482] width 737 height 194
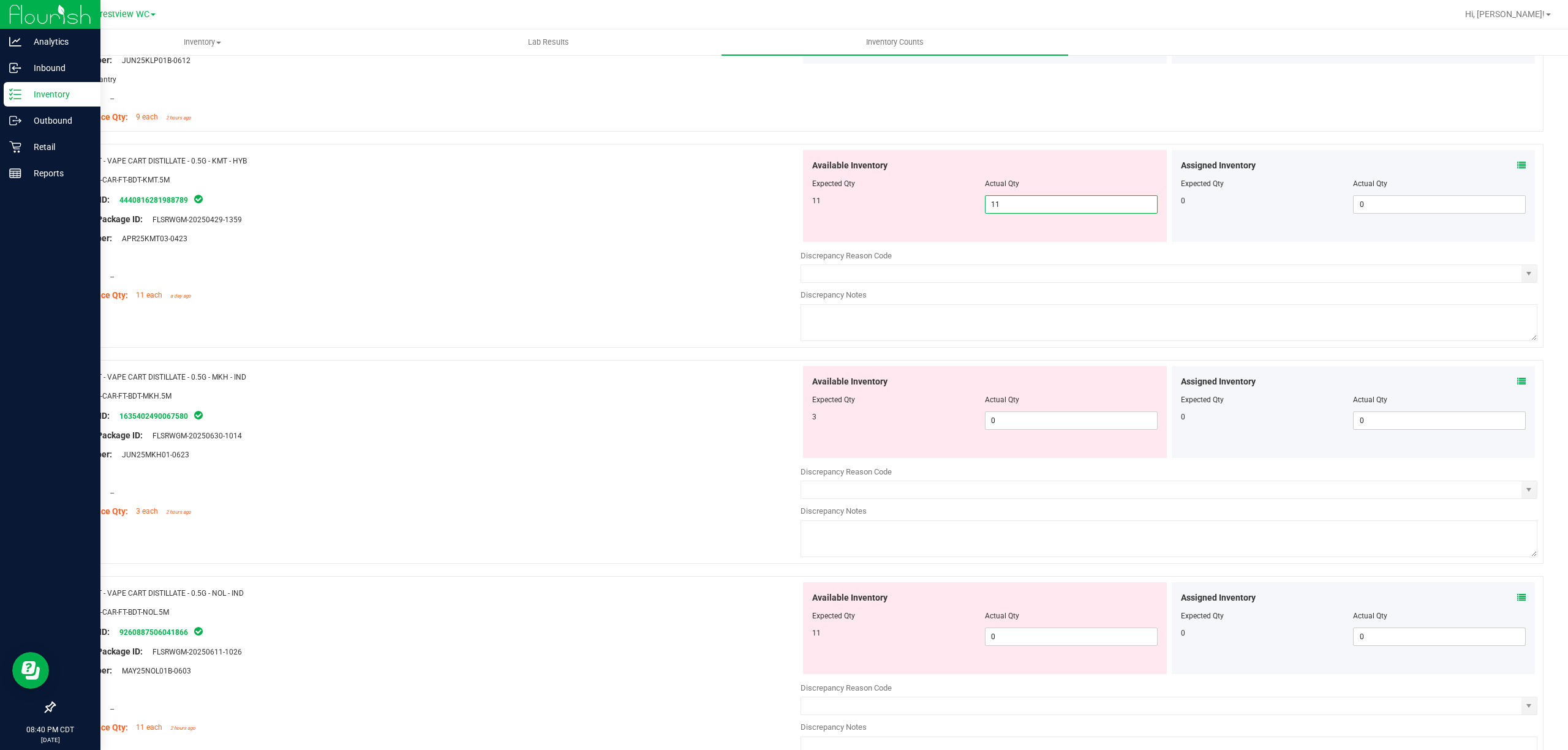
scroll to position [2776, 0]
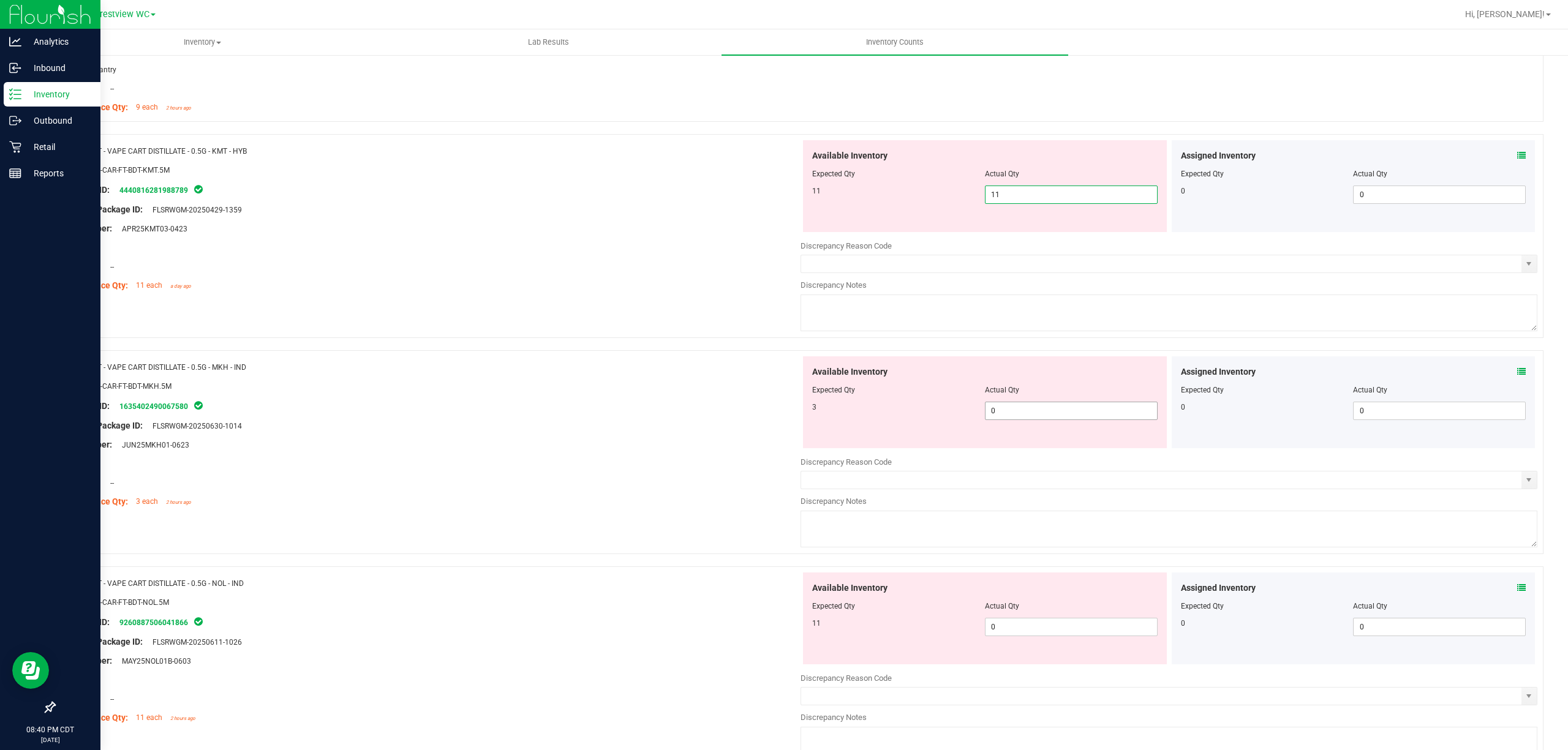
click at [1032, 422] on div "Available Inventory Expected Qty Actual Qty 3 0 0" at bounding box center [1169, 453] width 737 height 194
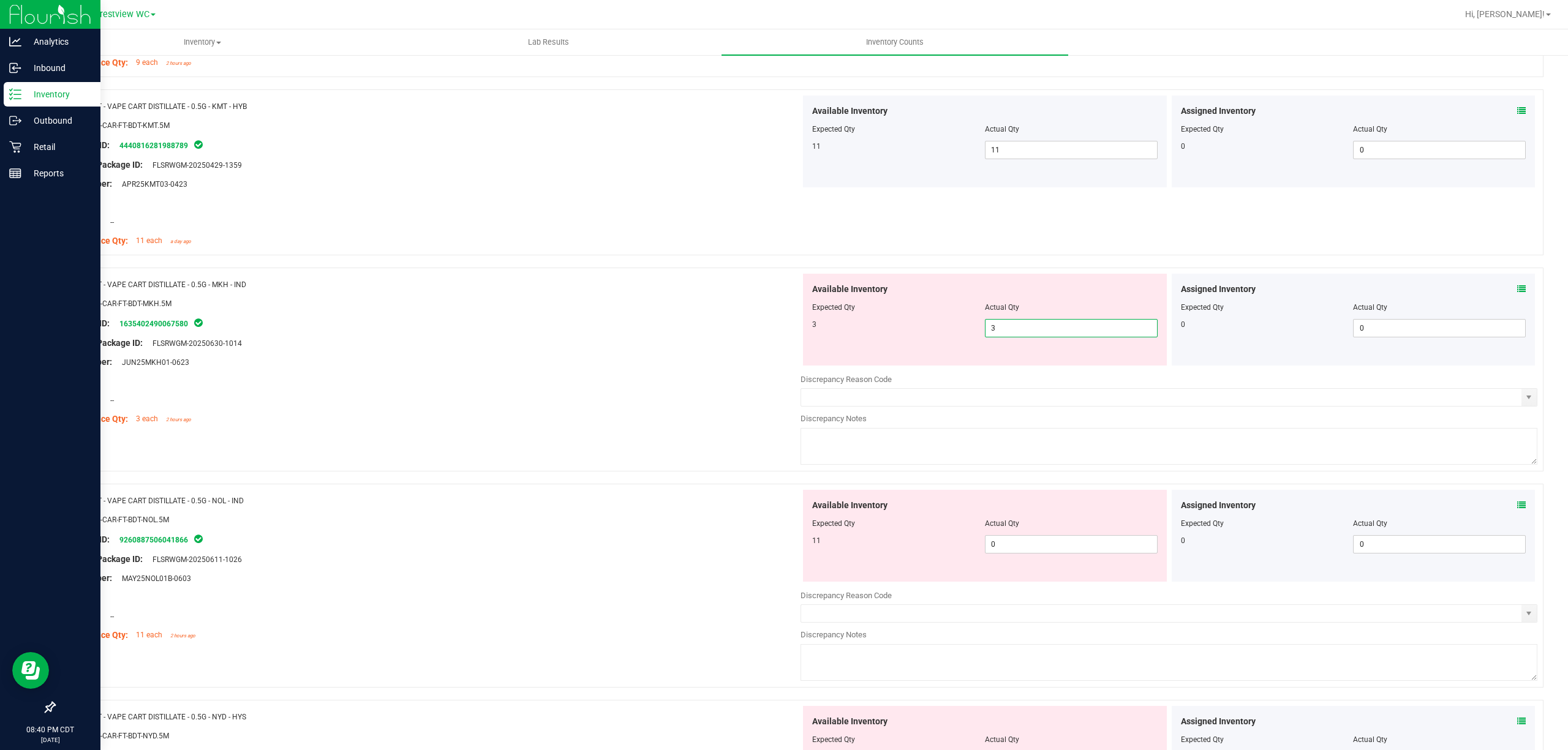
scroll to position [2858, 0]
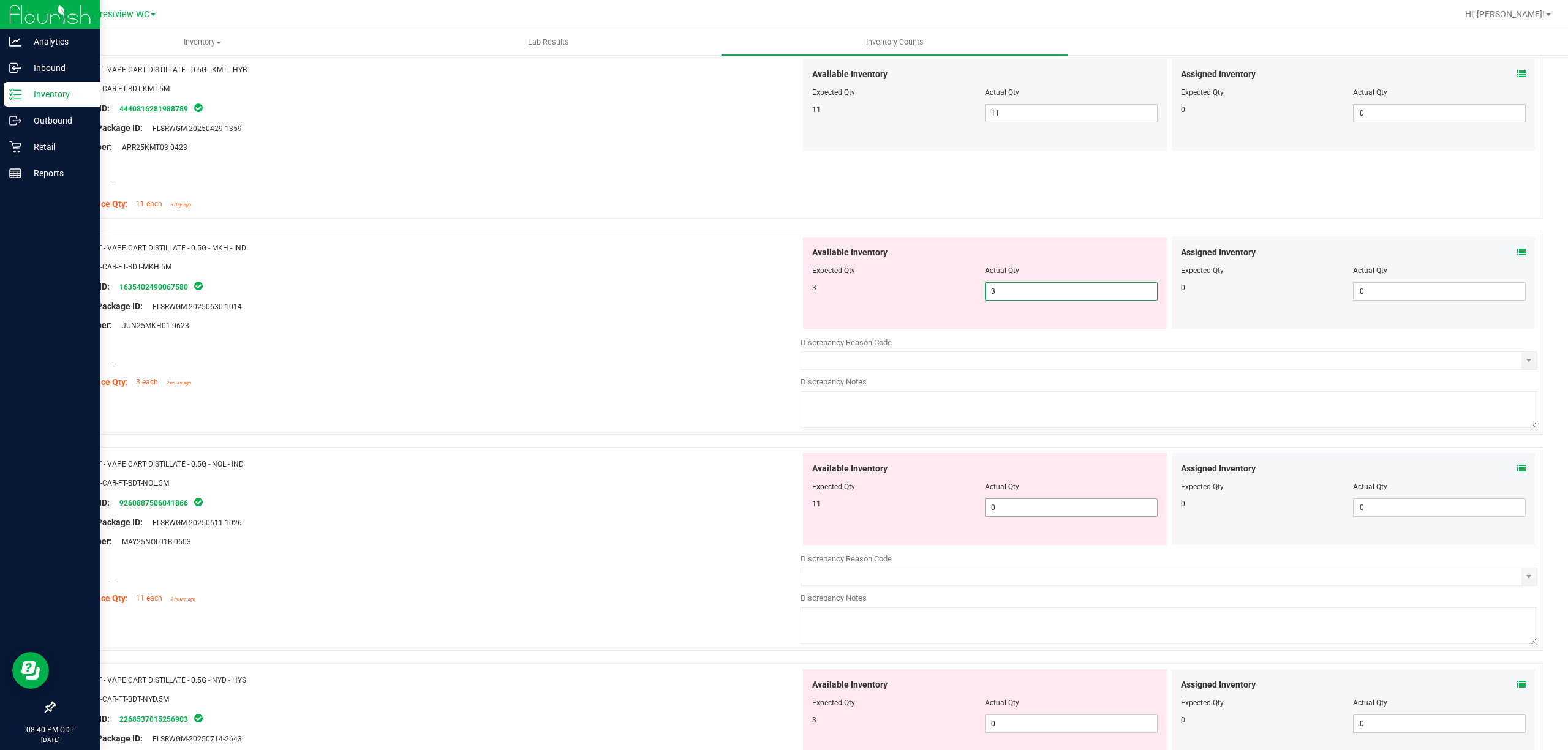
click at [1017, 515] on div "Available Inventory Expected Qty Actual Qty 11 0 0" at bounding box center [1169, 550] width 737 height 194
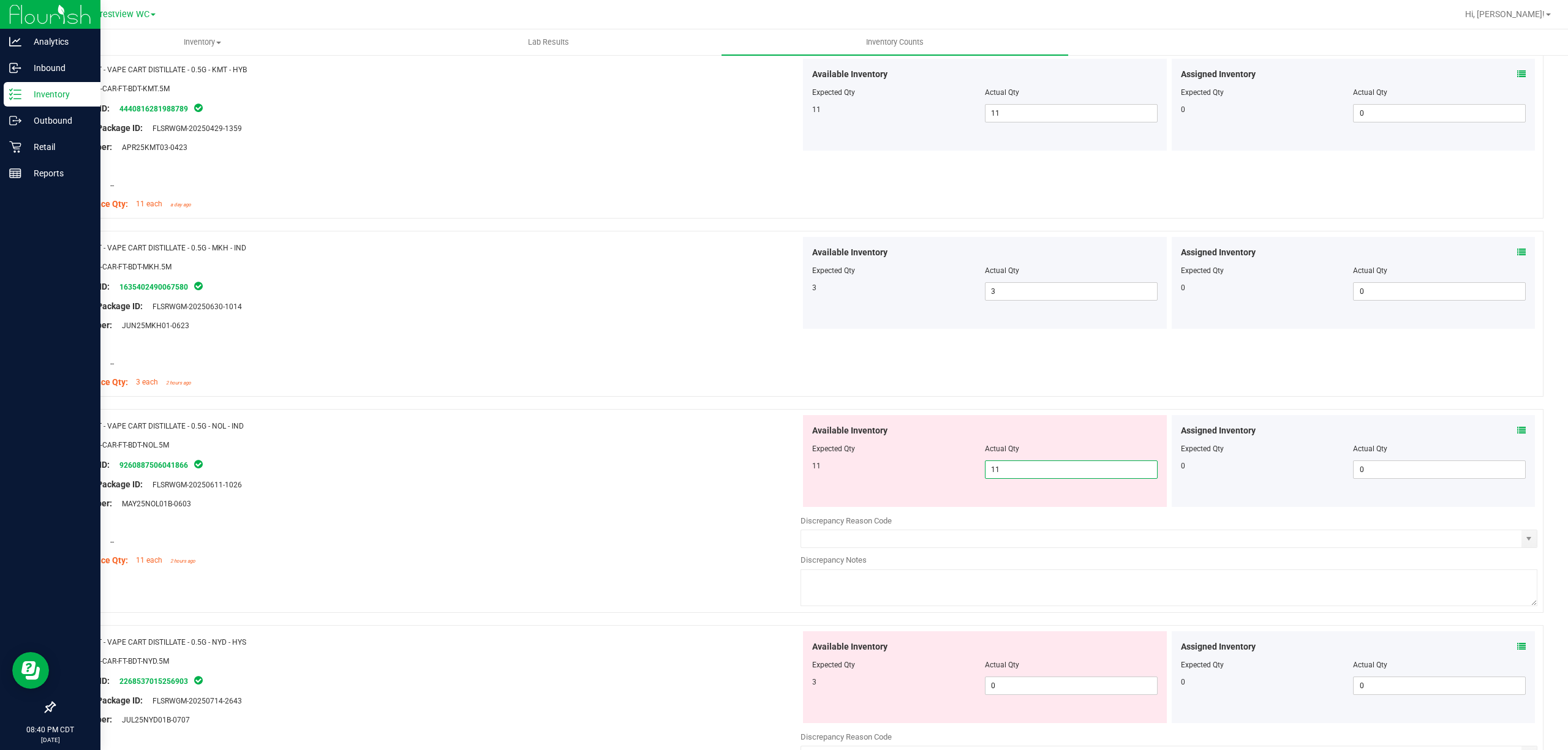
click at [728, 522] on div "Area: --" at bounding box center [432, 523] width 737 height 13
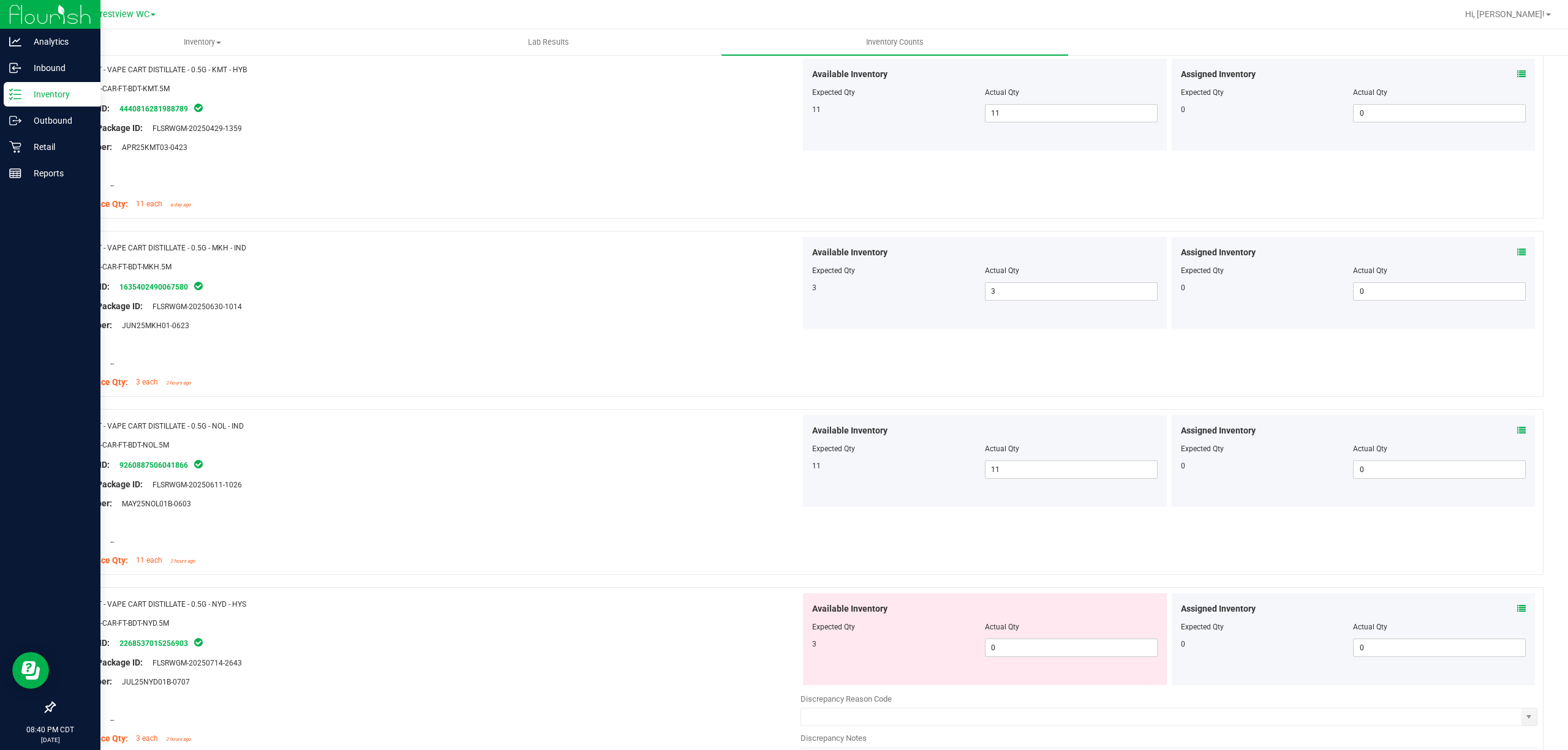
scroll to position [3021, 0]
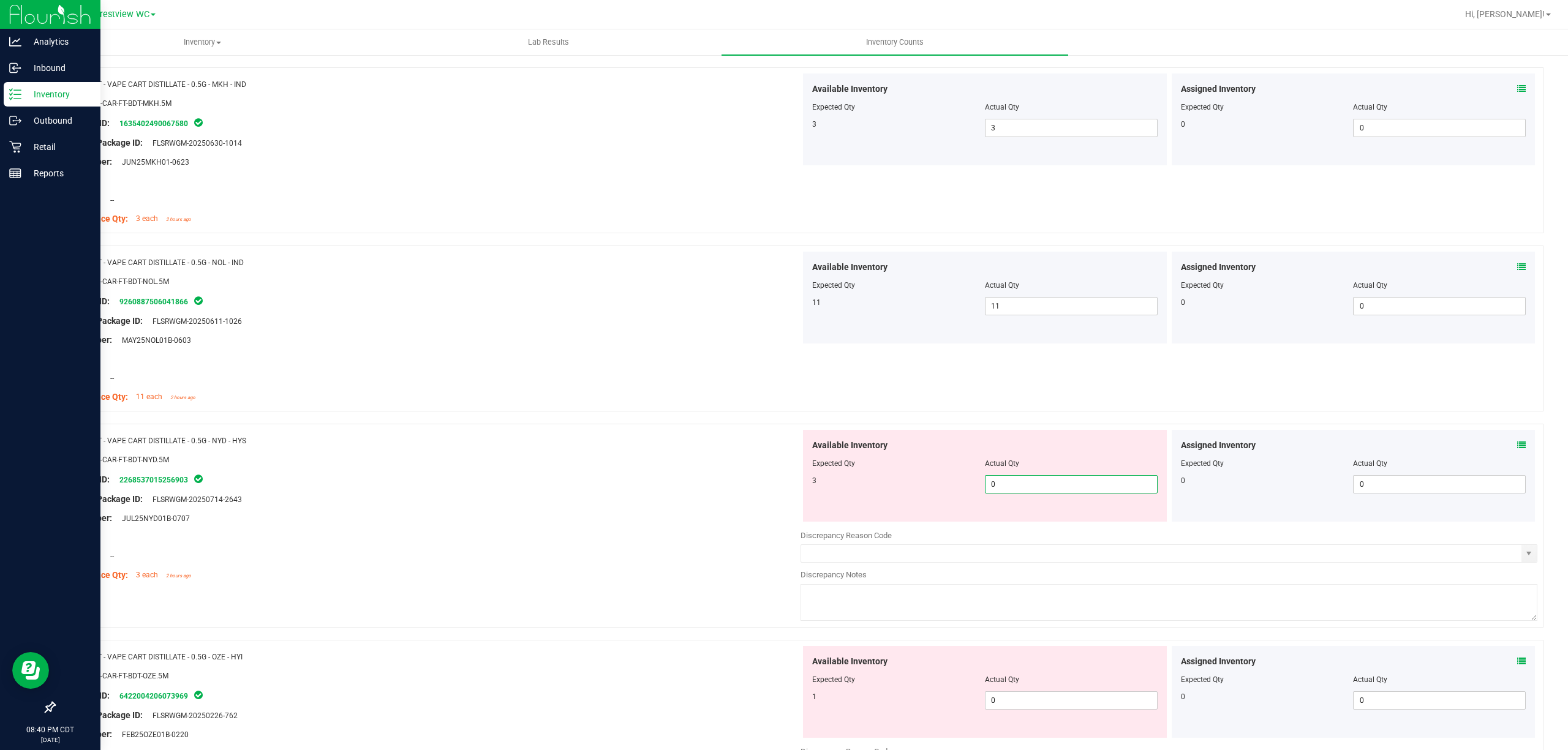
drag, startPoint x: 1011, startPoint y: 490, endPoint x: 927, endPoint y: 483, distance: 84.3
click at [934, 483] on div "3 0 0" at bounding box center [985, 484] width 346 height 18
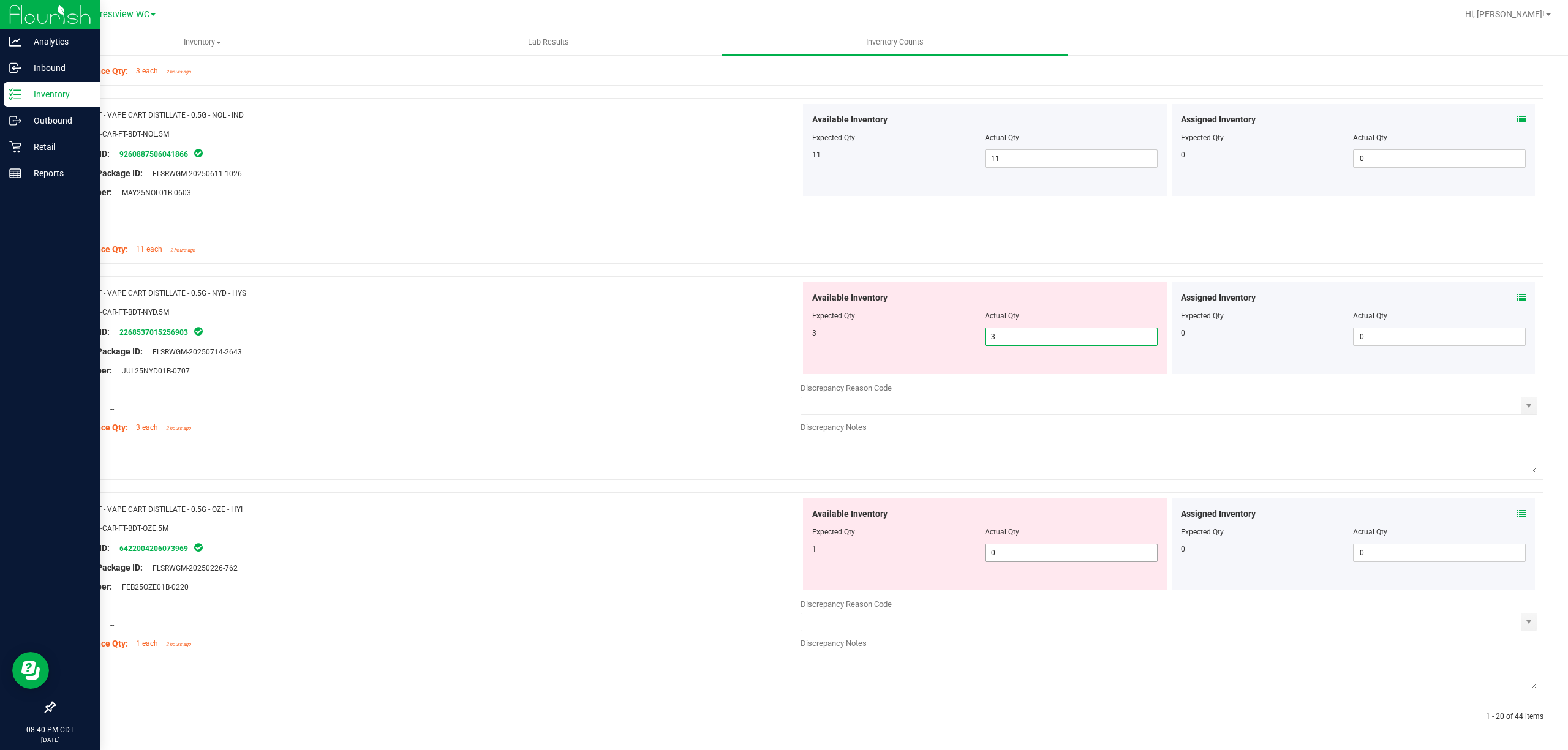
click at [1008, 557] on span "0 0" at bounding box center [1072, 553] width 173 height 18
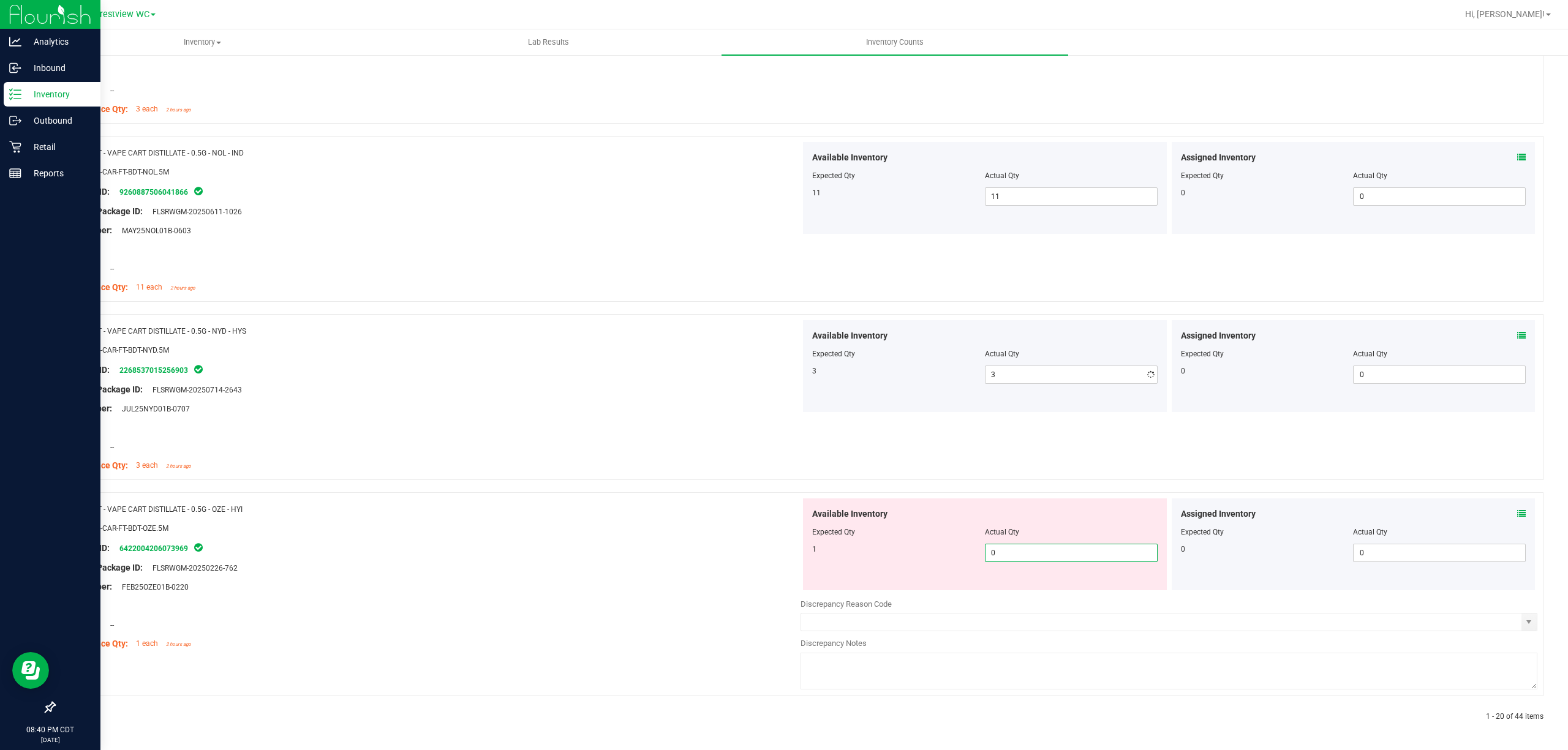
scroll to position [3139, 0]
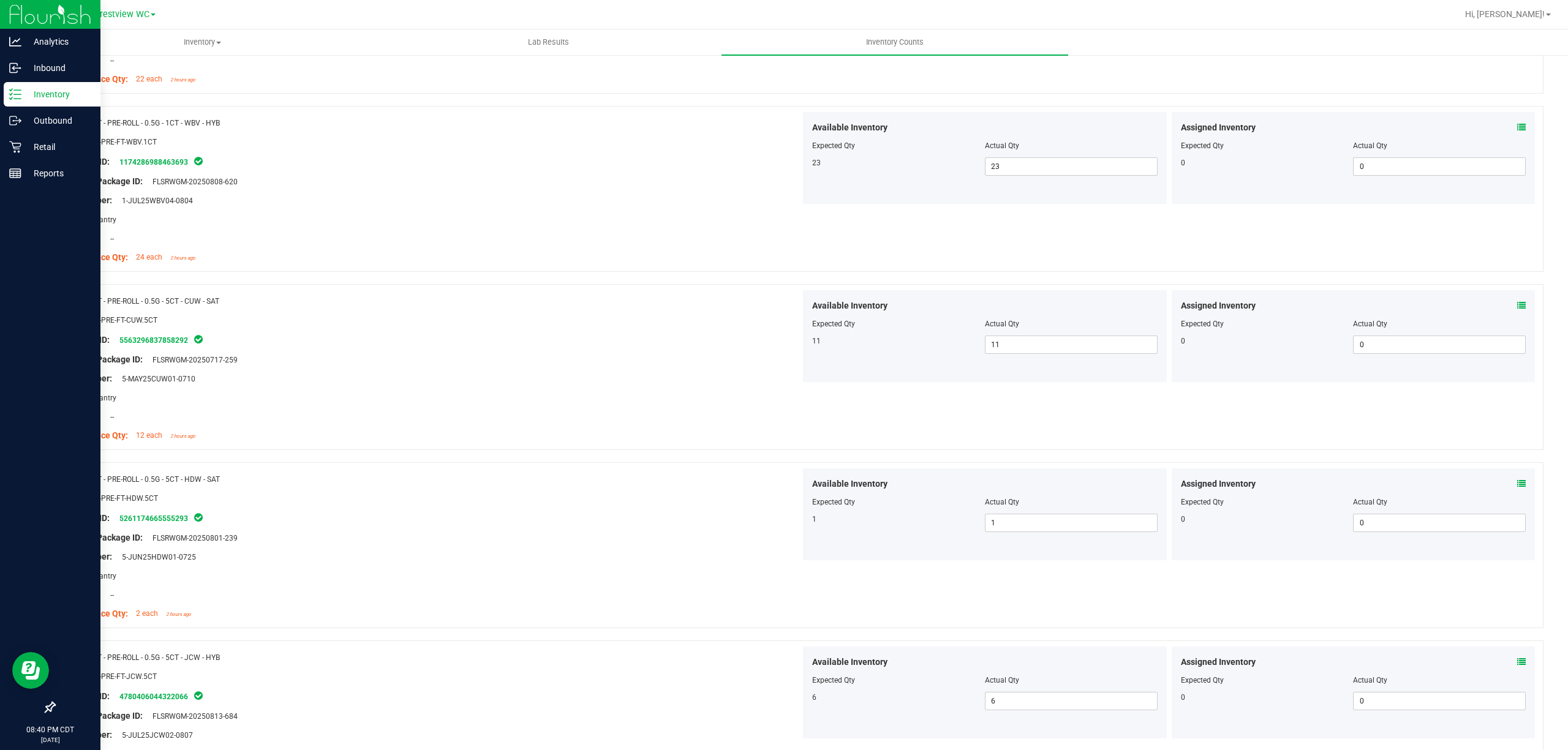
scroll to position [0, 0]
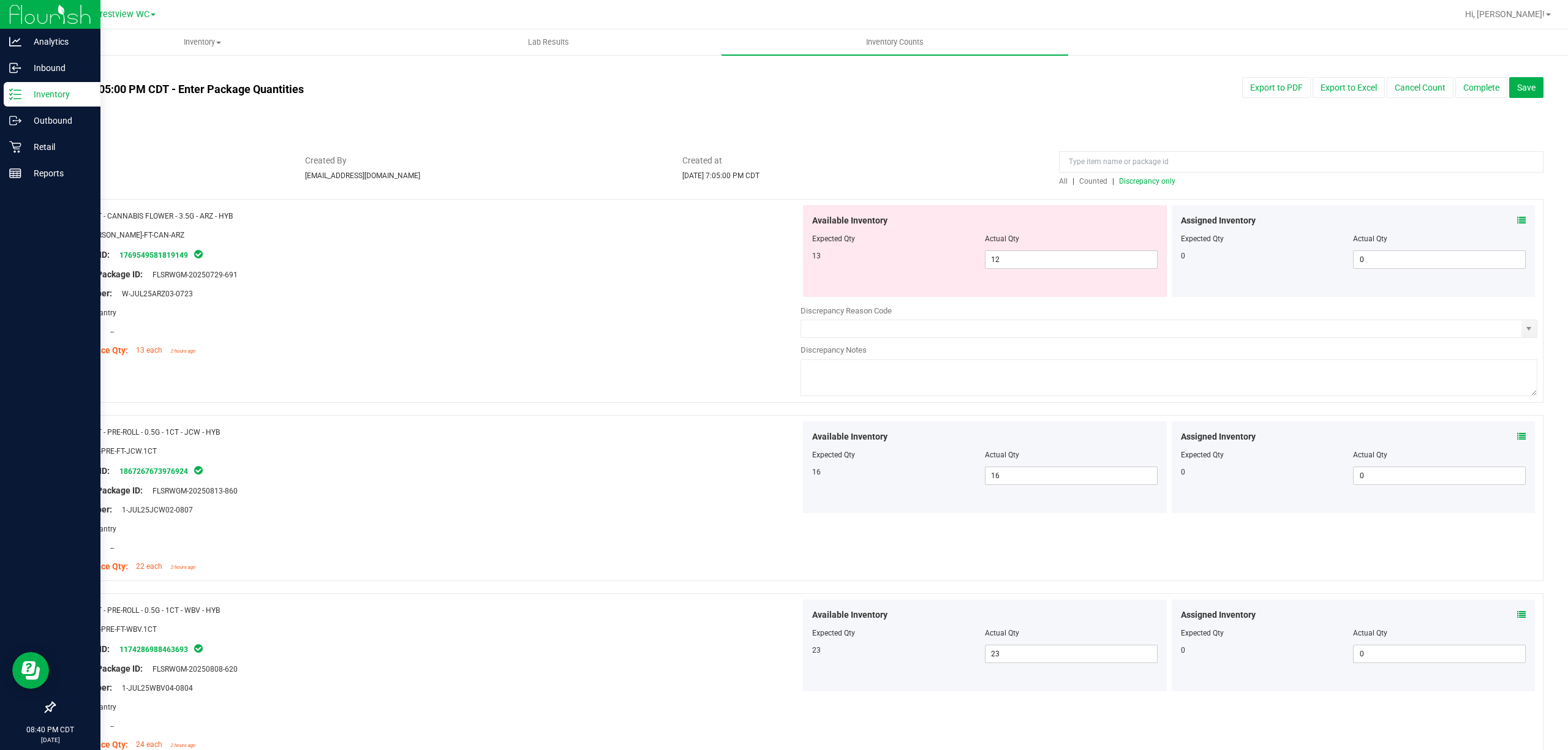
click at [1150, 184] on span "Discrepancy only" at bounding box center [1148, 180] width 57 height 8
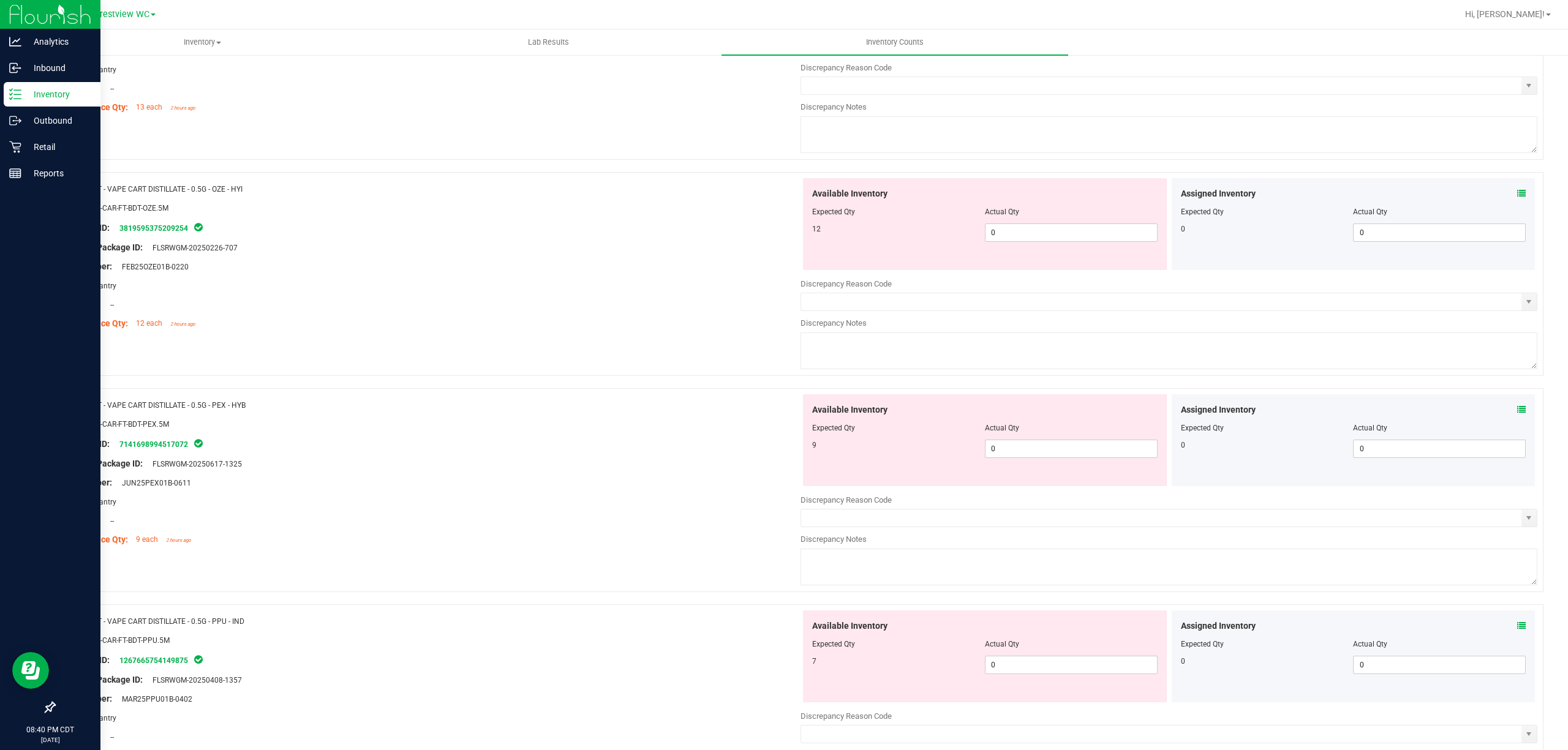
scroll to position [245, 0]
click at [1033, 234] on span "0 0" at bounding box center [1072, 231] width 173 height 18
click at [666, 313] on div at bounding box center [432, 312] width 737 height 6
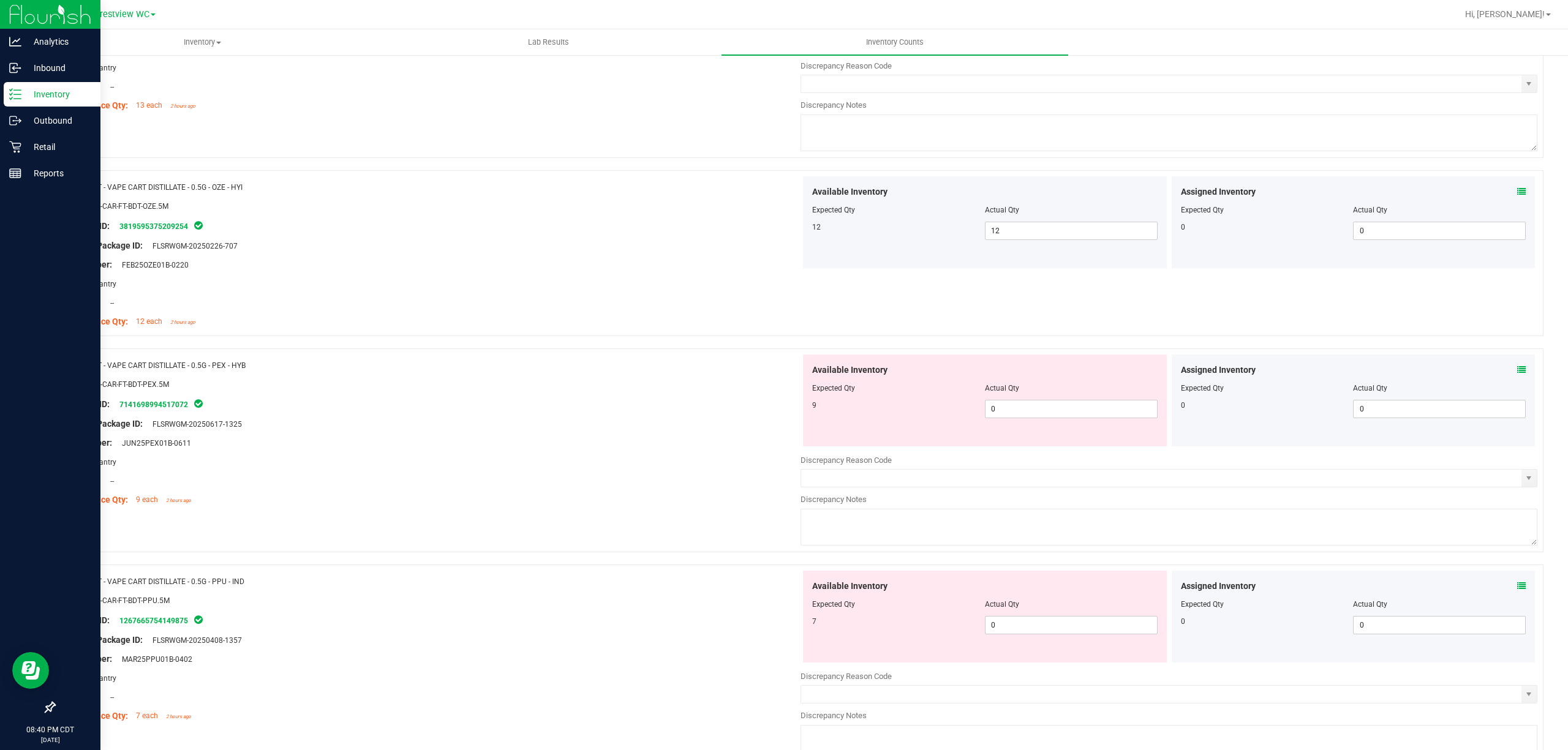
scroll to position [326, 0]
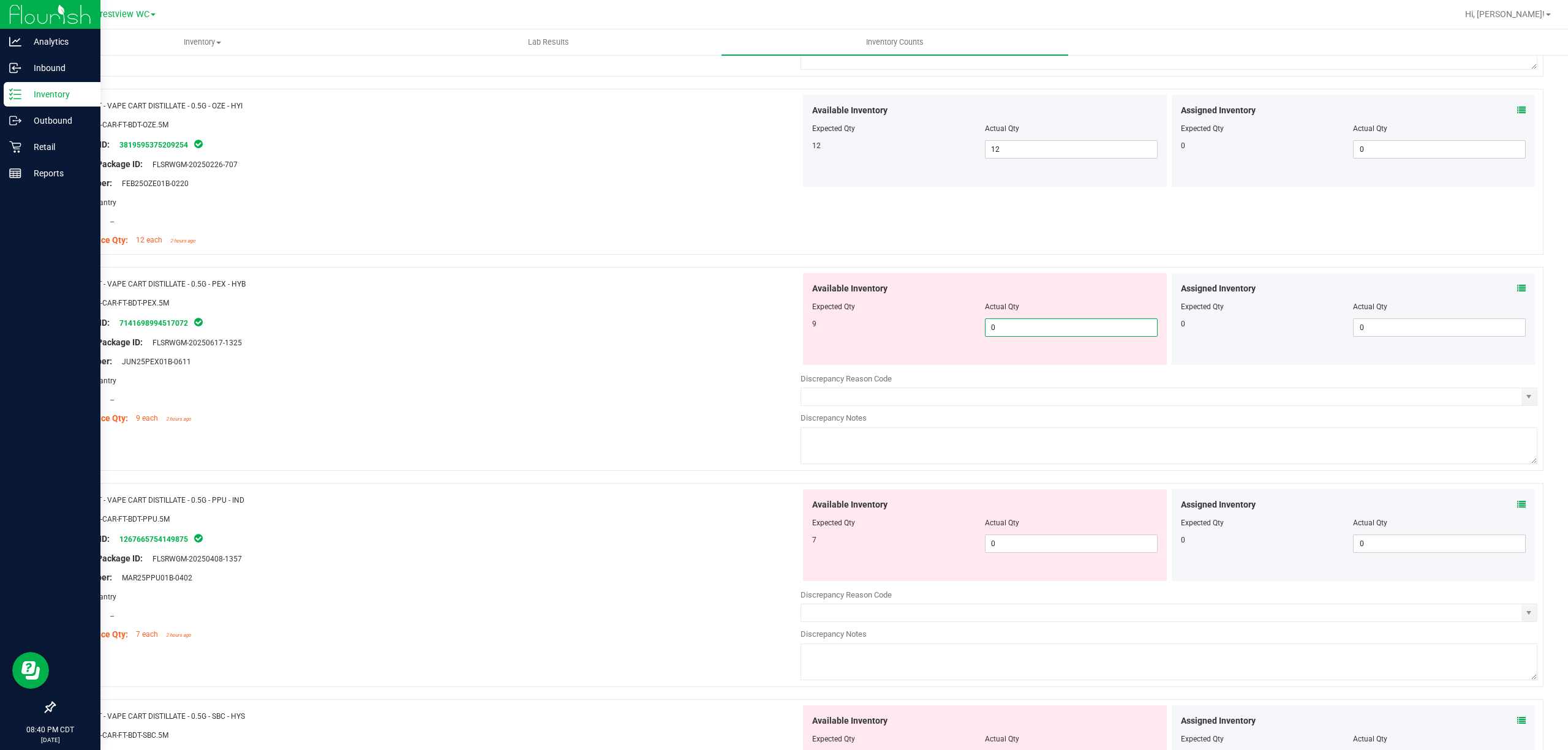
drag, startPoint x: 1000, startPoint y: 332, endPoint x: 933, endPoint y: 329, distance: 67.1
click at [933, 329] on div "9 0 0" at bounding box center [985, 327] width 346 height 18
click at [984, 546] on div "Available Inventory Expected Qty Actual Qty 7 0 0" at bounding box center [1169, 586] width 737 height 194
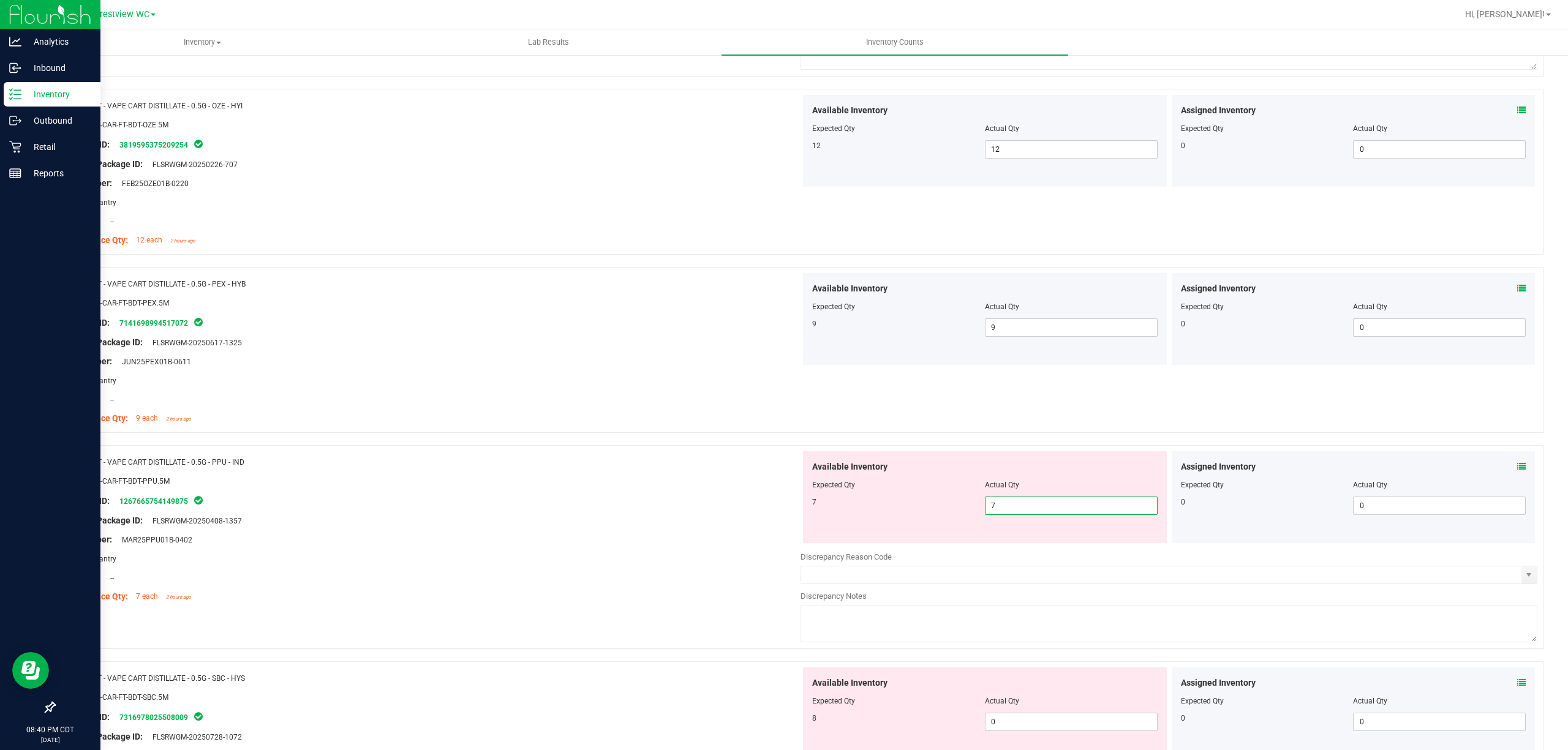
click at [699, 513] on div at bounding box center [432, 511] width 737 height 6
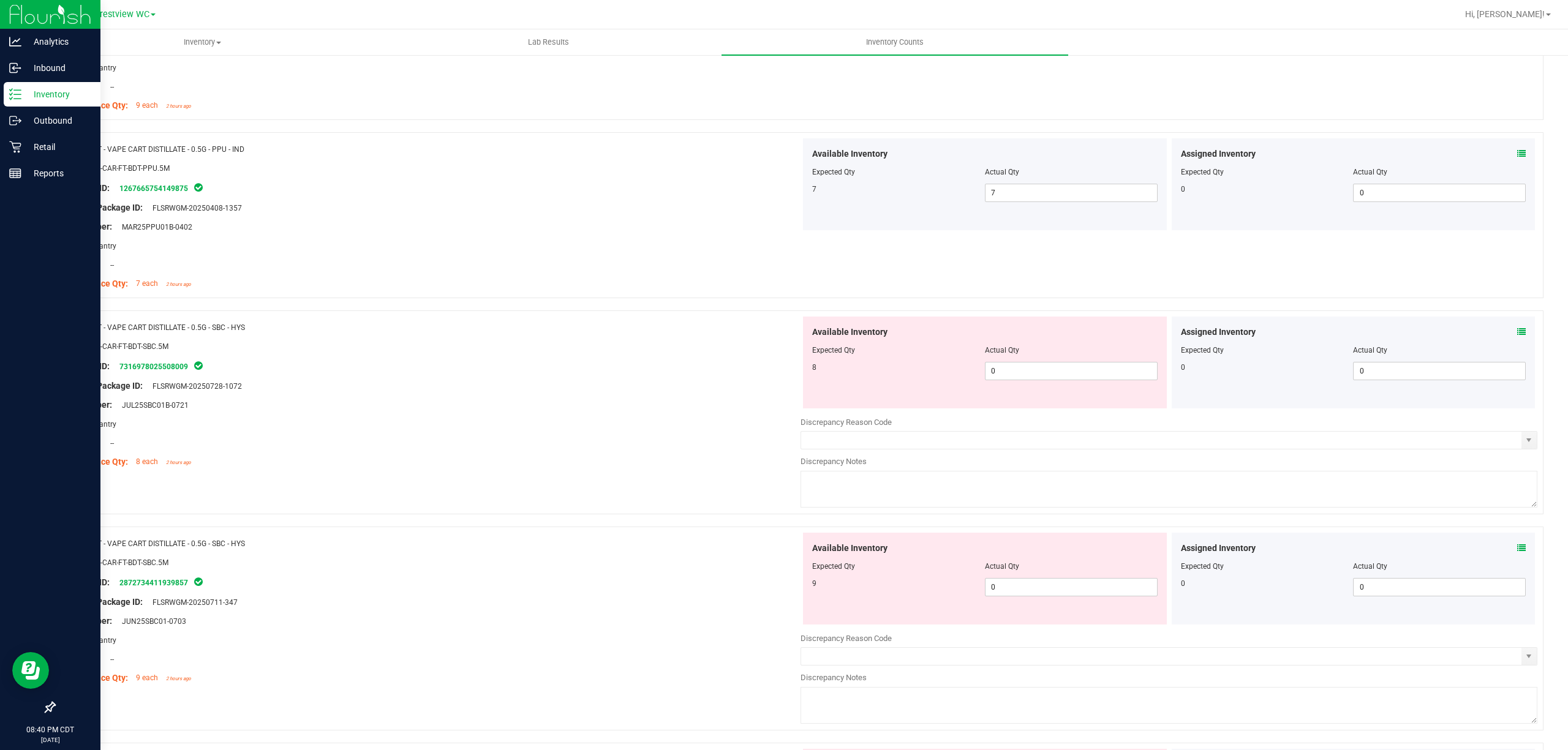
scroll to position [652, 0]
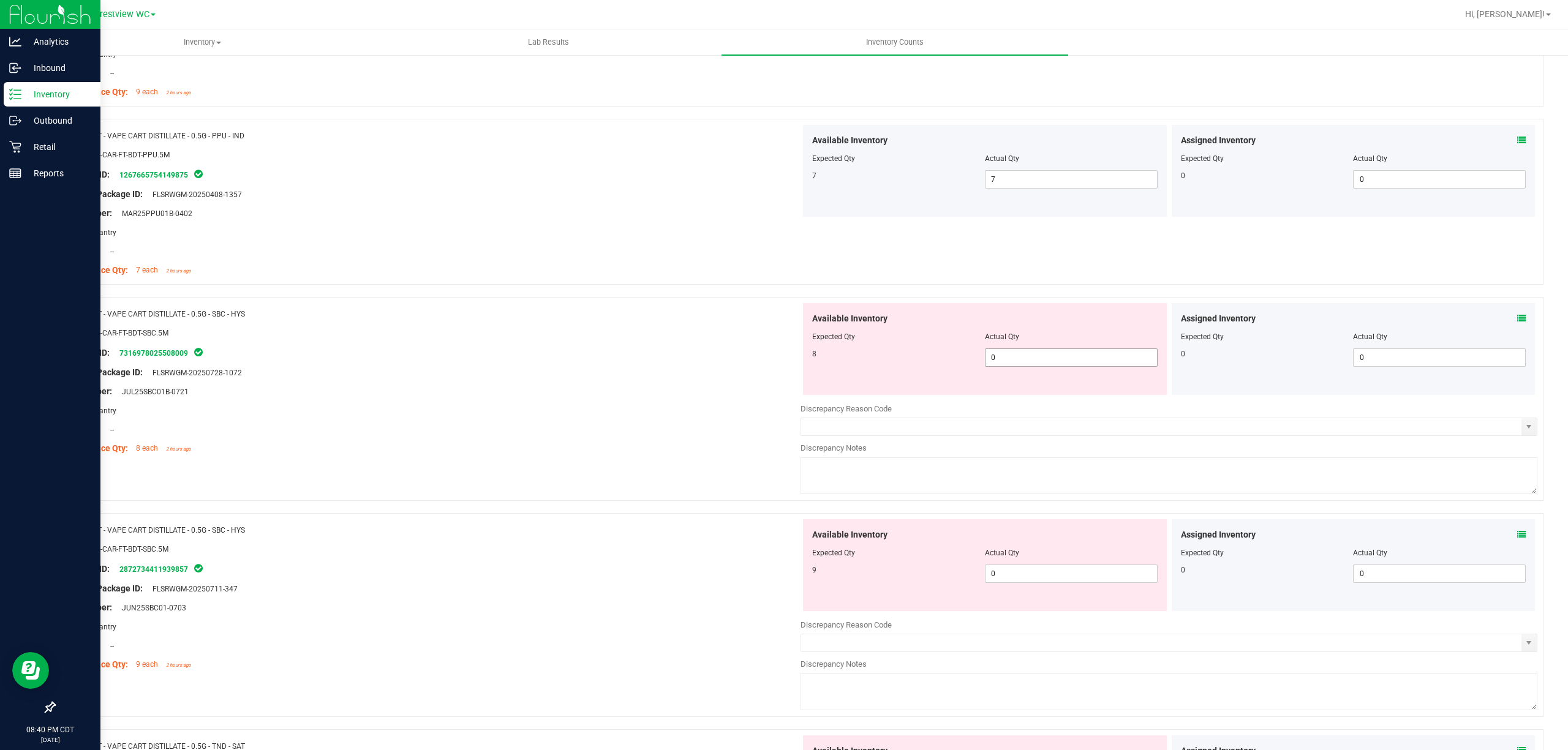
click at [1032, 355] on span "0 0" at bounding box center [1072, 357] width 173 height 18
click at [1037, 578] on div "Available Inventory Expected Qty Actual Qty 9 0 0" at bounding box center [1169, 616] width 737 height 194
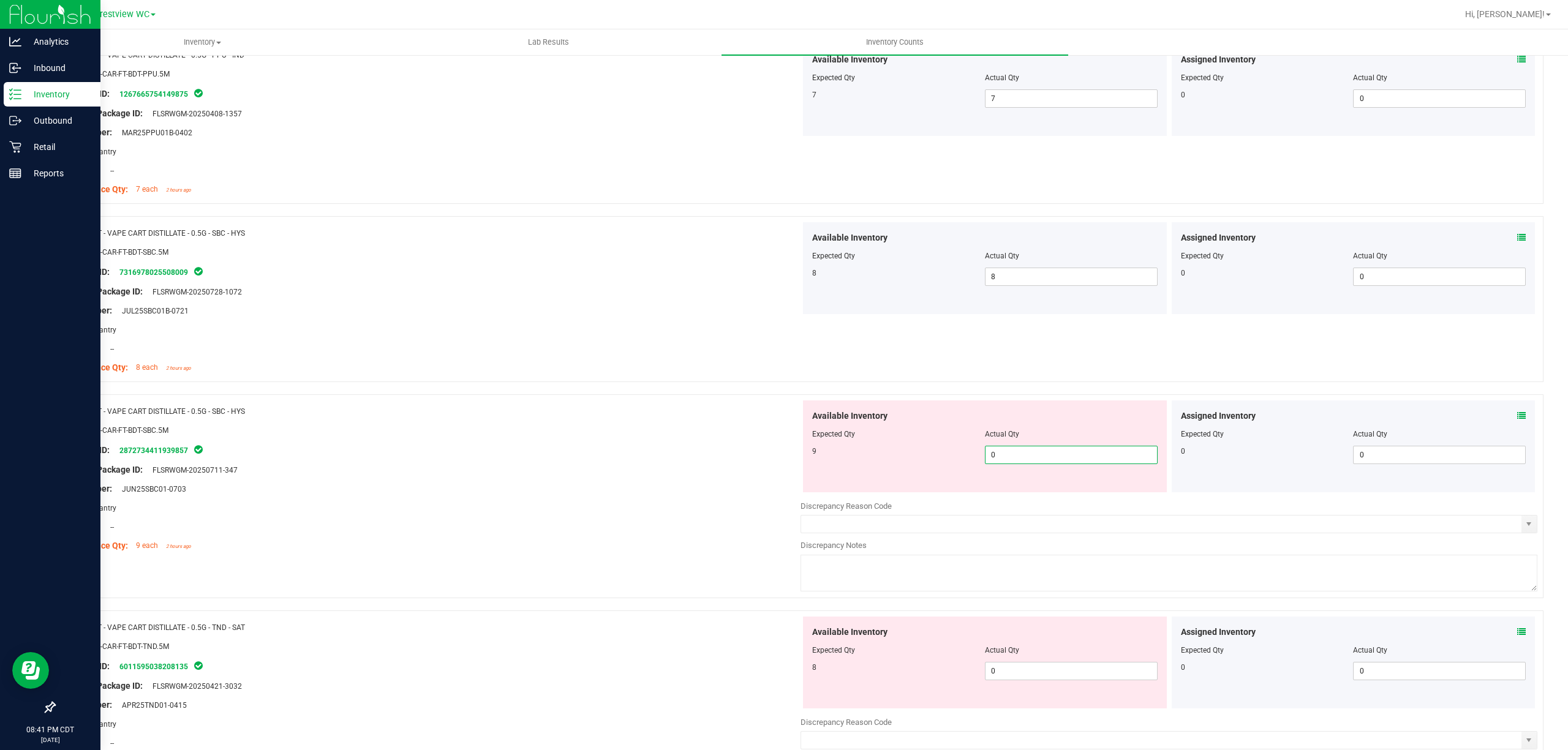
scroll to position [735, 0]
click at [1518, 235] on icon at bounding box center [1522, 236] width 8 height 8
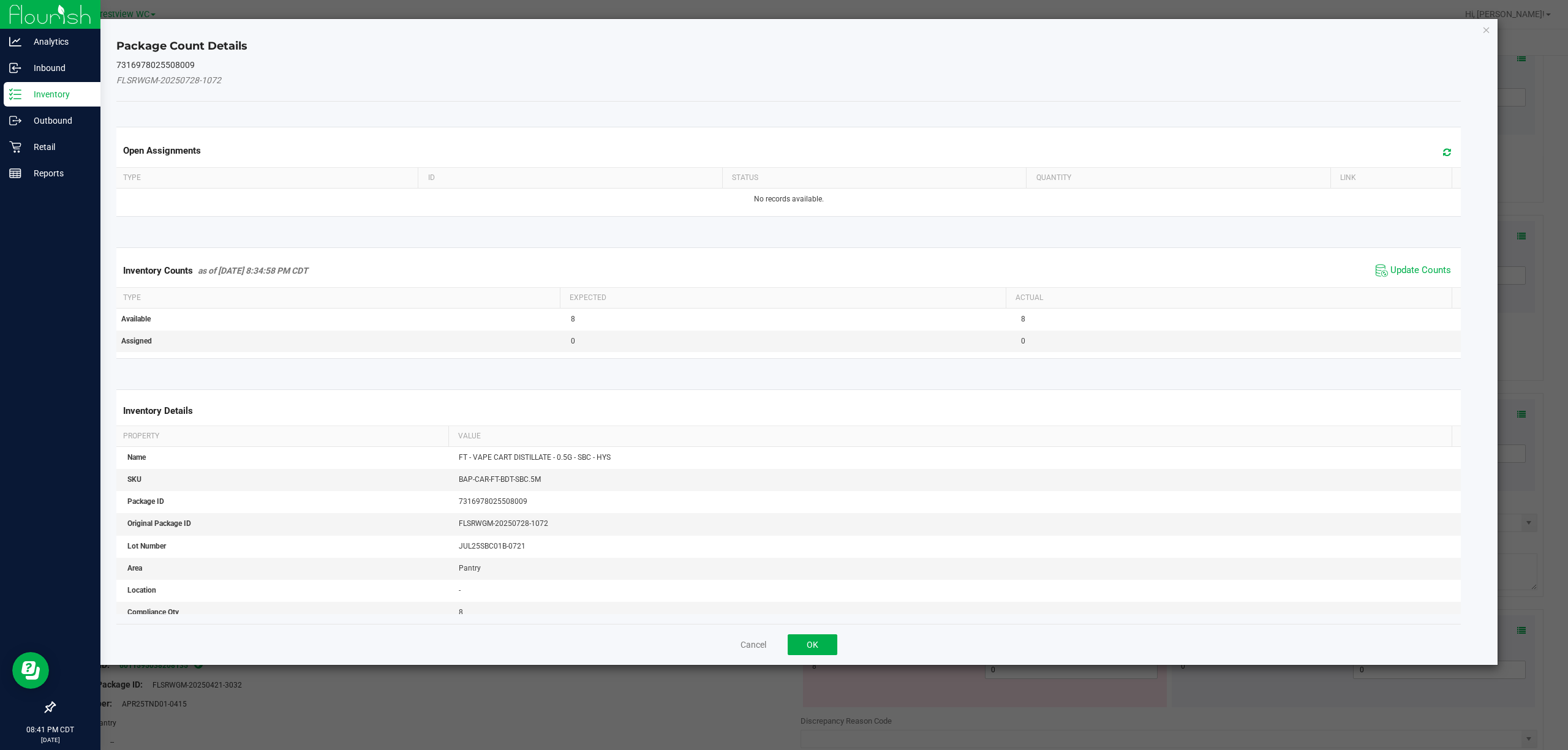
click at [1429, 259] on div "Inventory Counts as of [DATE] 8:34:58 PM CDT Update Counts" at bounding box center [789, 271] width 1350 height 33
click at [1404, 275] on span "Update Counts" at bounding box center [1413, 271] width 81 height 18
click at [1409, 272] on div "Inventory Counts as of [DATE] 8:34:58 PM CDT Update Counts" at bounding box center [789, 270] width 1350 height 32
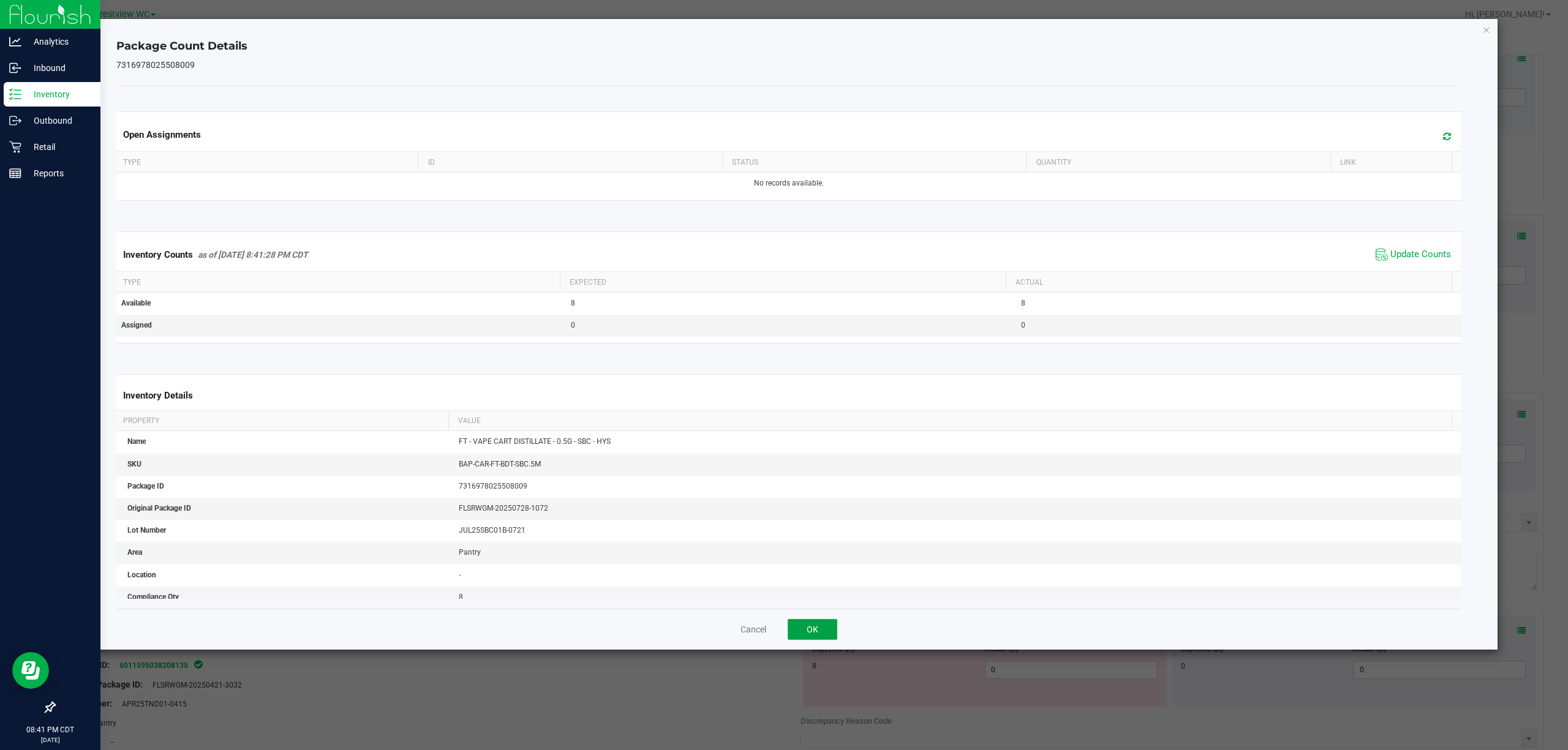
click at [819, 621] on button "OK" at bounding box center [812, 629] width 49 height 21
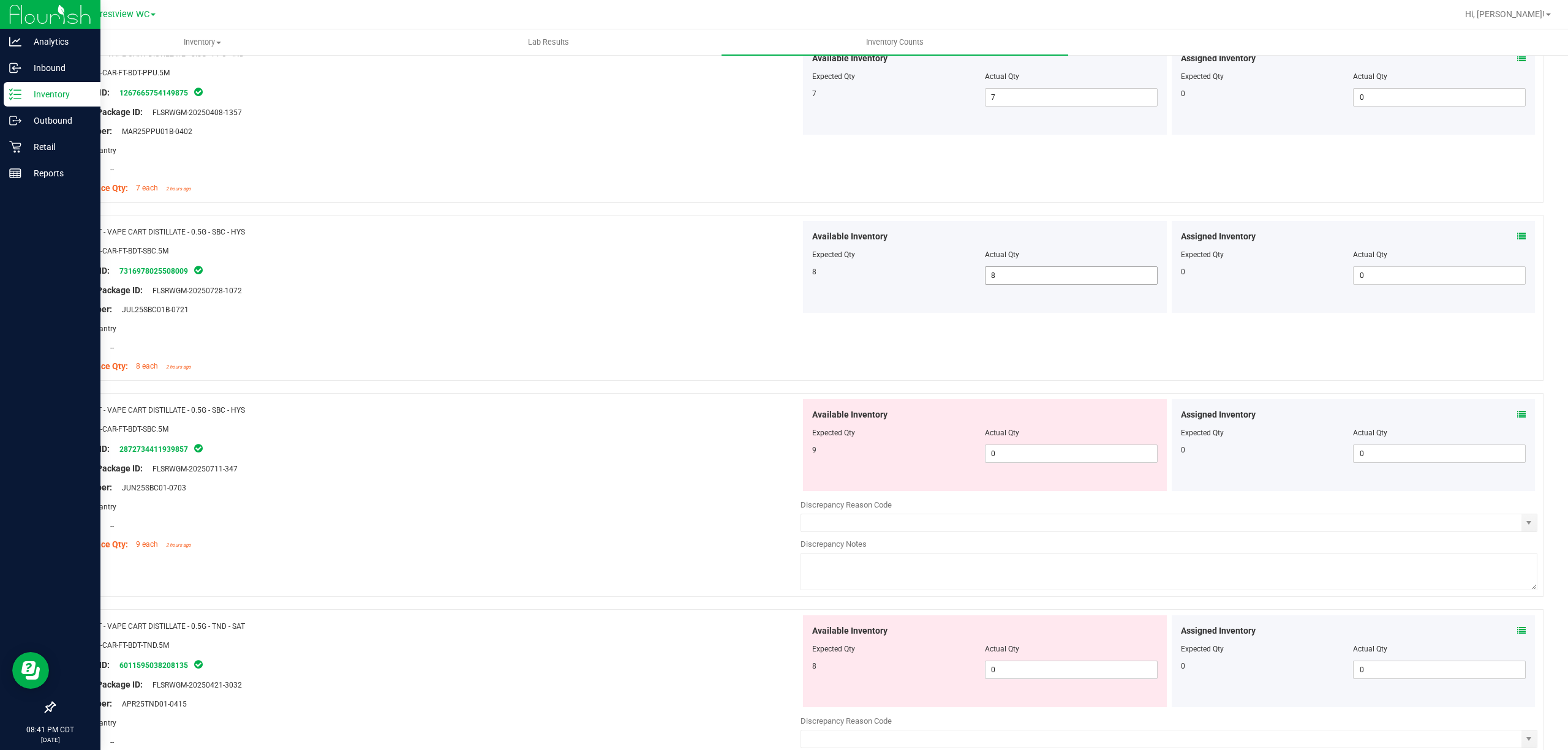
click at [1010, 283] on span "8 8" at bounding box center [1072, 275] width 173 height 18
click at [1040, 460] on span "0 0" at bounding box center [1072, 454] width 173 height 18
click at [939, 317] on div "Name: FT - VAPE CART DISTILLATE - 0.5G - SBC - HYS SKU: BAP-CAR-FT-BDT-SBC.5M P…" at bounding box center [799, 298] width 1490 height 166
click at [1025, 284] on span at bounding box center [1072, 275] width 173 height 18
click at [578, 309] on div "Lot Number: JUL25SBC01B-0721" at bounding box center [432, 310] width 737 height 13
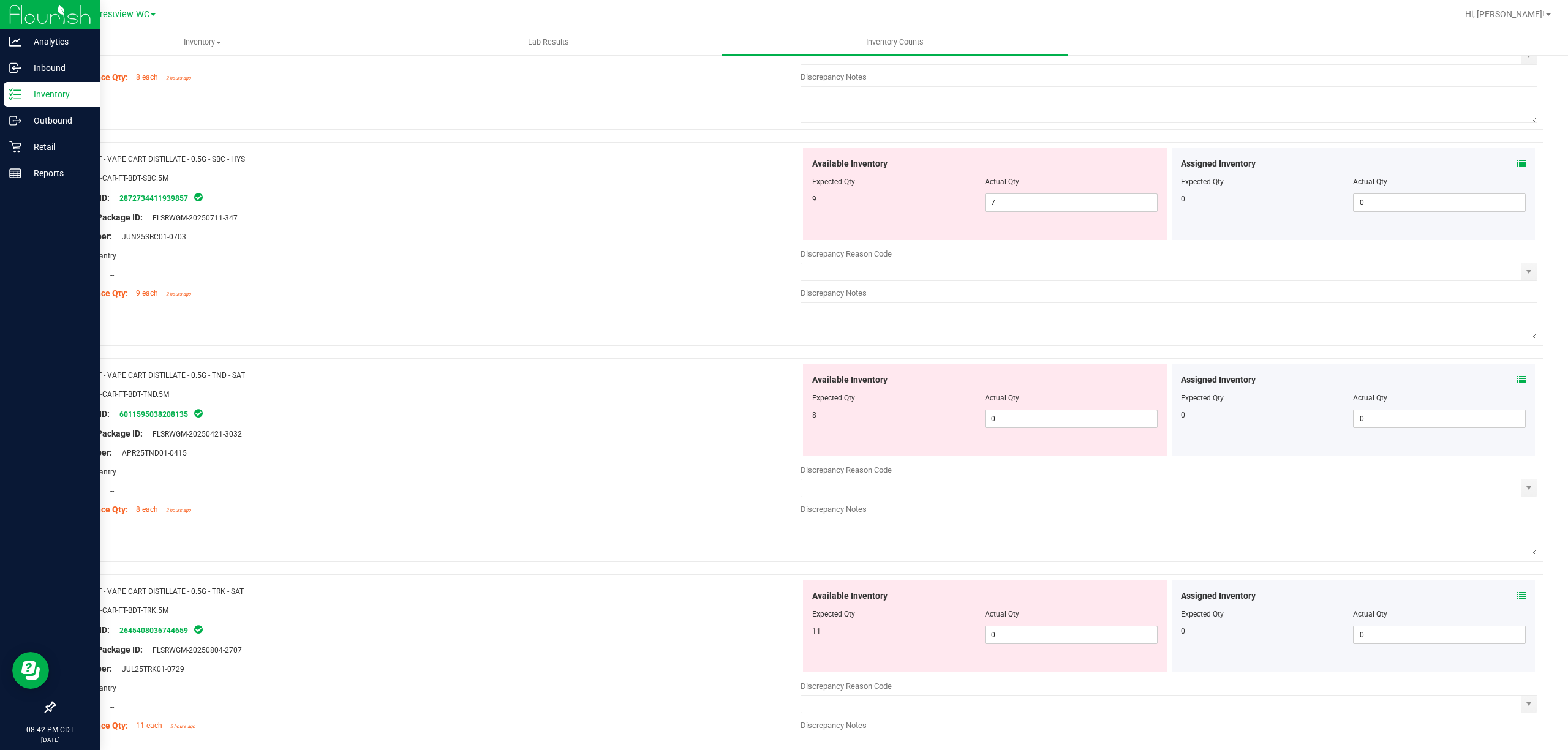
scroll to position [1143, 0]
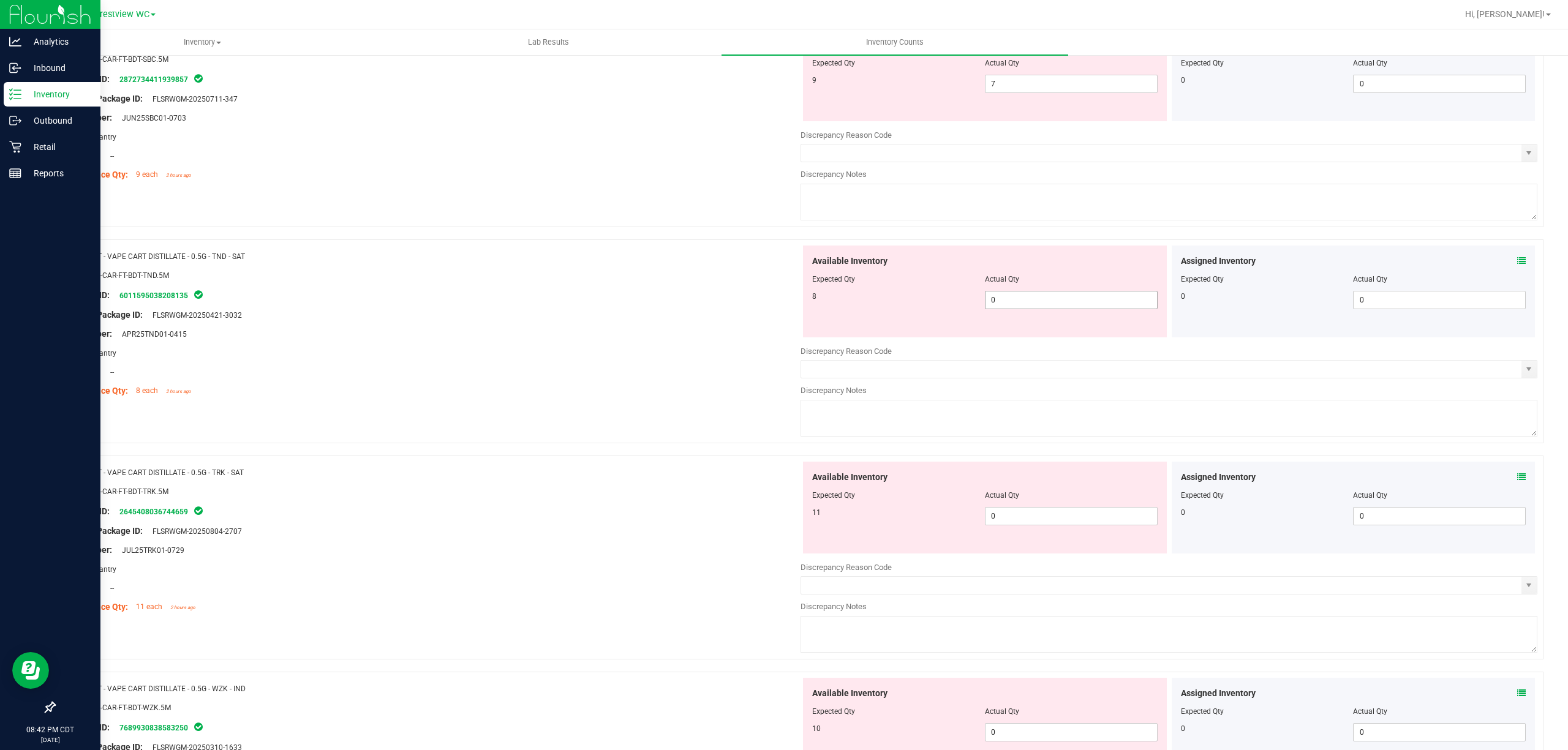
click at [1030, 294] on span "0 0" at bounding box center [1072, 300] width 173 height 18
click at [1054, 518] on div "Available Inventory Expected Qty Actual Qty 11 0 0" at bounding box center [985, 508] width 364 height 92
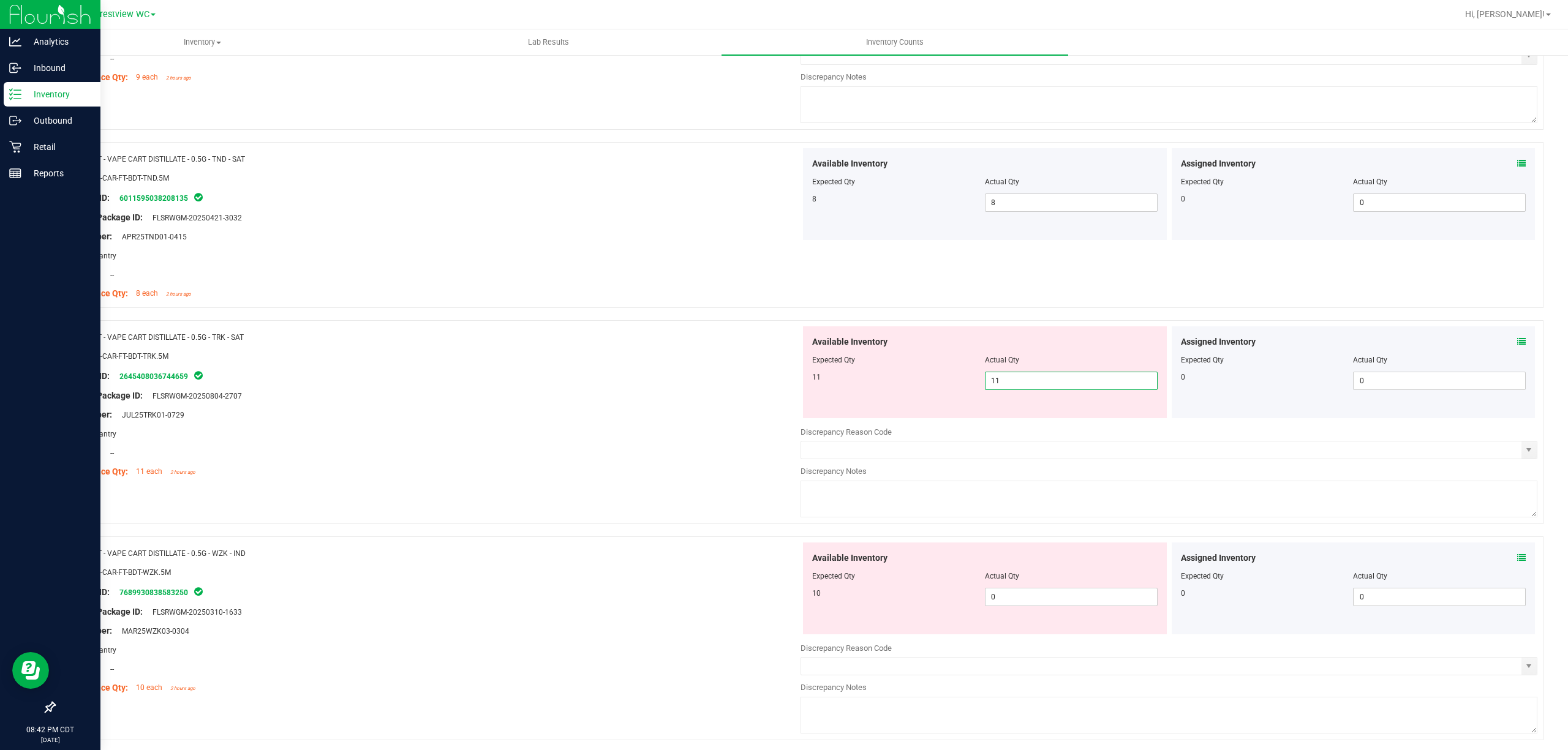
scroll to position [1470, 0]
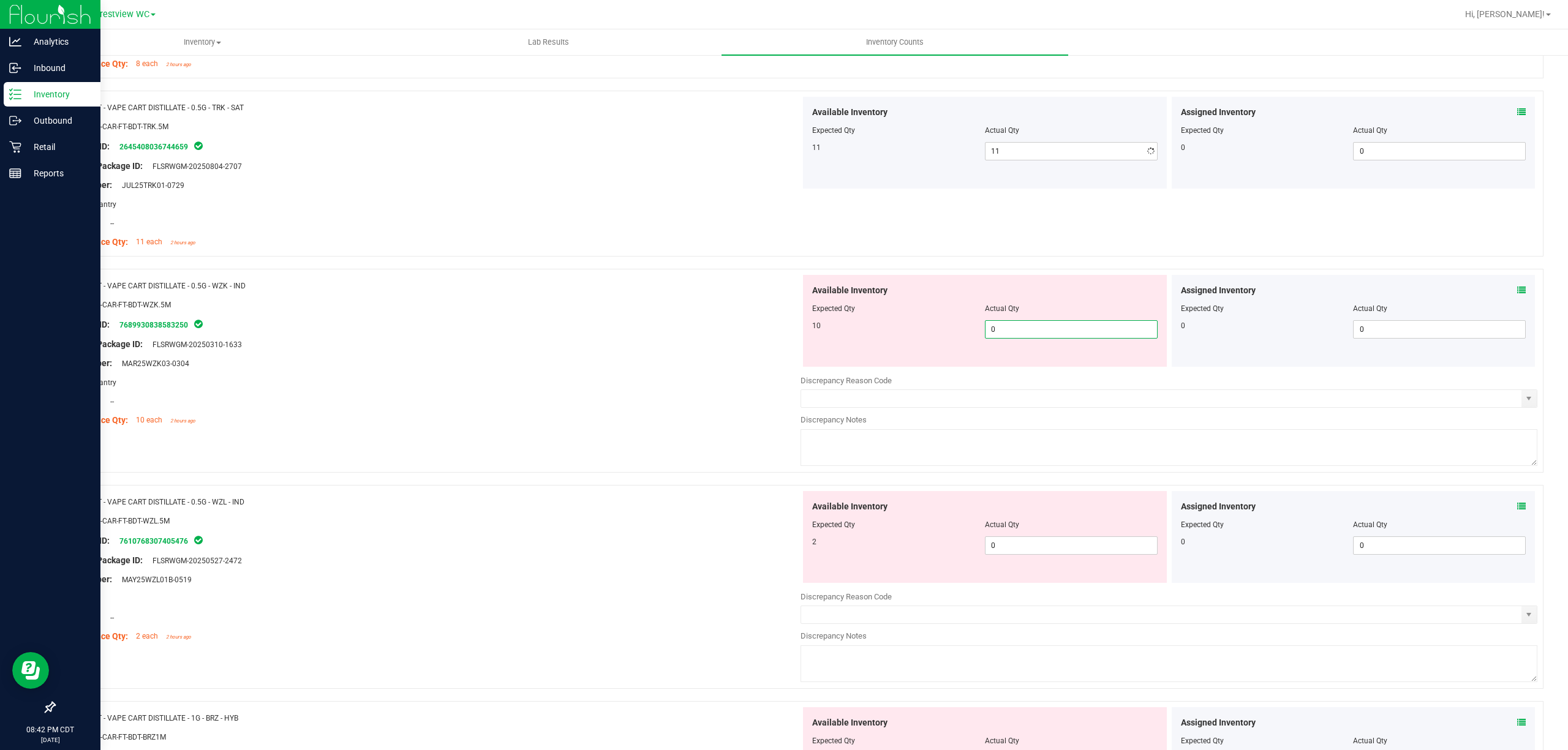
click at [1028, 374] on div "Available Inventory Expected Qty Actual Qty 10 0 0" at bounding box center [1169, 372] width 737 height 194
click at [1087, 547] on span "0 0" at bounding box center [1072, 546] width 173 height 18
click at [1057, 339] on span "0 0" at bounding box center [1072, 329] width 173 height 18
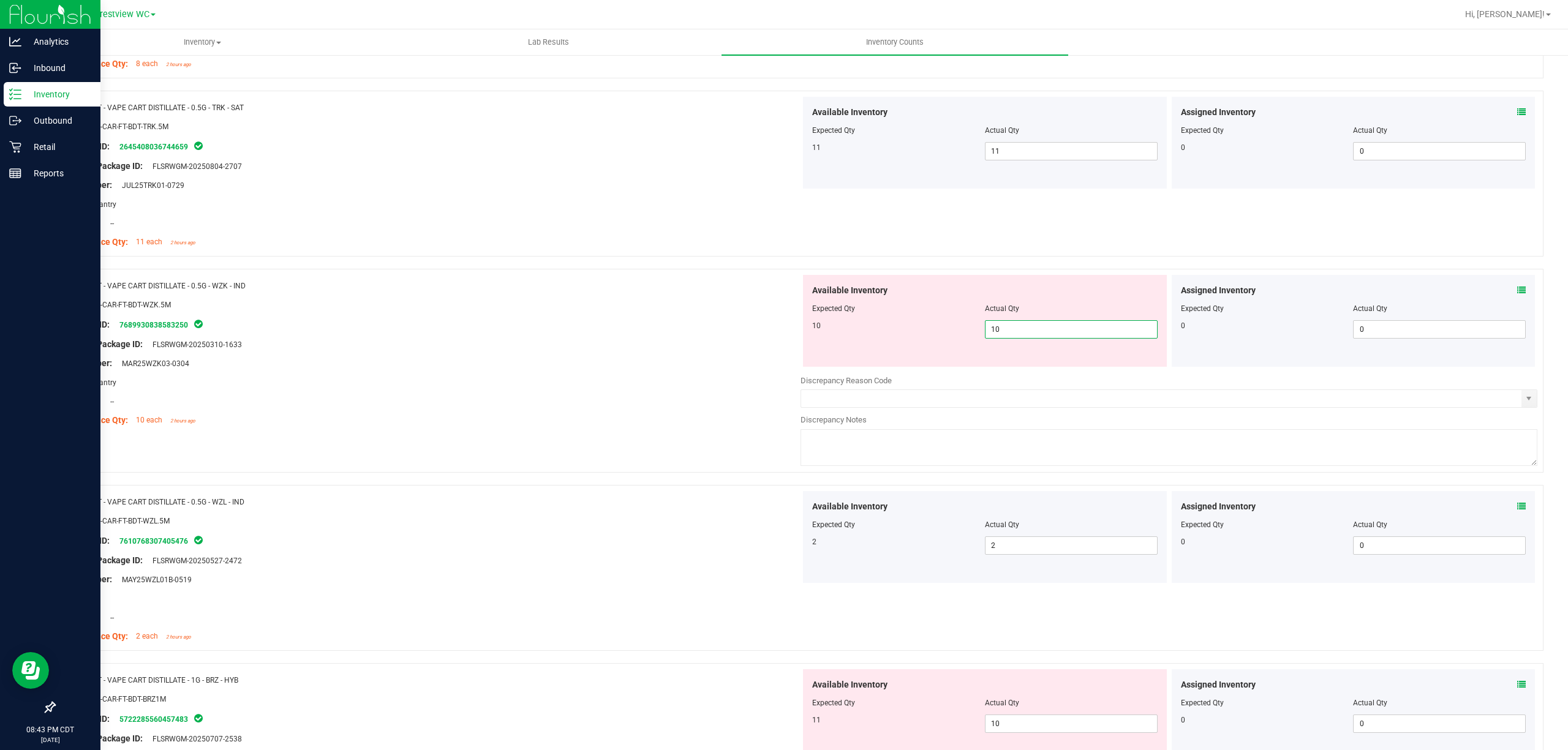
click at [686, 436] on div "Name: FT - VAPE CART DISTILLATE - 0.5G - WZK - IND SKU: BAP-CAR-FT-BDT-WZK.5M P…" at bounding box center [799, 371] width 1490 height 204
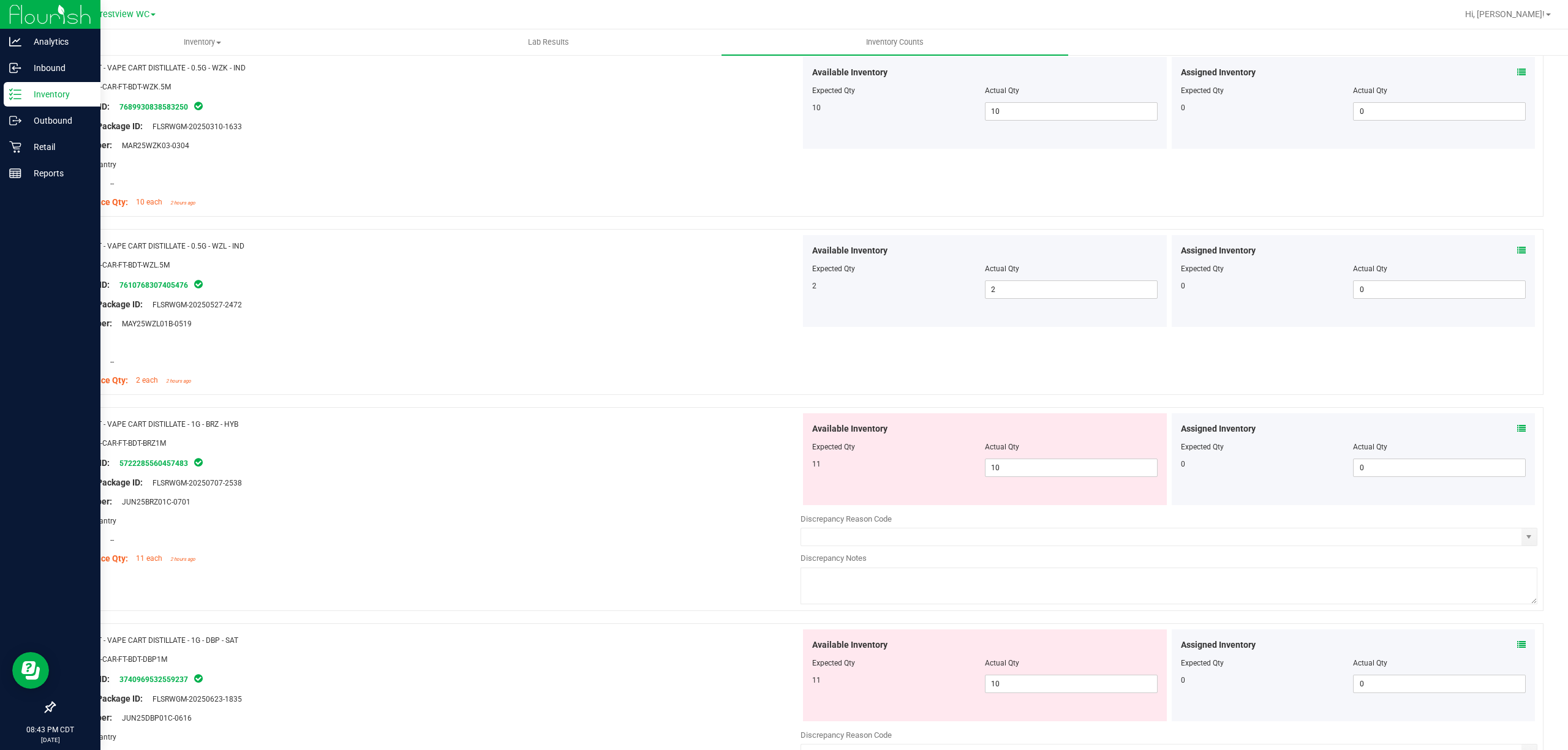
scroll to position [1844, 0]
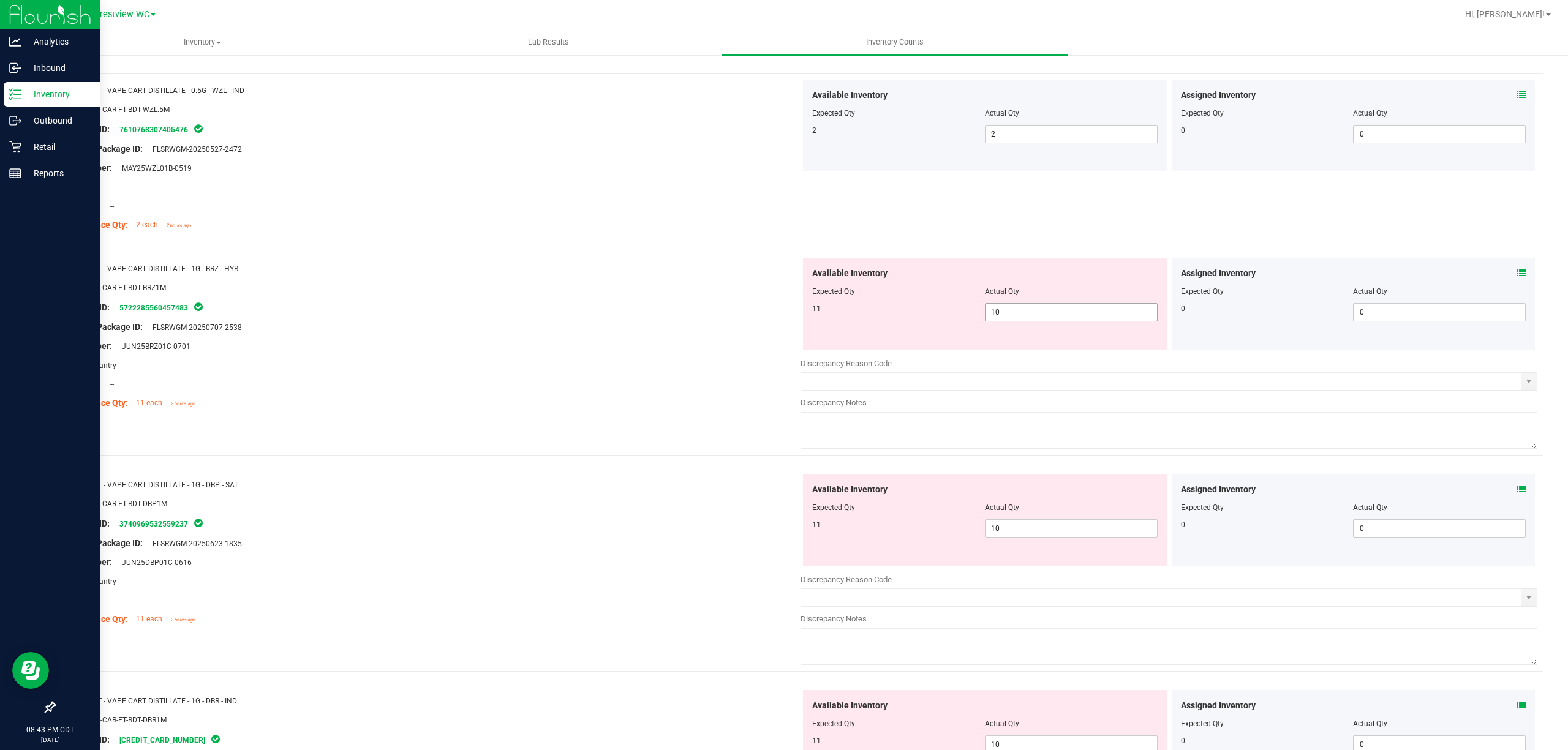
click at [1007, 318] on span "10 10" at bounding box center [1072, 313] width 173 height 18
click at [1518, 275] on icon at bounding box center [1522, 272] width 8 height 8
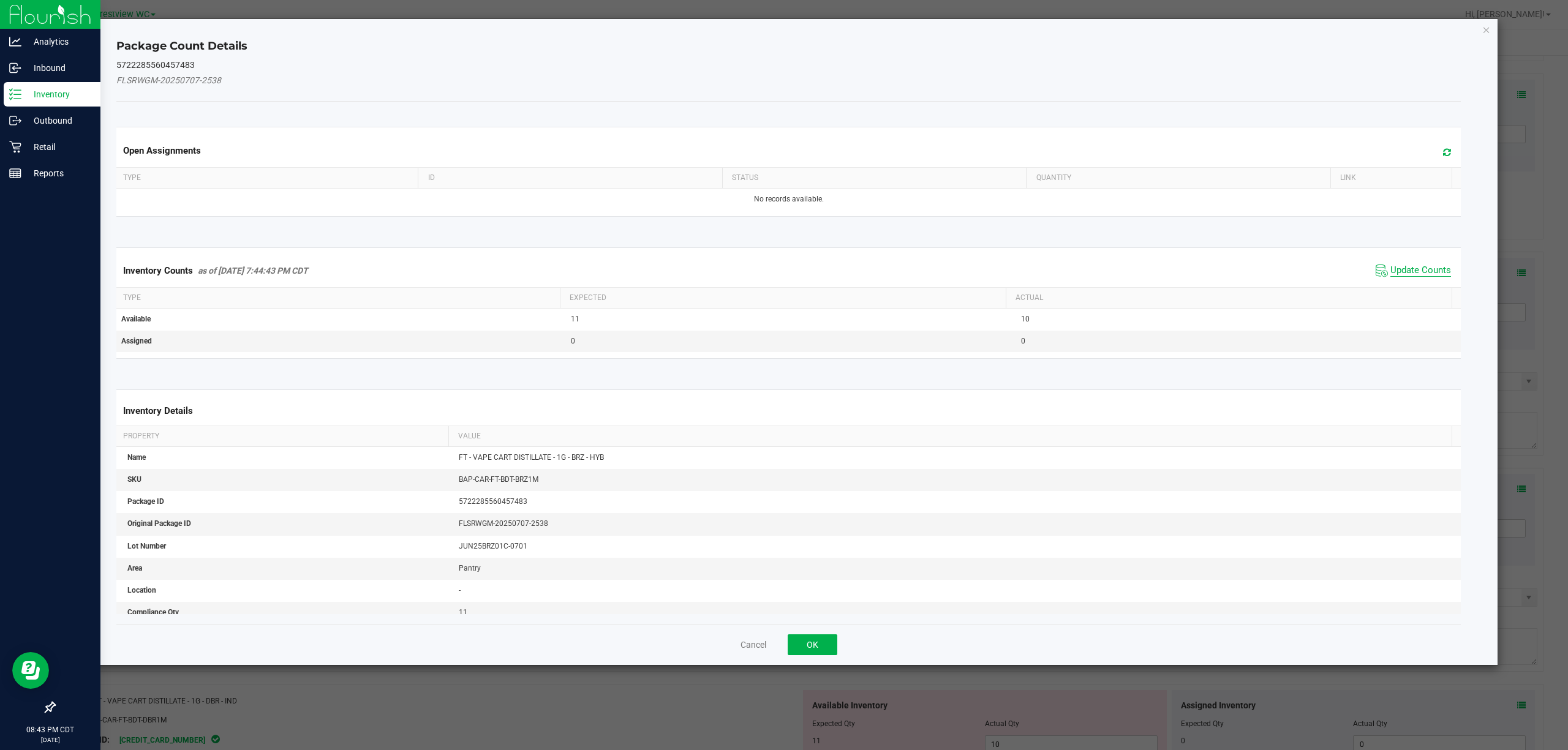
click at [1417, 272] on span "Update Counts" at bounding box center [1421, 270] width 61 height 12
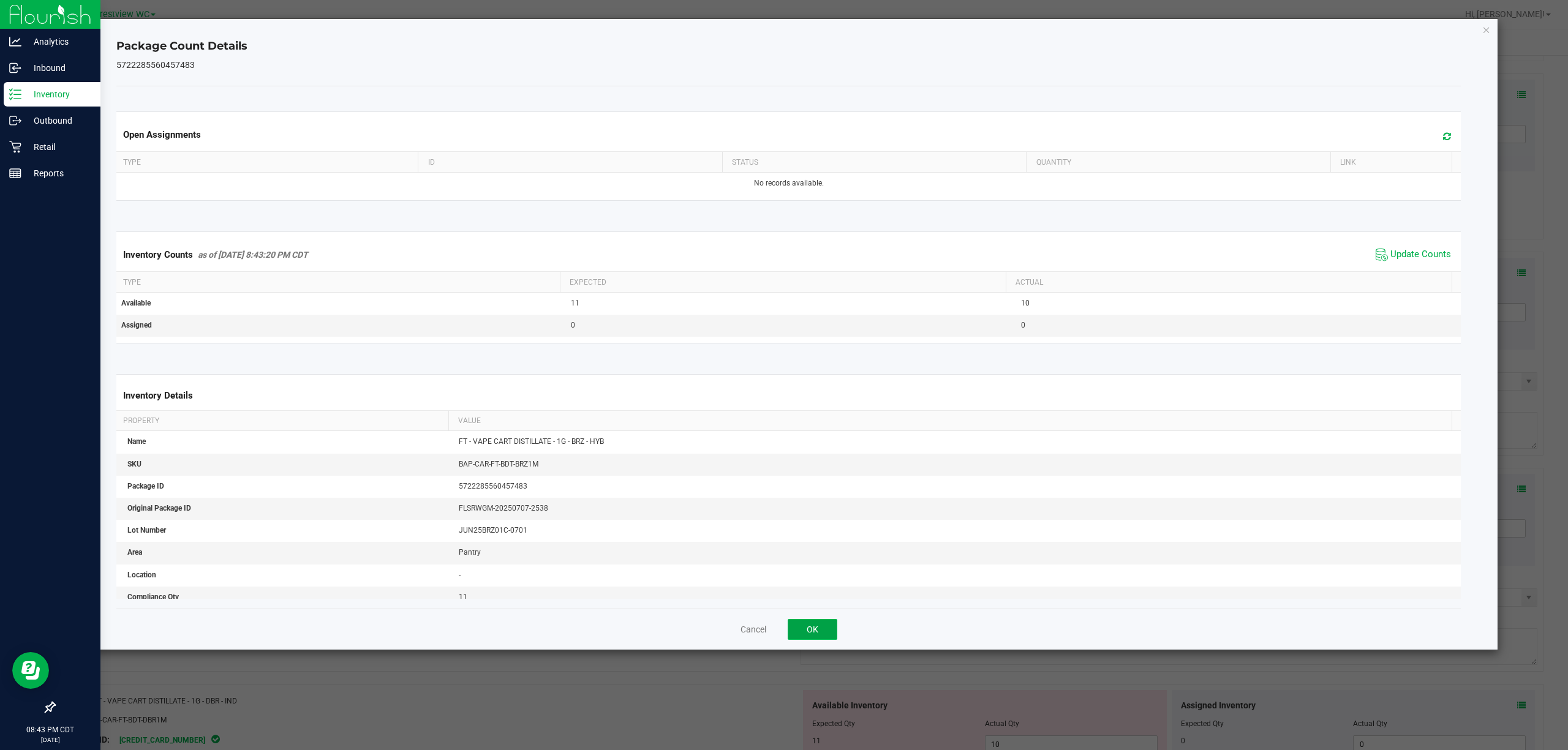
click at [831, 630] on button "OK" at bounding box center [812, 629] width 49 height 21
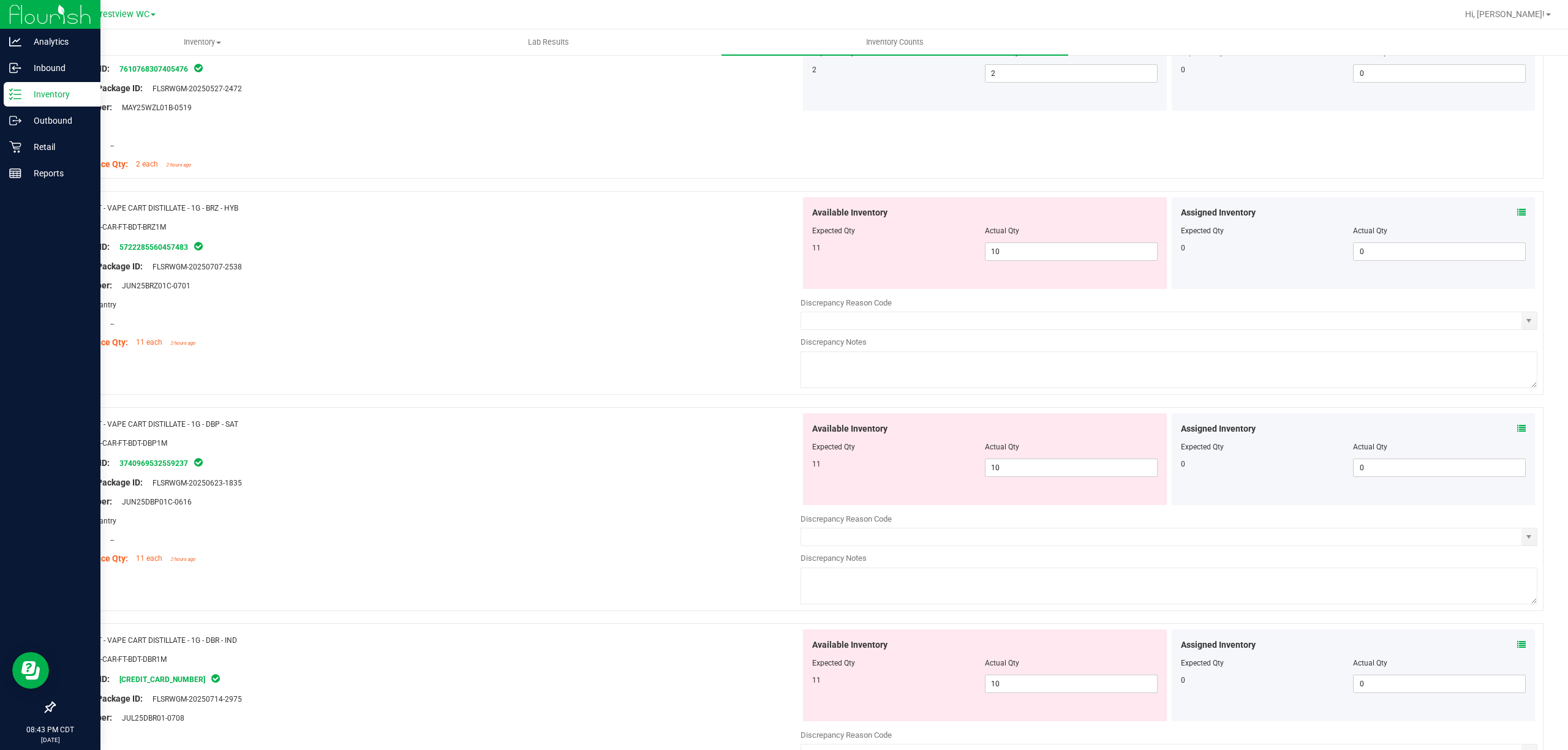
scroll to position [2007, 0]
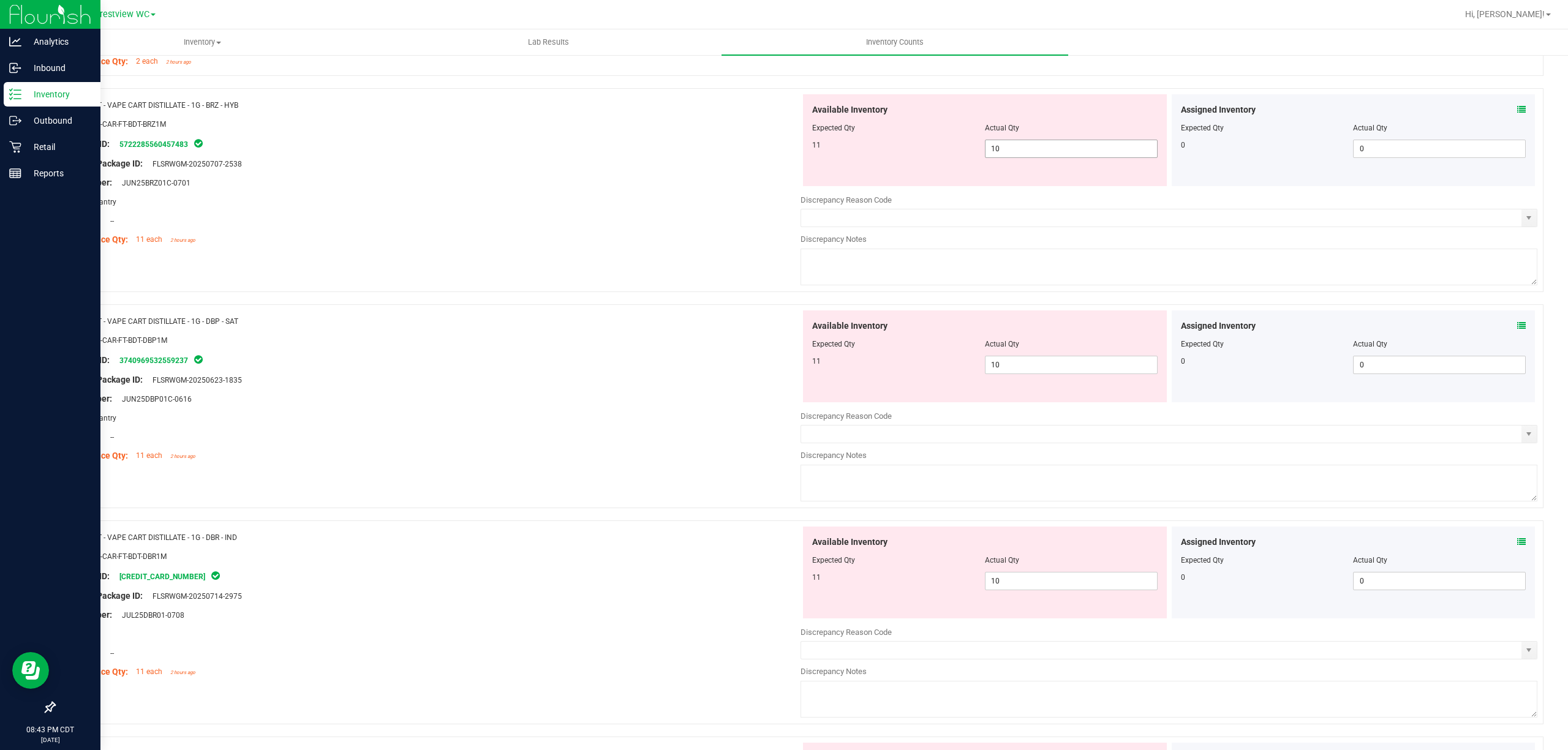
click at [1019, 153] on span "10 10" at bounding box center [1072, 149] width 173 height 18
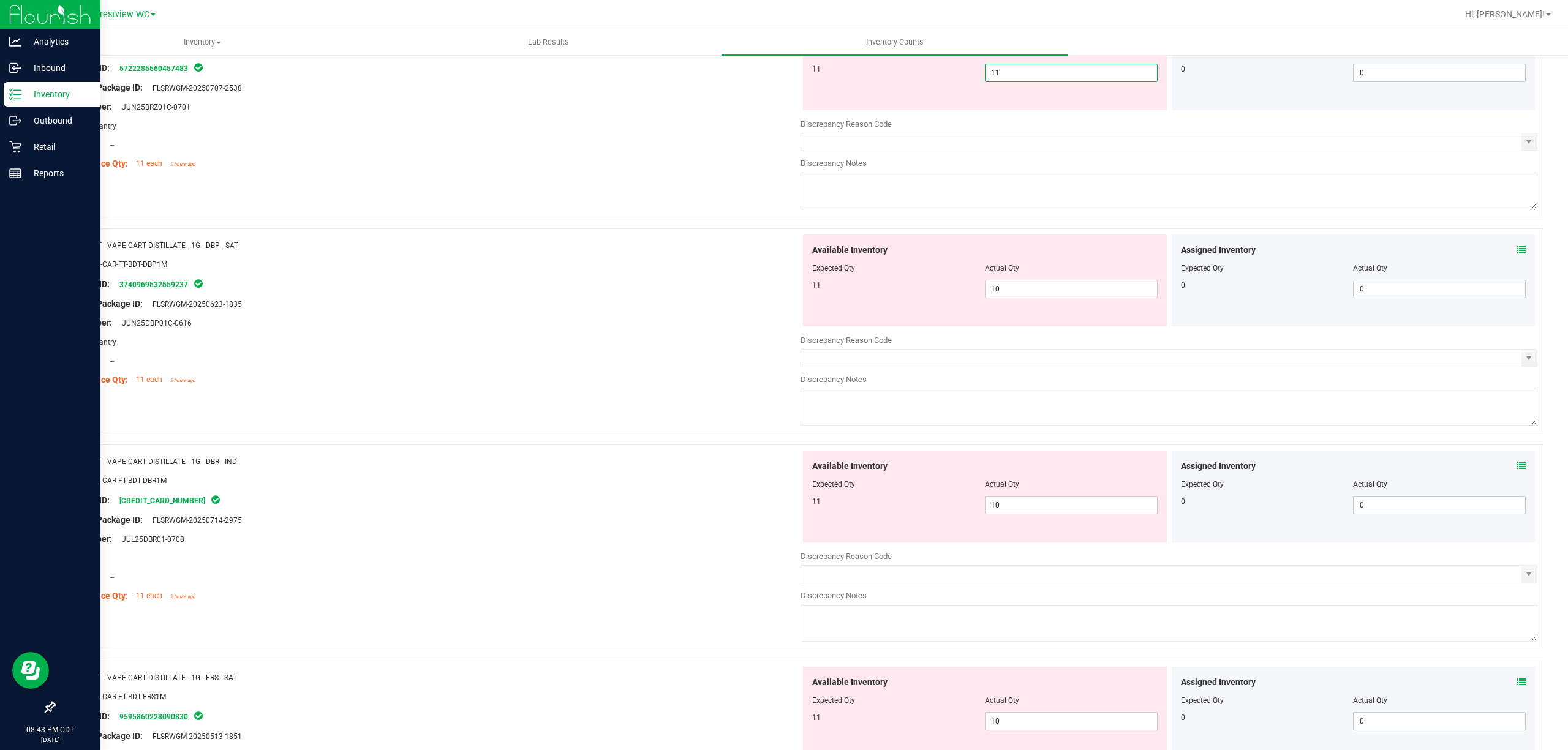
scroll to position [2171, 0]
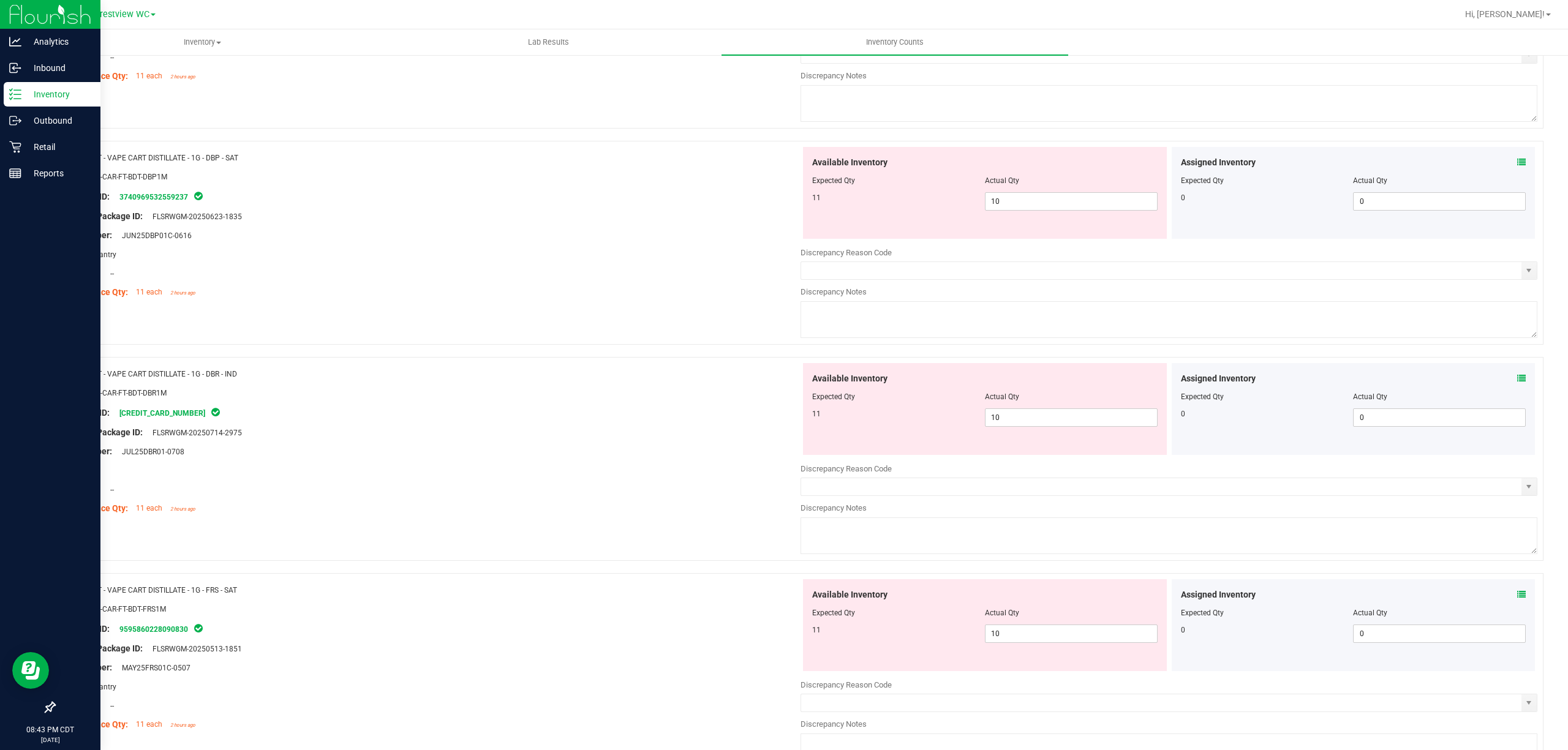
click at [1512, 172] on div "Assigned Inventory Expected Qty Actual Qty 0 0 0" at bounding box center [1354, 192] width 364 height 92
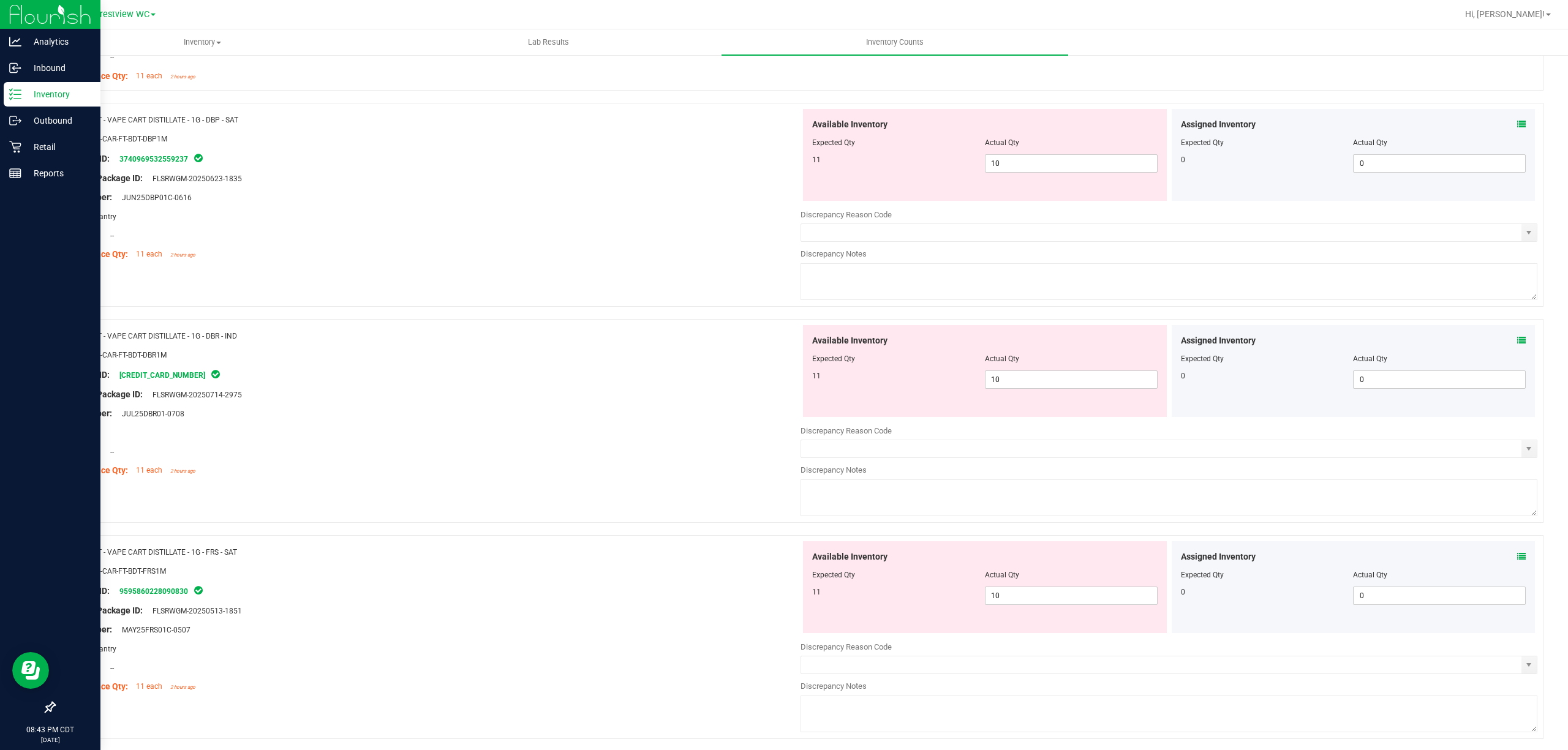
click at [1515, 130] on div "Assigned Inventory Expected Qty Actual Qty 0 0 0" at bounding box center [1354, 155] width 364 height 92
click at [1518, 128] on icon at bounding box center [1522, 124] width 8 height 8
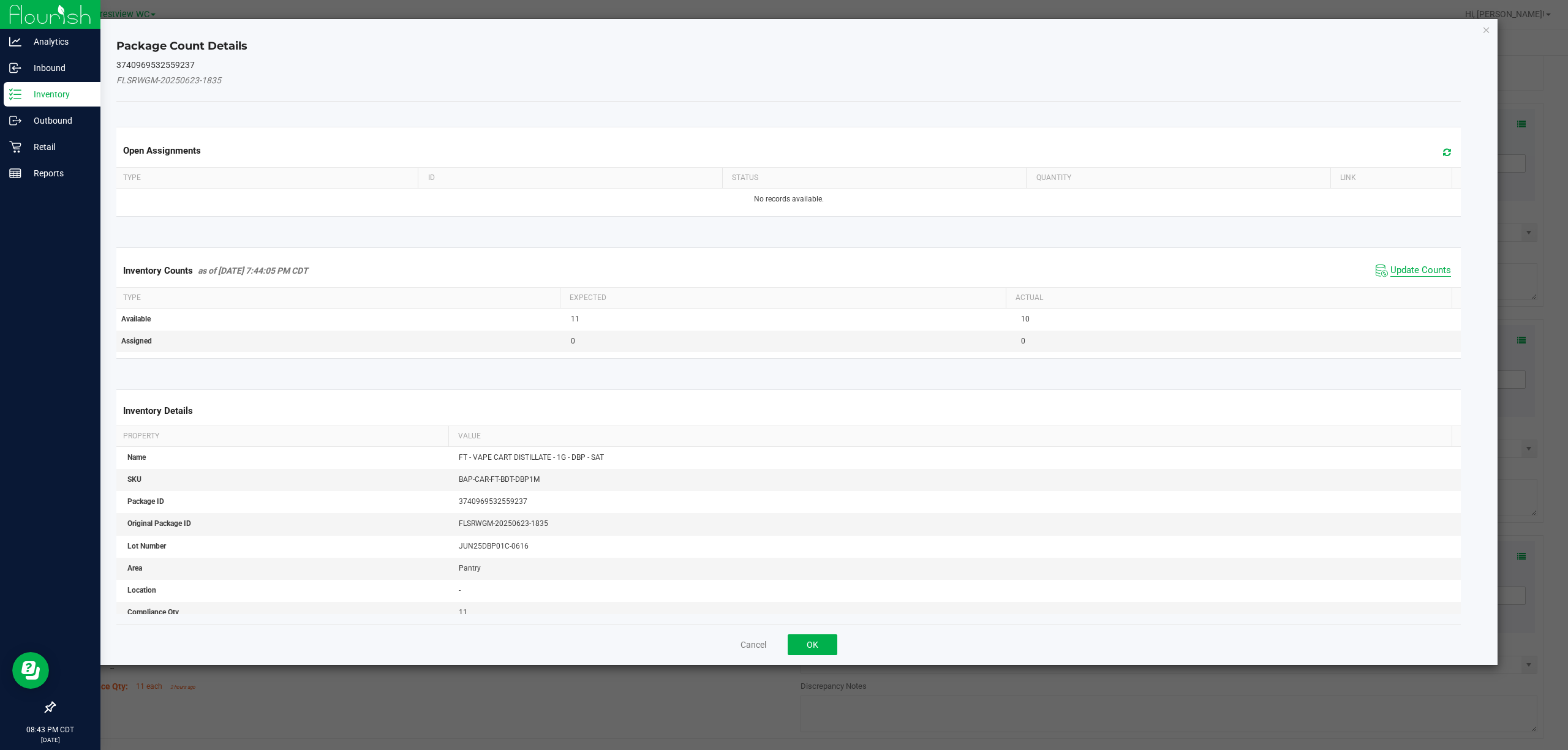
click at [1402, 266] on span "Update Counts" at bounding box center [1421, 270] width 61 height 12
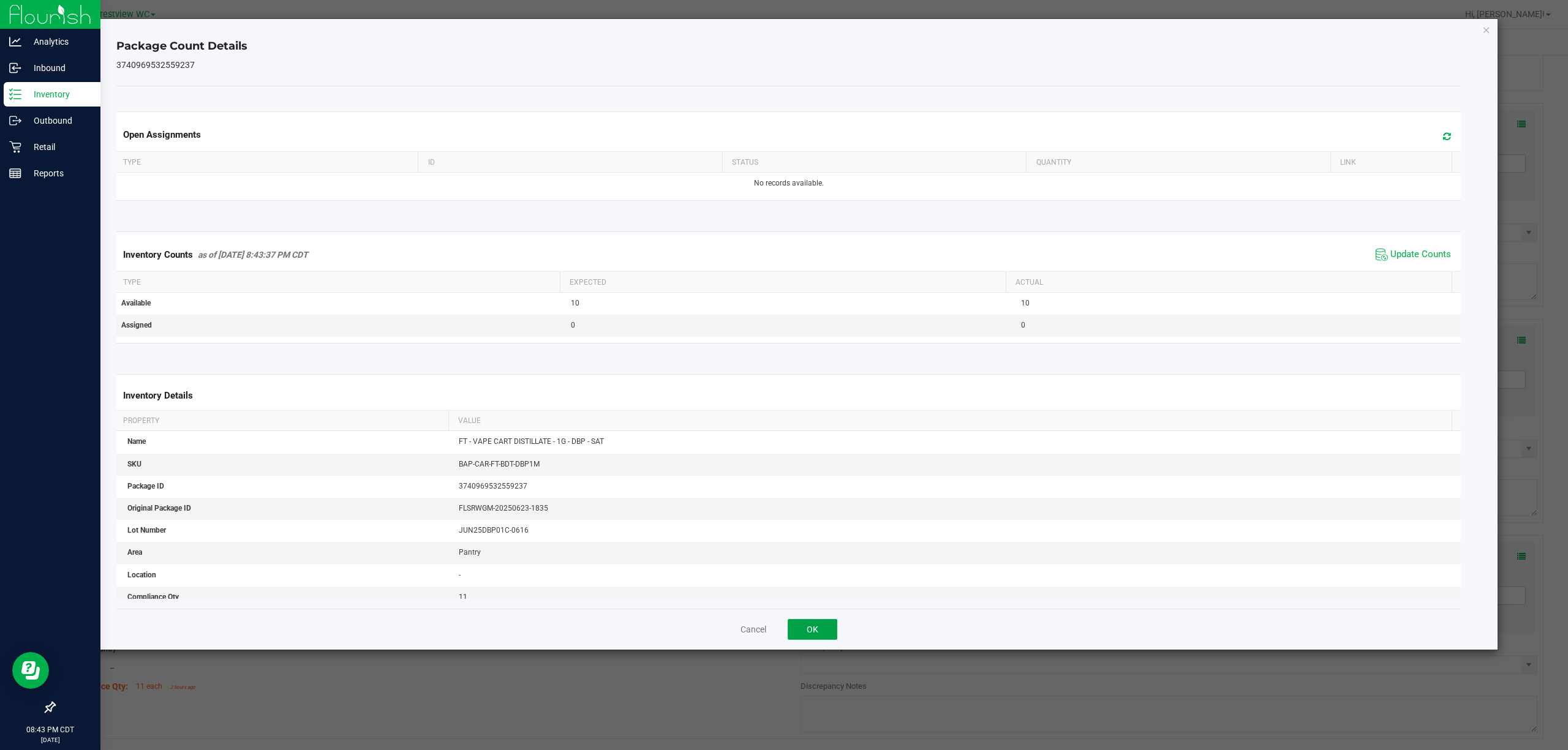
click at [826, 625] on button "OK" at bounding box center [812, 629] width 49 height 21
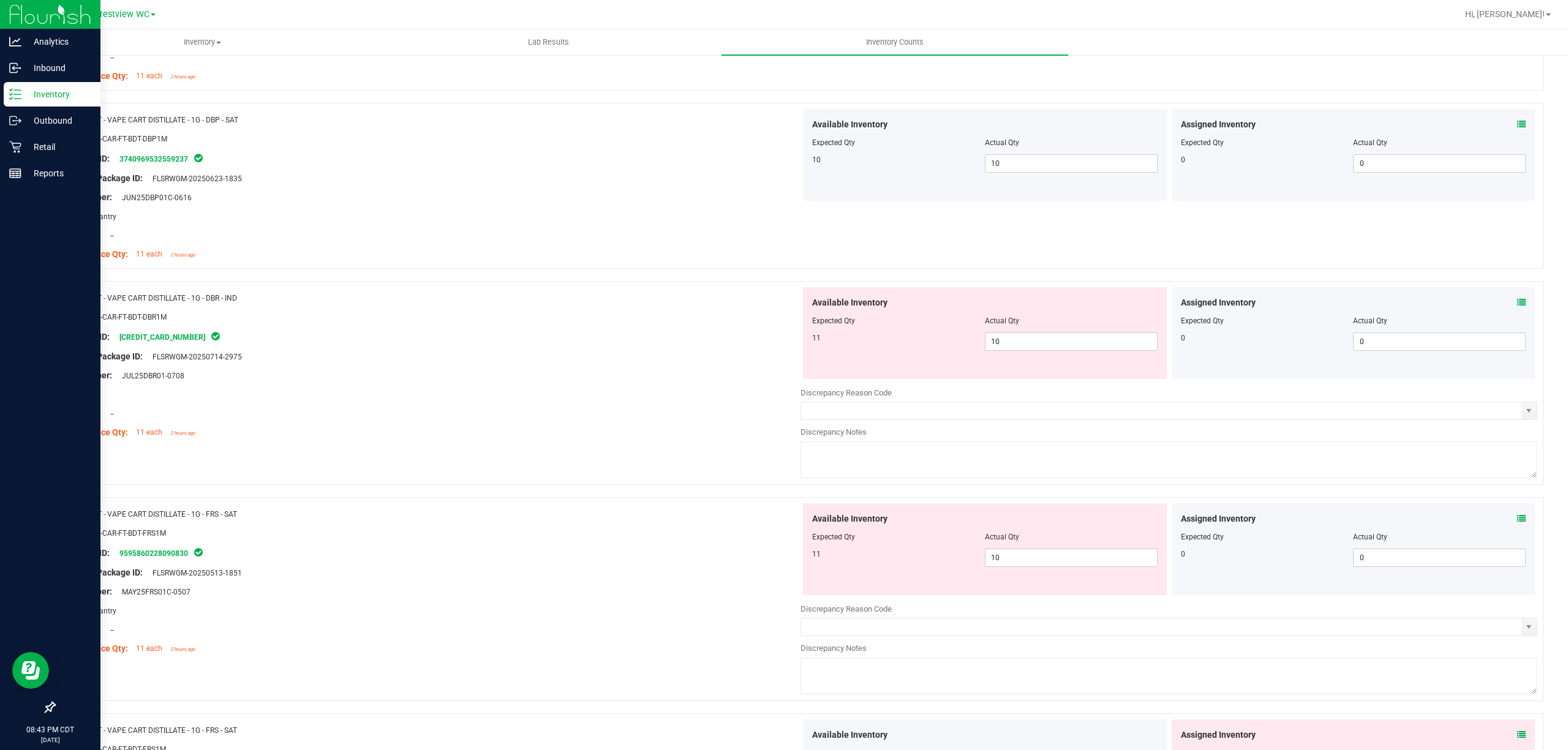
click at [1518, 309] on span at bounding box center [1522, 303] width 8 height 13
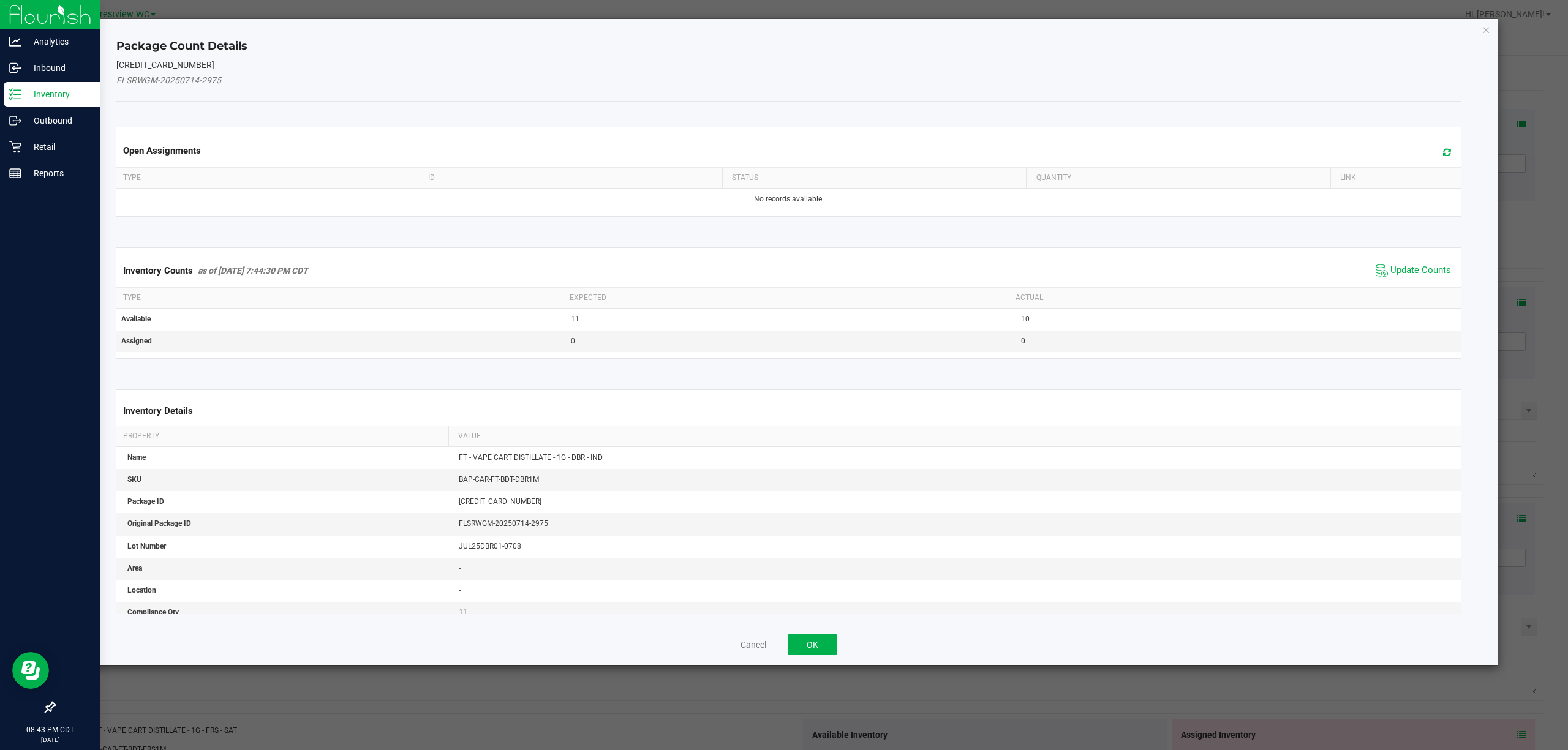
click at [1390, 262] on span "Update Counts" at bounding box center [1413, 271] width 81 height 18
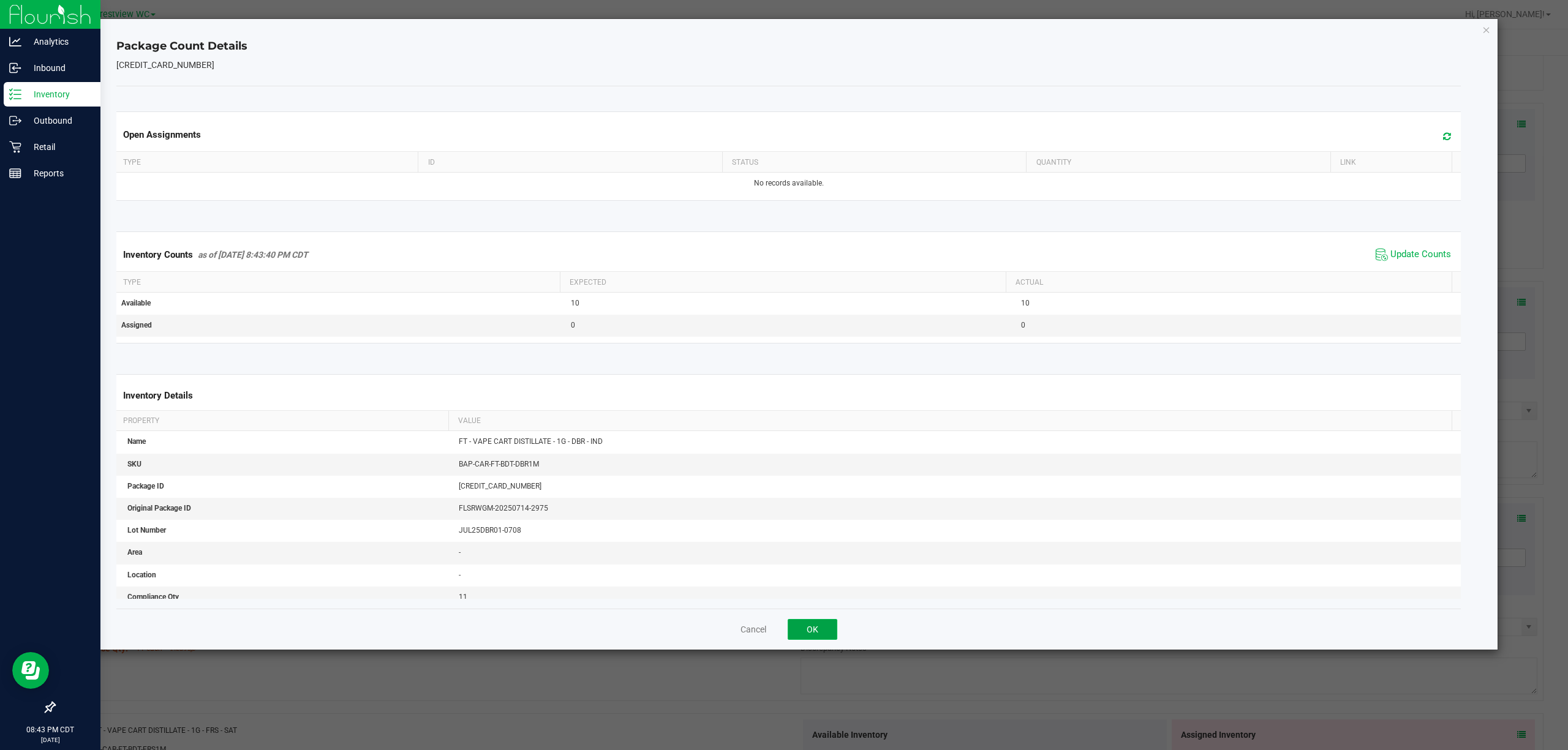
click at [820, 634] on button "OK" at bounding box center [812, 629] width 49 height 21
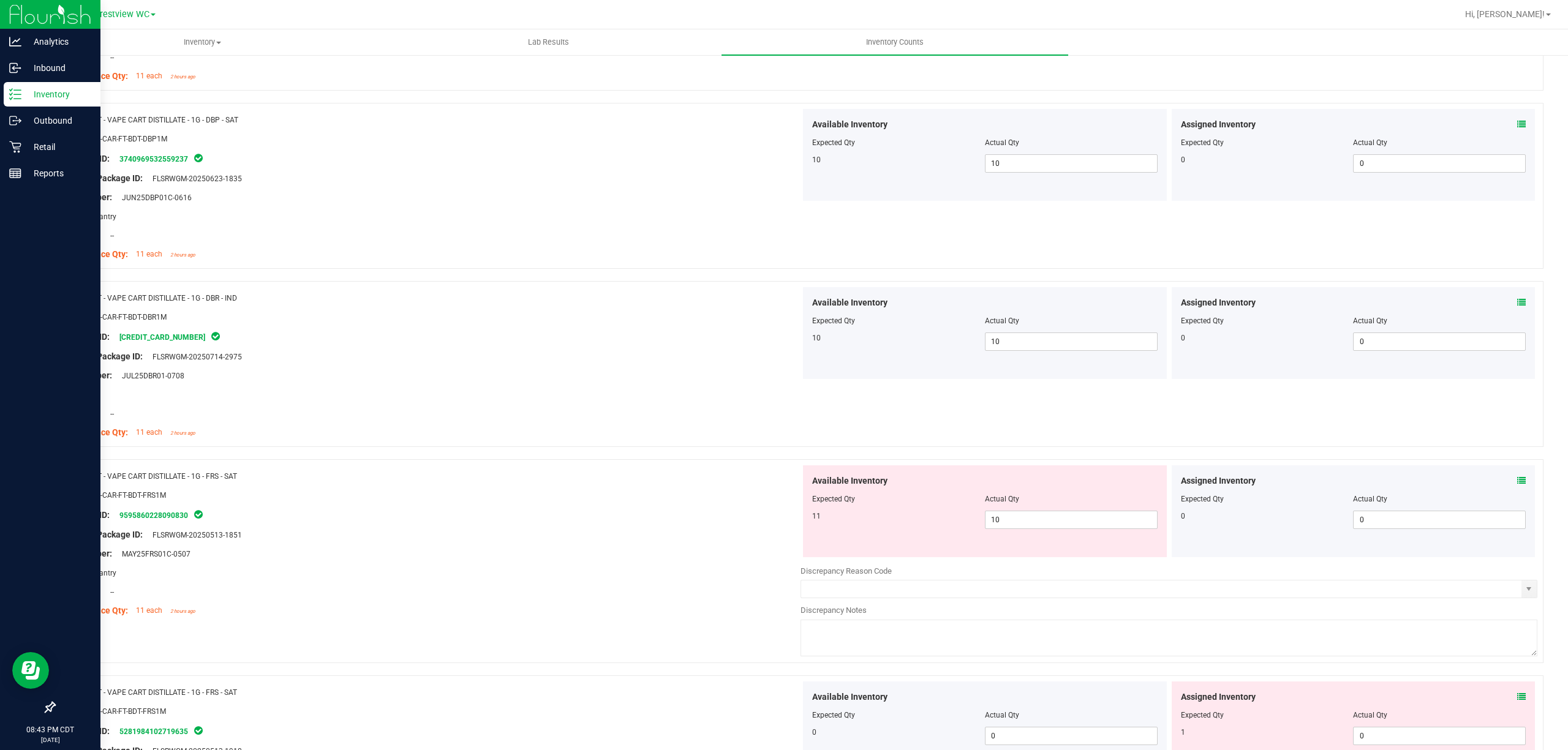
click at [1518, 484] on icon at bounding box center [1522, 480] width 8 height 8
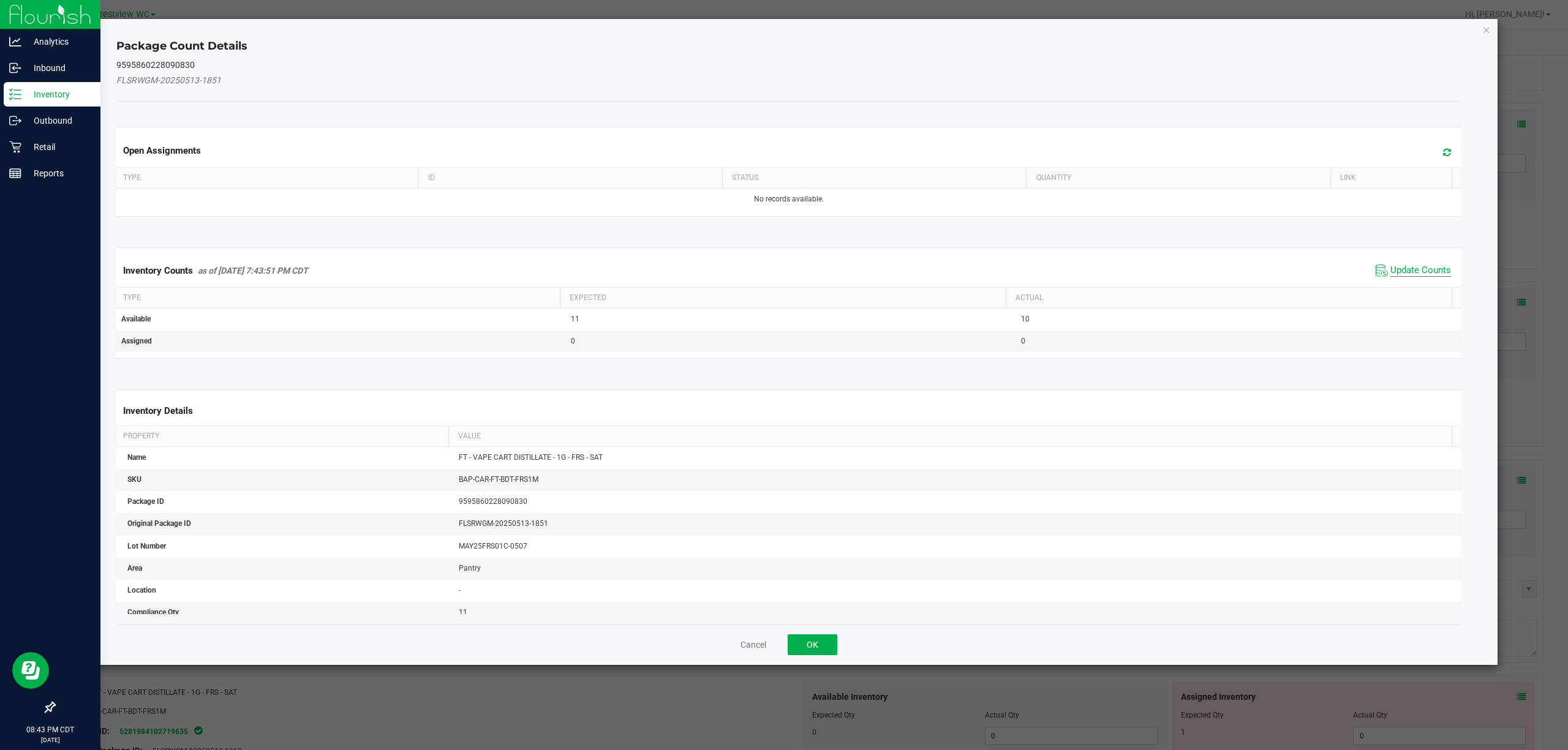
click at [1391, 266] on span "Update Counts" at bounding box center [1421, 270] width 61 height 12
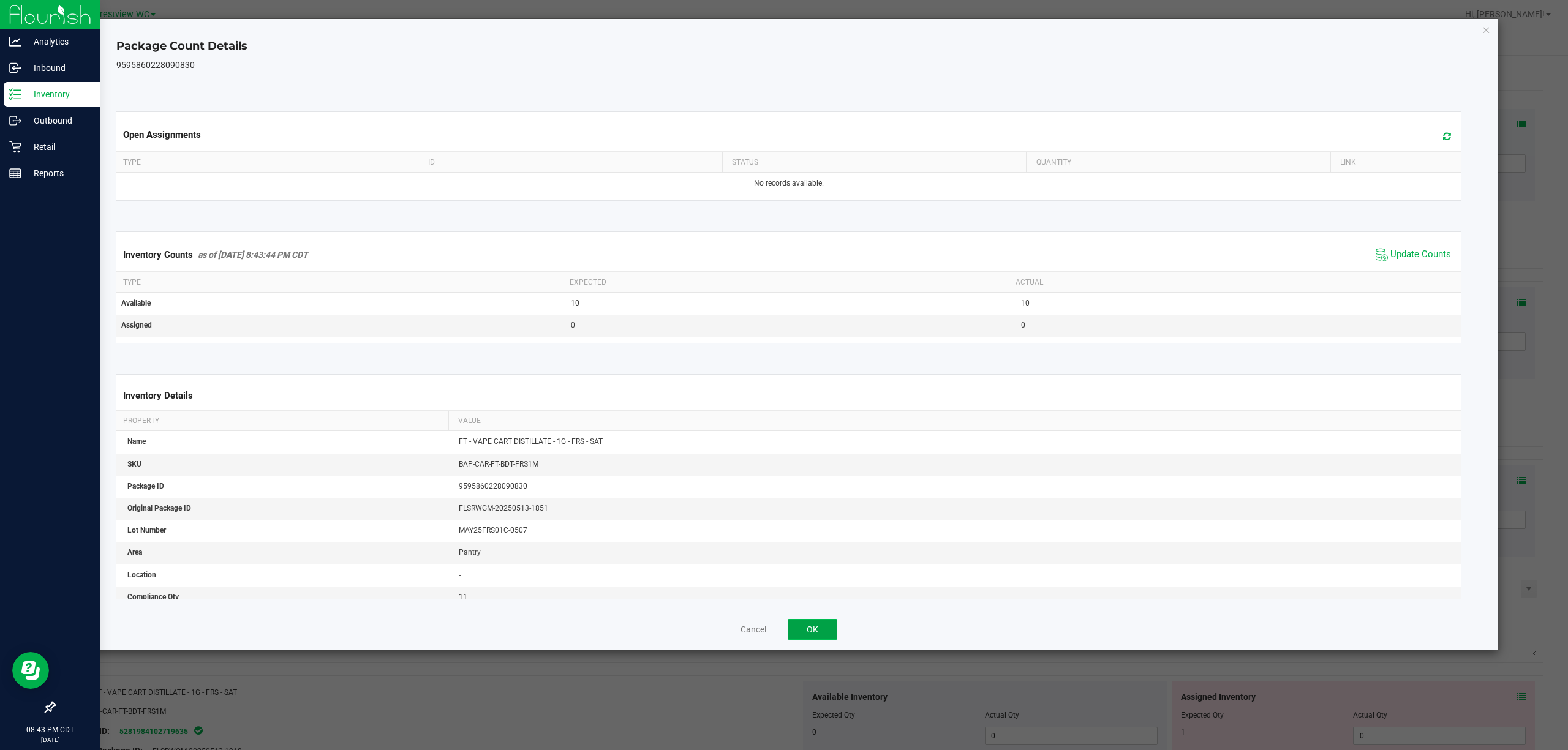
click at [822, 631] on button "OK" at bounding box center [812, 629] width 49 height 21
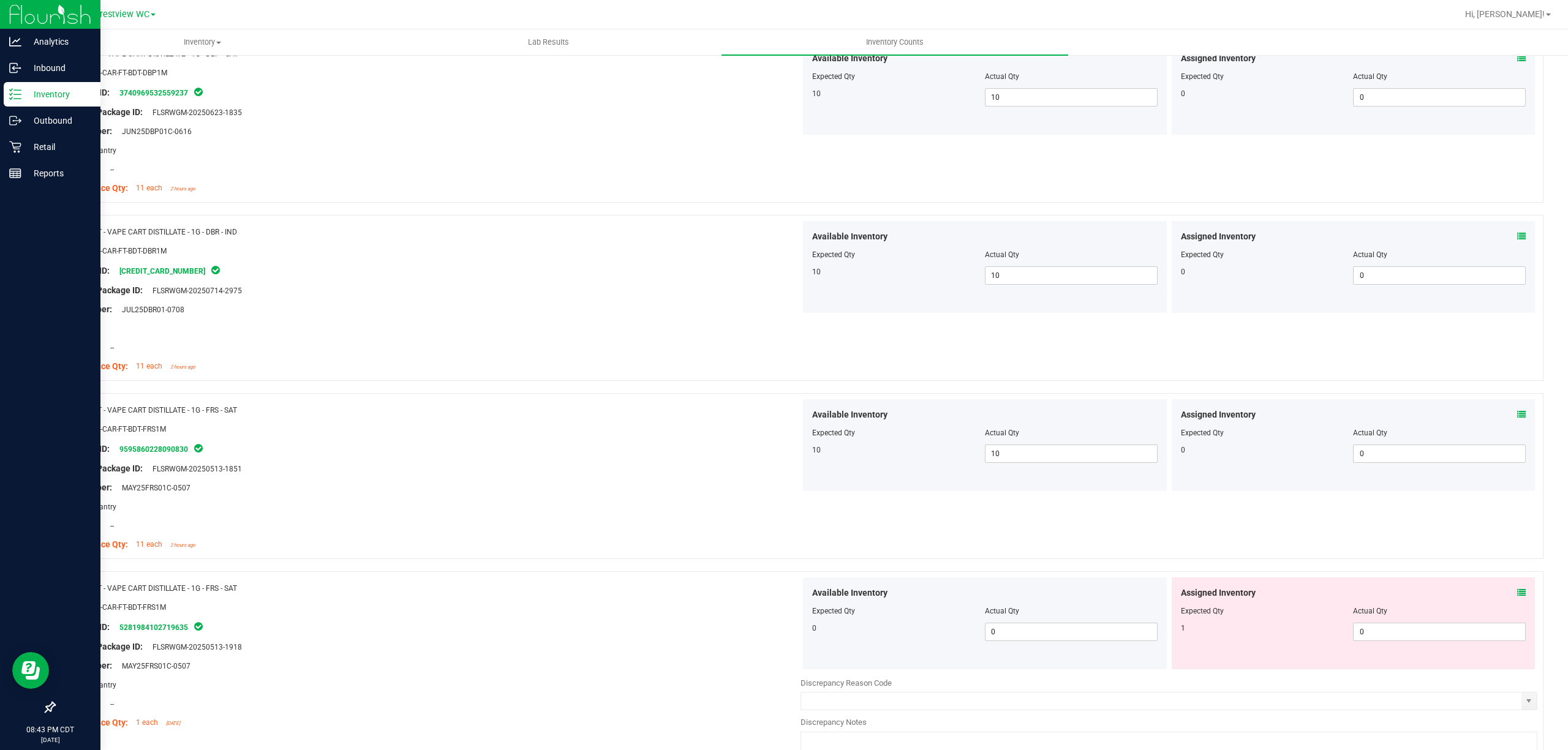
scroll to position [2660, 0]
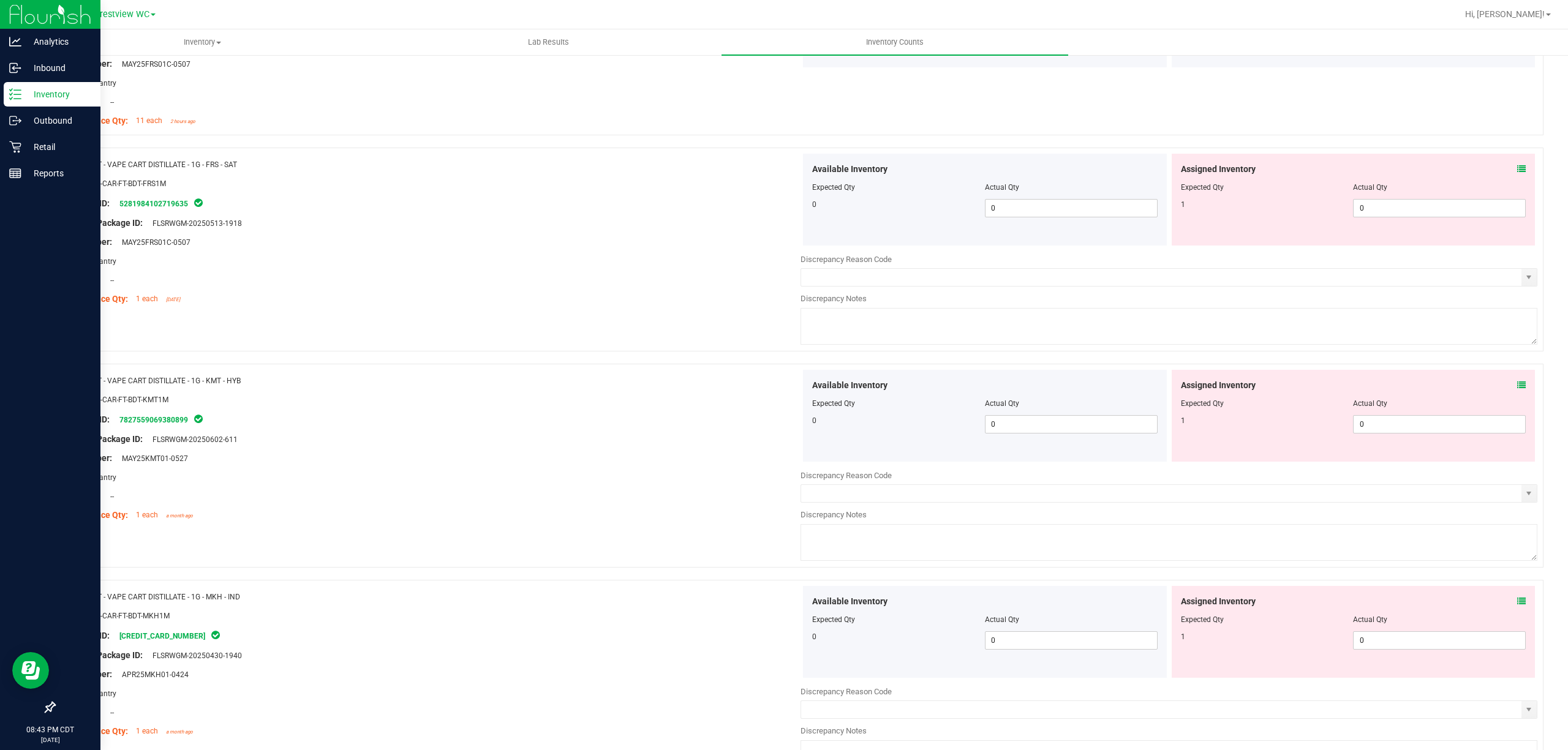
click at [1518, 173] on icon at bounding box center [1522, 169] width 8 height 8
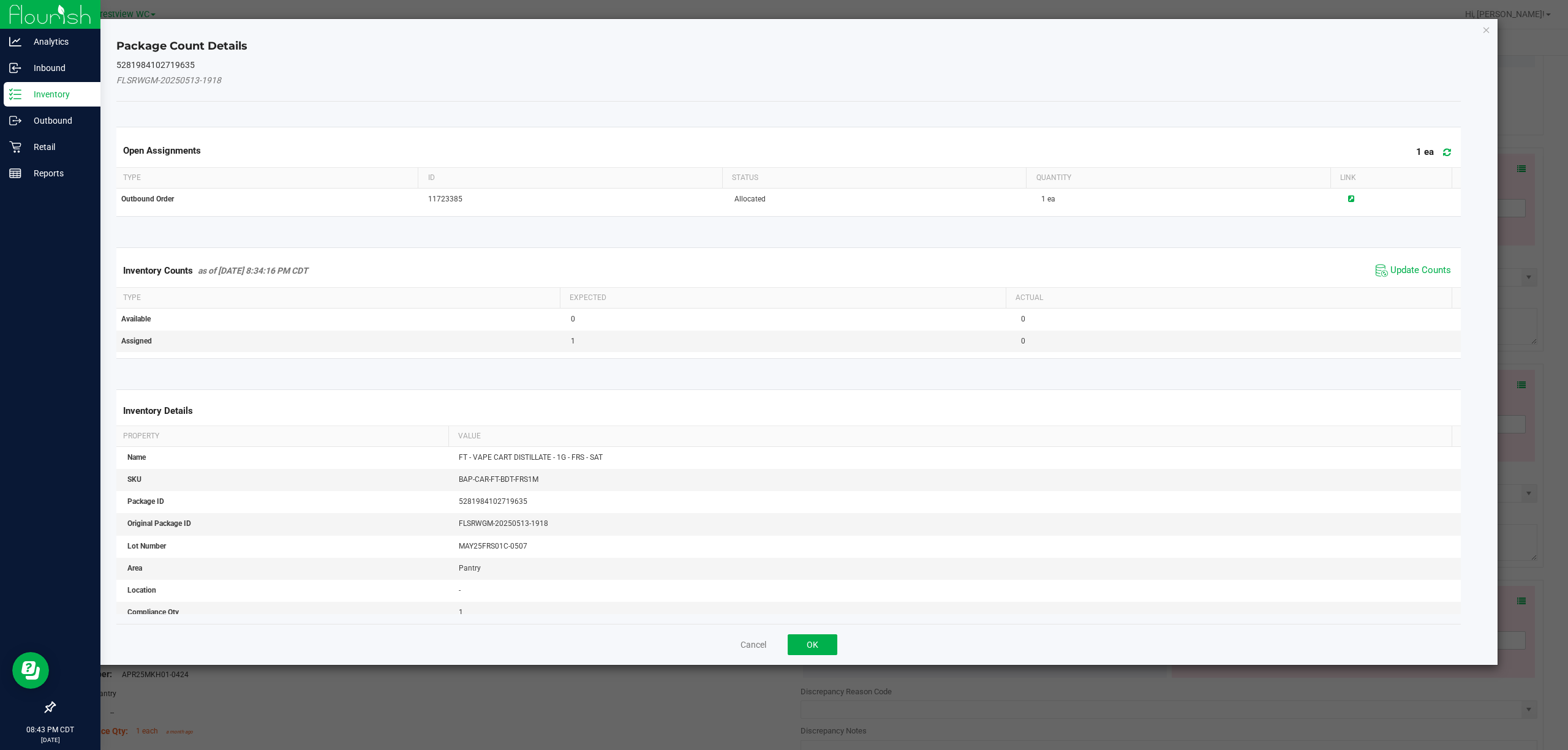
click at [1385, 263] on span "Update Counts" at bounding box center [1413, 271] width 81 height 18
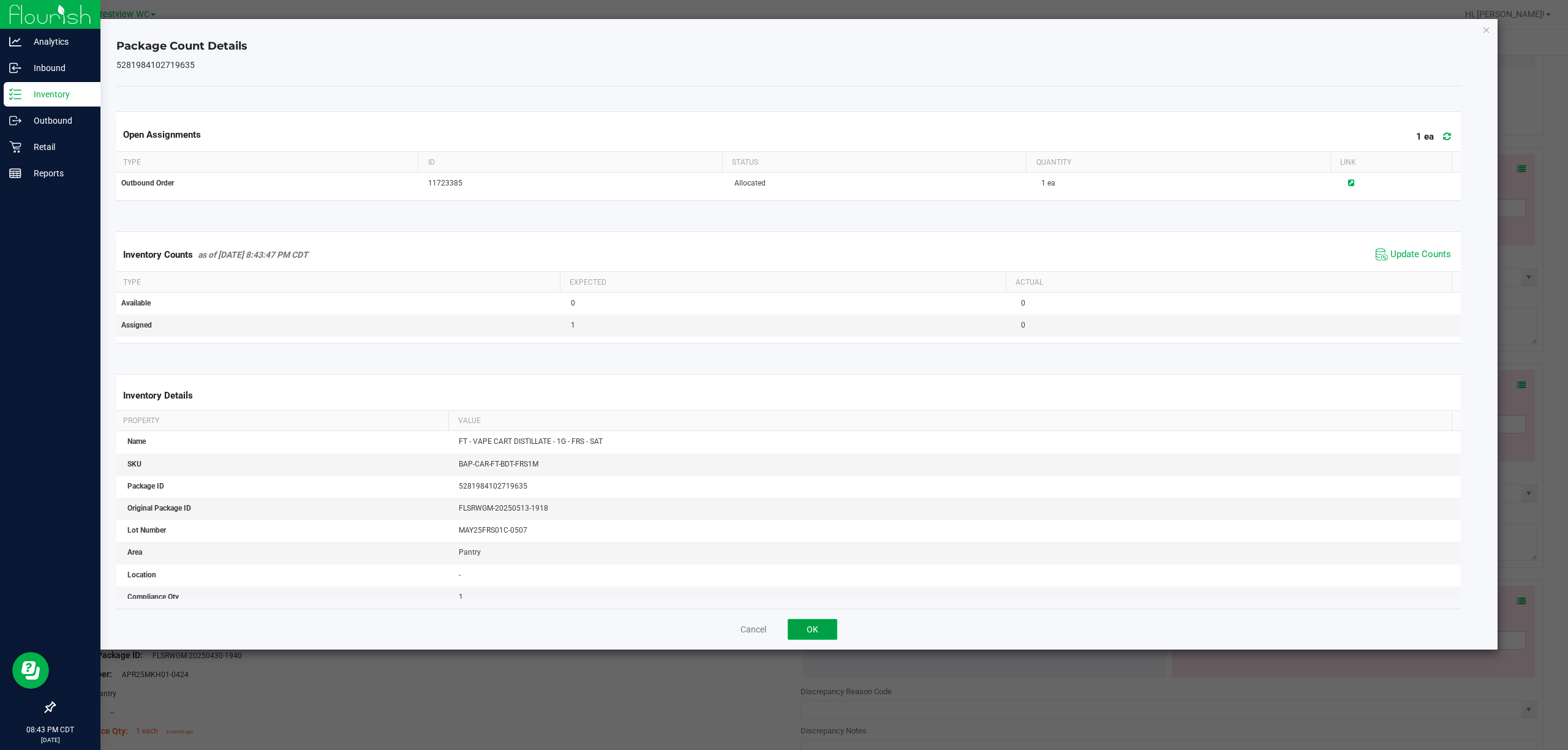
click at [810, 636] on button "OK" at bounding box center [812, 629] width 49 height 21
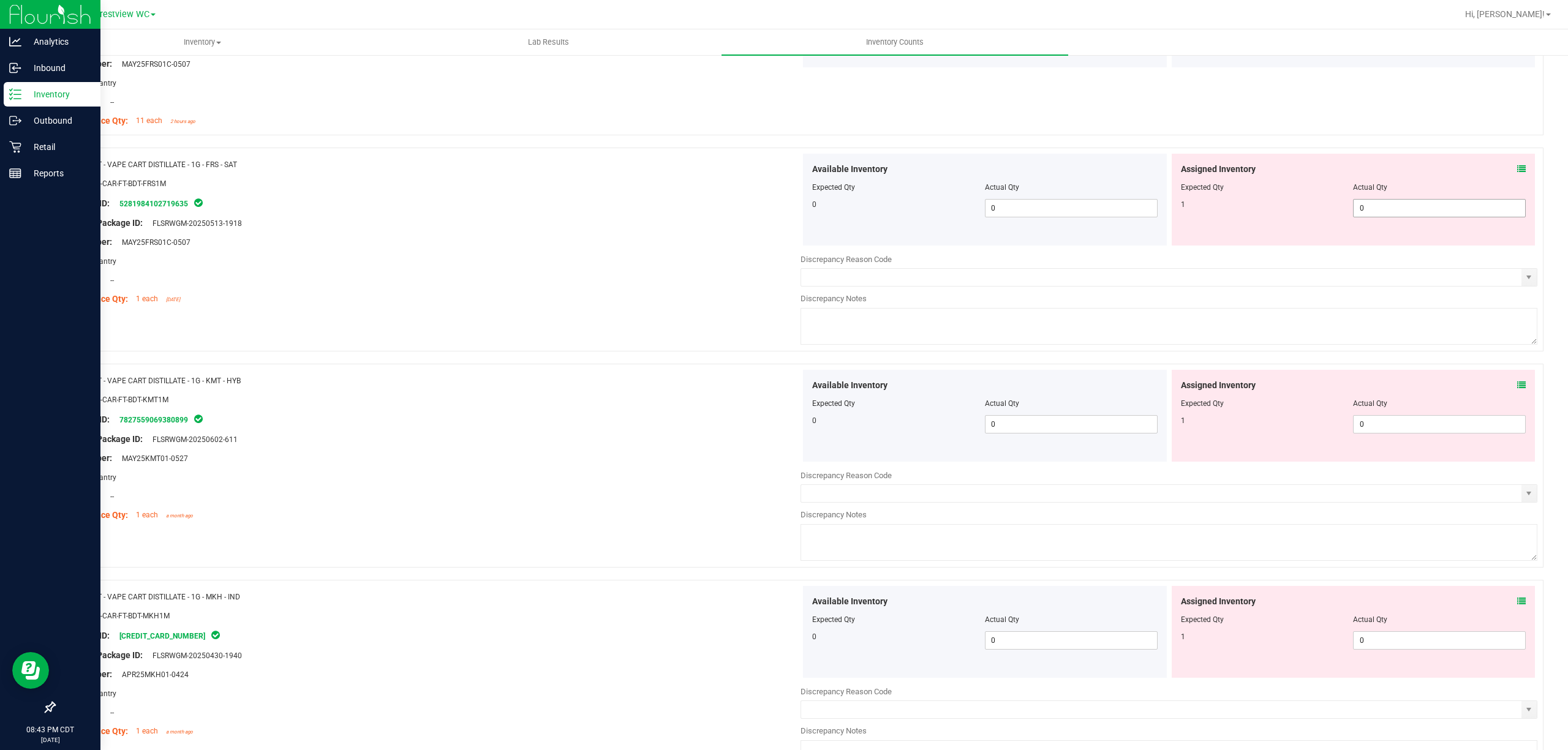
click at [1449, 212] on span "0 0" at bounding box center [1440, 208] width 173 height 18
drag, startPoint x: 1390, startPoint y: 429, endPoint x: 1381, endPoint y: 431, distance: 9.2
click at [1387, 430] on div "Assigned Inventory Expected Qty Actual Qty 1 0 0" at bounding box center [1354, 416] width 364 height 92
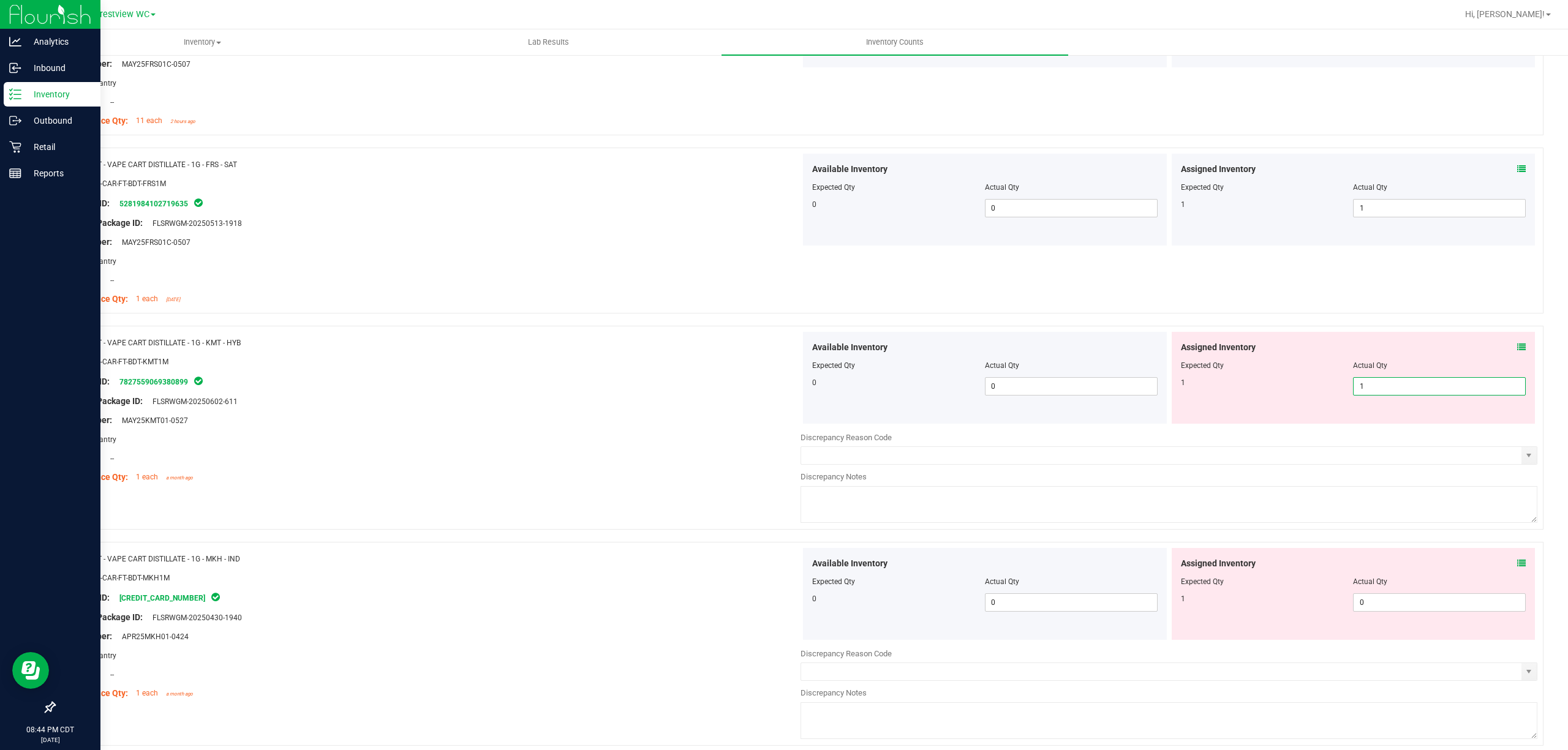
click at [670, 465] on div "Location: --" at bounding box center [432, 458] width 737 height 13
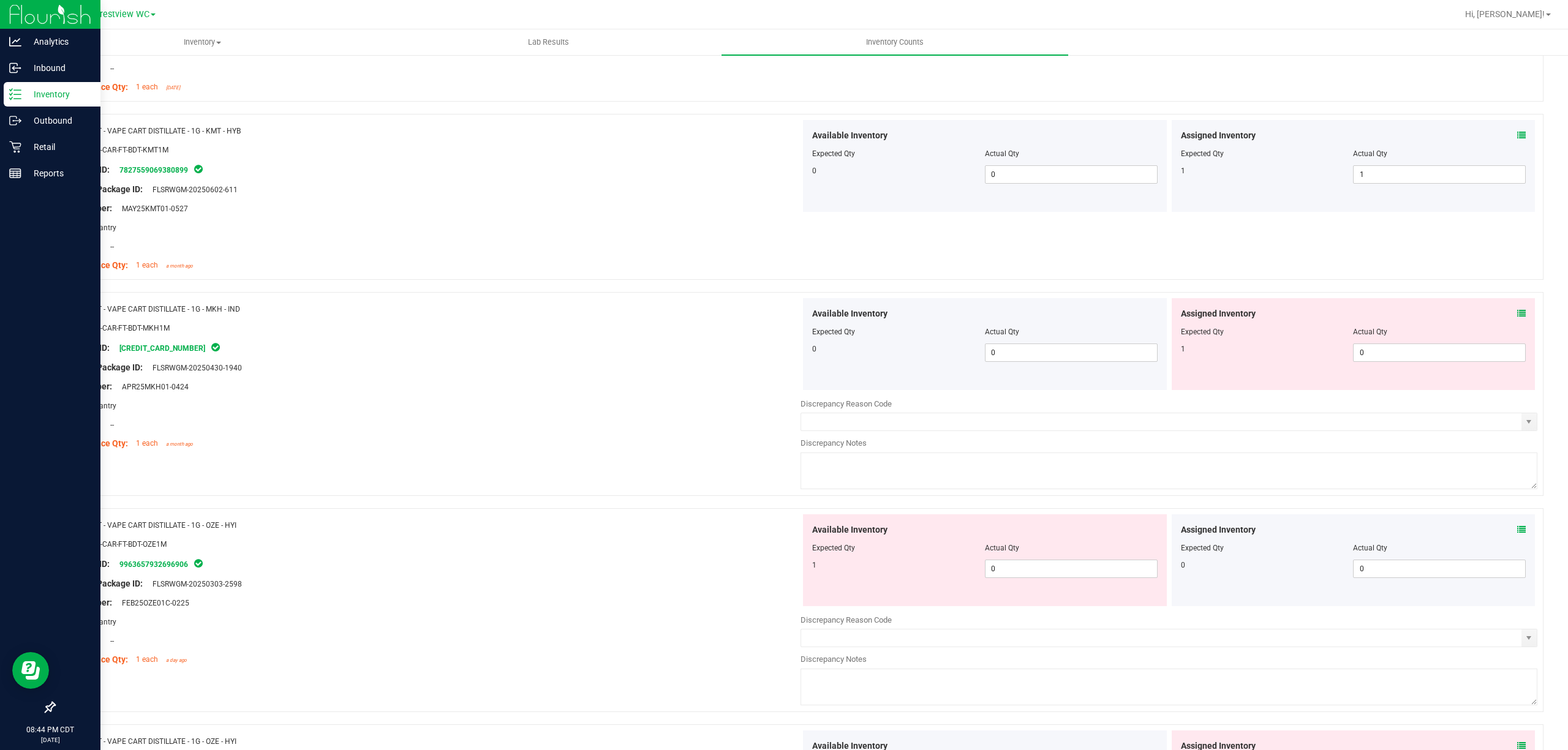
scroll to position [2905, 0]
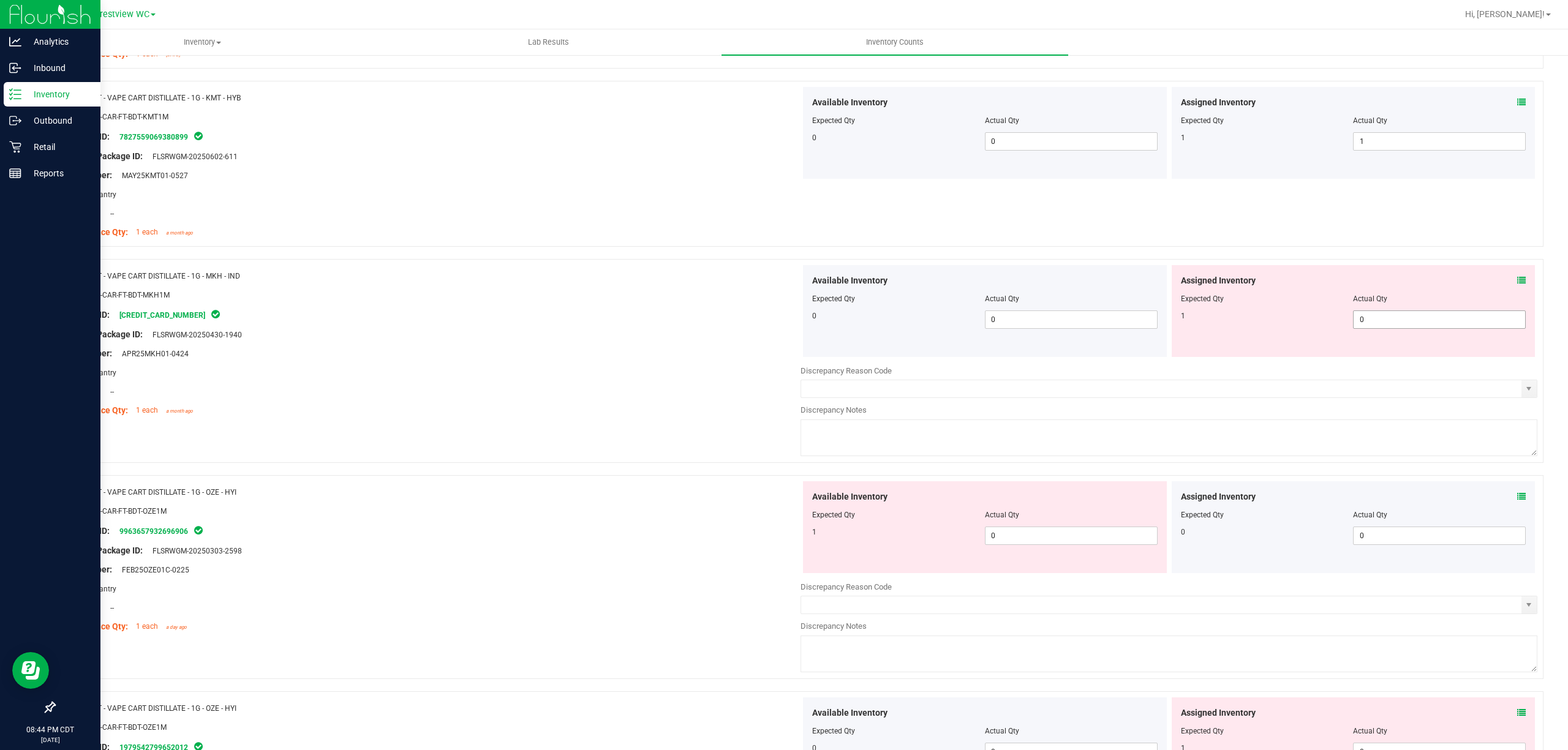
click at [1424, 329] on span "0 0" at bounding box center [1440, 320] width 173 height 18
click at [583, 398] on div "Location: --" at bounding box center [432, 392] width 737 height 13
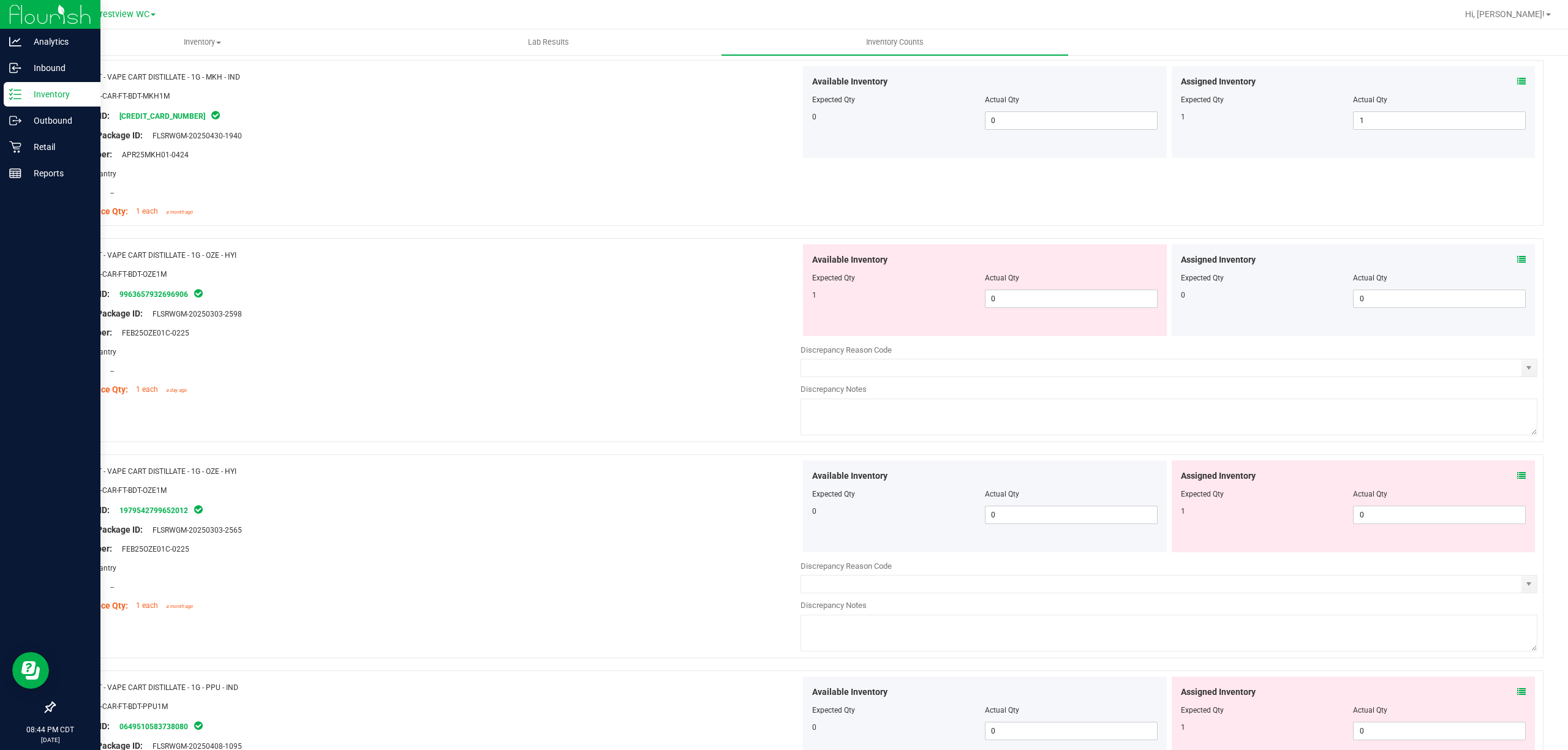
scroll to position [3150, 0]
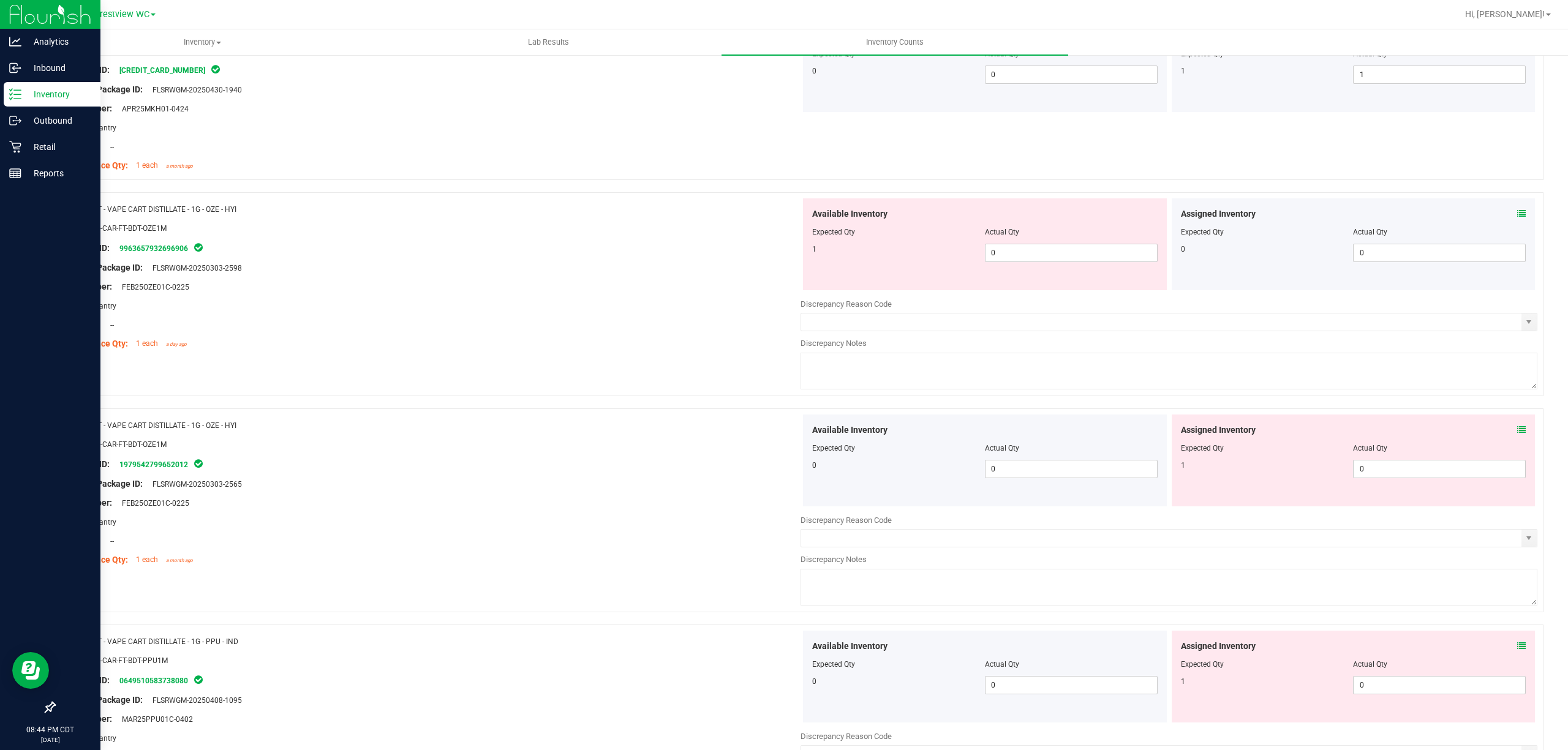
click at [1505, 218] on div "Assigned Inventory" at bounding box center [1354, 214] width 346 height 13
click at [1518, 218] on icon at bounding box center [1522, 213] width 8 height 8
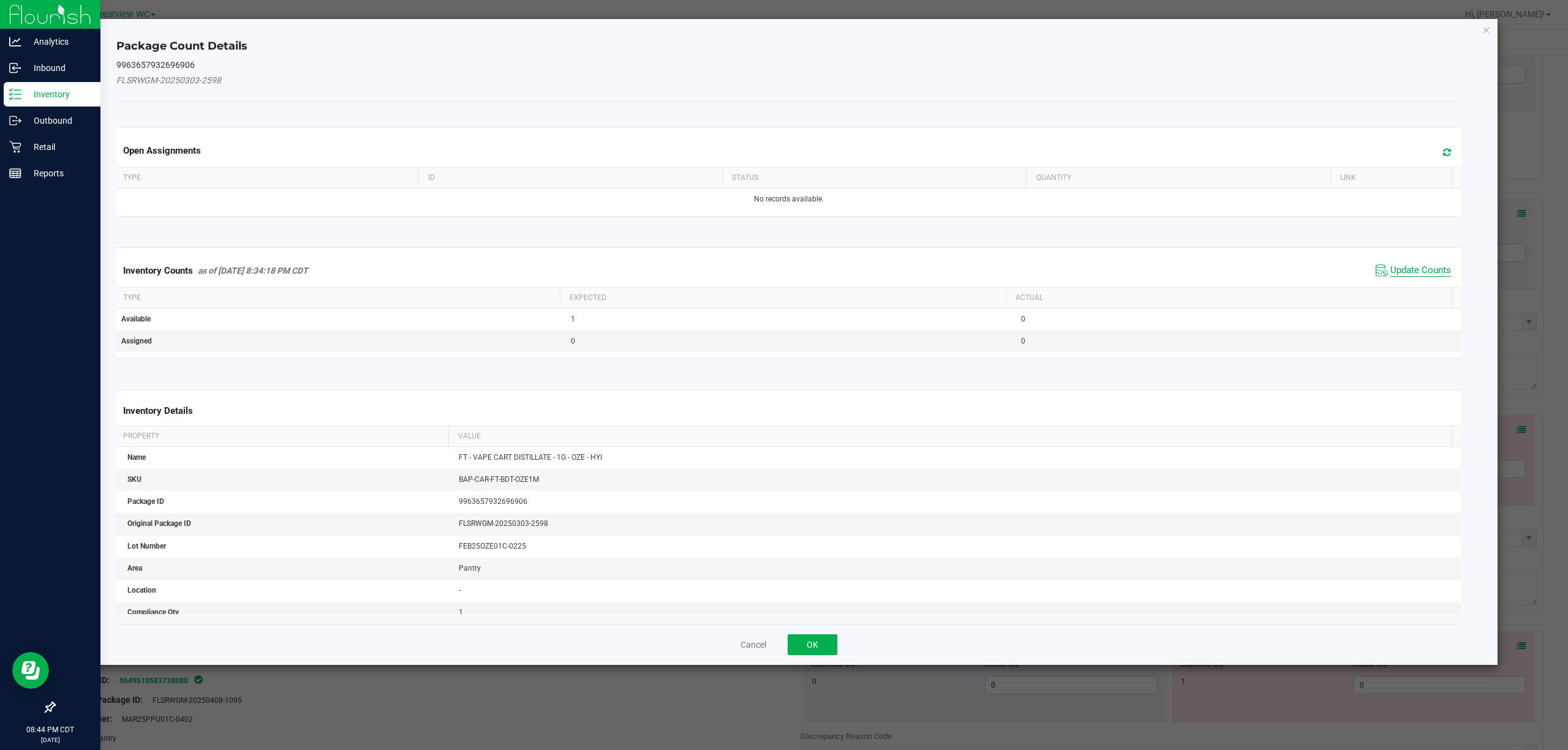
click at [1408, 277] on span "Update Counts" at bounding box center [1421, 270] width 61 height 12
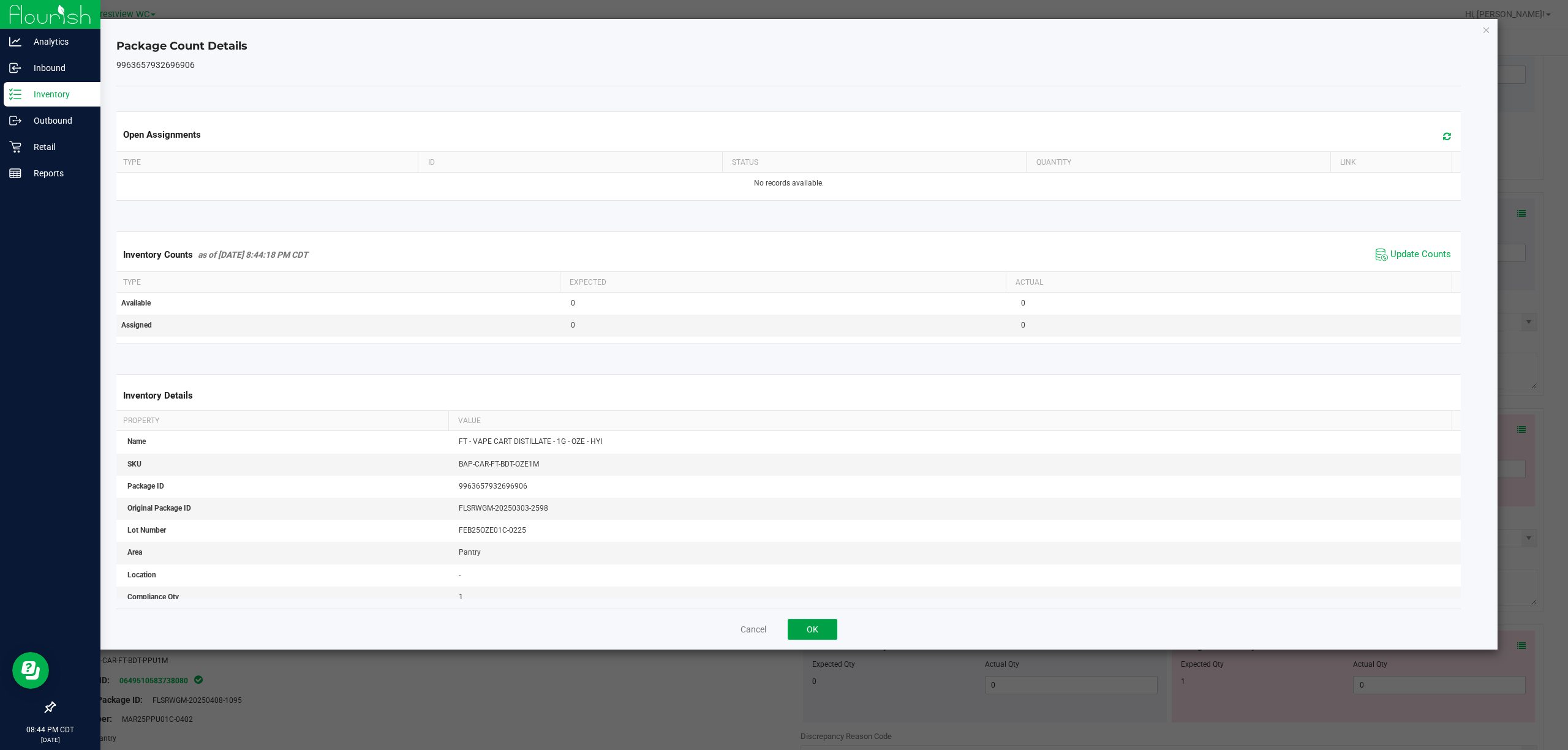
click at [829, 631] on button "OK" at bounding box center [812, 629] width 49 height 21
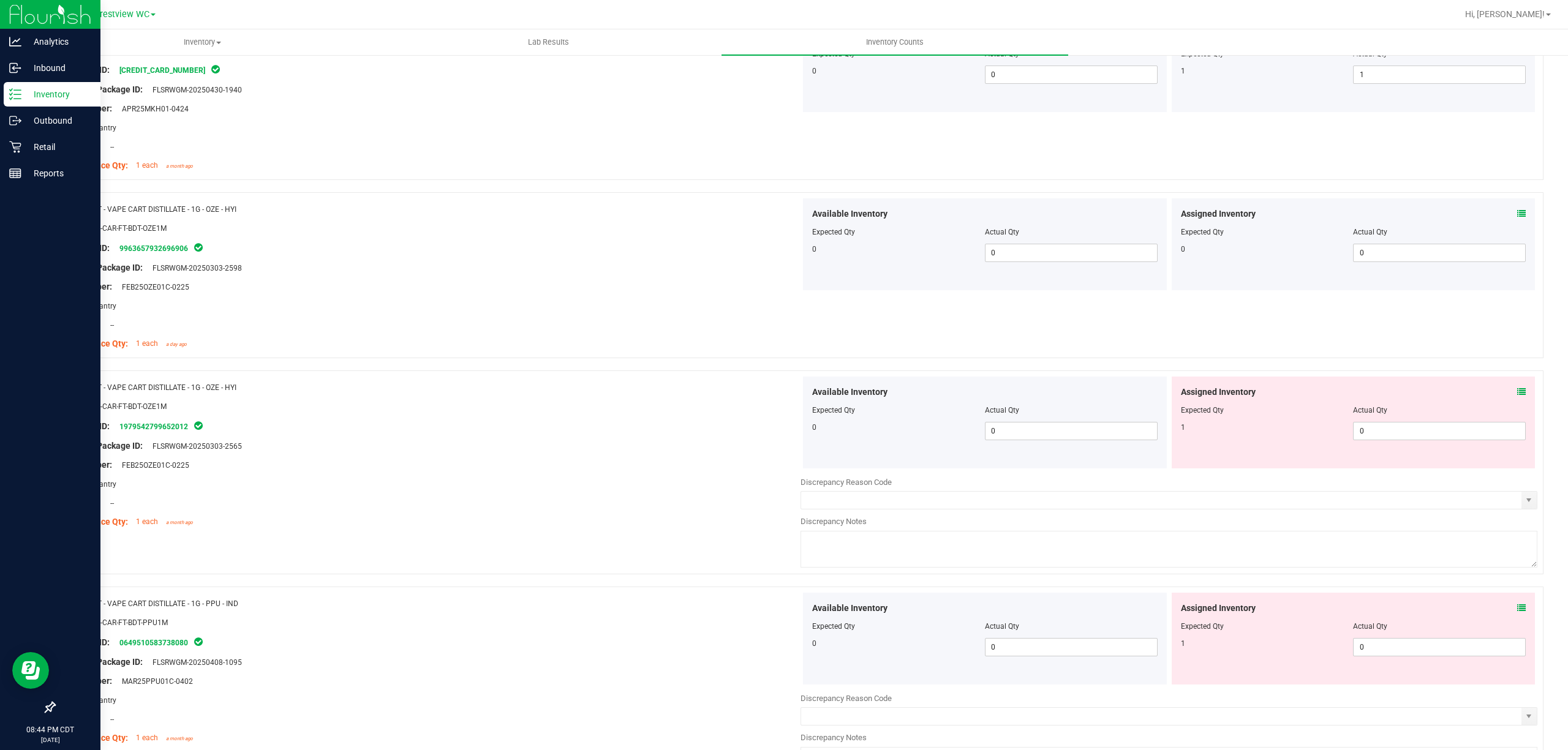
click at [727, 449] on div "Original Package ID: FLSRWGM-20250303-2565" at bounding box center [432, 447] width 737 height 13
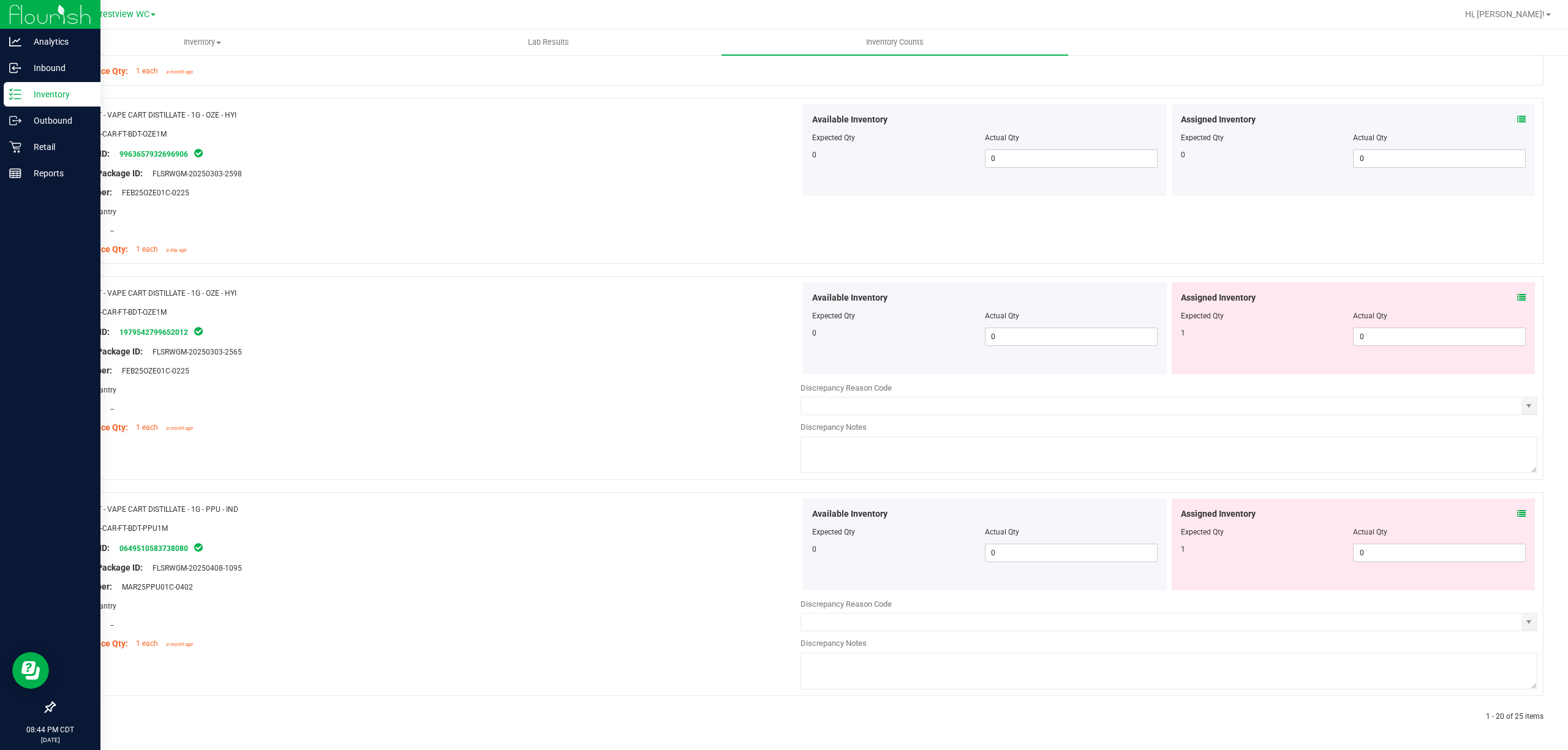
scroll to position [3253, 0]
click at [1379, 342] on span "0 0" at bounding box center [1440, 337] width 173 height 18
click at [511, 251] on div "Name: FT - VAPE CART DISTILLATE - 1G - OZE - HYI SKU: BAP-CAR-FT-BDT-OZE1M Pack…" at bounding box center [432, 181] width 737 height 156
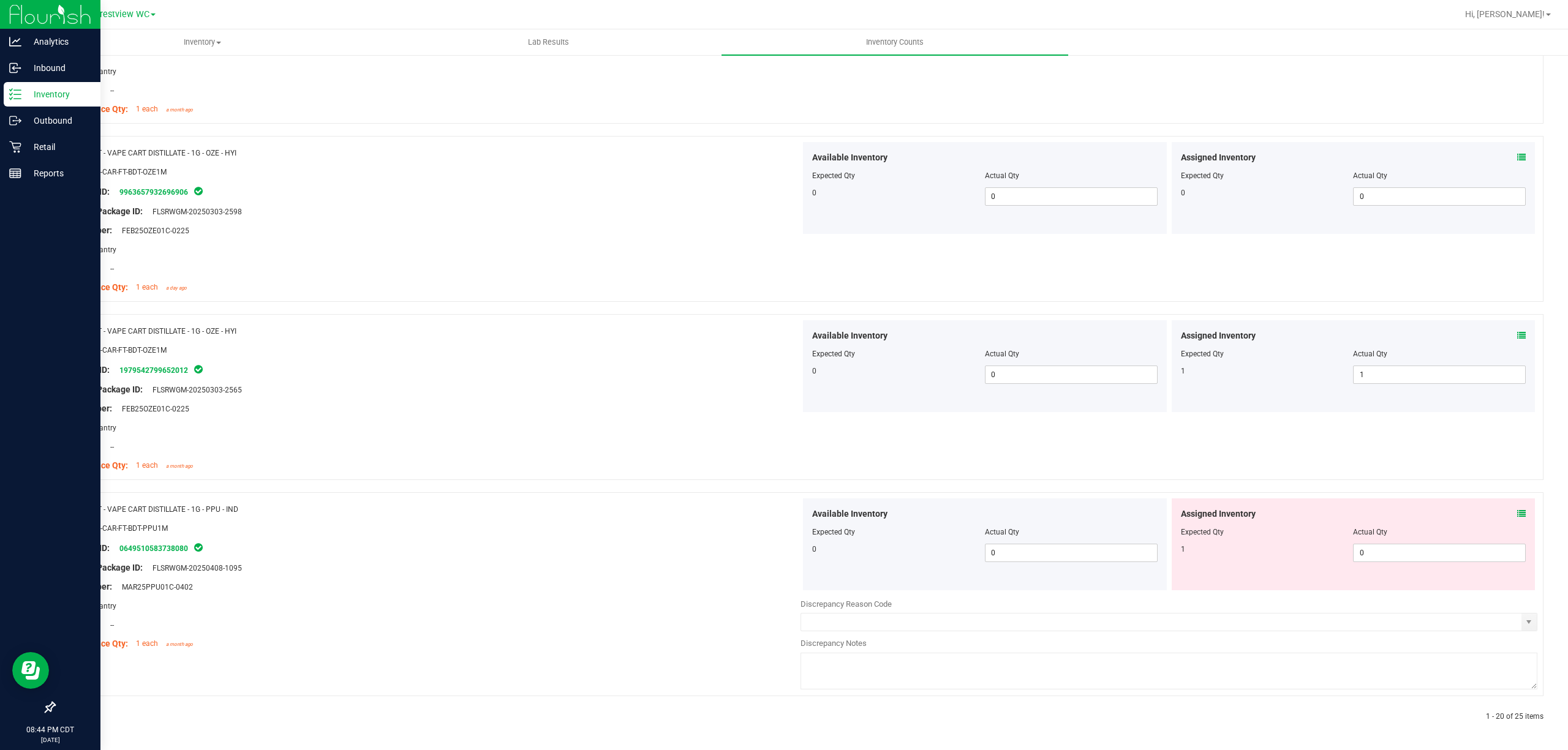
click at [1376, 566] on div "Assigned Inventory Expected Qty Actual Qty 1 0 0" at bounding box center [1354, 544] width 364 height 92
click at [1387, 559] on span "0 0" at bounding box center [1440, 553] width 173 height 18
click at [762, 488] on div "Name: FT - VAPE CART DISTILLATE - 1G - OZE - HYI SKU: BAP-CAR-FT-BDT-OZE1M Pack…" at bounding box center [799, 404] width 1490 height 179
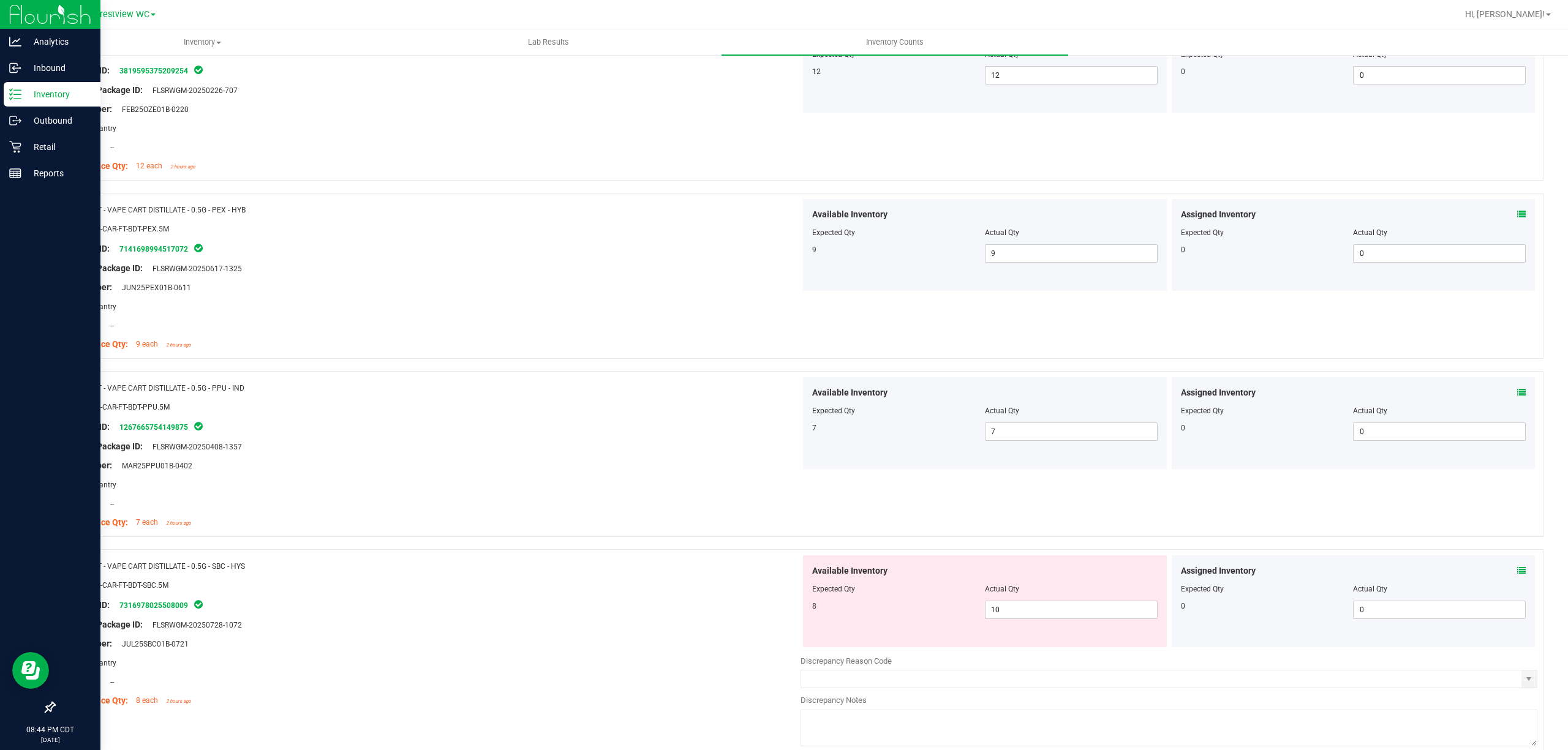
scroll to position [0, 0]
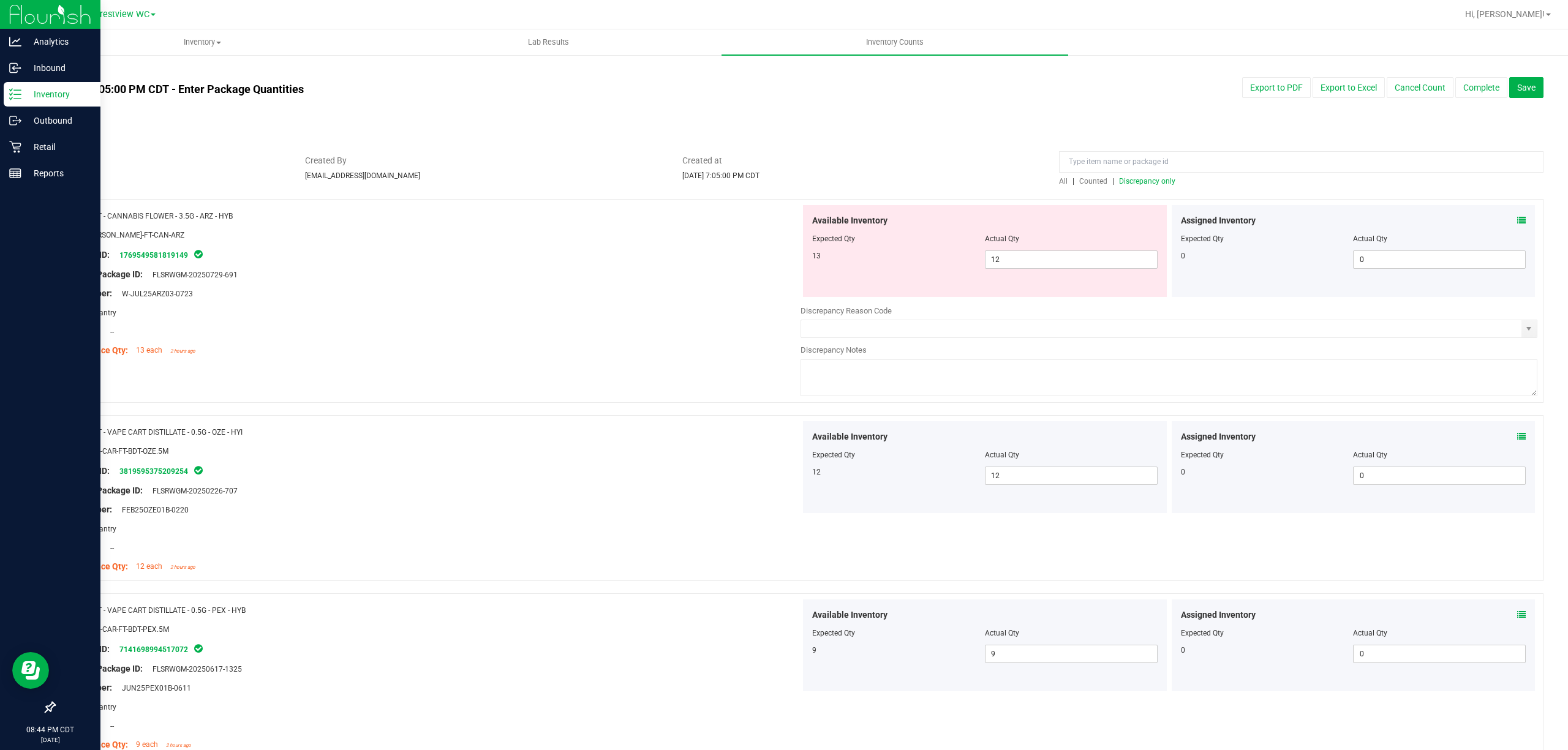
click at [1130, 185] on span "Discrepancy only" at bounding box center [1148, 180] width 57 height 8
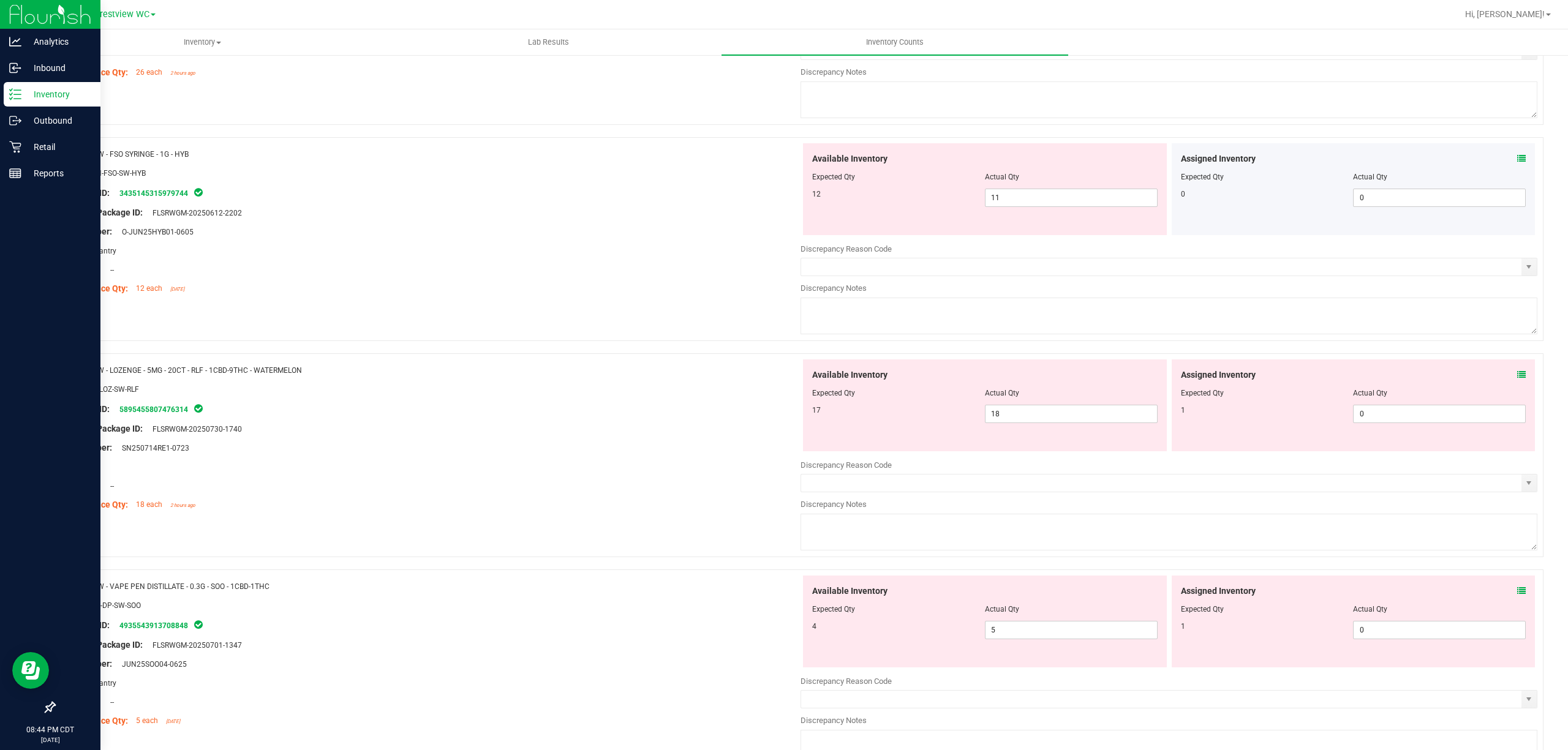
scroll to position [1225, 0]
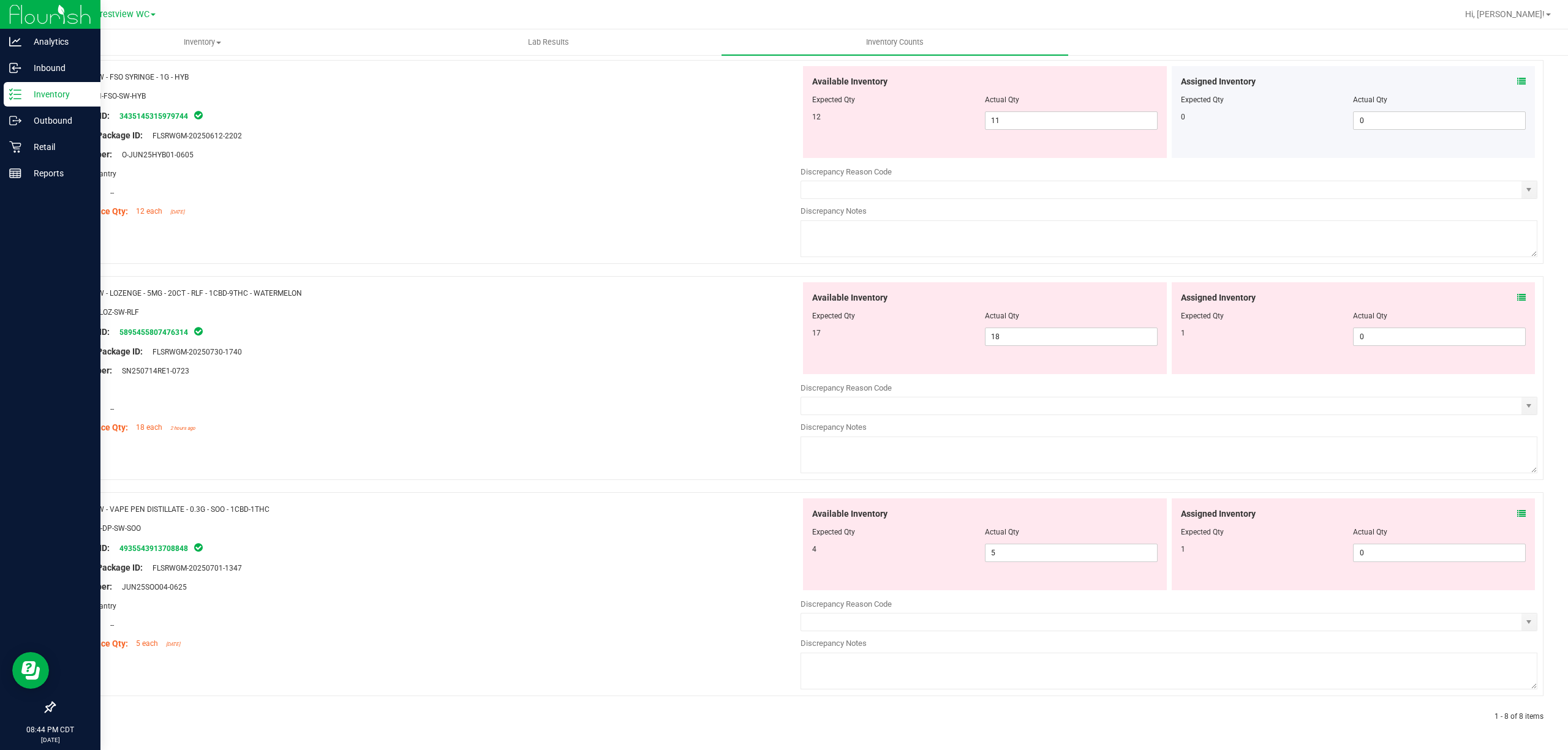
click at [1518, 510] on icon at bounding box center [1522, 513] width 8 height 8
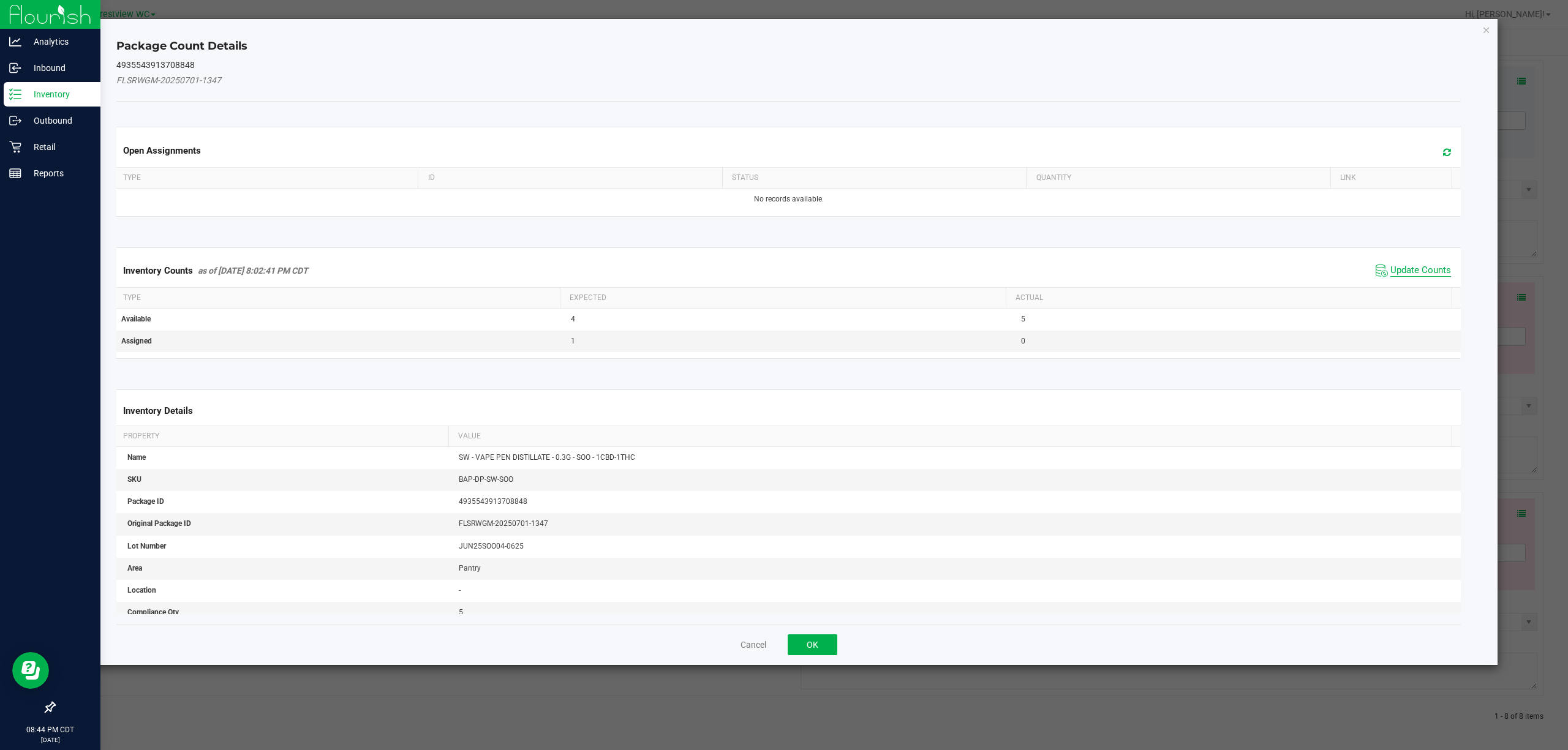
click at [1409, 275] on span "Update Counts" at bounding box center [1421, 270] width 61 height 12
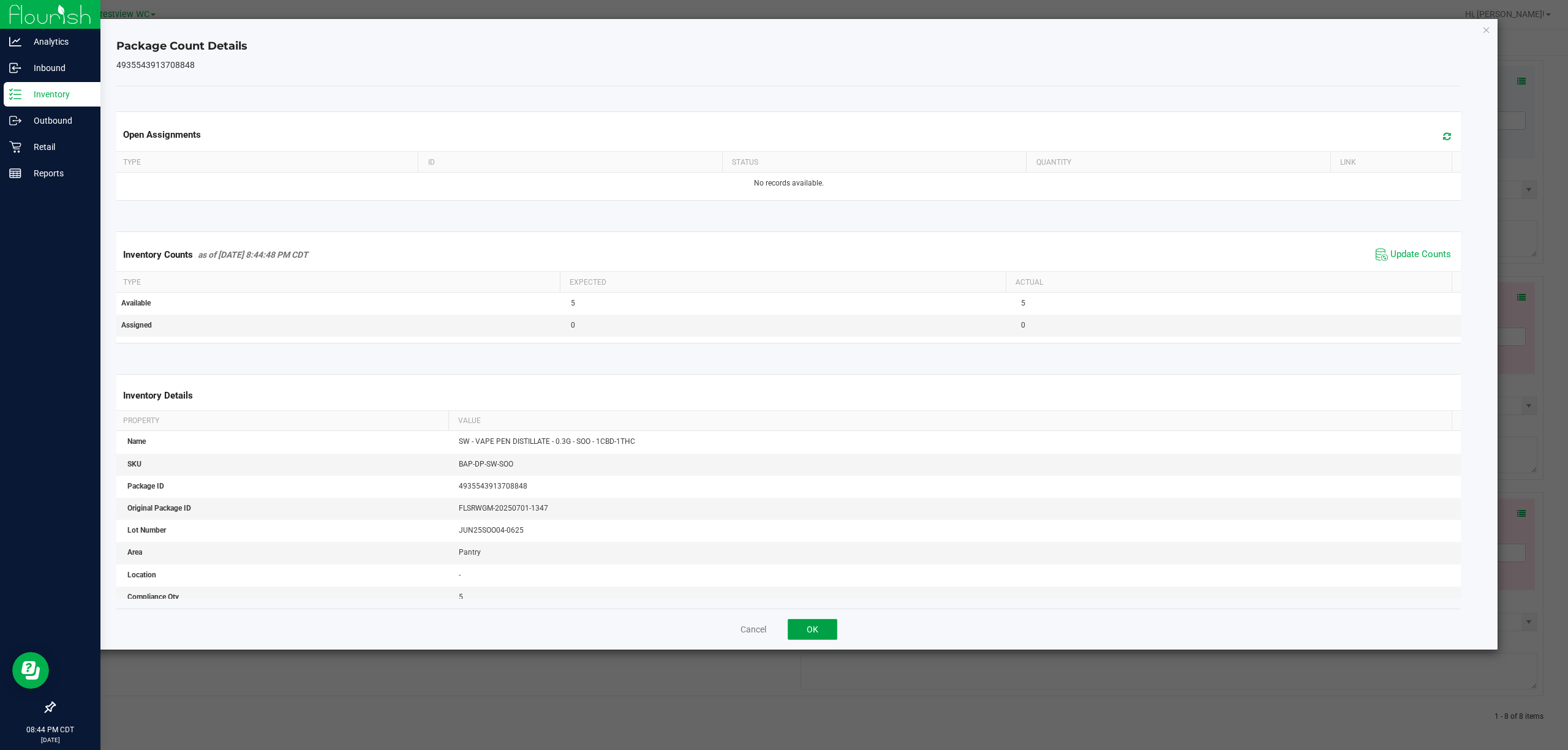
click at [804, 636] on button "OK" at bounding box center [812, 629] width 49 height 21
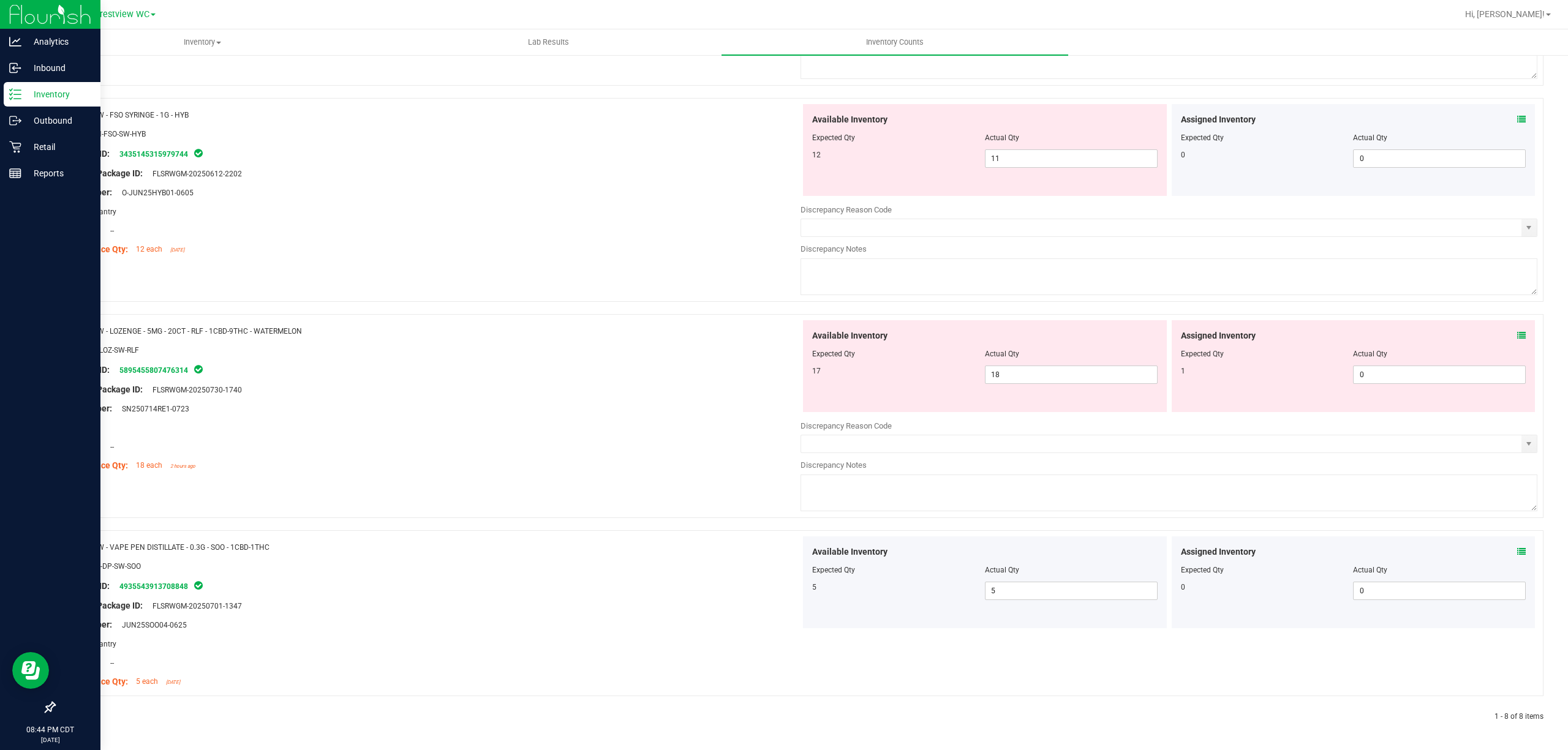
scroll to position [1187, 0]
click at [1501, 339] on div "Assigned Inventory" at bounding box center [1354, 336] width 346 height 13
click at [1518, 334] on icon at bounding box center [1522, 335] width 8 height 8
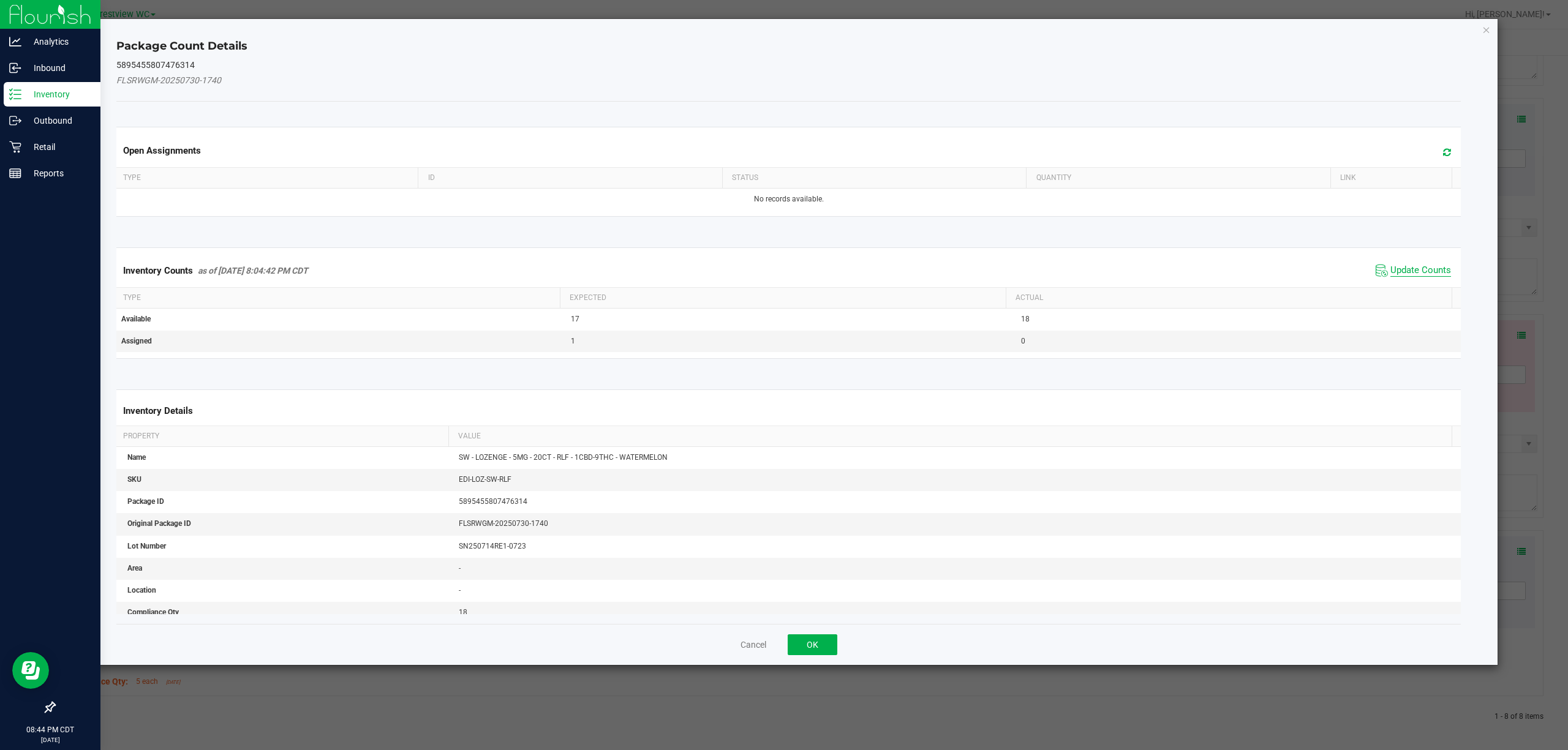
click at [1428, 277] on span "Update Counts" at bounding box center [1421, 270] width 61 height 12
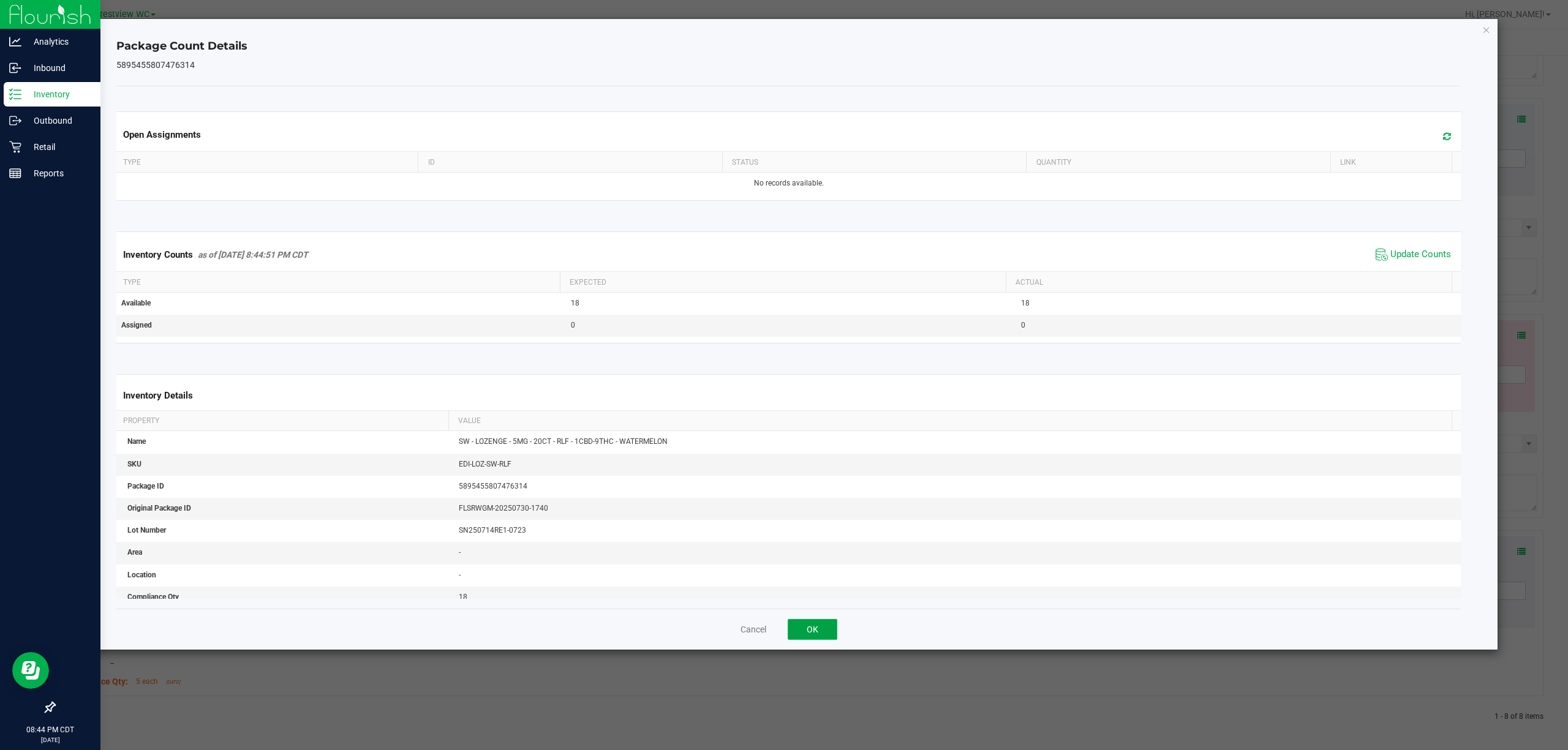
click at [827, 640] on button "OK" at bounding box center [812, 629] width 49 height 21
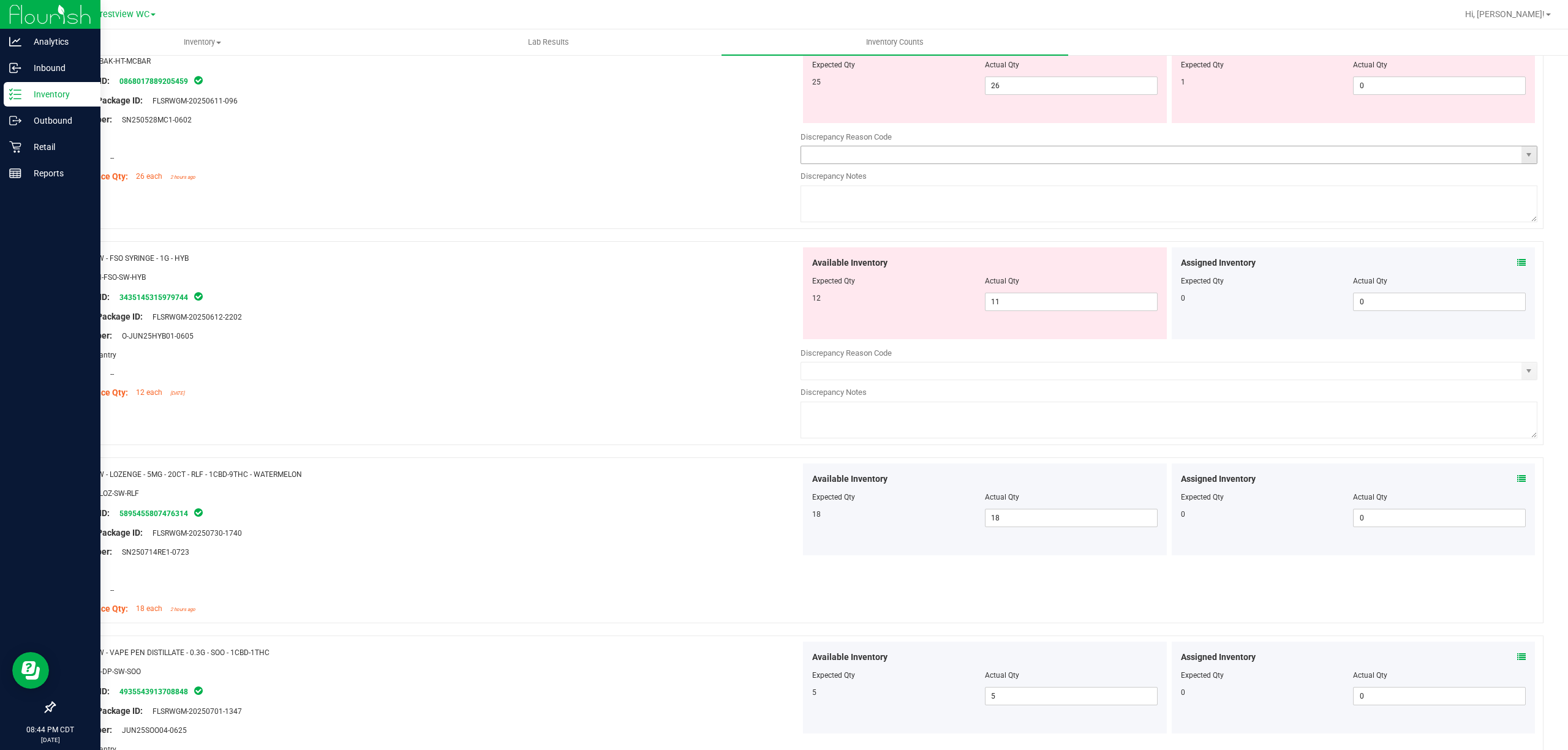
scroll to position [821, 0]
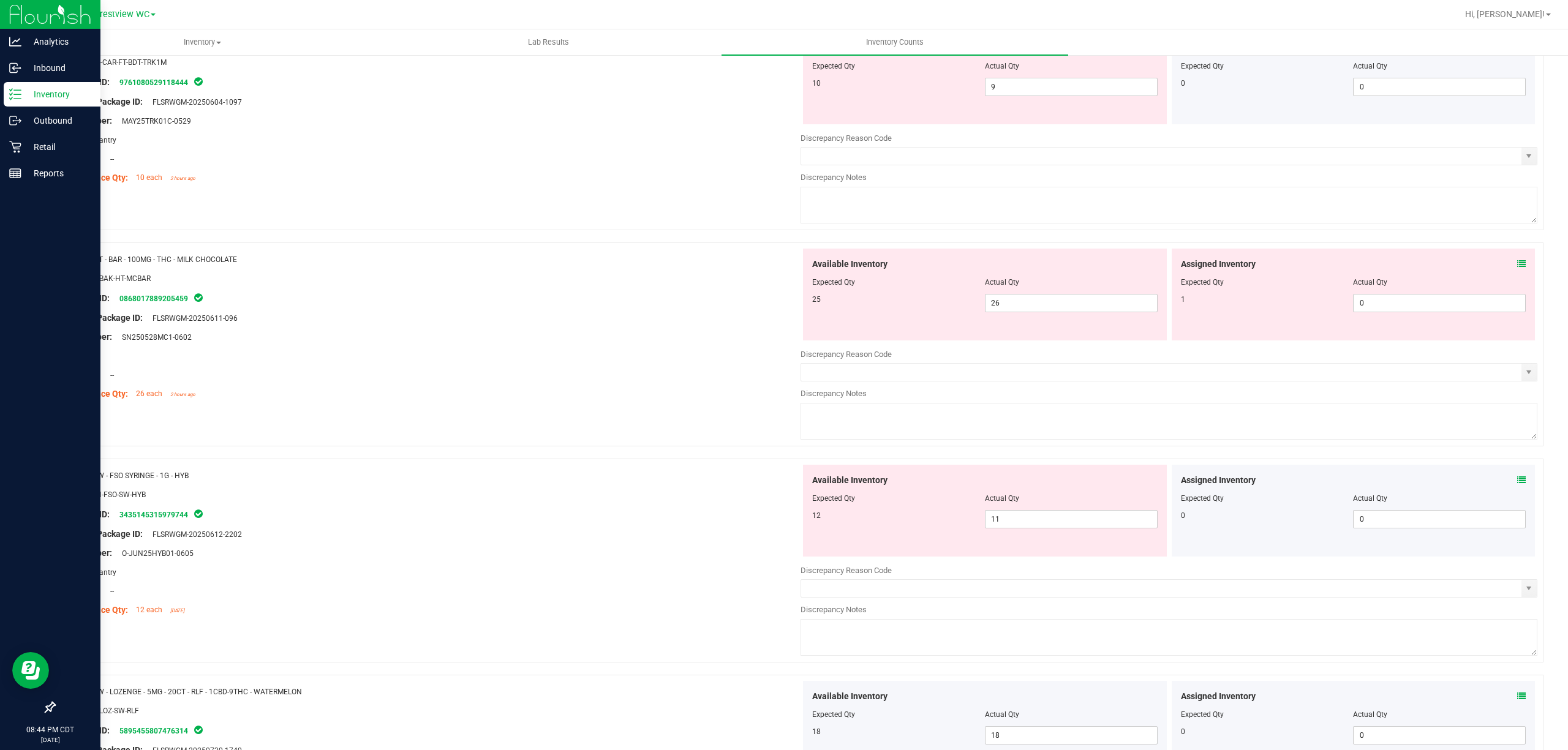
click at [1518, 481] on icon at bounding box center [1522, 479] width 8 height 8
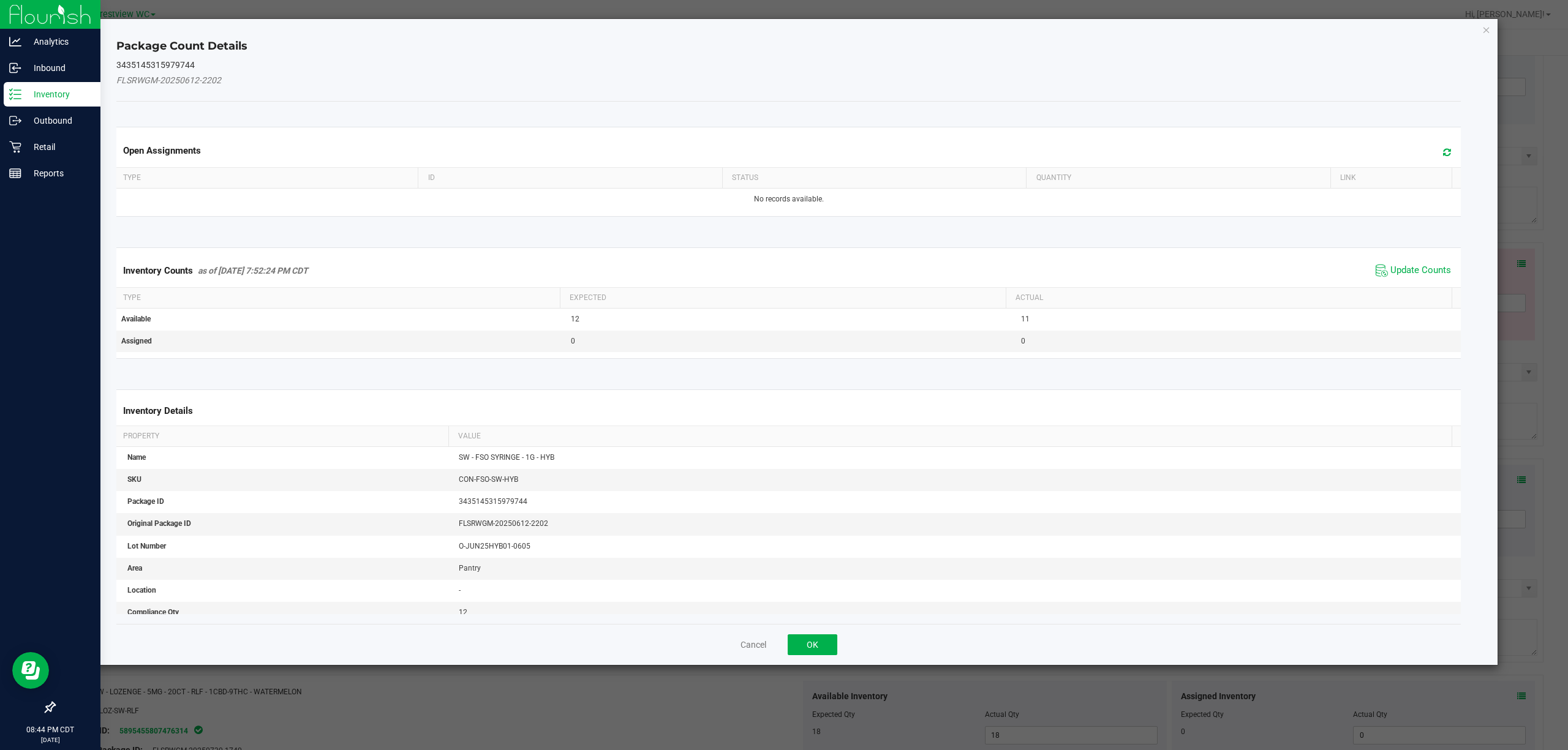
click at [1422, 278] on span "Update Counts" at bounding box center [1413, 271] width 81 height 18
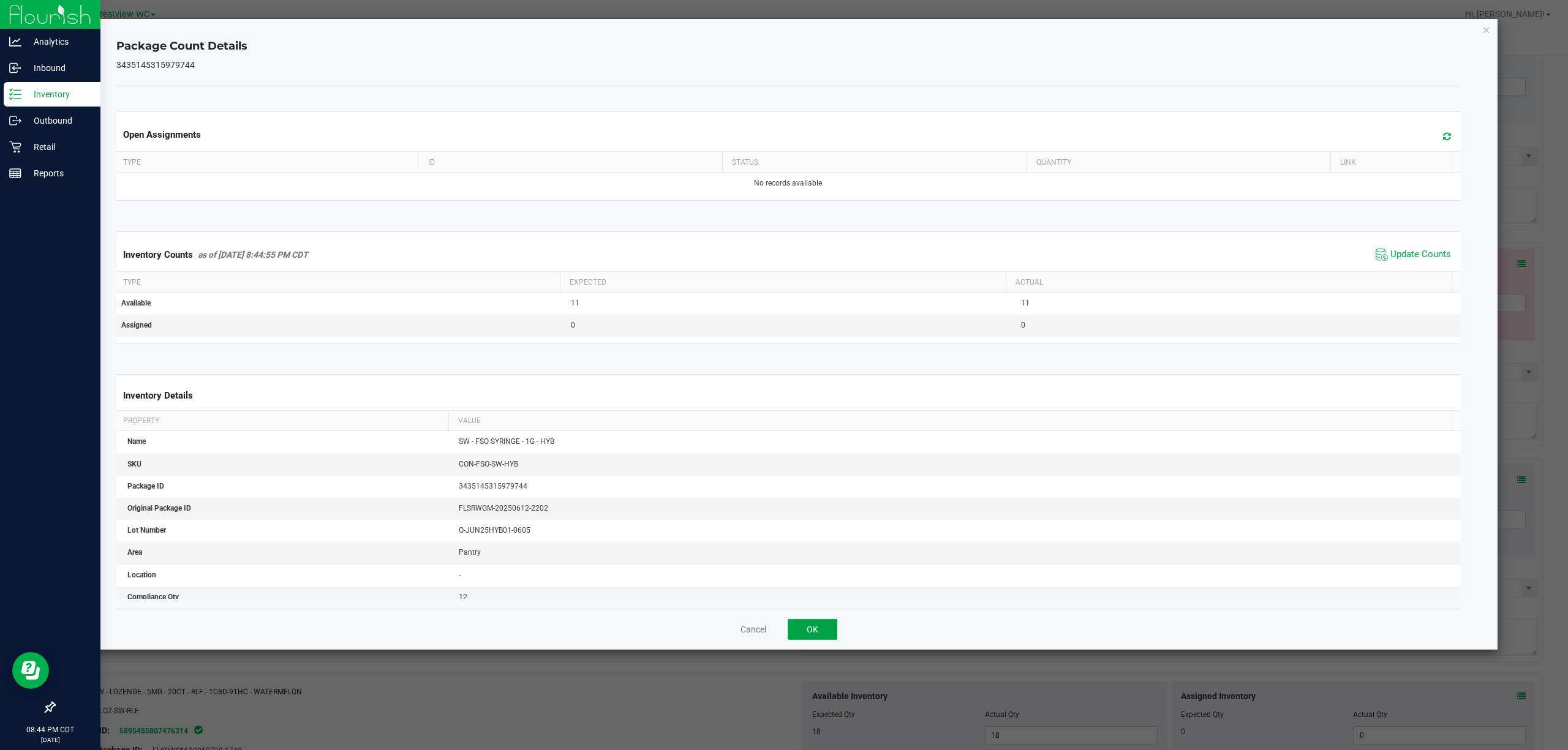
click at [802, 631] on button "OK" at bounding box center [812, 629] width 49 height 21
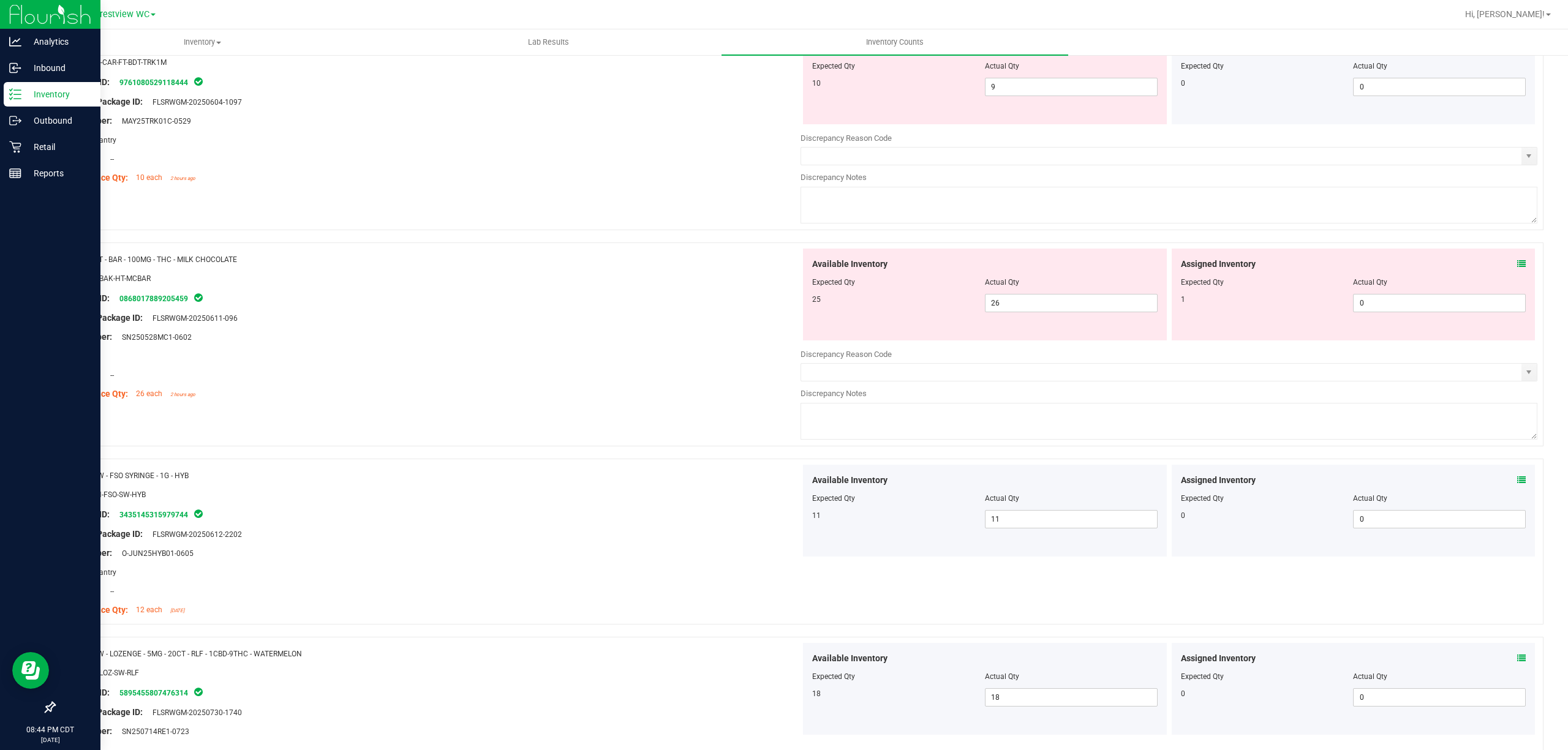
click at [1513, 272] on div "Assigned Inventory Expected Qty Actual Qty 1 0 0" at bounding box center [1354, 294] width 364 height 92
click at [1518, 266] on icon at bounding box center [1522, 263] width 8 height 8
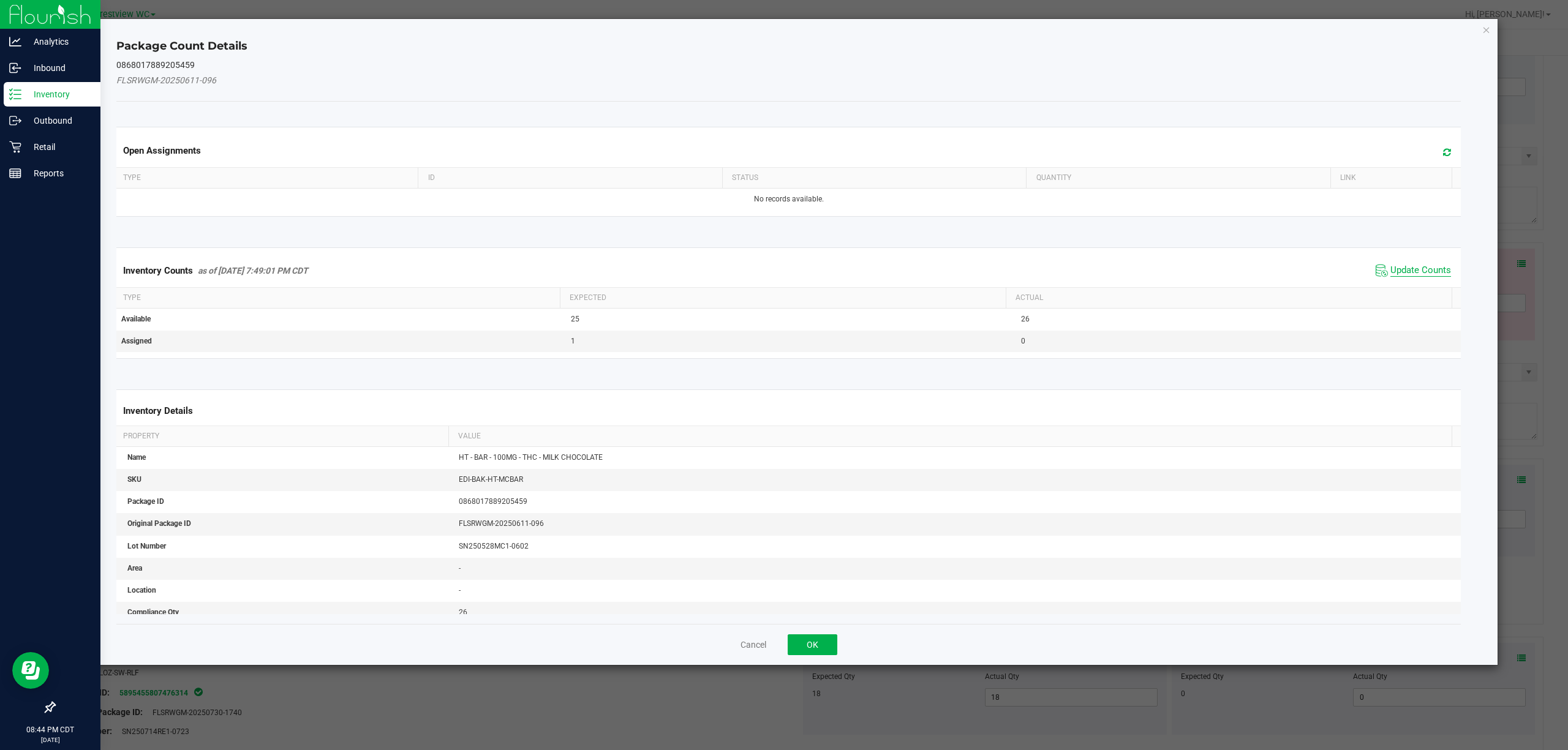
click at [1398, 268] on span "Update Counts" at bounding box center [1421, 270] width 61 height 12
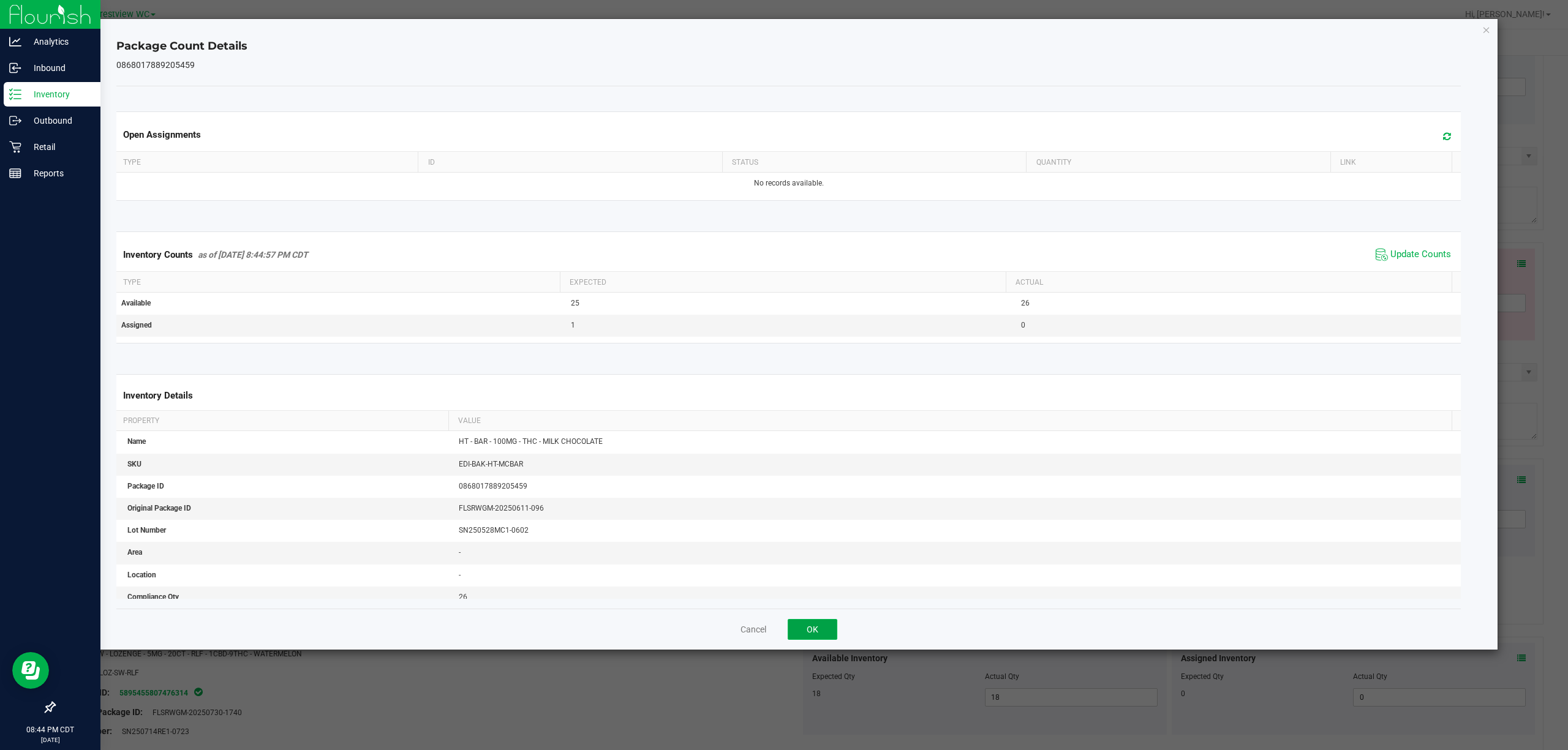
click at [836, 621] on button "OK" at bounding box center [812, 629] width 49 height 21
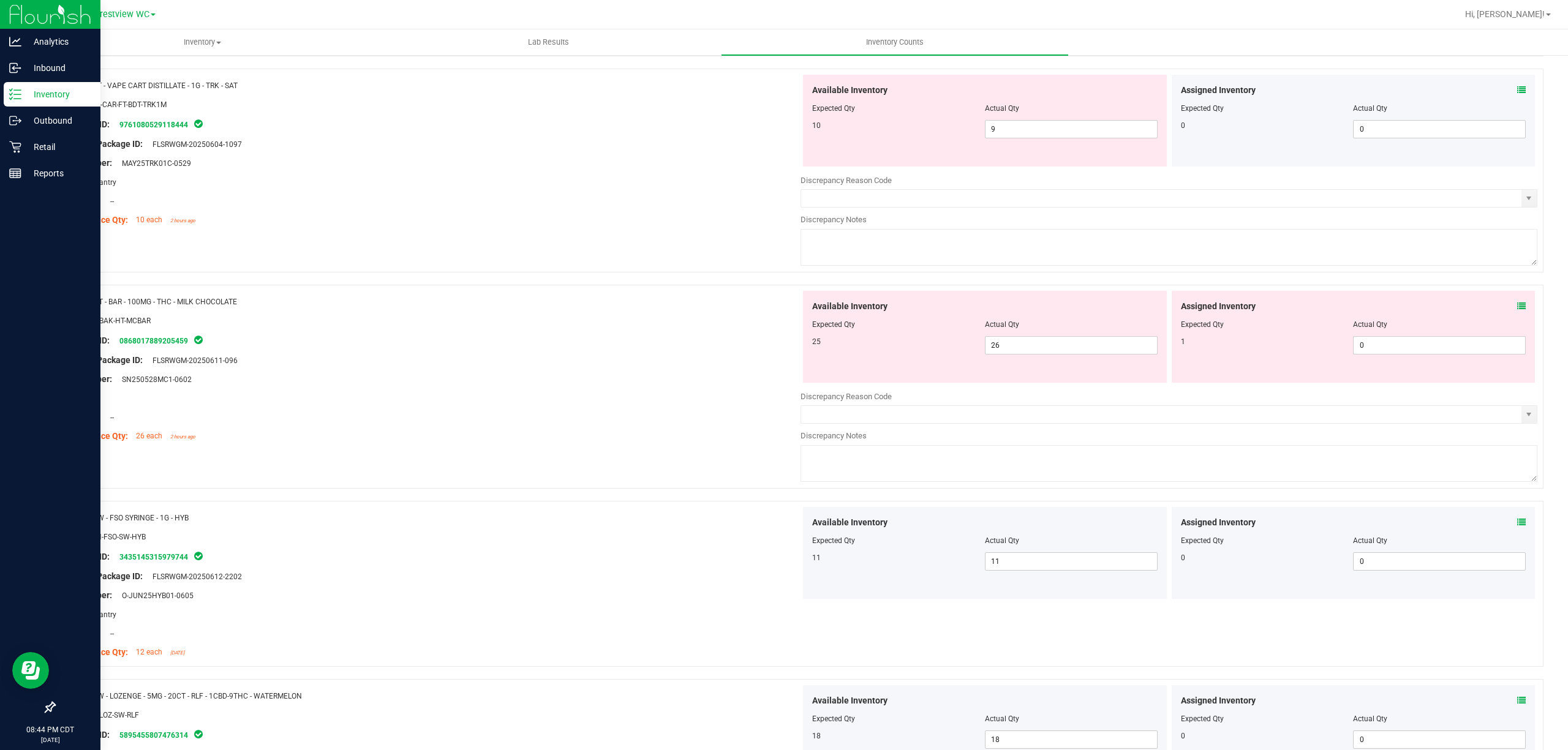
scroll to position [740, 0]
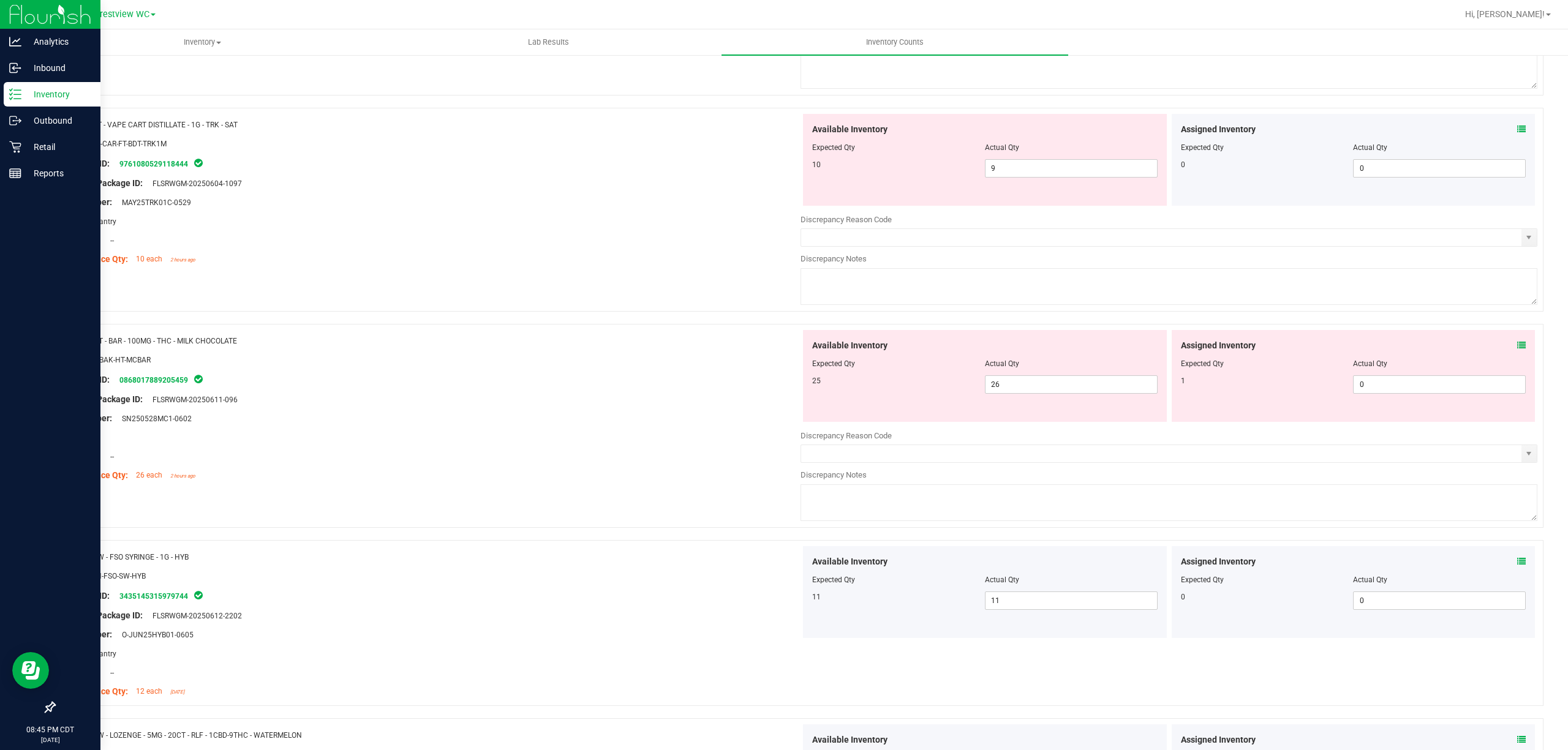
click at [1518, 345] on icon at bounding box center [1522, 344] width 8 height 8
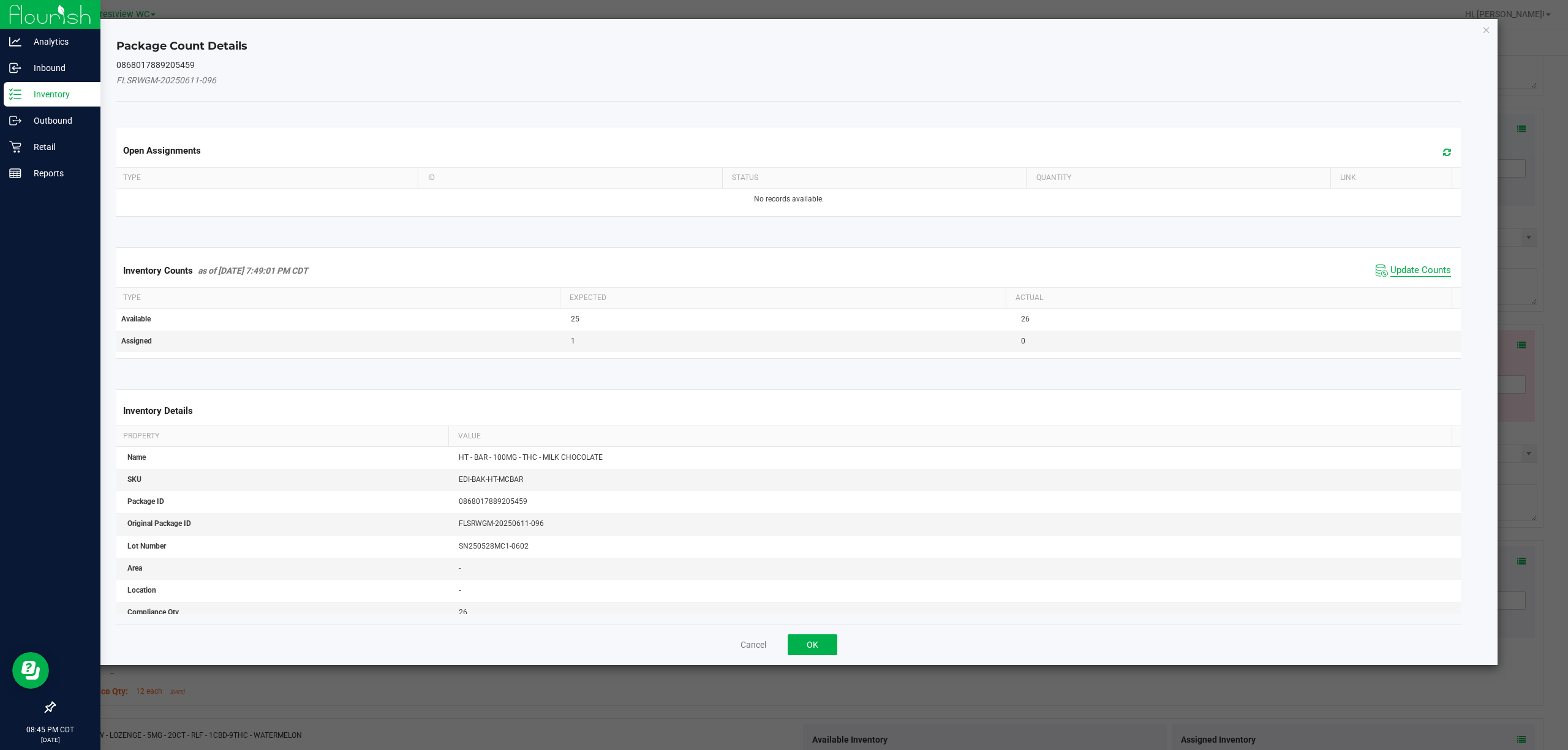
click at [1414, 270] on span "Update Counts" at bounding box center [1421, 270] width 61 height 12
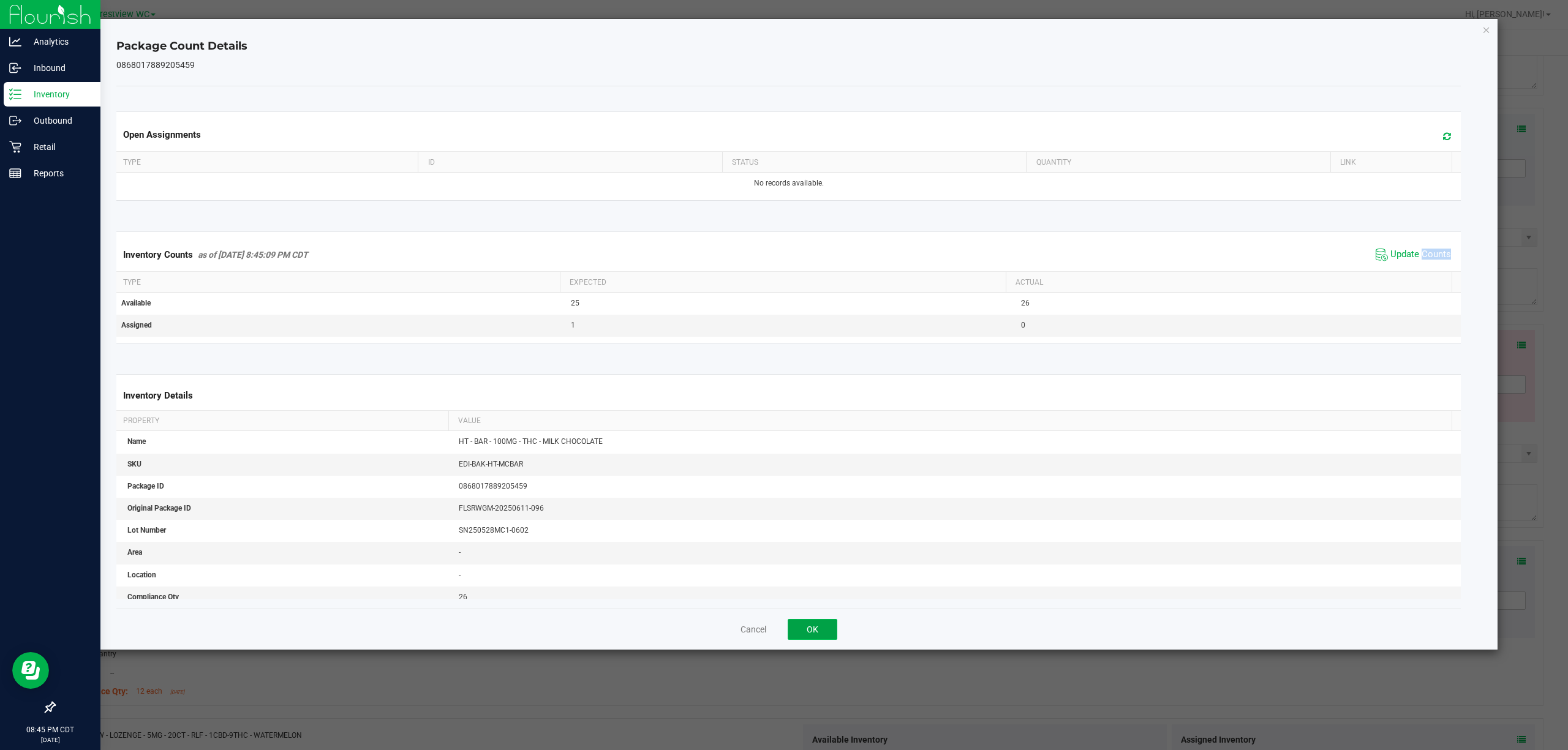
click at [805, 628] on button "OK" at bounding box center [812, 629] width 49 height 21
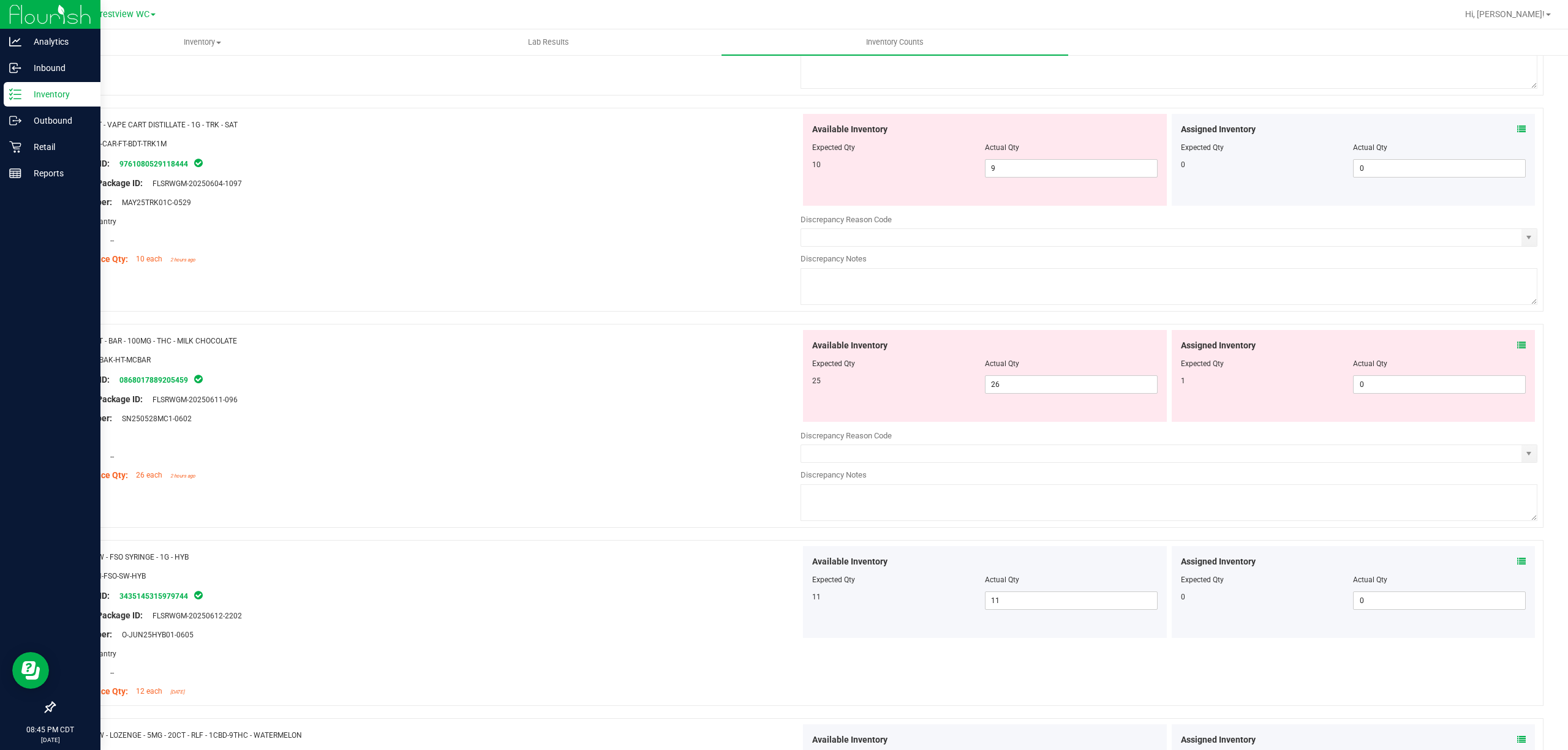
click at [692, 377] on div "Package ID: 0868017889205459" at bounding box center [432, 380] width 737 height 15
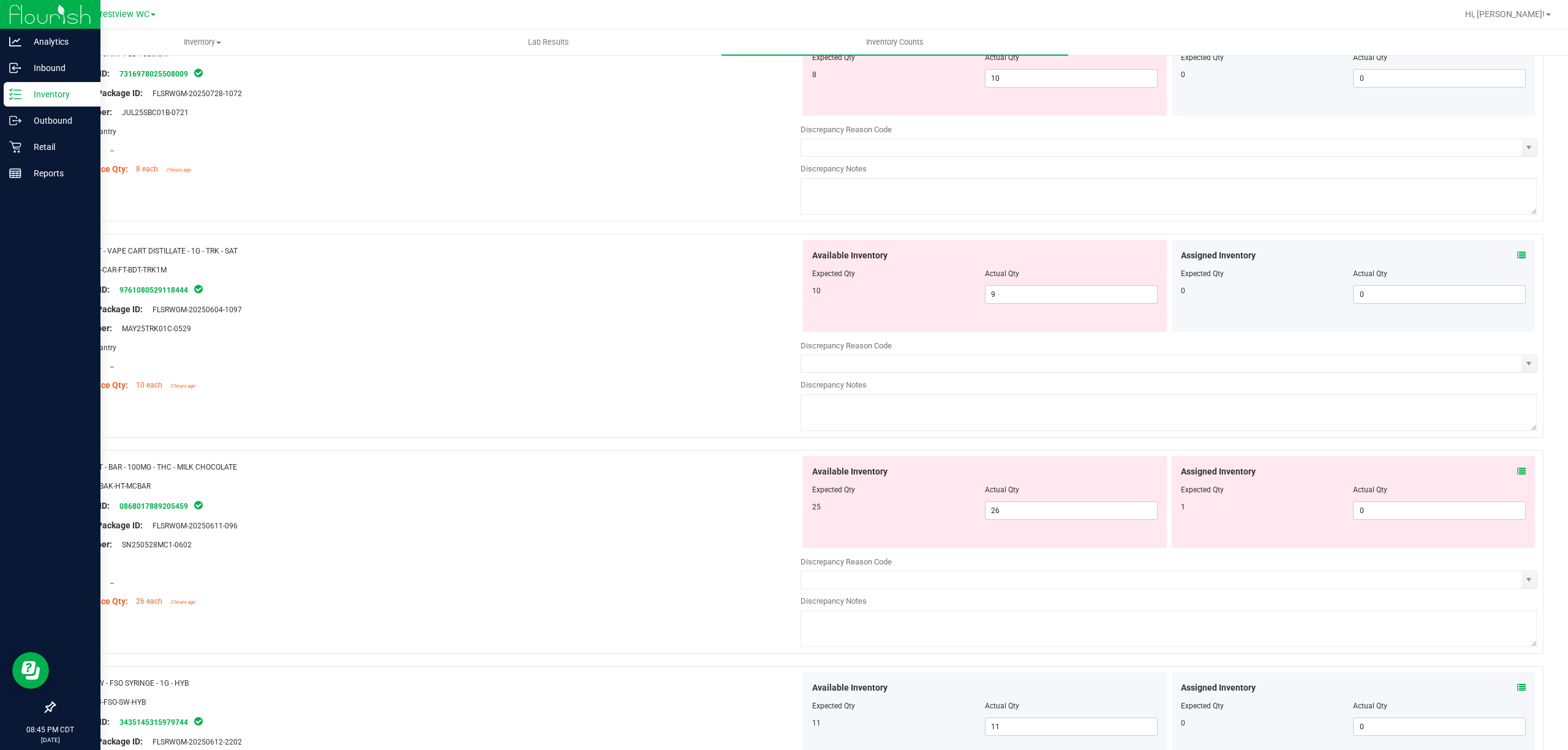
scroll to position [576, 0]
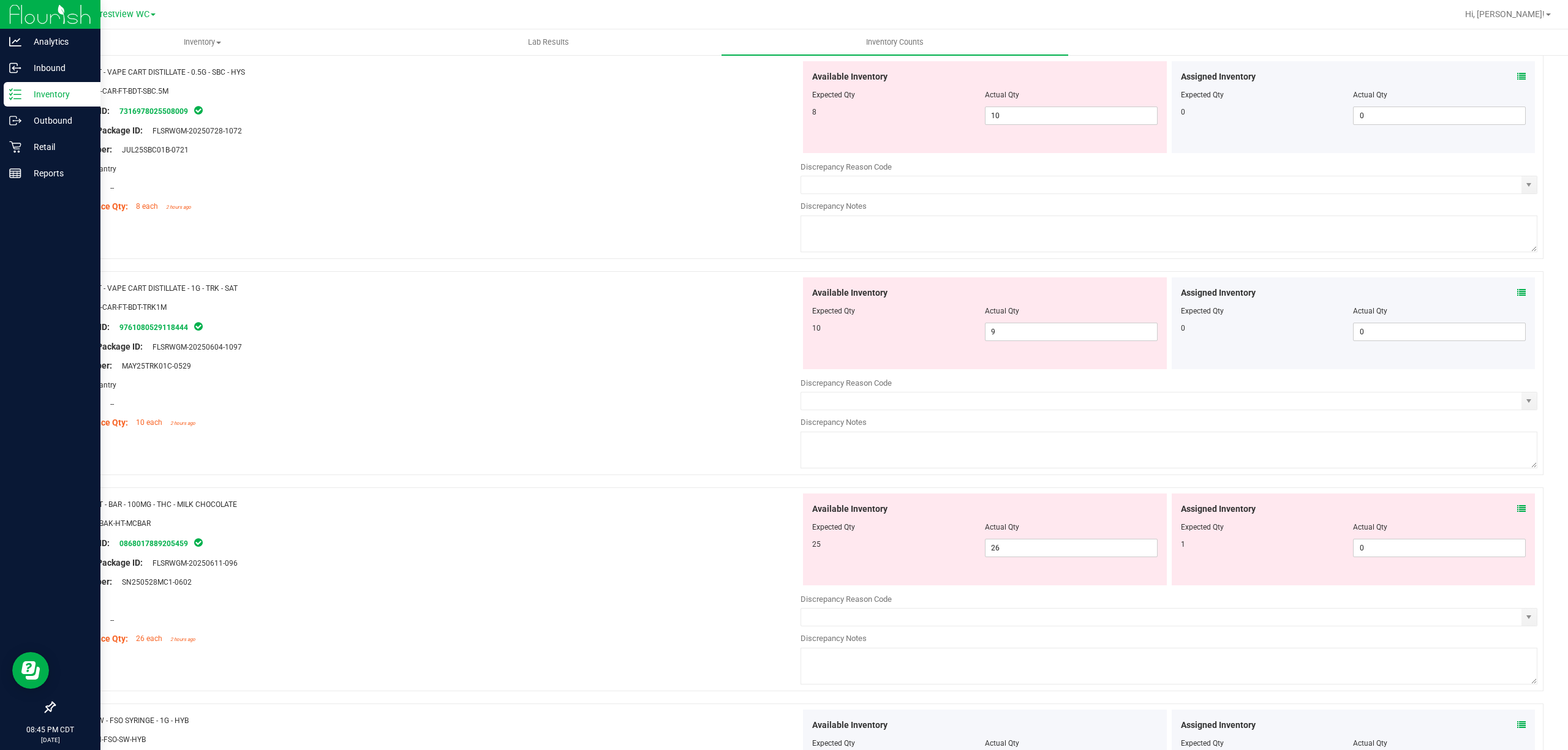
click at [1518, 290] on icon at bounding box center [1522, 293] width 8 height 8
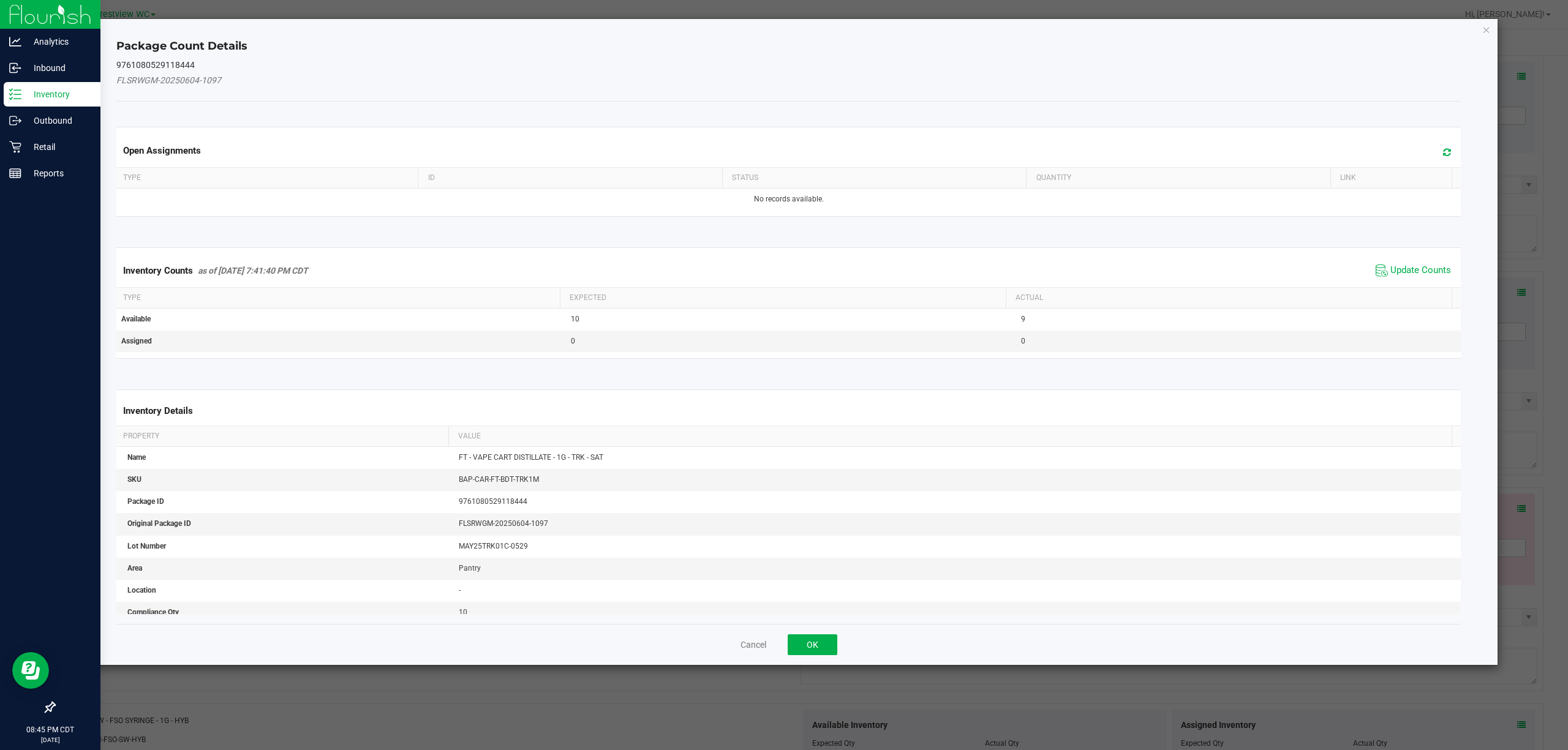
click at [1398, 278] on span "Update Counts" at bounding box center [1413, 271] width 81 height 18
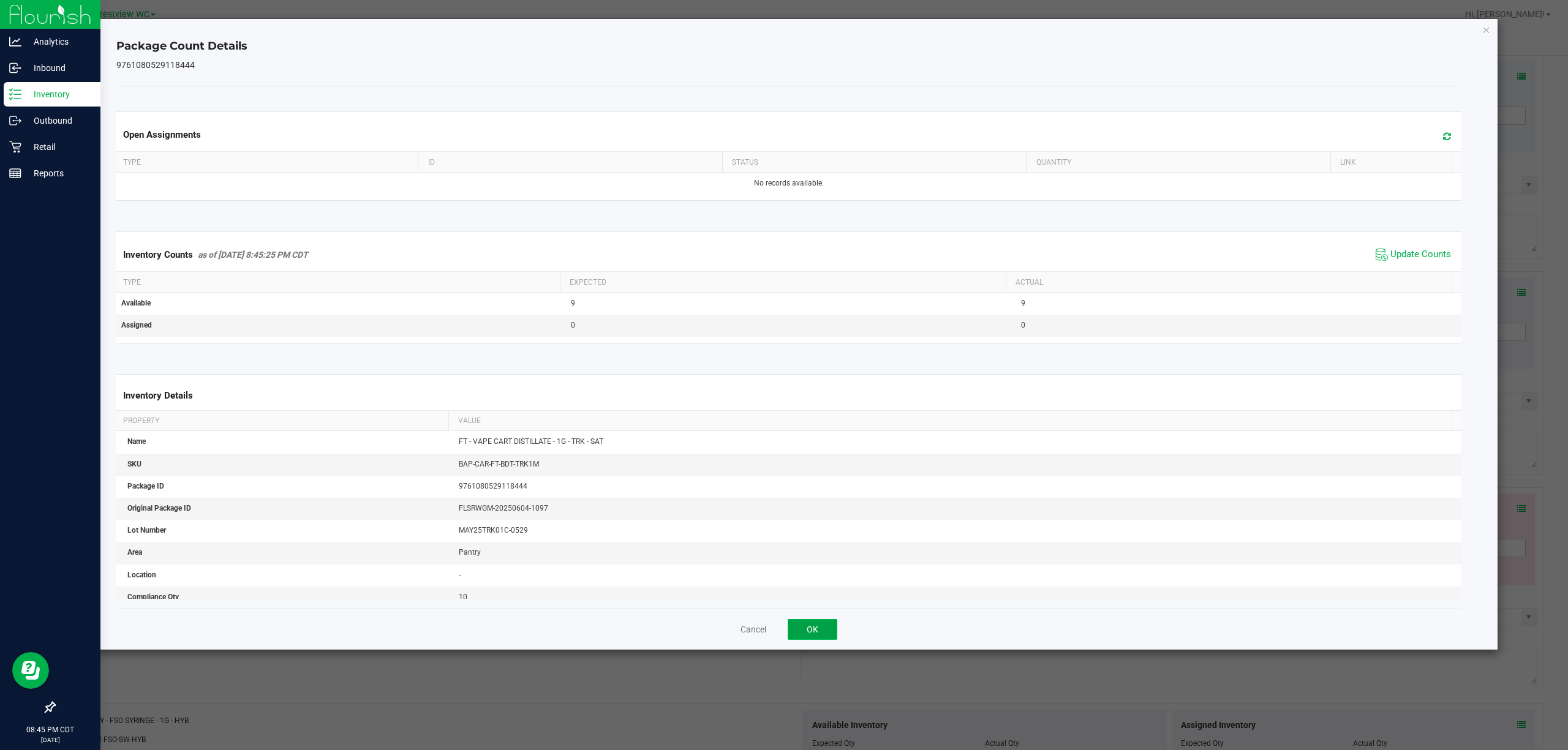
click at [799, 637] on button "OK" at bounding box center [812, 629] width 49 height 21
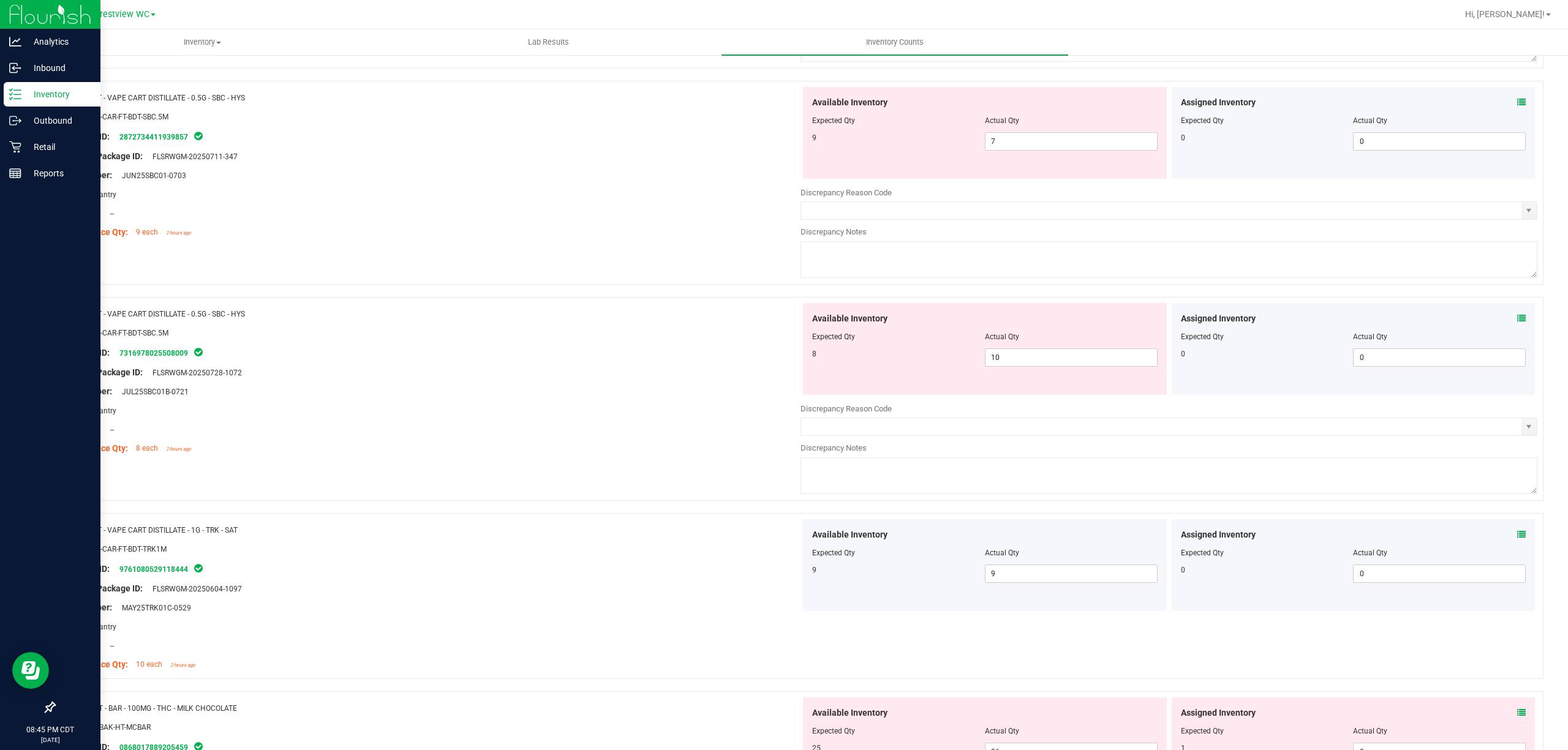
scroll to position [332, 0]
click at [1518, 316] on span at bounding box center [1522, 322] width 8 height 13
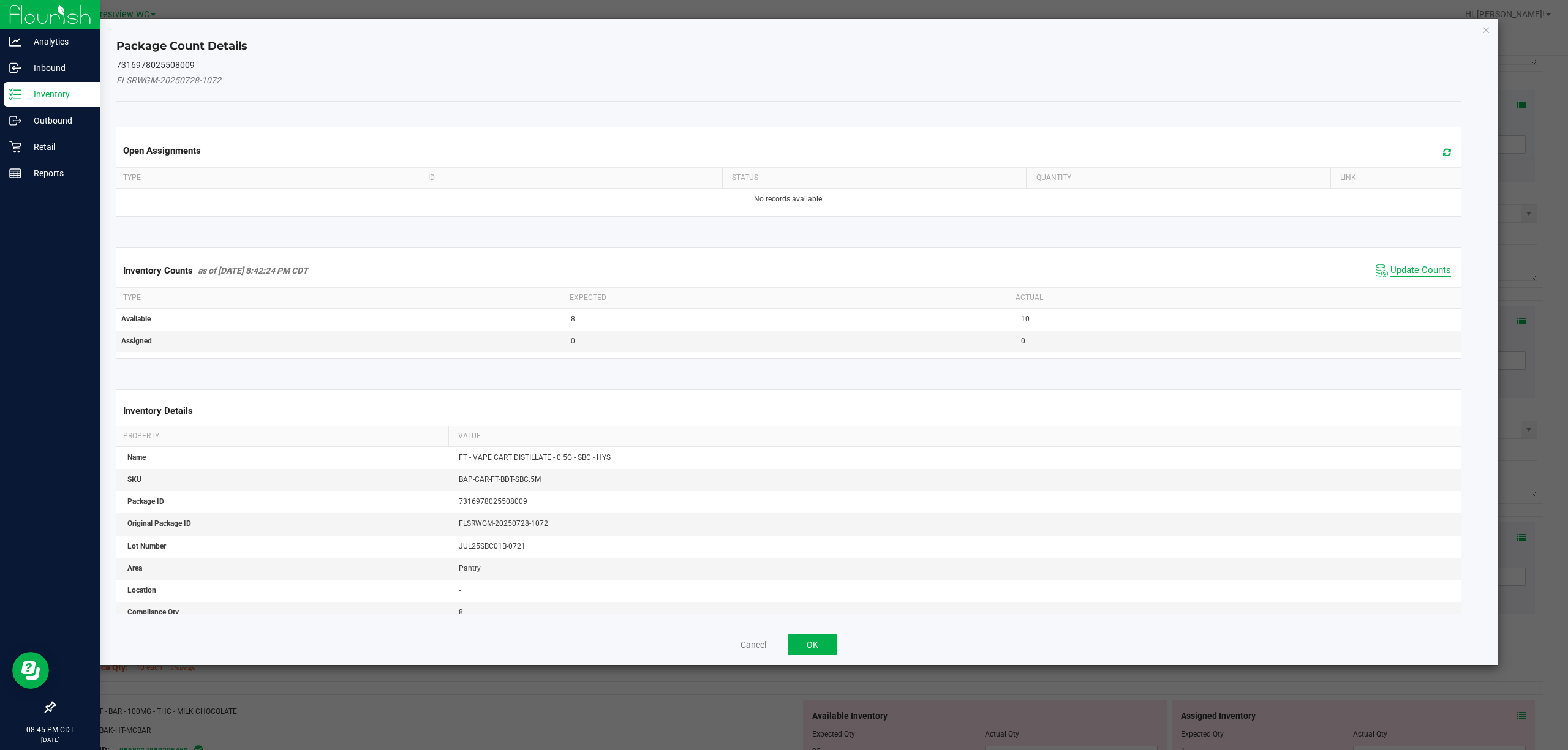
click at [1391, 268] on span "Update Counts" at bounding box center [1421, 270] width 61 height 12
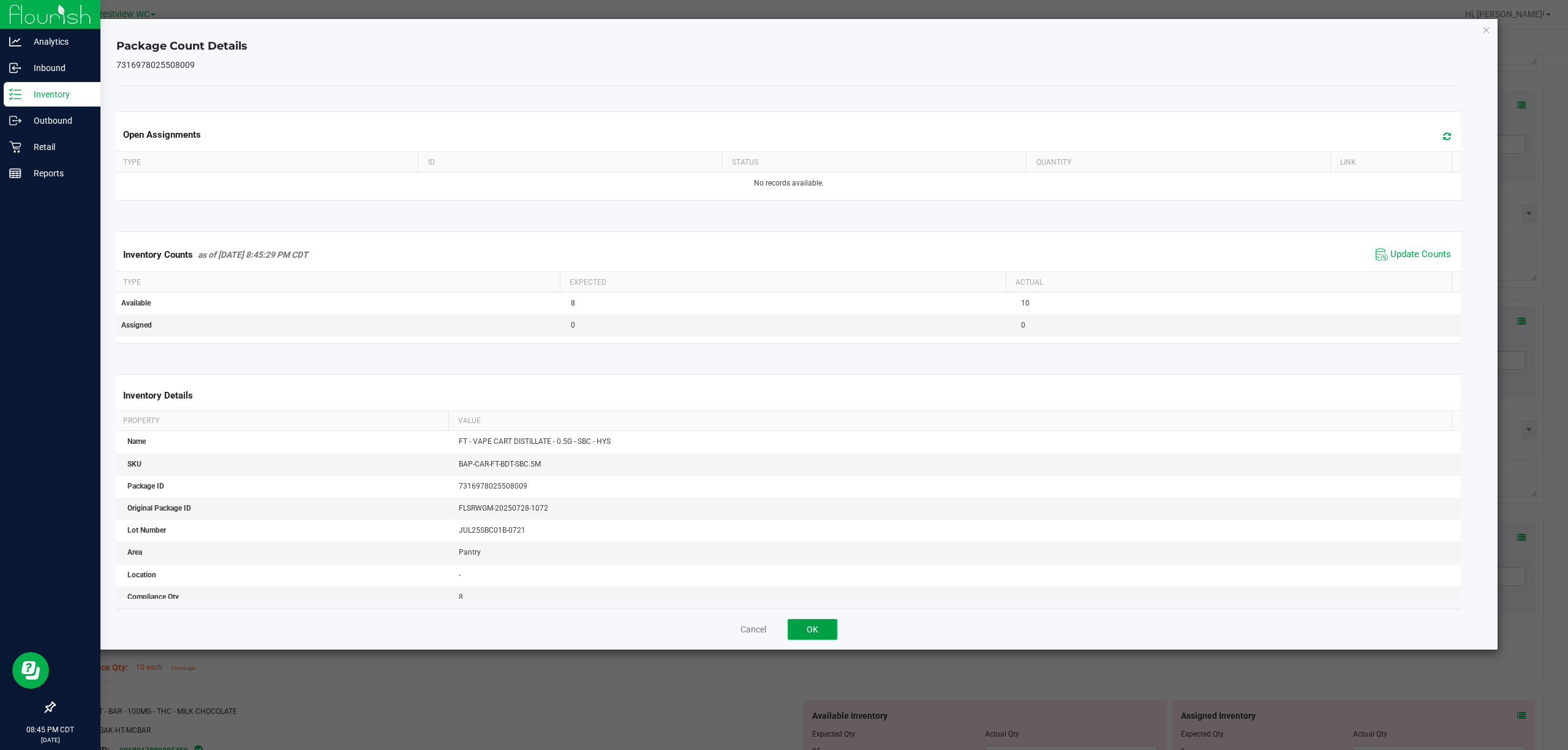
click at [806, 640] on button "OK" at bounding box center [812, 629] width 49 height 21
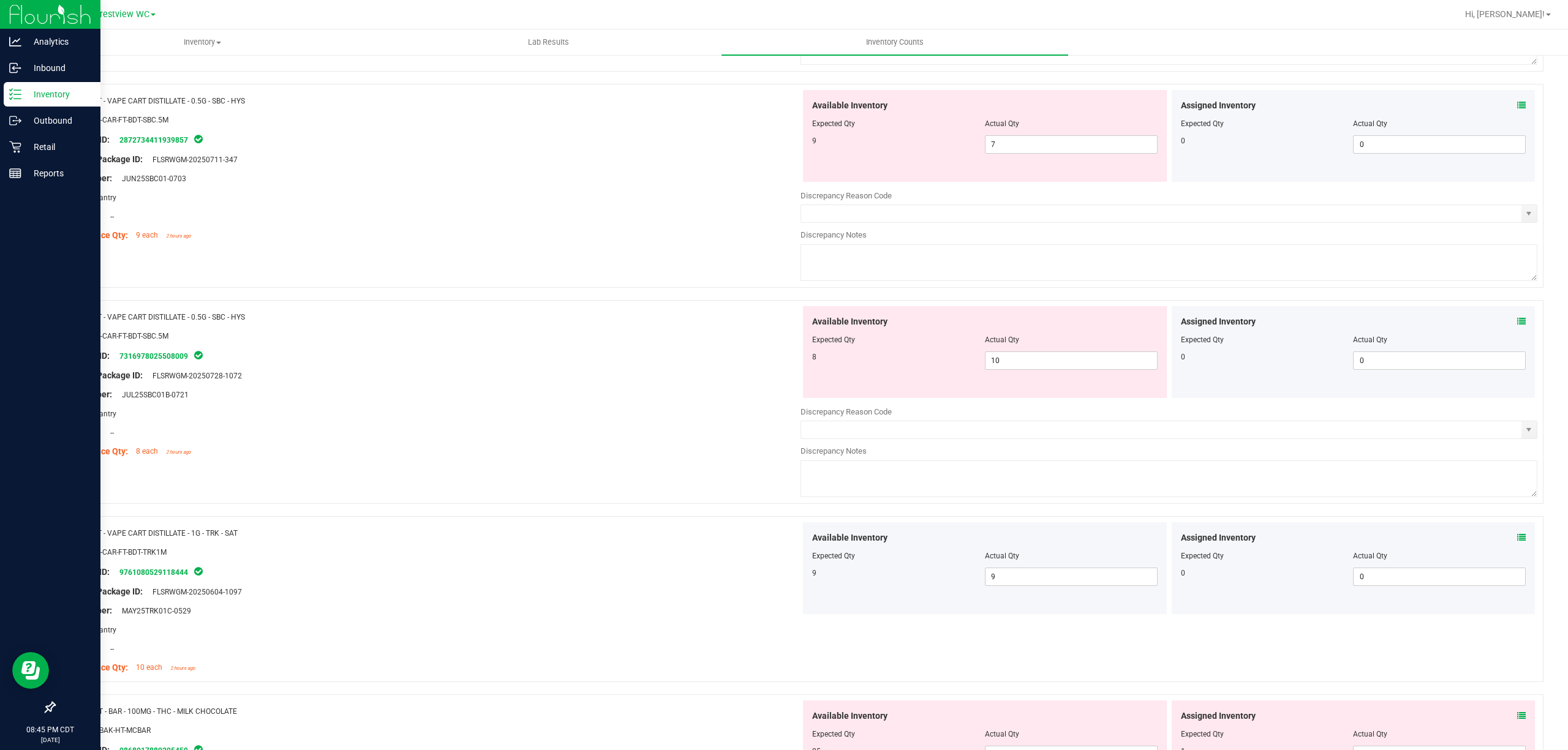
click at [597, 398] on div "Lot Number: JUL25SBC01B-0721" at bounding box center [432, 395] width 737 height 13
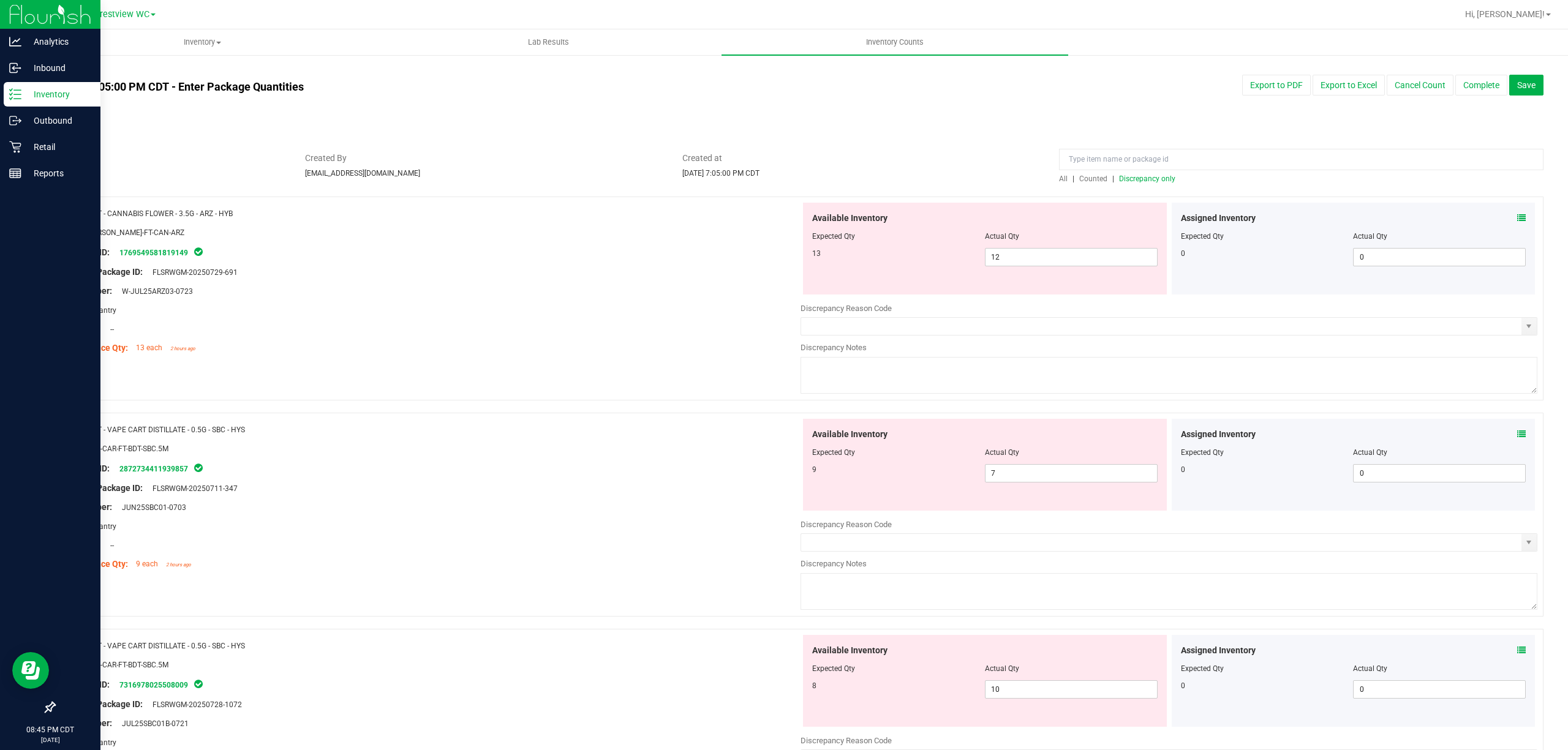
scroll to position [0, 0]
click at [1135, 186] on div "All | Counted | Discrepancy only" at bounding box center [1302, 181] width 485 height 11
click at [1135, 184] on span "Discrepancy only" at bounding box center [1148, 180] width 57 height 8
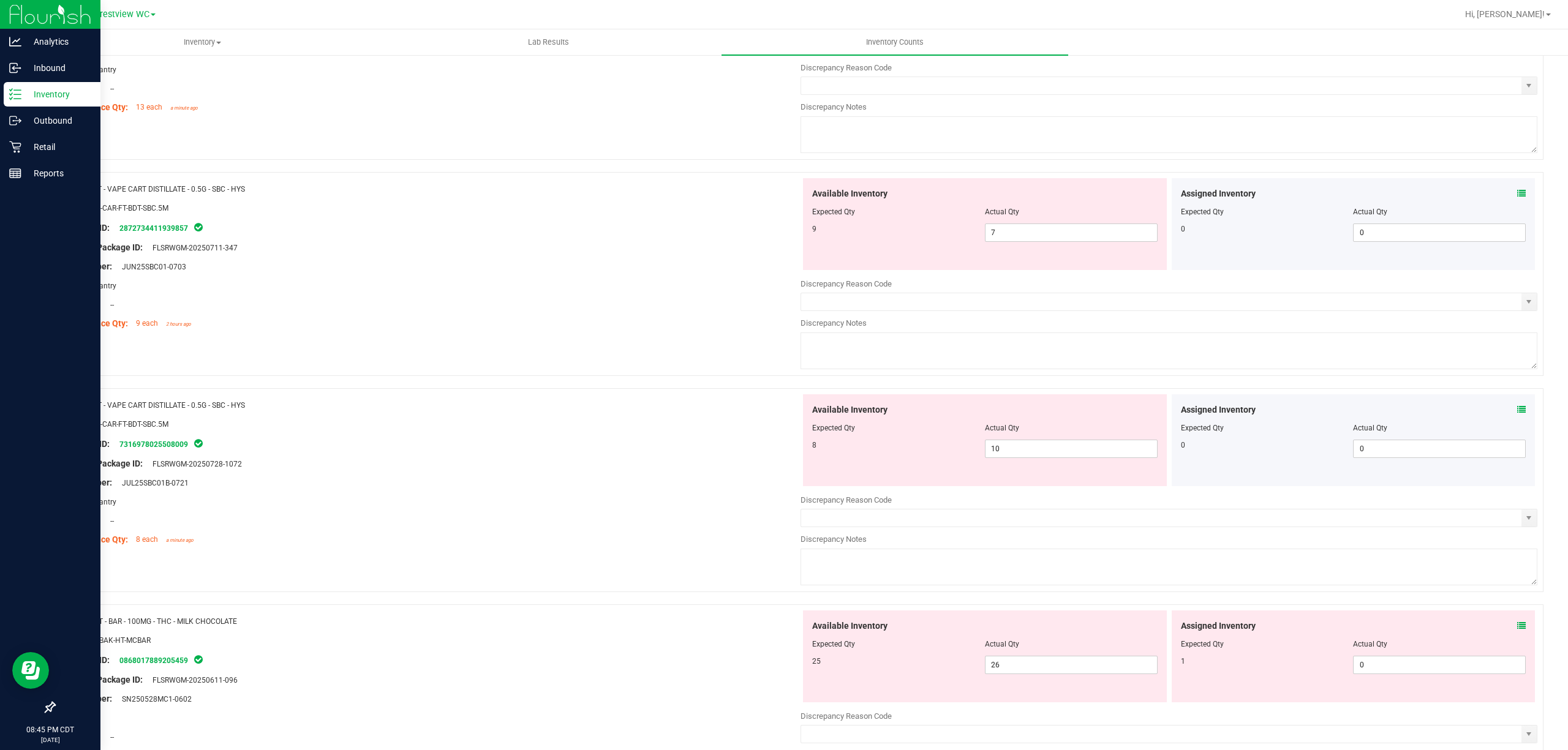
scroll to position [245, 0]
click at [1518, 621] on icon at bounding box center [1522, 623] width 8 height 8
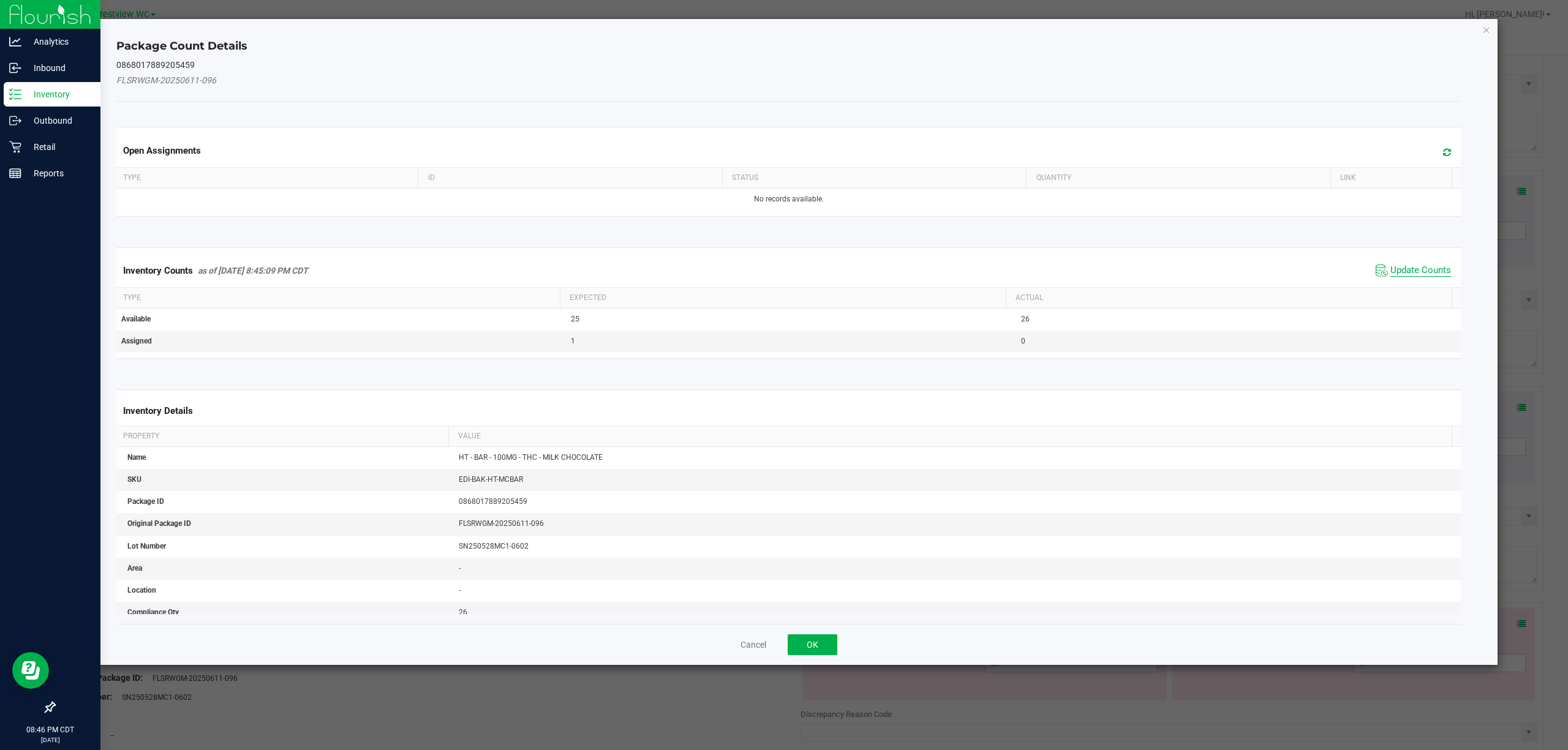
click at [1417, 273] on span "Update Counts" at bounding box center [1421, 270] width 61 height 12
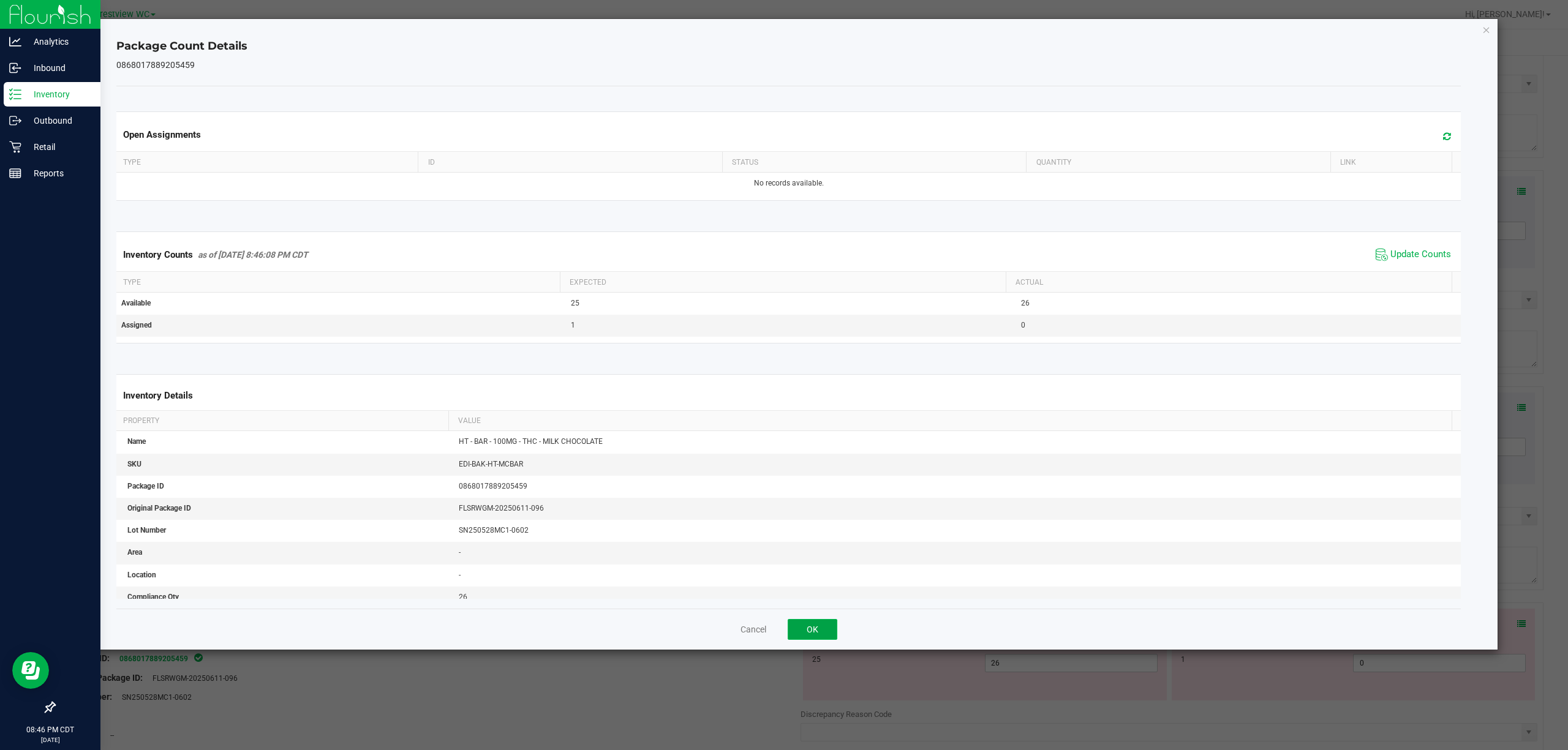
click at [808, 633] on button "OK" at bounding box center [812, 629] width 49 height 21
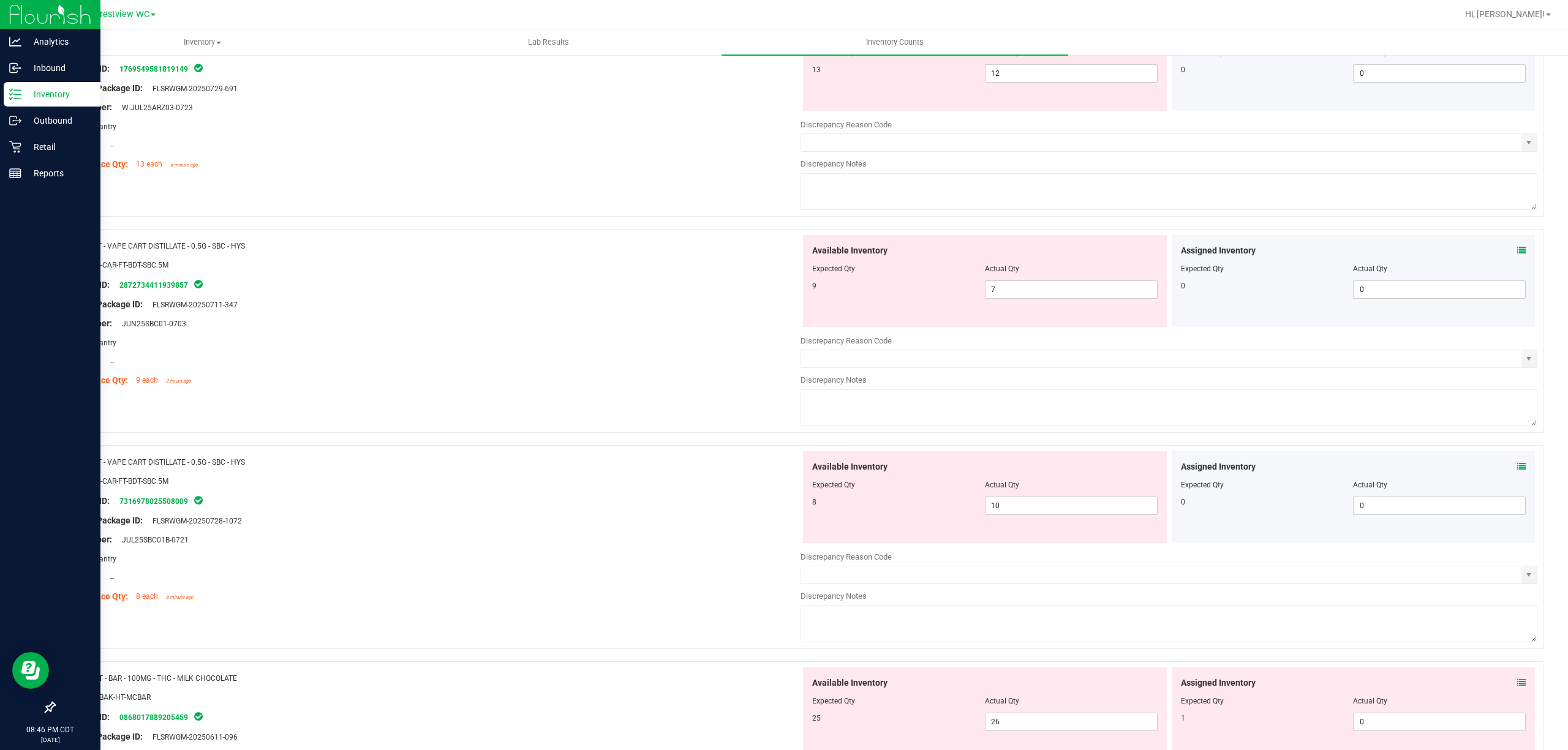
scroll to position [0, 0]
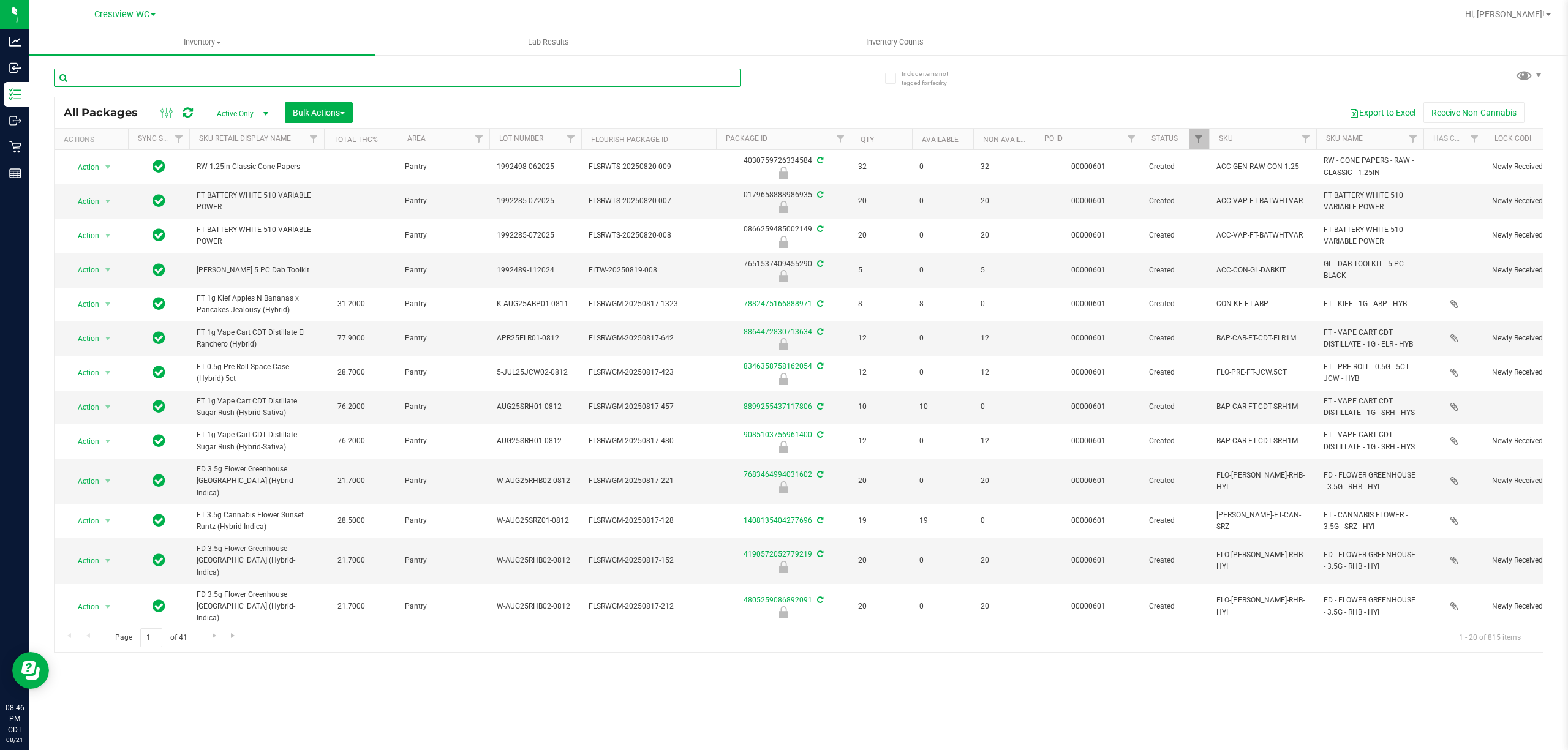
click at [388, 87] on input "text" at bounding box center [397, 77] width 686 height 18
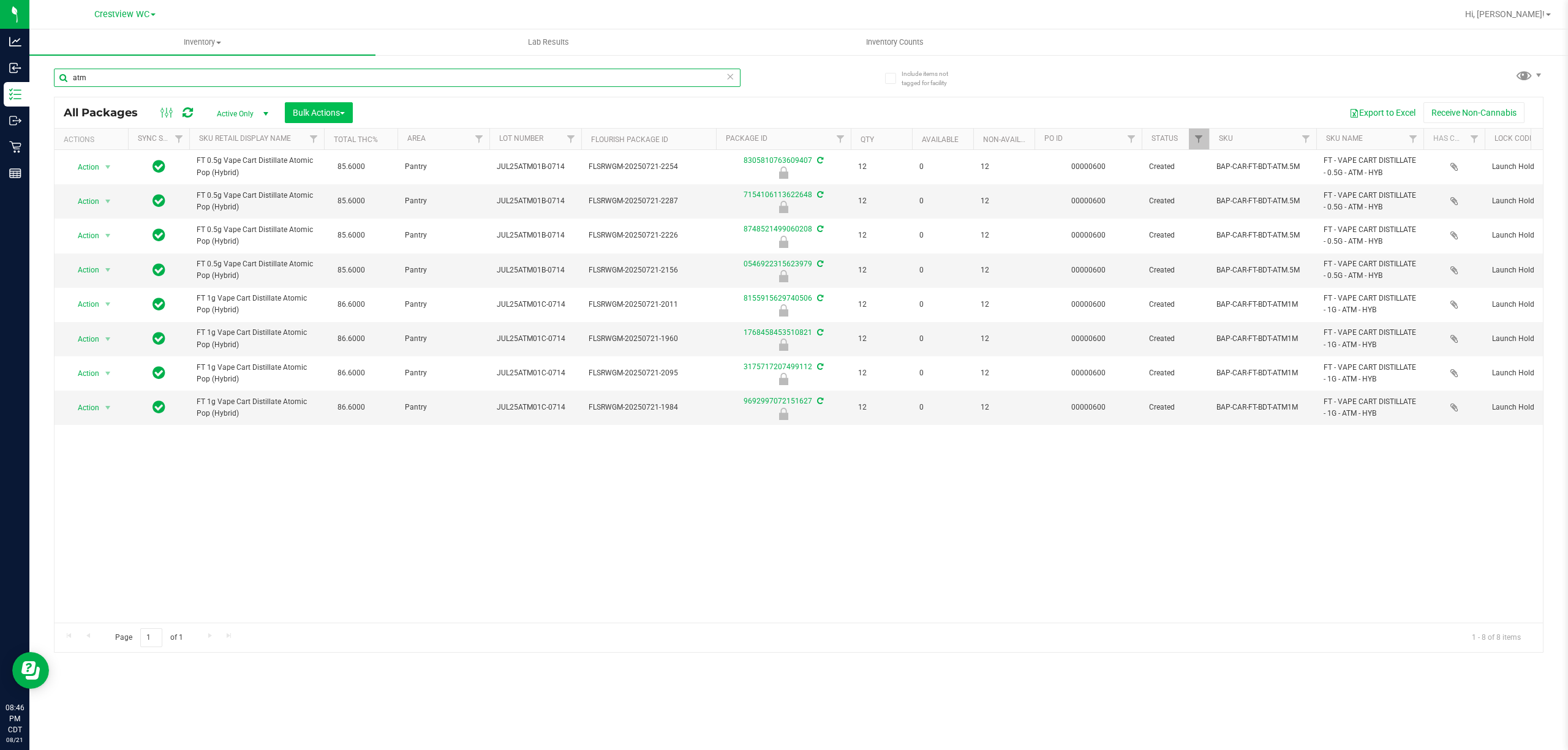
type input "atm"
click at [332, 113] on span "Bulk Actions" at bounding box center [318, 112] width 52 height 10
click at [366, 229] on span "Lock/Unlock packages" at bounding box center [335, 230] width 84 height 10
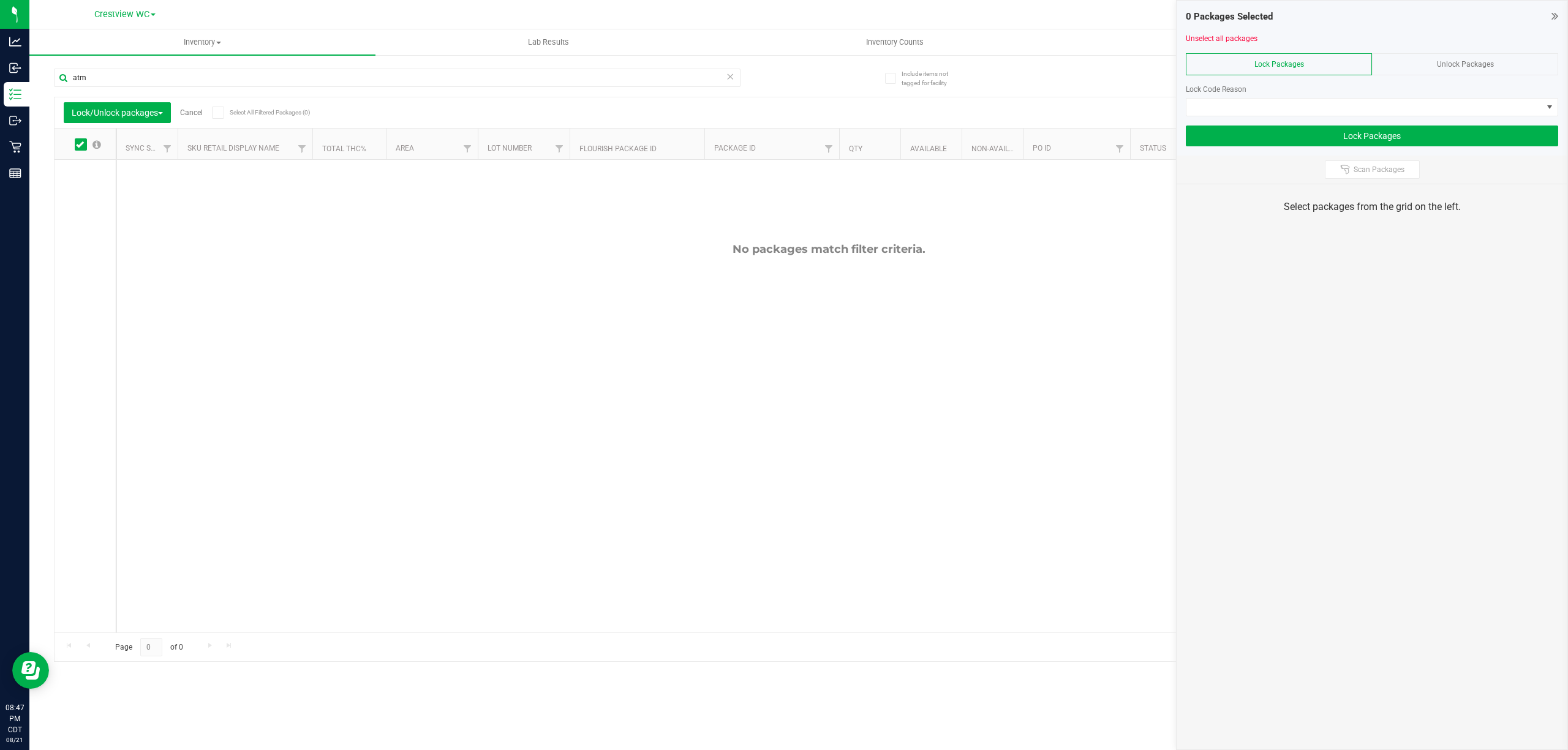
click at [1436, 67] on div "Unlock Packages" at bounding box center [1465, 64] width 186 height 22
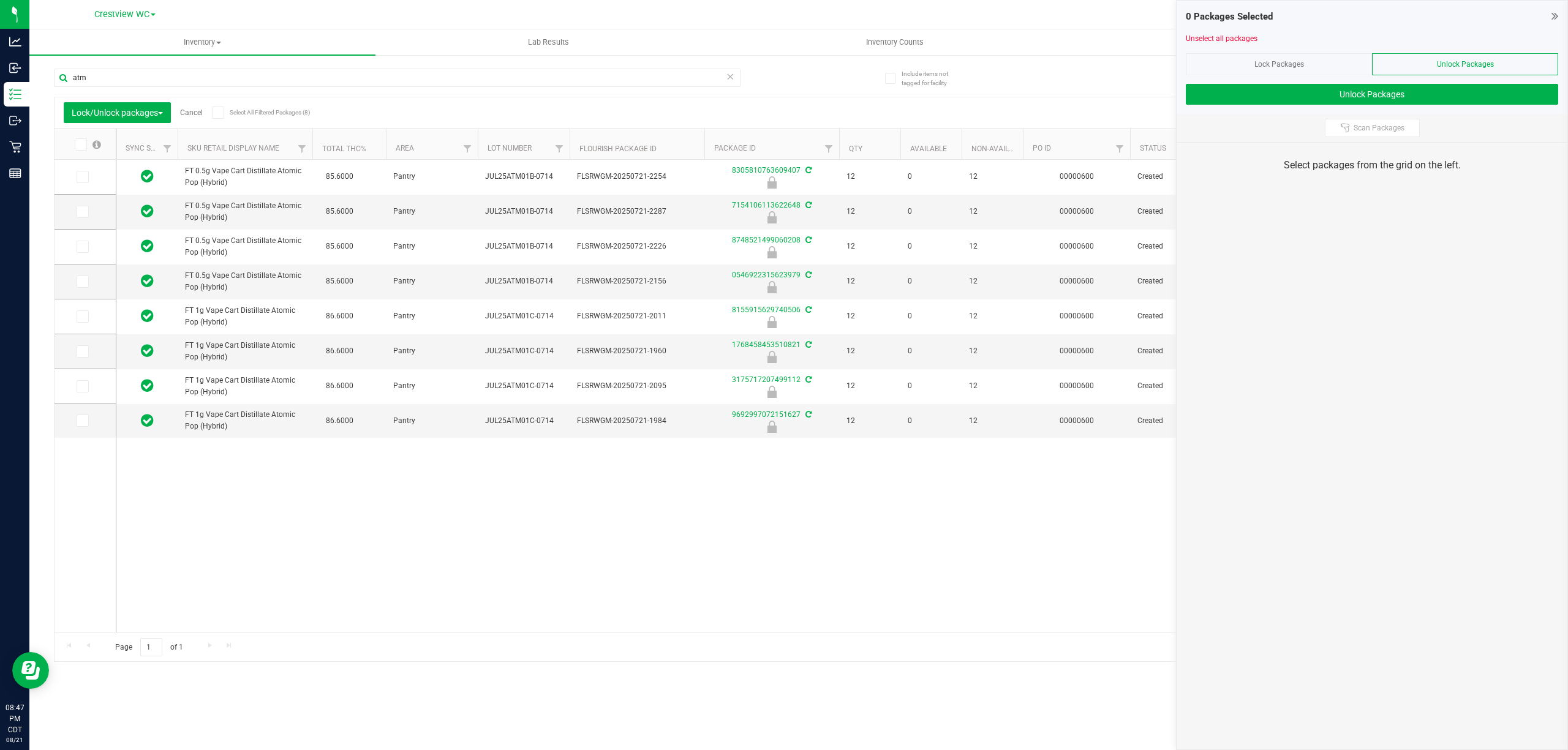
click at [81, 145] on icon at bounding box center [79, 145] width 8 height 0
click at [0, 0] on input "checkbox" at bounding box center [0, 0] width 0 height 0
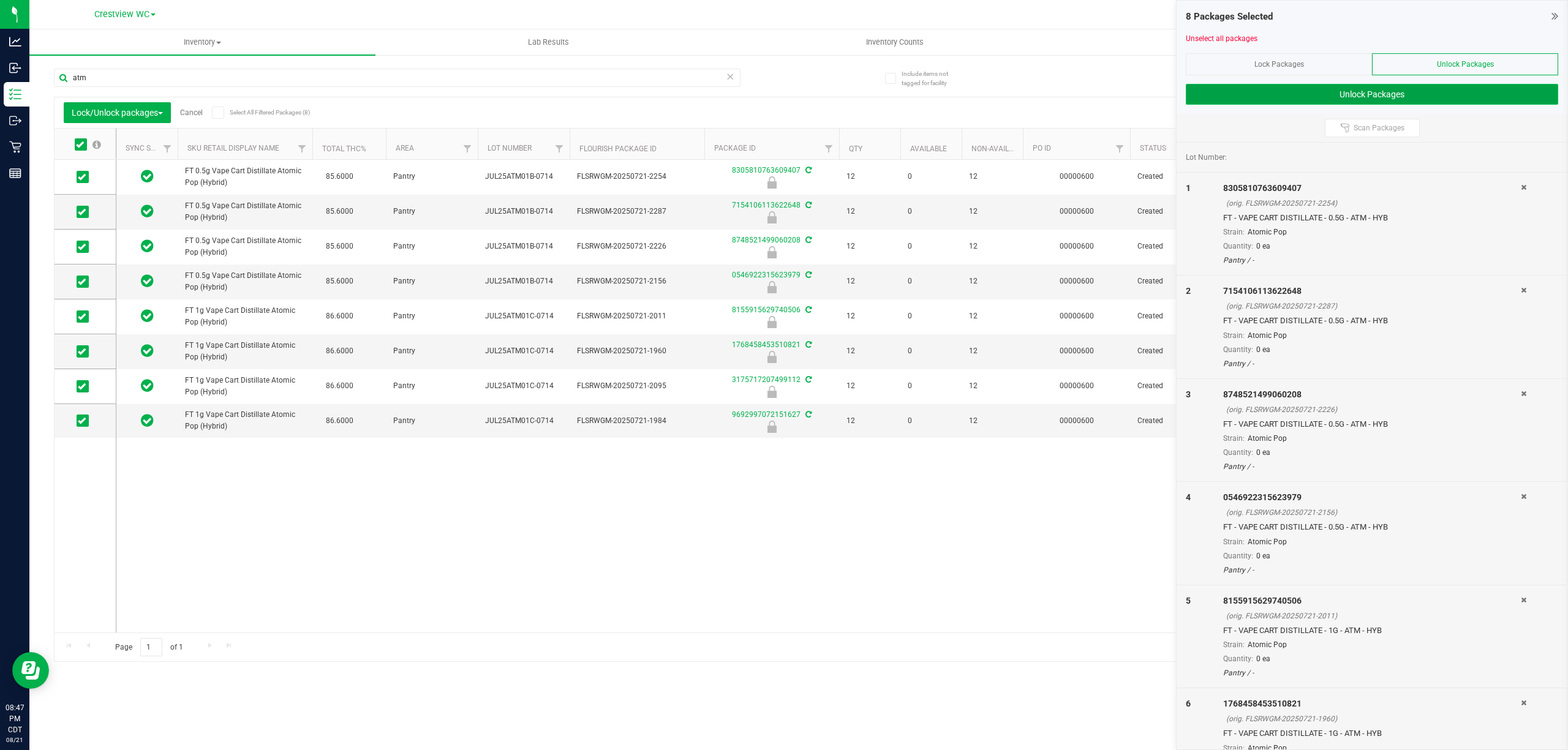
click at [1358, 94] on button "Unlock Packages" at bounding box center [1372, 94] width 373 height 21
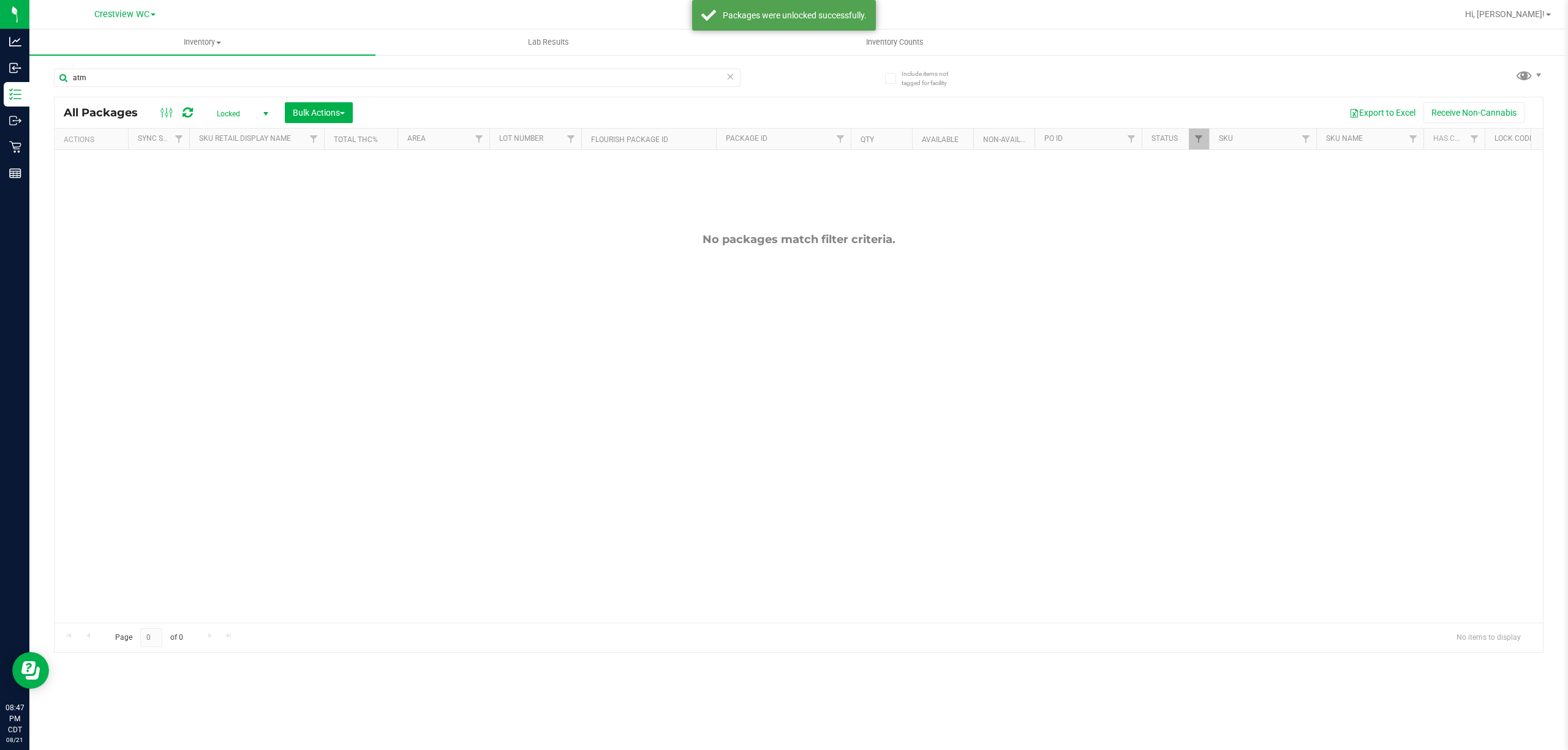
click at [263, 109] on span "select" at bounding box center [265, 114] width 10 height 10
click at [236, 187] on li "All" at bounding box center [240, 189] width 67 height 18
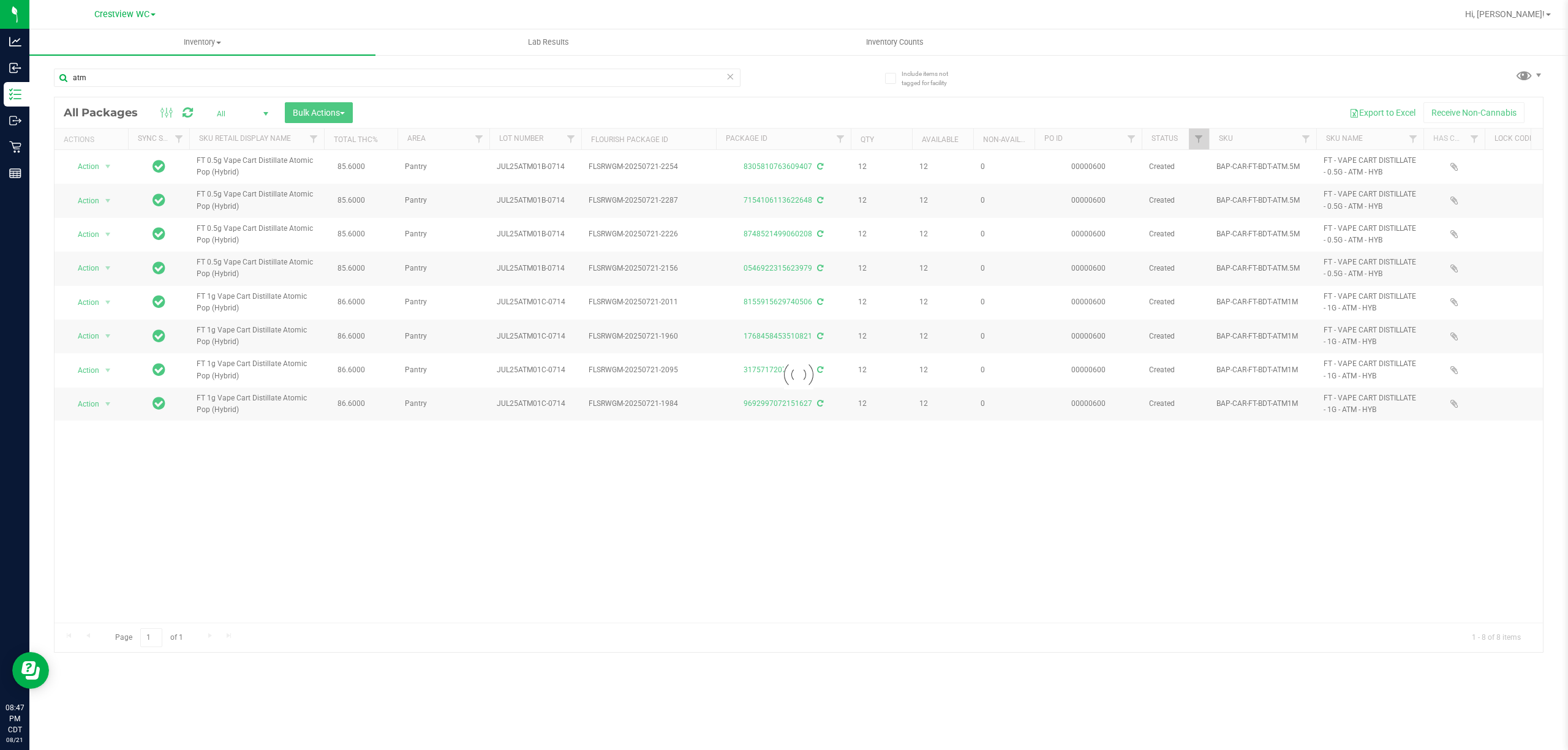
click at [341, 111] on div at bounding box center [799, 375] width 1489 height 555
click at [341, 111] on span "Bulk Actions" at bounding box center [318, 112] width 52 height 10
click at [334, 238] on div "Lock/Unlock packages" at bounding box center [343, 232] width 100 height 20
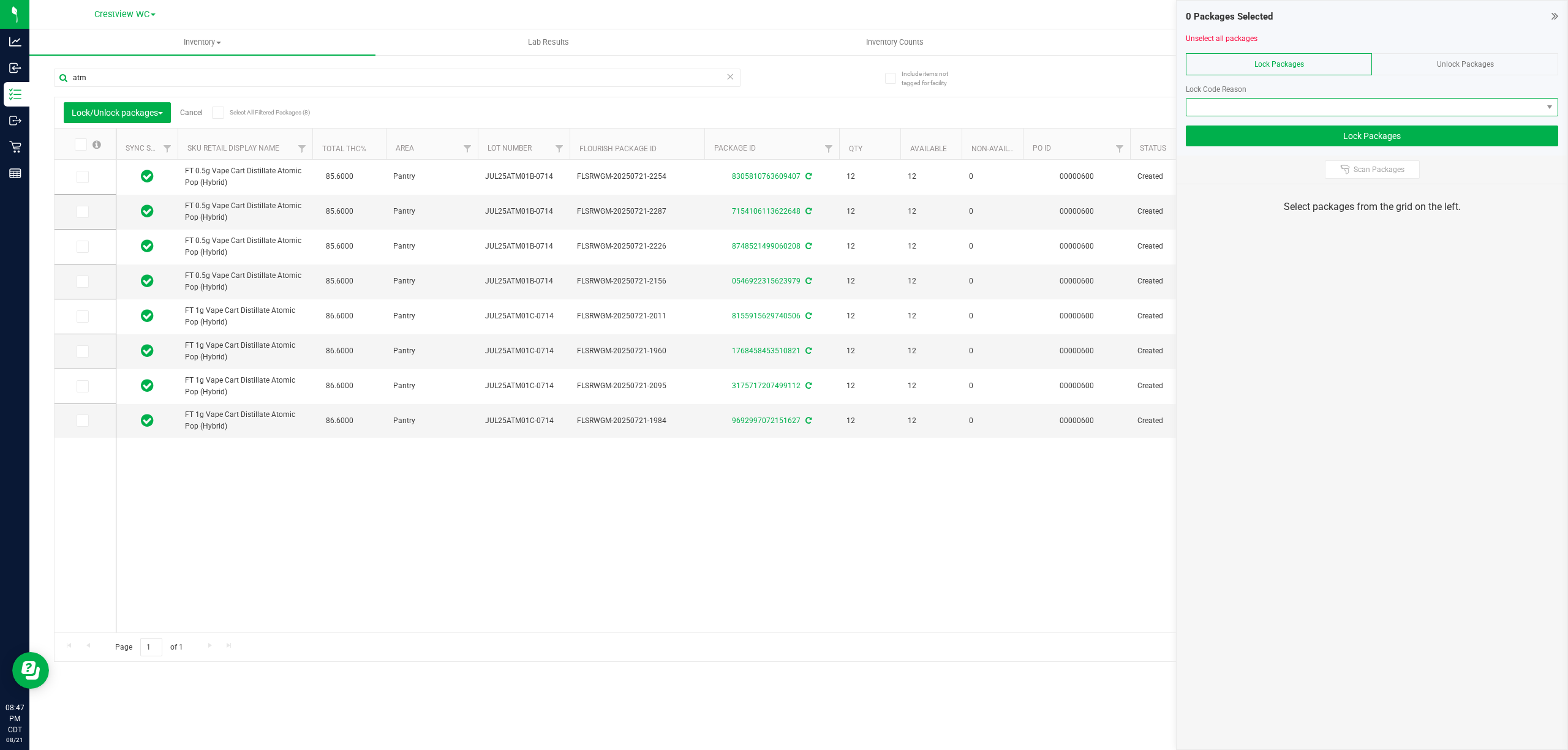
click at [1365, 100] on span at bounding box center [1365, 107] width 356 height 17
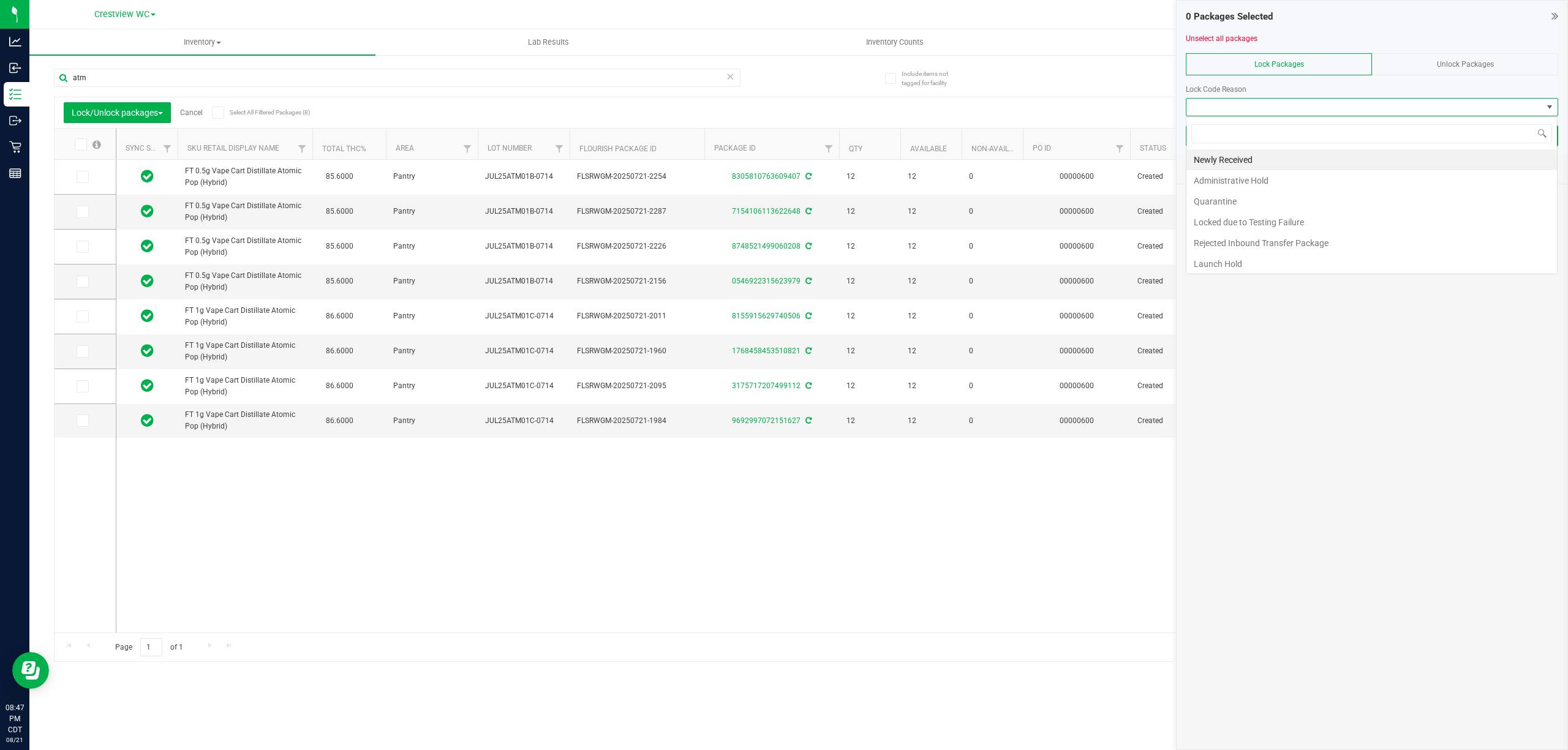
scroll to position [18, 371]
click at [1260, 161] on li "Newly Received" at bounding box center [1372, 159] width 371 height 21
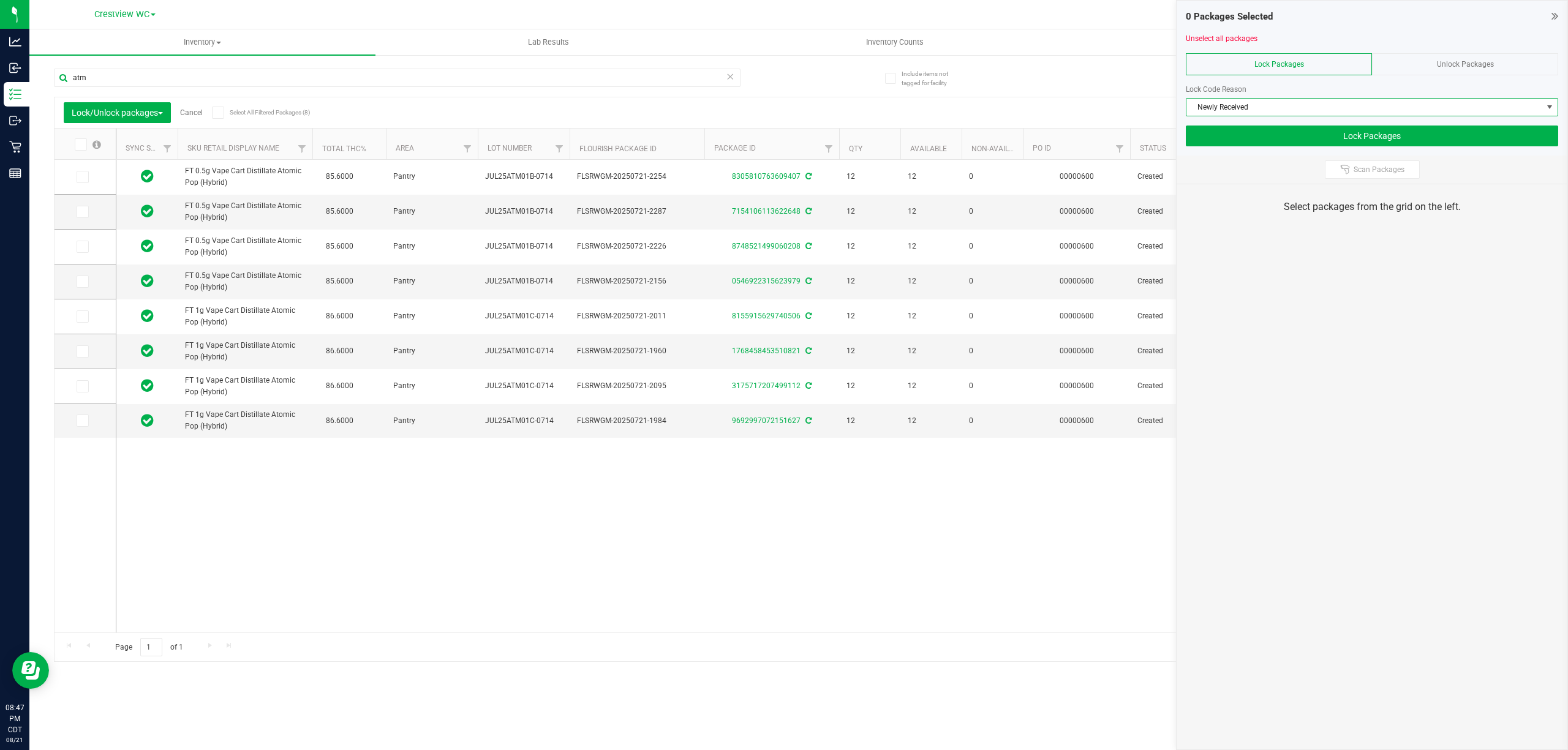
click at [1283, 233] on div "0 Packages Selected Unselect all packages Lock Packages Unlock Packages Lock Co…" at bounding box center [1372, 375] width 392 height 750
click at [87, 146] on span at bounding box center [80, 144] width 12 height 12
click at [0, 0] on input "checkbox" at bounding box center [0, 0] width 0 height 0
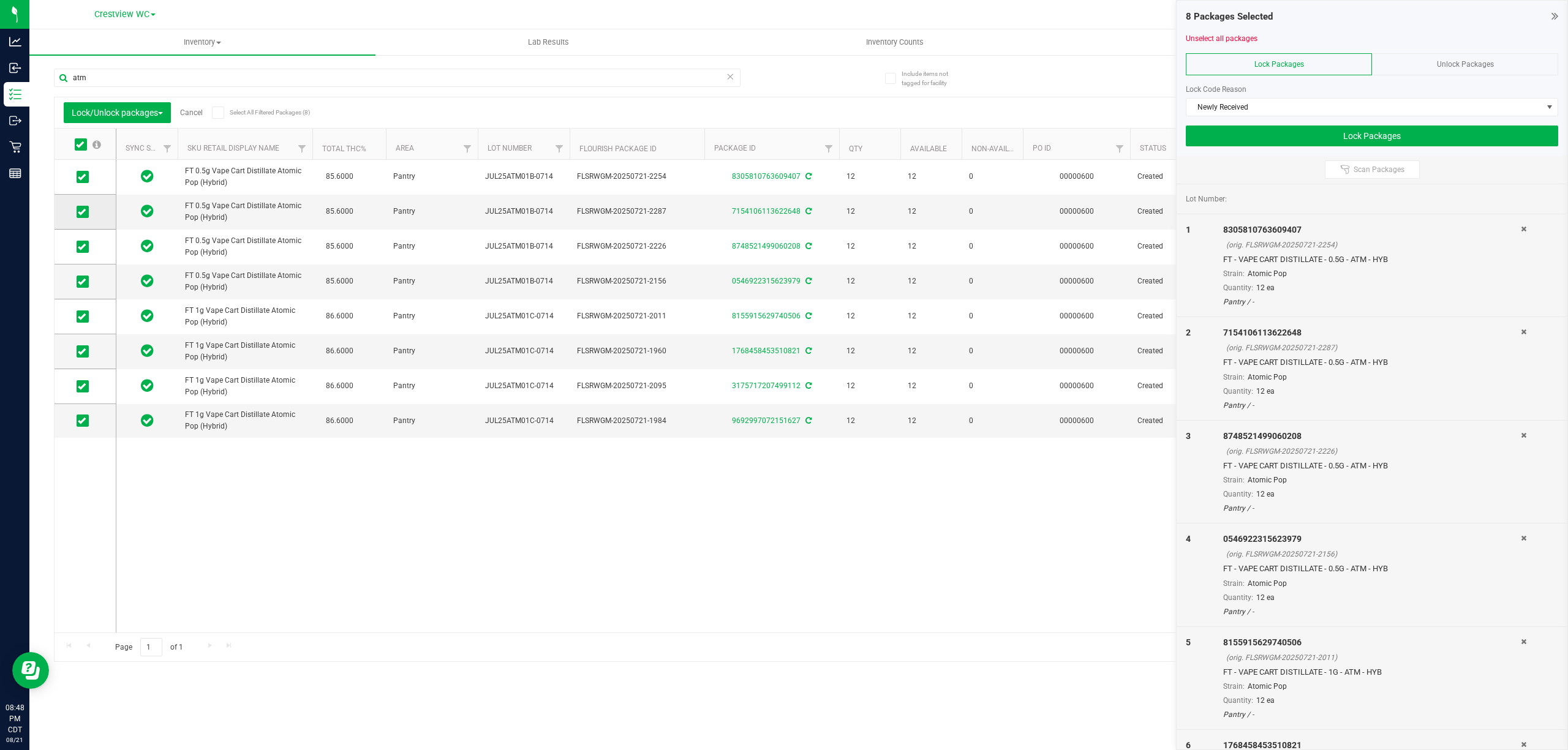
click at [84, 212] on icon at bounding box center [81, 212] width 8 height 0
click at [0, 0] on input "checkbox" at bounding box center [0, 0] width 0 height 0
click at [87, 420] on span at bounding box center [82, 420] width 12 height 12
click at [0, 0] on input "checkbox" at bounding box center [0, 0] width 0 height 0
click at [1343, 142] on button "Lock Packages" at bounding box center [1372, 136] width 373 height 21
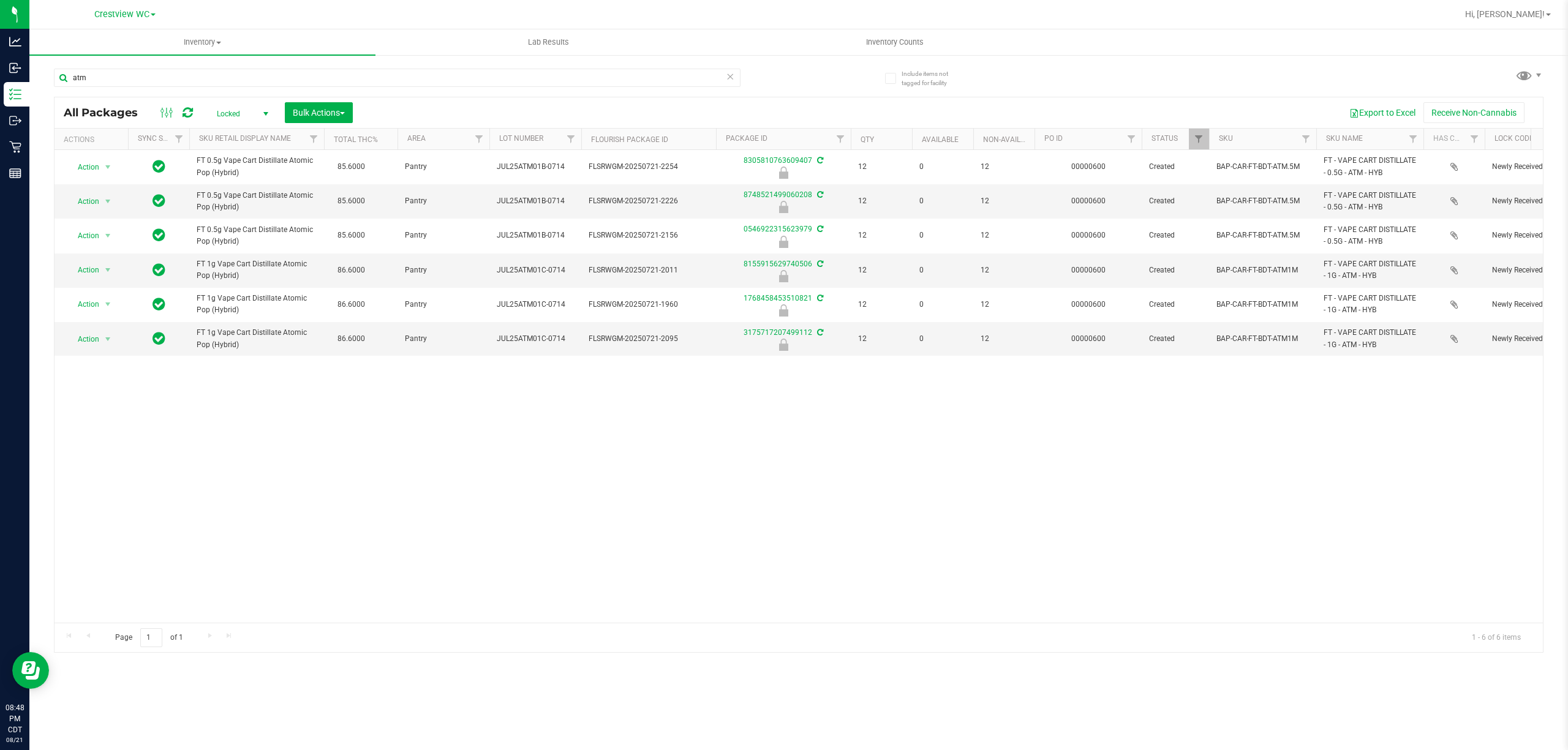
click at [240, 110] on span "Locked" at bounding box center [240, 114] width 67 height 17
click at [238, 185] on li "All" at bounding box center [240, 189] width 67 height 18
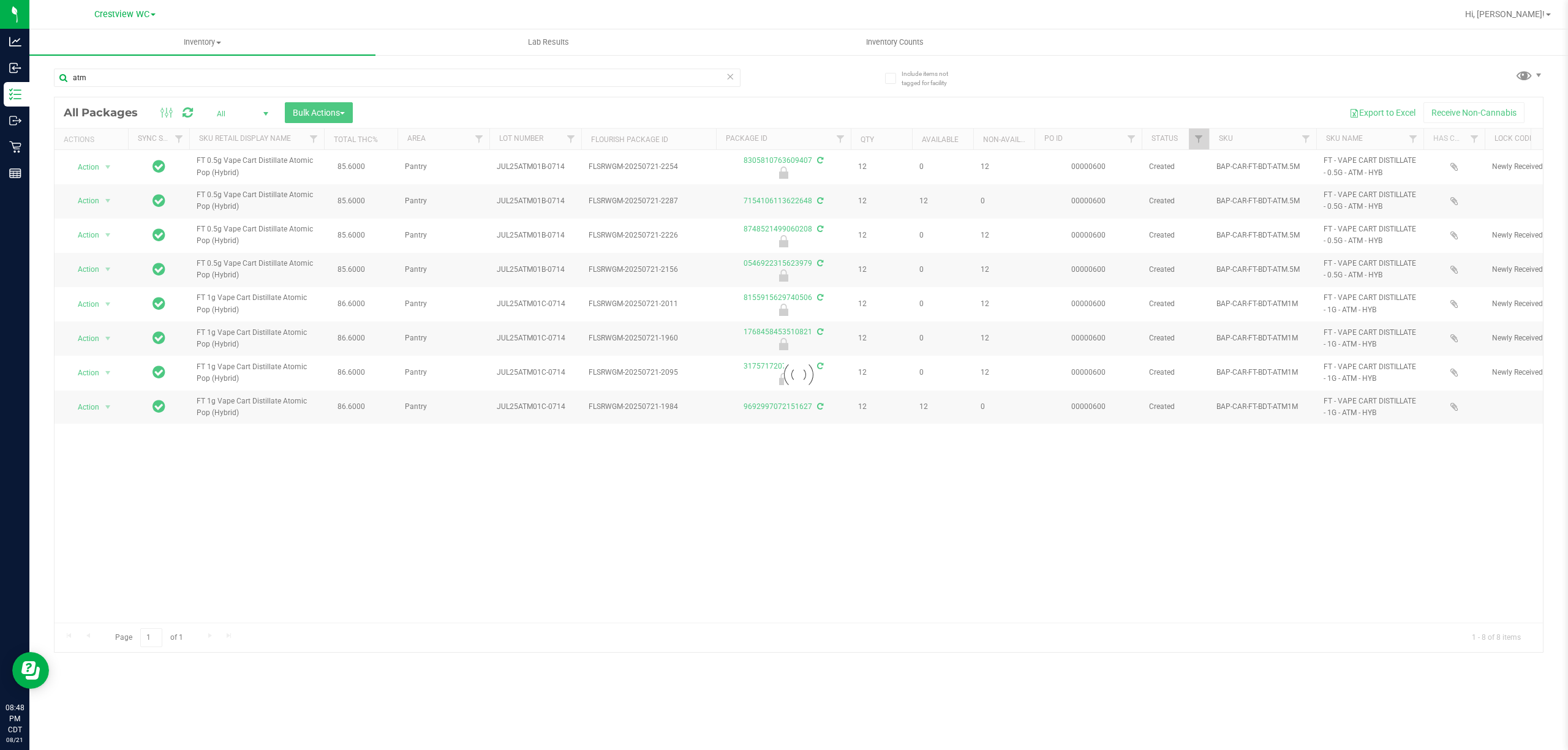
click at [104, 202] on div at bounding box center [799, 375] width 1489 height 555
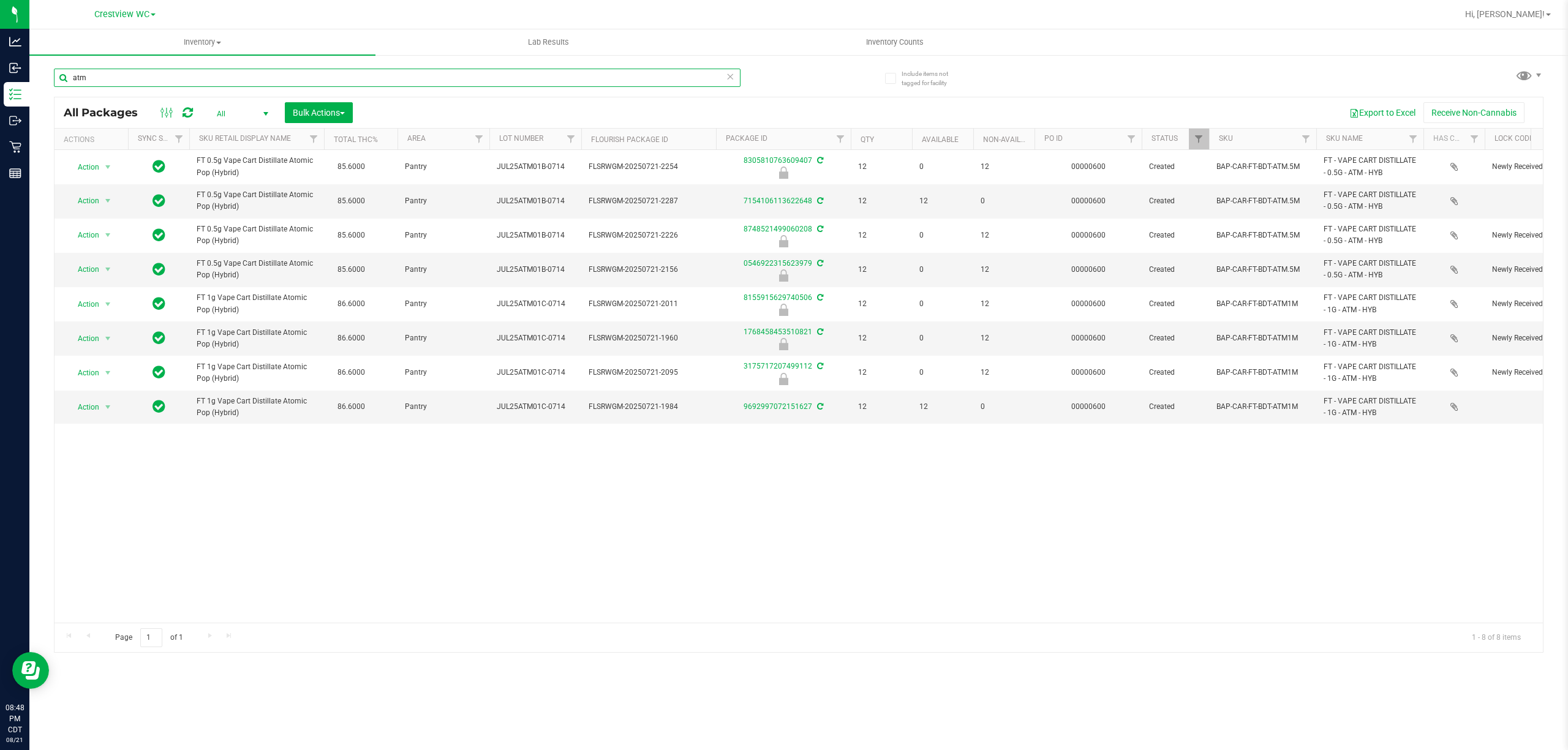
drag, startPoint x: 100, startPoint y: 81, endPoint x: 26, endPoint y: 76, distance: 74.2
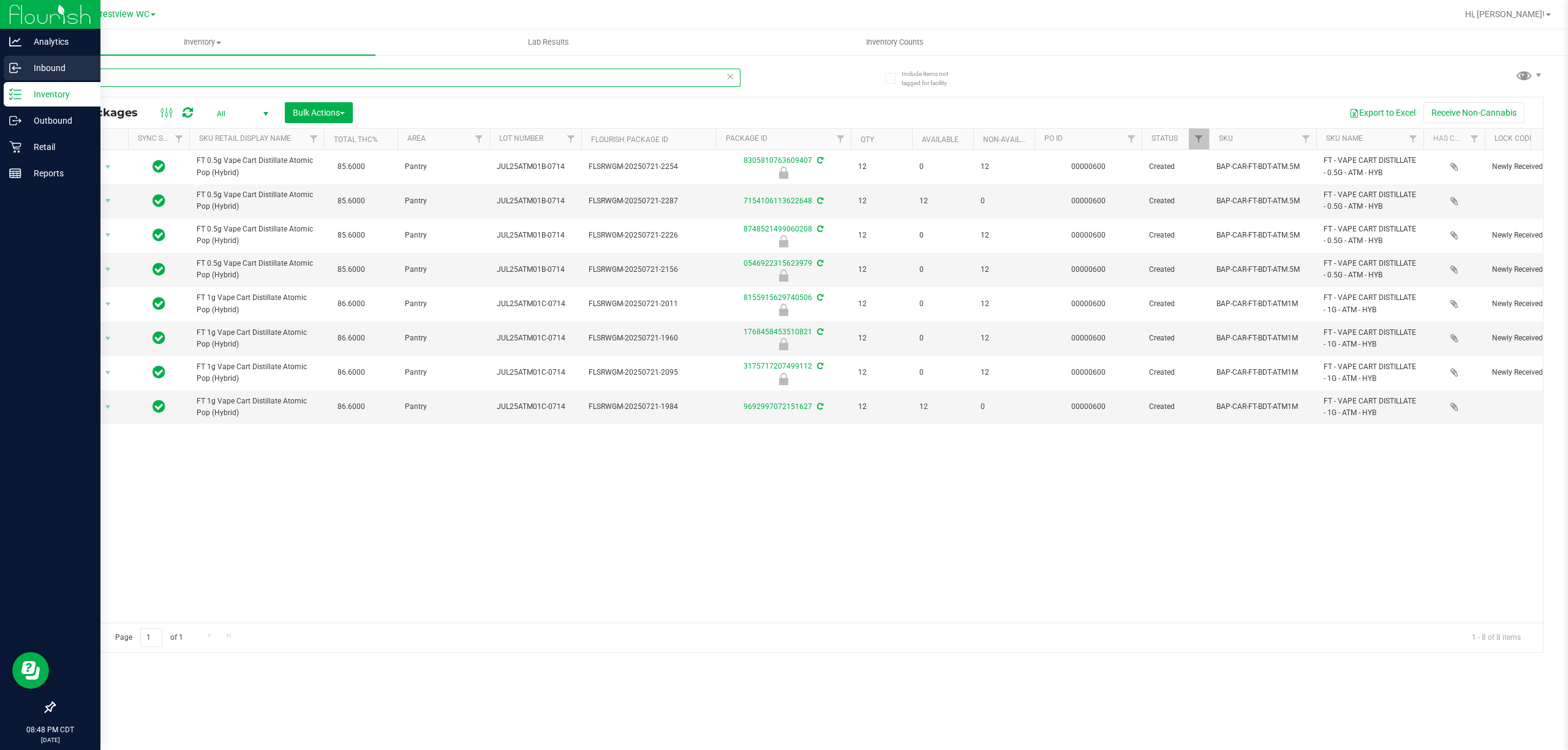
click at [26, 76] on div "Analytics Inbound Inventory Outbound Retail Reports 08:48 PM CDT 08/21/2025 08/…" at bounding box center [784, 375] width 1568 height 750
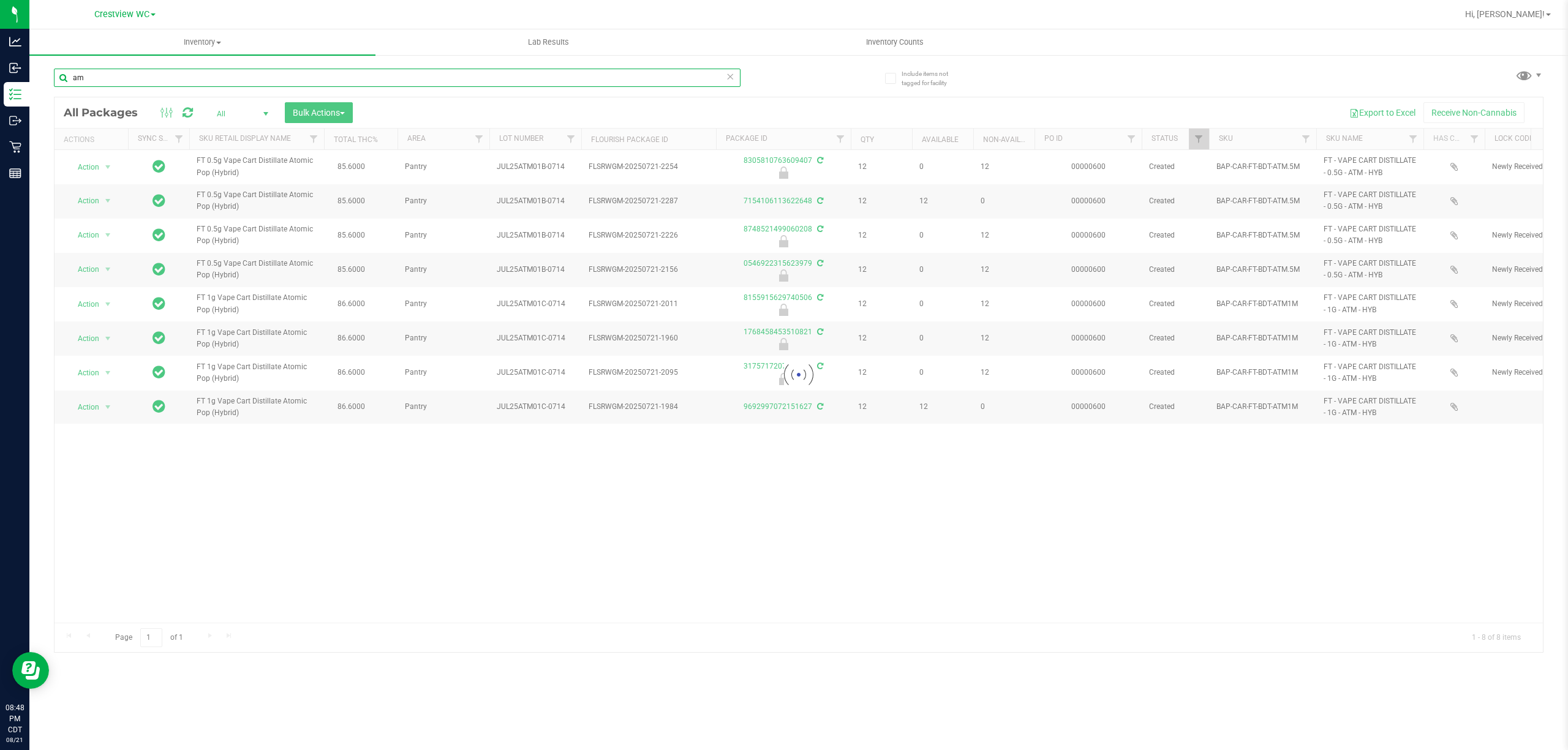
type input "a"
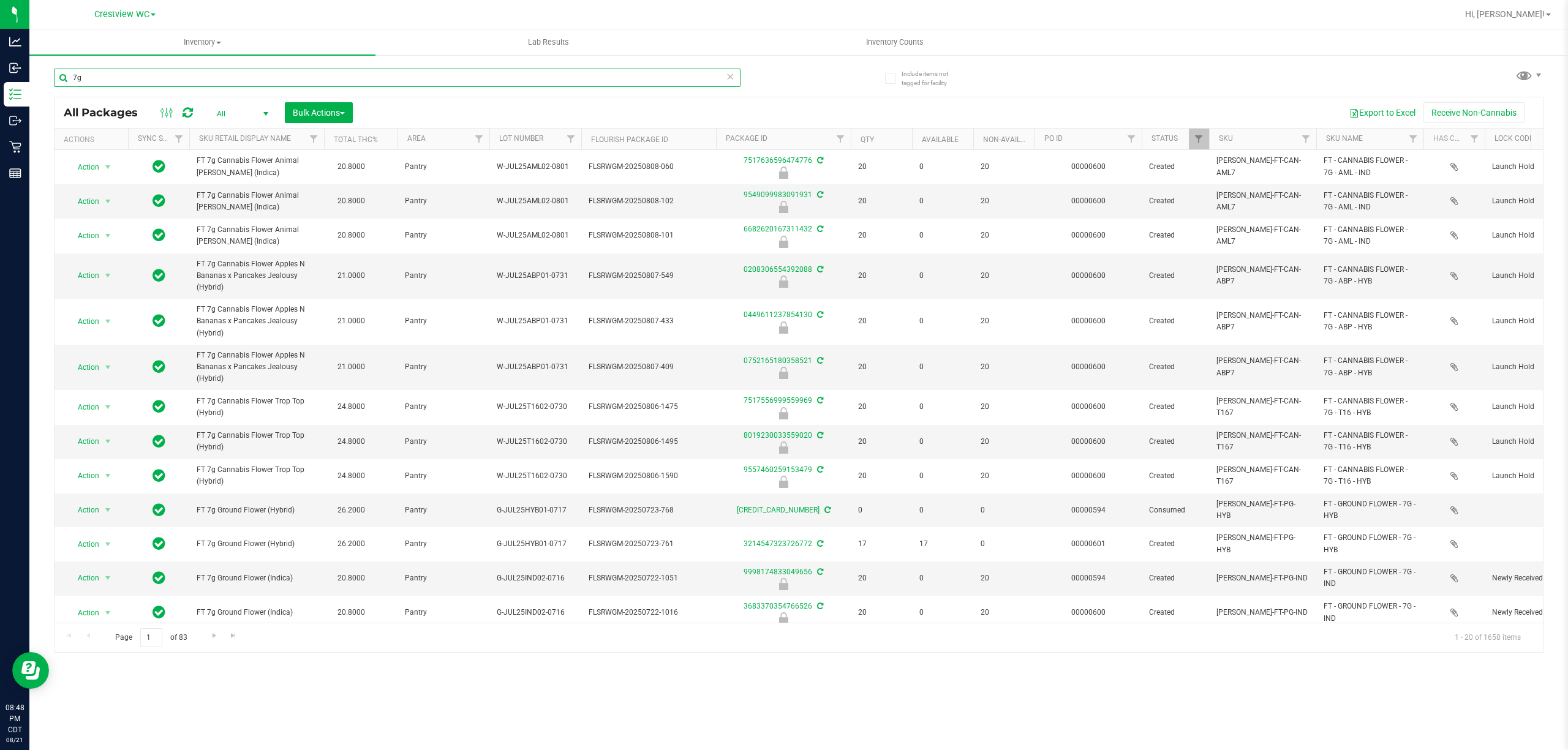
type input "7g"
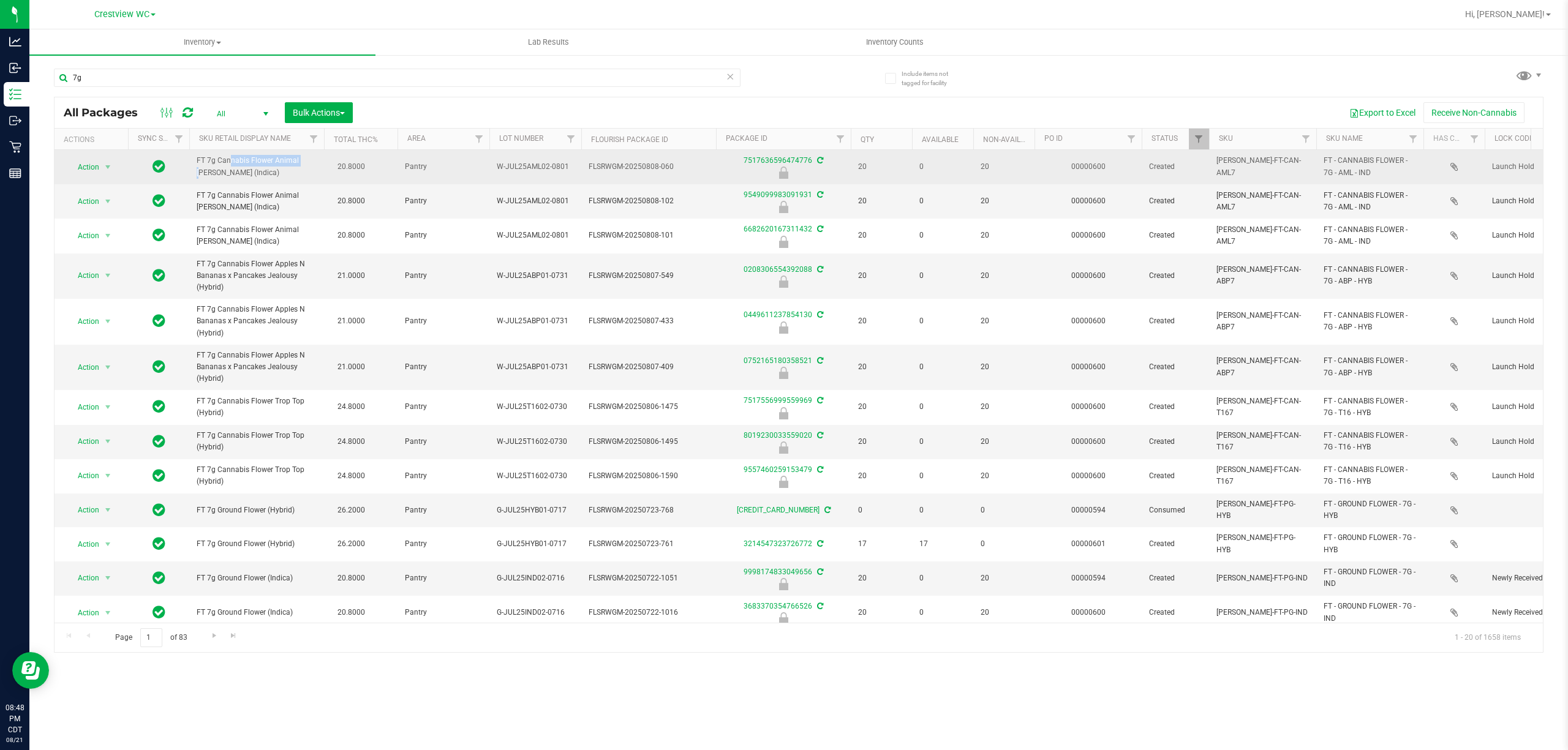
drag, startPoint x: 271, startPoint y: 159, endPoint x: 195, endPoint y: 162, distance: 76.1
click at [195, 162] on td "FT 7g Cannabis Flower Animal Larry (Indica)" at bounding box center [257, 168] width 135 height 35
copy span "FT 7g Cannabis Flower"
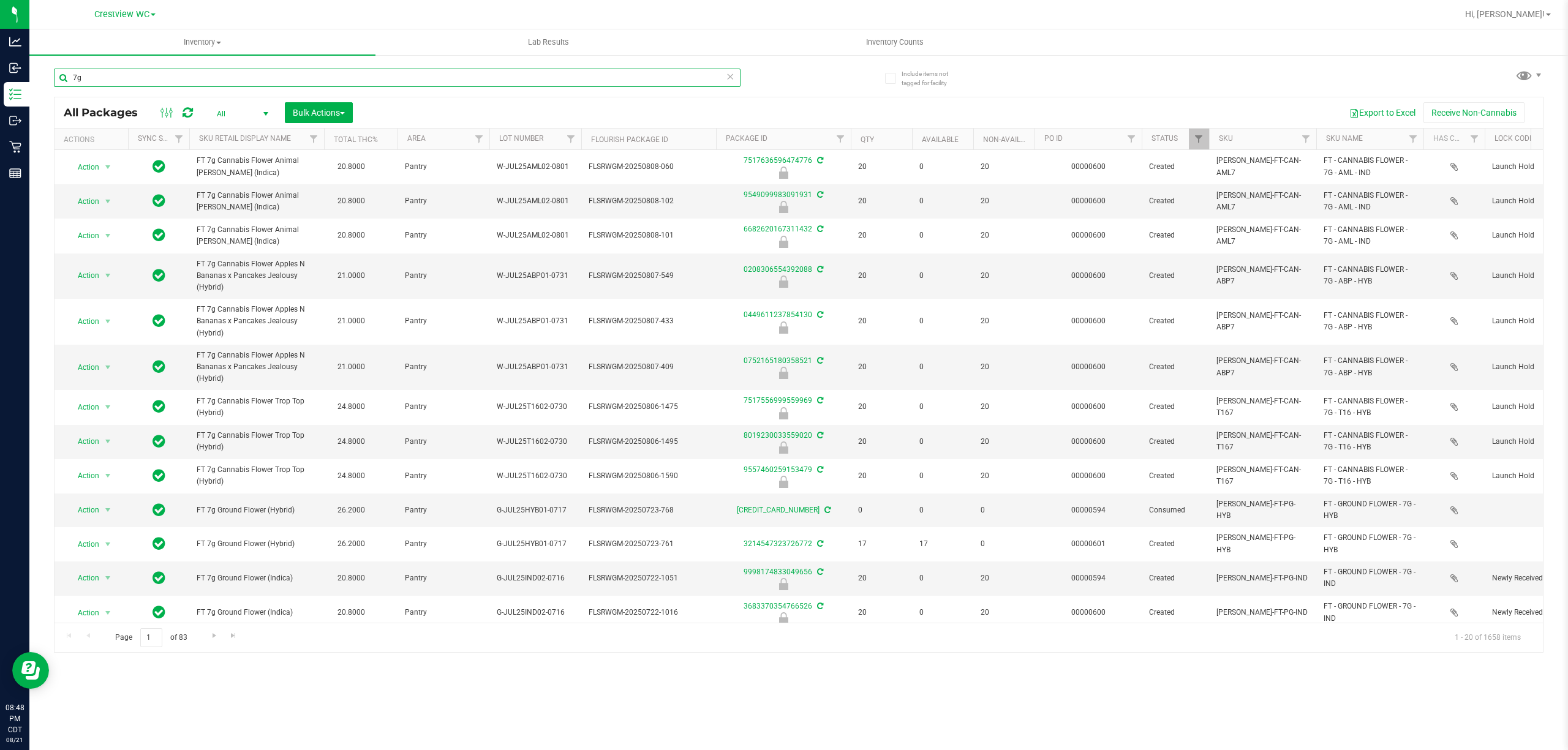
click at [167, 86] on input "7g" at bounding box center [397, 77] width 686 height 18
paste input "FT 7g Cannabis Flower"
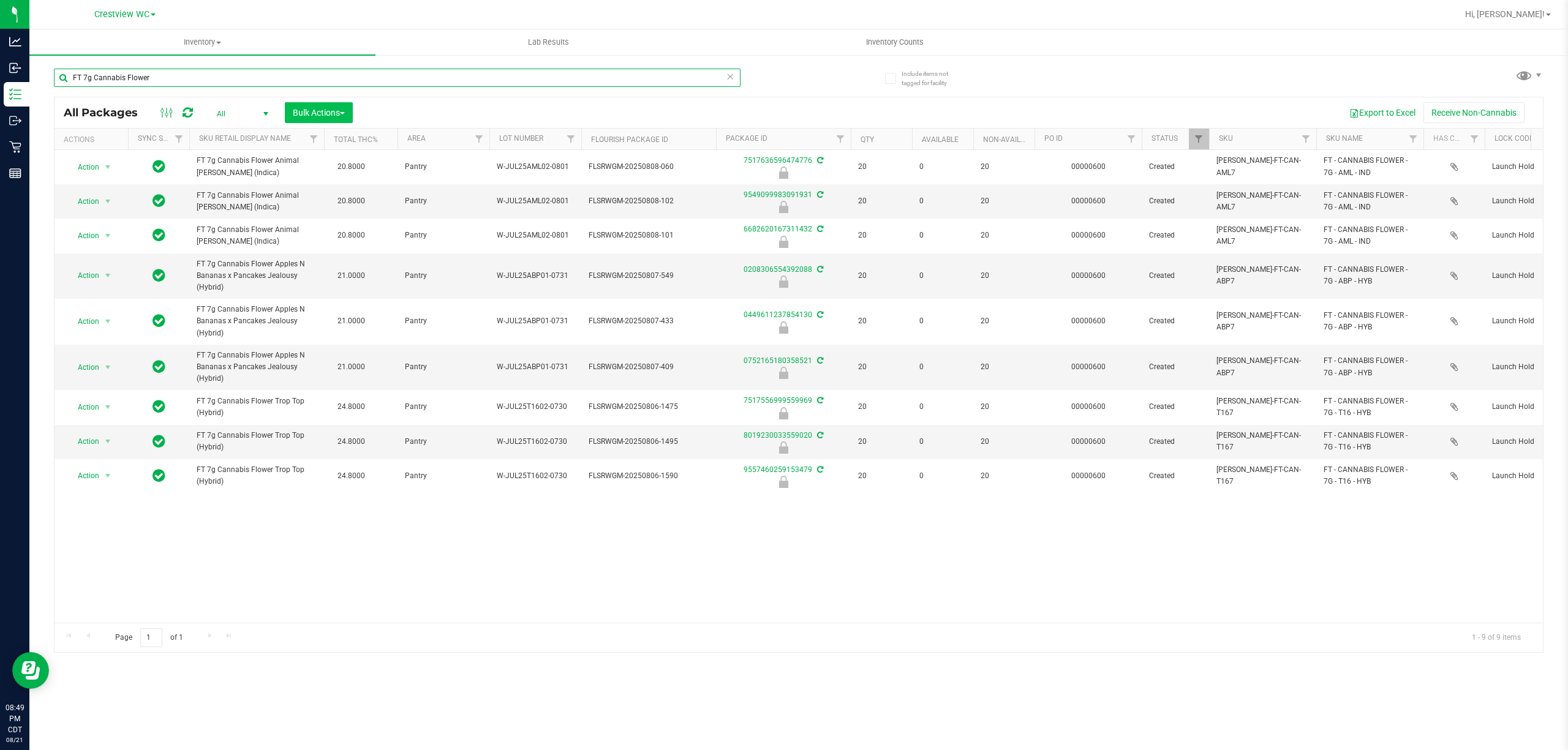
type input "FT 7g Cannabis Flower"
click at [342, 116] on span "Bulk Actions" at bounding box center [318, 112] width 52 height 10
click at [335, 234] on span "Lock/Unlock packages" at bounding box center [335, 230] width 84 height 10
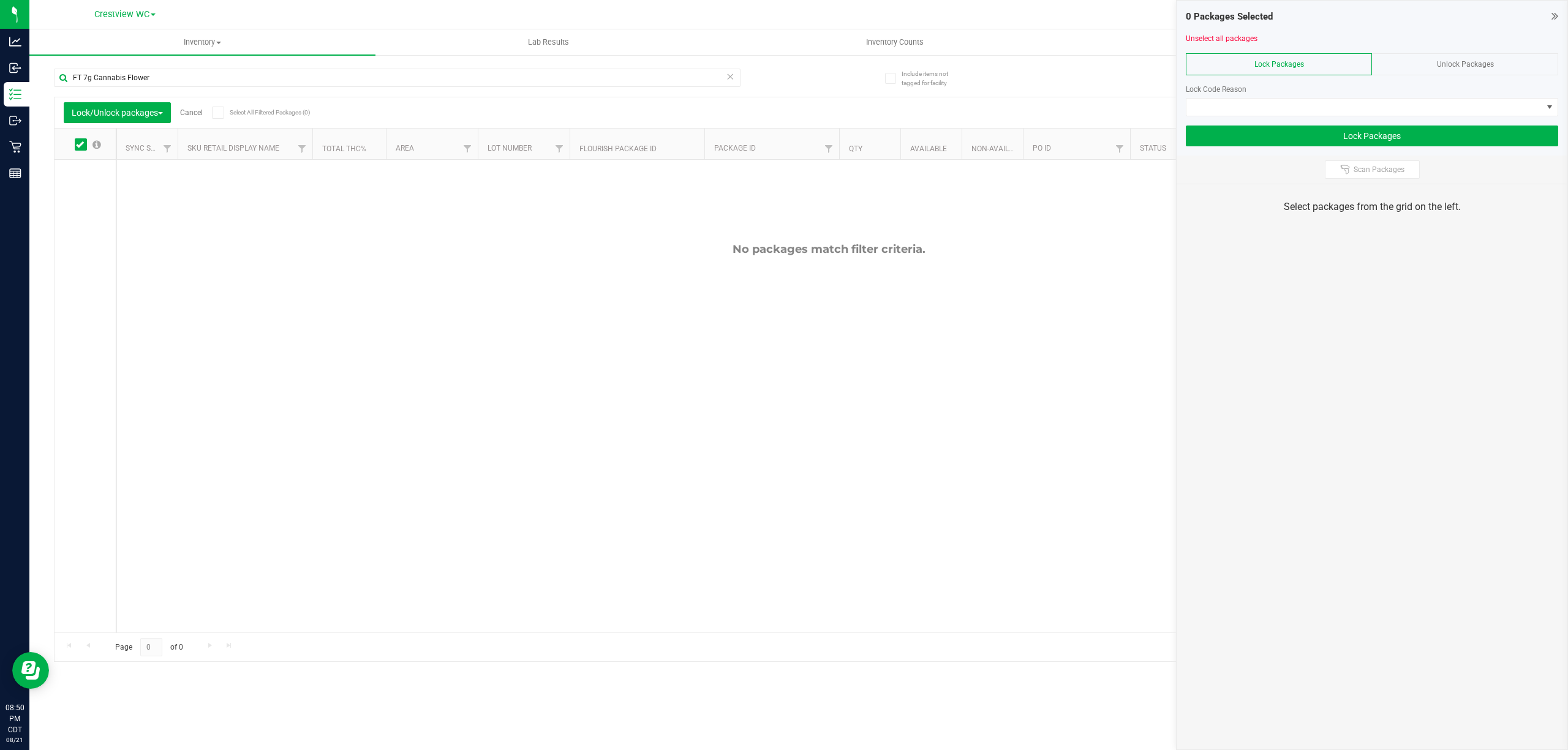
click at [1418, 61] on div "Unlock Packages" at bounding box center [1465, 64] width 186 height 22
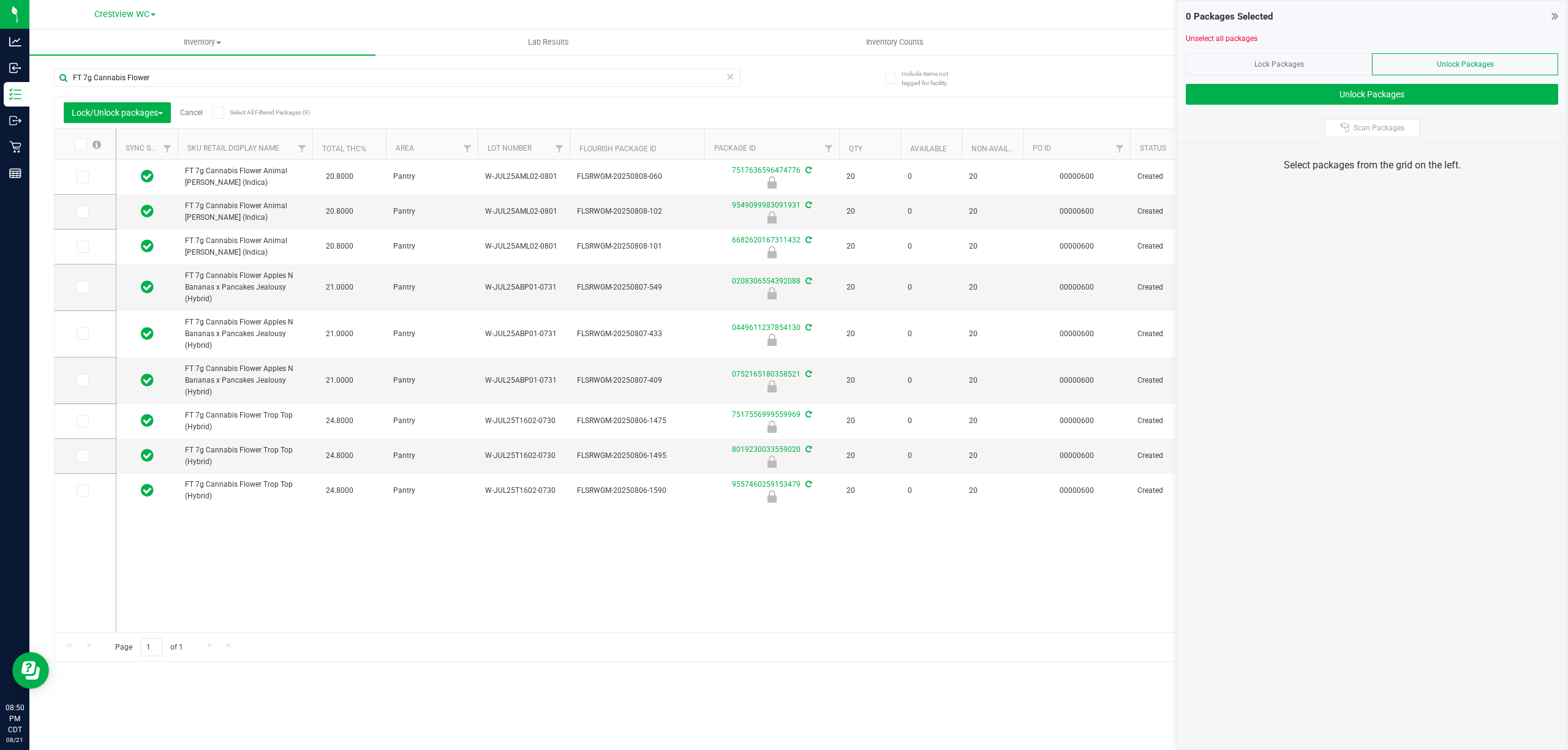
click at [75, 148] on span at bounding box center [80, 144] width 12 height 12
click at [0, 0] on input "checkbox" at bounding box center [0, 0] width 0 height 0
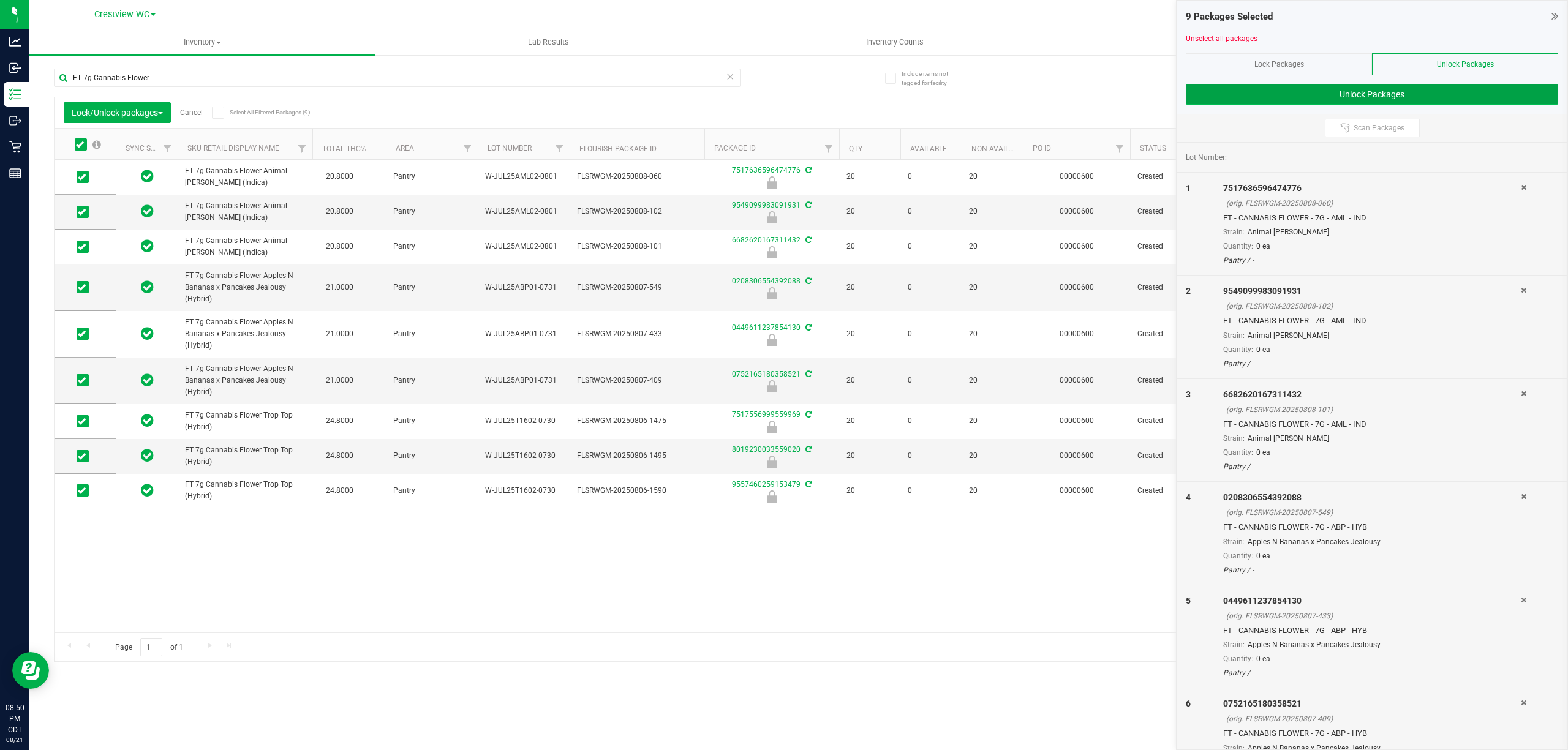
click at [1279, 94] on button "Unlock Packages" at bounding box center [1372, 94] width 373 height 21
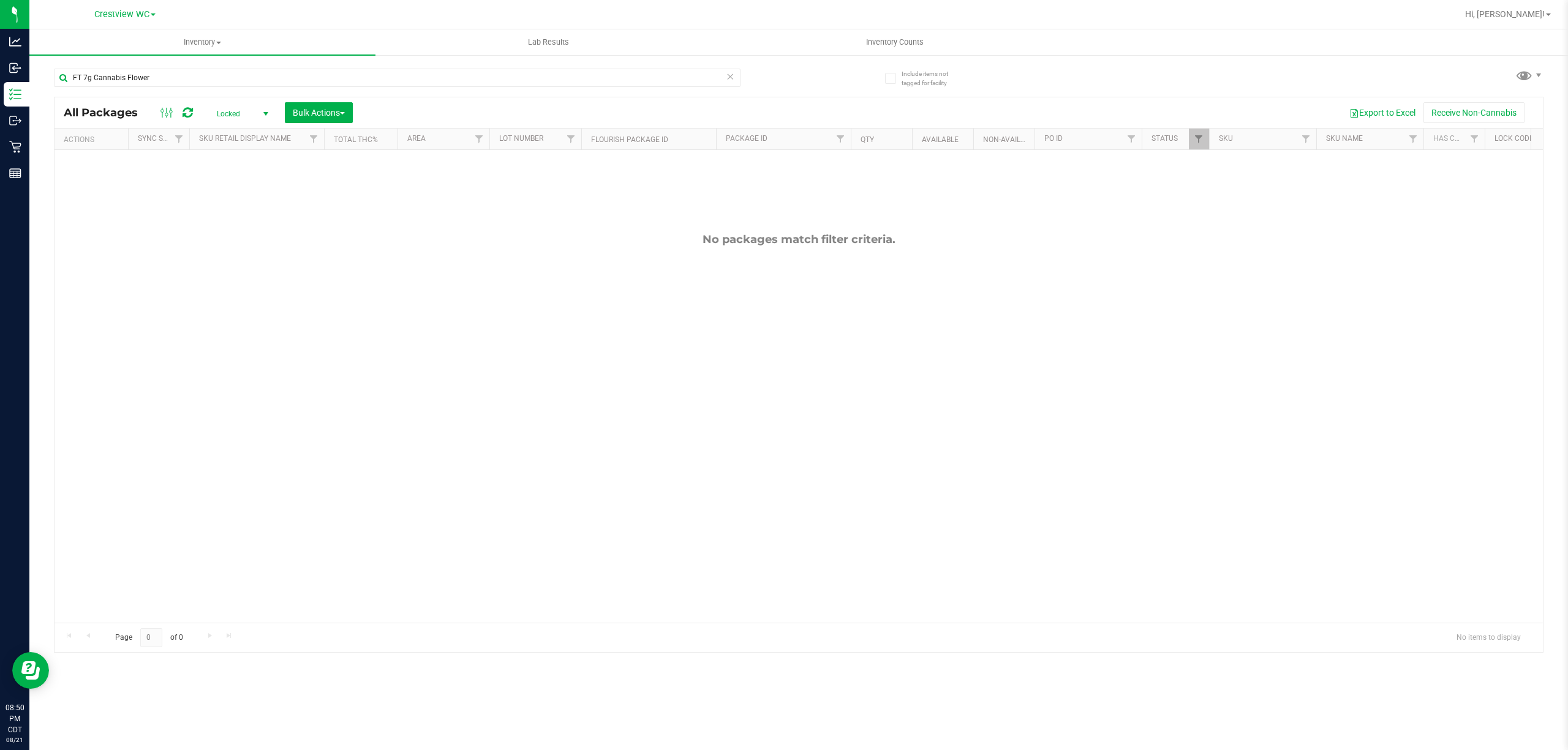
click at [251, 110] on span "Locked" at bounding box center [240, 114] width 67 height 17
click at [241, 132] on li "Active Only" at bounding box center [240, 134] width 67 height 18
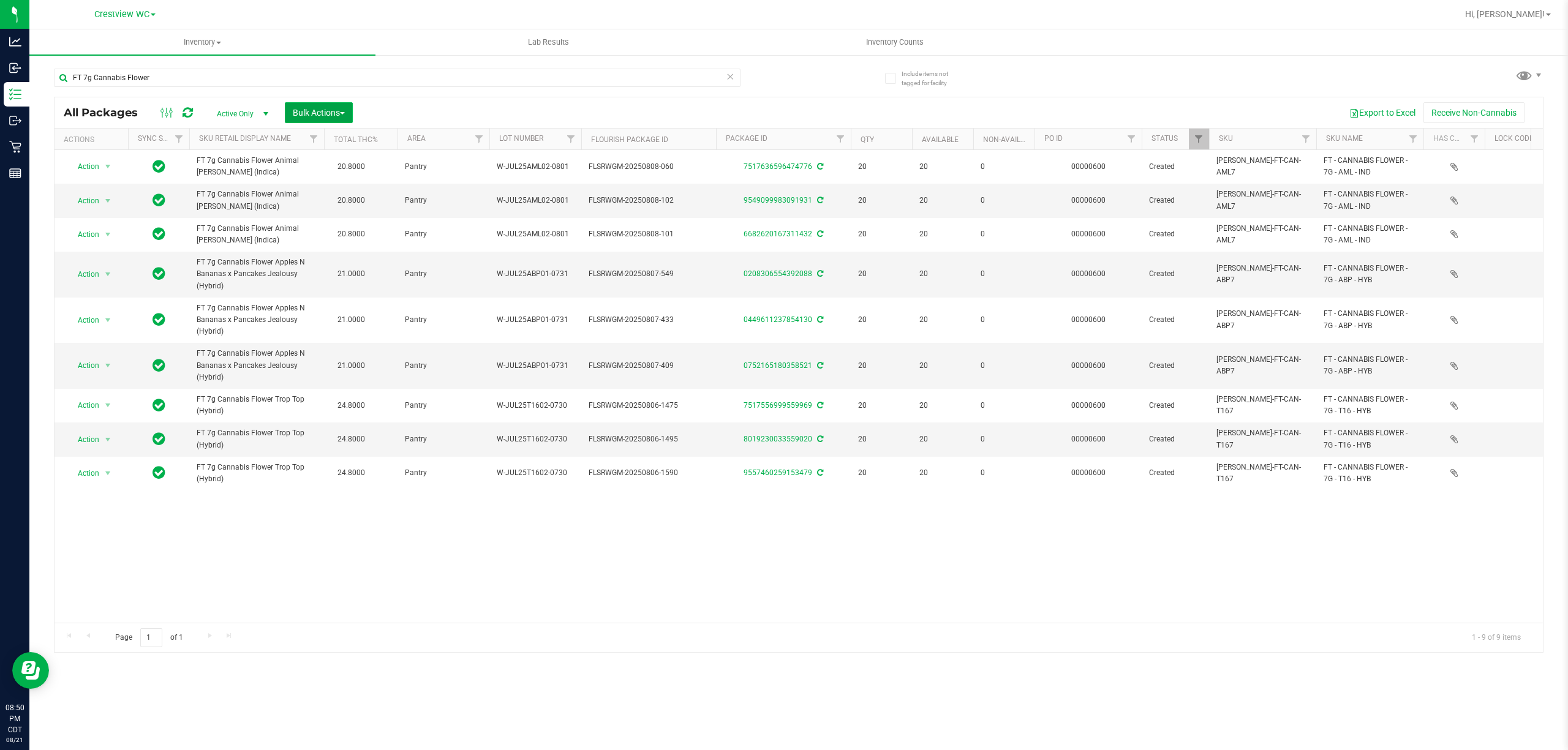
click at [299, 107] on button "Bulk Actions" at bounding box center [318, 112] width 68 height 21
click at [326, 236] on div "Lock/Unlock packages" at bounding box center [343, 232] width 100 height 20
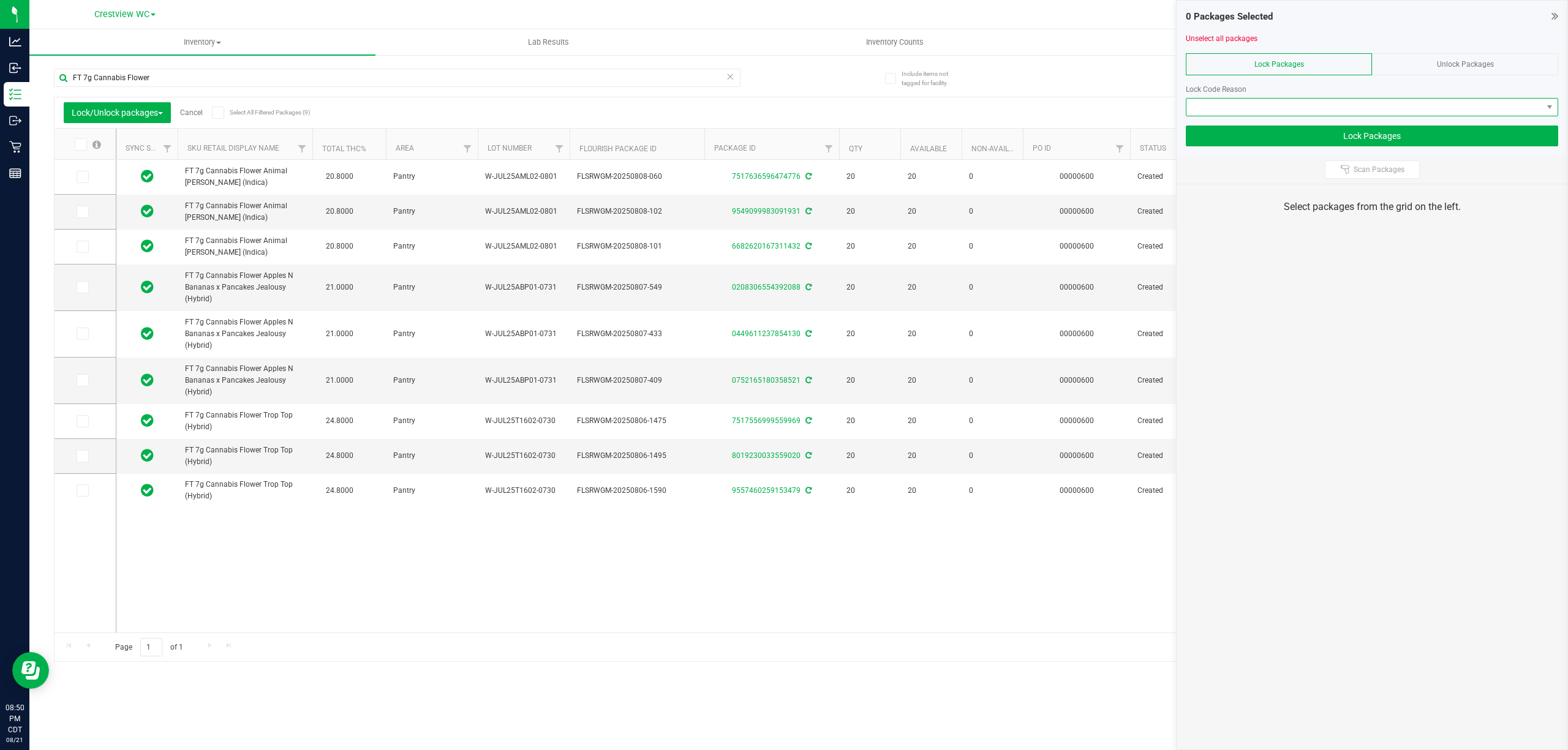
click at [1403, 107] on span at bounding box center [1365, 107] width 356 height 17
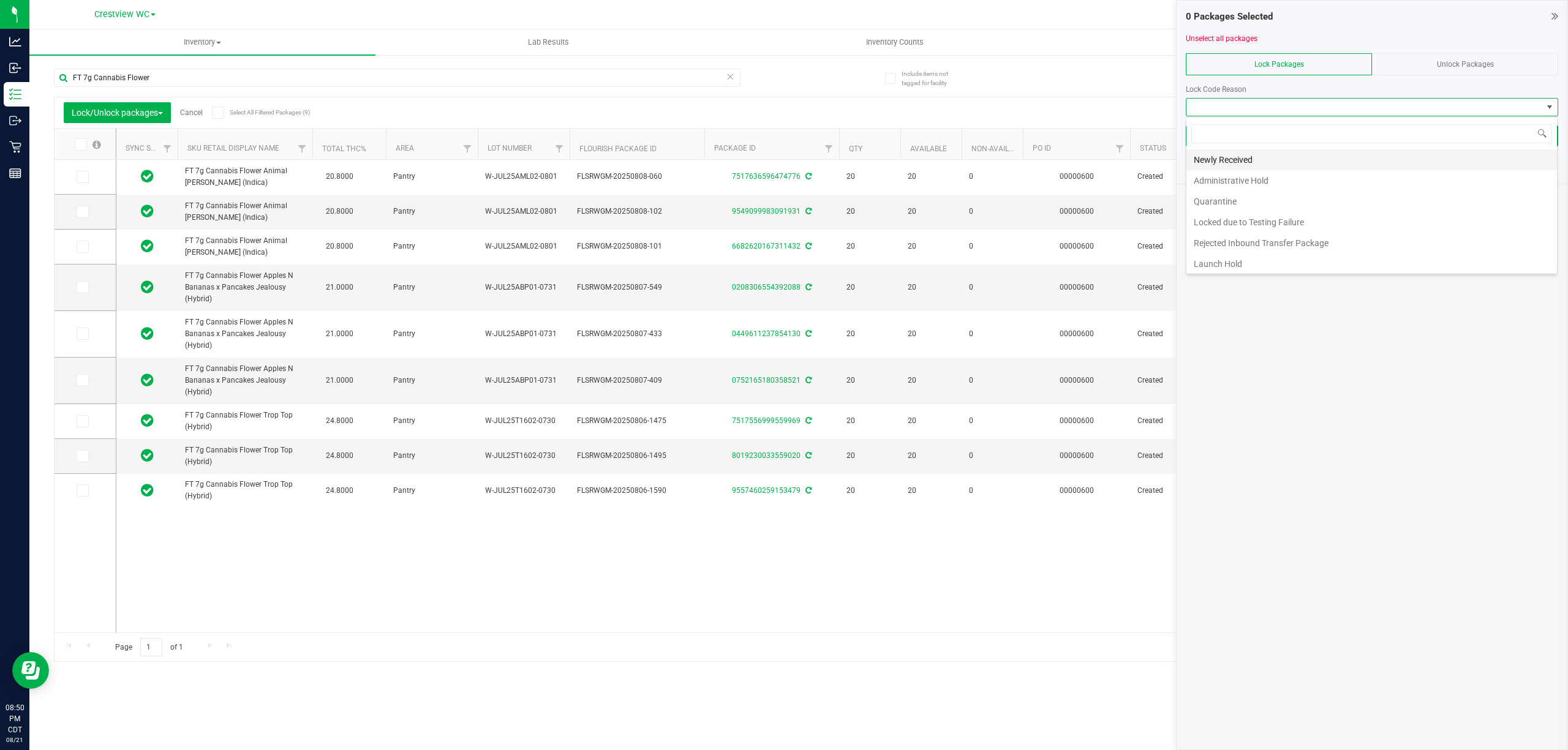
scroll to position [18, 371]
click at [1263, 152] on li "Newly Received" at bounding box center [1372, 159] width 371 height 21
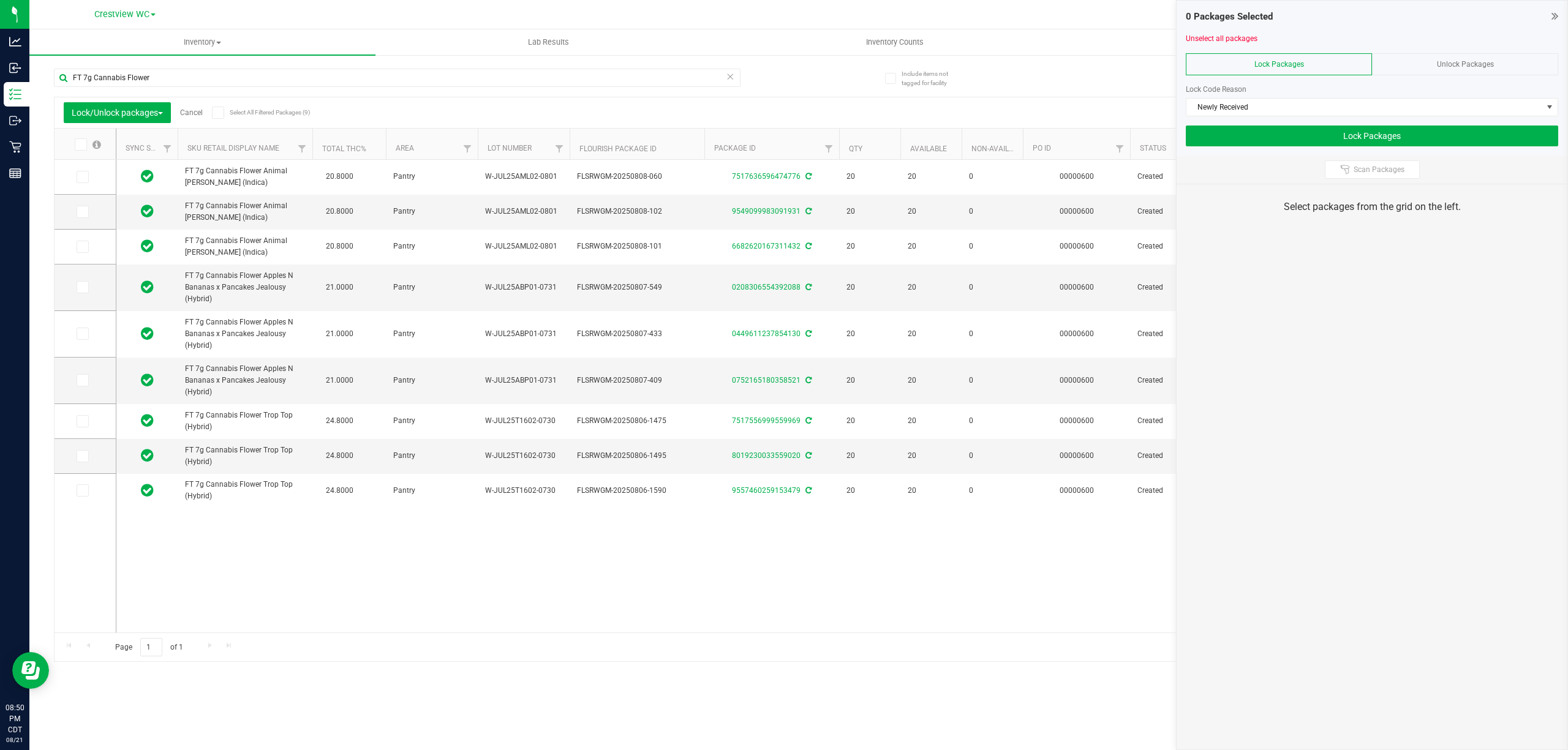
click at [378, 103] on div "Export to Excel Receive Non-Cannabis" at bounding box center [913, 112] width 1243 height 21
click at [79, 139] on span at bounding box center [80, 144] width 12 height 12
click at [0, 0] on input "checkbox" at bounding box center [0, 0] width 0 height 0
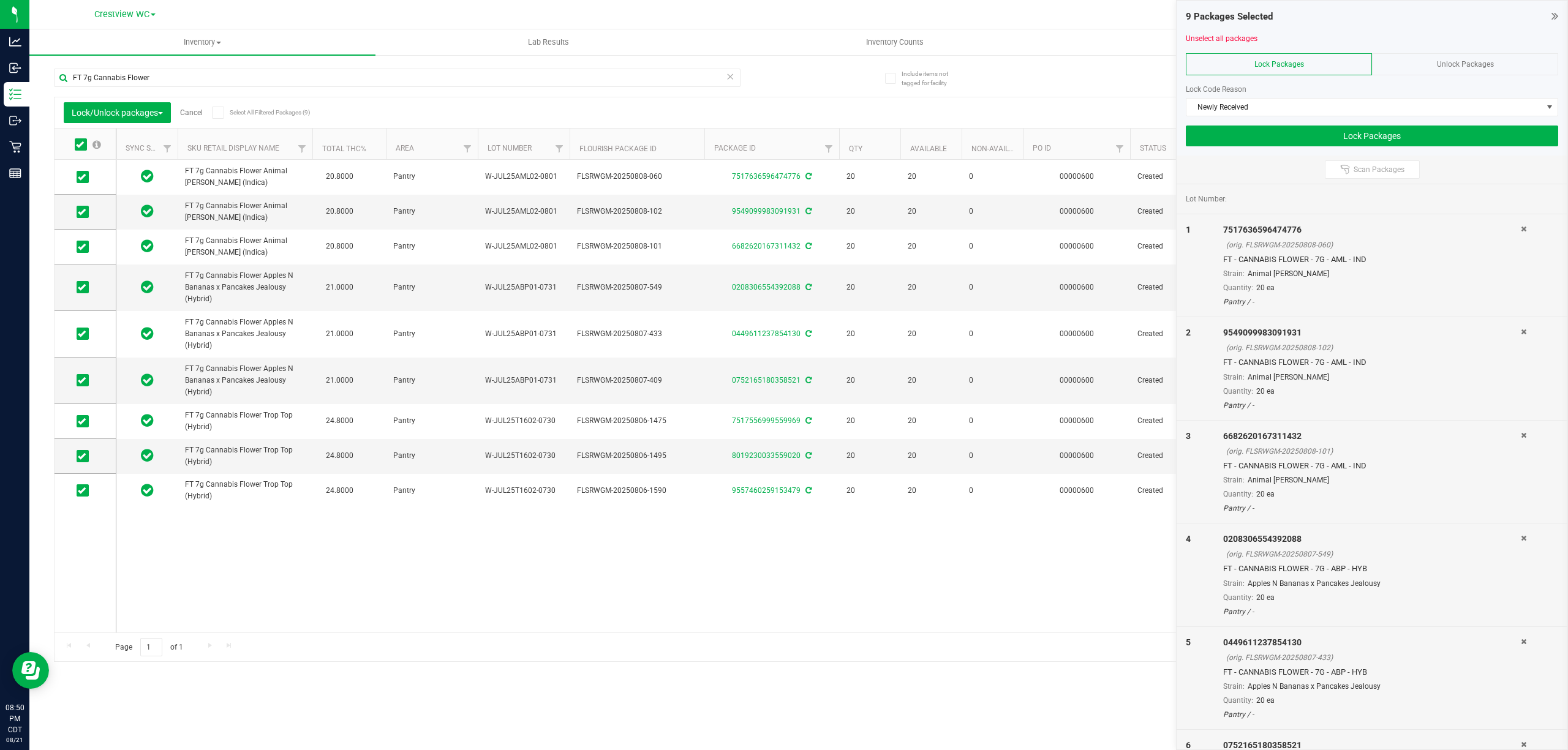
click at [375, 104] on div "Export to Excel Receive Non-Cannabis" at bounding box center [913, 112] width 1243 height 21
click at [83, 181] on span at bounding box center [82, 176] width 12 height 12
click at [0, 0] on input "checkbox" at bounding box center [0, 0] width 0 height 0
click at [77, 334] on span at bounding box center [82, 334] width 12 height 12
click at [0, 0] on input "checkbox" at bounding box center [0, 0] width 0 height 0
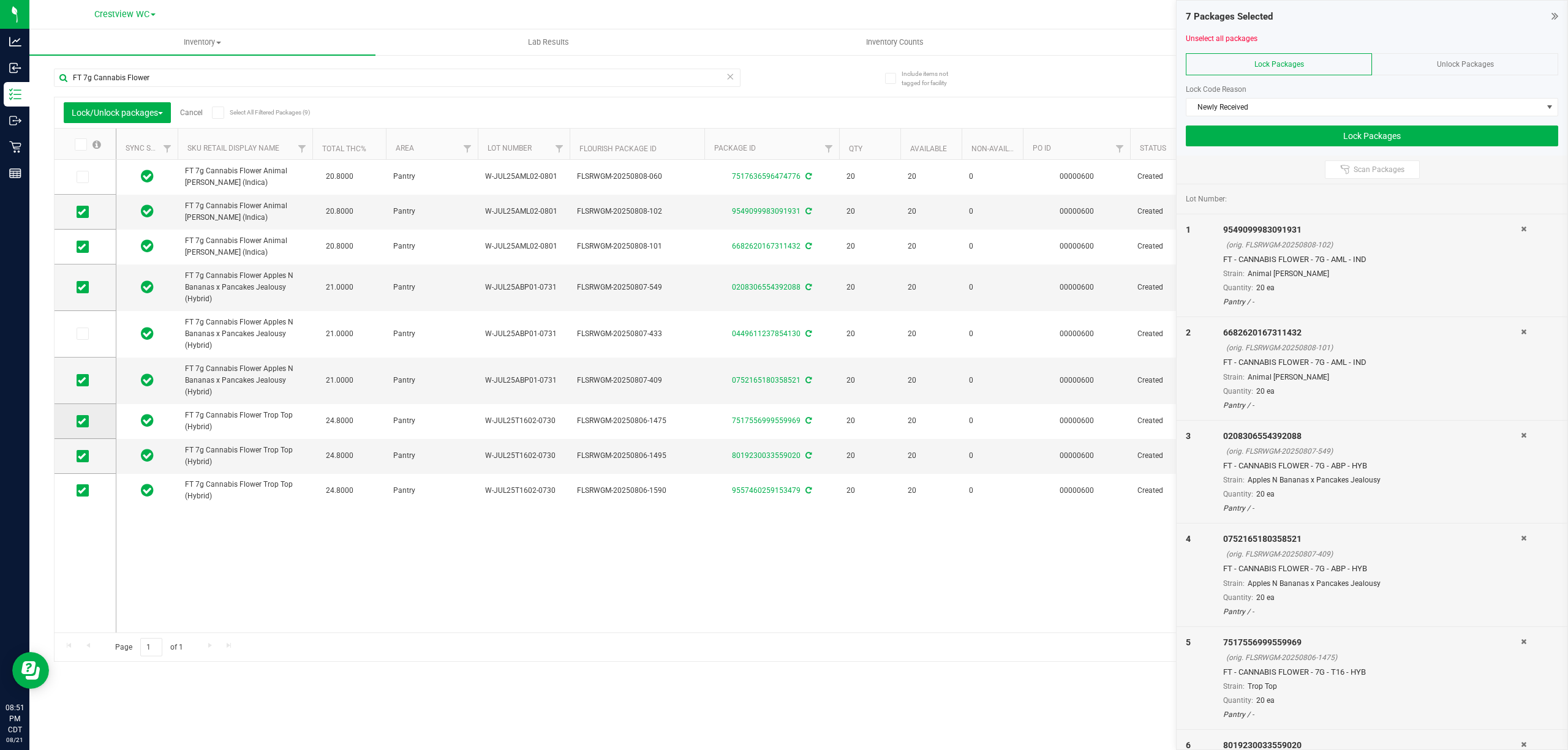
click at [87, 421] on span at bounding box center [82, 421] width 12 height 12
click at [0, 0] on input "checkbox" at bounding box center [0, 0] width 0 height 0
click at [645, 554] on div "FT 7g Cannabis Flower Animal Larry (Indica) 20.8000 Pantry W-JUL25AML02-0801 FL…" at bounding box center [830, 396] width 1426 height 473
click at [1376, 133] on button "Lock Packages" at bounding box center [1372, 136] width 373 height 21
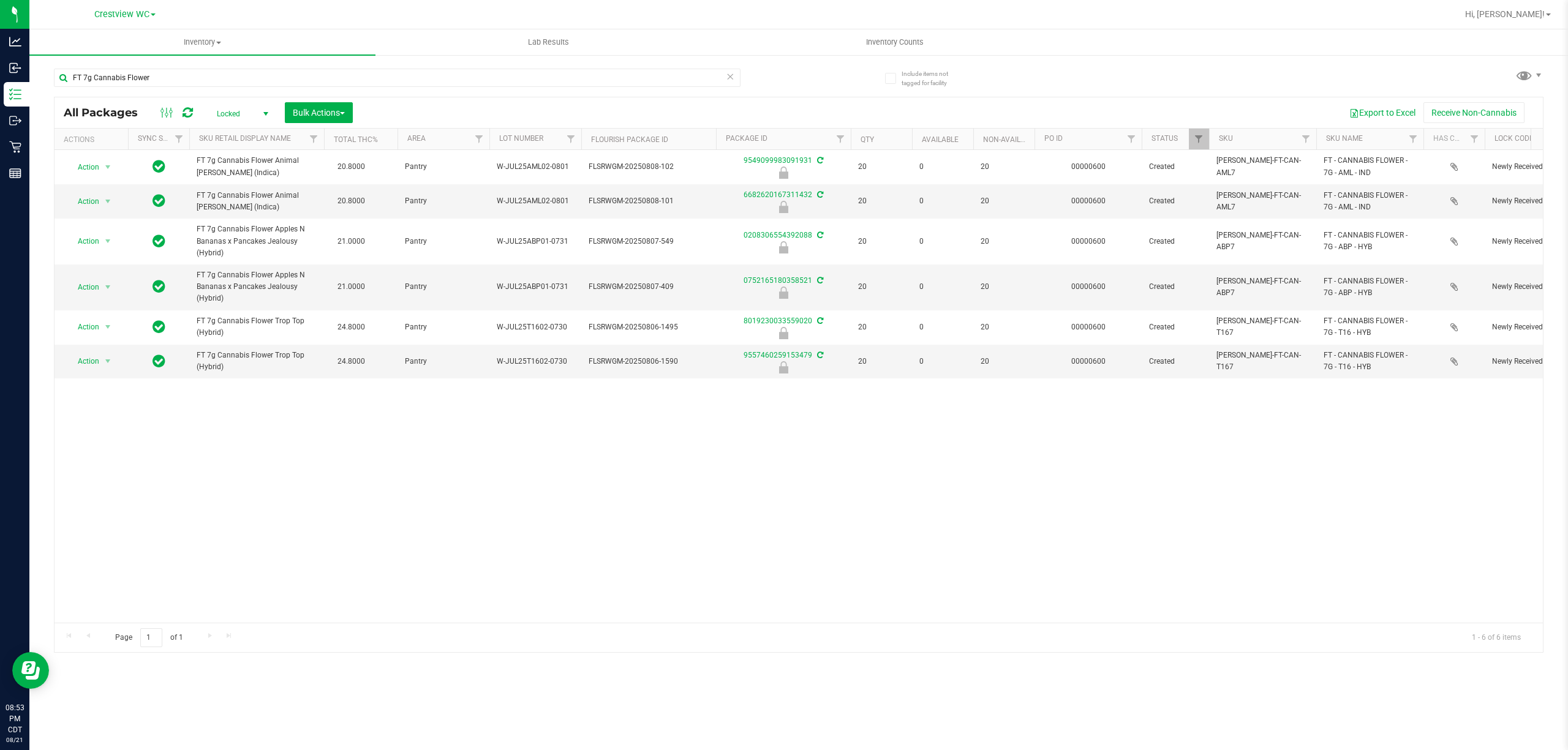
click at [236, 116] on span "Locked" at bounding box center [240, 114] width 67 height 17
click at [231, 196] on li "All" at bounding box center [240, 189] width 67 height 18
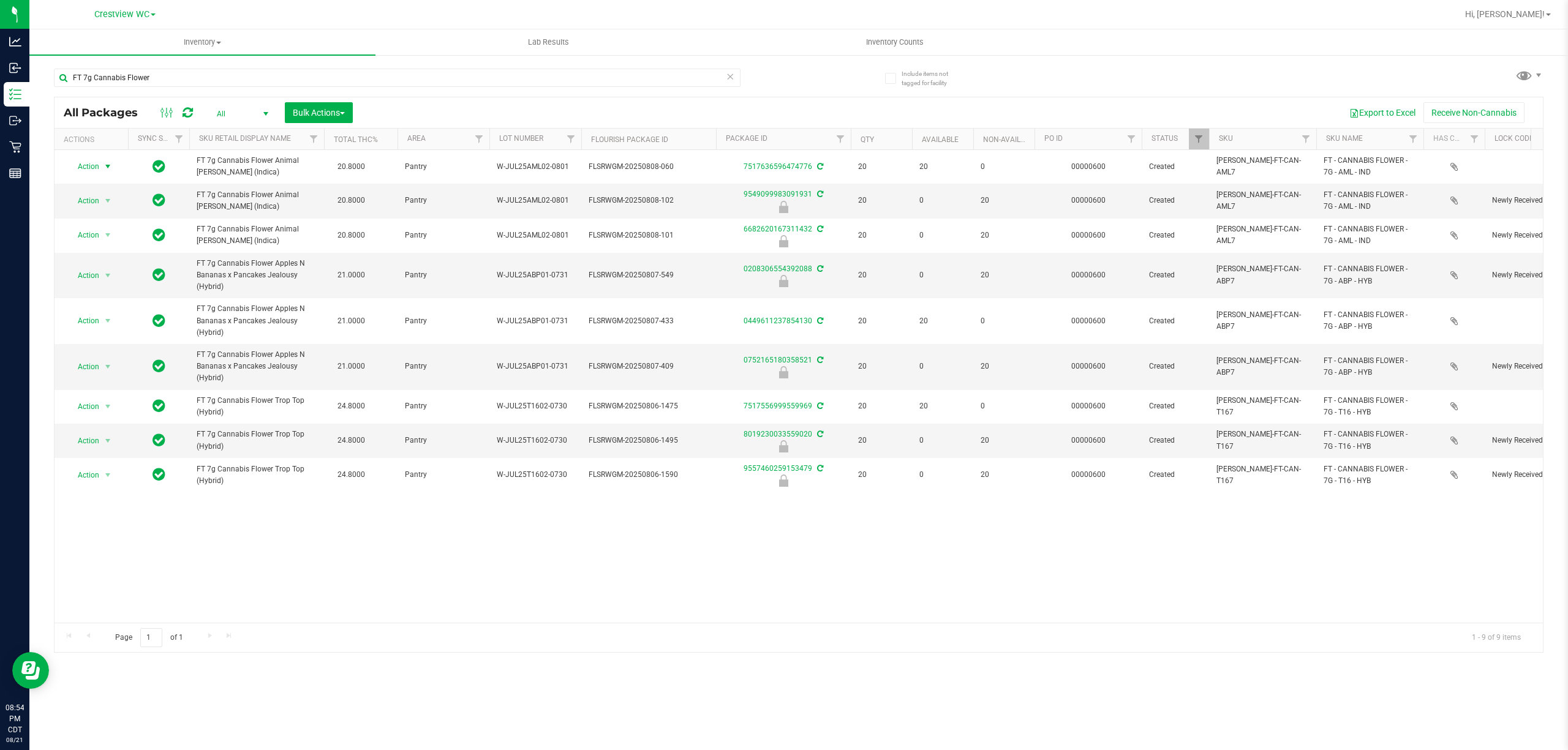
click at [97, 167] on span "Action" at bounding box center [83, 166] width 33 height 17
click at [97, 167] on span "Action" at bounding box center [83, 167] width 33 height 17
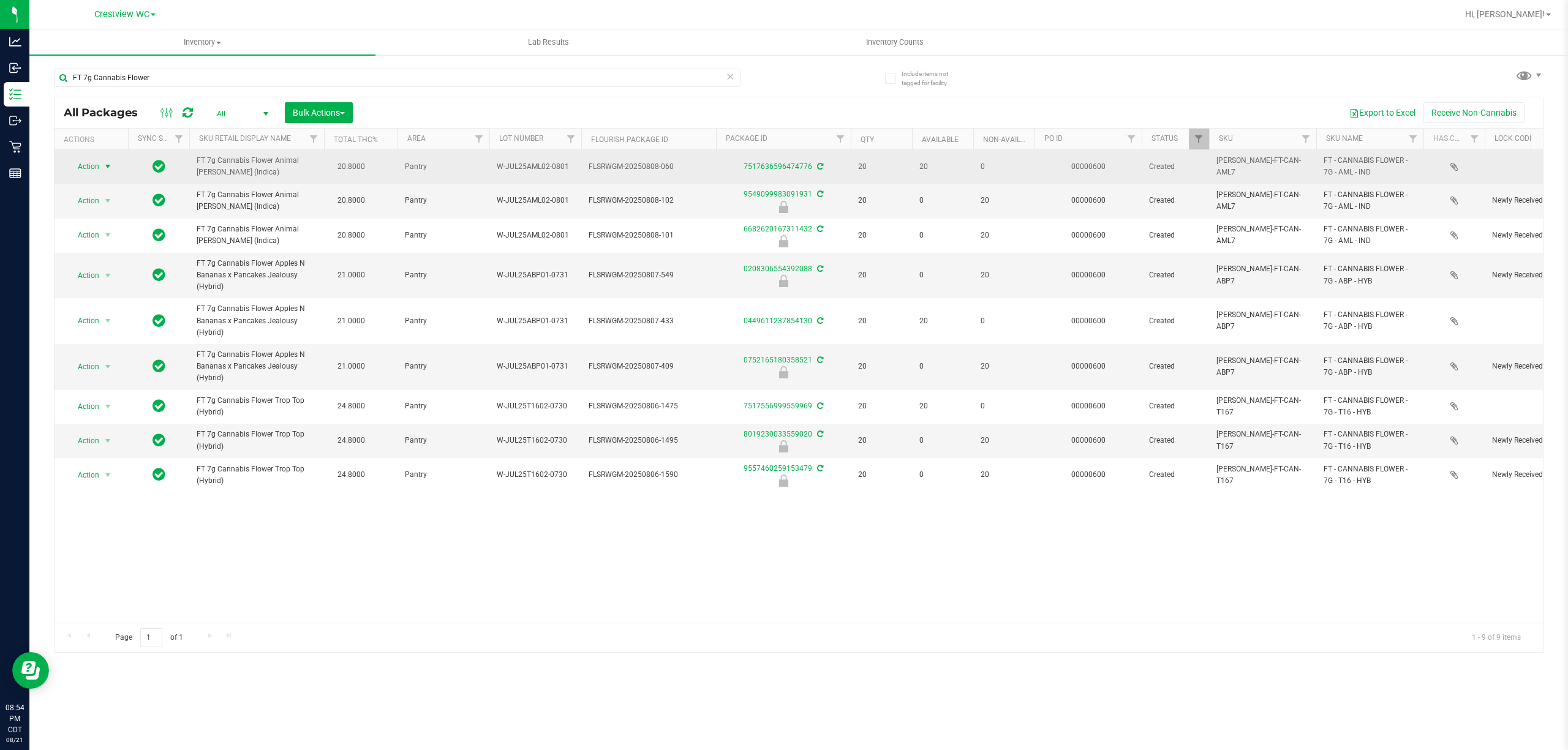
click at [99, 167] on span "Action" at bounding box center [83, 166] width 33 height 17
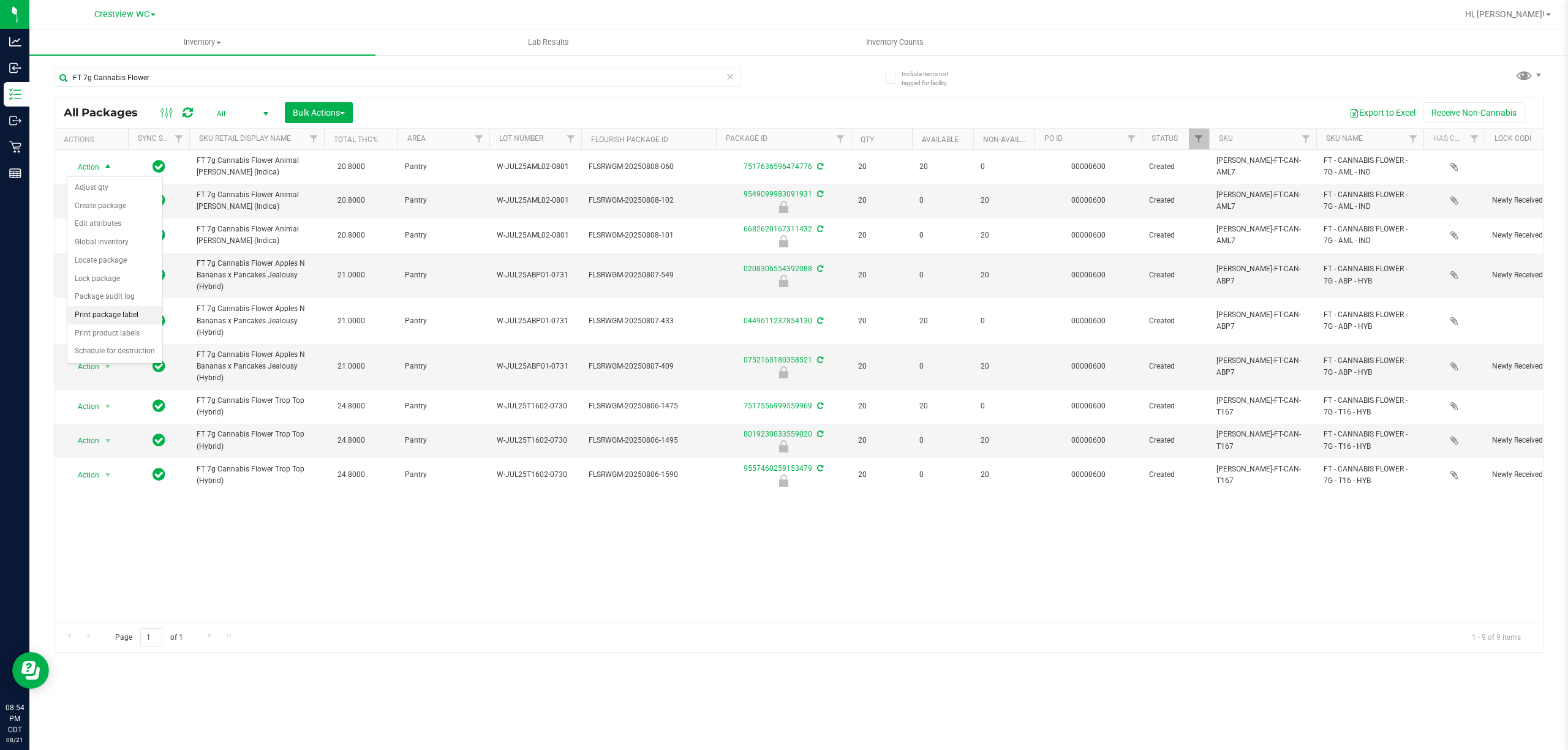
click at [114, 316] on li "Print package label" at bounding box center [115, 315] width 95 height 18
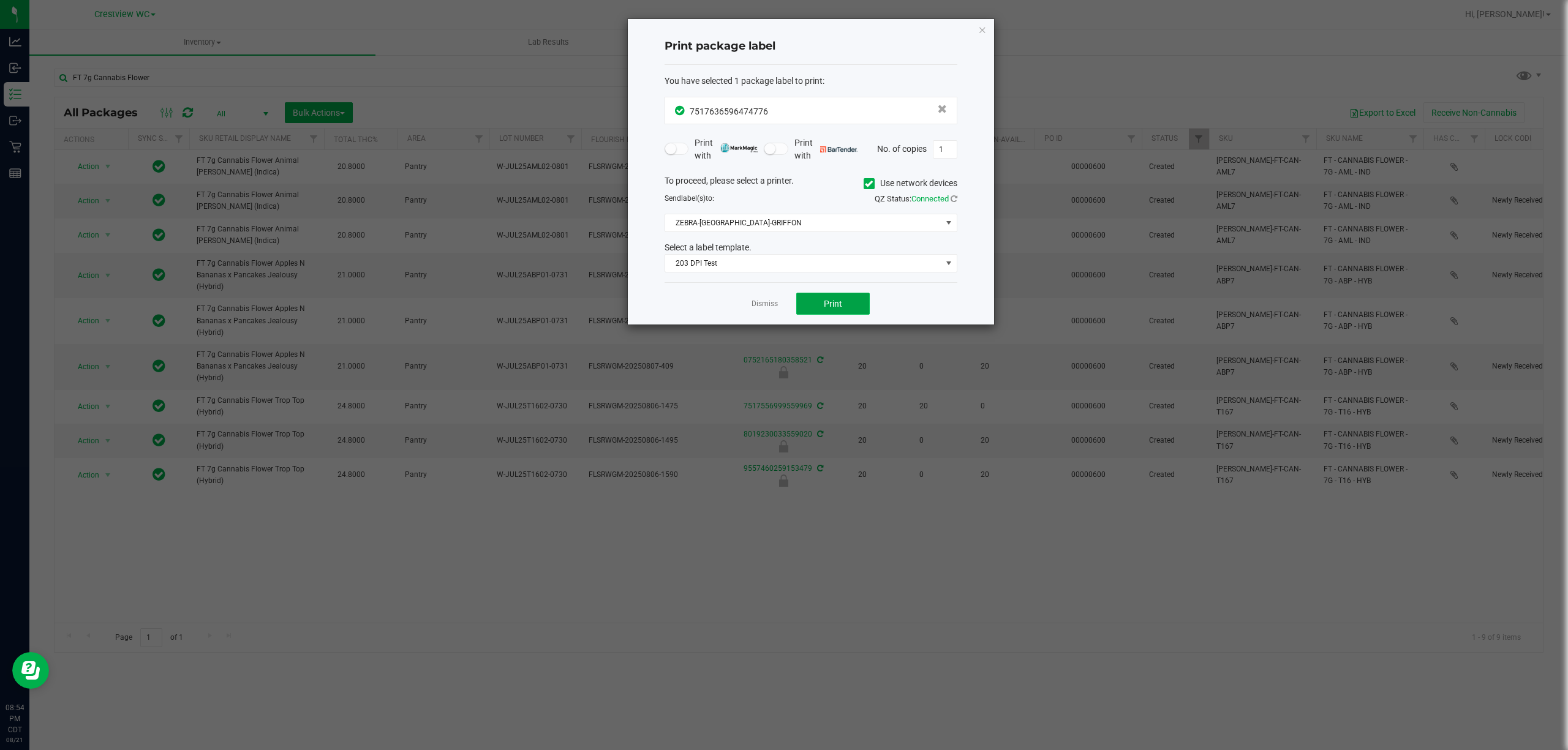
click at [845, 307] on button "Print" at bounding box center [833, 303] width 74 height 22
click at [768, 307] on link "Dismiss" at bounding box center [765, 303] width 26 height 10
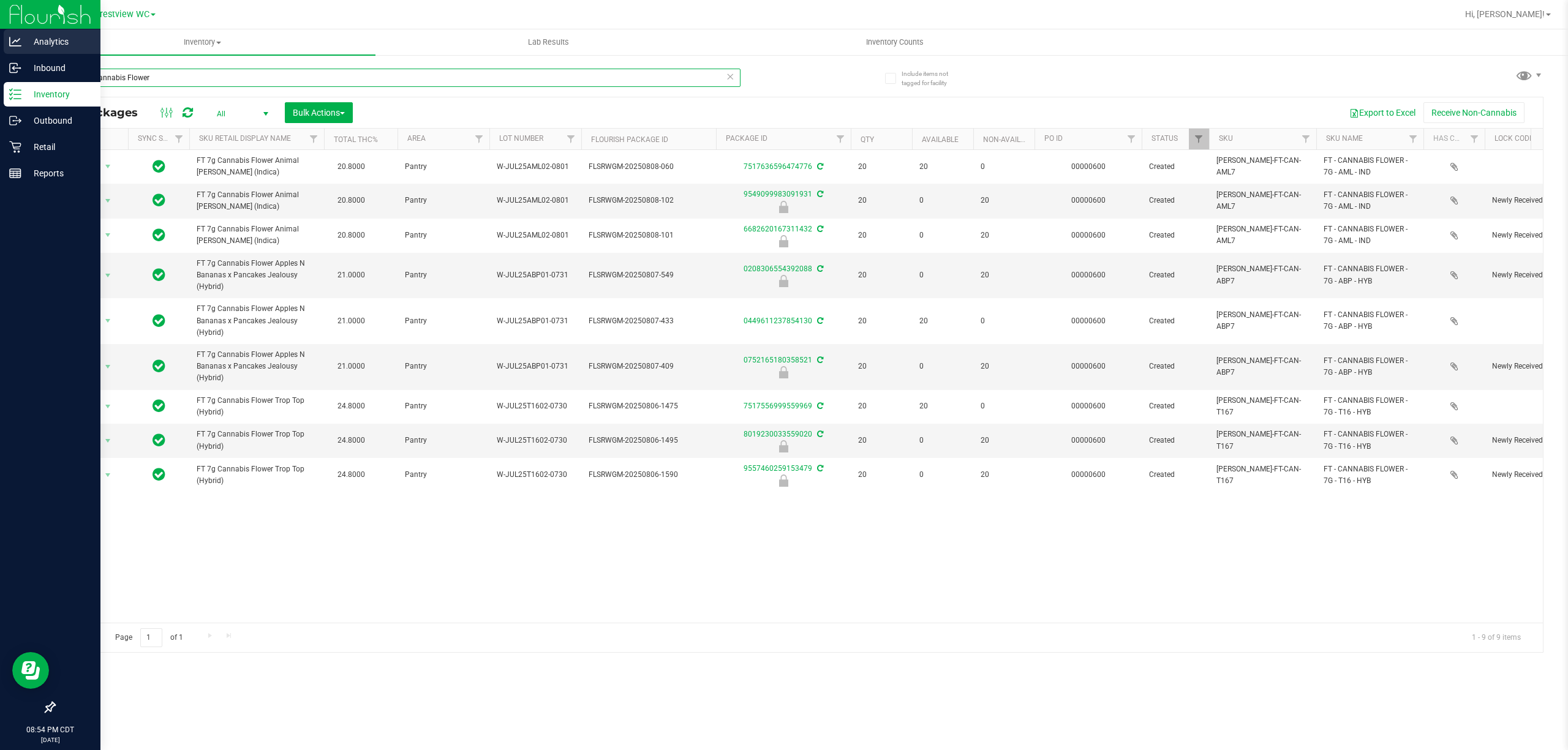
drag, startPoint x: 94, startPoint y: 51, endPoint x: 0, endPoint y: 44, distance: 94.3
click at [0, 44] on div "Analytics Inbound Inventory Outbound Retail Reports 08:54 PM CDT 08/21/2025 08/…" at bounding box center [784, 375] width 1568 height 750
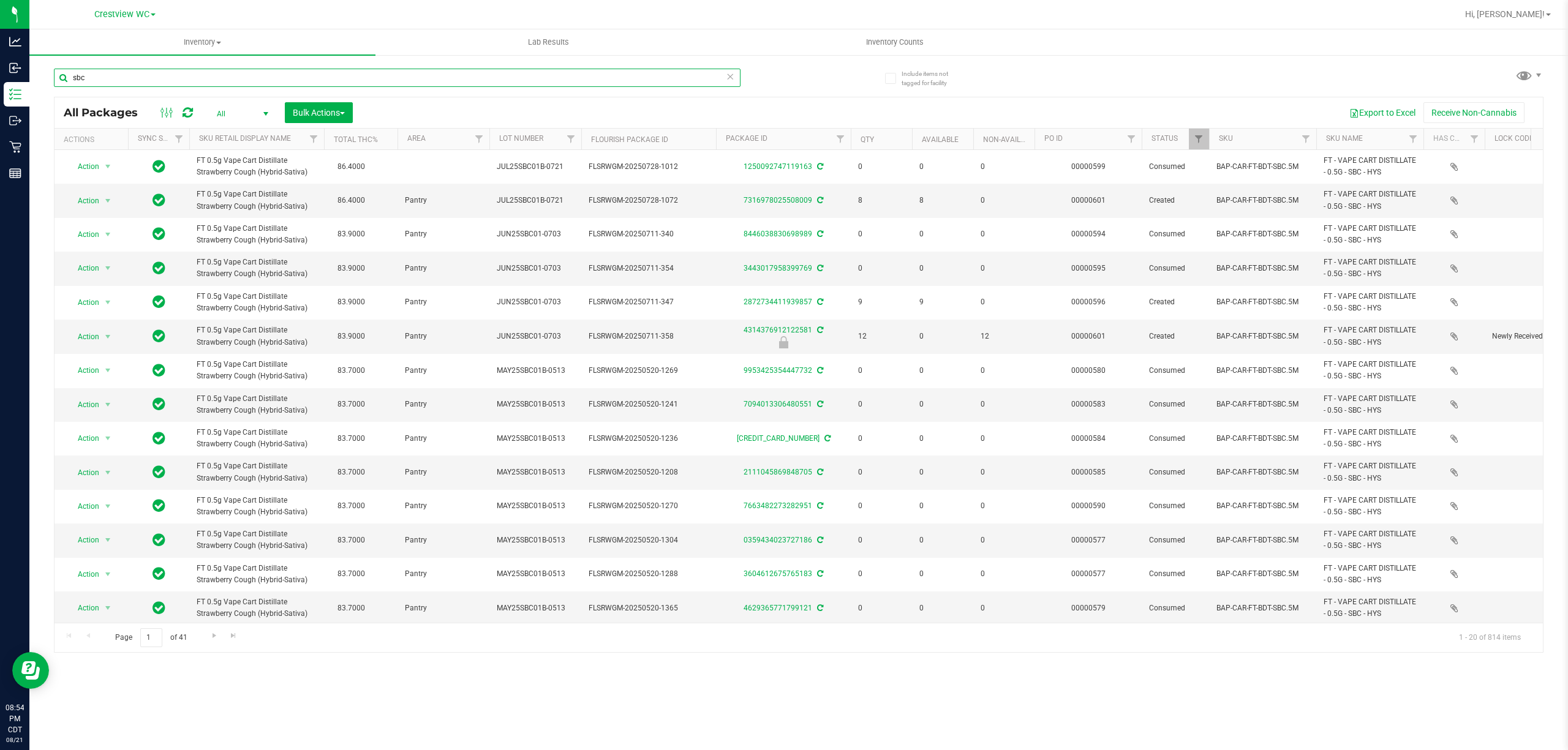
type input "sbc"
click at [245, 113] on span "All" at bounding box center [240, 114] width 67 height 17
click at [231, 139] on li "Active Only" at bounding box center [240, 134] width 67 height 18
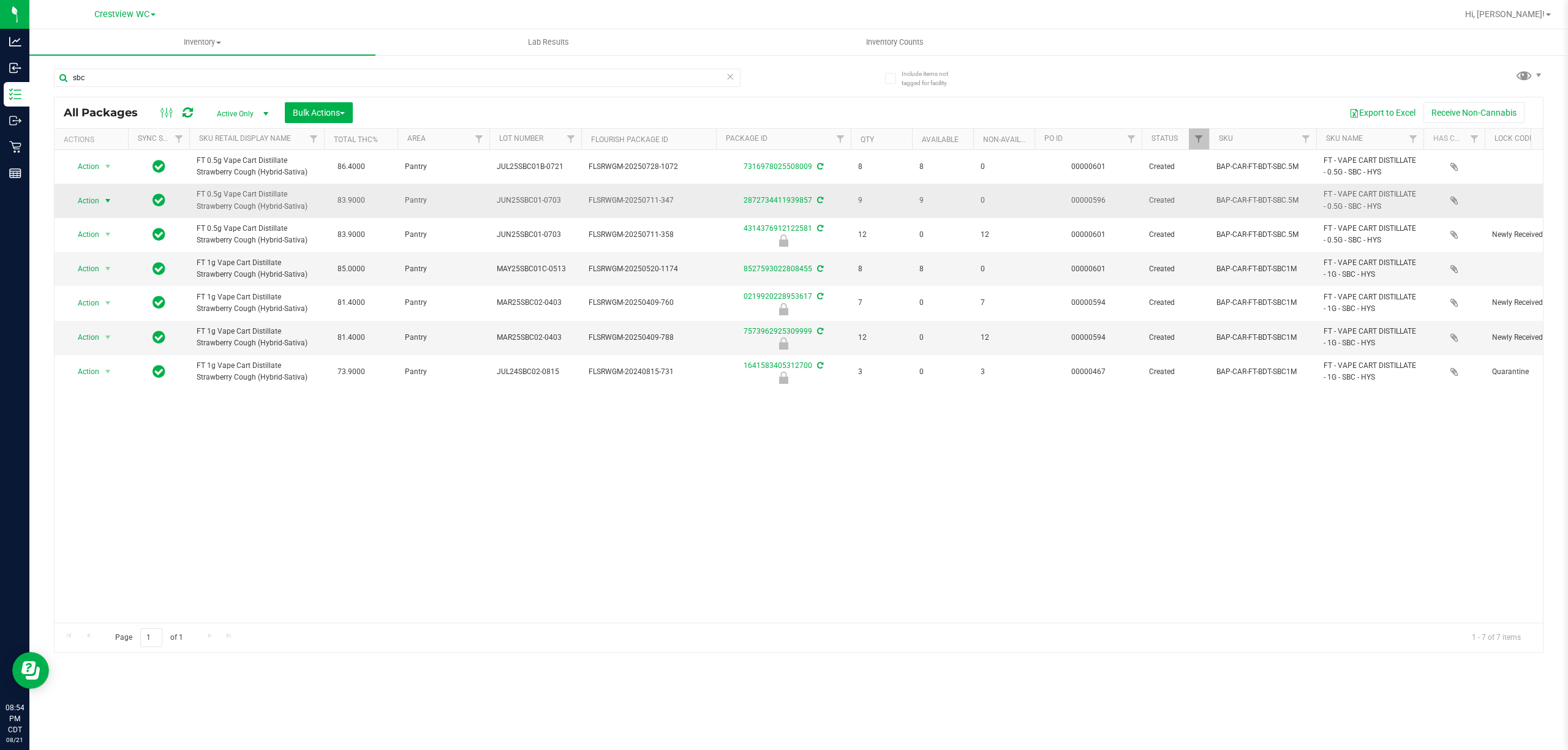
click at [106, 199] on span "select" at bounding box center [108, 200] width 10 height 10
click at [107, 314] on li "Lock package" at bounding box center [115, 313] width 95 height 18
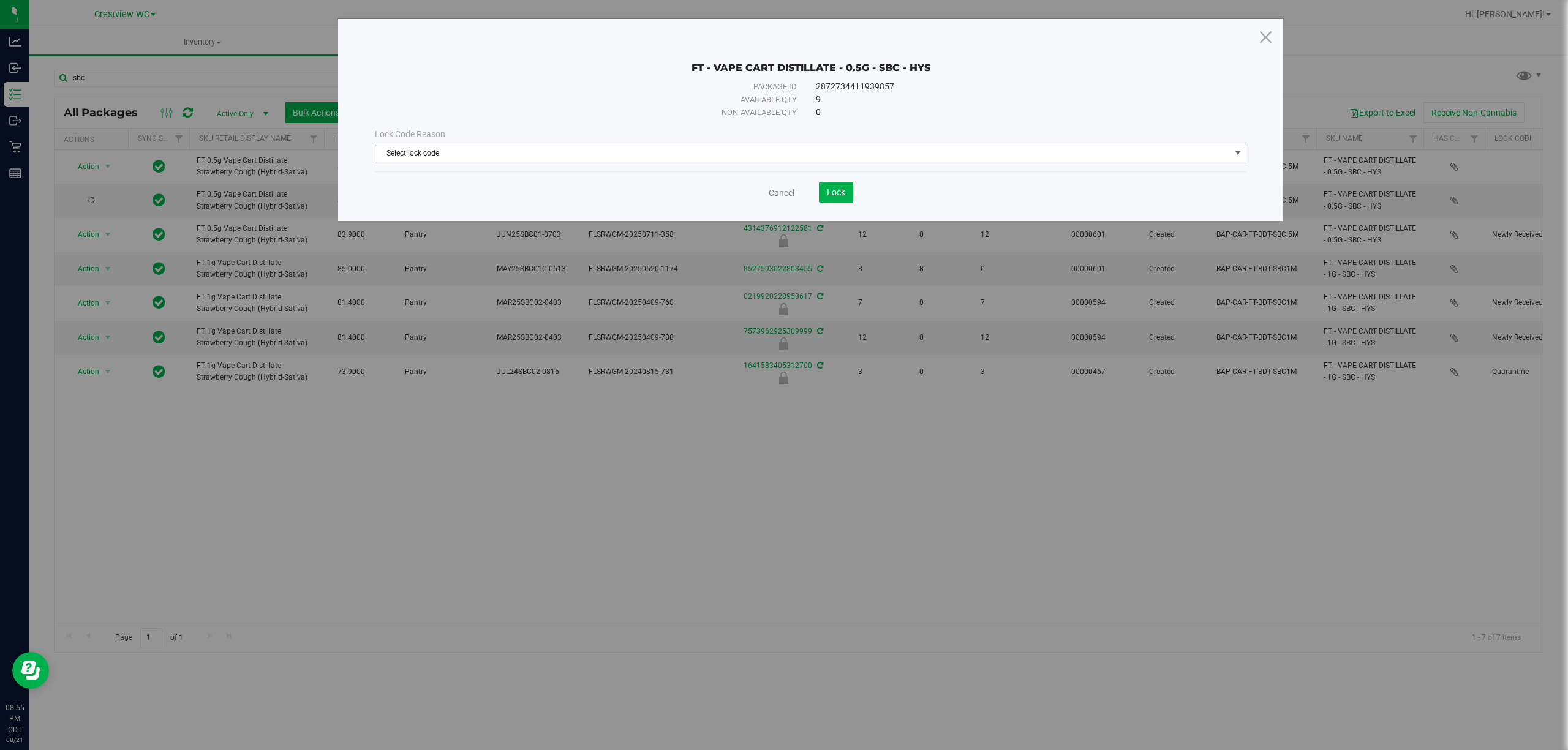
click at [687, 150] on span "Select lock code" at bounding box center [803, 153] width 855 height 17
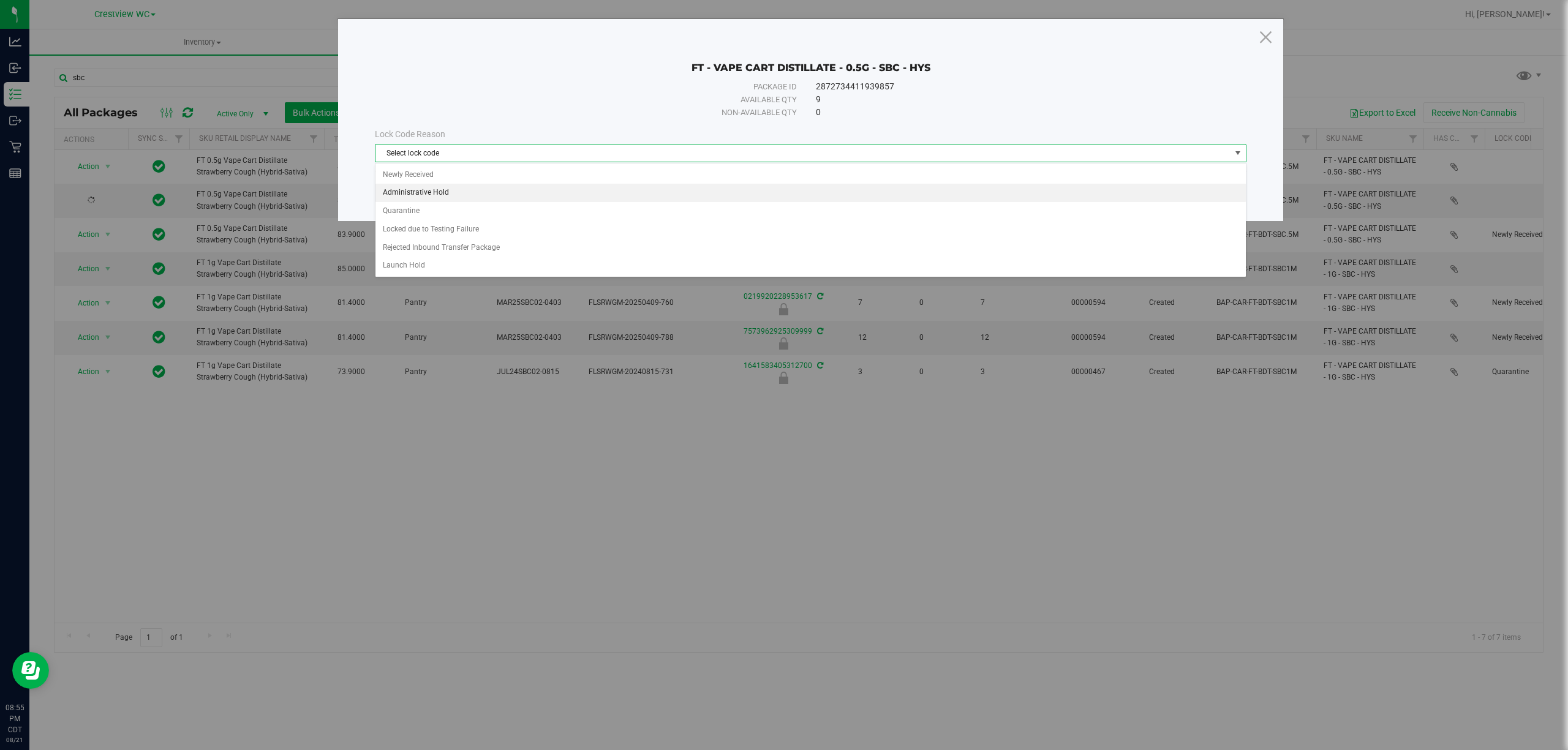
click at [489, 200] on li "Administrative Hold" at bounding box center [810, 193] width 870 height 18
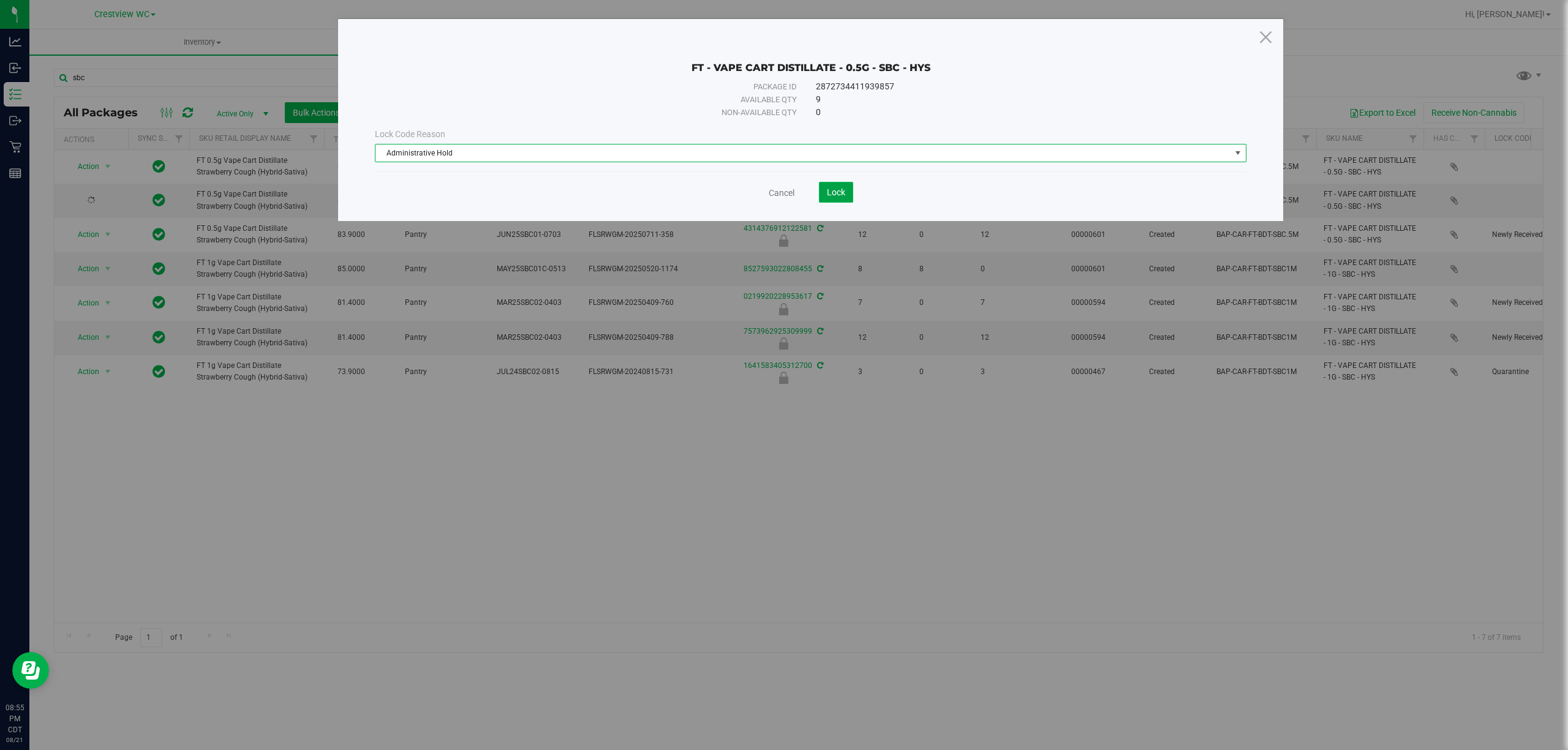
click at [833, 200] on button "Lock" at bounding box center [837, 192] width 35 height 21
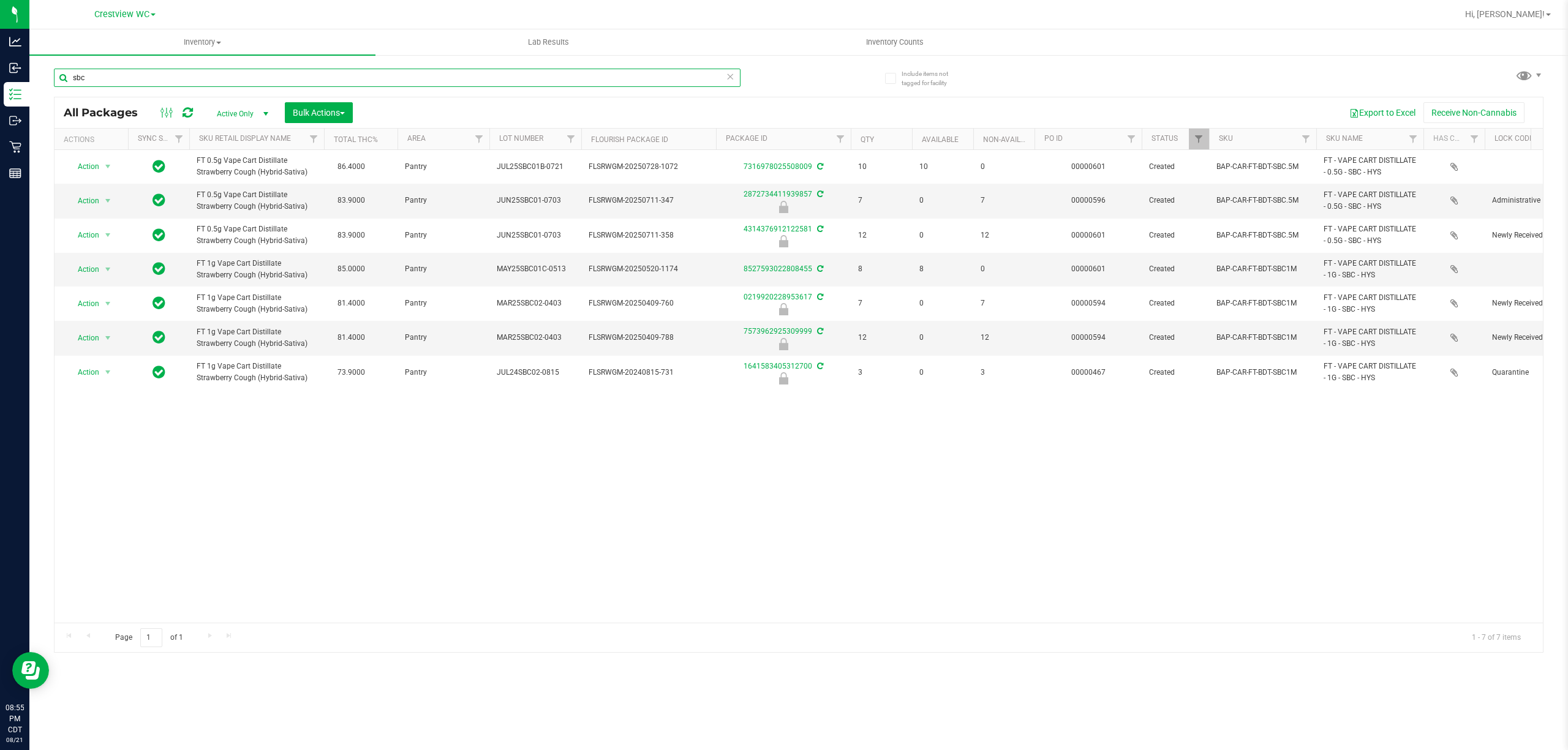
drag, startPoint x: 67, startPoint y: 75, endPoint x: 42, endPoint y: 74, distance: 25.0
click at [51, 74] on div "Include items not tagged for facility sbc All Packages Active Only Active Only …" at bounding box center [799, 241] width 1539 height 374
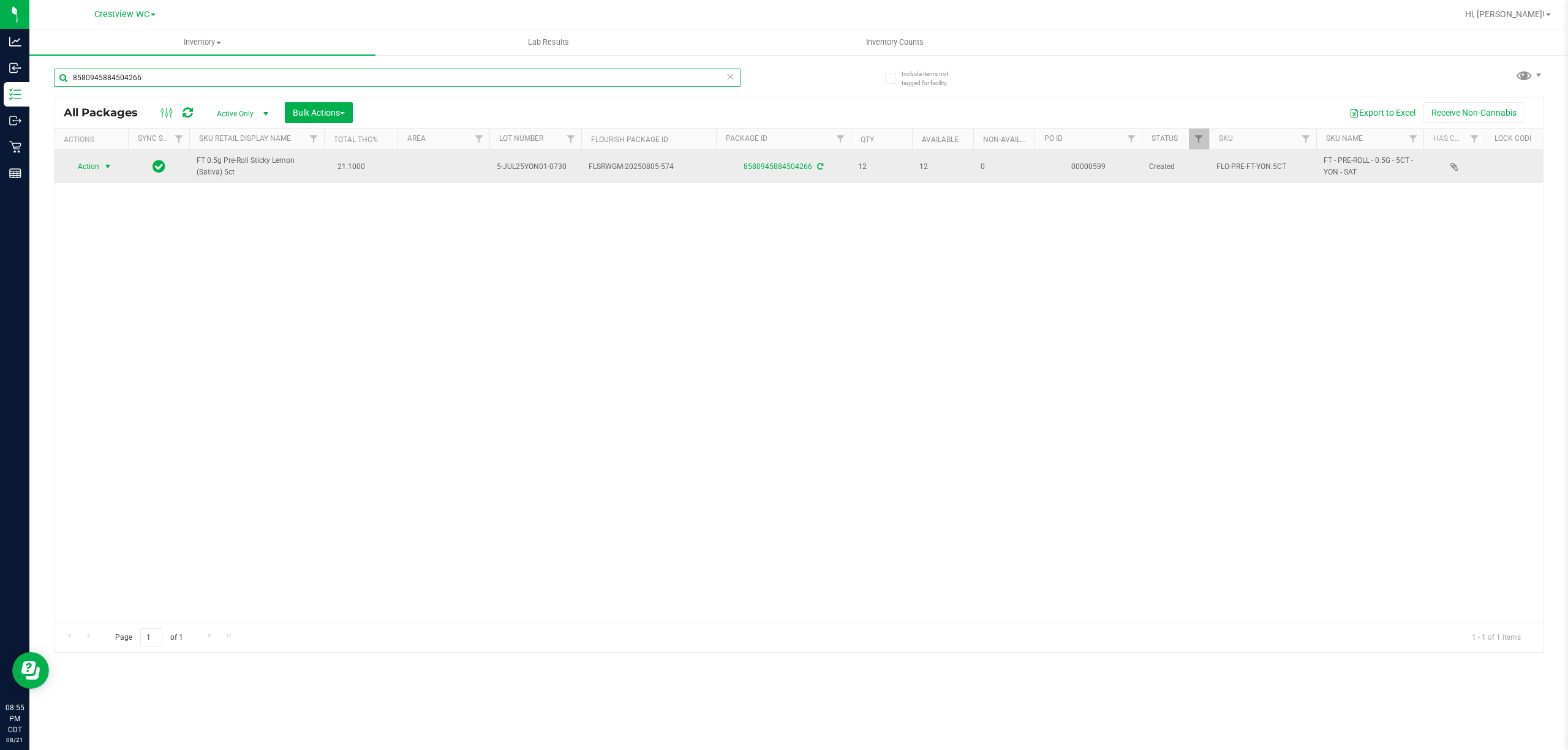
type input "8580945884504266"
click at [85, 167] on span "Action" at bounding box center [83, 166] width 33 height 17
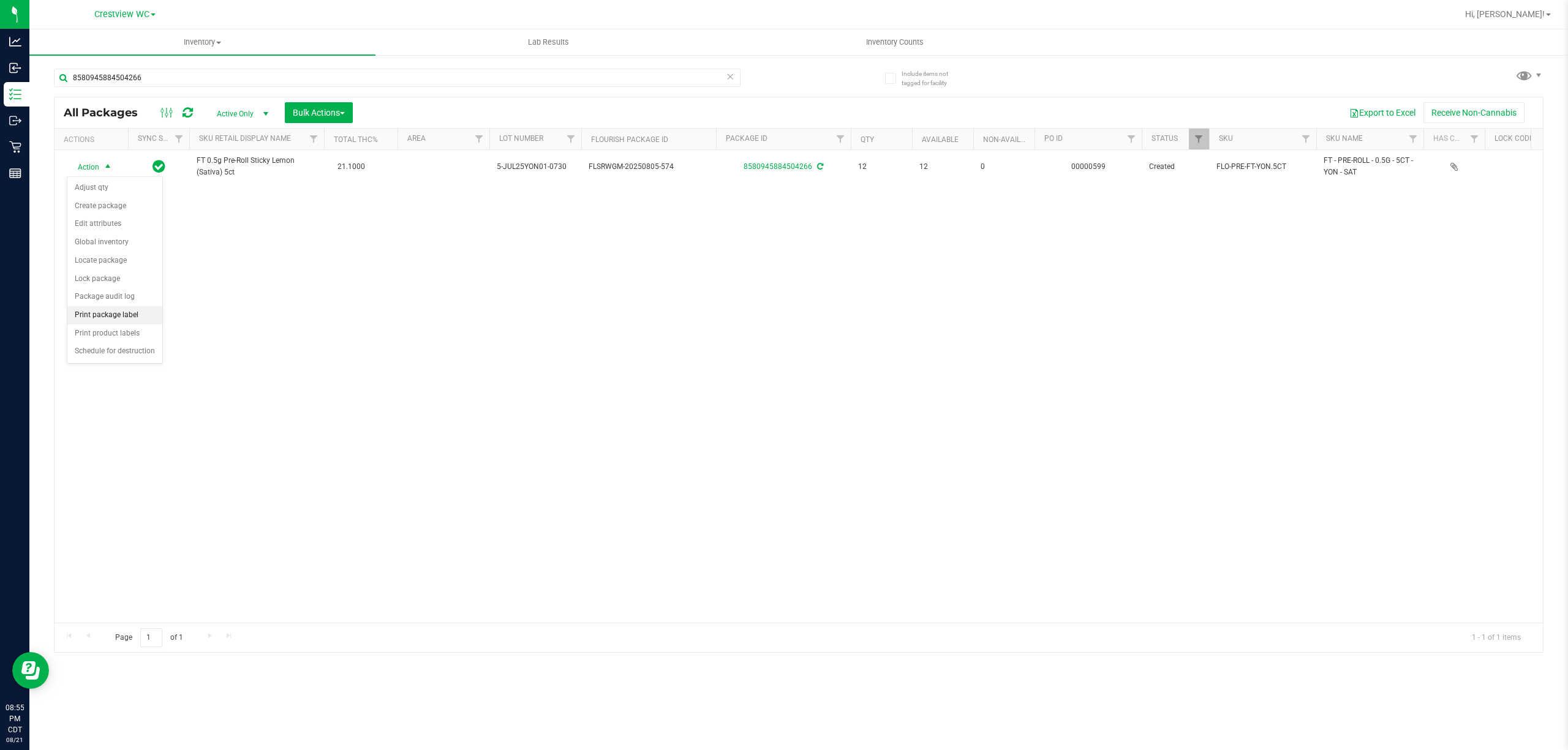
click at [125, 317] on li "Print package label" at bounding box center [115, 315] width 95 height 18
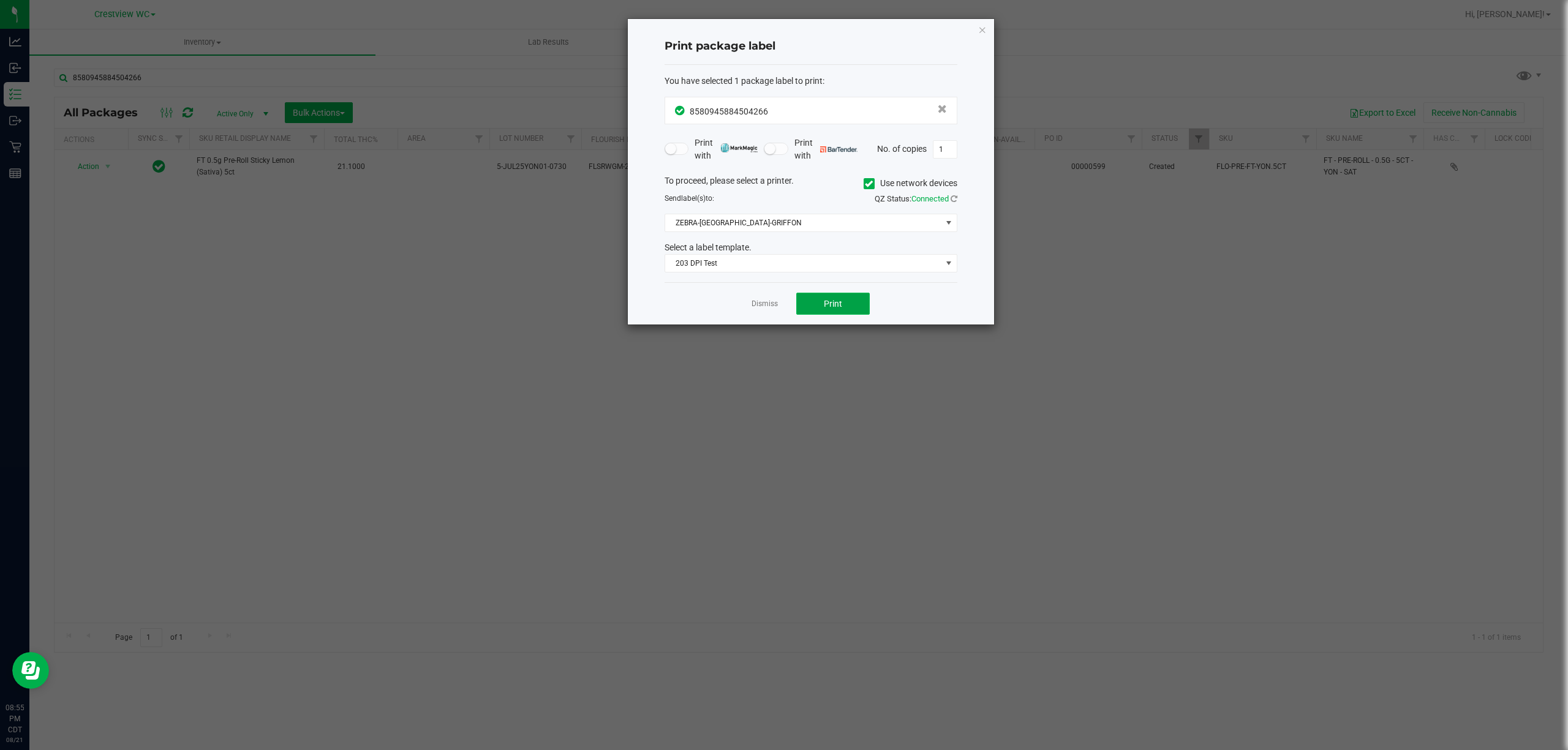
click at [827, 307] on span "Print" at bounding box center [833, 303] width 18 height 10
click at [769, 309] on link "Dismiss" at bounding box center [765, 303] width 26 height 10
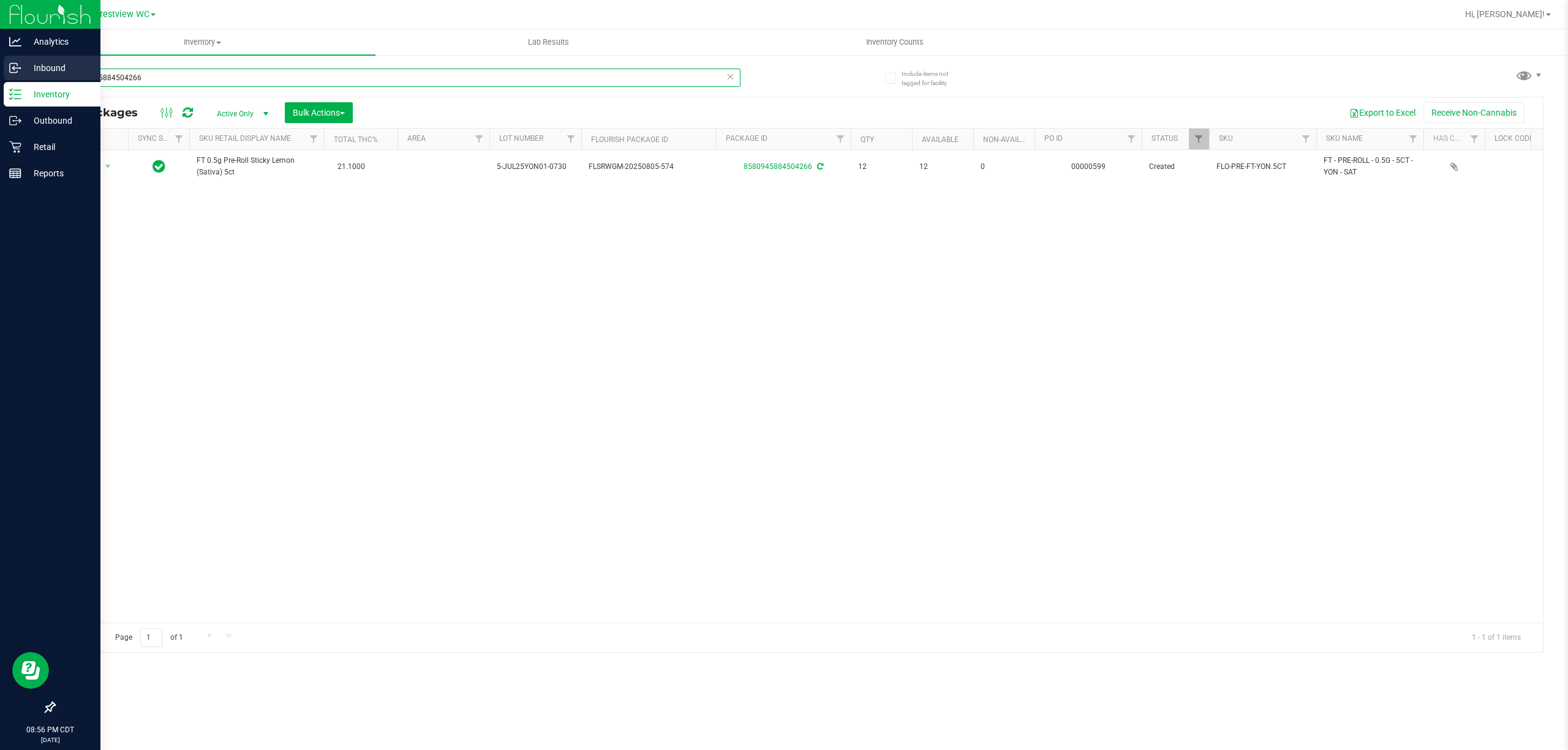
drag, startPoint x: 253, startPoint y: 70, endPoint x: 0, endPoint y: 57, distance: 253.3
click at [0, 57] on div "Analytics Inbound Inventory Outbound Retail Reports 08:56 PM CDT 08/21/2025 08/…" at bounding box center [784, 375] width 1568 height 750
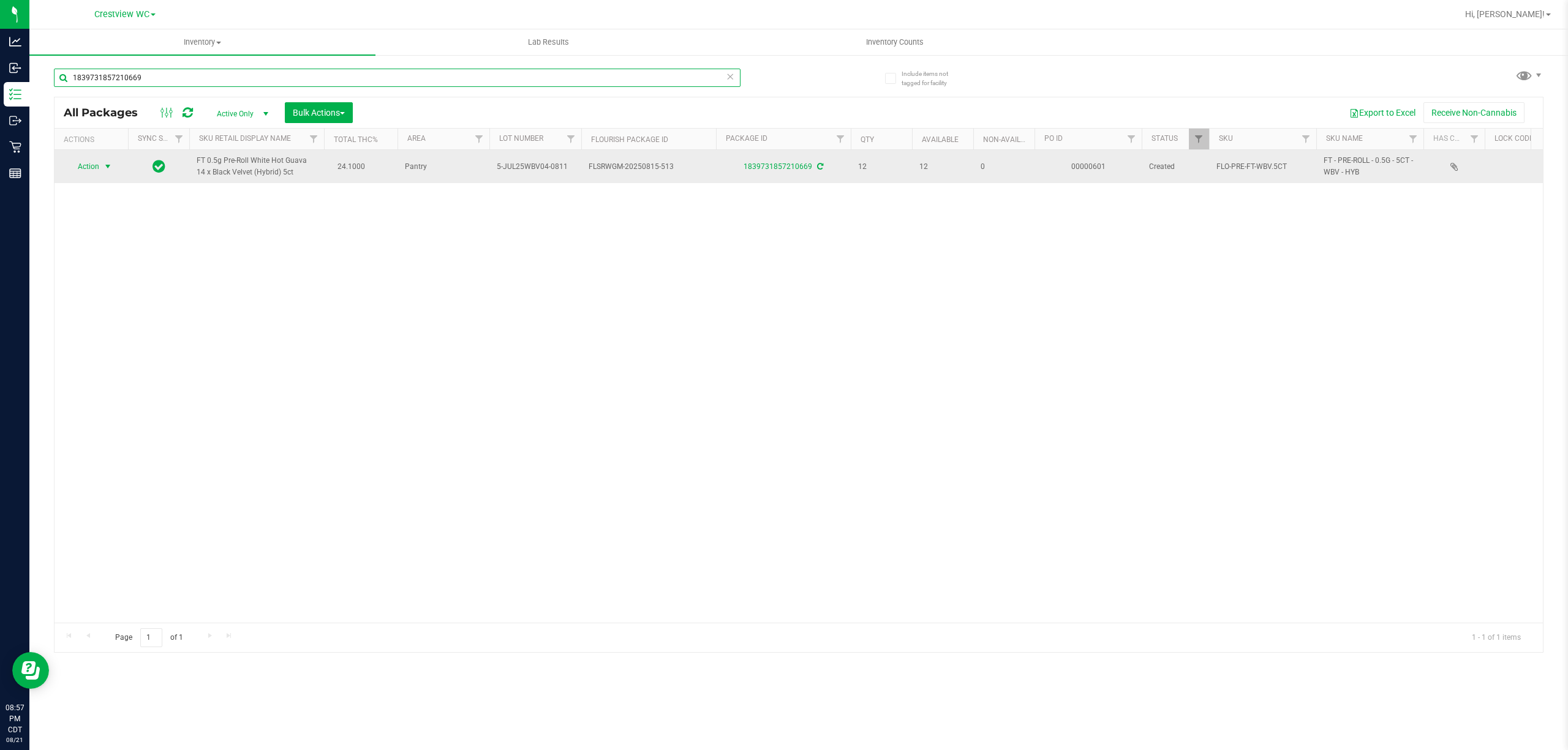
type input "1839731857210669"
click at [104, 167] on span "select" at bounding box center [108, 166] width 10 height 10
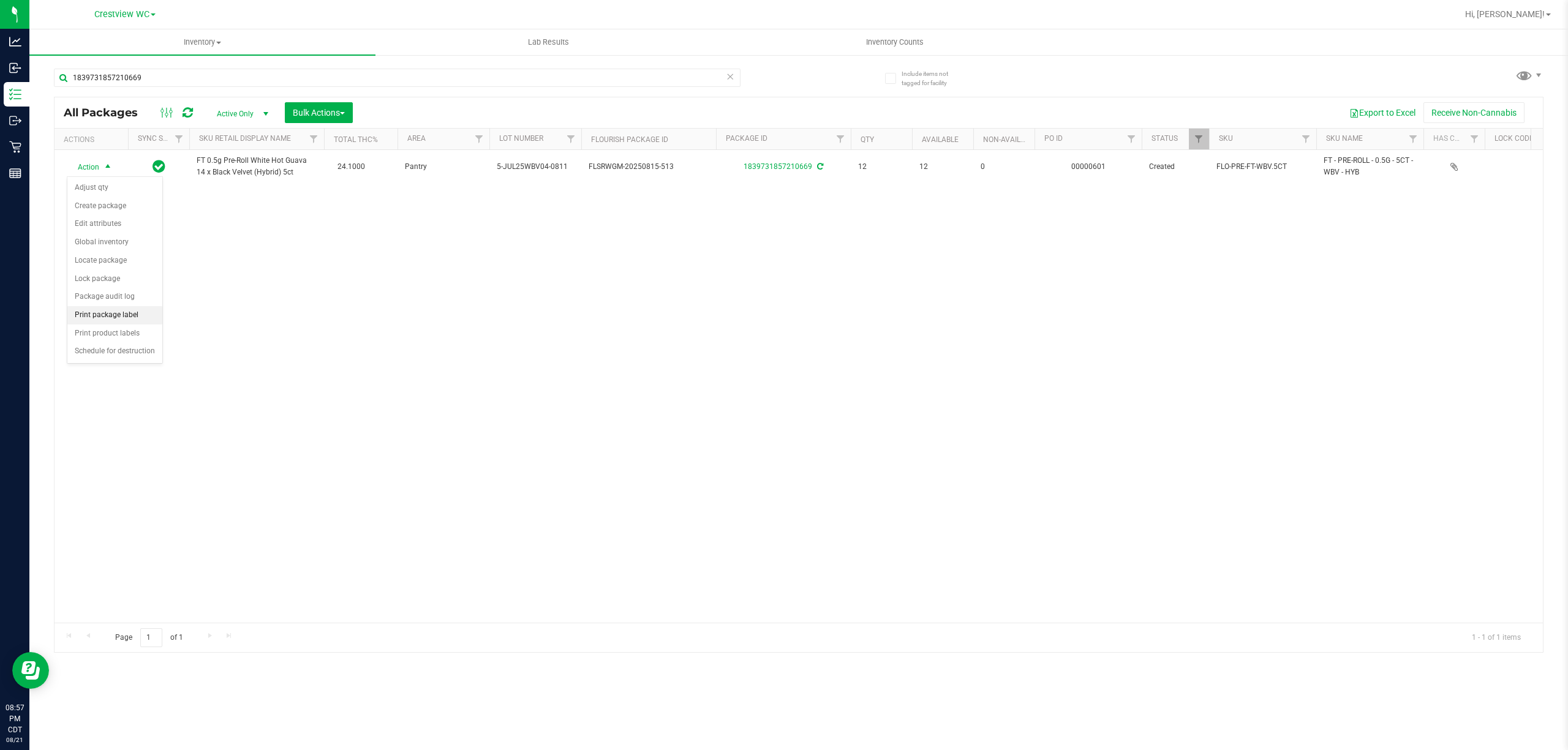
click at [113, 320] on li "Print package label" at bounding box center [115, 315] width 95 height 18
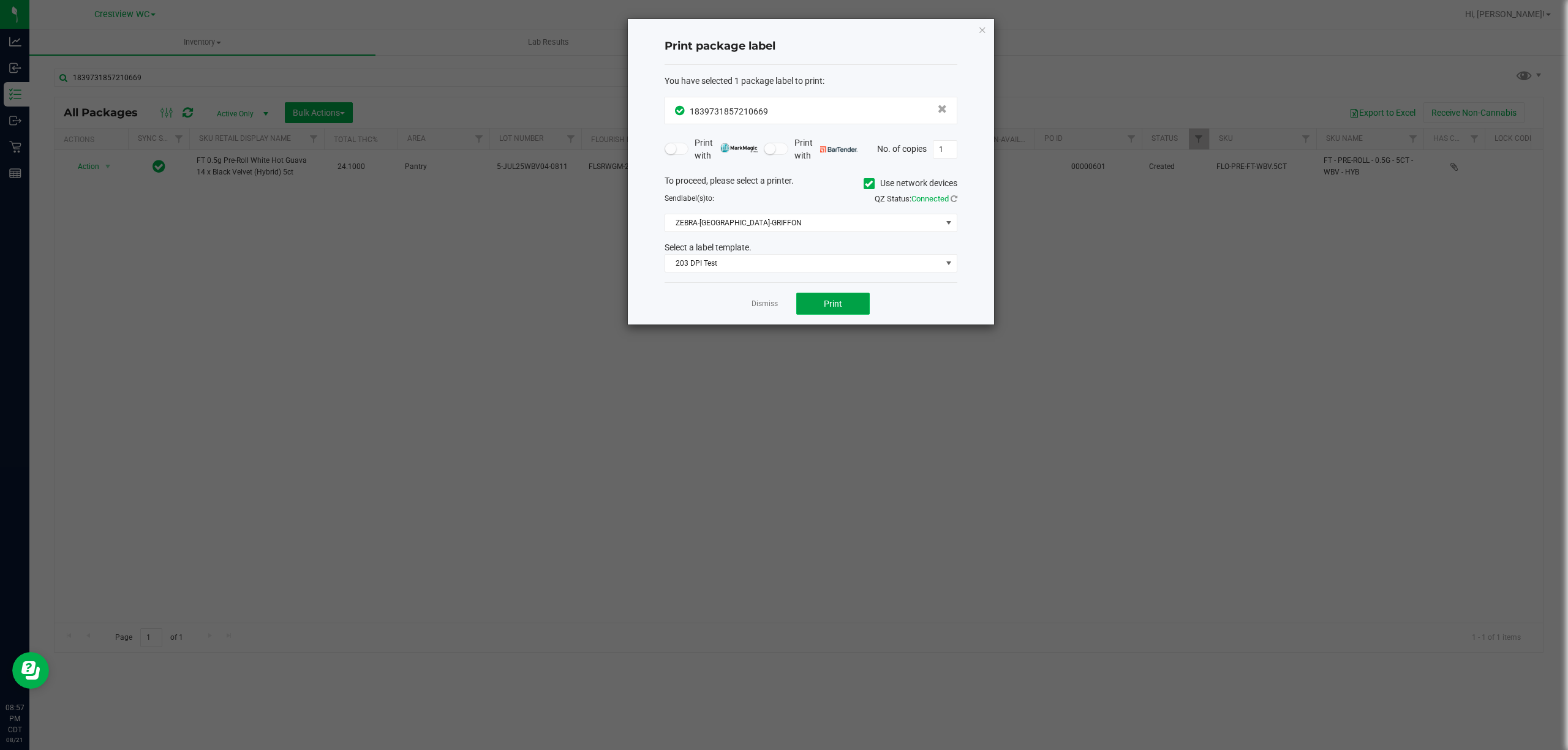
click at [849, 307] on button "Print" at bounding box center [833, 303] width 74 height 22
click at [755, 299] on app-cancel-button "Dismiss" at bounding box center [765, 304] width 26 height 13
click at [758, 302] on link "Dismiss" at bounding box center [765, 303] width 26 height 10
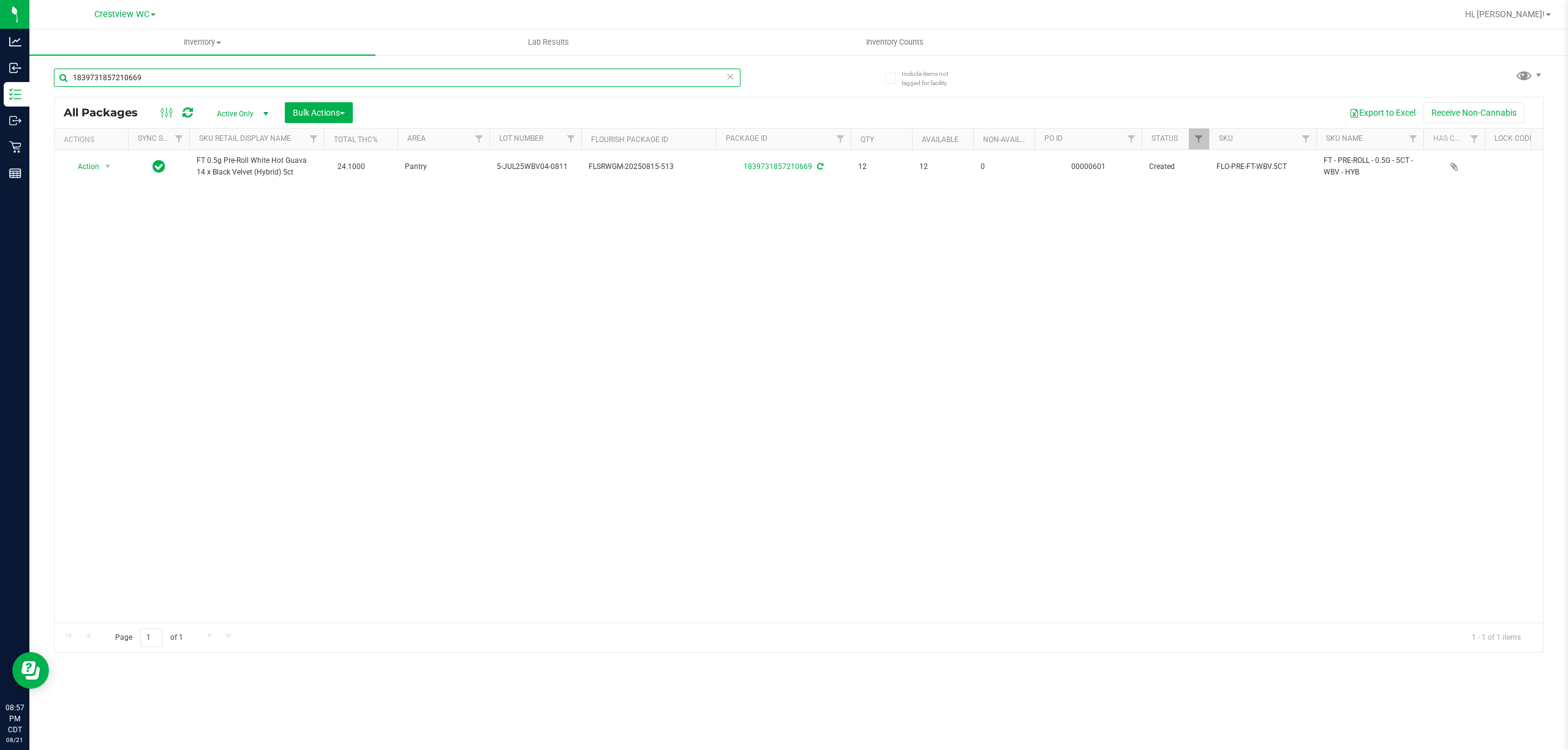
drag, startPoint x: 131, startPoint y: 72, endPoint x: 36, endPoint y: 57, distance: 96.2
click at [37, 57] on div "Include items not tagged for facility 1839731857210669 All Packages Active Only…" at bounding box center [799, 241] width 1539 height 374
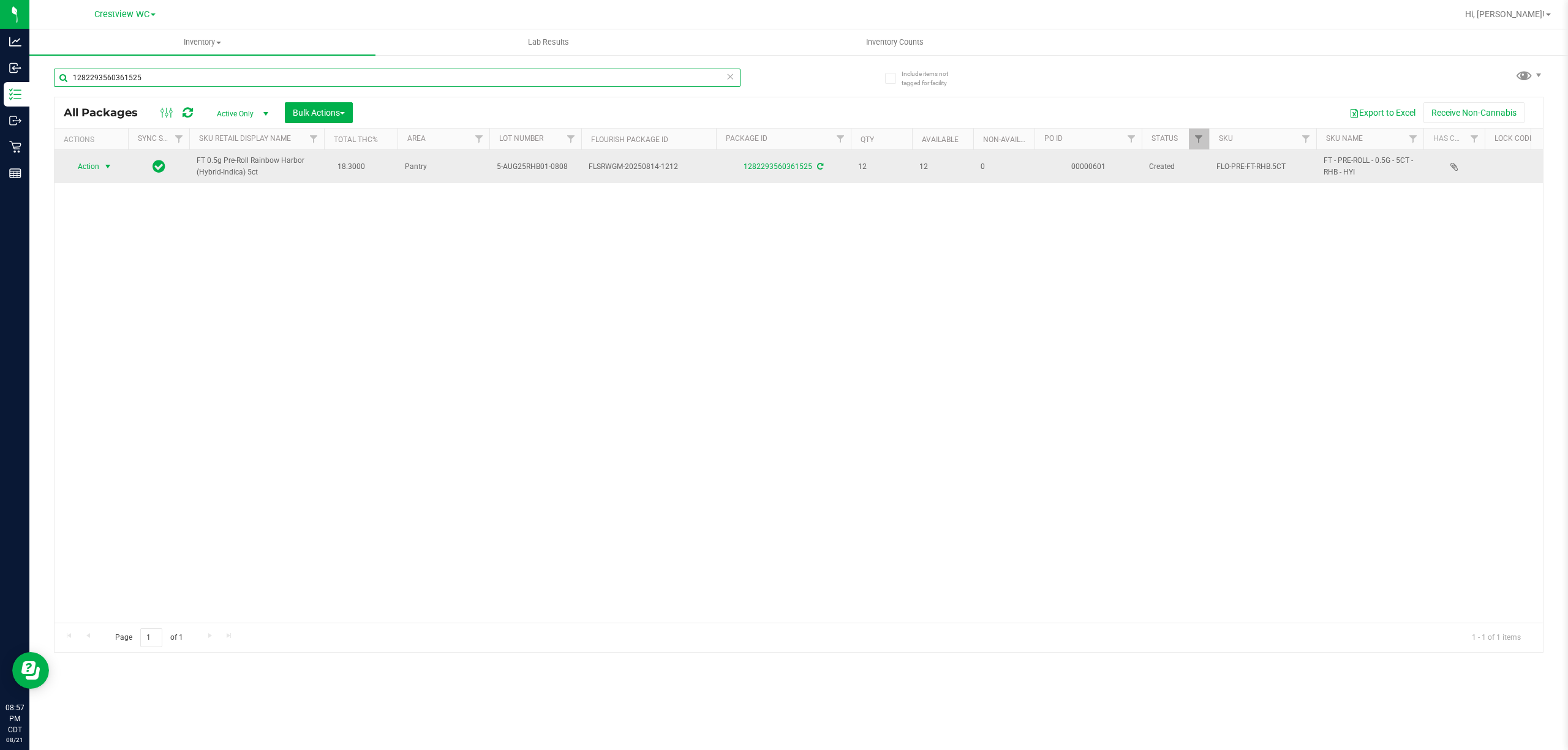
type input "1282293560361525"
click at [109, 164] on span "select" at bounding box center [108, 166] width 10 height 10
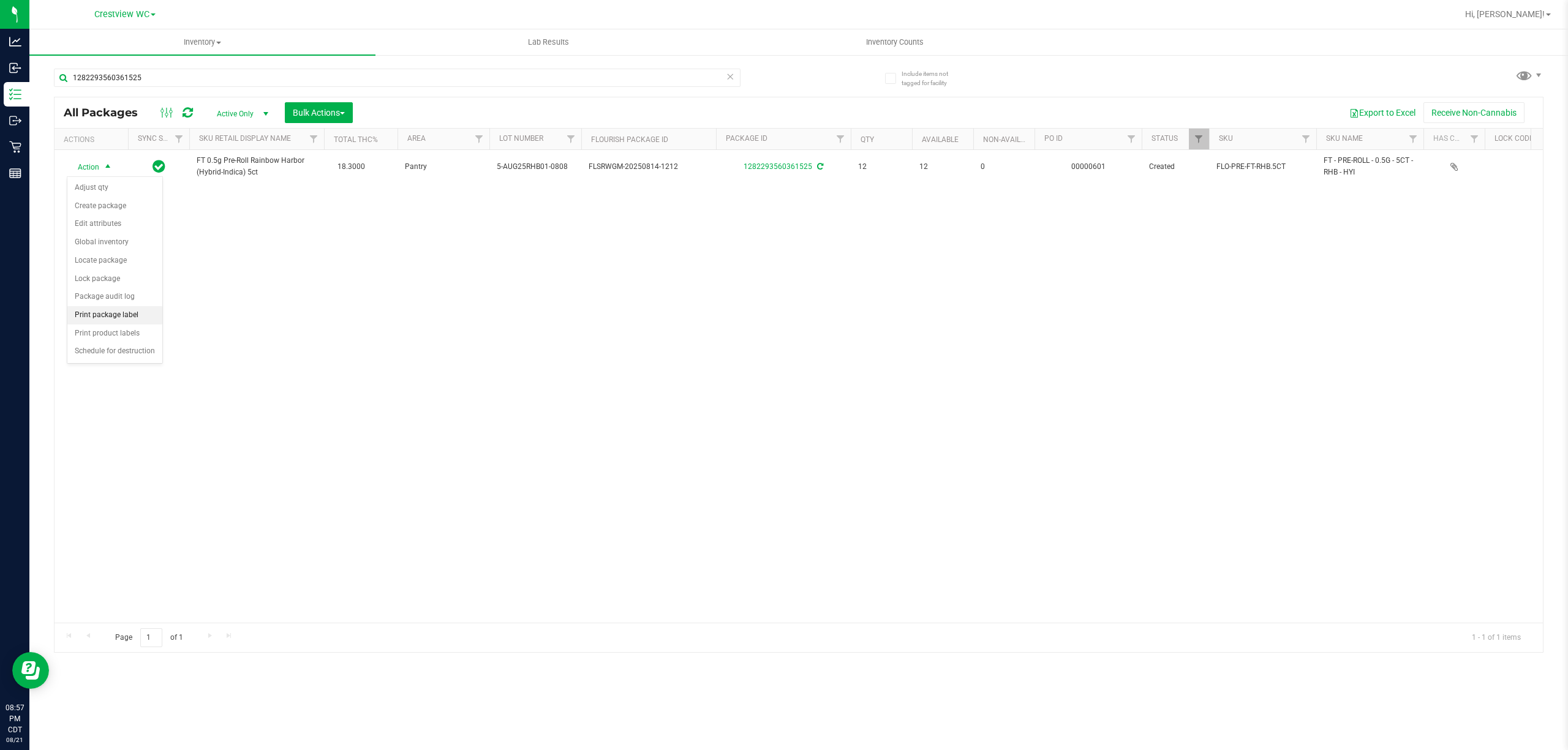
click at [119, 316] on li "Print package label" at bounding box center [115, 315] width 95 height 18
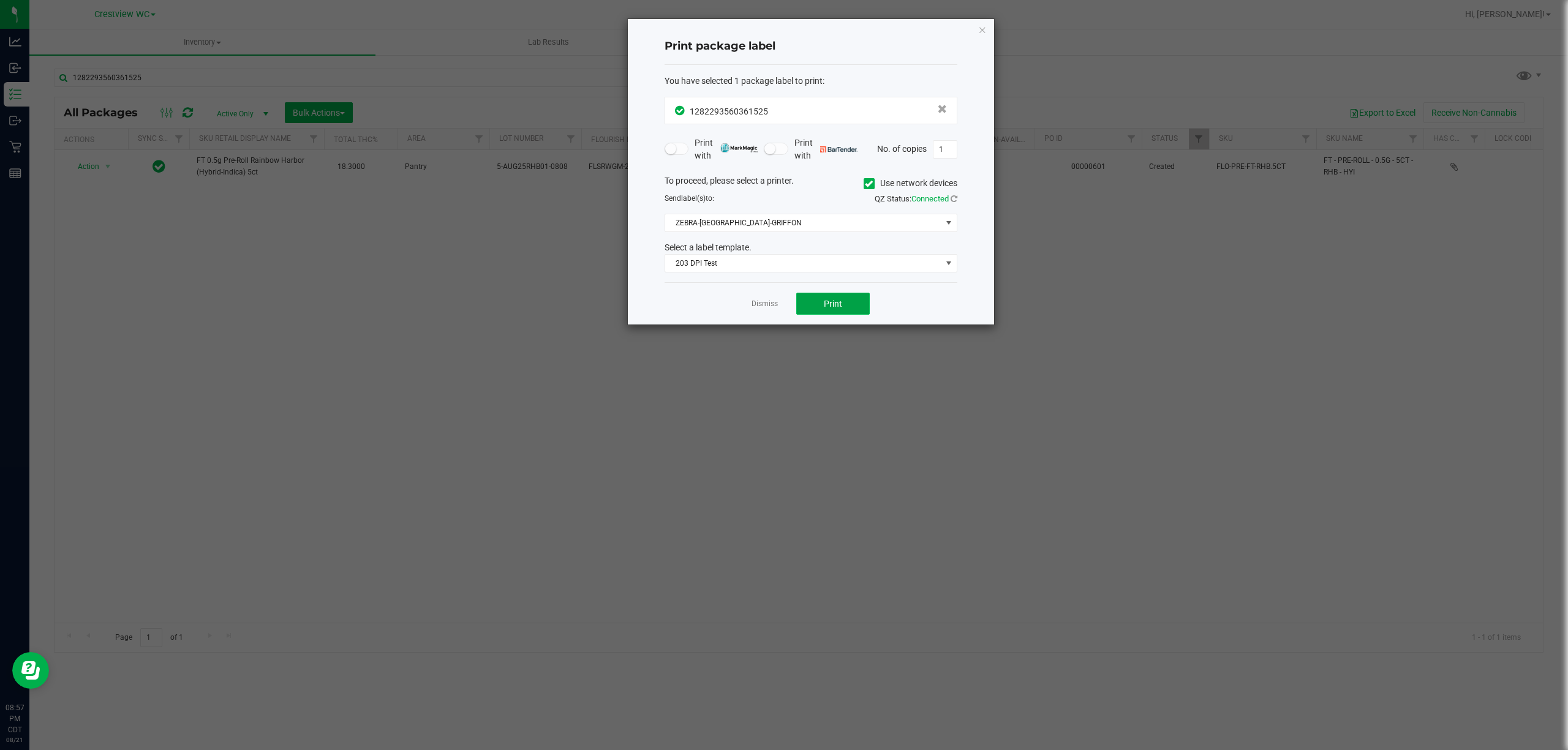
click at [824, 309] on span "Print" at bounding box center [833, 303] width 18 height 10
click at [756, 309] on link "Dismiss" at bounding box center [765, 303] width 26 height 10
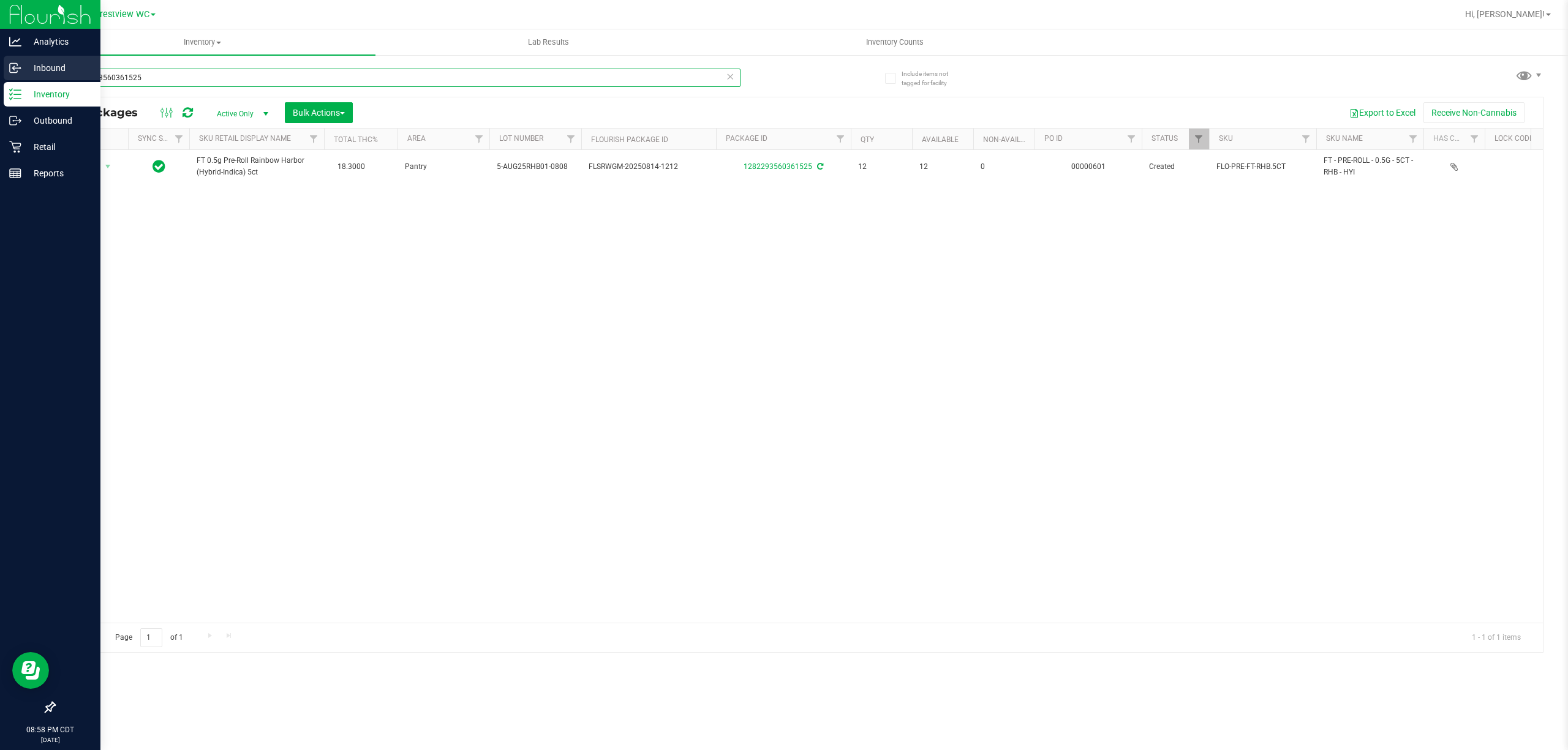
drag, startPoint x: 165, startPoint y: 71, endPoint x: 0, endPoint y: 57, distance: 165.6
click at [0, 60] on div "Analytics Inbound Inventory Outbound Retail Reports 08:58 PM CDT 08/21/2025 08/…" at bounding box center [784, 375] width 1568 height 750
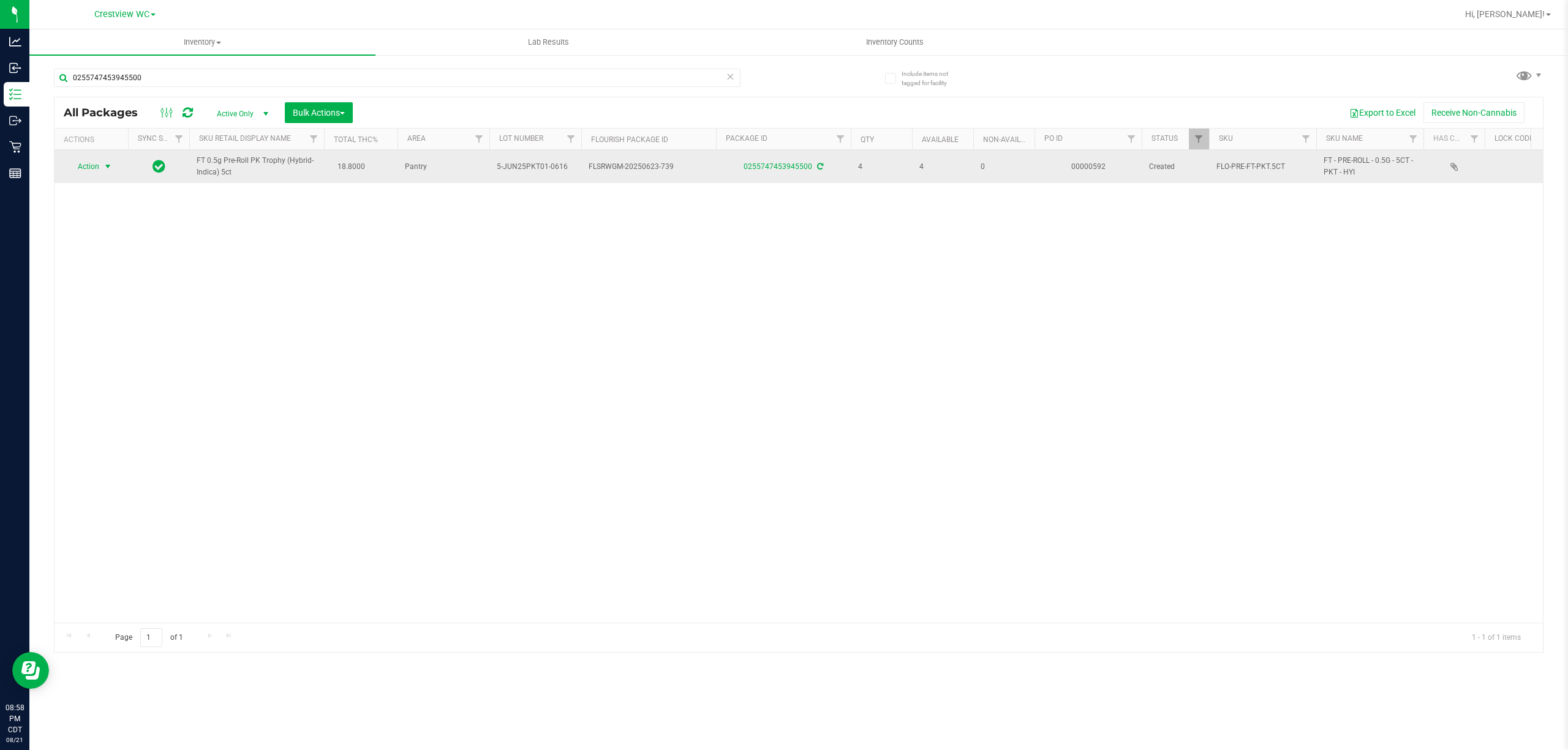
click at [104, 165] on span "select" at bounding box center [108, 166] width 10 height 10
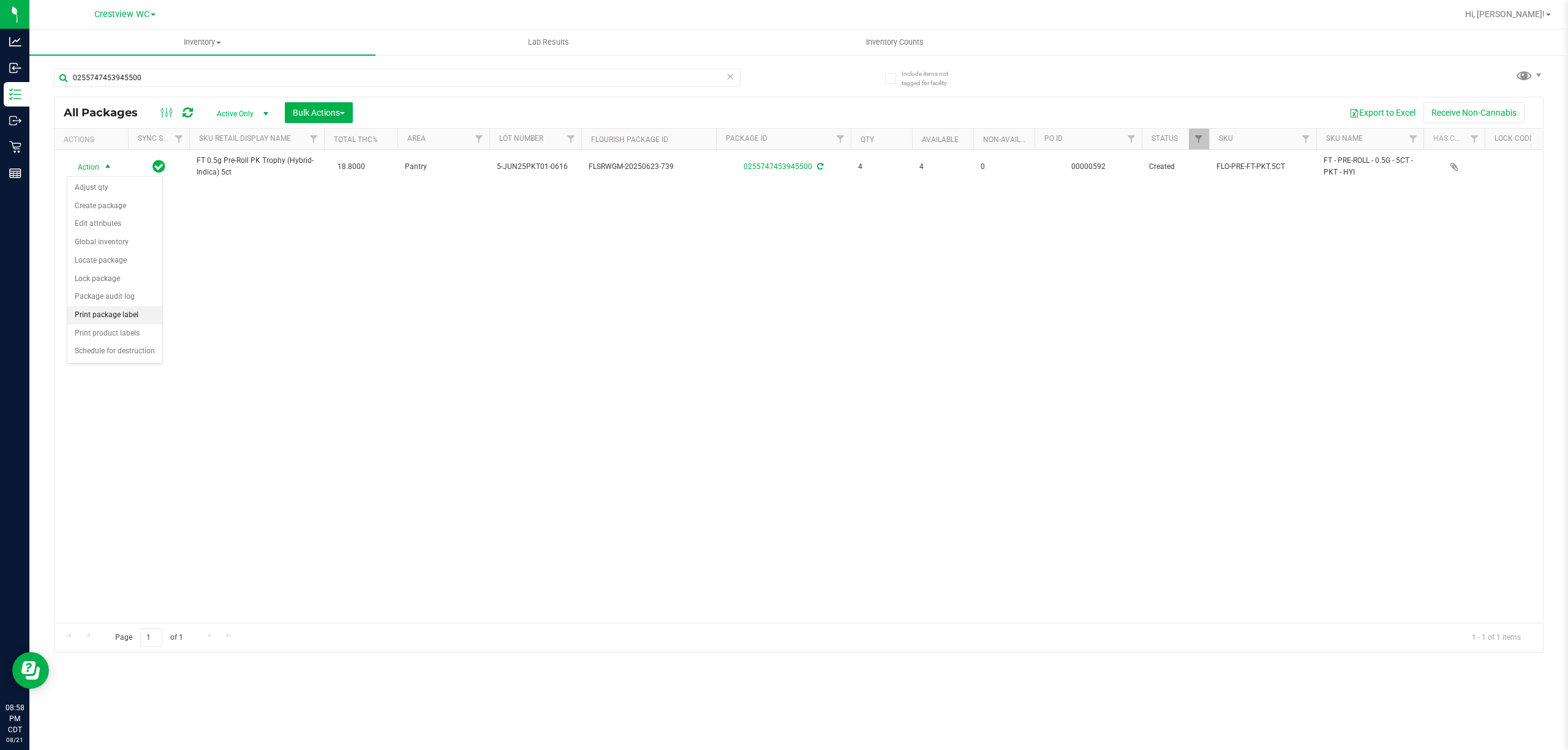
click at [122, 312] on li "Print package label" at bounding box center [115, 315] width 95 height 18
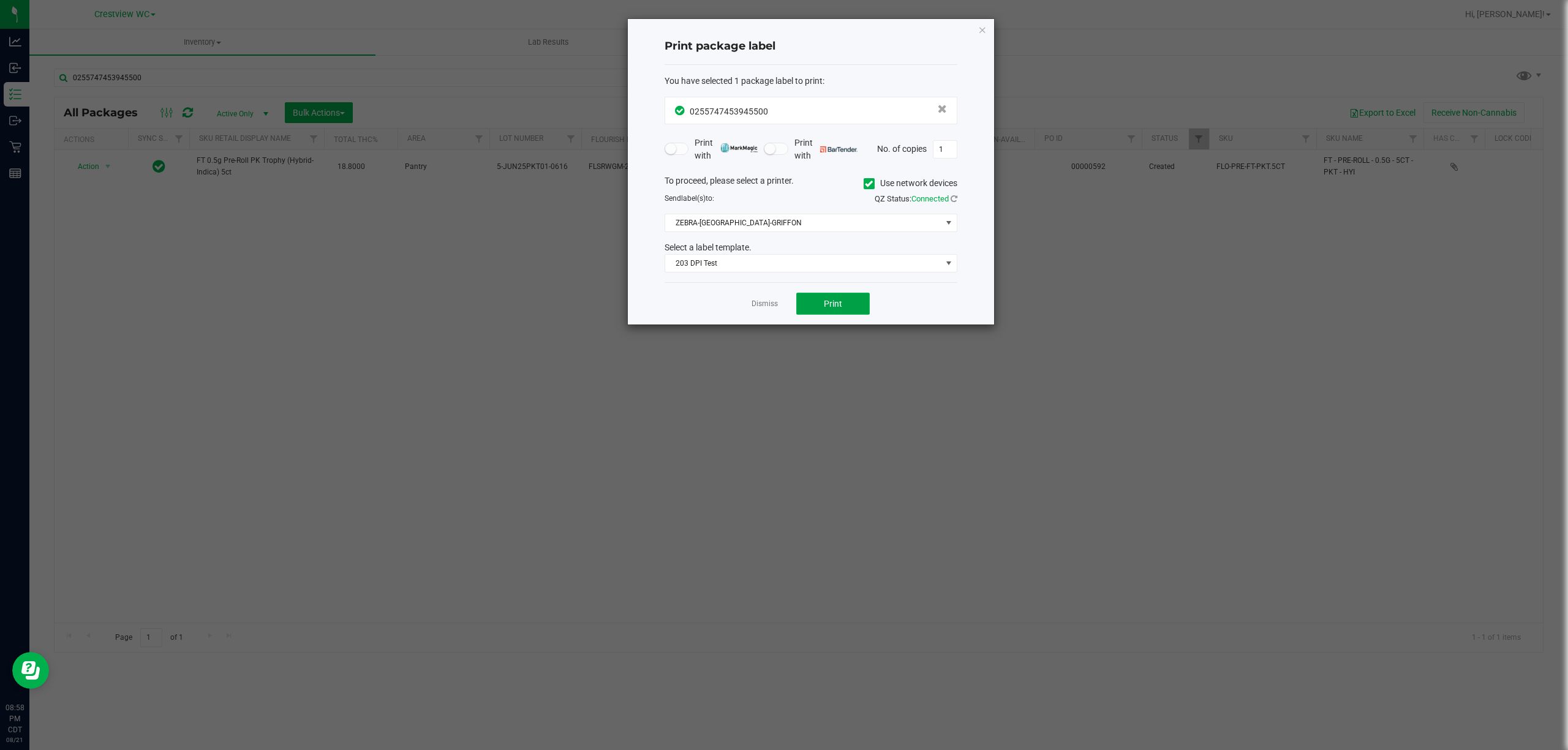
click at [821, 311] on button "Print" at bounding box center [833, 303] width 74 height 22
click at [759, 302] on link "Dismiss" at bounding box center [765, 303] width 26 height 10
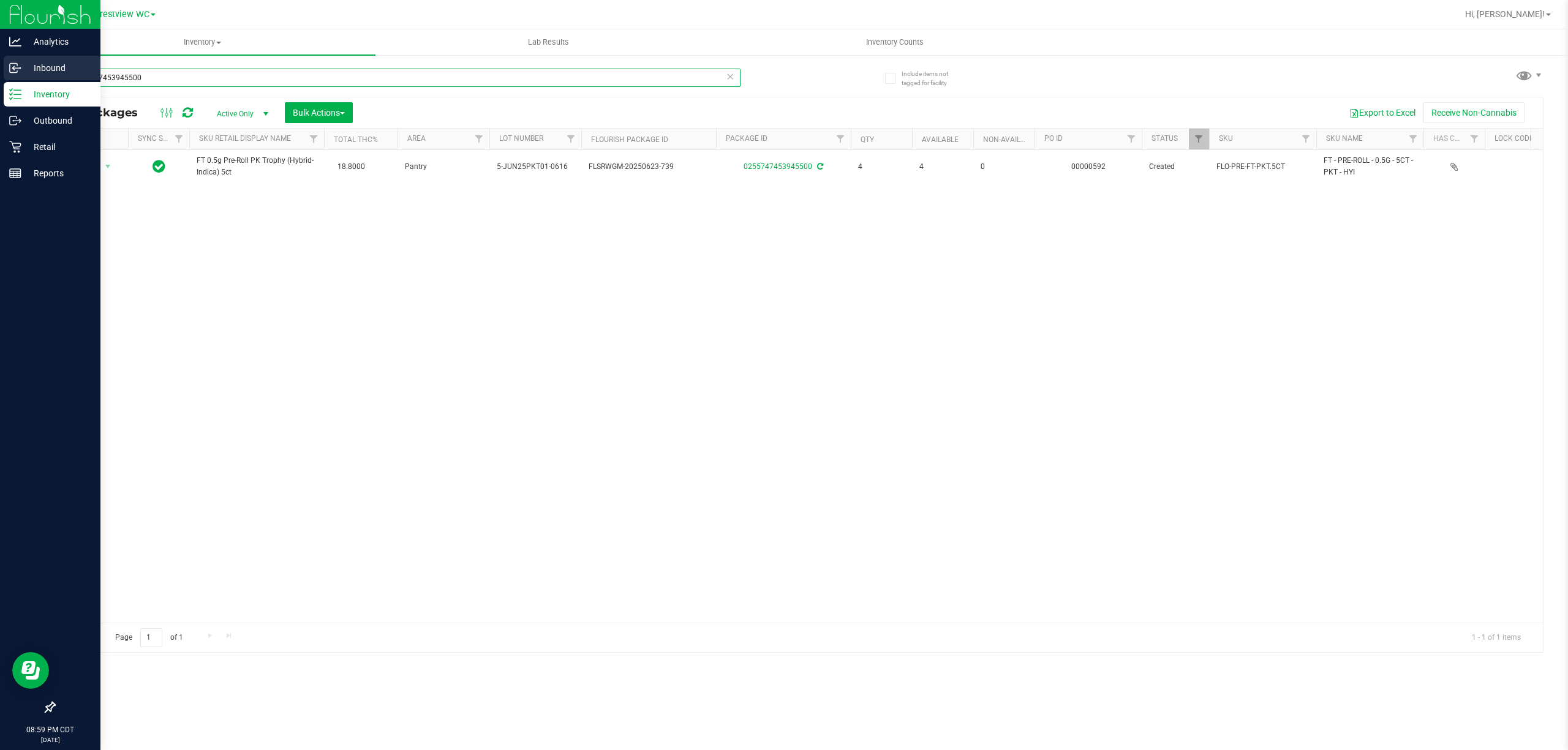
drag, startPoint x: 160, startPoint y: 74, endPoint x: 1, endPoint y: 79, distance: 159.1
click at [20, 77] on div "Analytics Inbound Inventory Outbound Retail Reports 08:59 PM CDT 08/21/2025 08/…" at bounding box center [784, 375] width 1568 height 750
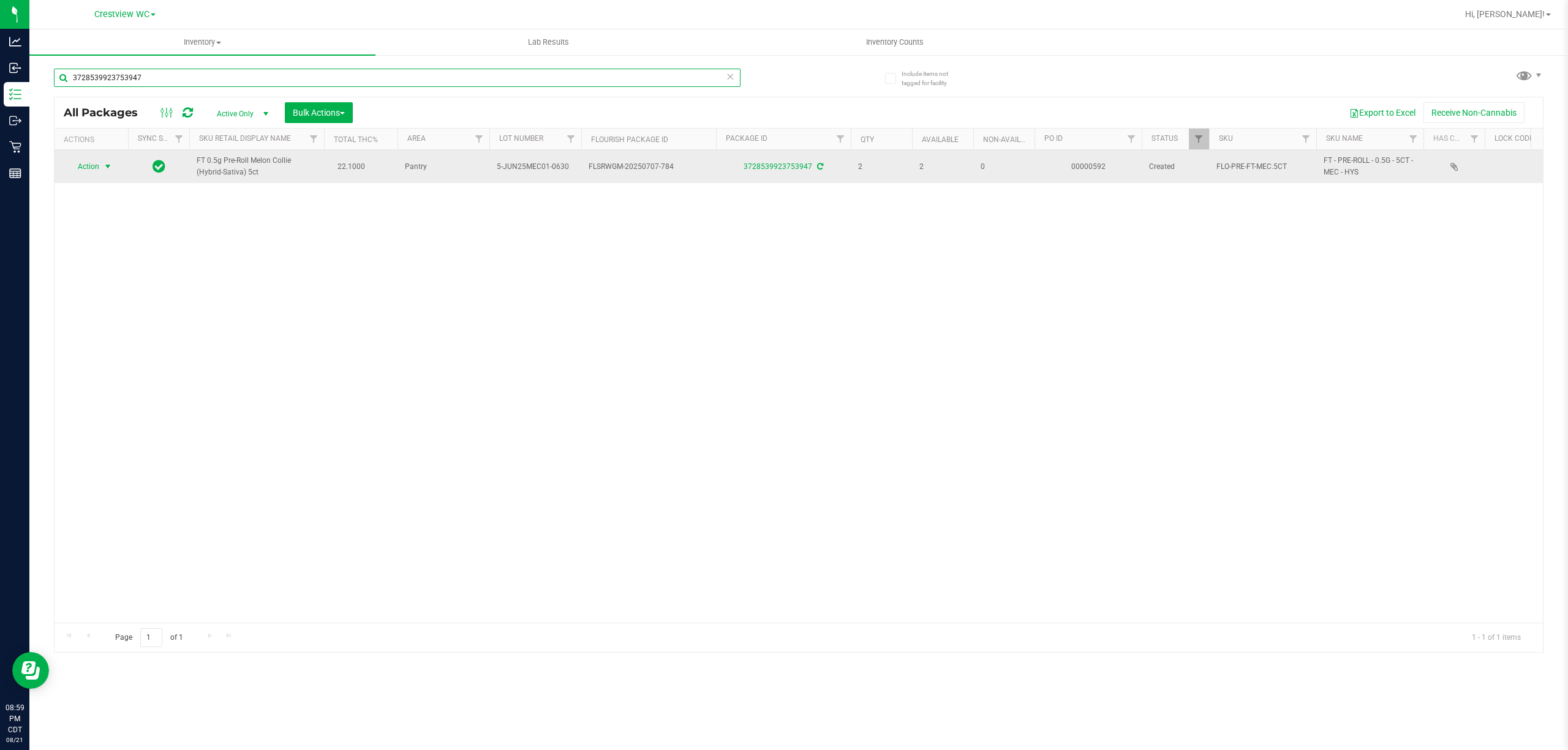
type input "3728539923753947"
click at [103, 167] on span "select" at bounding box center [108, 166] width 10 height 10
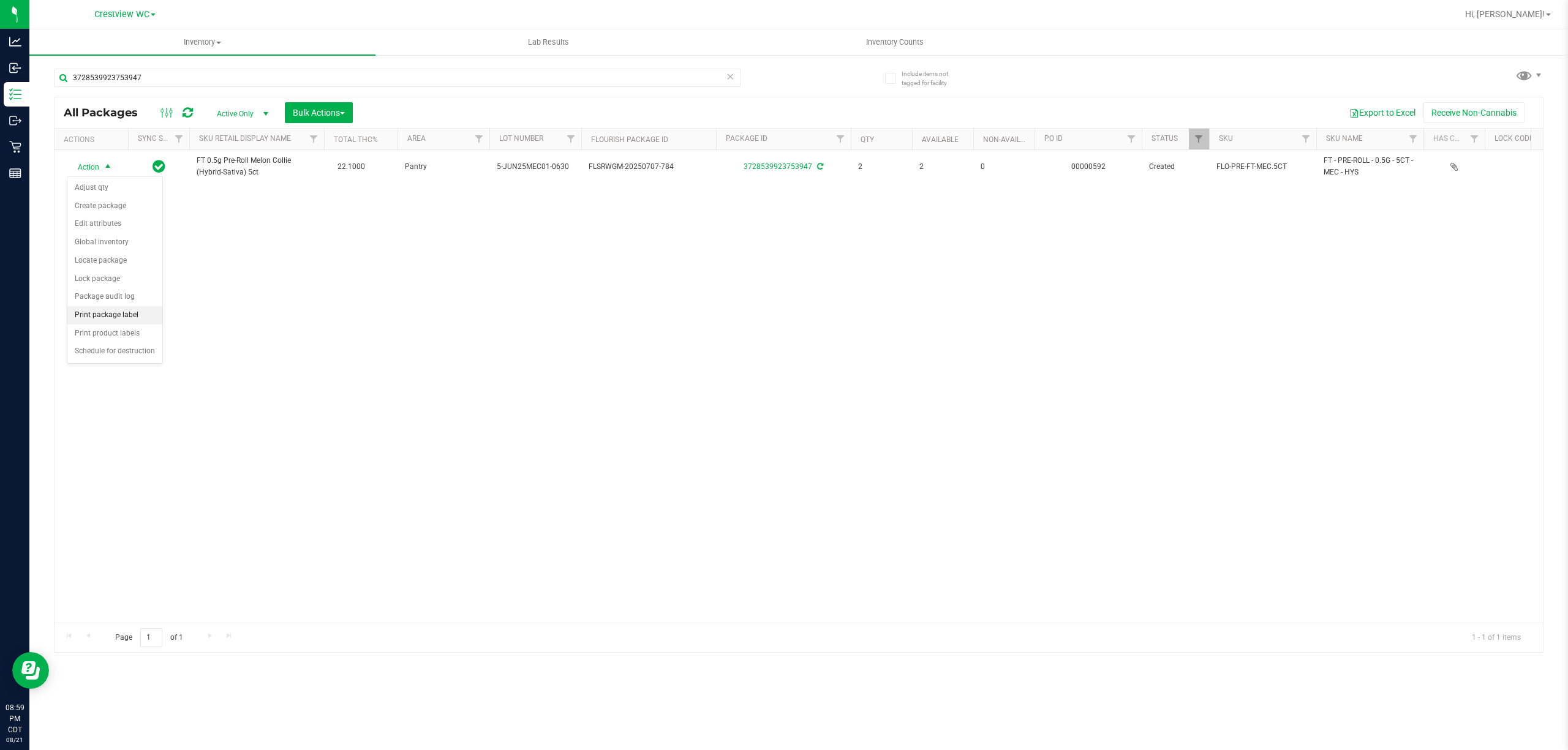
click at [128, 314] on li "Print package label" at bounding box center [115, 315] width 95 height 18
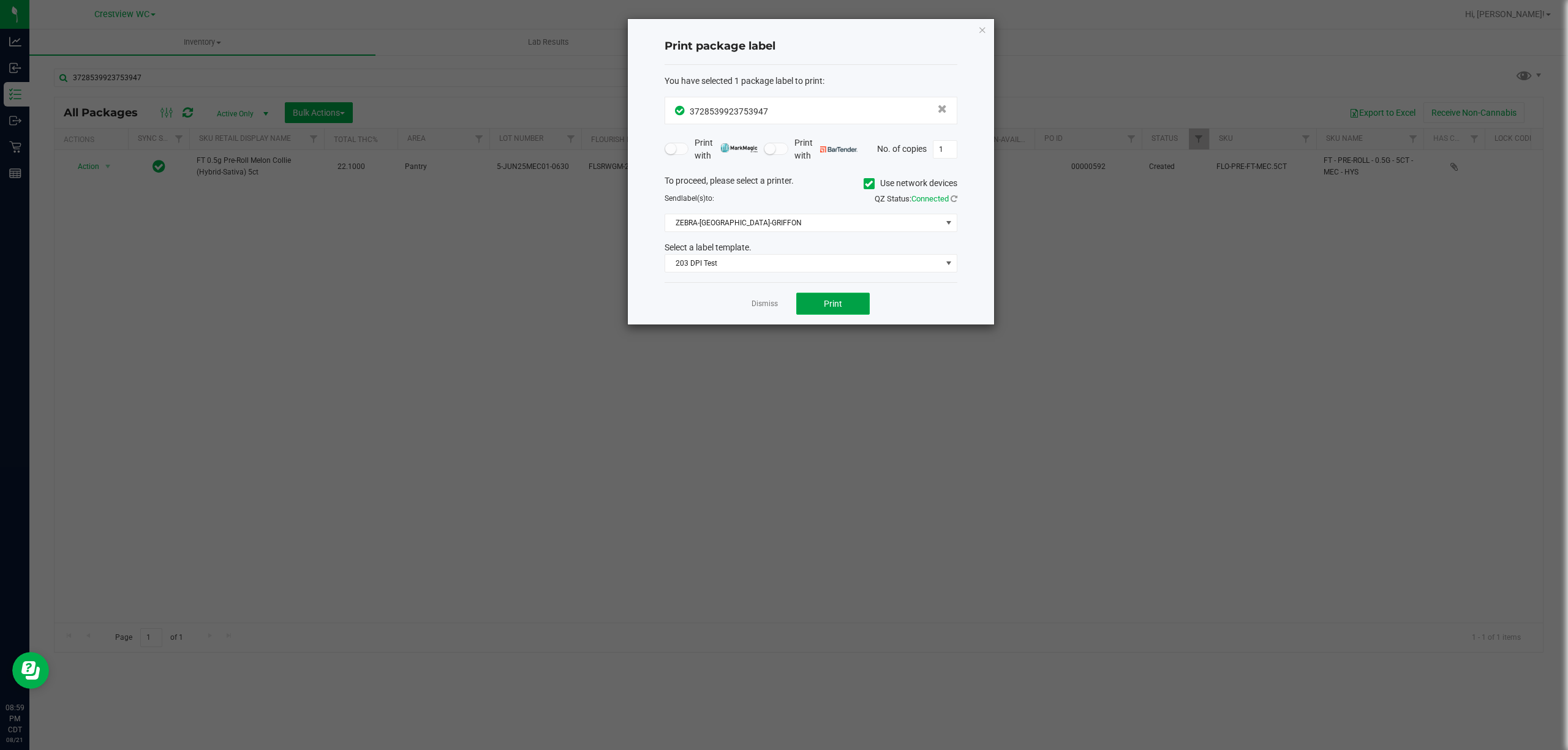
click at [810, 310] on button "Print" at bounding box center [833, 303] width 74 height 22
click at [774, 303] on link "Dismiss" at bounding box center [765, 303] width 26 height 10
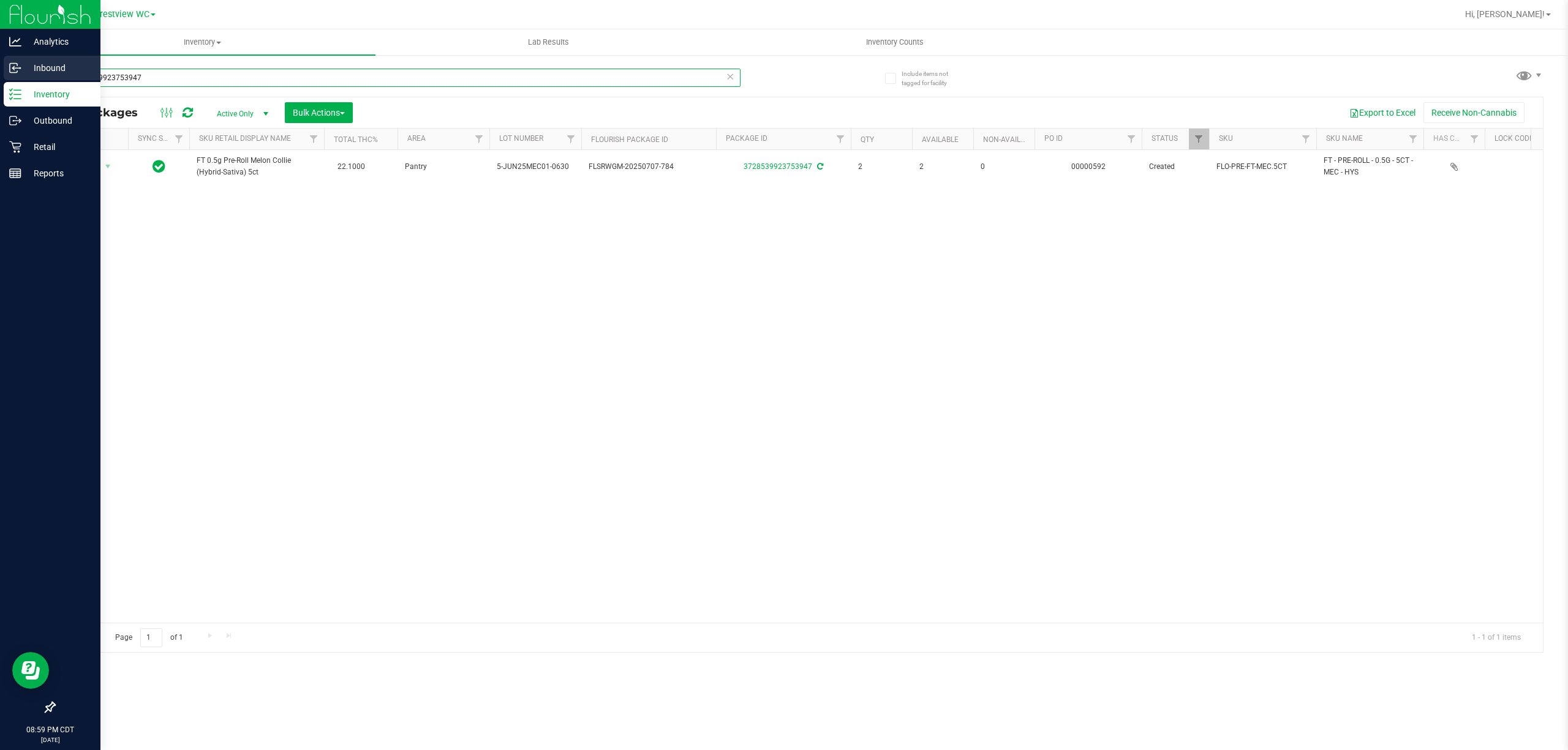
drag, startPoint x: 202, startPoint y: 67, endPoint x: 0, endPoint y: 69, distance: 202.0
click at [0, 69] on div "Analytics Inbound Inventory Outbound Retail Reports 08:59 PM CDT 08/21/2025 08/…" at bounding box center [784, 375] width 1568 height 750
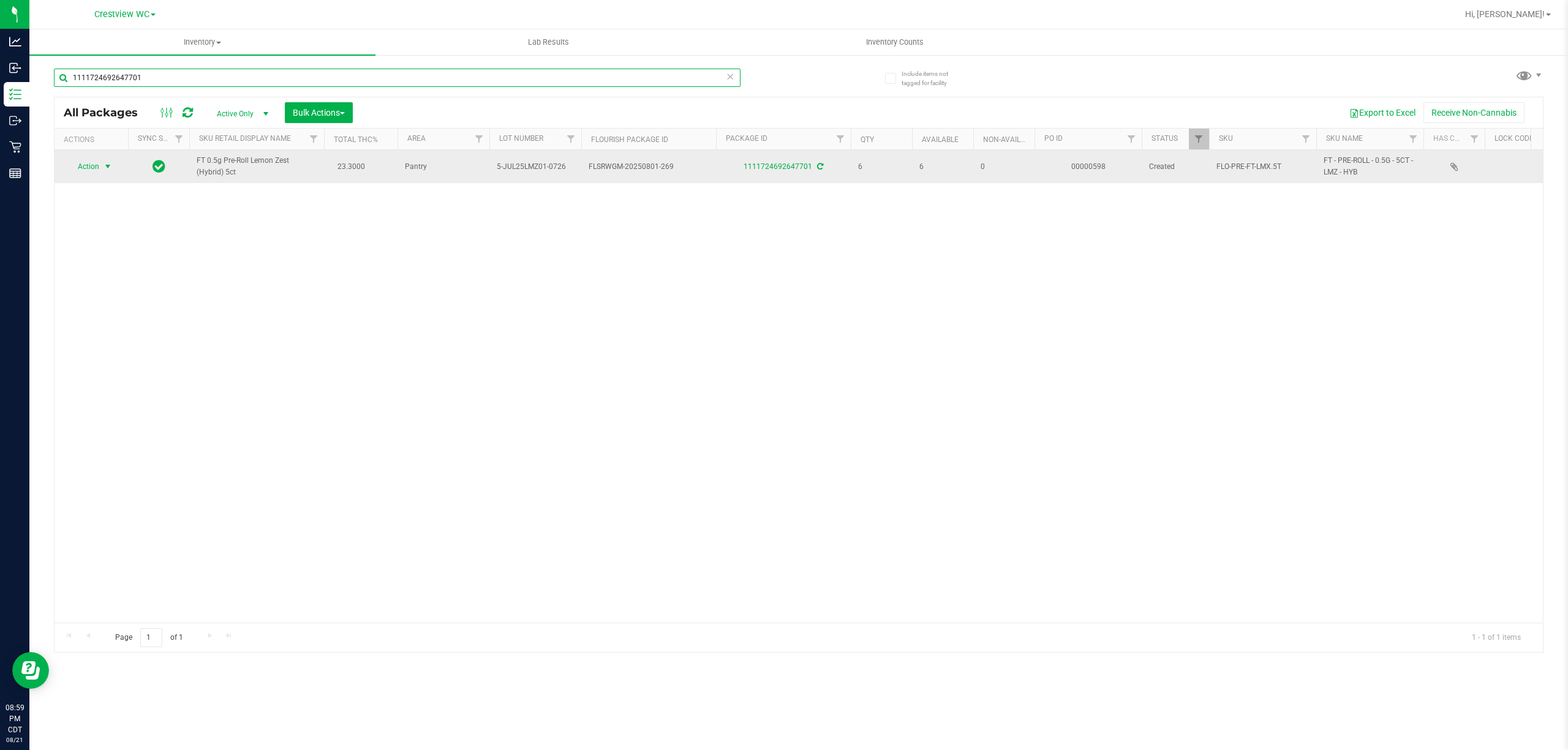
type input "1111724692647701"
click at [113, 165] on span "select" at bounding box center [108, 166] width 10 height 10
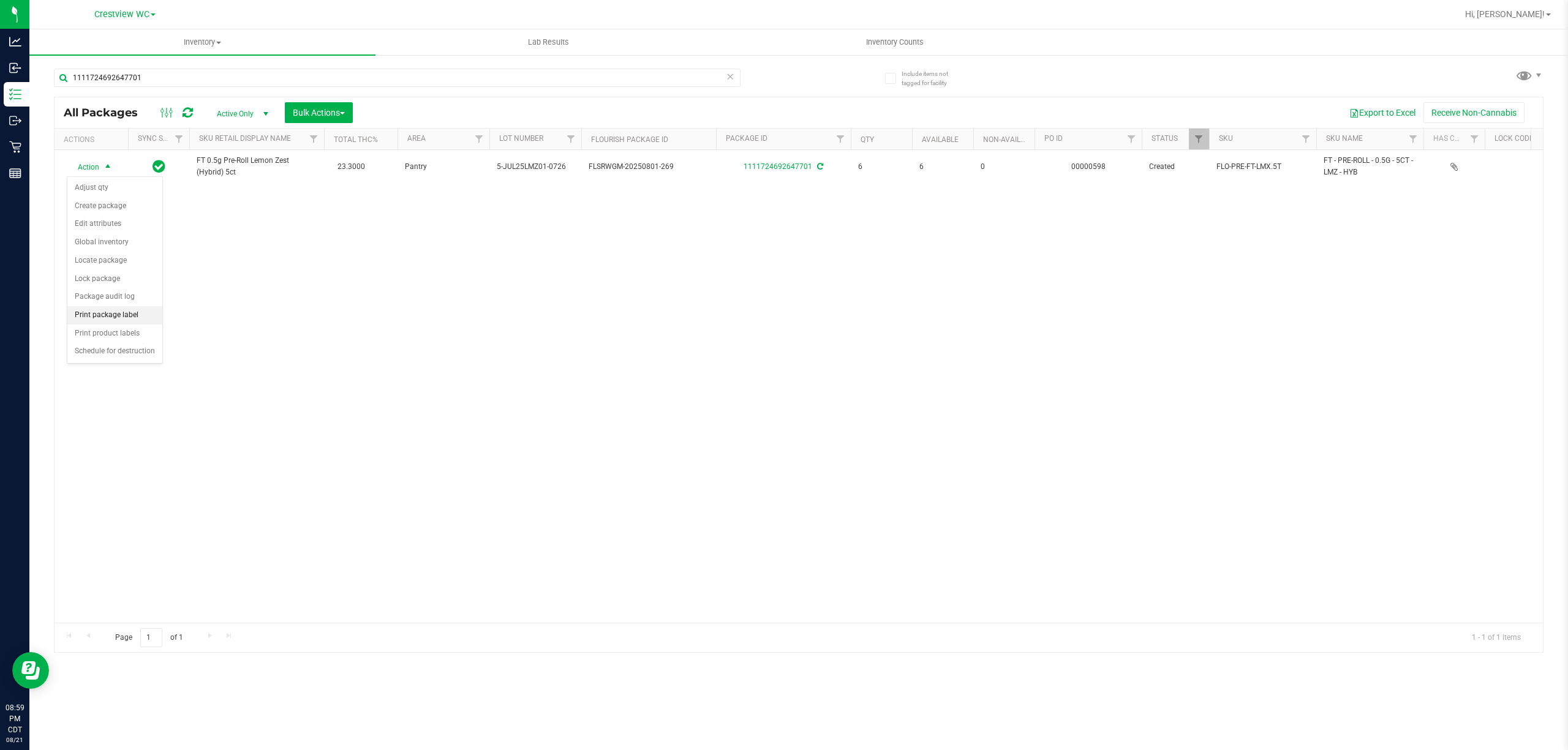
click at [120, 322] on li "Print package label" at bounding box center [115, 315] width 95 height 18
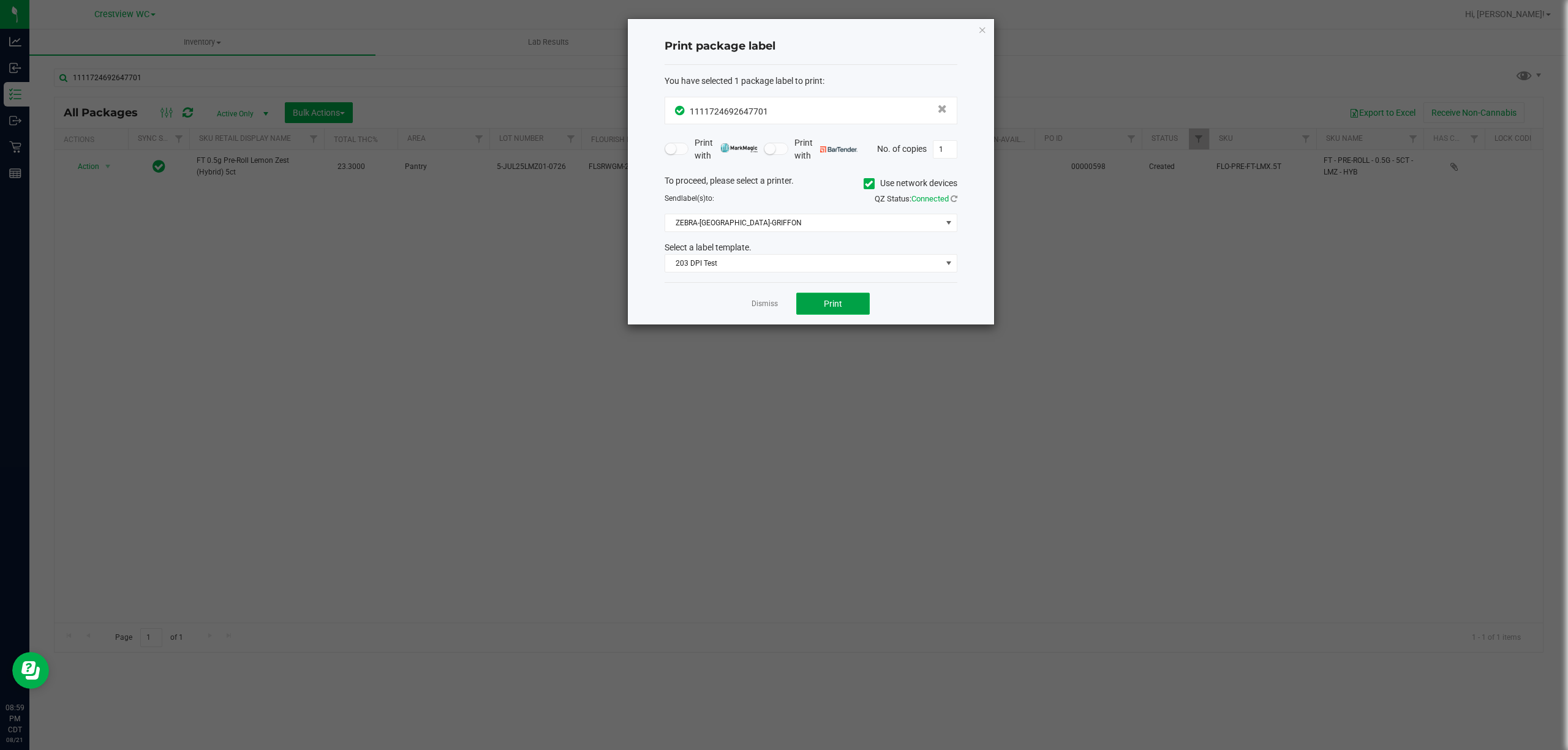
click at [827, 313] on button "Print" at bounding box center [833, 303] width 74 height 22
click at [756, 306] on link "Dismiss" at bounding box center [765, 303] width 26 height 10
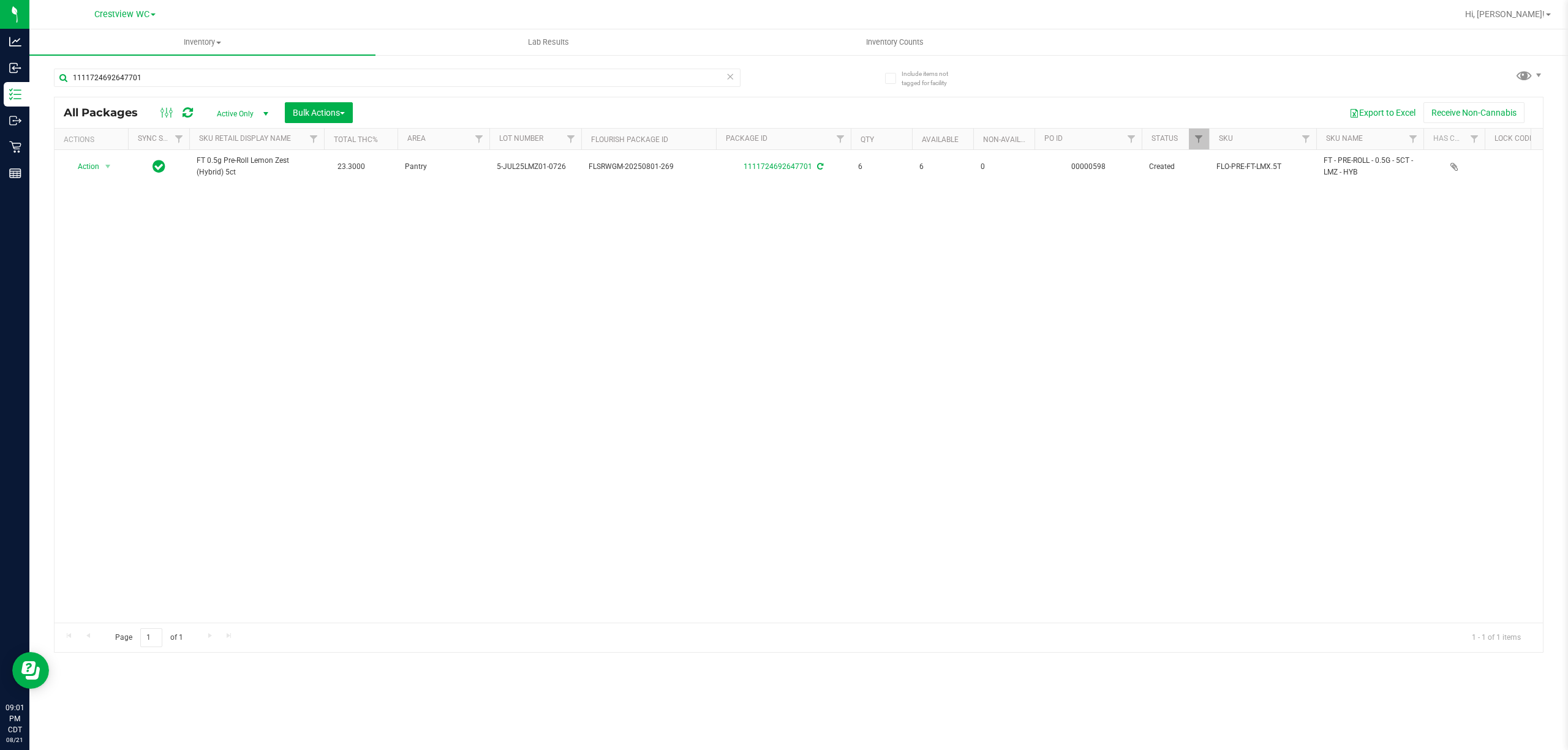
drag, startPoint x: 217, startPoint y: 63, endPoint x: 207, endPoint y: 67, distance: 10.8
click at [207, 67] on div "1111724692647701" at bounding box center [426, 77] width 745 height 39
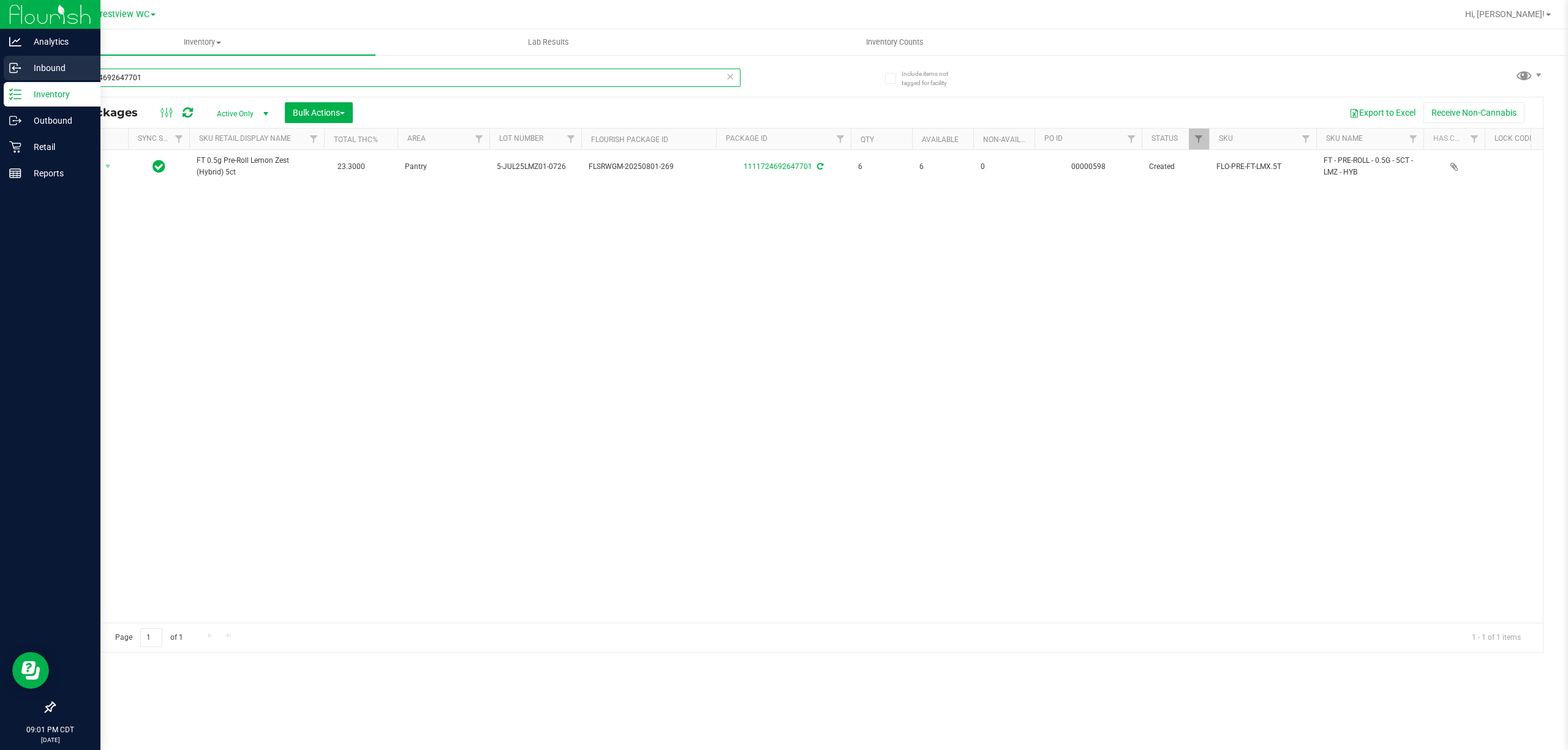
drag, startPoint x: 51, startPoint y: 79, endPoint x: 0, endPoint y: 59, distance: 54.8
click at [0, 59] on div "Analytics Inbound Inventory Outbound Retail Reports 09:01 PM CDT 08/21/2025 08/…" at bounding box center [784, 375] width 1568 height 750
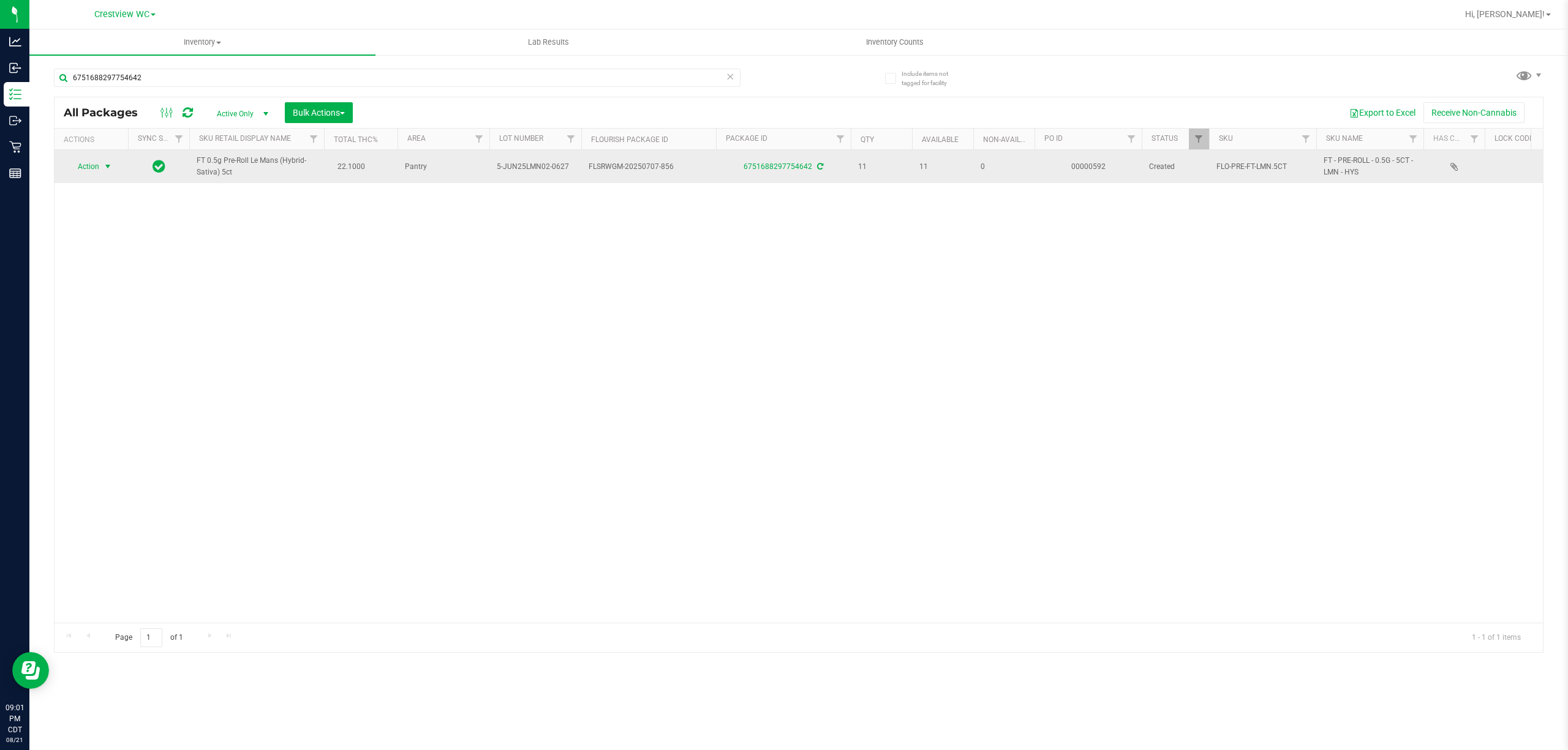
click at [103, 171] on span "select" at bounding box center [108, 166] width 10 height 10
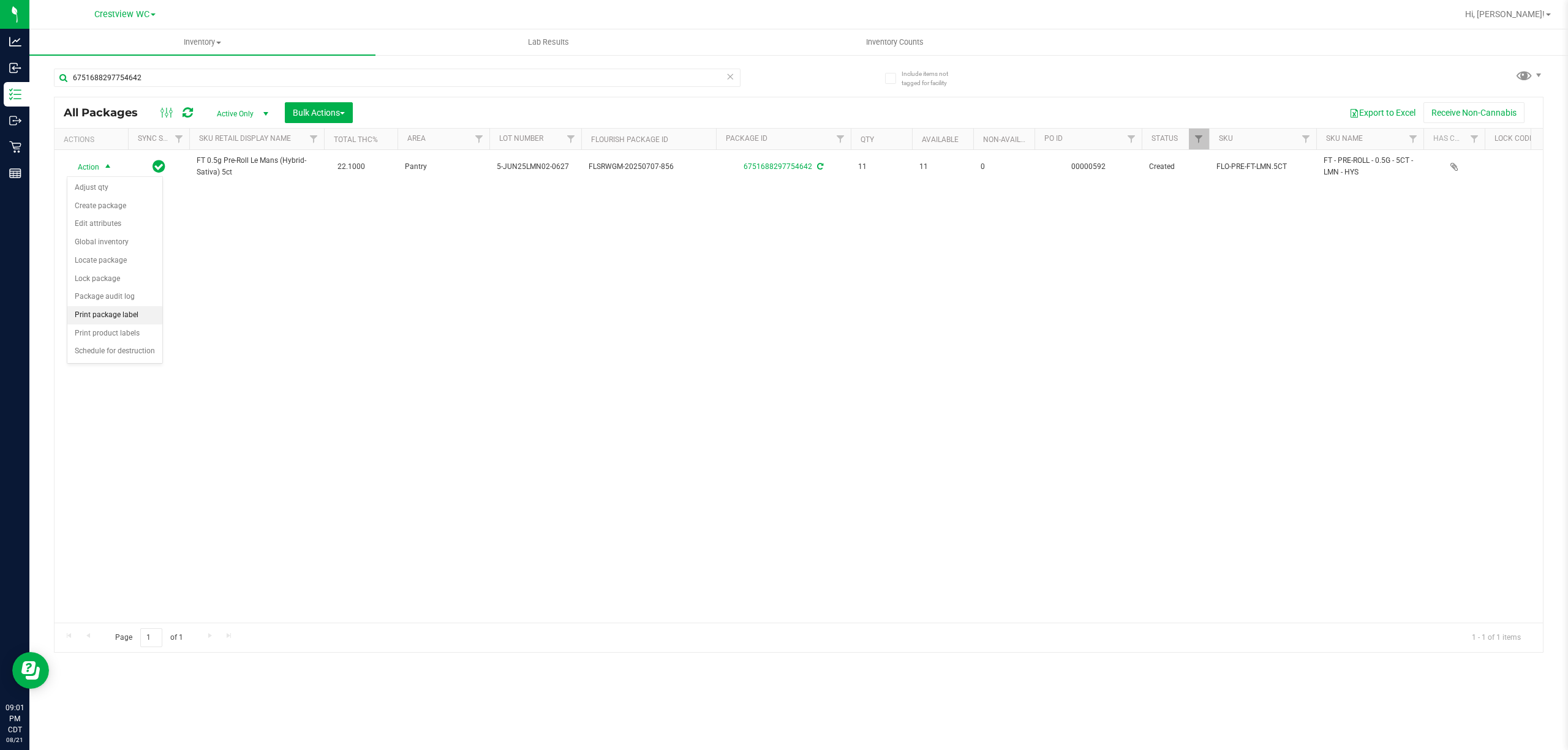
click at [130, 318] on li "Print package label" at bounding box center [115, 315] width 95 height 18
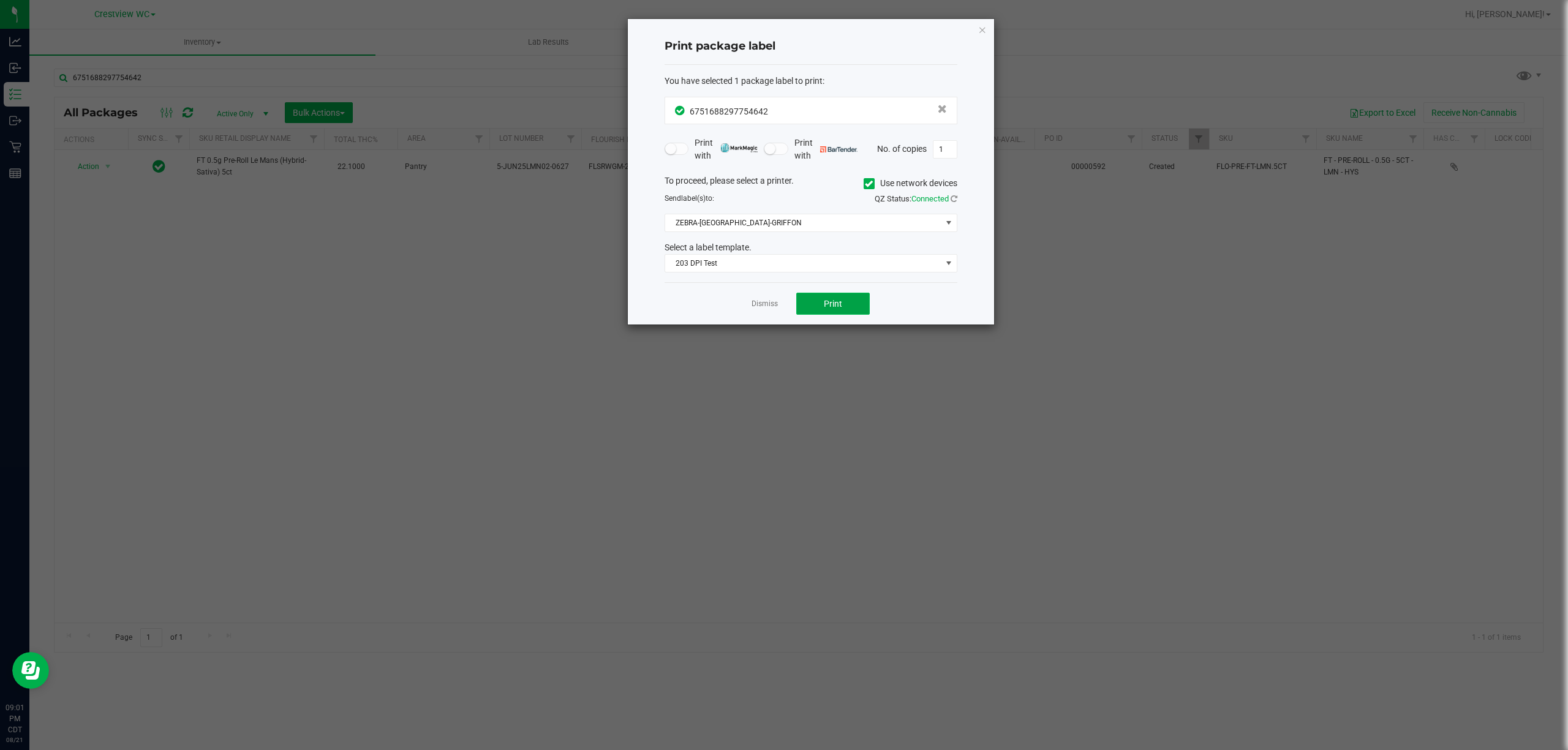
click at [858, 304] on button "Print" at bounding box center [833, 303] width 74 height 22
click at [765, 300] on app-cancel-button "Dismiss" at bounding box center [765, 304] width 26 height 13
click at [758, 303] on link "Dismiss" at bounding box center [765, 303] width 26 height 10
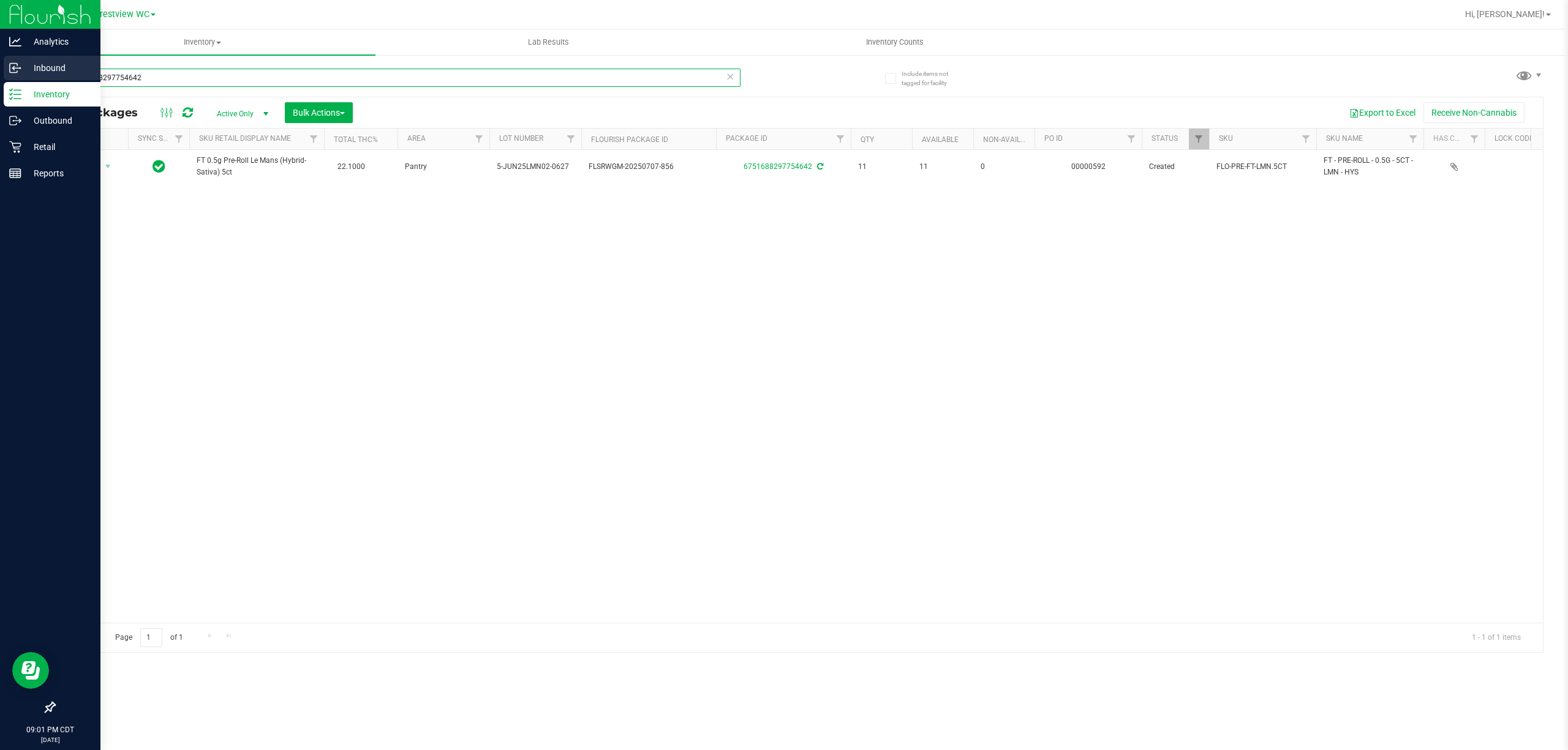
drag, startPoint x: 141, startPoint y: 72, endPoint x: 0, endPoint y: 77, distance: 141.1
click at [0, 77] on div "Analytics Inbound Inventory Outbound Retail Reports 09:01 PM CDT 08/21/2025 08/…" at bounding box center [784, 375] width 1568 height 750
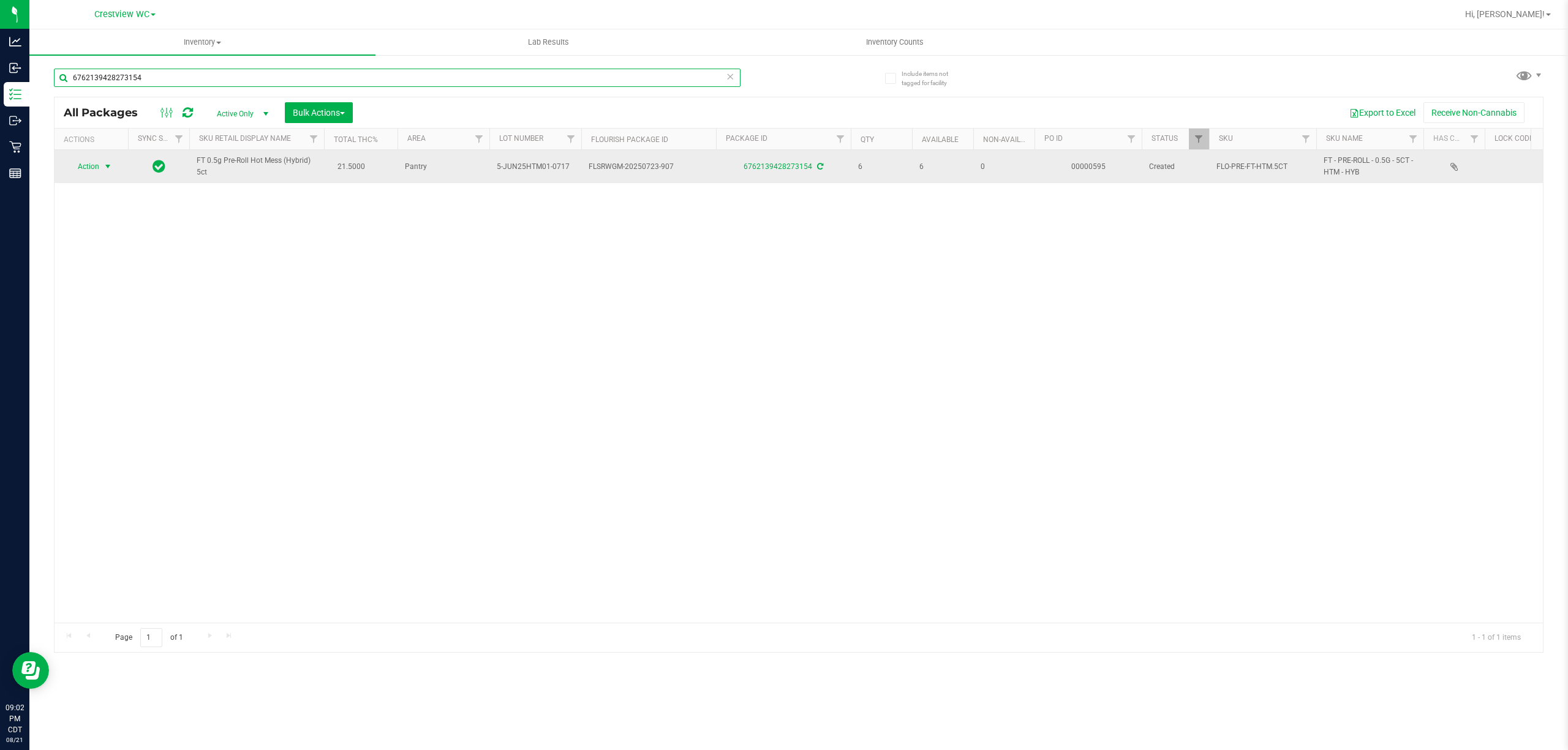
type input "6762139428273154"
click at [107, 171] on span "select" at bounding box center [108, 166] width 10 height 10
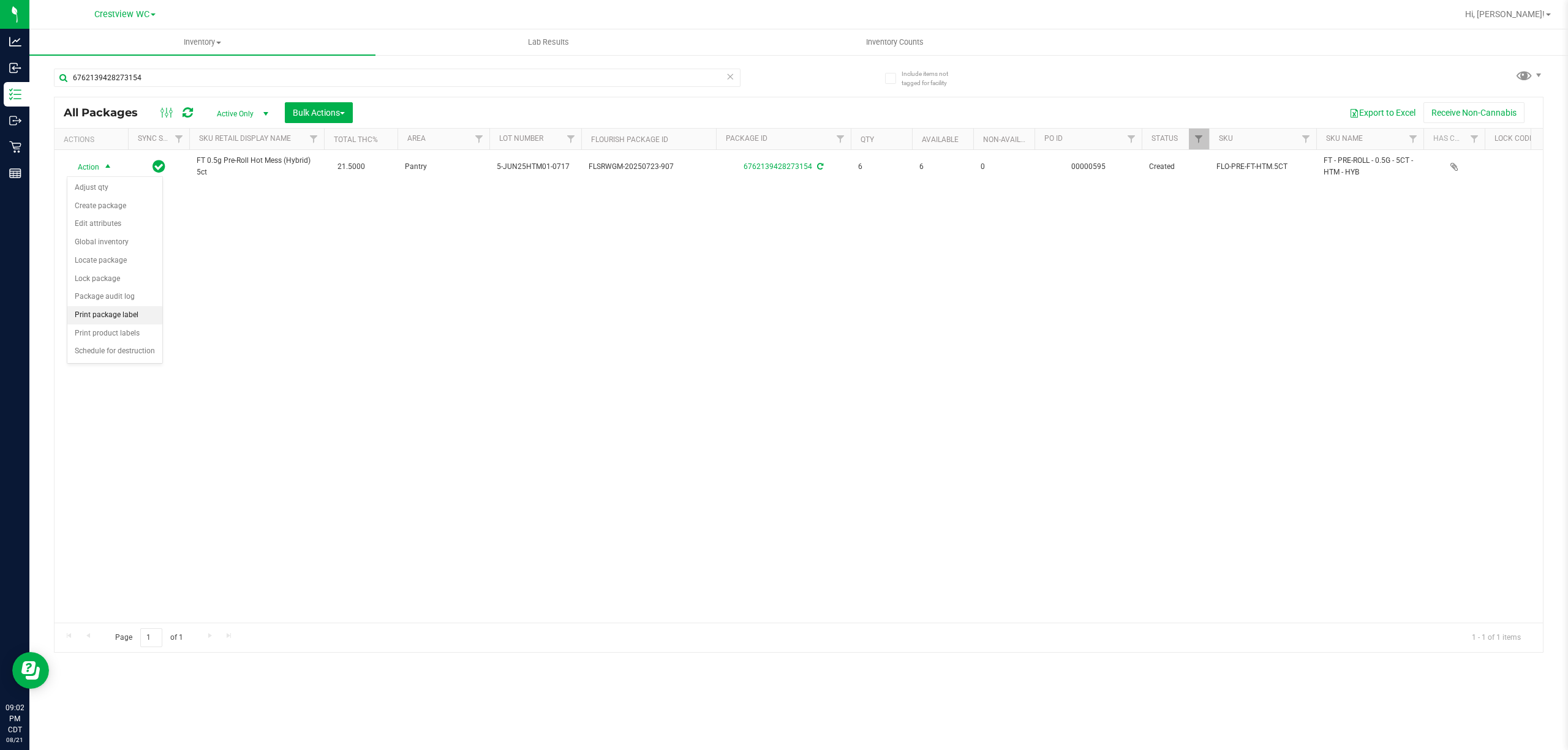
click at [125, 316] on li "Print package label" at bounding box center [115, 315] width 95 height 18
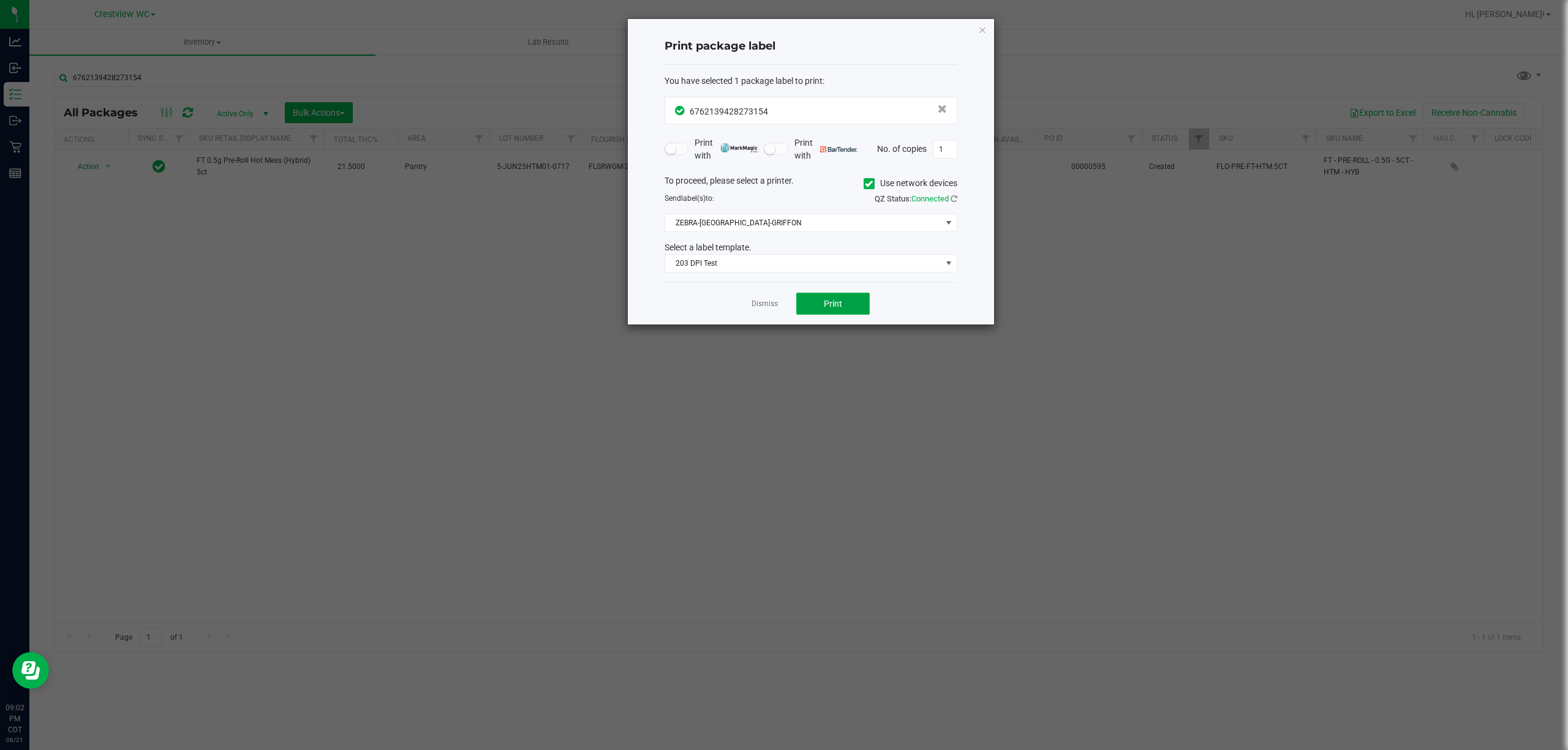
click at [841, 302] on span "Print" at bounding box center [833, 303] width 18 height 10
click at [762, 304] on link "Dismiss" at bounding box center [765, 303] width 26 height 10
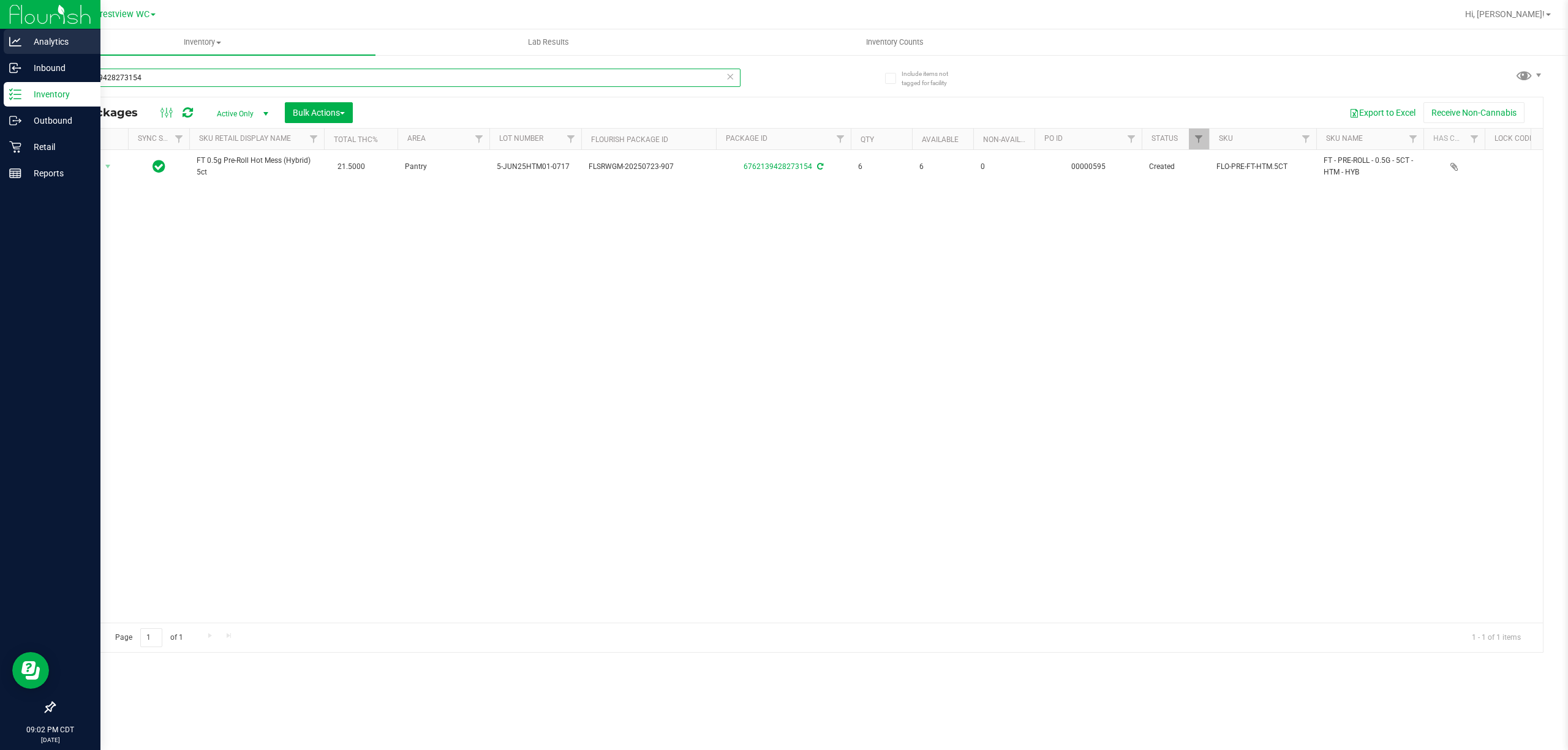
drag, startPoint x: 162, startPoint y: 77, endPoint x: 0, endPoint y: 40, distance: 166.2
click at [0, 42] on div "Analytics Inbound Inventory Outbound Retail Reports 09:02 PM CDT 08/21/2025 08/…" at bounding box center [784, 375] width 1568 height 750
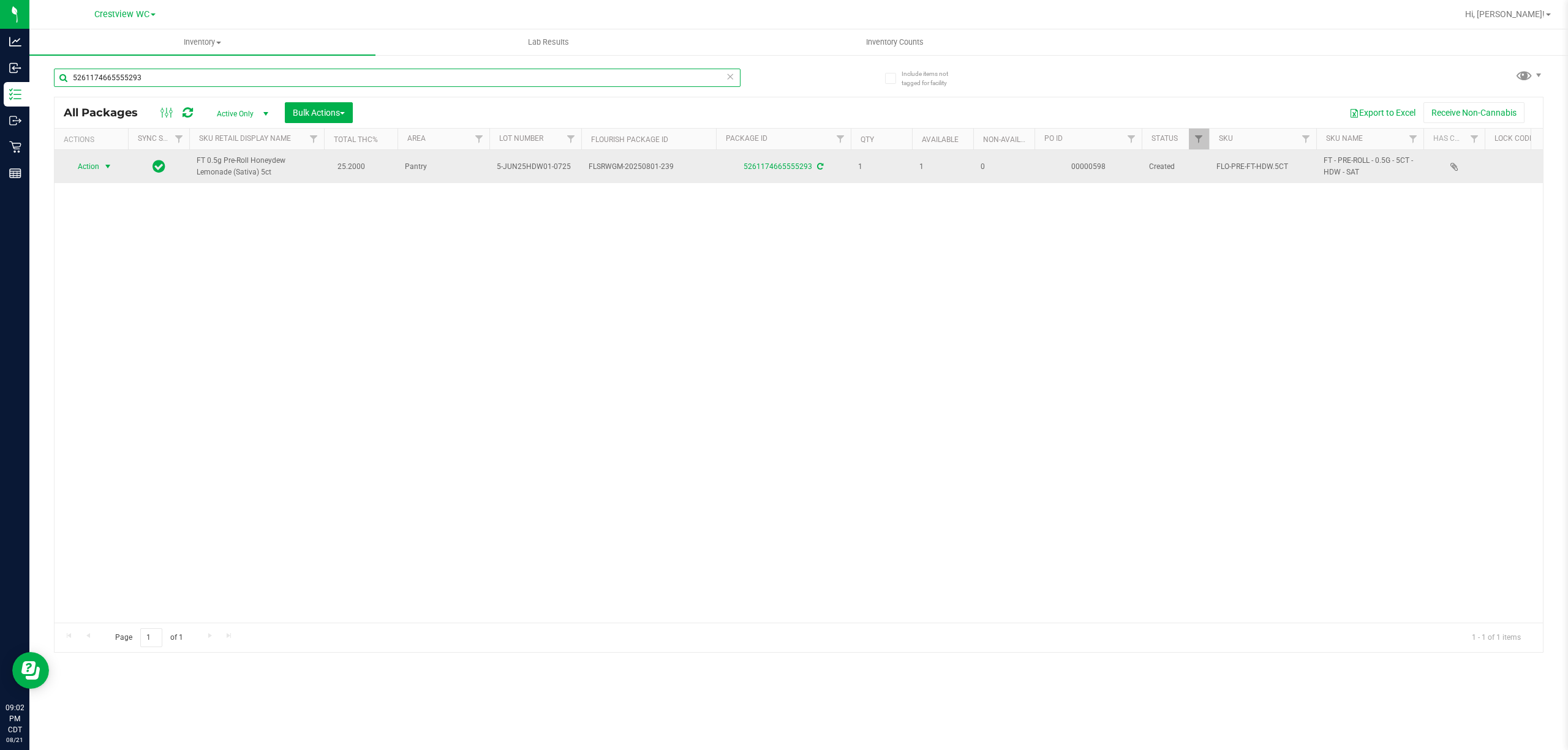
type input "5261174665555293"
click at [96, 163] on span "Action" at bounding box center [83, 166] width 33 height 17
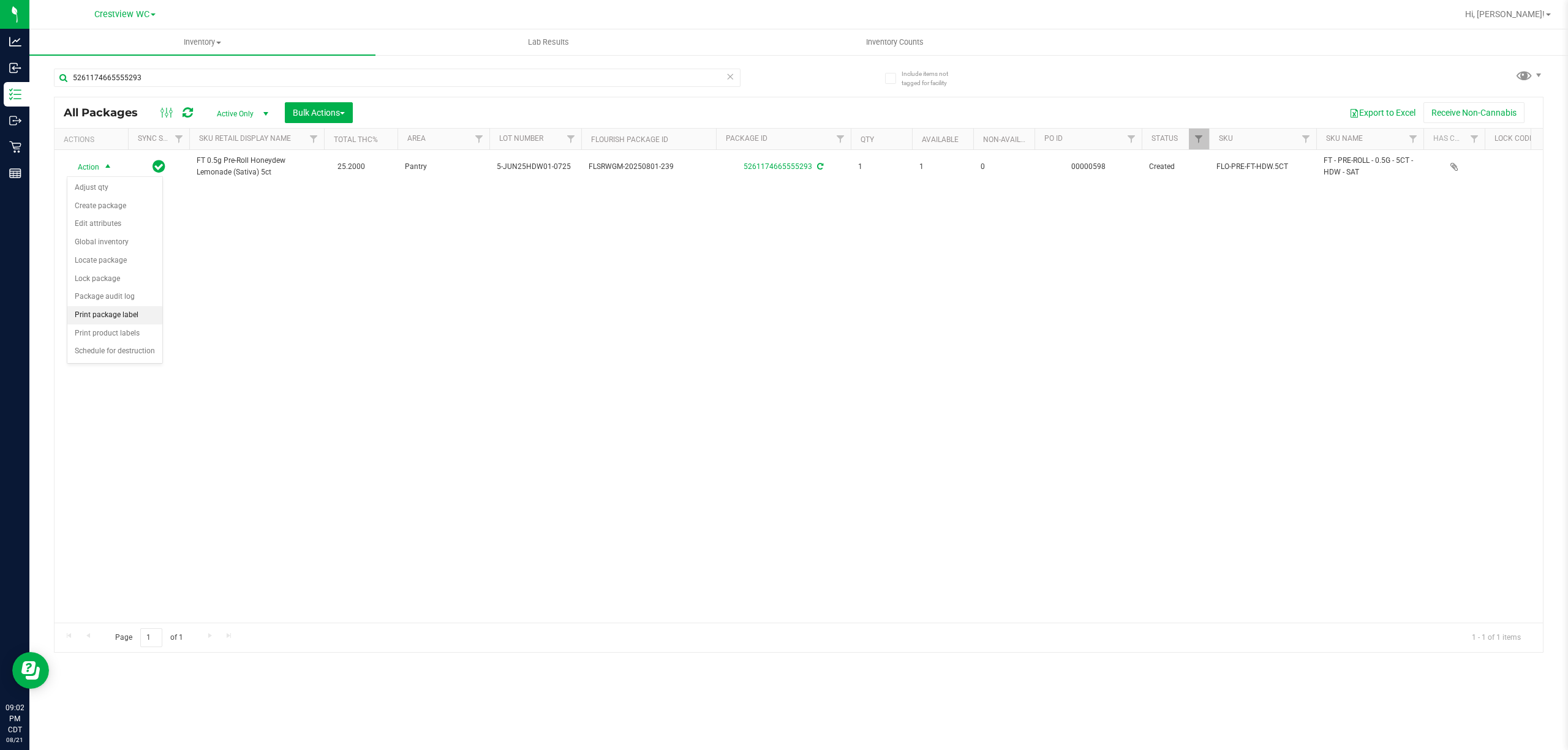
click at [117, 316] on li "Print package label" at bounding box center [115, 315] width 95 height 18
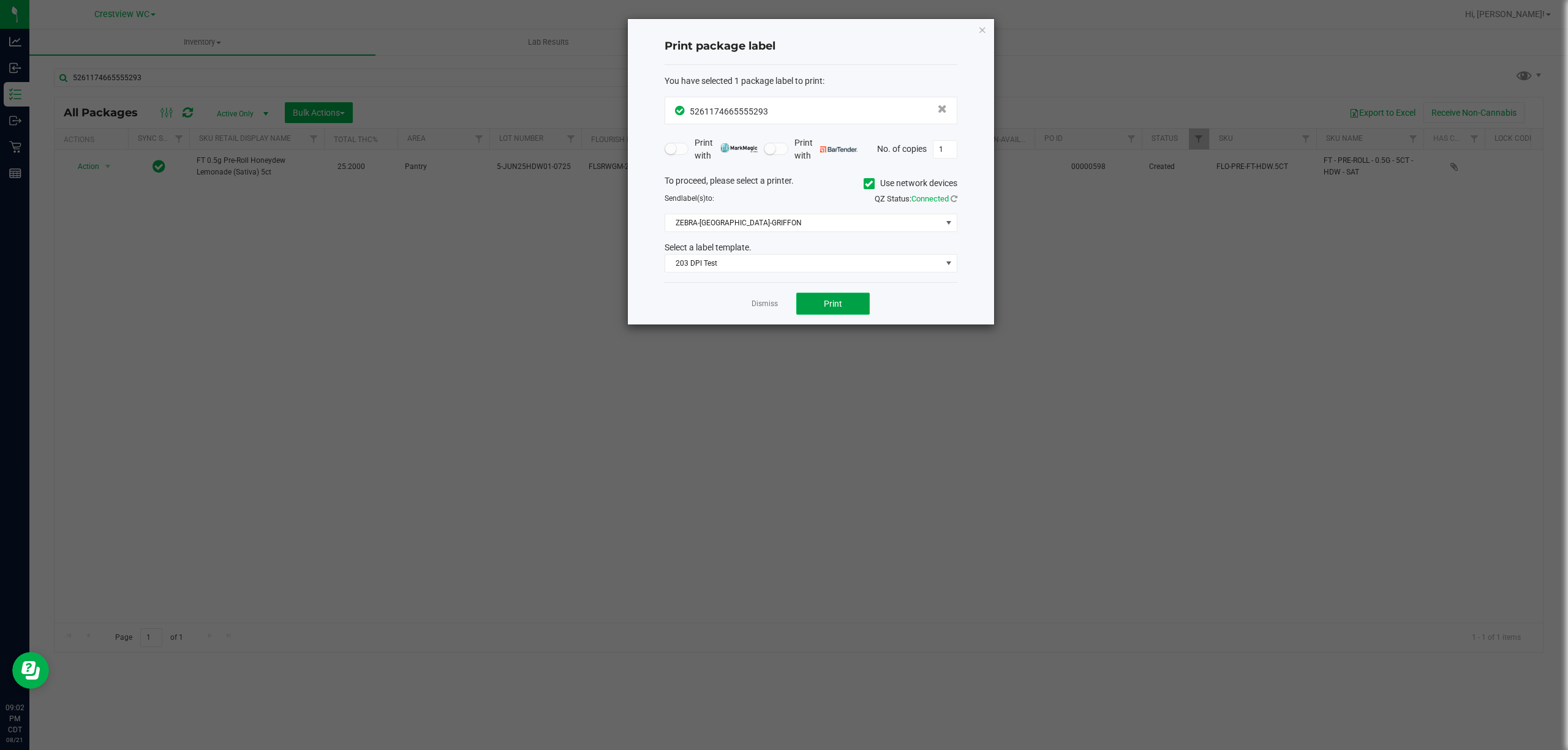
click at [838, 302] on span "Print" at bounding box center [833, 303] width 18 height 10
click at [770, 309] on link "Dismiss" at bounding box center [765, 303] width 26 height 10
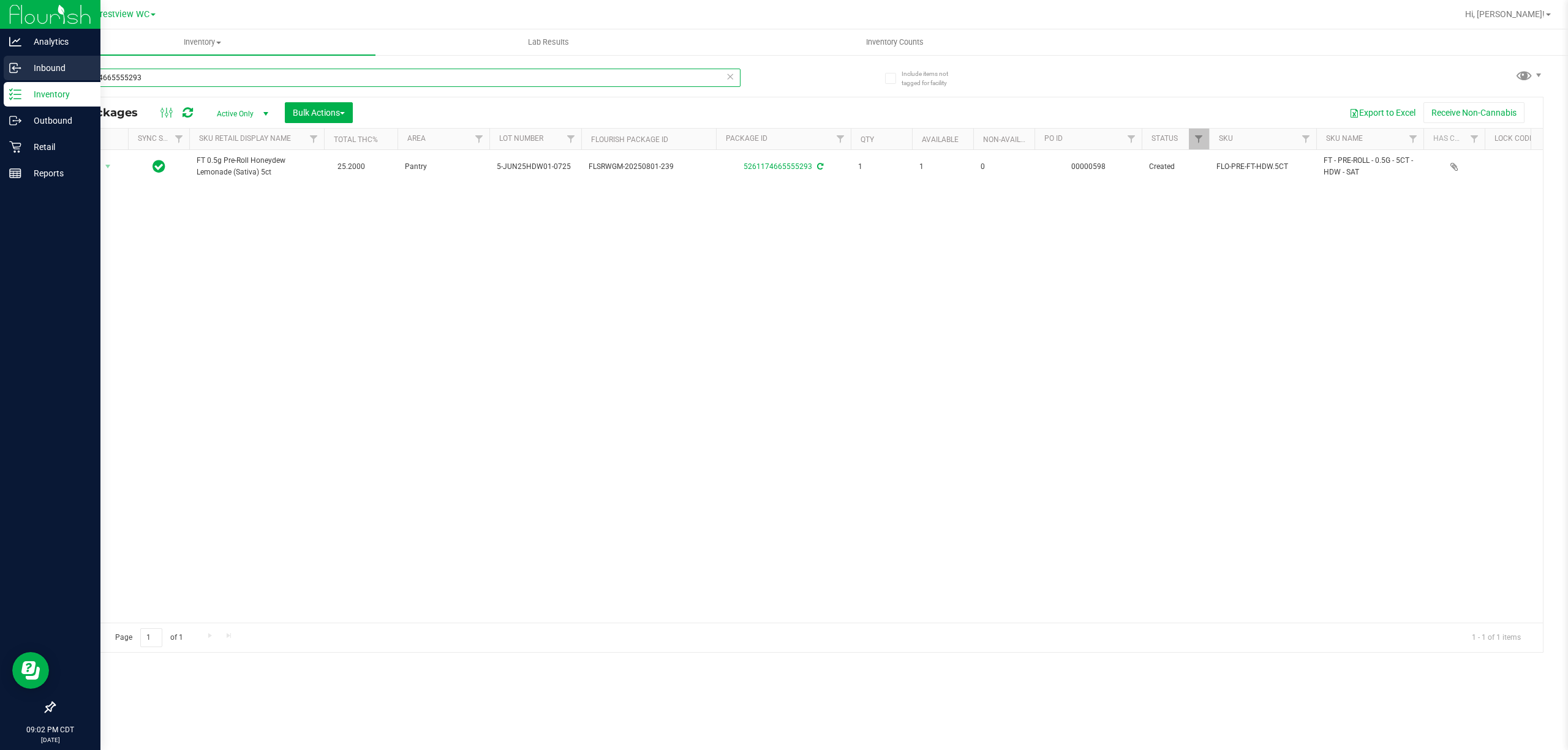
drag, startPoint x: 154, startPoint y: 79, endPoint x: 5, endPoint y: 60, distance: 150.2
click at [8, 67] on div "Analytics Inbound Inventory Outbound Retail Reports 09:02 PM CDT 08/21/2025 08/…" at bounding box center [784, 375] width 1568 height 750
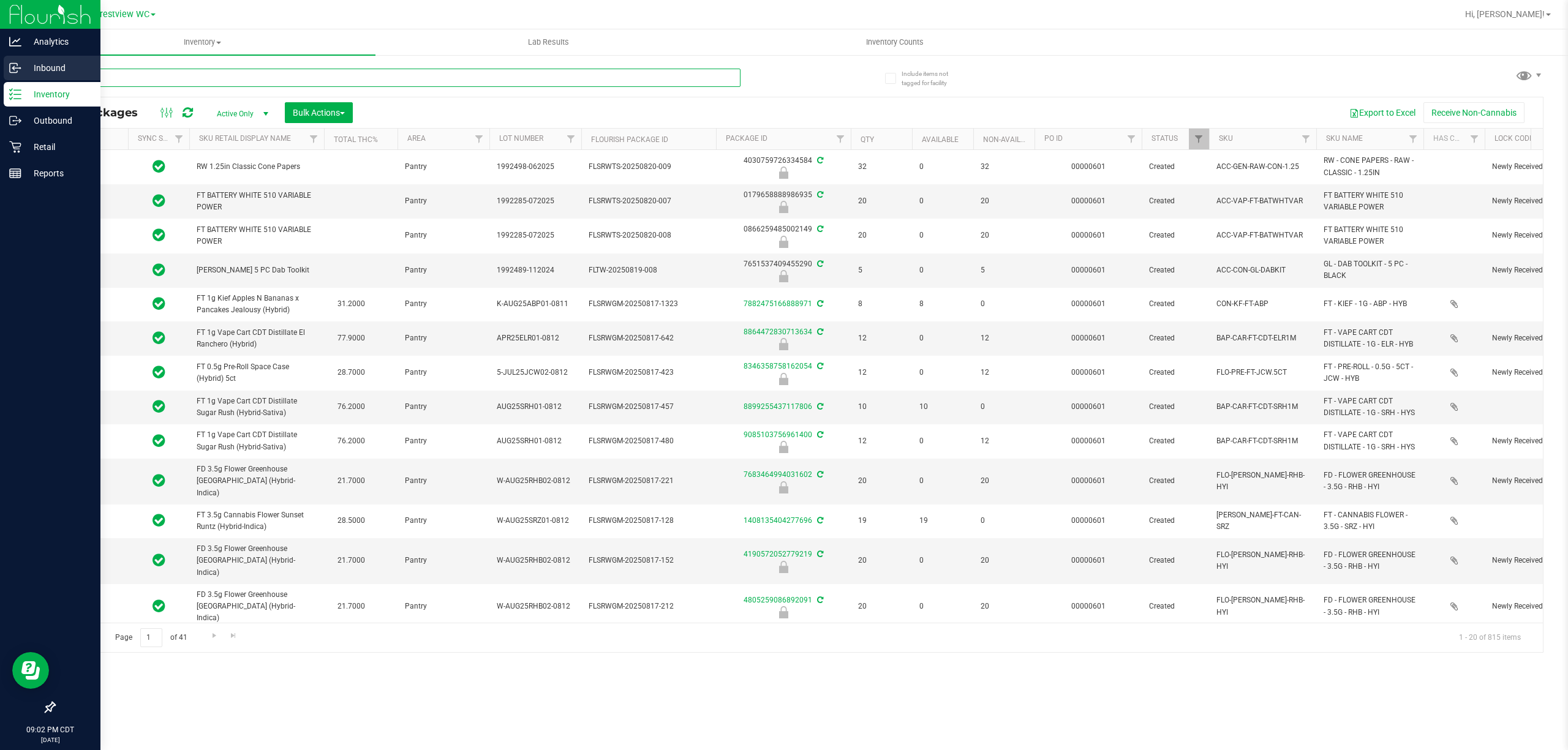
type input "hdw"
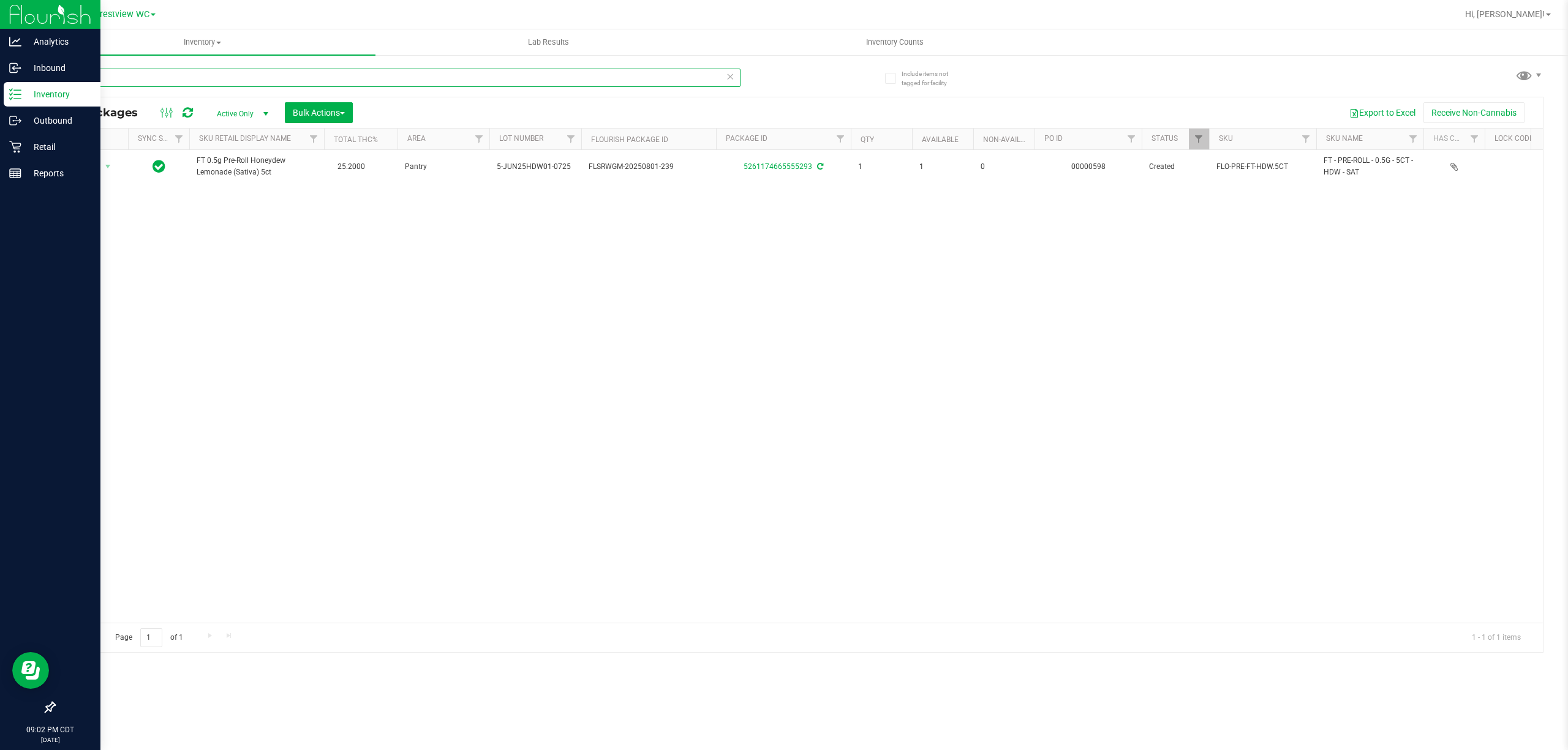
drag, startPoint x: 104, startPoint y: 76, endPoint x: 0, endPoint y: 89, distance: 104.8
click at [0, 90] on div "Analytics Inbound Inventory Outbound Retail Reports 09:02 PM CDT 08/21/2025 08/…" at bounding box center [784, 375] width 1568 height 750
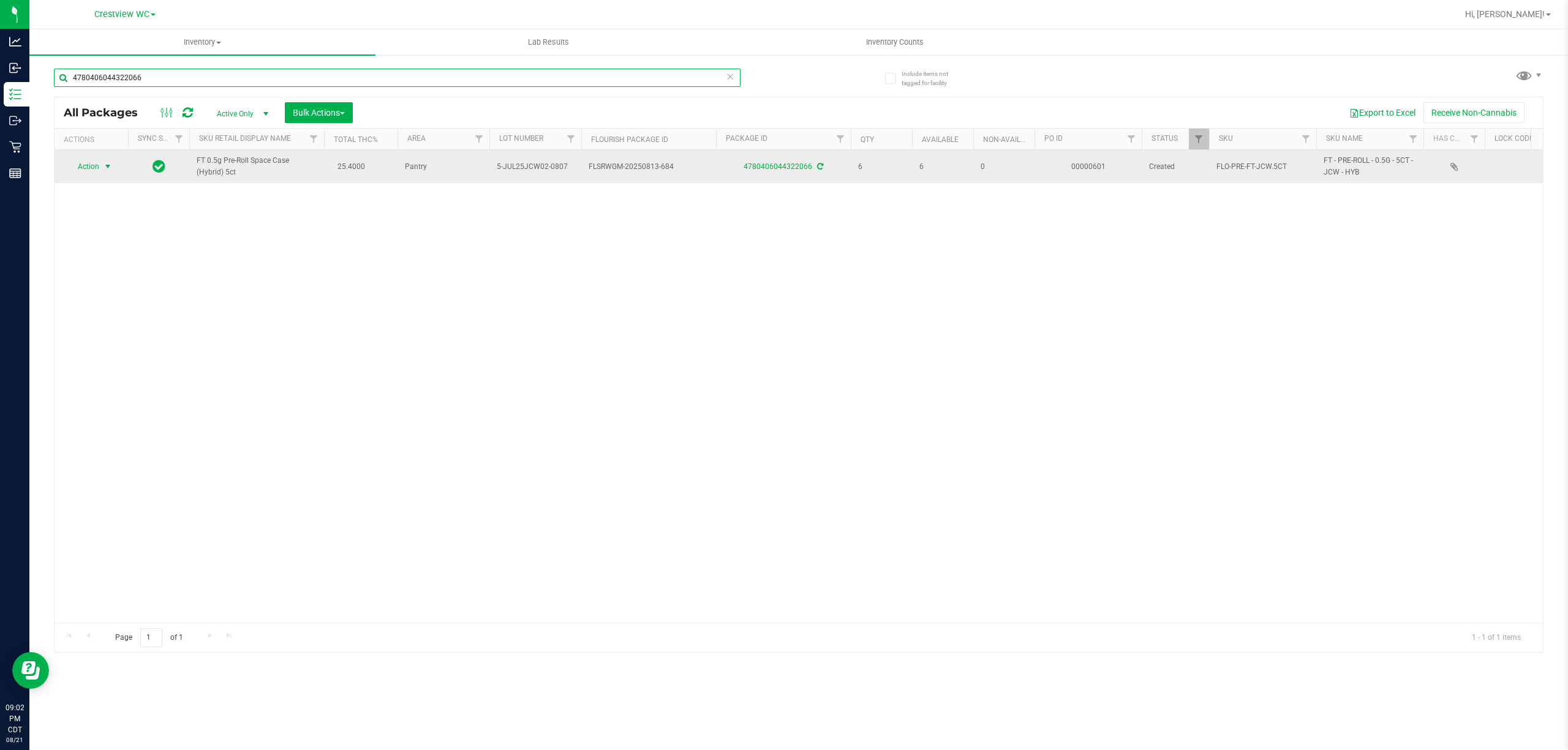
type input "4780406044322066"
click at [98, 169] on span "Action" at bounding box center [83, 166] width 33 height 17
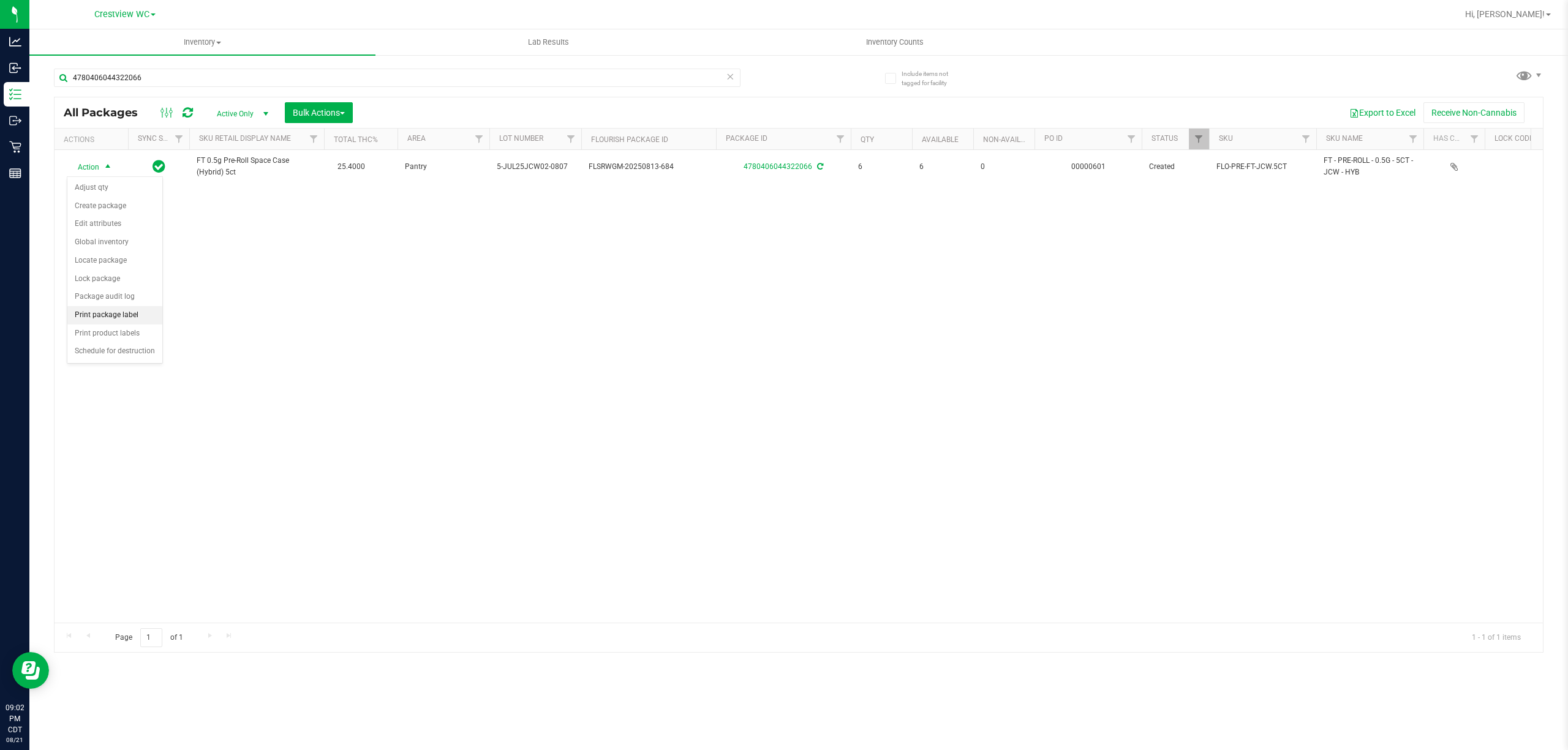
click at [120, 310] on li "Print package label" at bounding box center [115, 315] width 95 height 18
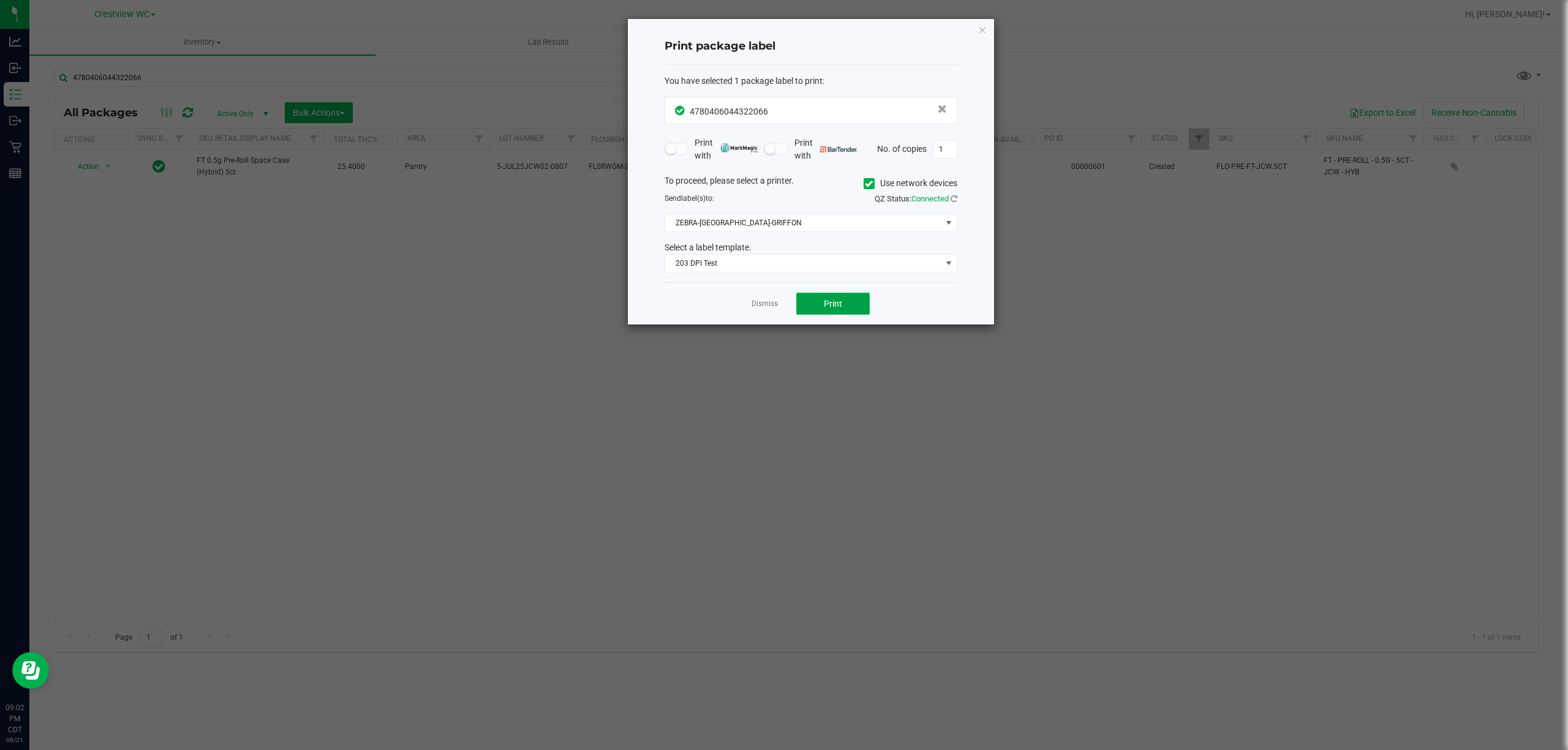
click at [847, 303] on button "Print" at bounding box center [833, 303] width 74 height 22
click at [787, 303] on div "Dismiss Print" at bounding box center [810, 303] width 293 height 42
click at [779, 303] on div "Dismiss Print" at bounding box center [810, 303] width 293 height 42
click at [773, 303] on link "Dismiss" at bounding box center [765, 303] width 26 height 10
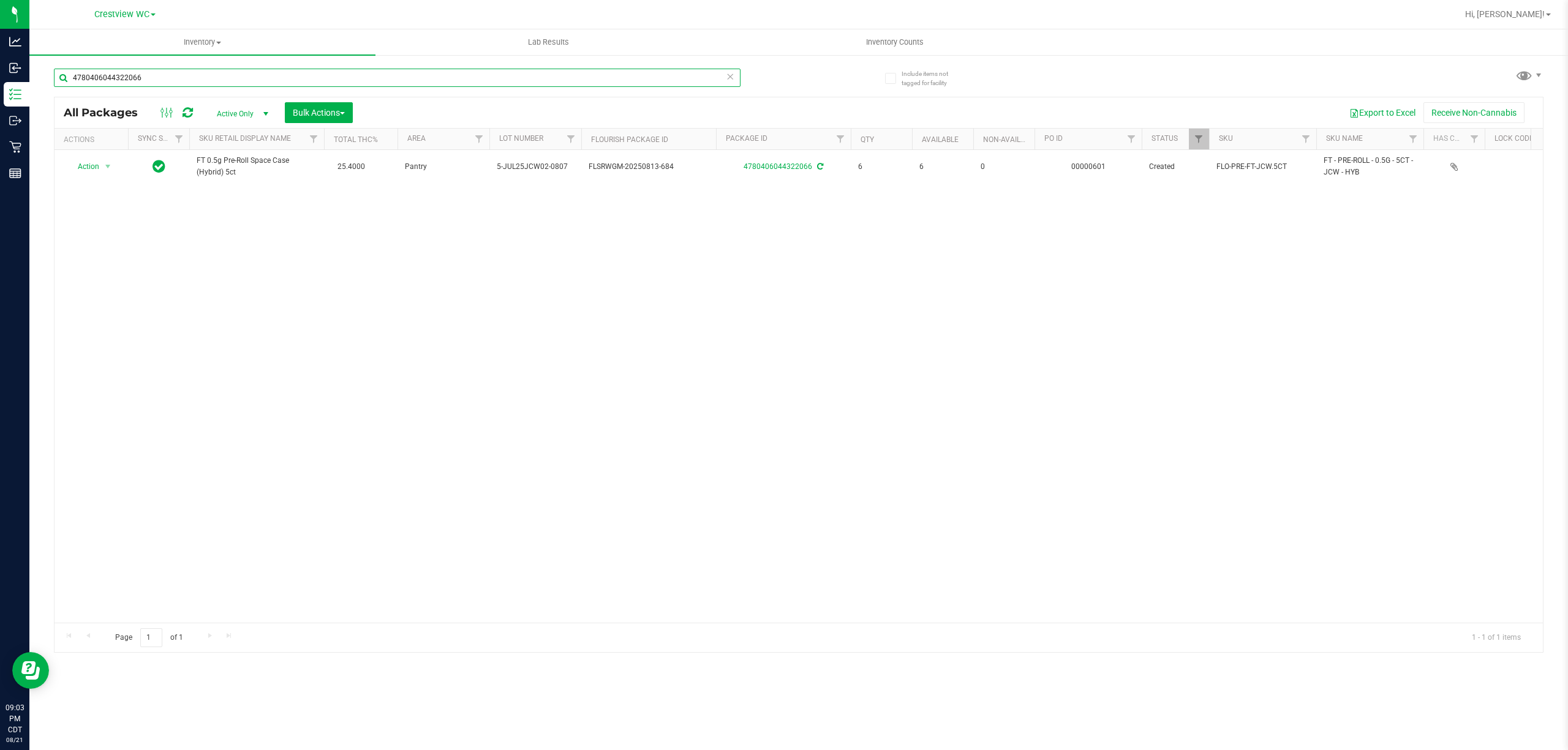
drag, startPoint x: 94, startPoint y: 79, endPoint x: 57, endPoint y: 77, distance: 37.1
click at [57, 77] on input "4780406044322066" at bounding box center [397, 77] width 686 height 18
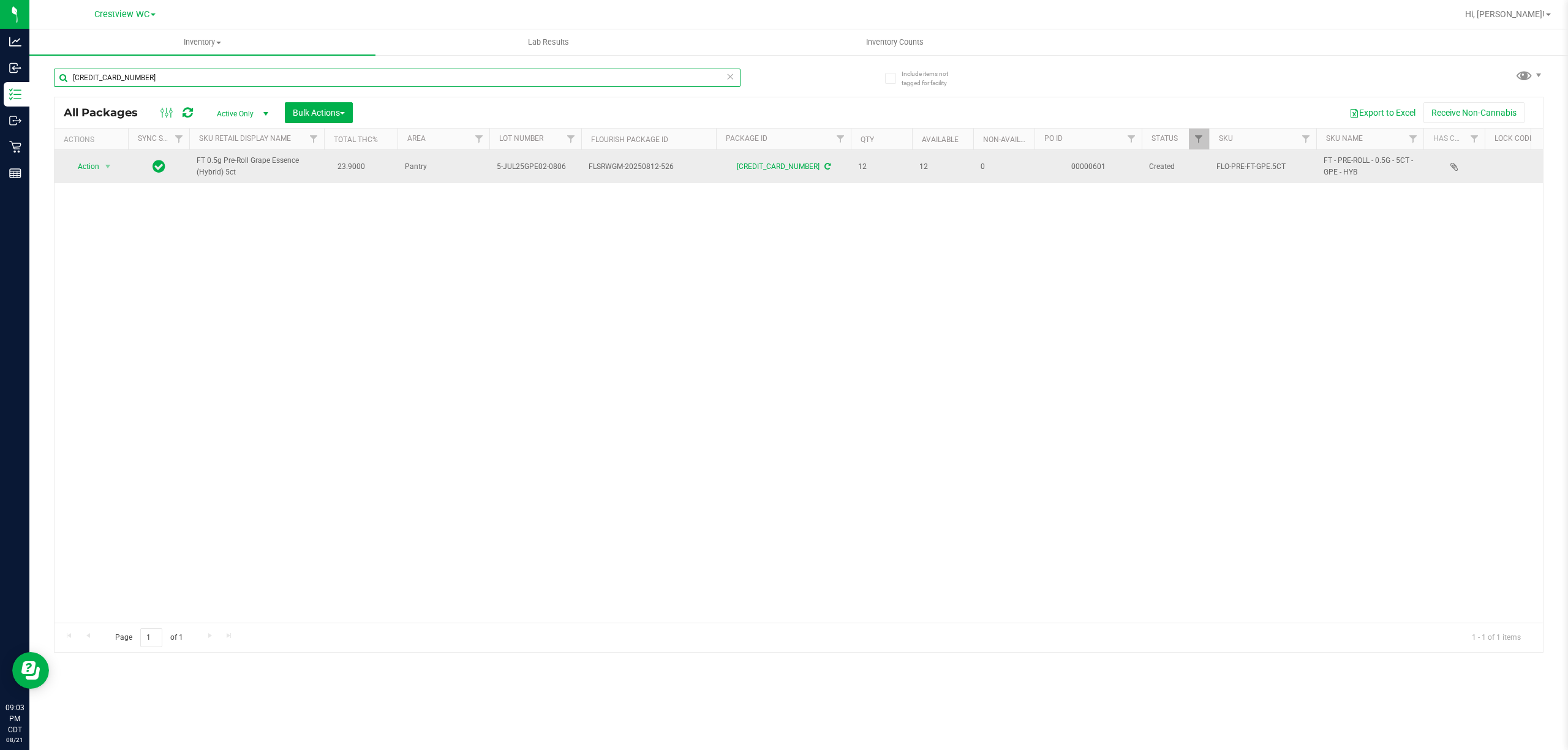
type input "[CREDIT_CARD_NUMBER]"
click at [102, 171] on span "select" at bounding box center [108, 166] width 15 height 17
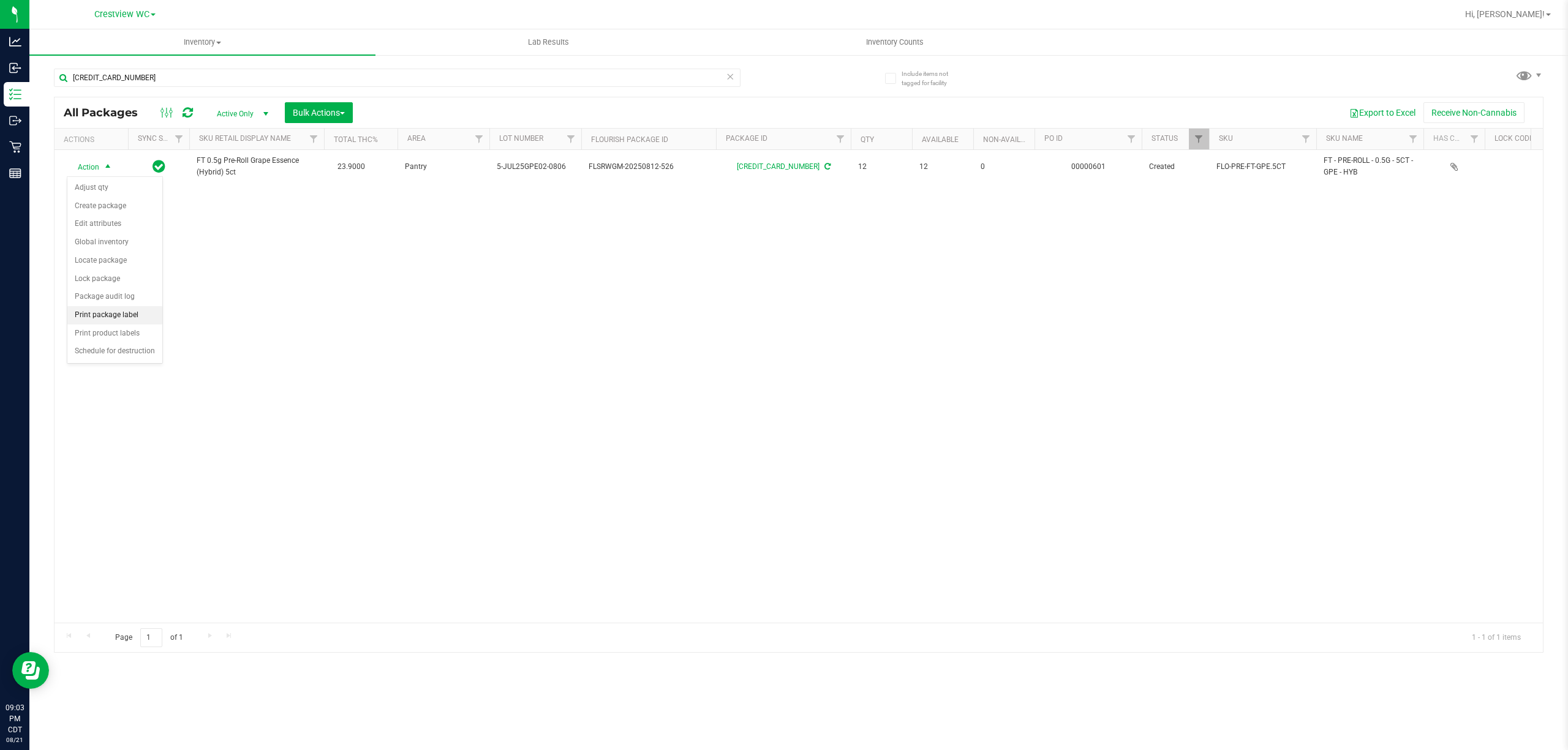
click at [124, 319] on li "Print package label" at bounding box center [115, 315] width 95 height 18
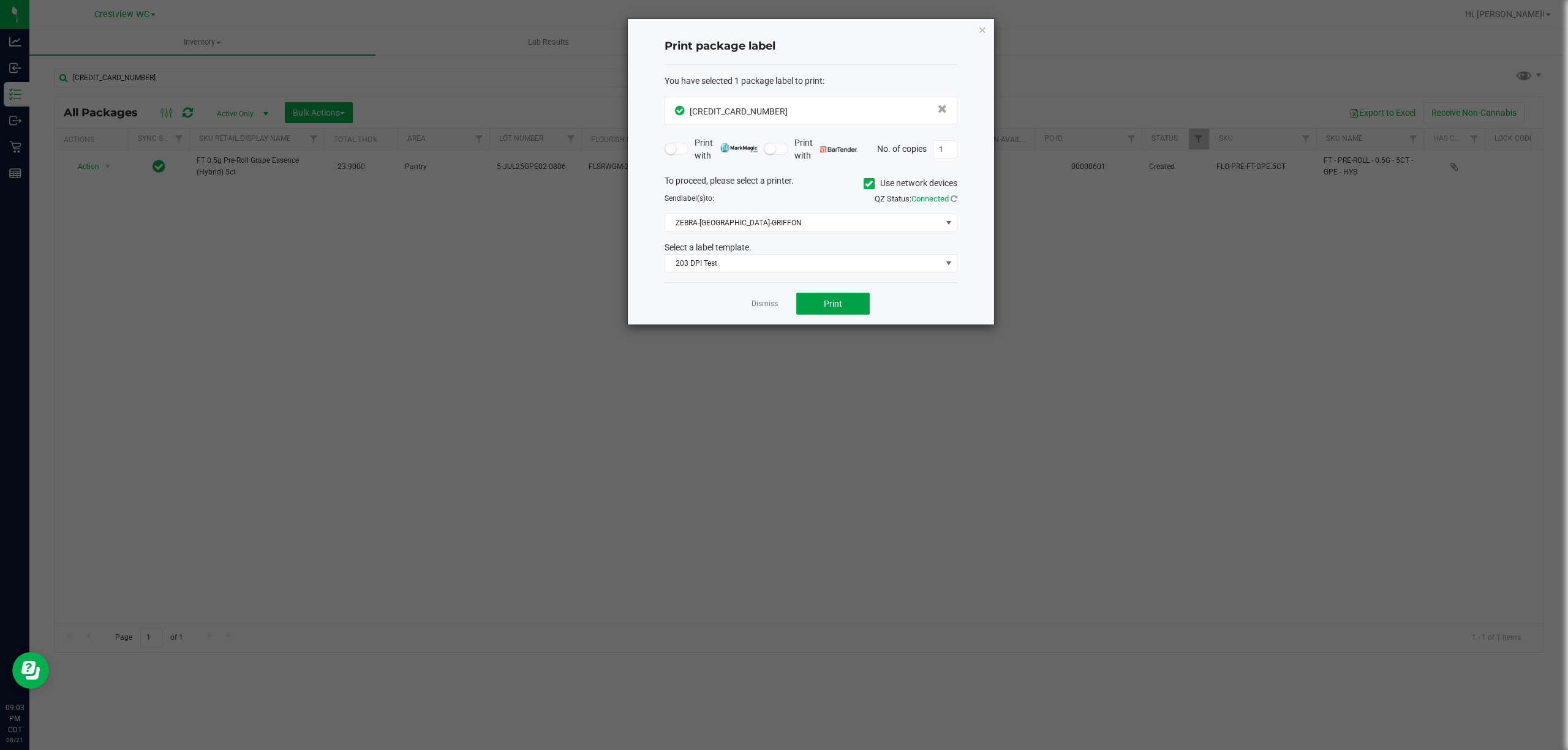
click at [840, 297] on button "Print" at bounding box center [833, 303] width 74 height 22
click at [775, 307] on link "Dismiss" at bounding box center [765, 303] width 26 height 10
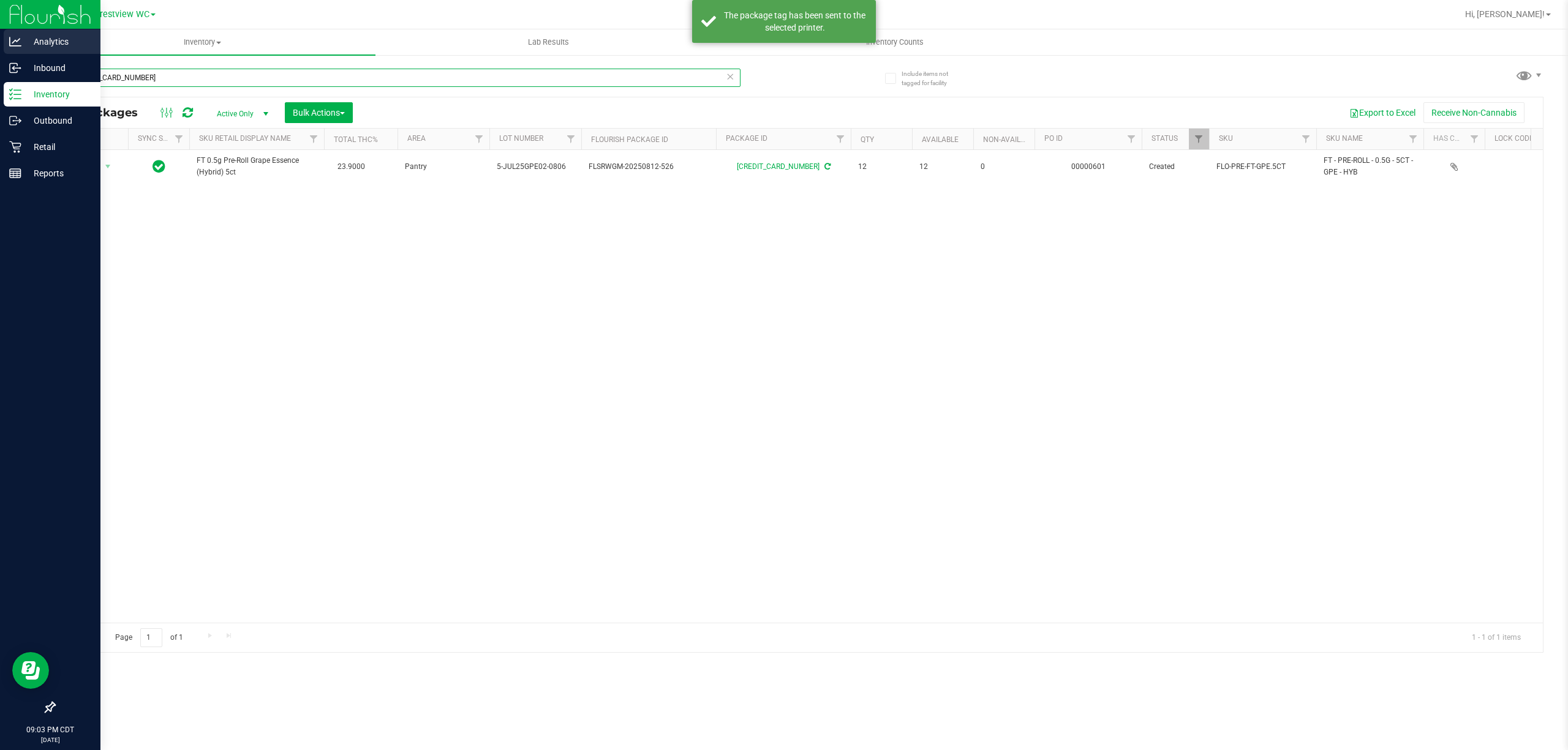
drag, startPoint x: 152, startPoint y: 76, endPoint x: 0, endPoint y: 36, distance: 157.2
click at [0, 38] on div "Analytics Inbound Inventory Outbound Retail Reports 09:03 PM CDT 08/21/2025 08/…" at bounding box center [784, 375] width 1568 height 750
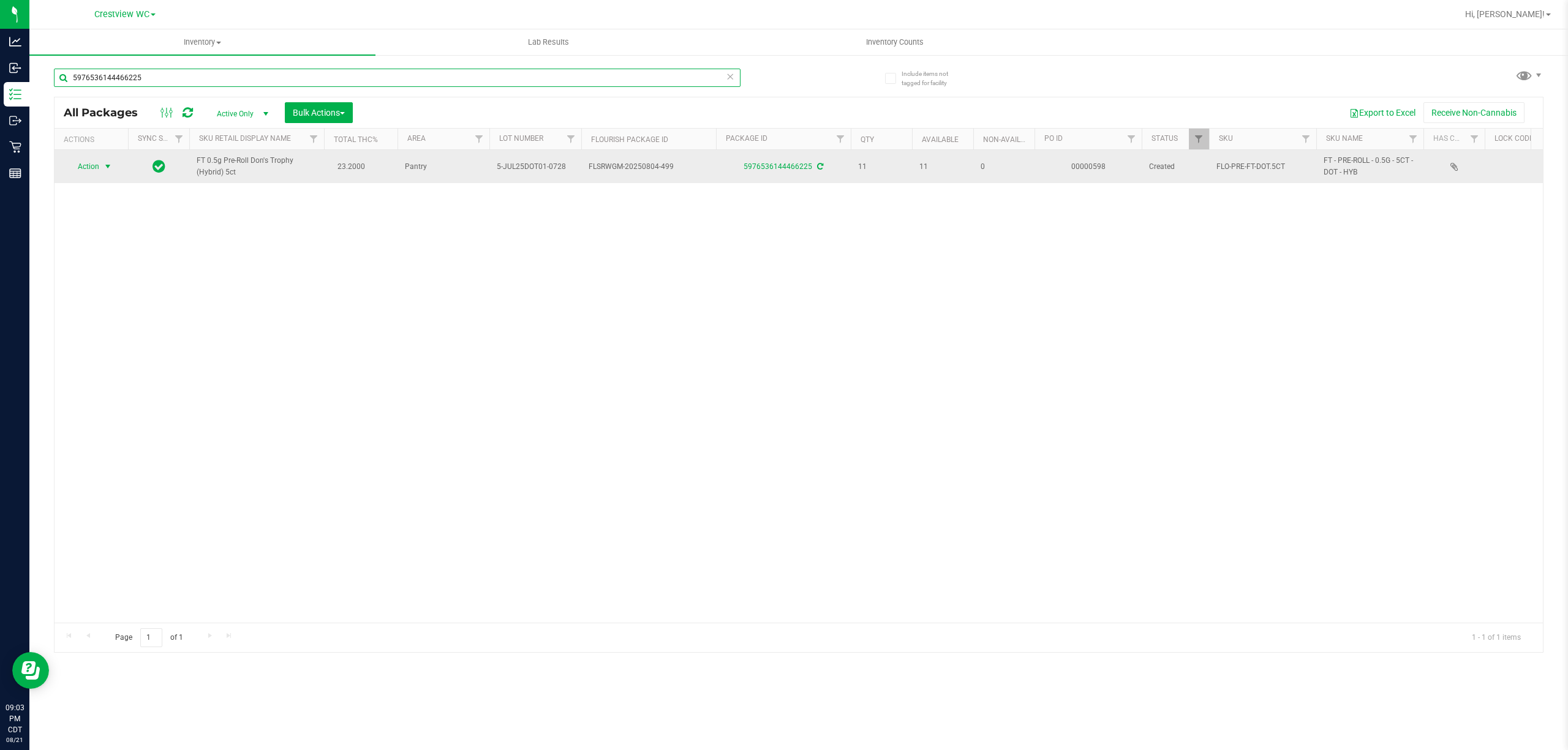
type input "5976536144466225"
click at [109, 162] on span "select" at bounding box center [108, 166] width 10 height 10
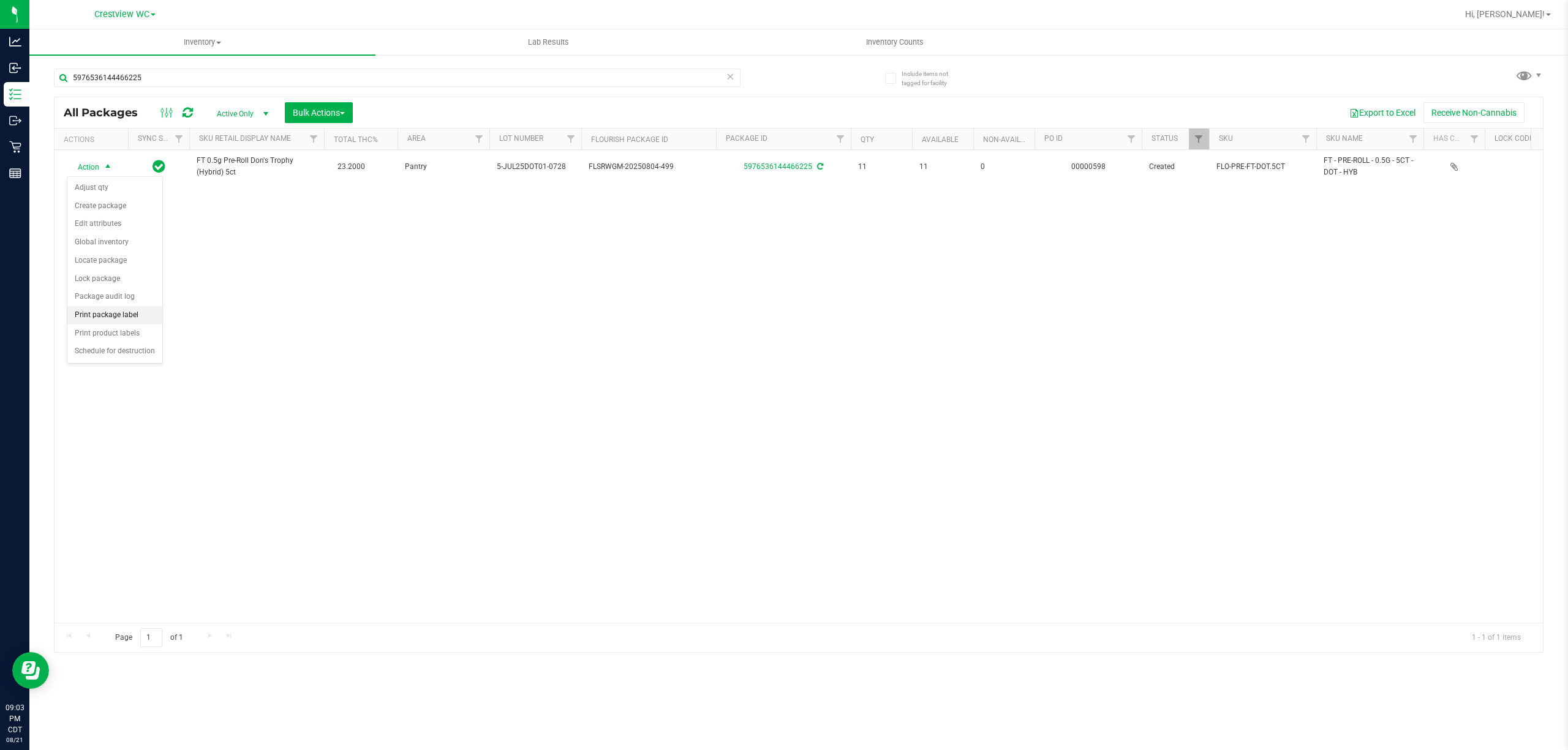
click at [110, 324] on li "Print package label" at bounding box center [115, 315] width 95 height 18
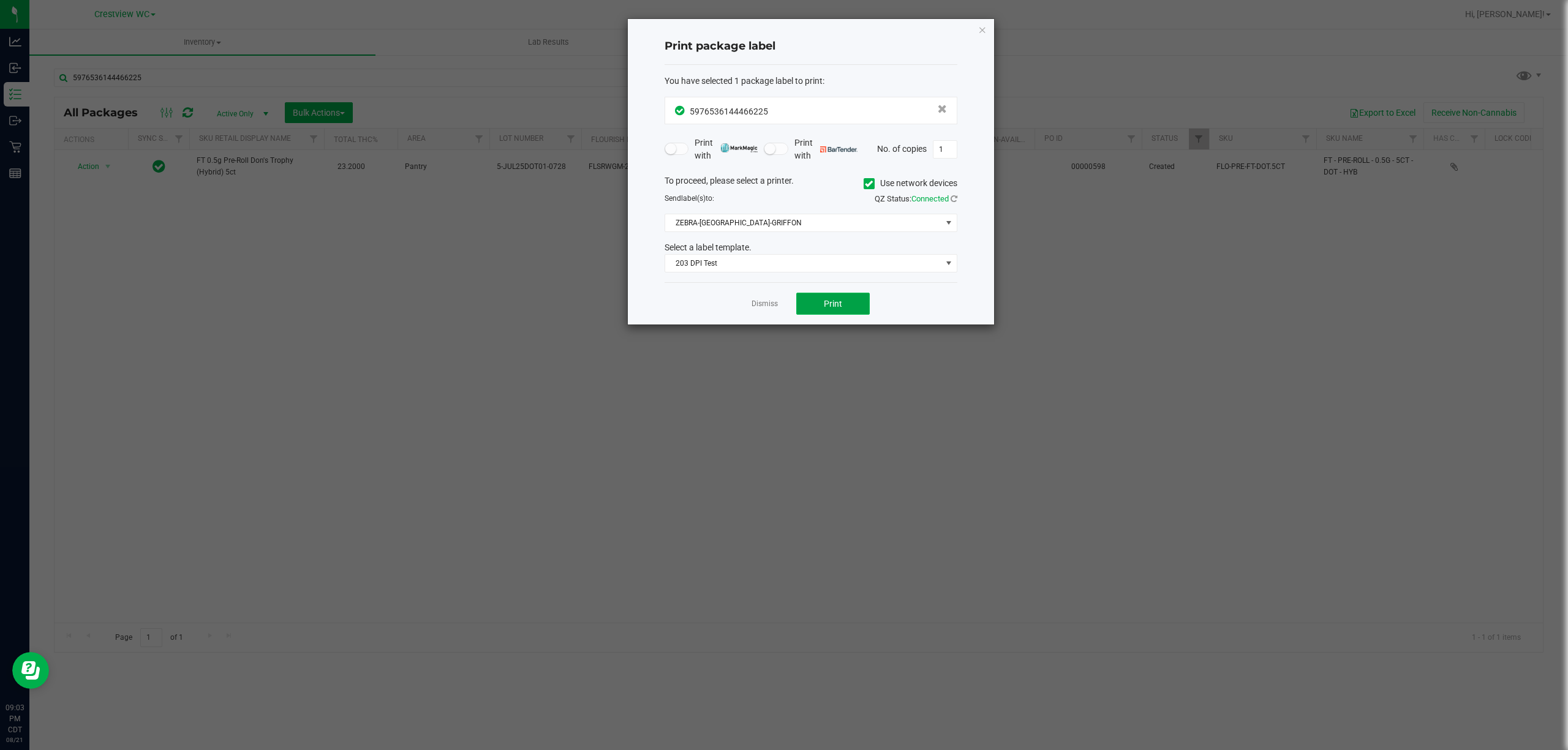
click at [851, 300] on button "Print" at bounding box center [833, 303] width 74 height 22
